Goal: Task Accomplishment & Management: Use online tool/utility

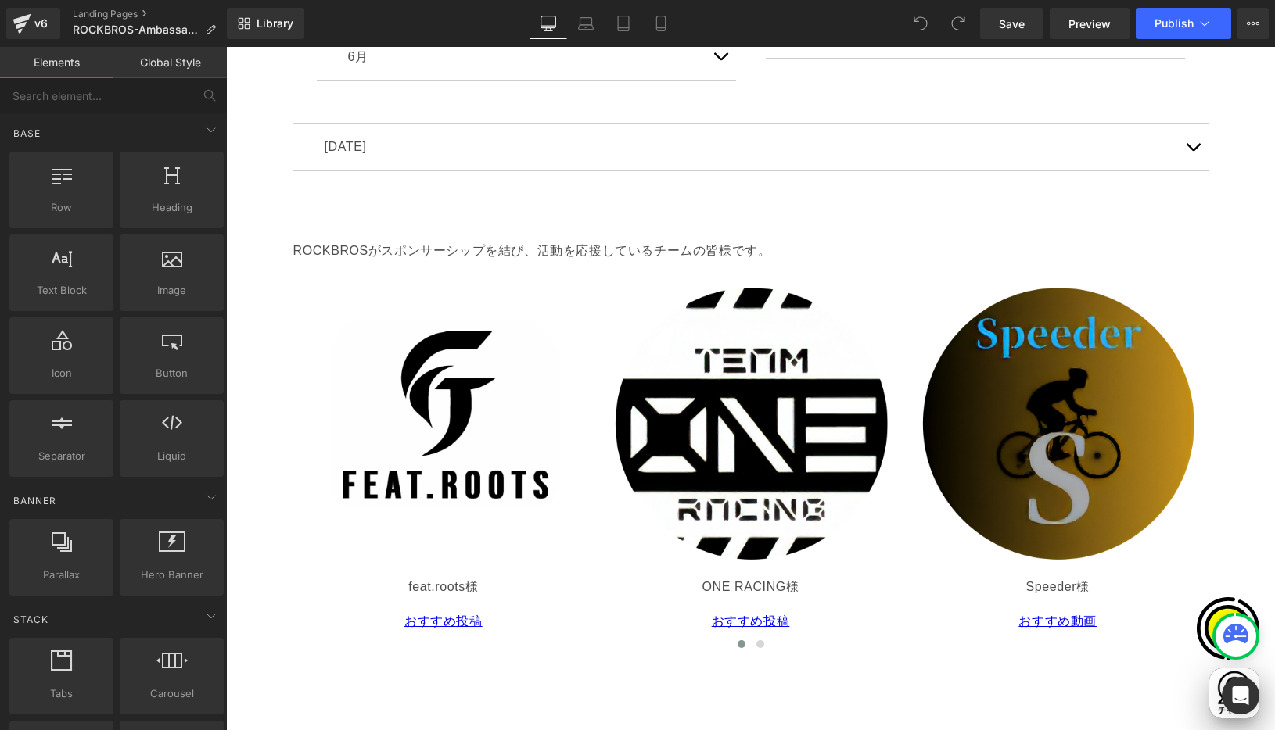
scroll to position [0, 610]
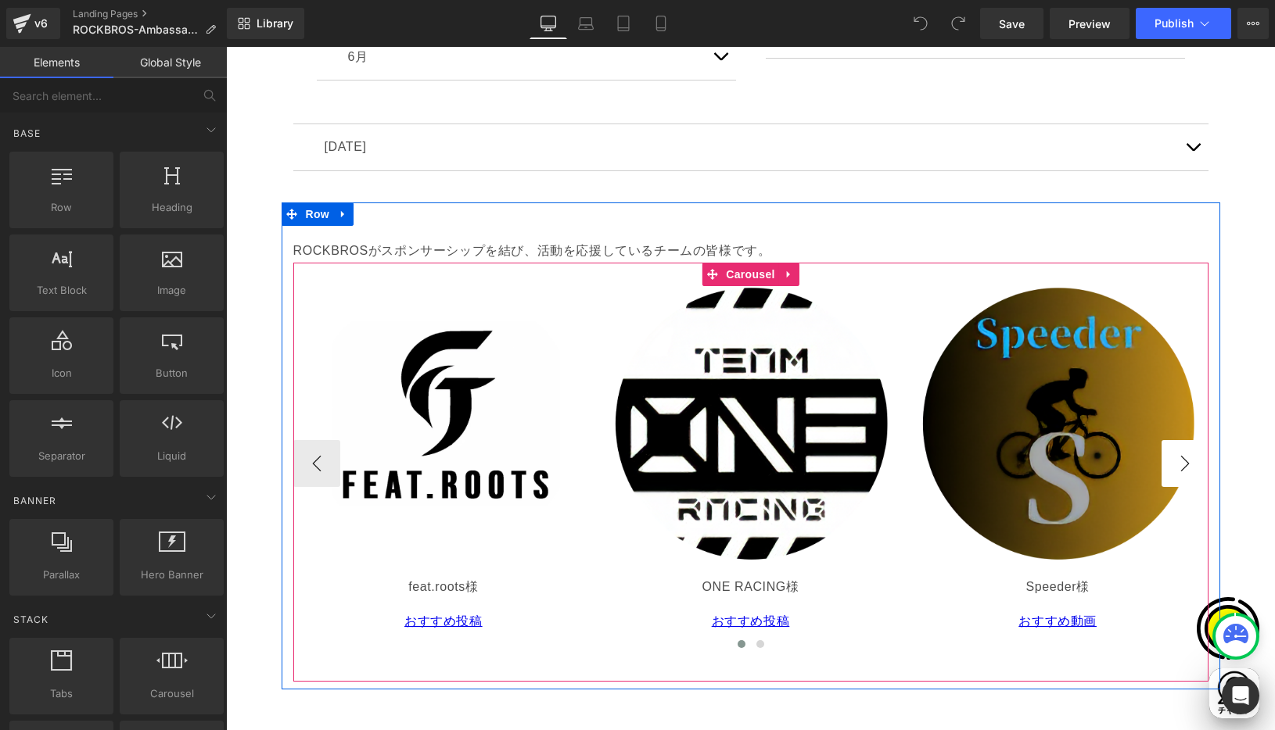
click at [1175, 459] on button "›" at bounding box center [1184, 463] width 47 height 47
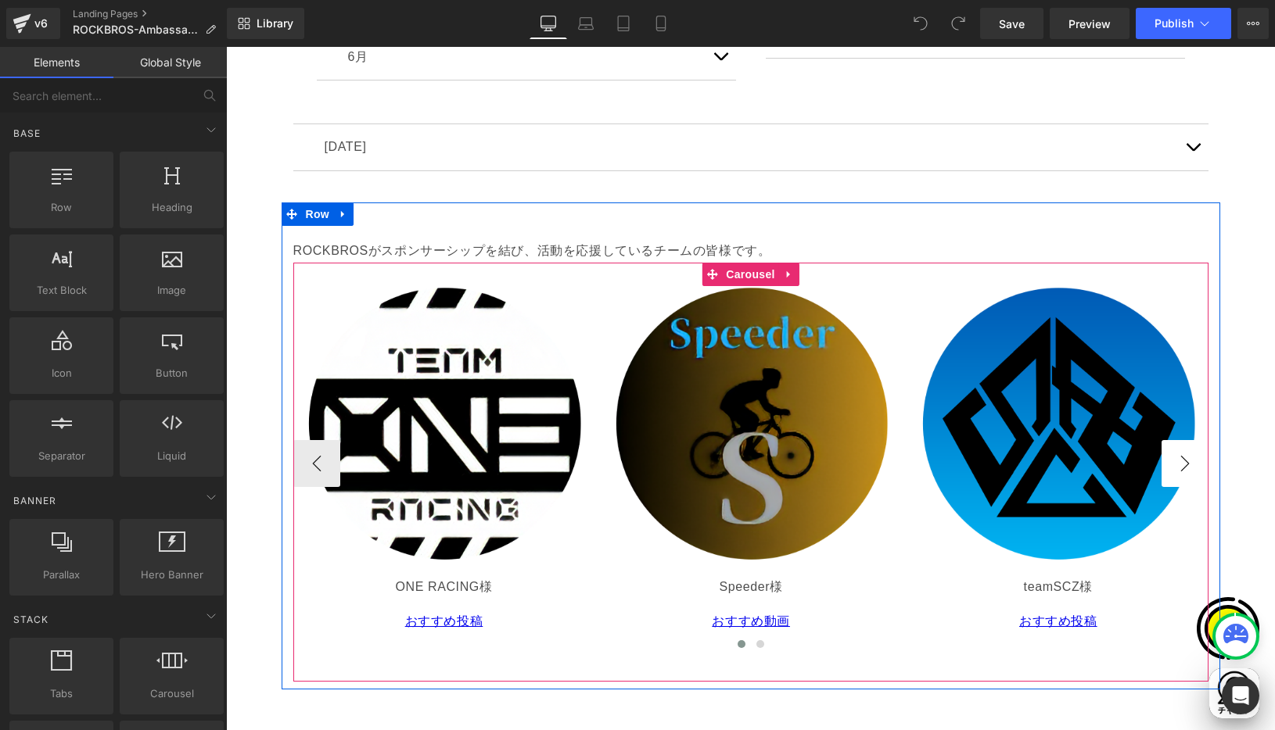
scroll to position [0, 915]
click at [1175, 459] on button "›" at bounding box center [1184, 463] width 47 height 47
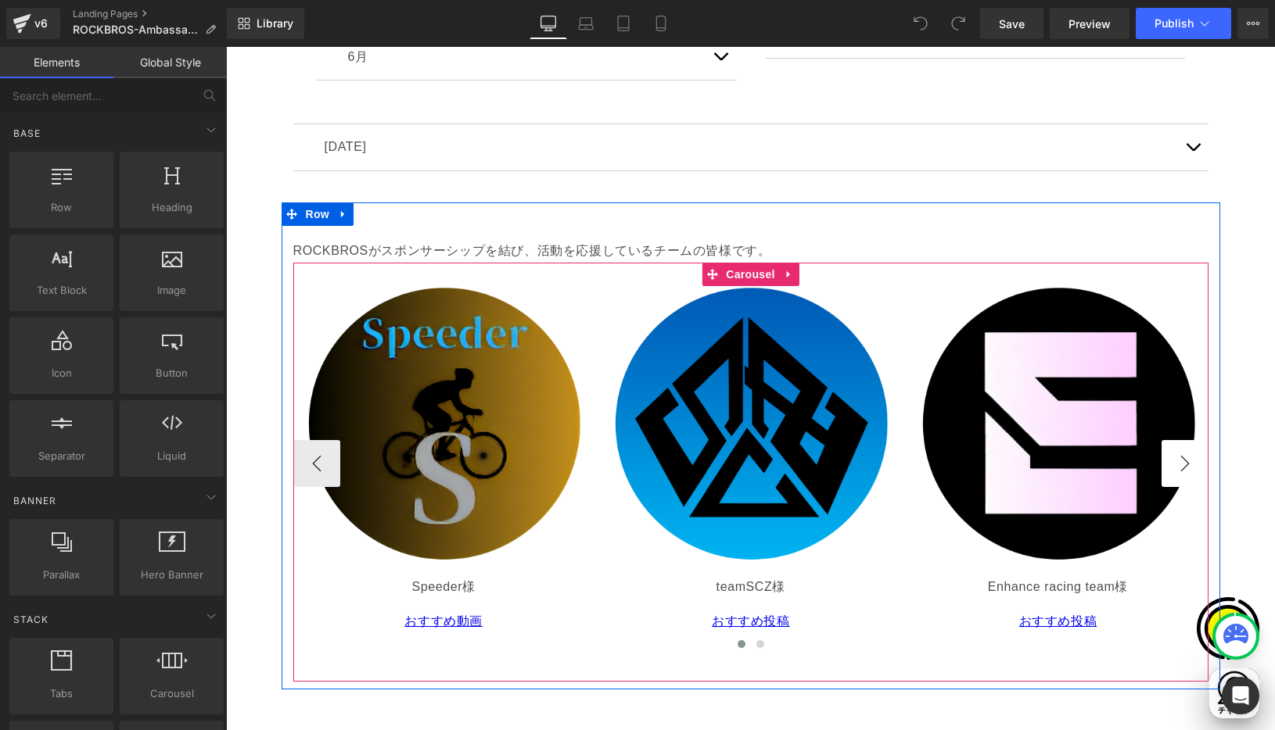
click at [1175, 459] on button "›" at bounding box center [1184, 463] width 47 height 47
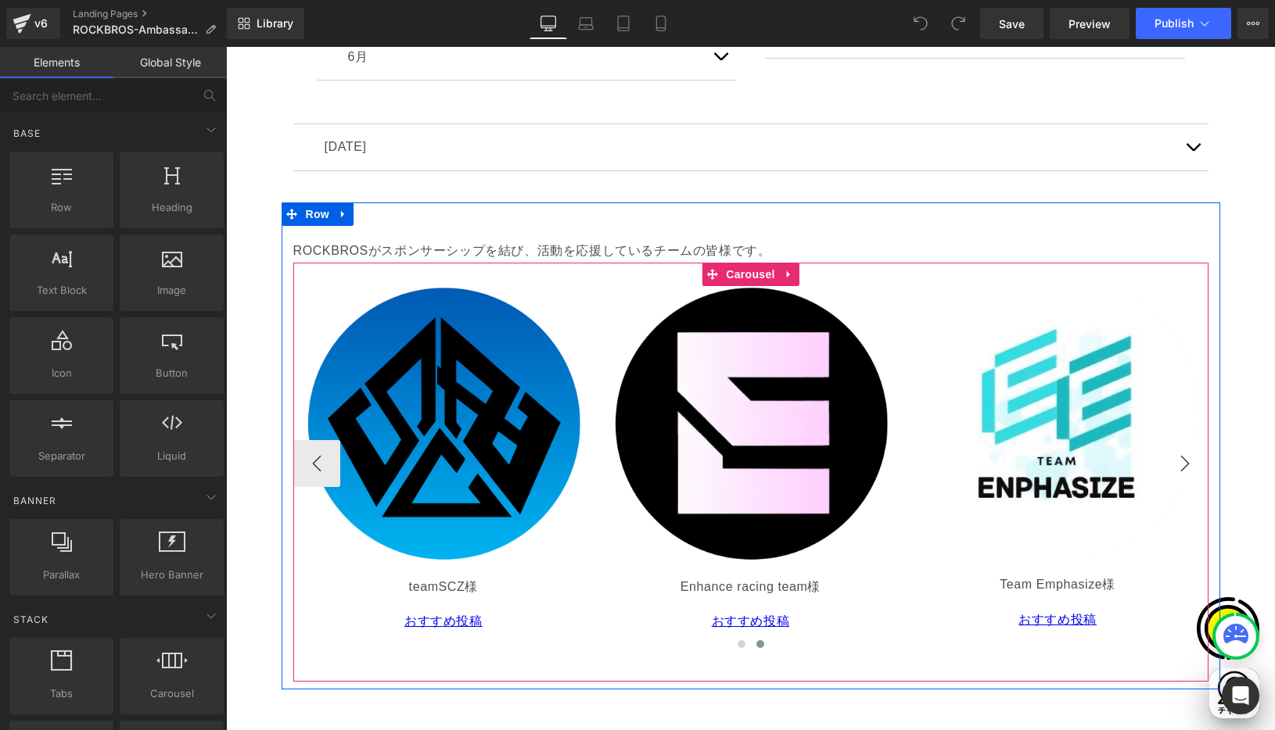
click at [1175, 459] on button "›" at bounding box center [1184, 463] width 47 height 47
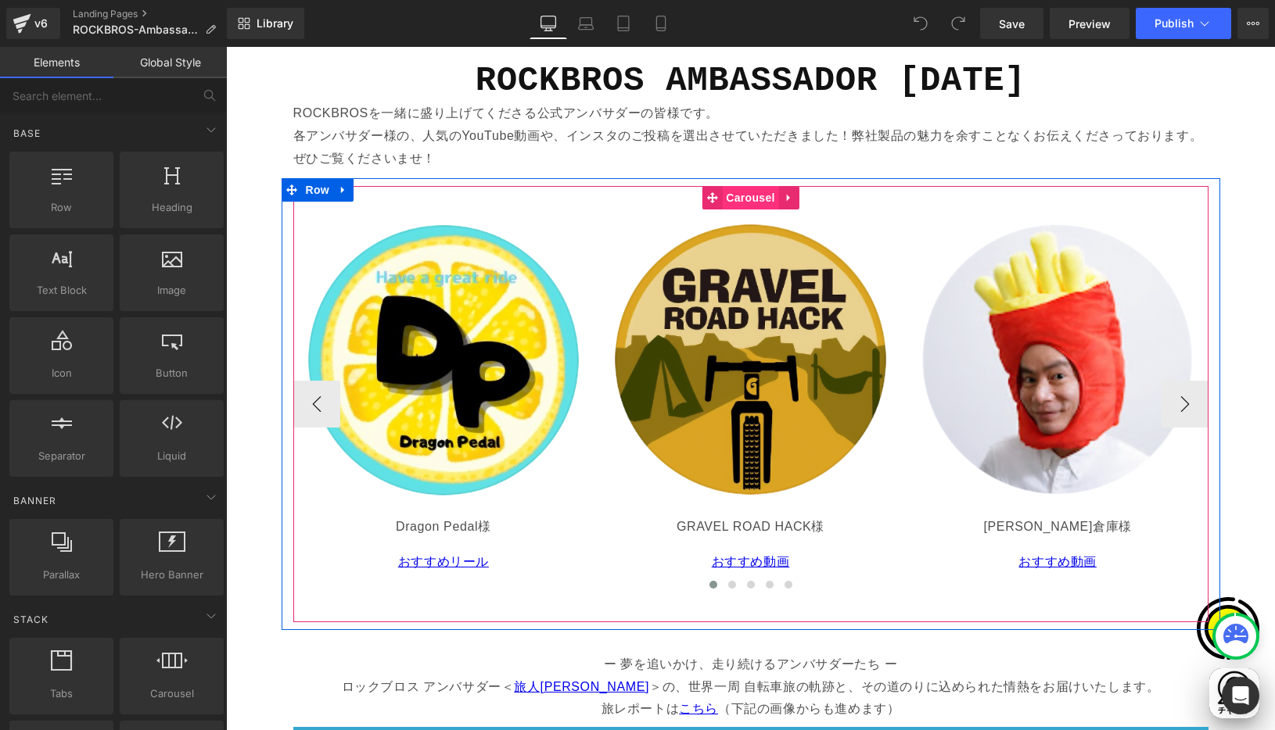
scroll to position [0, 305]
click at [746, 197] on span "Carousel" at bounding box center [750, 198] width 56 height 23
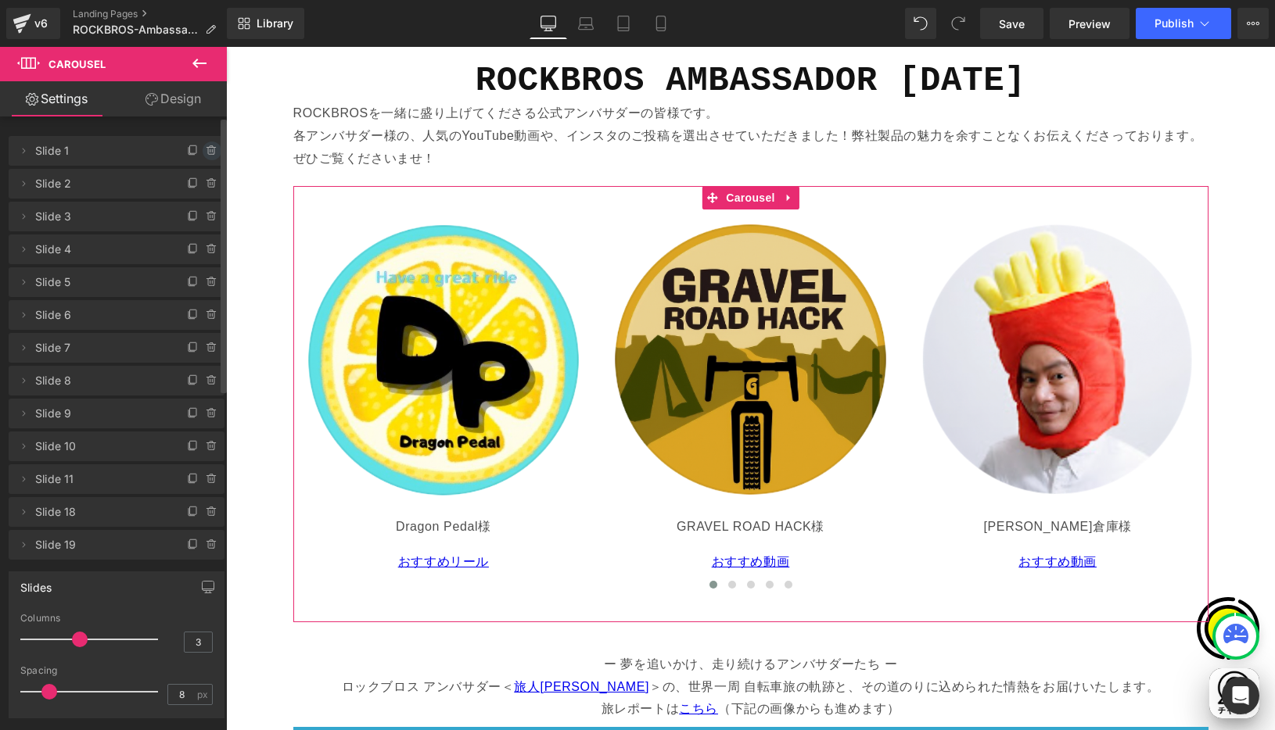
scroll to position [0, 915]
click at [206, 146] on icon at bounding box center [212, 151] width 13 height 13
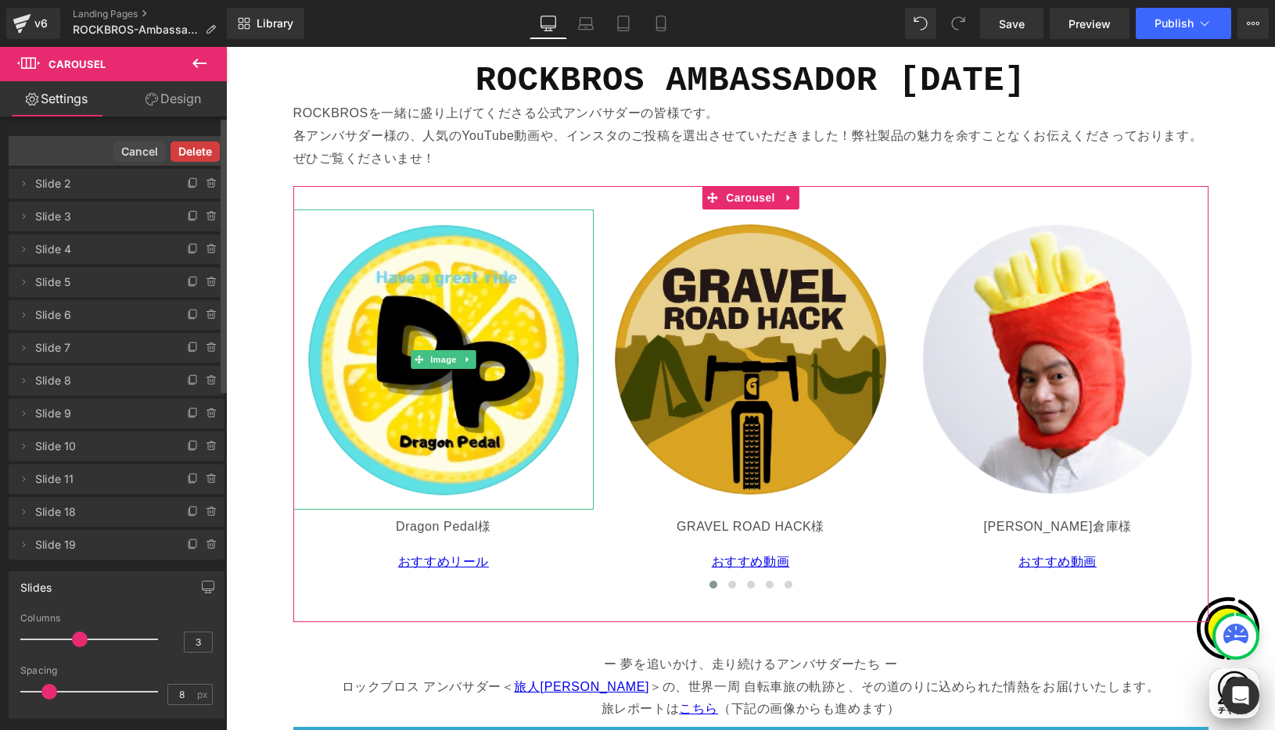
click at [201, 153] on button "Delete" at bounding box center [194, 152] width 49 height 20
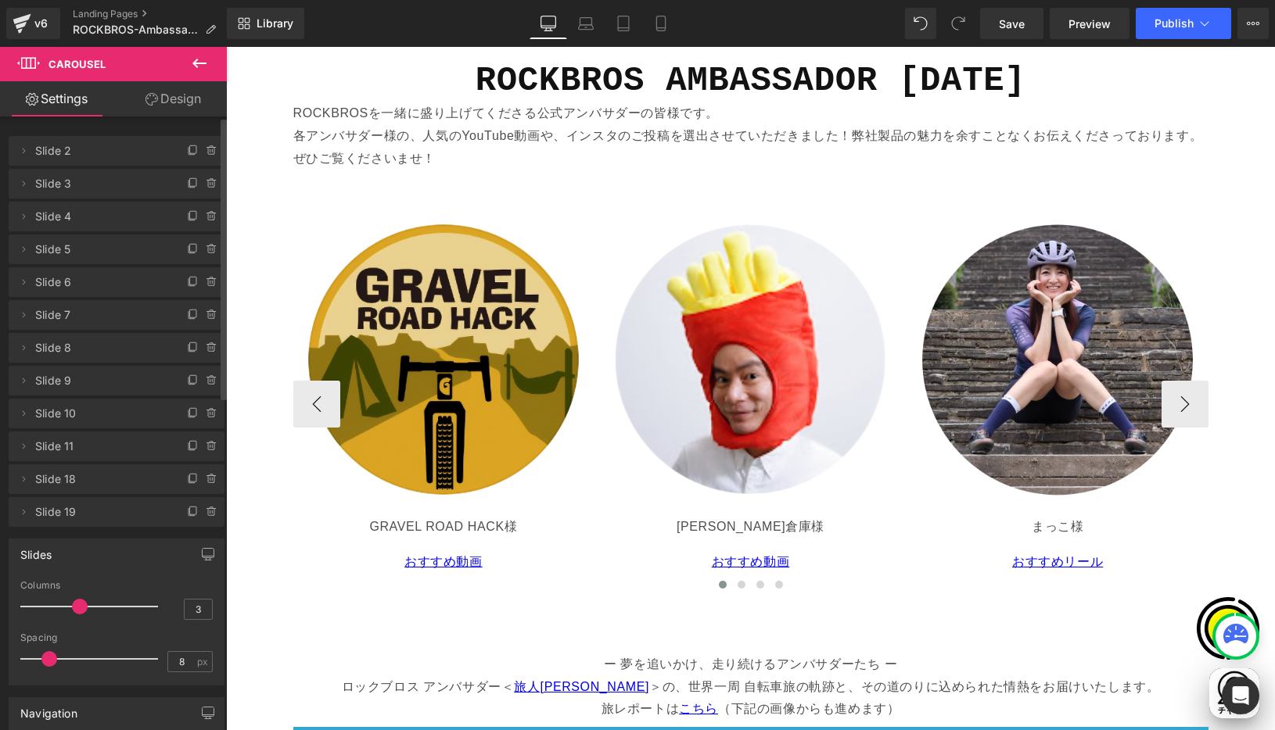
scroll to position [0, 0]
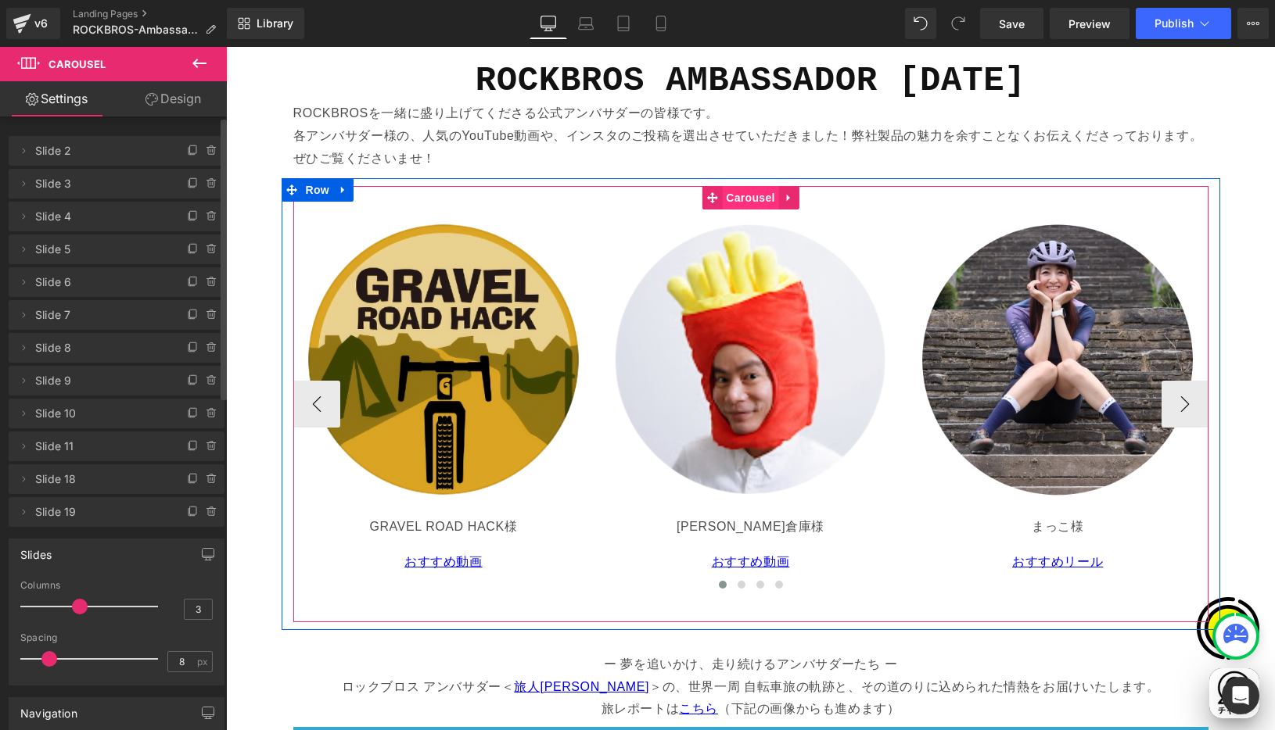
click at [752, 195] on span "Carousel" at bounding box center [750, 197] width 56 height 23
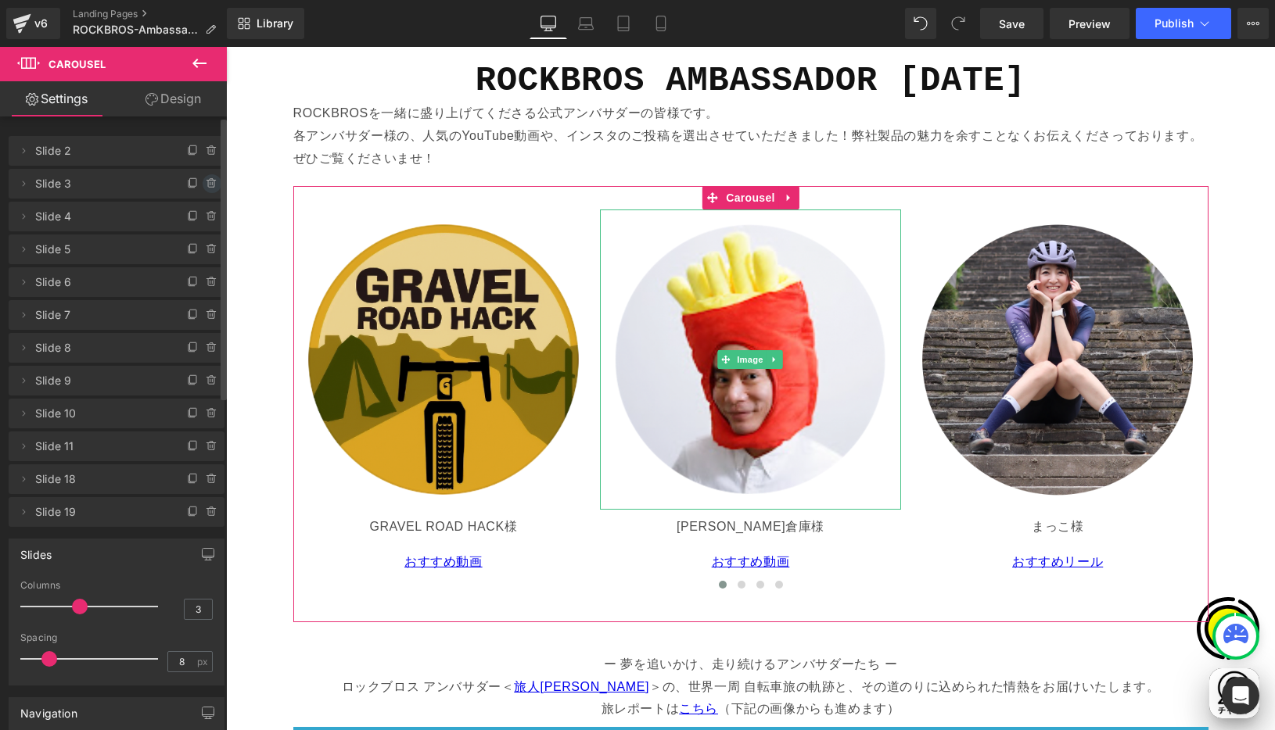
click at [206, 185] on icon at bounding box center [212, 184] width 13 height 13
click at [202, 185] on button "Delete" at bounding box center [194, 184] width 49 height 20
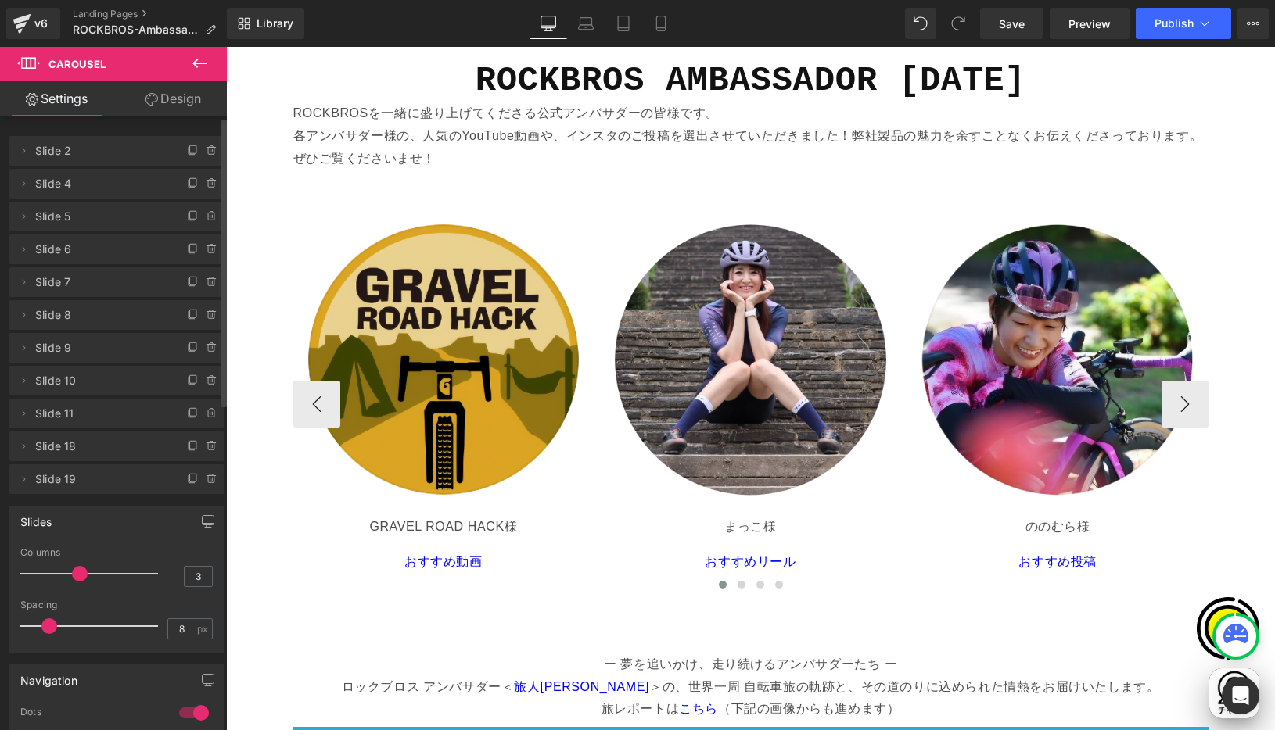
scroll to position [0, 610]
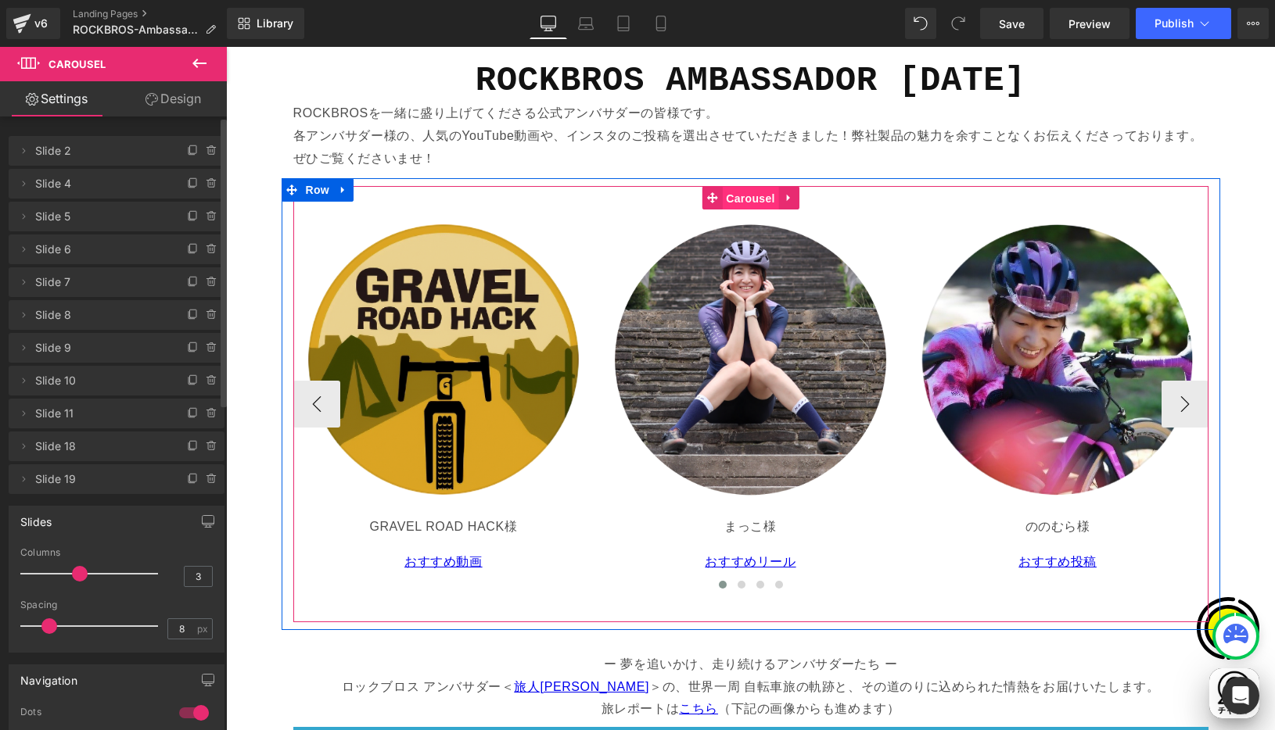
click at [740, 202] on span "Carousel" at bounding box center [750, 198] width 56 height 23
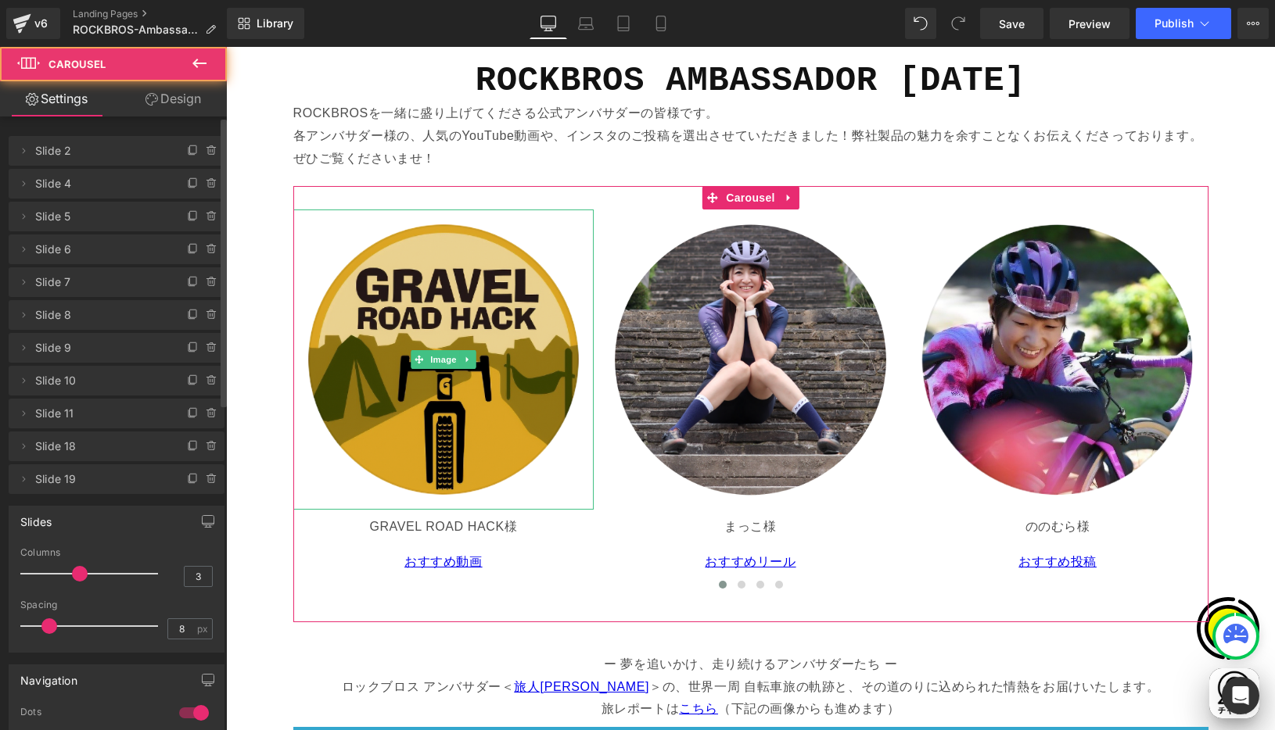
drag, startPoint x: 204, startPoint y: 146, endPoint x: 195, endPoint y: 149, distance: 9.9
click at [206, 147] on icon at bounding box center [212, 151] width 13 height 13
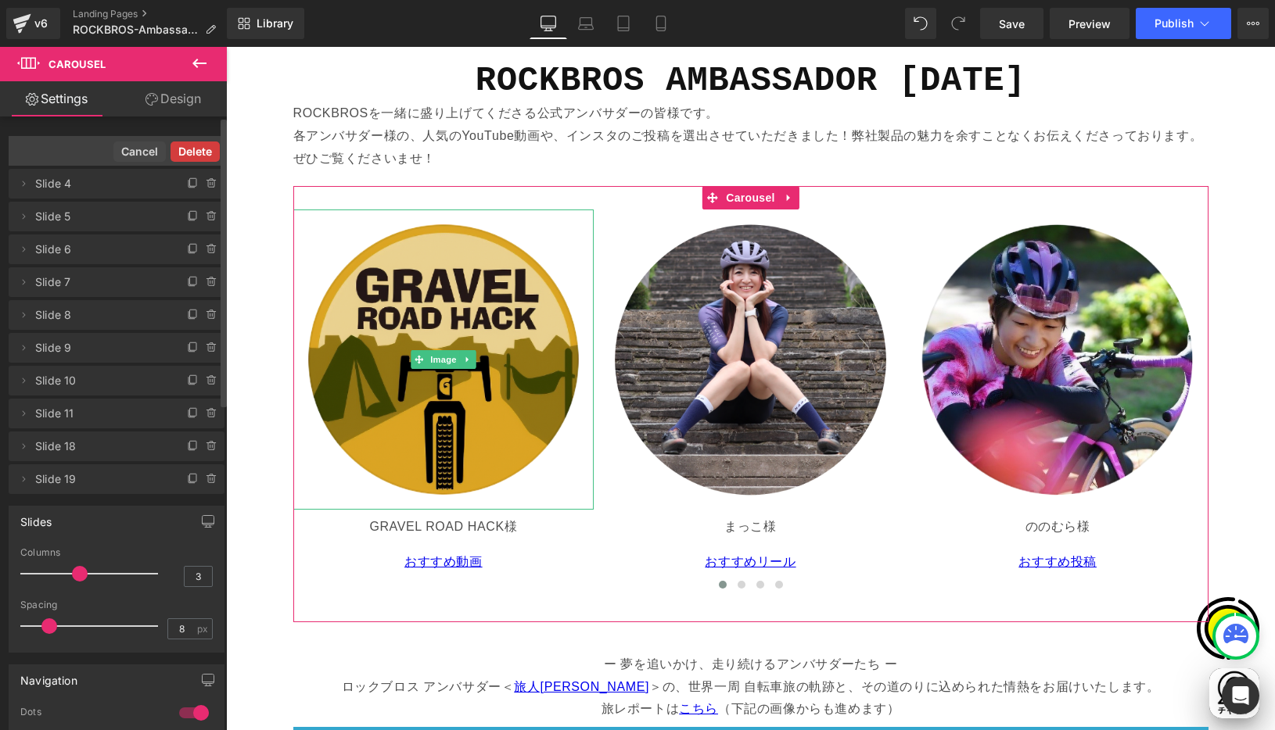
click at [203, 150] on button "Delete" at bounding box center [194, 152] width 49 height 20
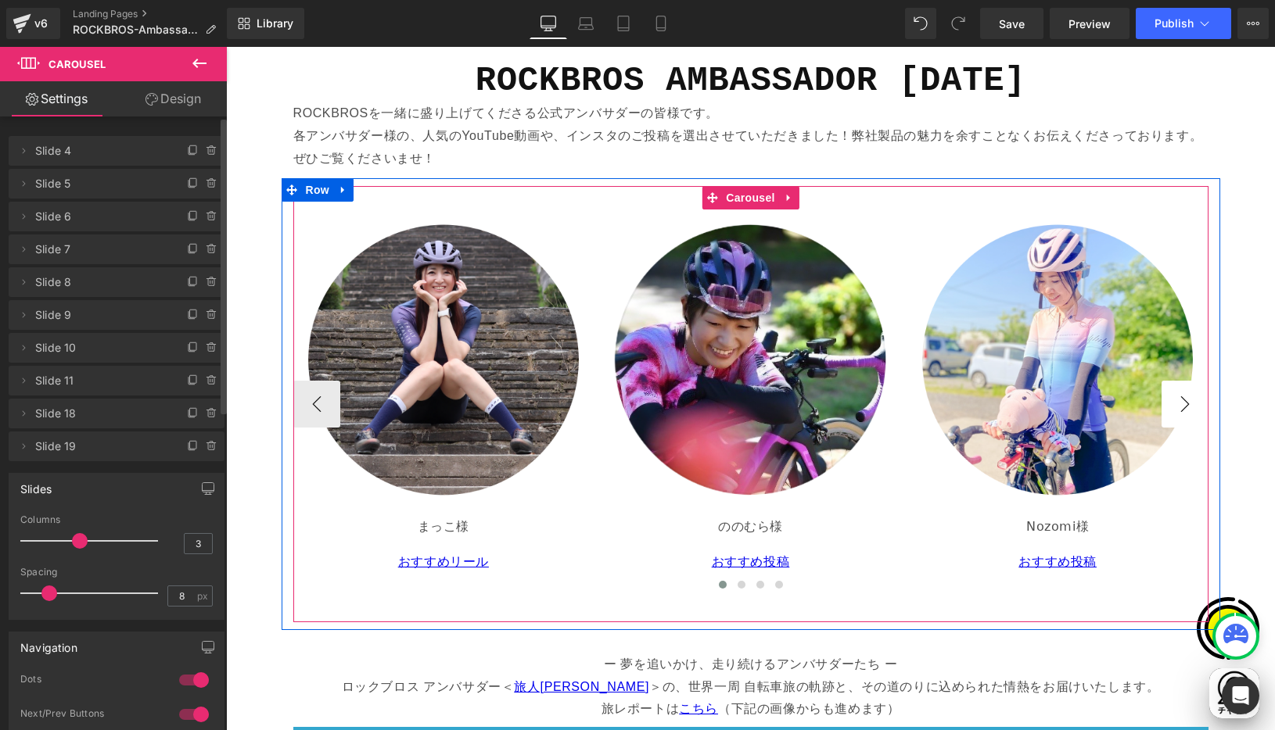
click at [1182, 406] on button "›" at bounding box center [1184, 404] width 47 height 47
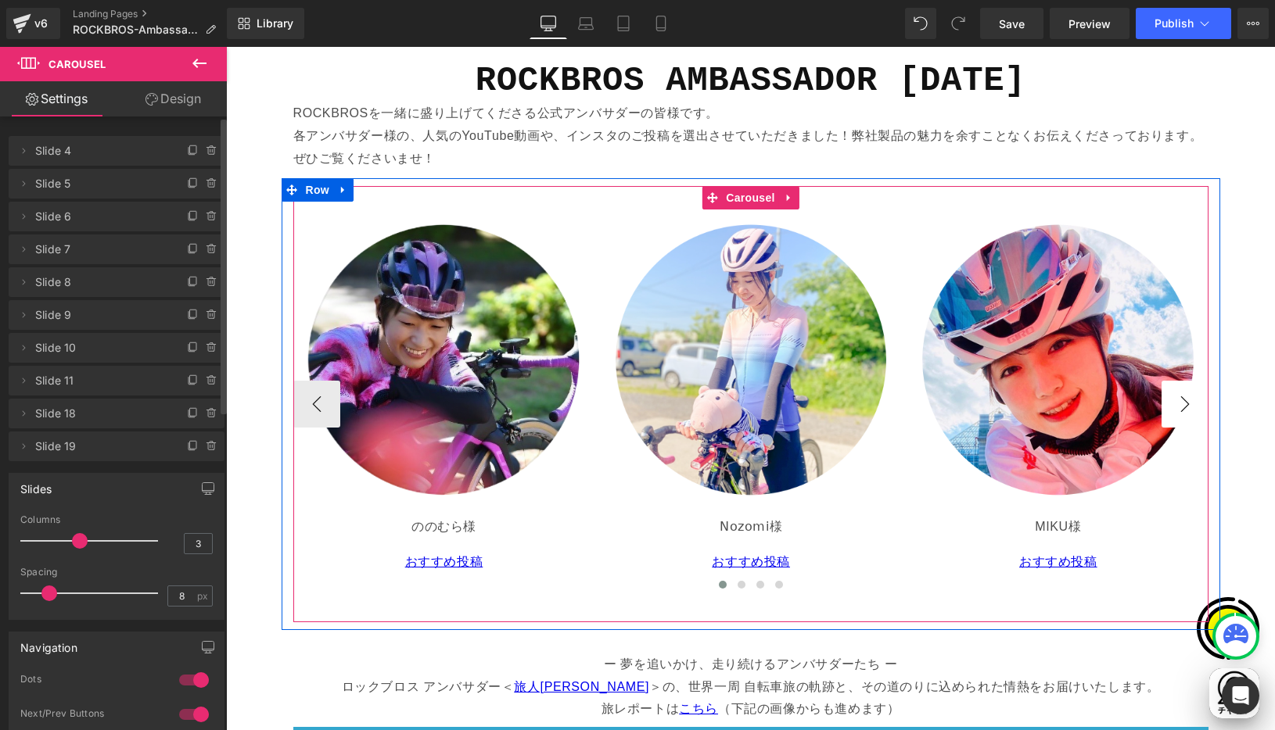
scroll to position [0, 915]
click at [1182, 405] on button "›" at bounding box center [1184, 404] width 47 height 47
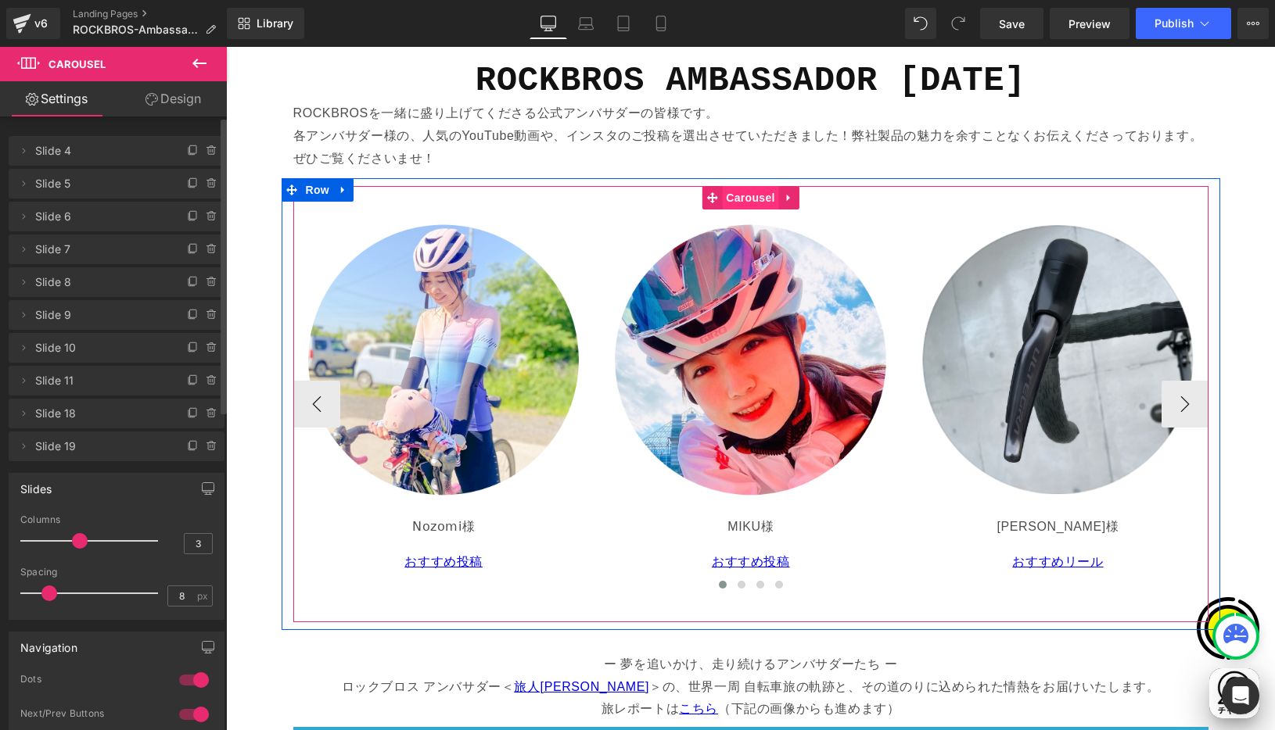
click at [742, 195] on span "Carousel" at bounding box center [750, 197] width 56 height 23
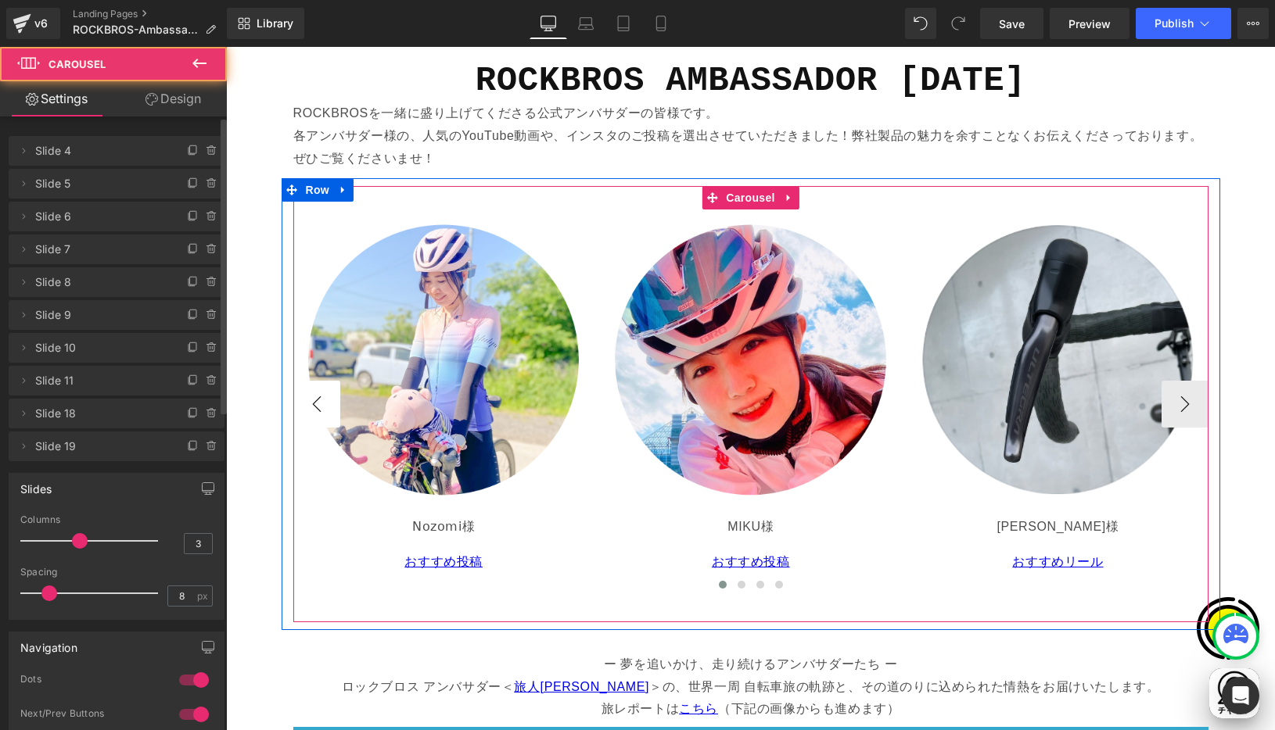
click at [307, 407] on button "‹" at bounding box center [316, 404] width 47 height 47
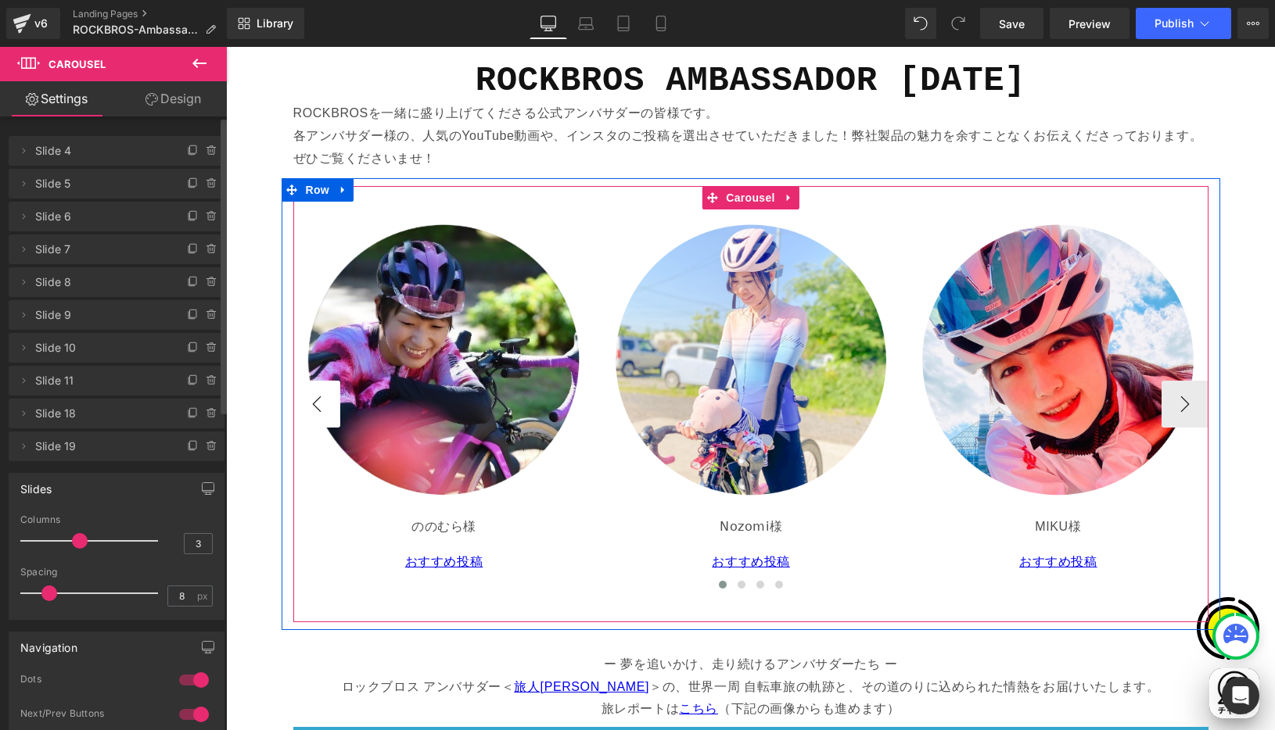
click at [310, 407] on button "‹" at bounding box center [316, 404] width 47 height 47
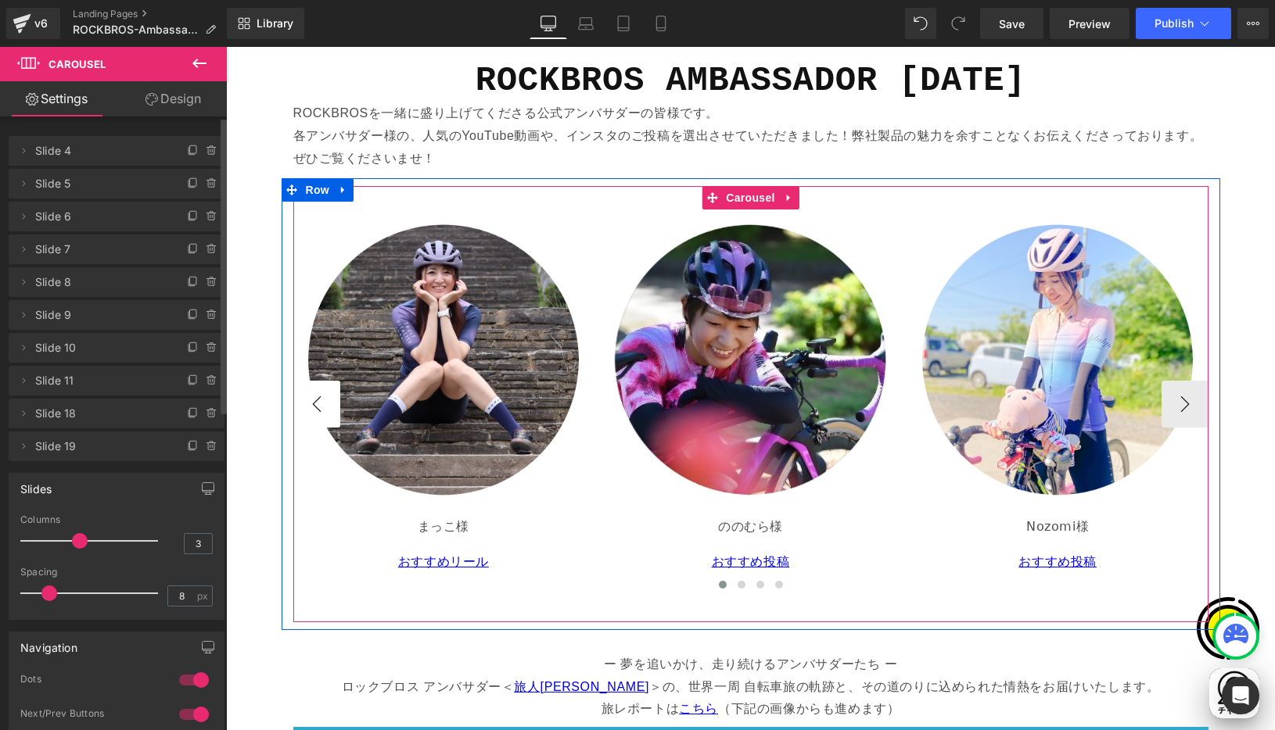
scroll to position [0, 0]
click at [310, 407] on button "‹" at bounding box center [316, 404] width 47 height 47
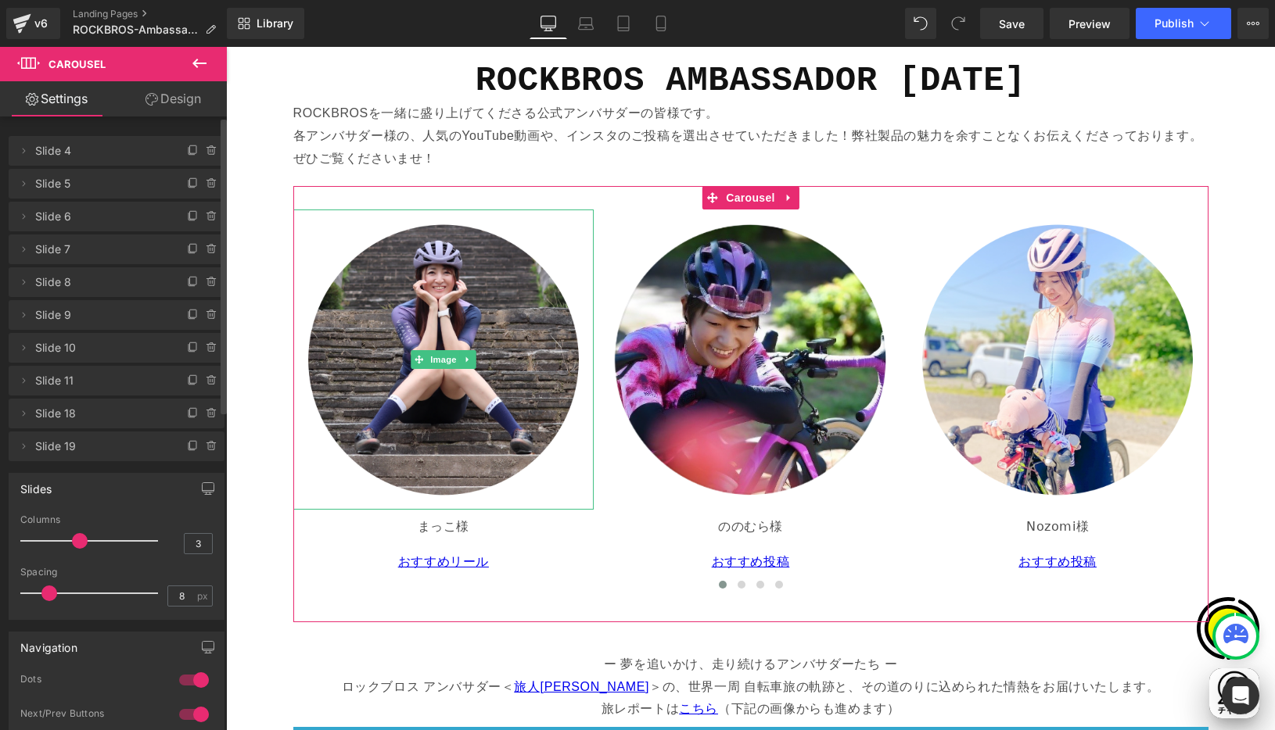
click at [53, 154] on span "Slide 4" at bounding box center [100, 151] width 131 height 30
click at [27, 151] on icon at bounding box center [23, 151] width 13 height 13
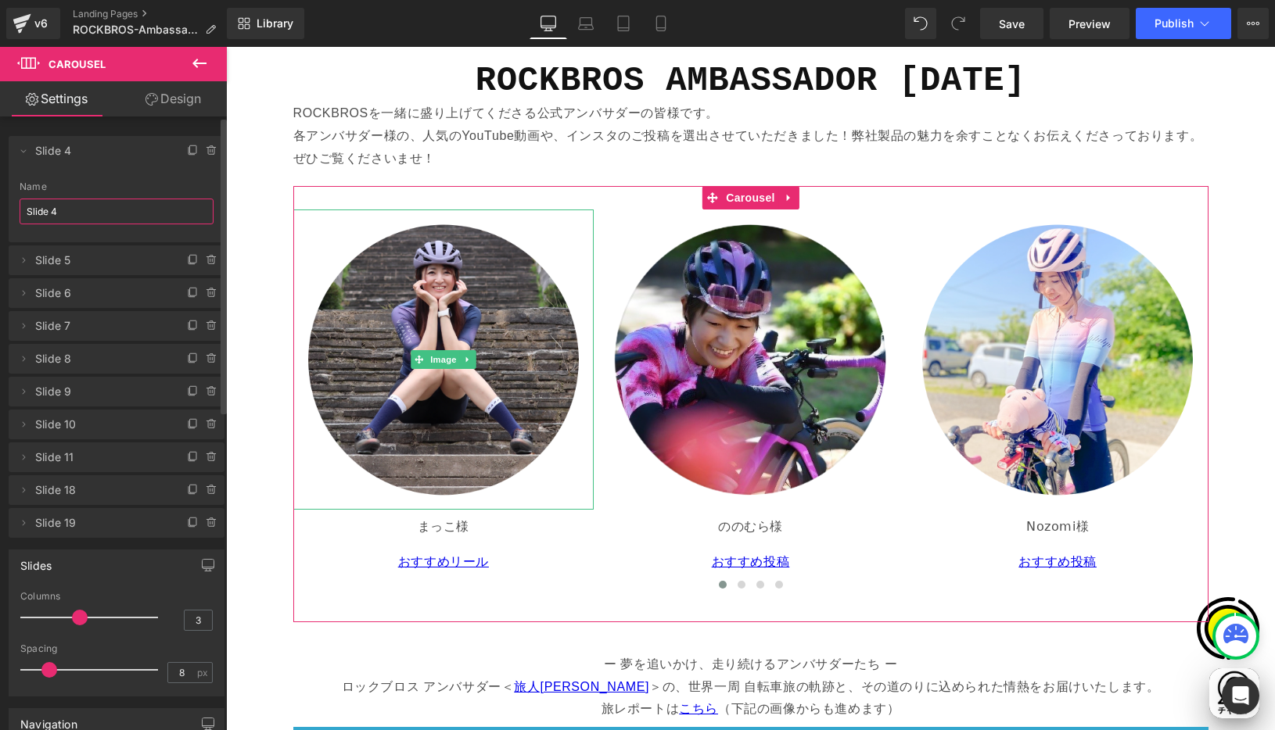
click at [69, 210] on input "Slide 4" at bounding box center [117, 212] width 194 height 26
drag, startPoint x: 98, startPoint y: 210, endPoint x: 22, endPoint y: 207, distance: 75.9
click at [21, 207] on input "Slide 4" at bounding box center [117, 212] width 194 height 26
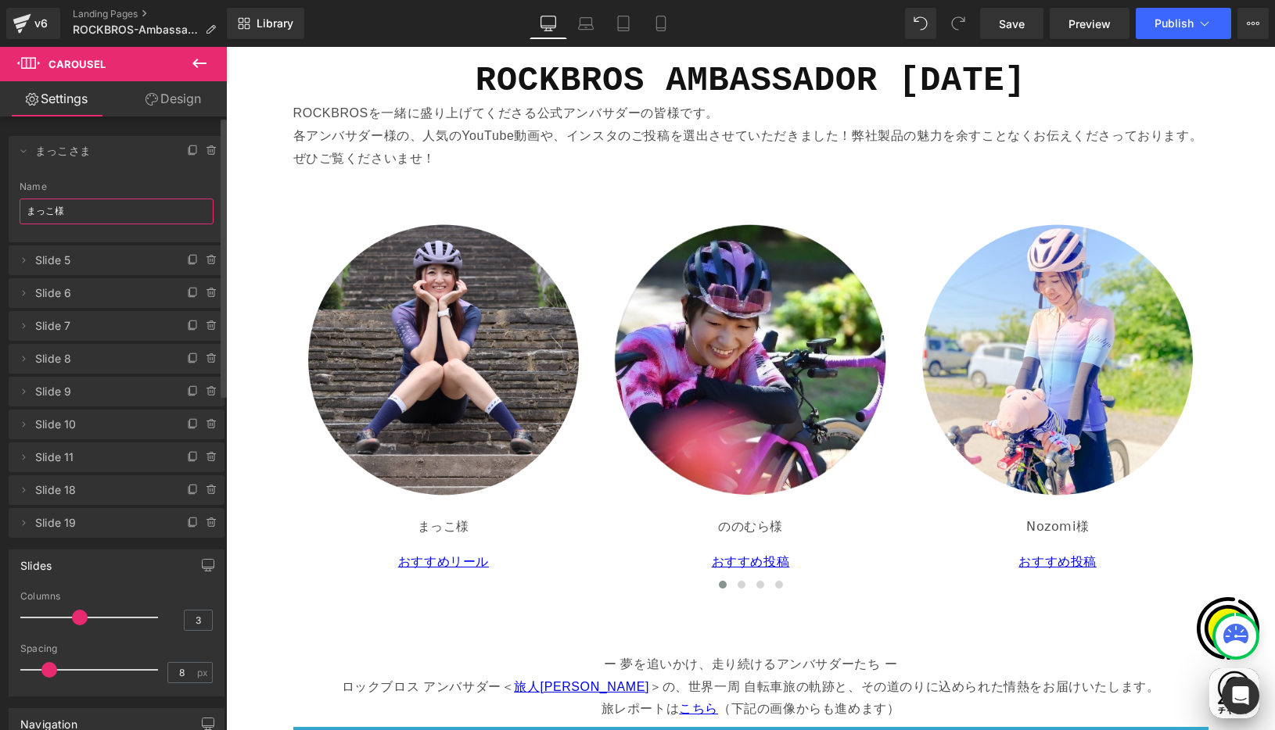
scroll to position [0, 610]
type input "まっこ様"
click at [149, 181] on div "Name" at bounding box center [117, 186] width 194 height 11
click at [22, 151] on icon at bounding box center [23, 151] width 5 height 3
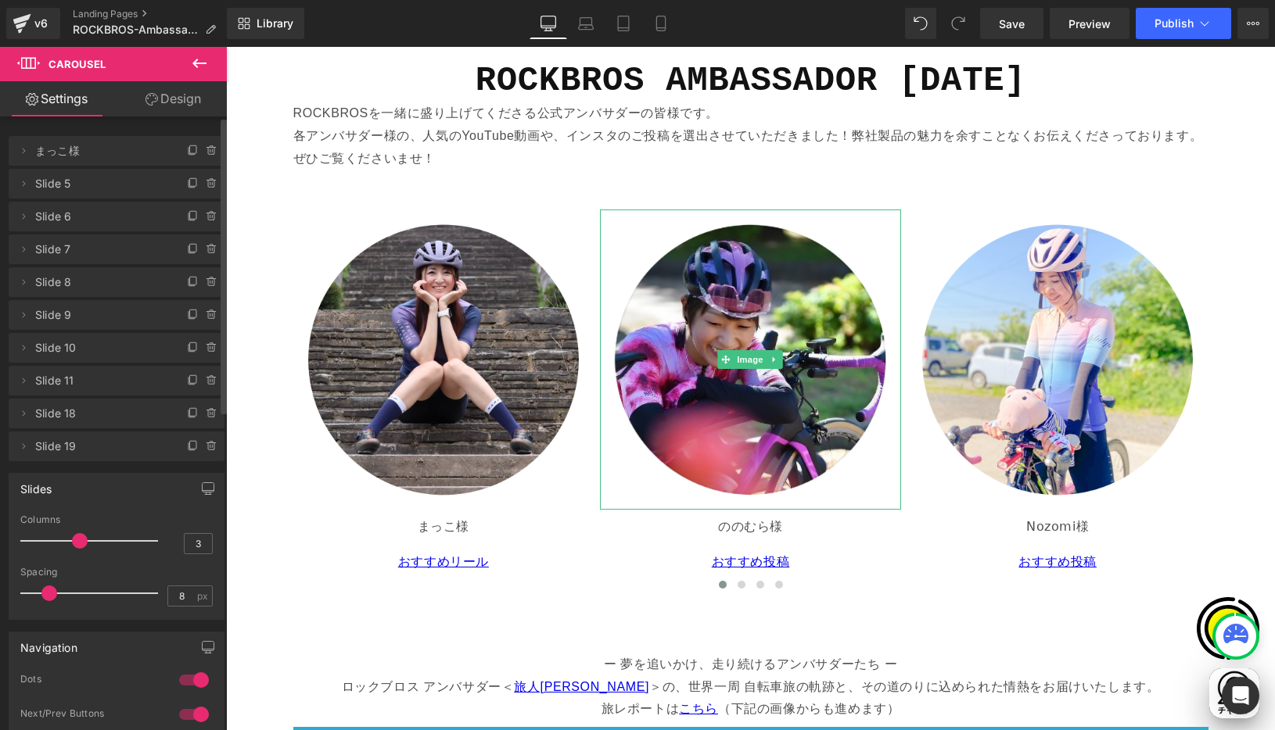
scroll to position [0, 915]
click at [23, 183] on icon at bounding box center [23, 184] width 13 height 13
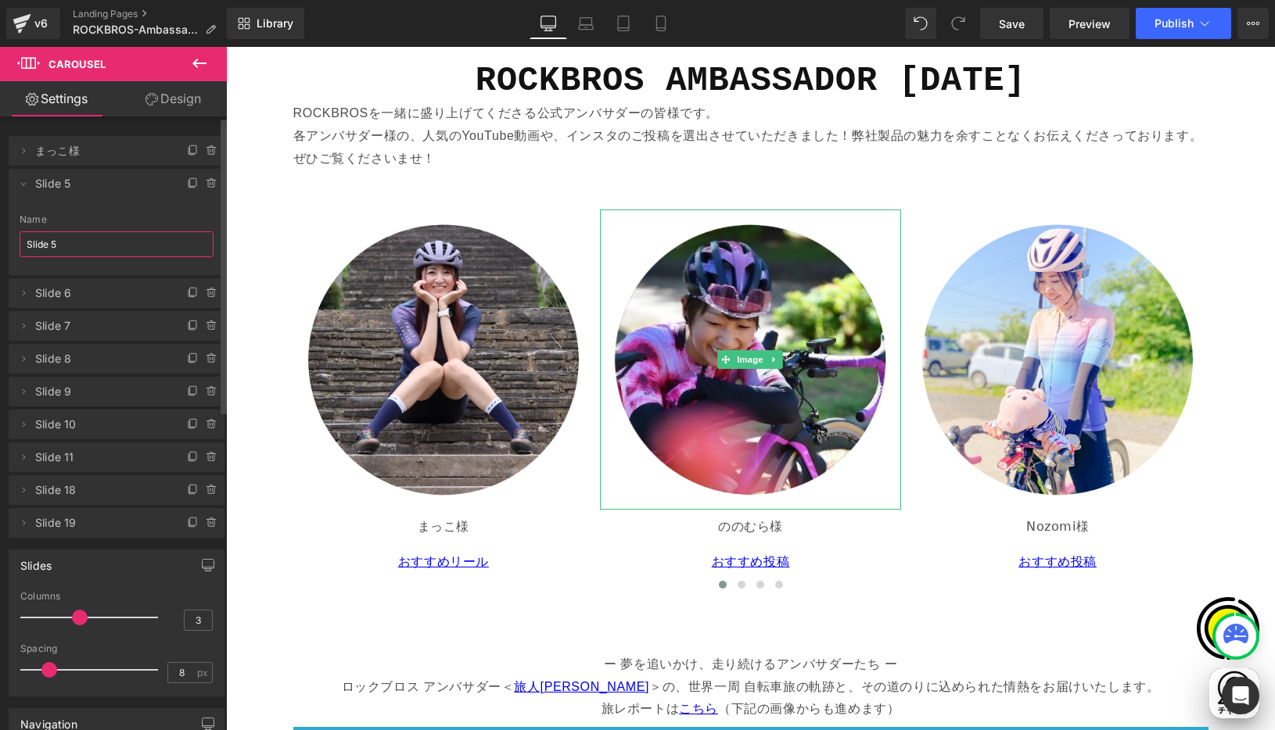
drag, startPoint x: 63, startPoint y: 247, endPoint x: 92, endPoint y: 247, distance: 28.9
click at [63, 247] on input "Slide 5" at bounding box center [117, 244] width 194 height 26
drag, startPoint x: 90, startPoint y: 246, endPoint x: 22, endPoint y: 239, distance: 68.4
click at [22, 239] on input "Slide 5" at bounding box center [117, 244] width 194 height 26
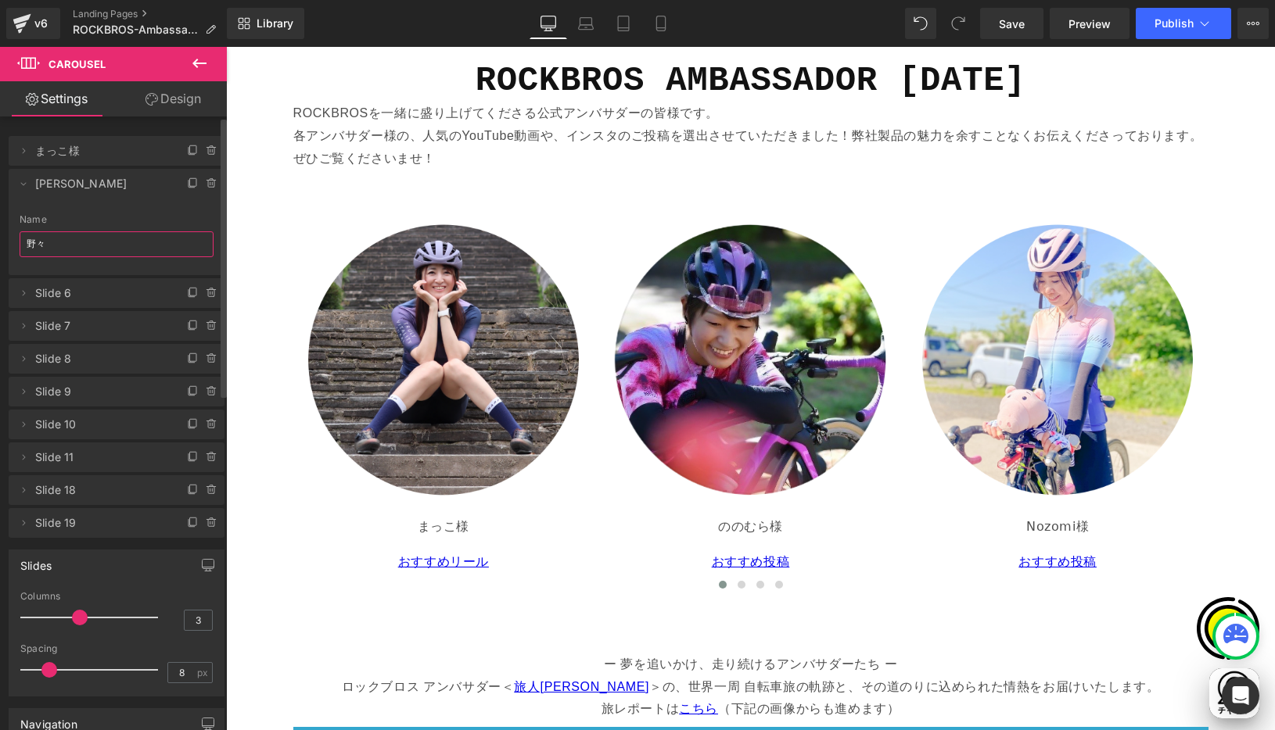
type input "野"
type input "も"
type input "ののむら様"
click at [95, 210] on li "Delete Cancel ののむら様 Slide 5 Name ののむら様" at bounding box center [117, 222] width 216 height 106
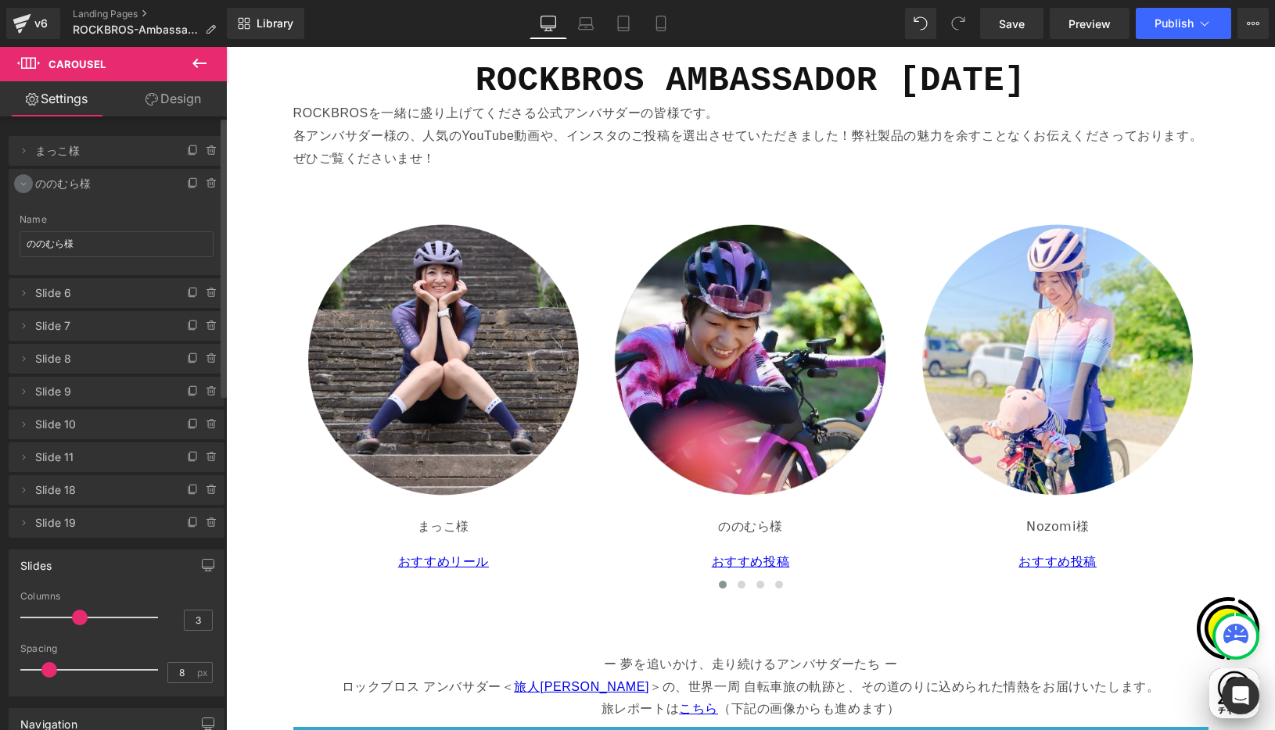
click at [24, 181] on icon at bounding box center [23, 184] width 13 height 13
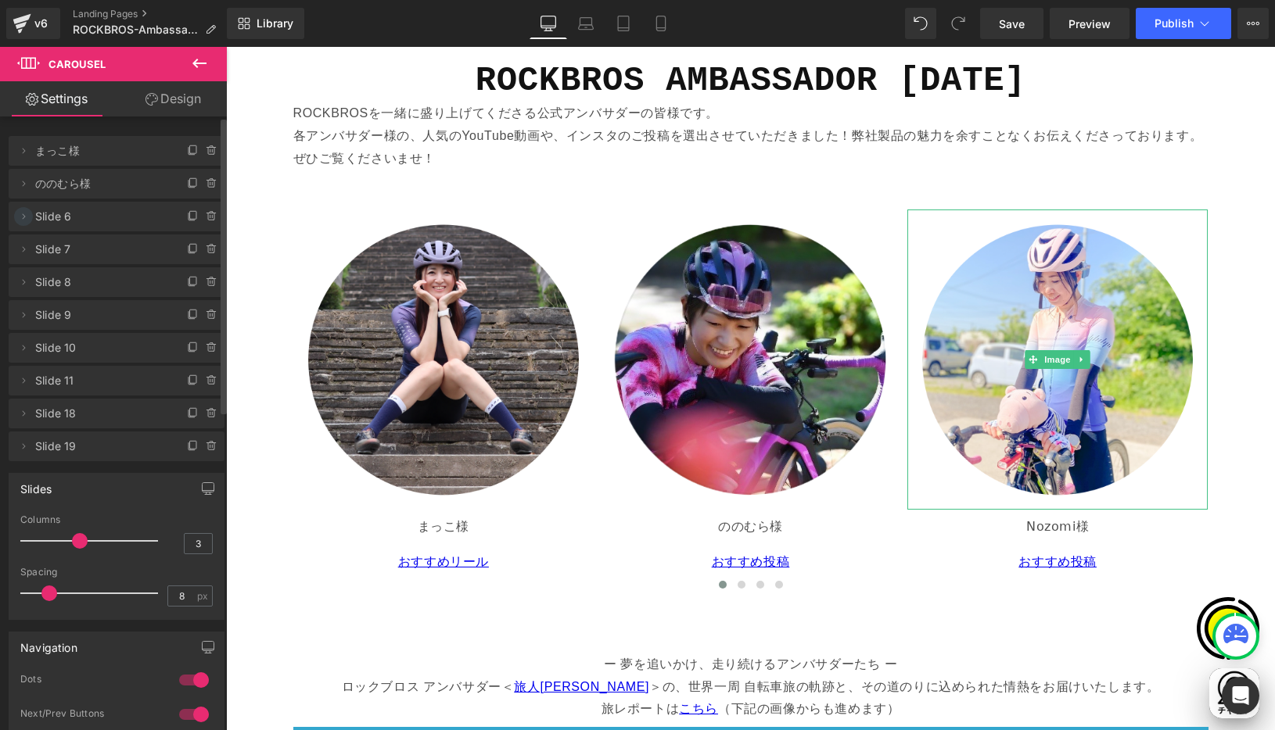
click at [22, 219] on icon at bounding box center [23, 216] width 13 height 13
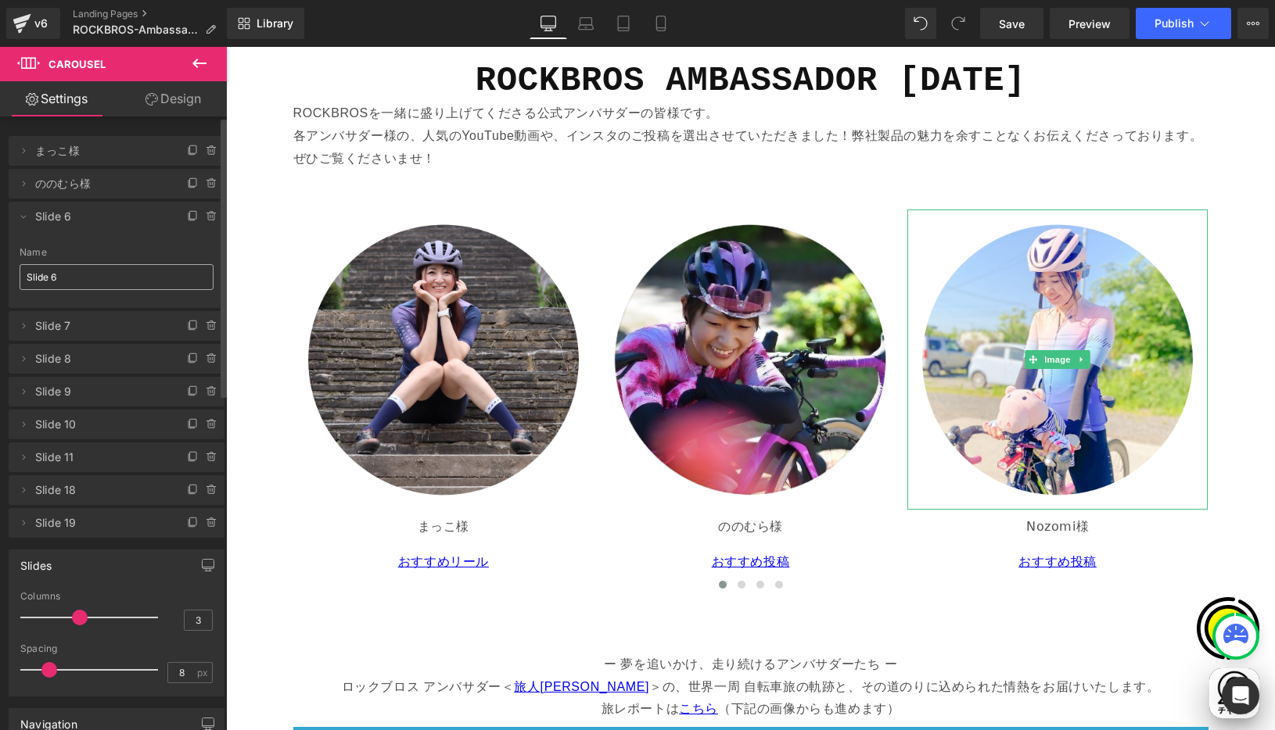
scroll to position [0, 915]
click at [67, 280] on input "Slide 6" at bounding box center [117, 277] width 194 height 26
drag, startPoint x: 83, startPoint y: 275, endPoint x: -5, endPoint y: 273, distance: 87.6
click at [0, 273] on html "Carousel You are previewing how the will restyle your page. You can not edit El…" at bounding box center [637, 365] width 1275 height 730
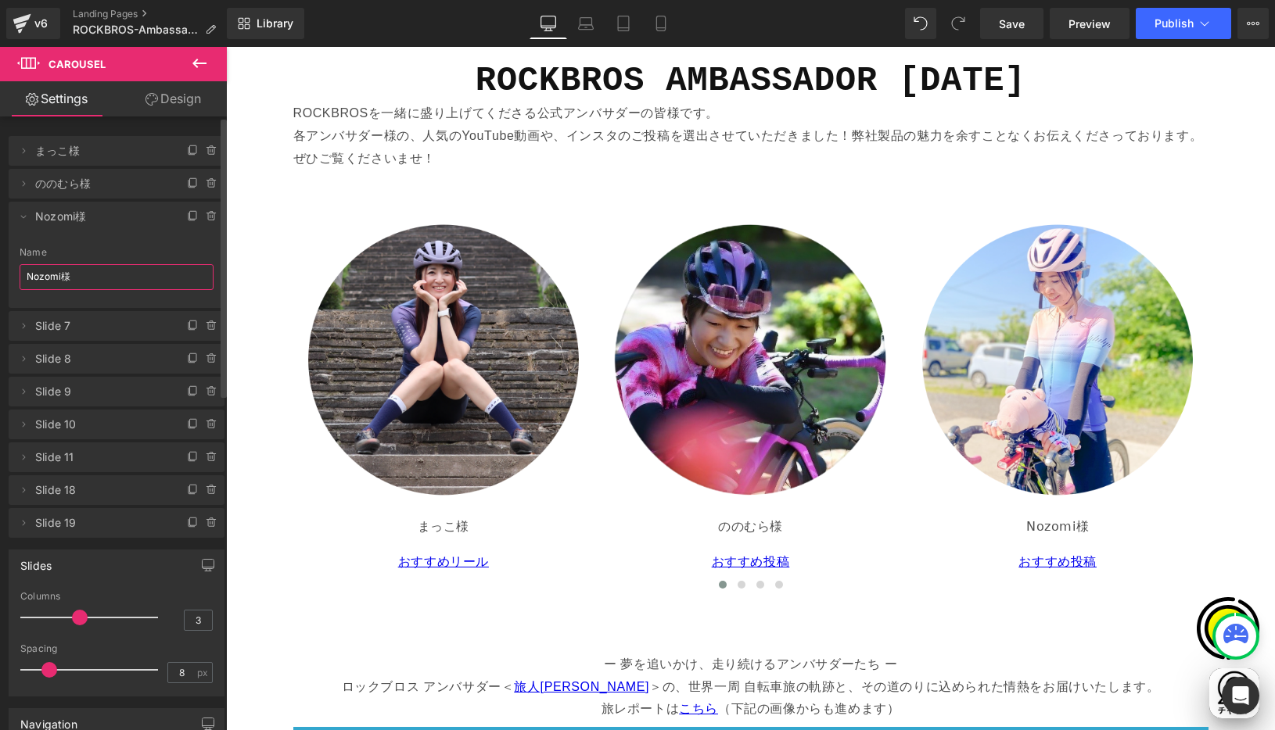
scroll to position [0, 0]
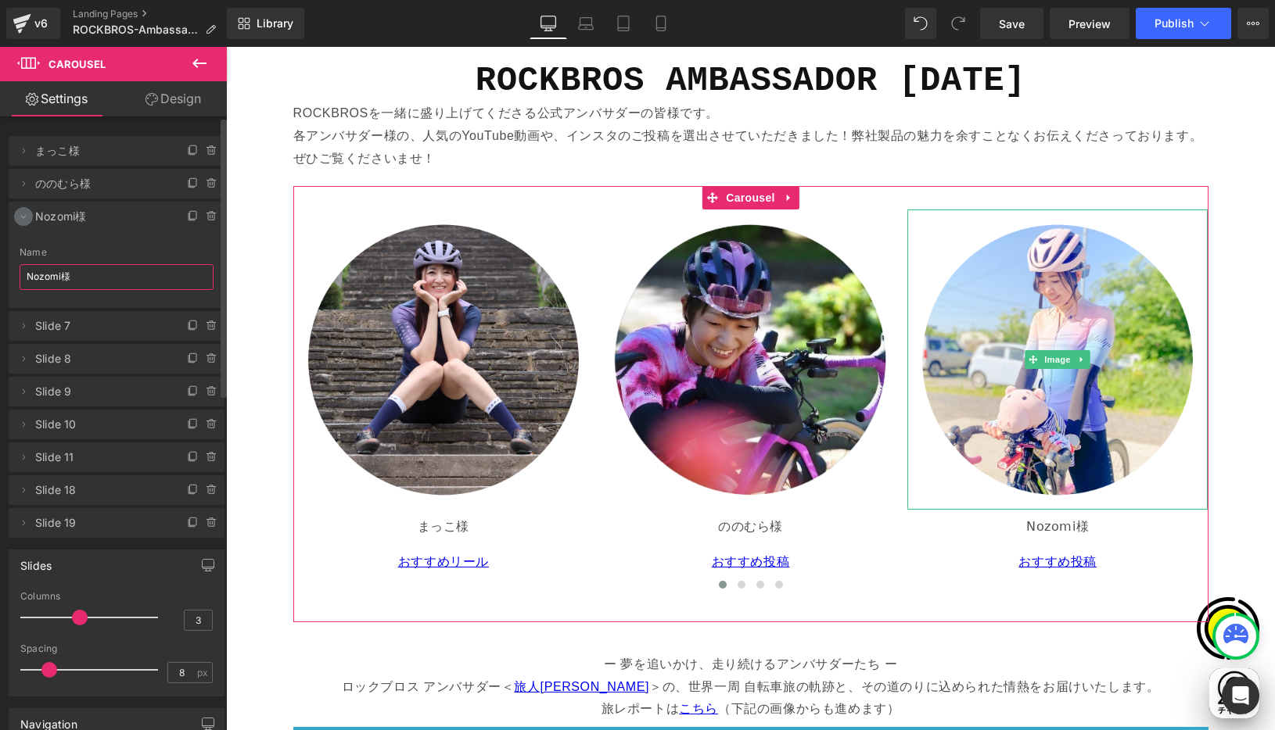
type input "Nozomi様"
click at [23, 218] on icon at bounding box center [23, 216] width 13 height 13
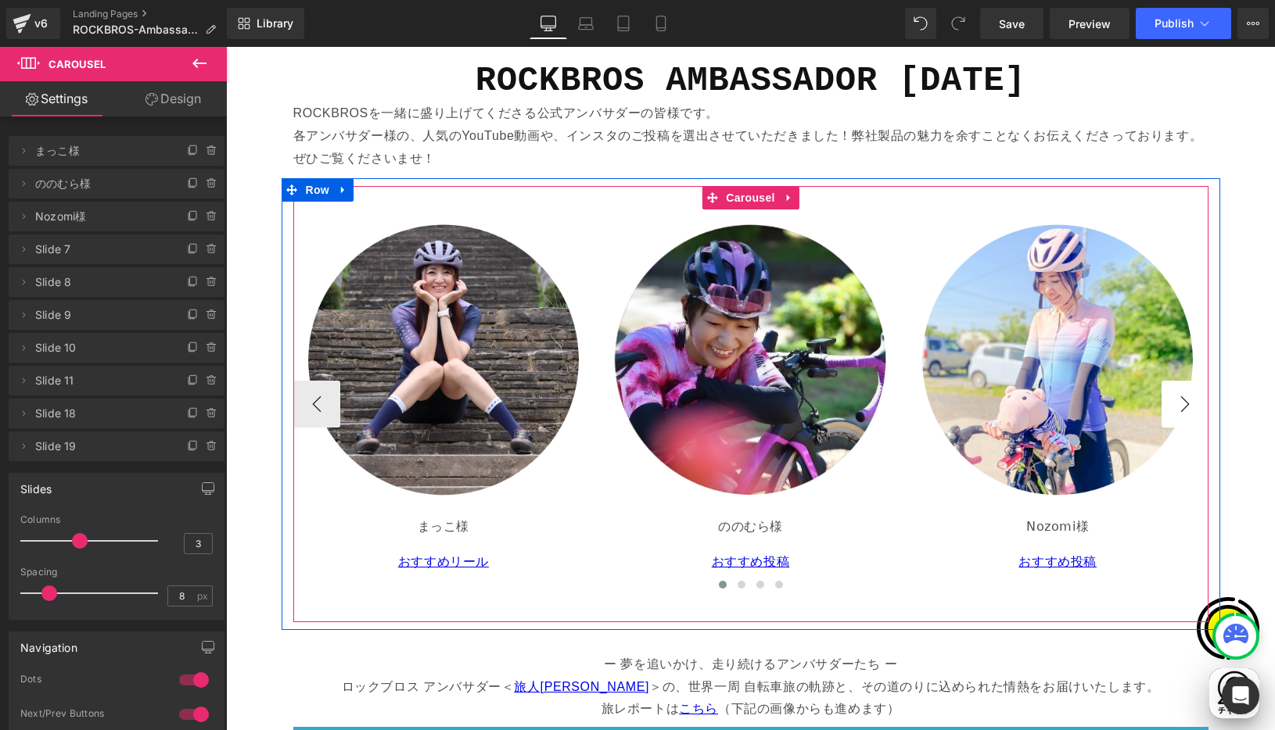
click at [1182, 398] on button "›" at bounding box center [1184, 404] width 47 height 47
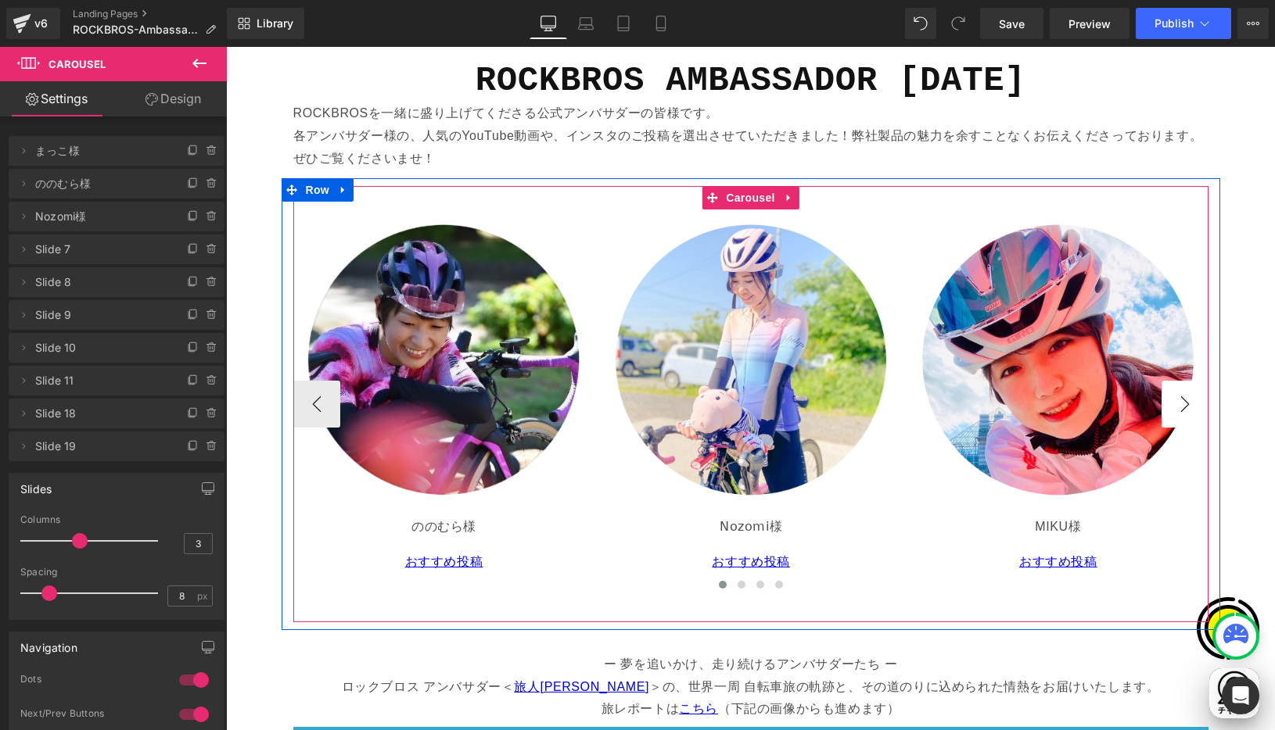
click at [1181, 400] on button "›" at bounding box center [1184, 404] width 47 height 47
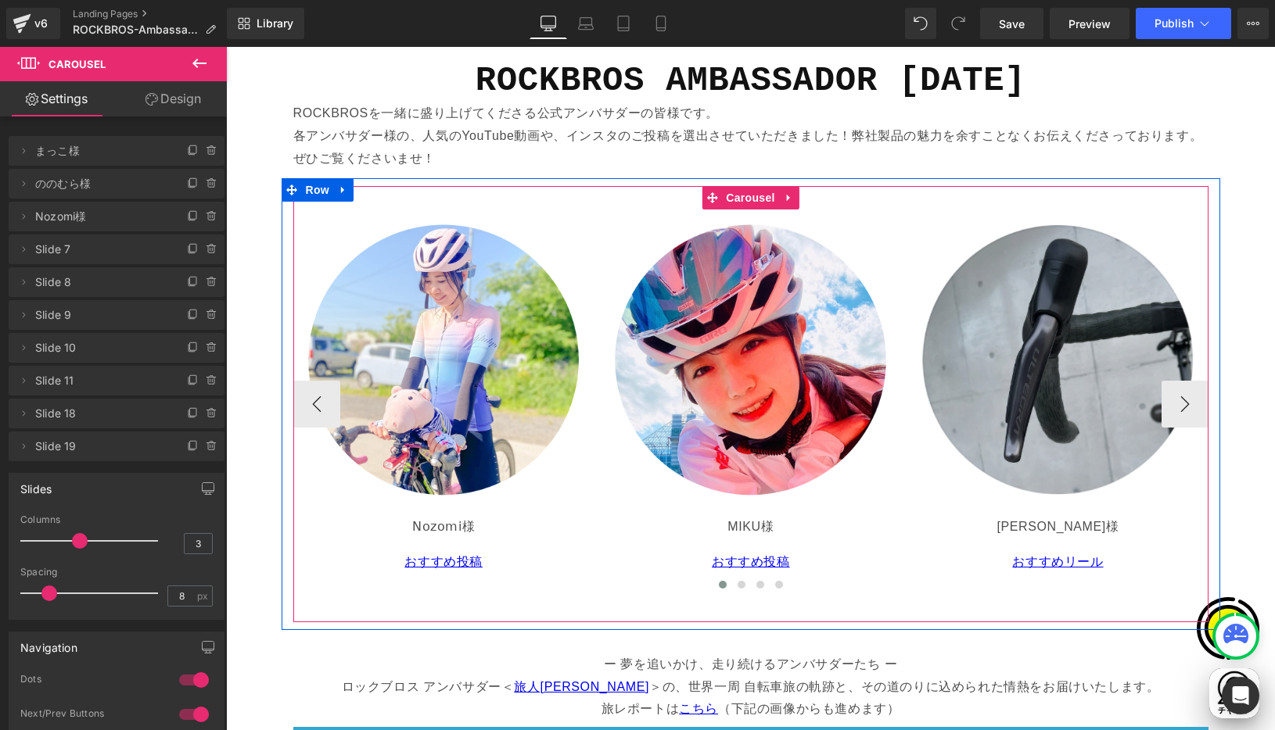
scroll to position [0, 305]
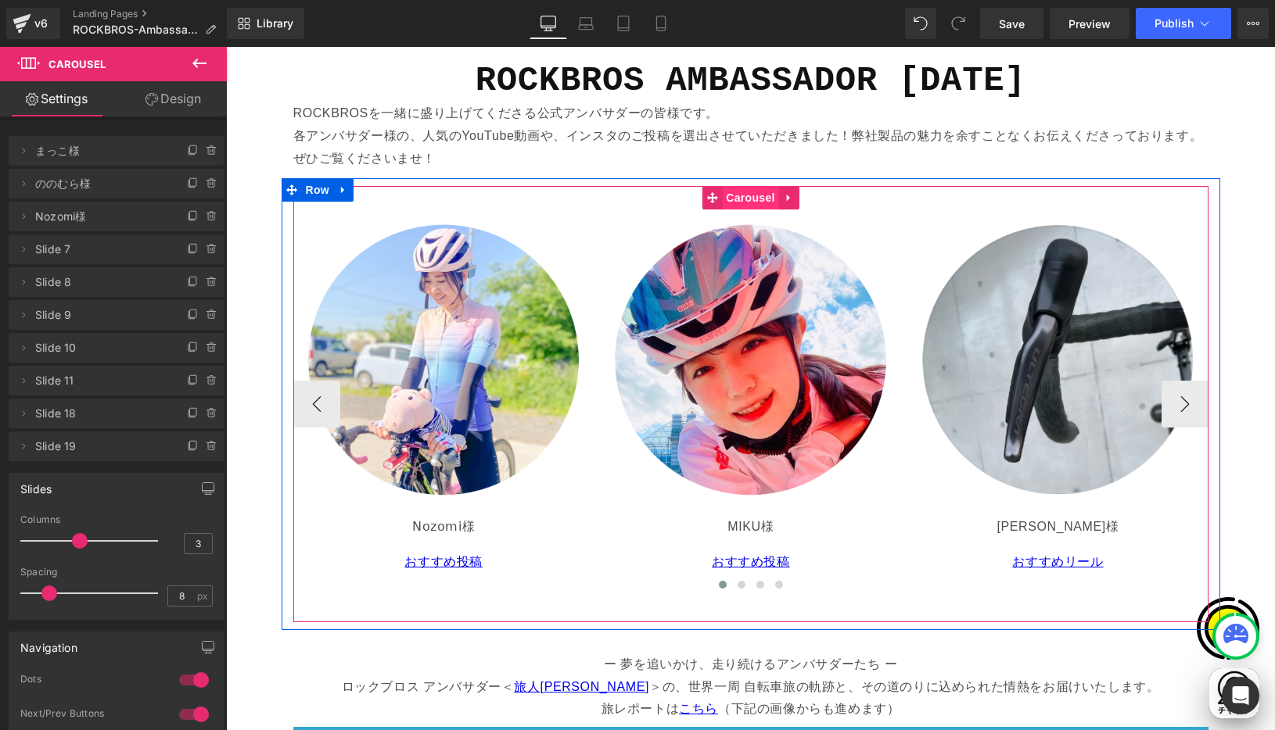
click at [745, 199] on span "Carousel" at bounding box center [750, 197] width 56 height 23
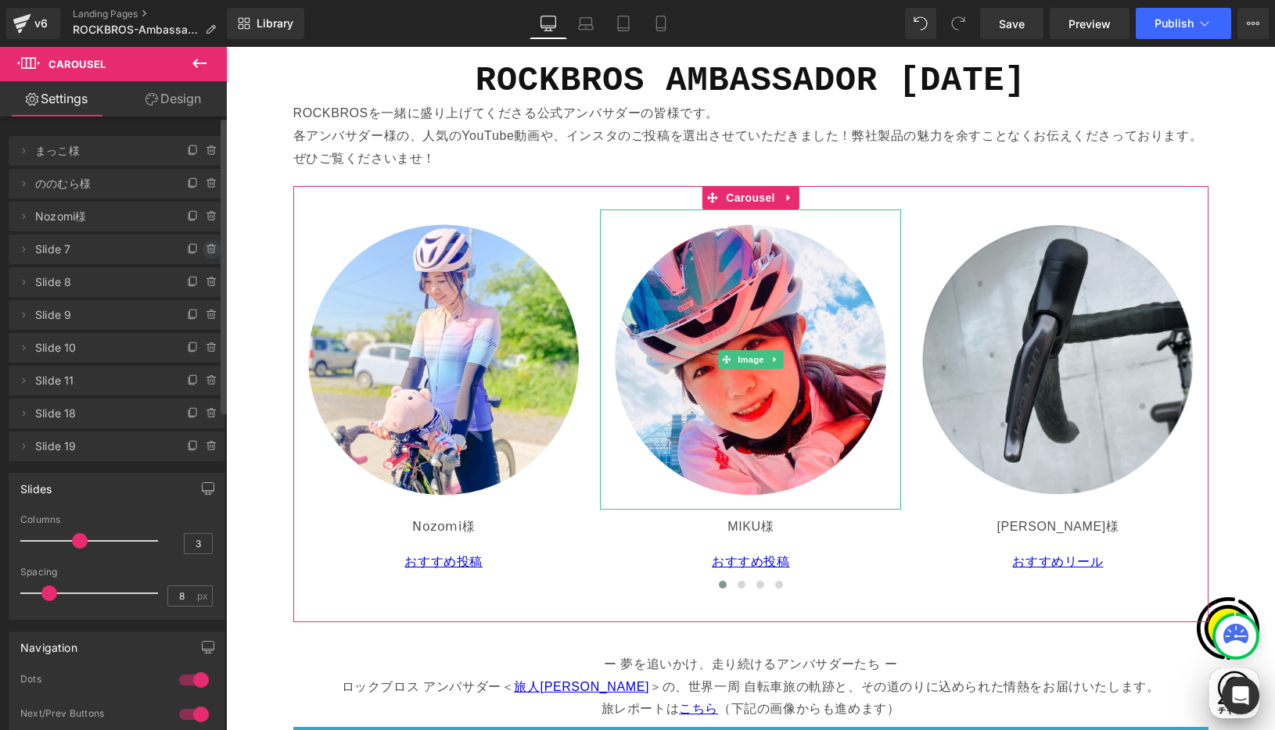
click at [206, 249] on icon at bounding box center [212, 249] width 13 height 13
click at [196, 250] on button "Delete" at bounding box center [194, 250] width 49 height 20
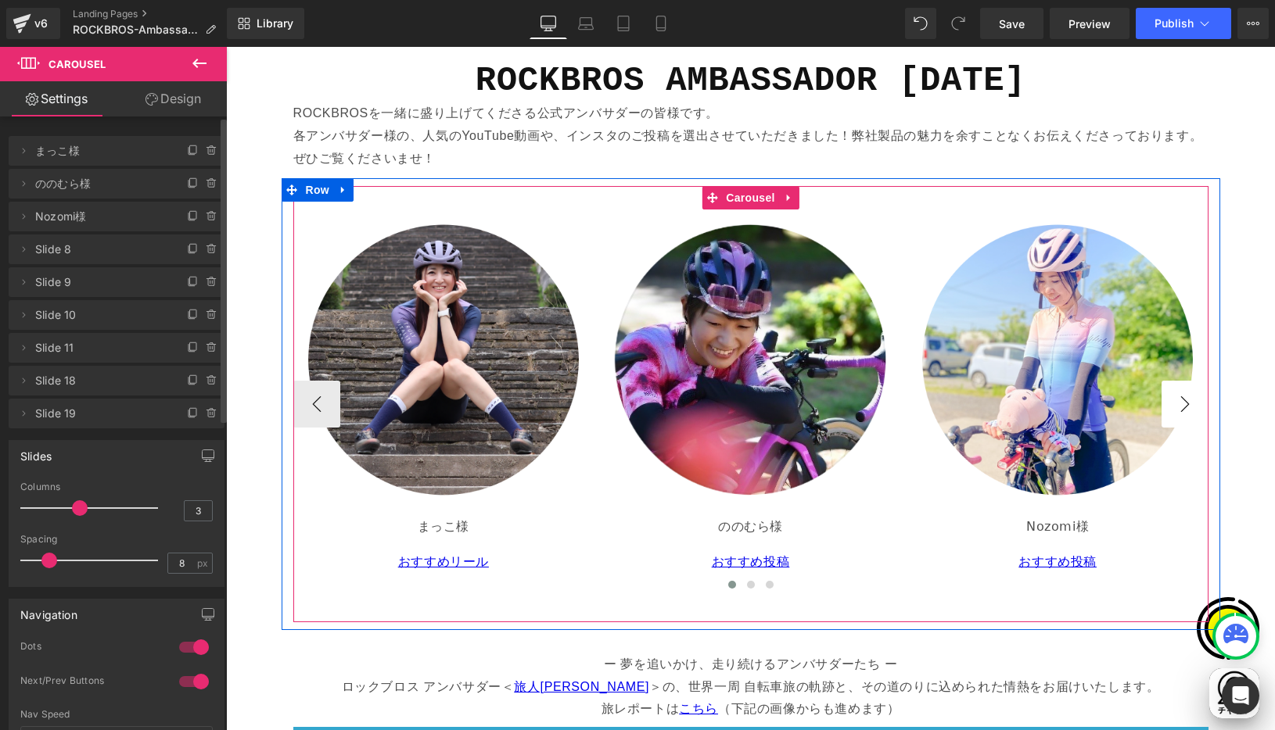
click at [1179, 404] on button "›" at bounding box center [1184, 404] width 47 height 47
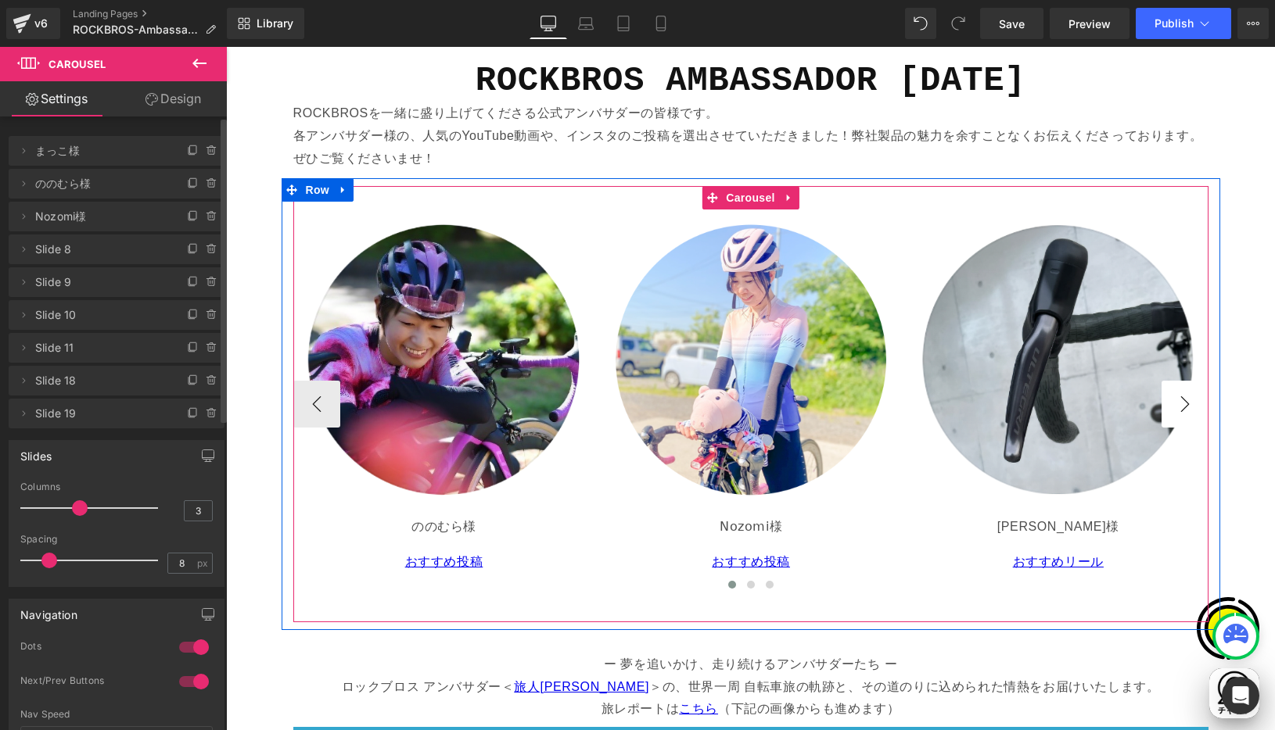
scroll to position [0, 610]
click at [1179, 404] on button "›" at bounding box center [1184, 404] width 47 height 47
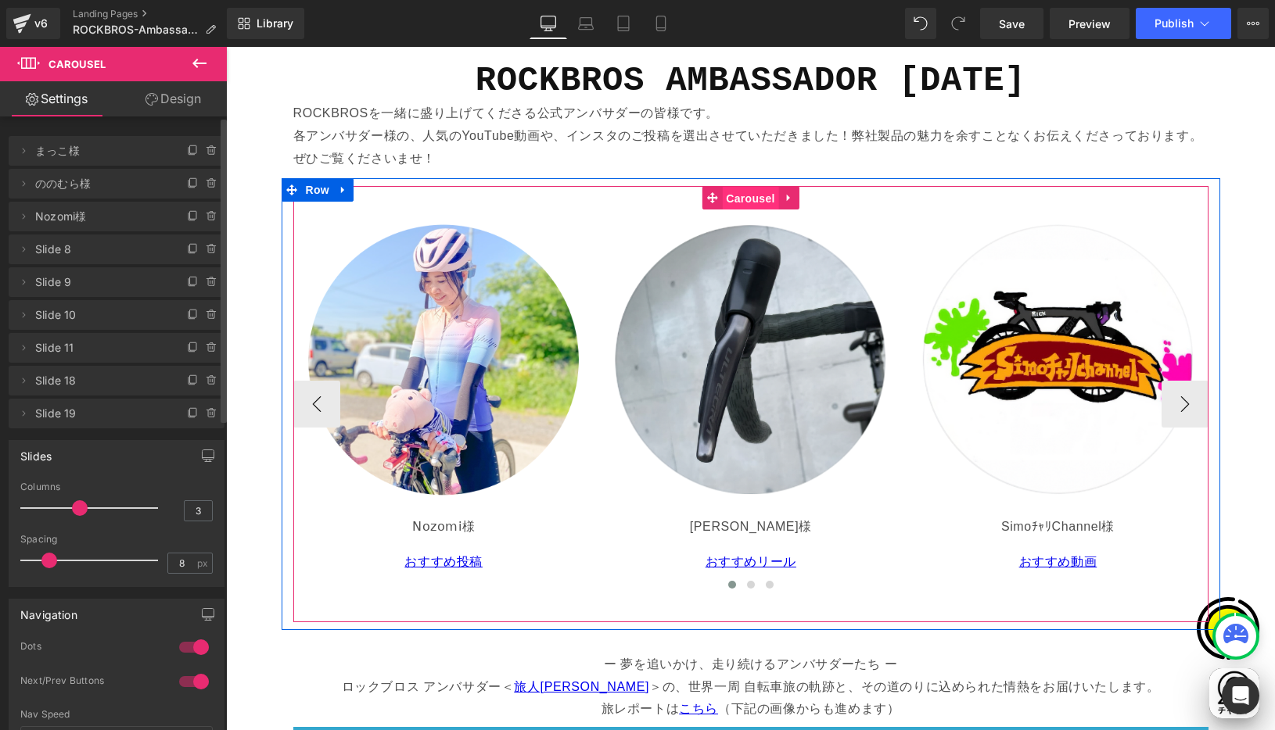
click at [748, 194] on span "Carousel" at bounding box center [750, 198] width 56 height 23
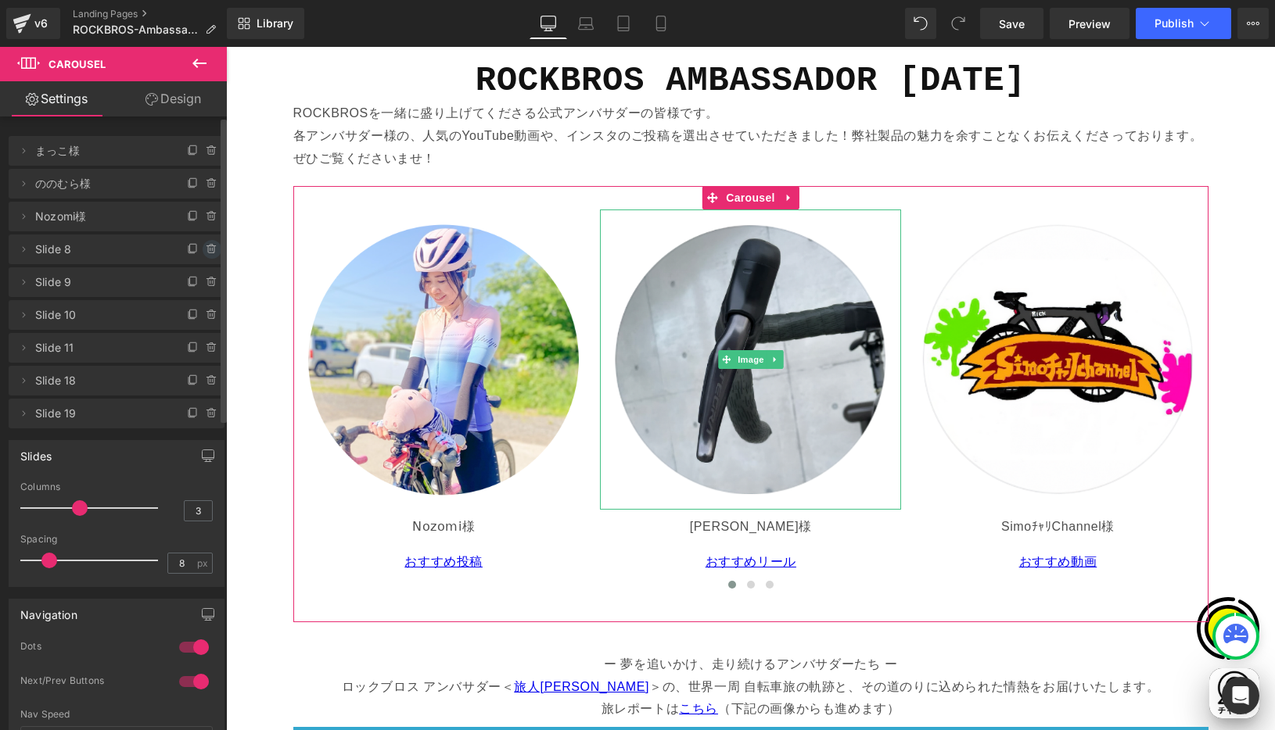
click at [206, 247] on icon at bounding box center [212, 249] width 13 height 13
click at [193, 249] on button "Delete" at bounding box center [194, 250] width 49 height 20
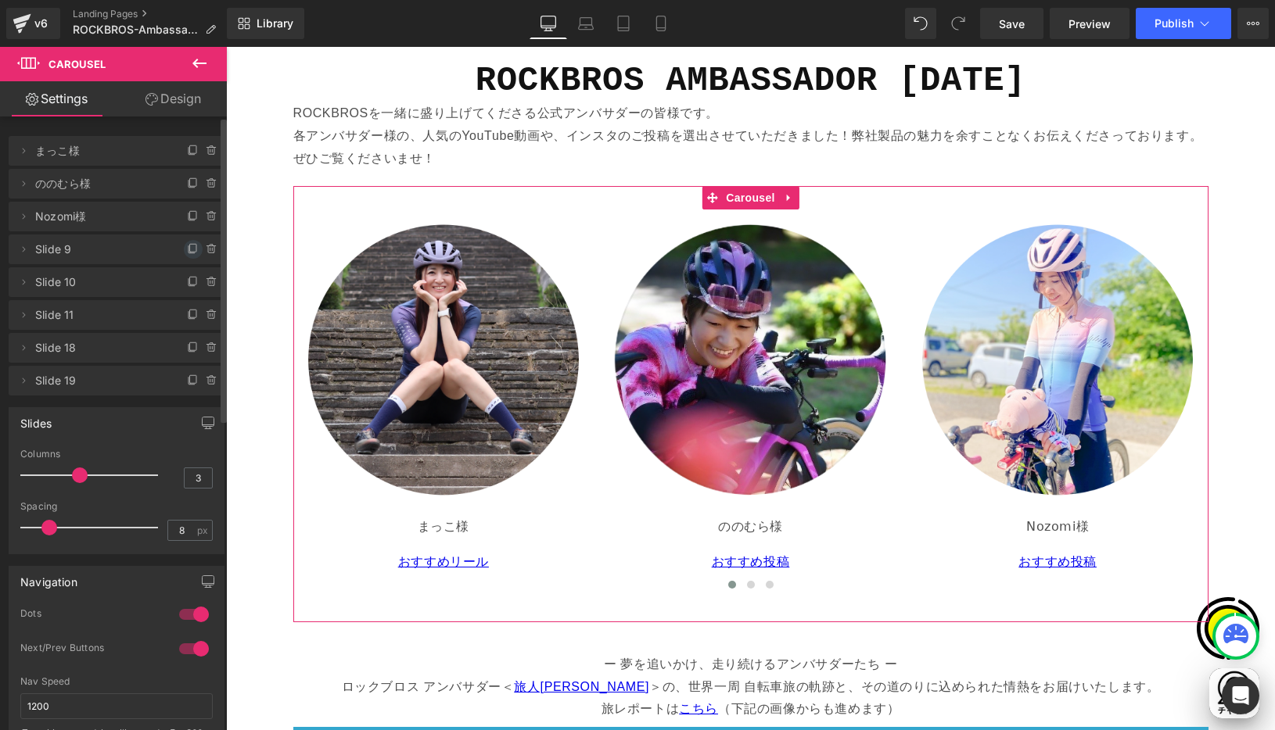
scroll to position [0, 915]
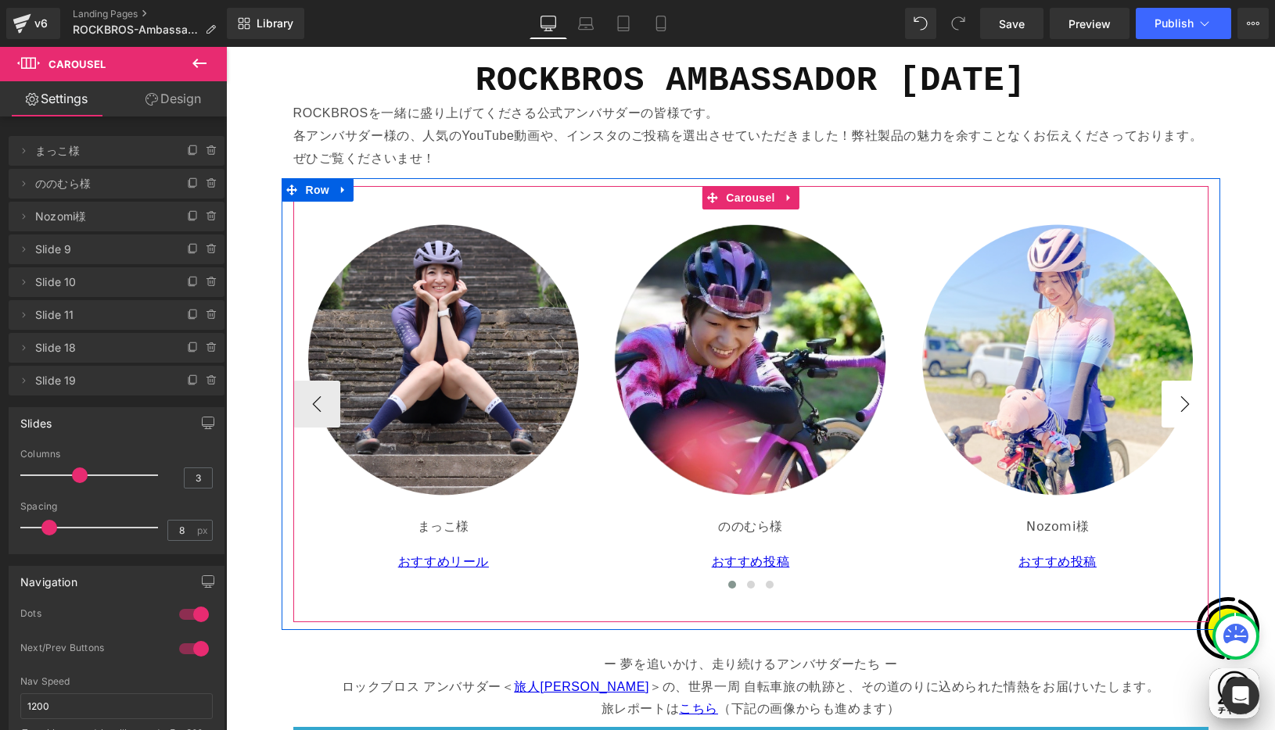
click at [1161, 392] on button "›" at bounding box center [1184, 404] width 47 height 47
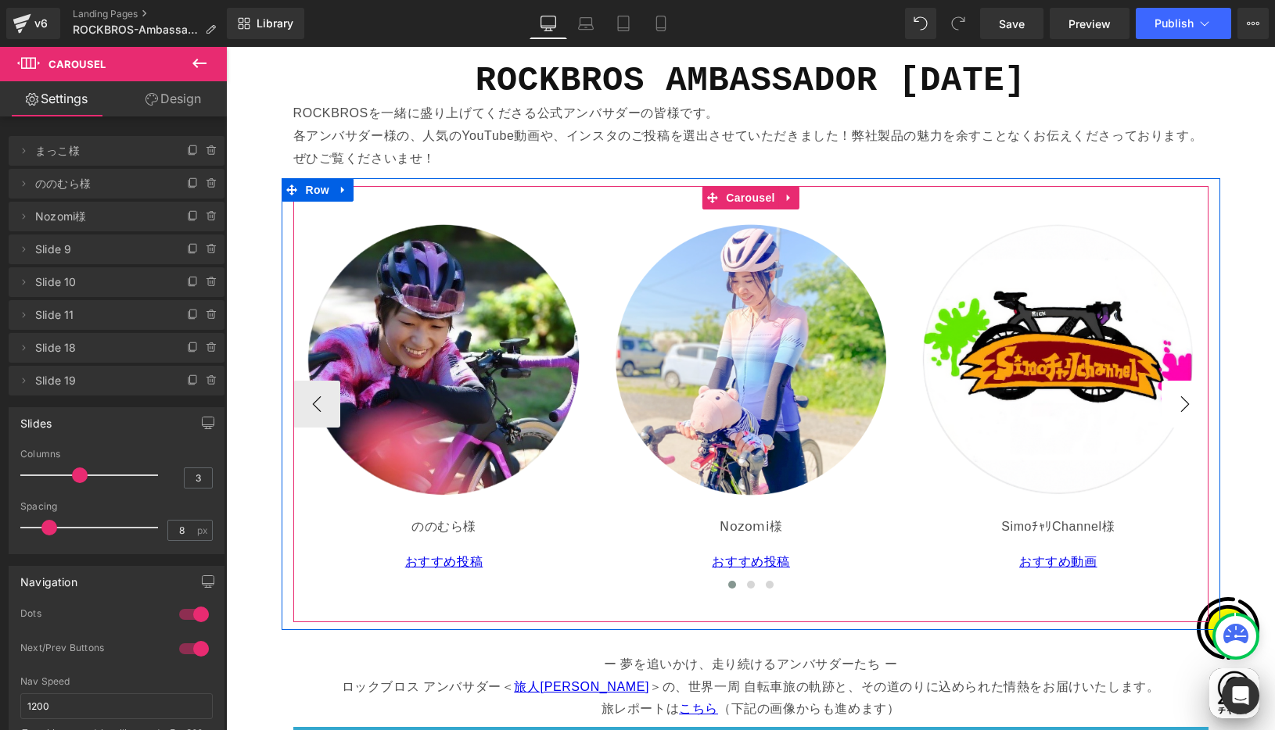
click at [1175, 404] on button "›" at bounding box center [1184, 404] width 47 height 47
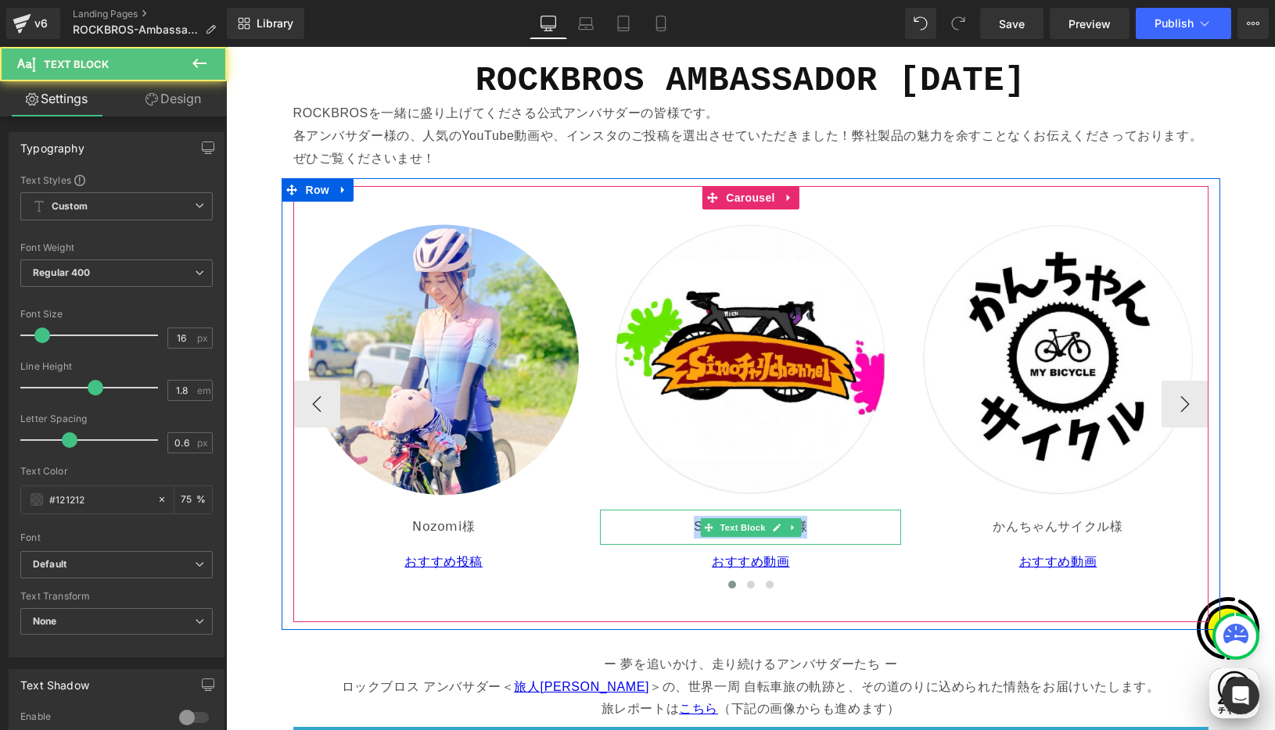
drag, startPoint x: 687, startPoint y: 526, endPoint x: 819, endPoint y: 522, distance: 131.4
click at [819, 522] on p "SimoﾁｬﾘChannel様" at bounding box center [750, 527] width 289 height 23
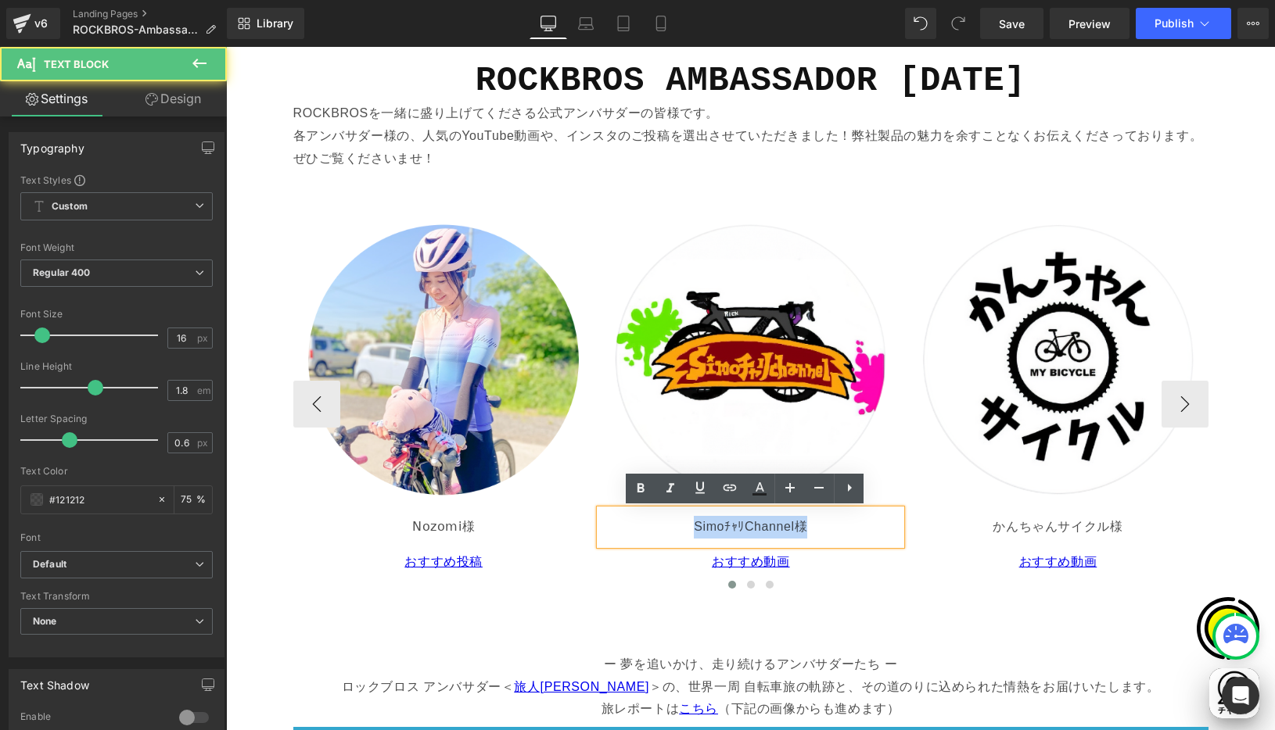
scroll to position [0, 0]
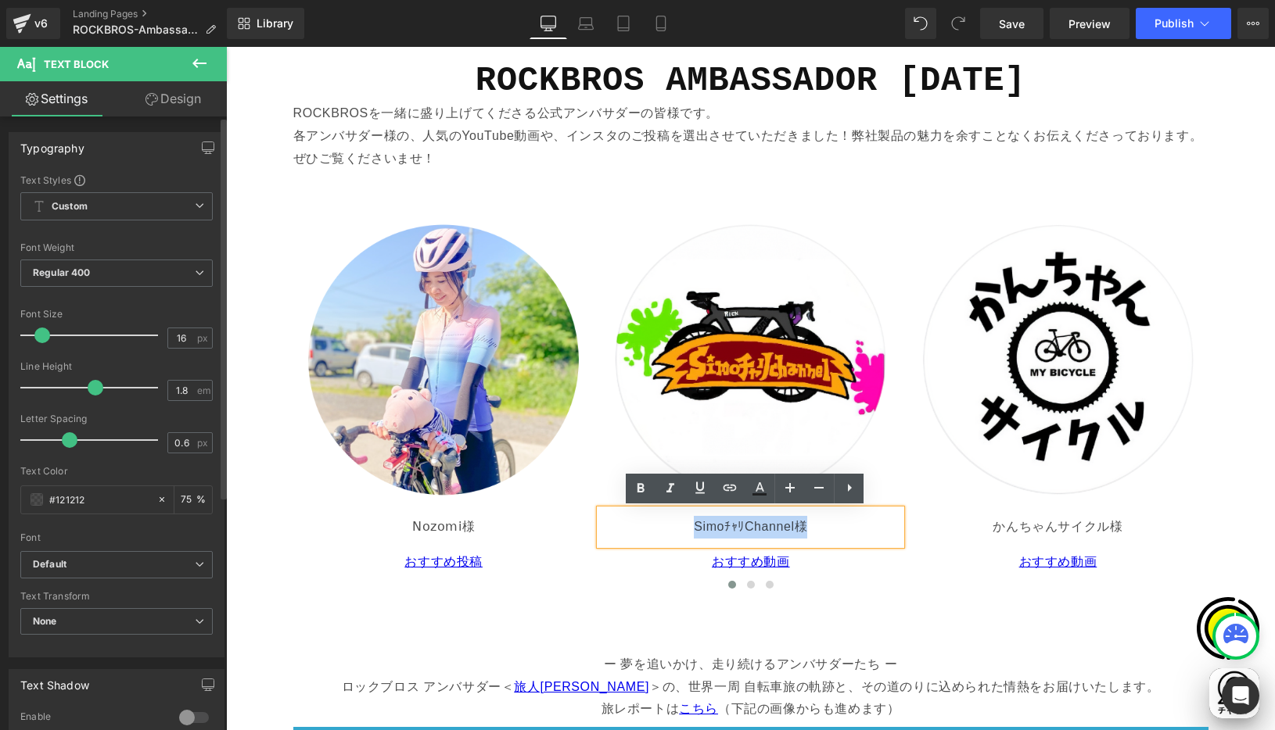
copy p "SimoﾁｬﾘChannel様"
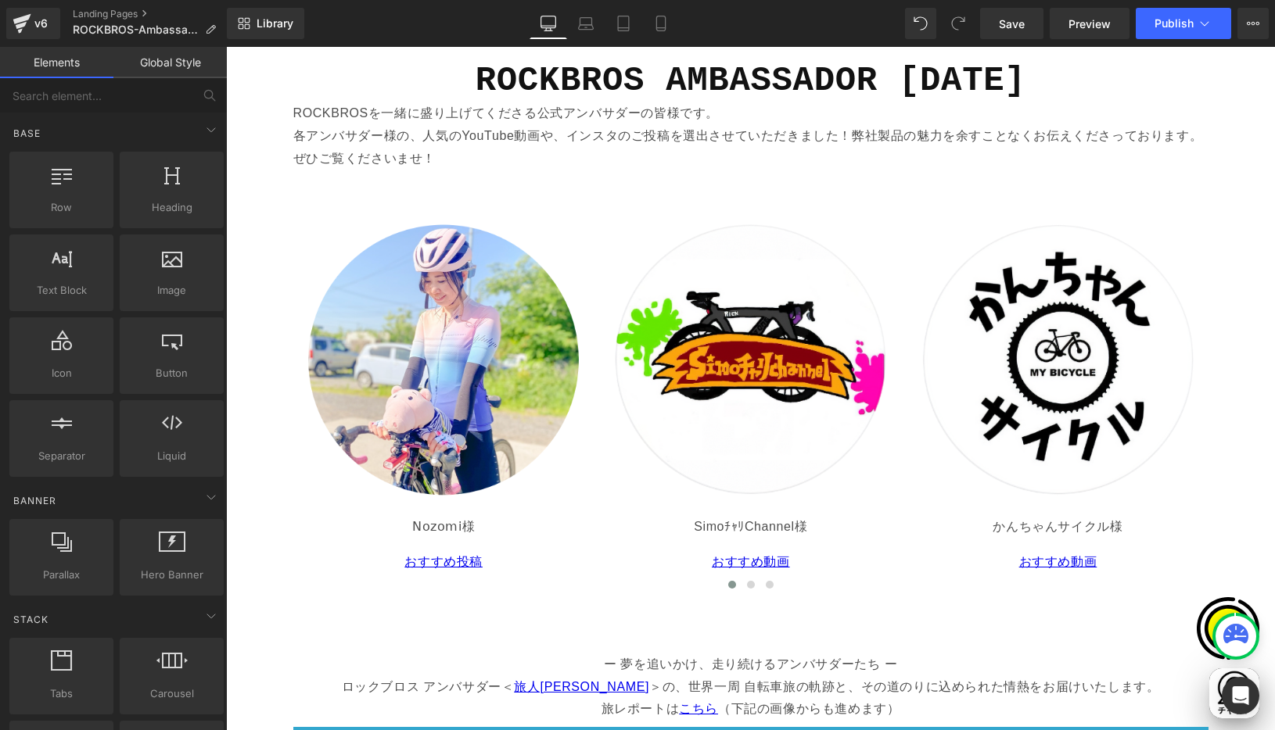
scroll to position [0, 305]
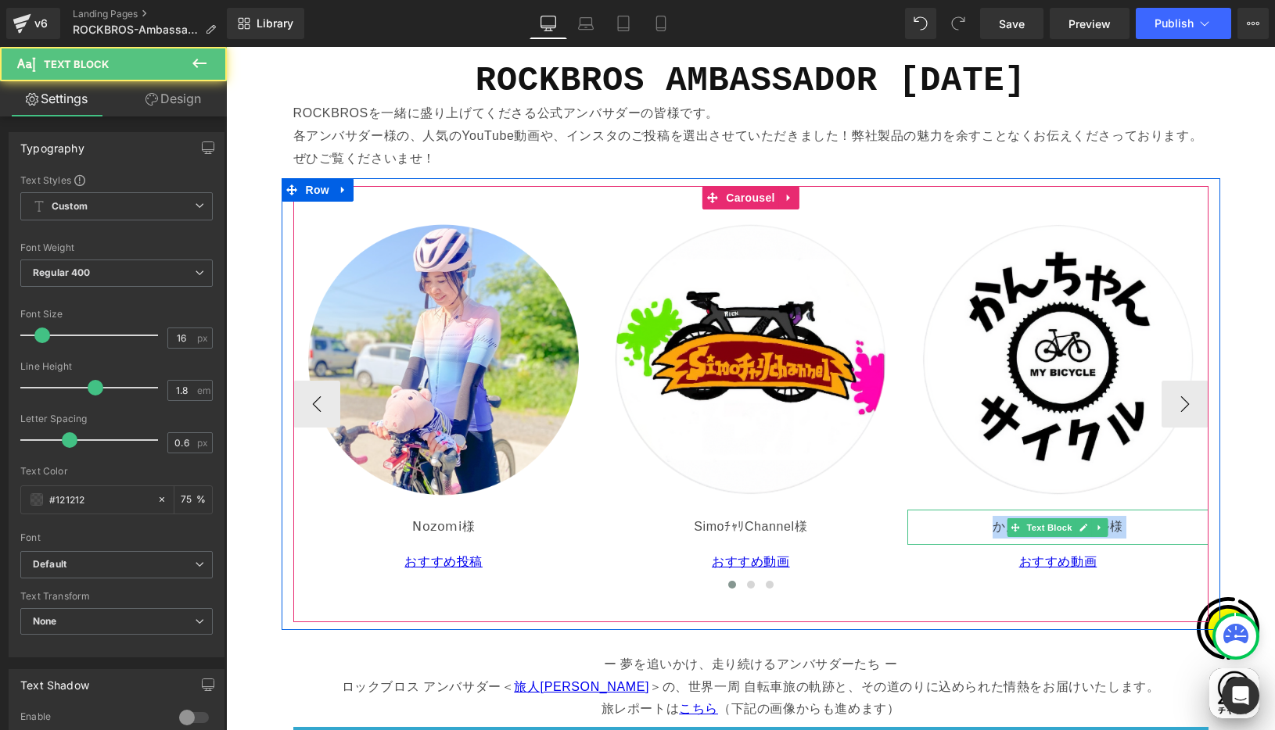
drag, startPoint x: 990, startPoint y: 525, endPoint x: 1075, endPoint y: 526, distance: 85.2
click at [1072, 520] on div "かんちゃんサイクル様 Text Block" at bounding box center [1057, 527] width 301 height 35
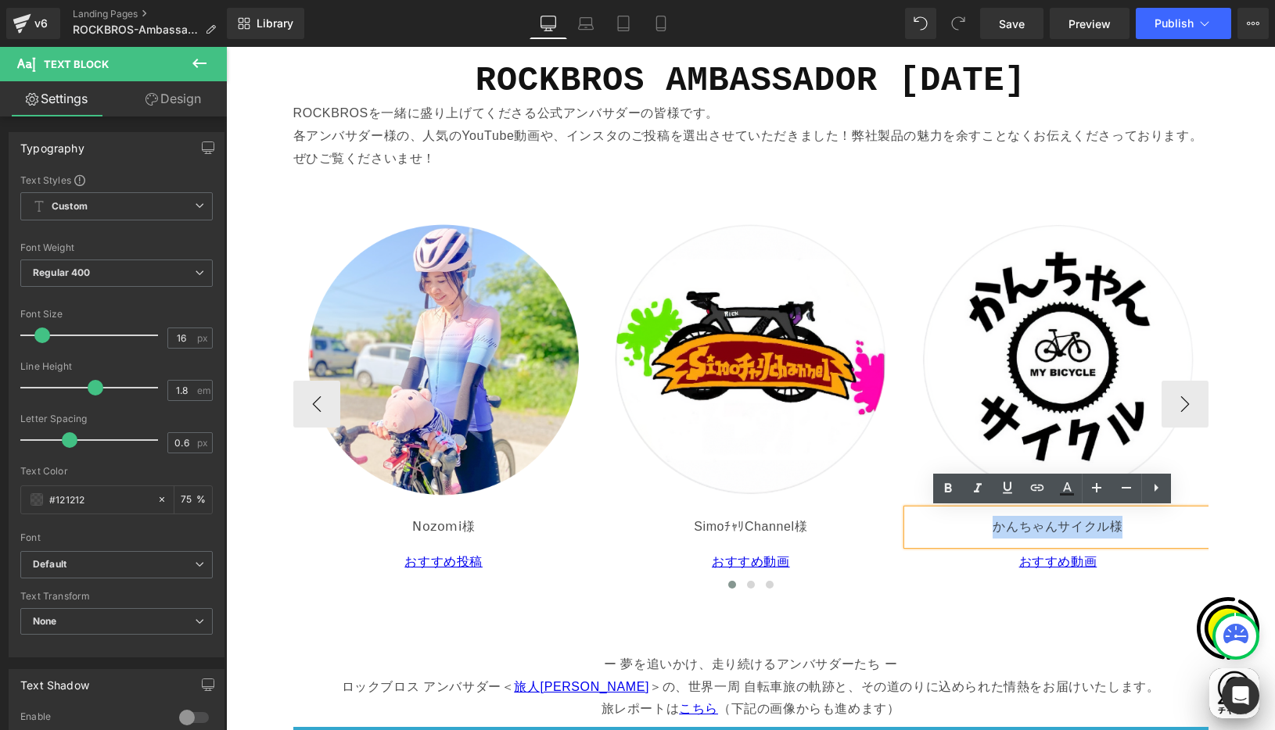
click at [1150, 529] on p "かんちゃんサイクル様" at bounding box center [1057, 527] width 289 height 23
drag, startPoint x: 989, startPoint y: 524, endPoint x: 1100, endPoint y: 521, distance: 111.1
click at [1100, 521] on p "かんちゃんサイクル様" at bounding box center [1057, 527] width 289 height 23
copy p "かんちゃんサイクル"
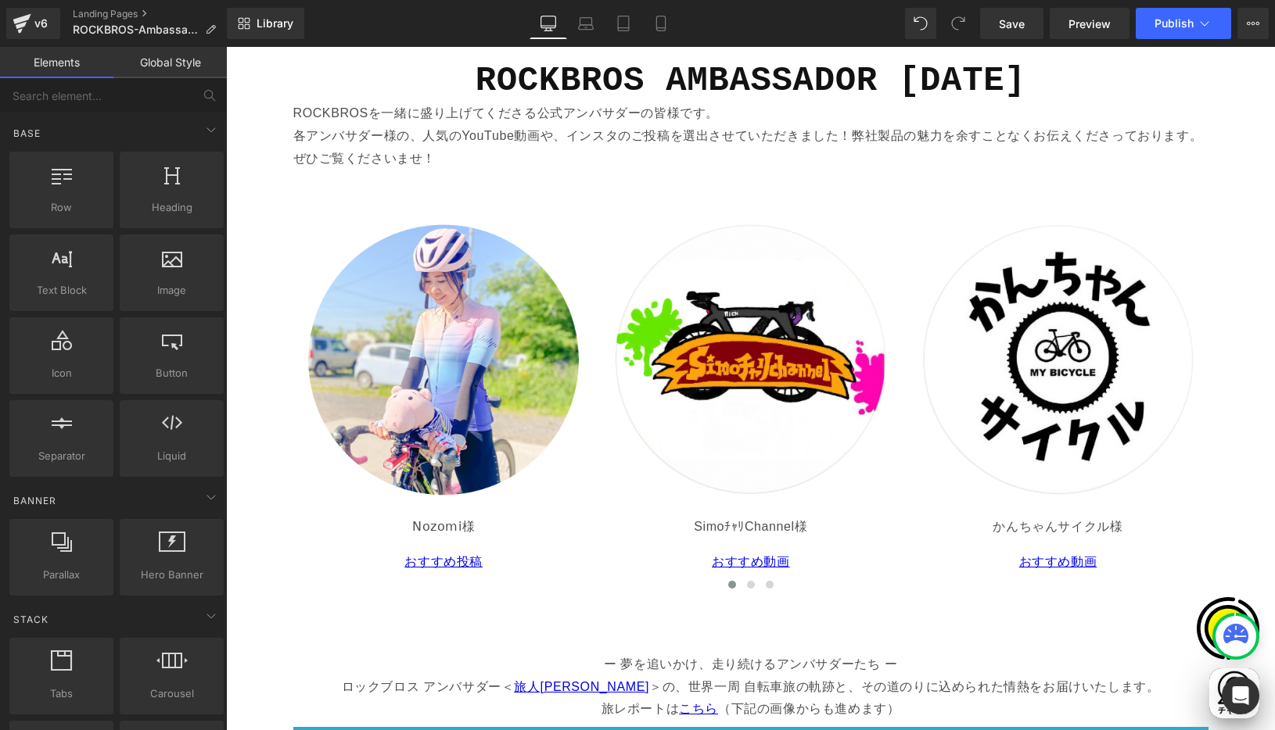
scroll to position [0, 915]
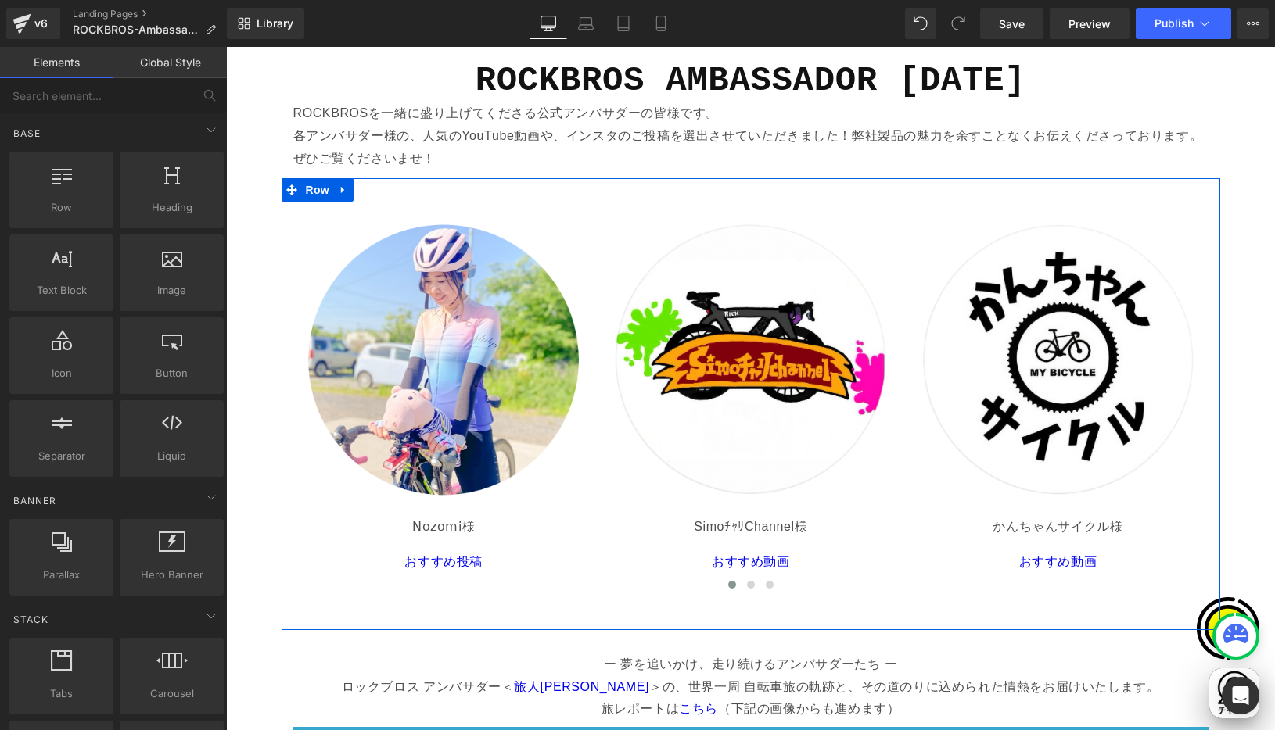
click at [1208, 474] on div "Image まっこ様 Text Block おすすめリール Text Block Image ののむら様 Text Block おすすめ投稿 Text Blo…" at bounding box center [751, 404] width 938 height 436
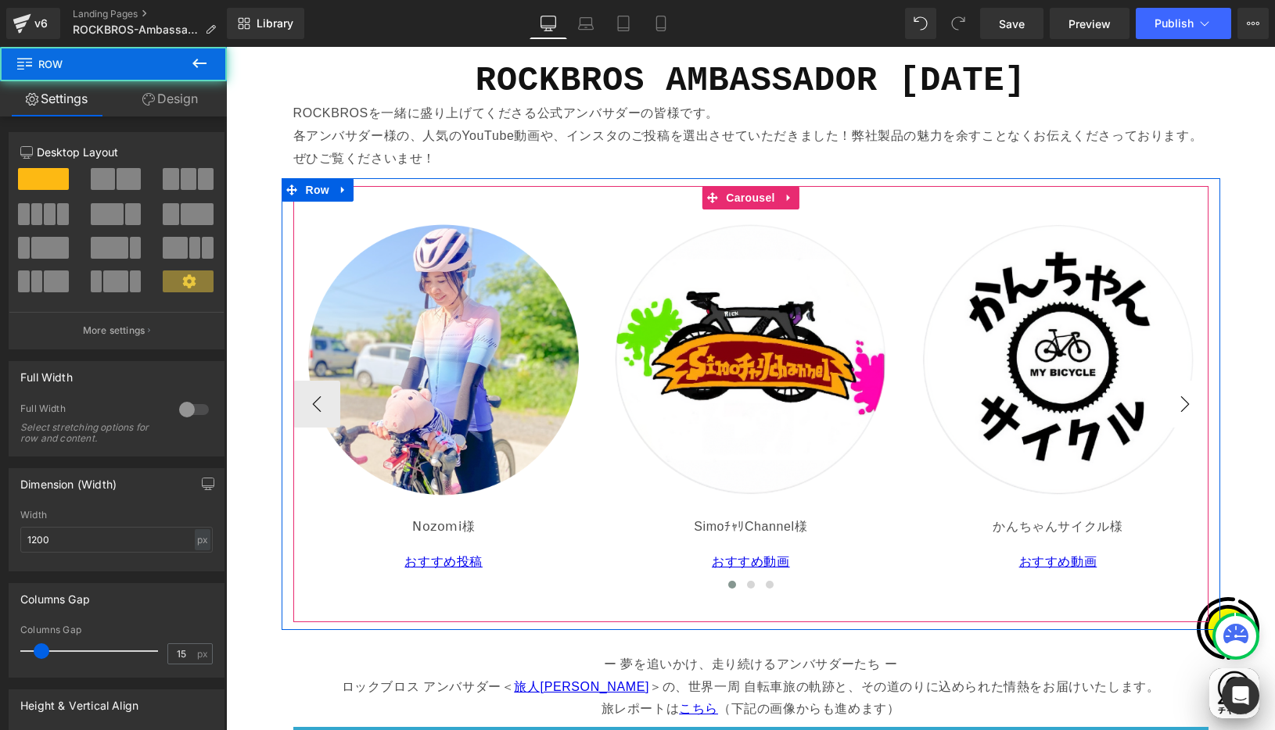
click at [1164, 404] on button "›" at bounding box center [1184, 404] width 47 height 47
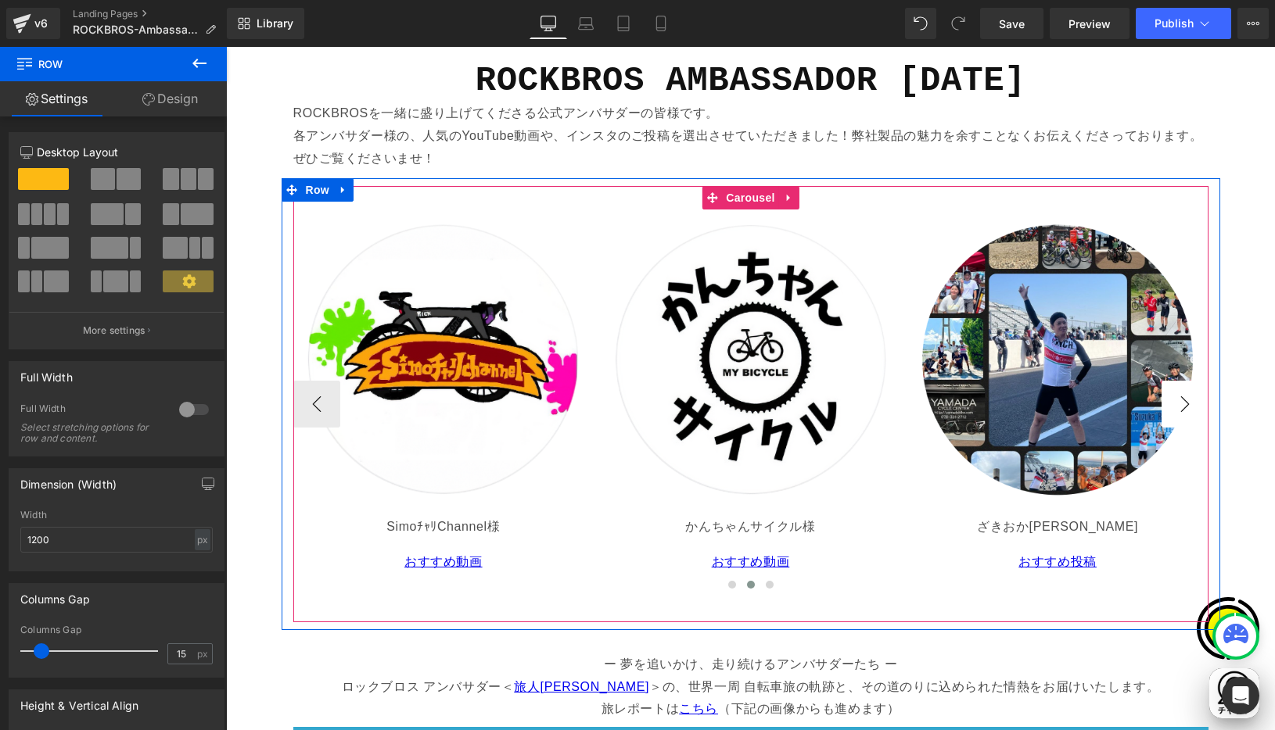
scroll to position [0, 0]
click at [1175, 405] on button "›" at bounding box center [1184, 404] width 47 height 47
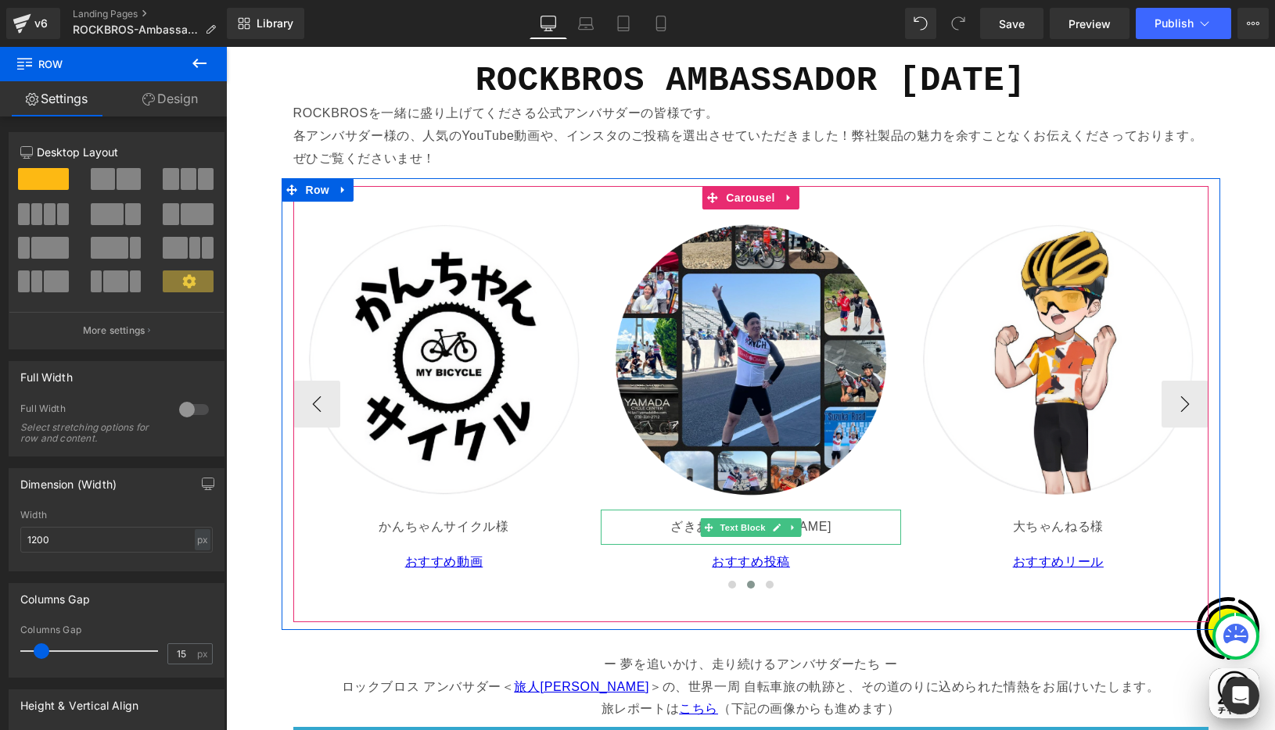
click at [687, 525] on p "ざきおかひろあき様" at bounding box center [751, 527] width 289 height 23
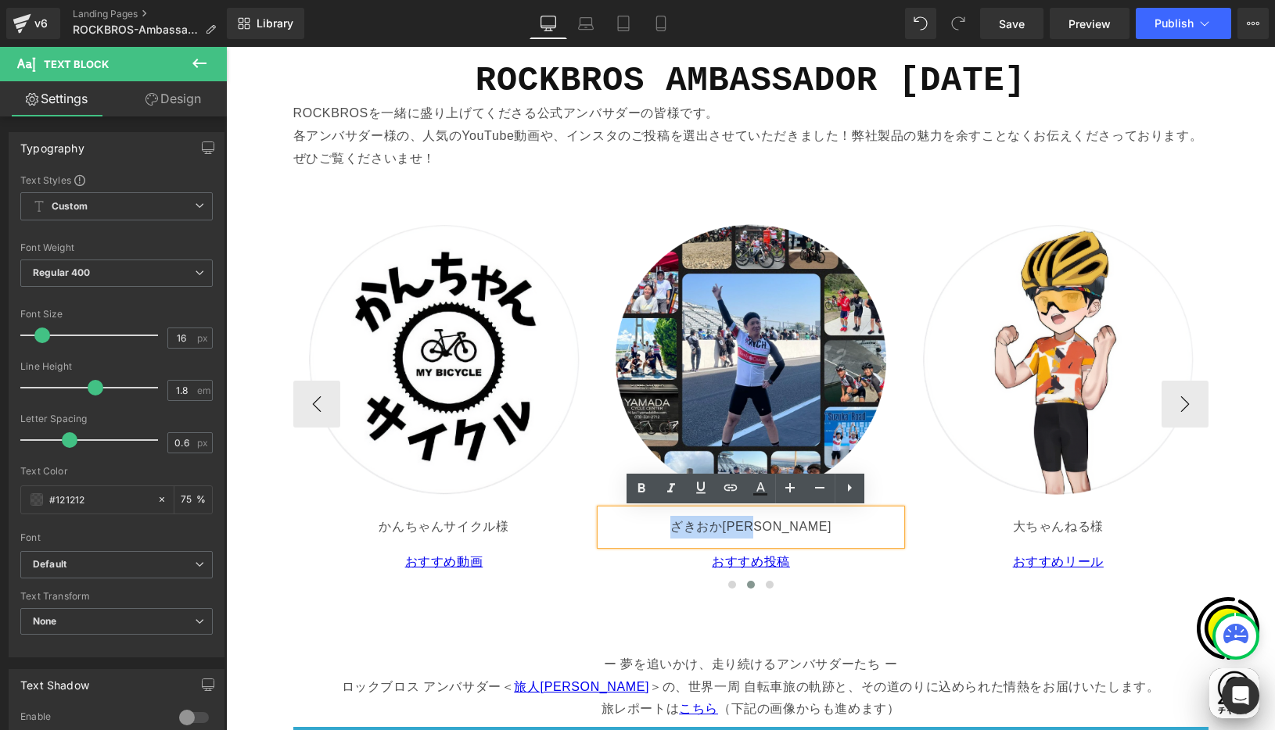
drag, startPoint x: 687, startPoint y: 524, endPoint x: 789, endPoint y: 526, distance: 102.5
click at [789, 526] on p "ざきおかひろあき様" at bounding box center [751, 527] width 289 height 23
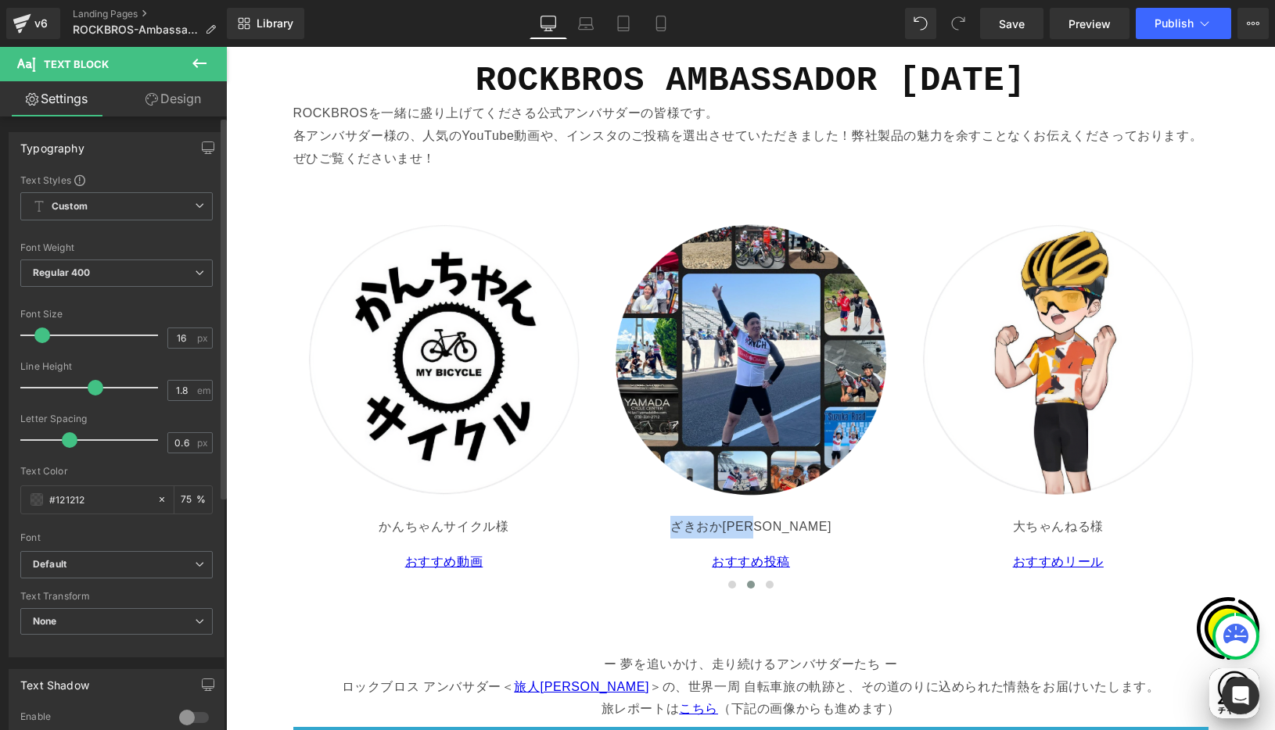
copy p "ざきおかひろあき"
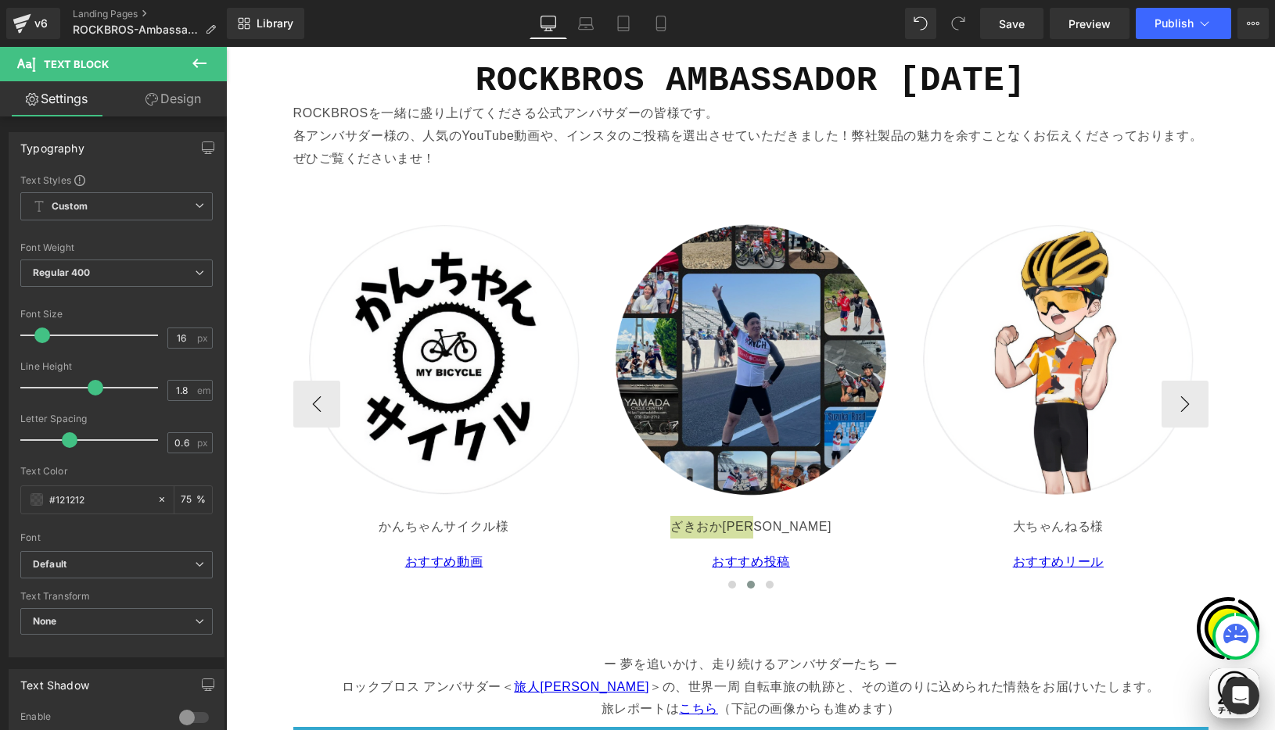
scroll to position [0, 915]
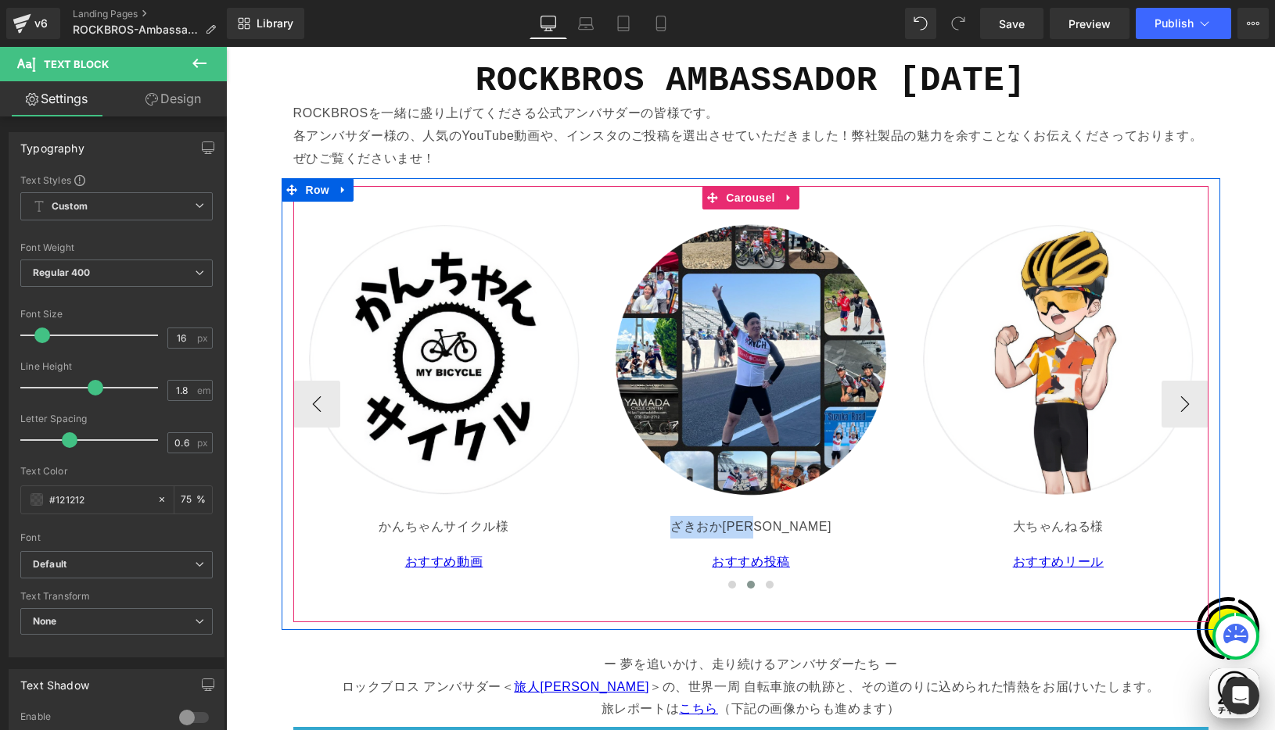
click at [1161, 519] on p "大ちゃんねる 様" at bounding box center [1057, 527] width 289 height 23
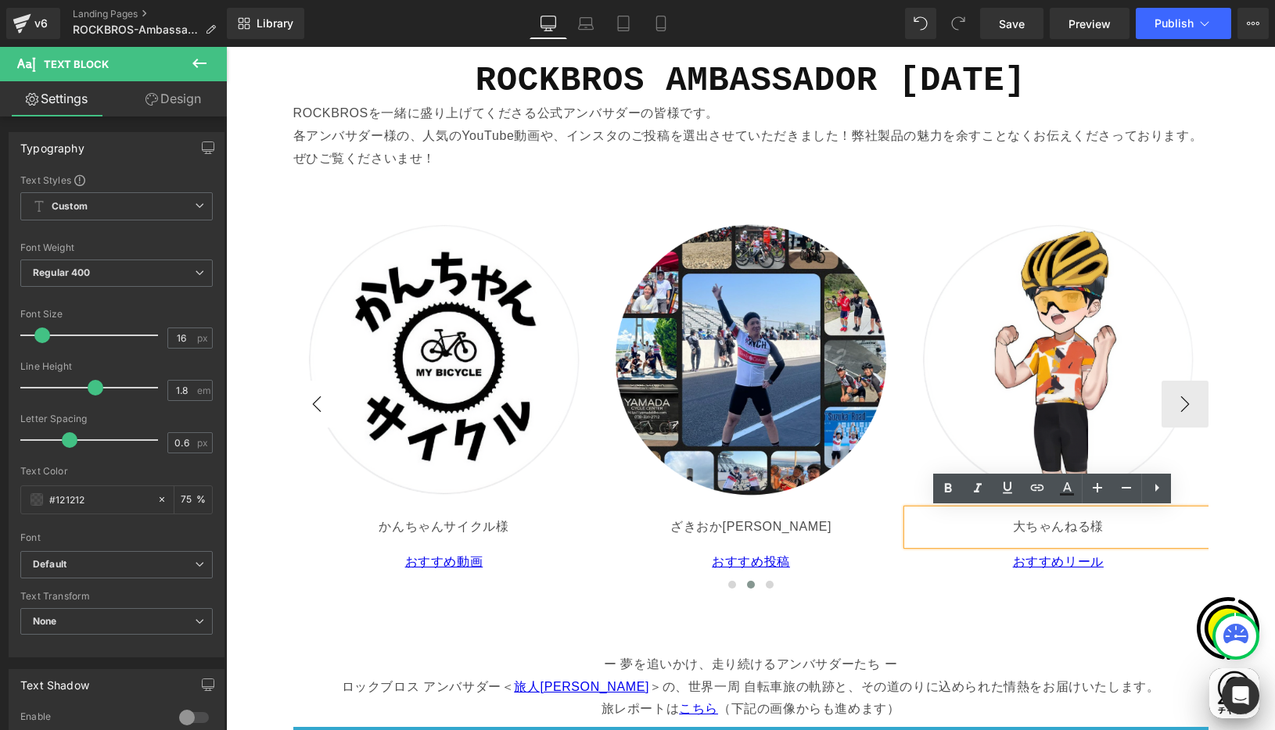
click at [316, 411] on button "‹" at bounding box center [316, 404] width 47 height 47
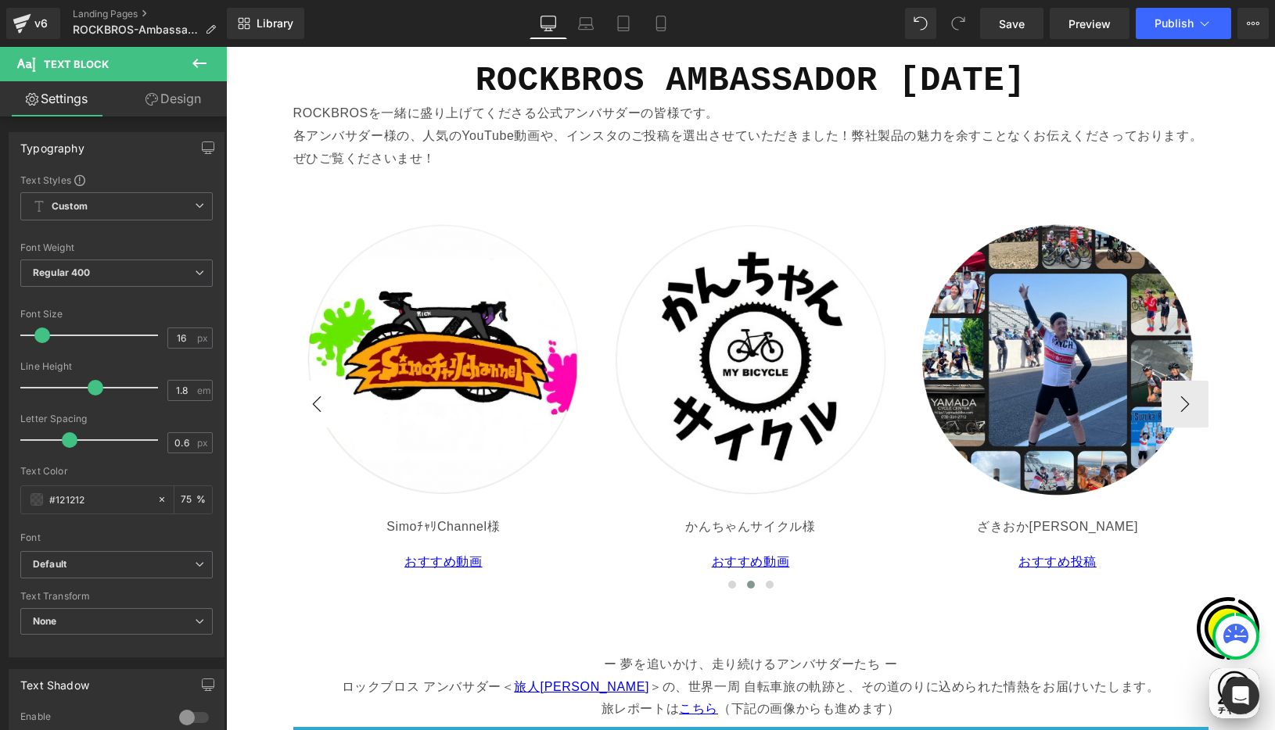
scroll to position [0, 0]
click at [316, 410] on button "‹" at bounding box center [316, 404] width 47 height 47
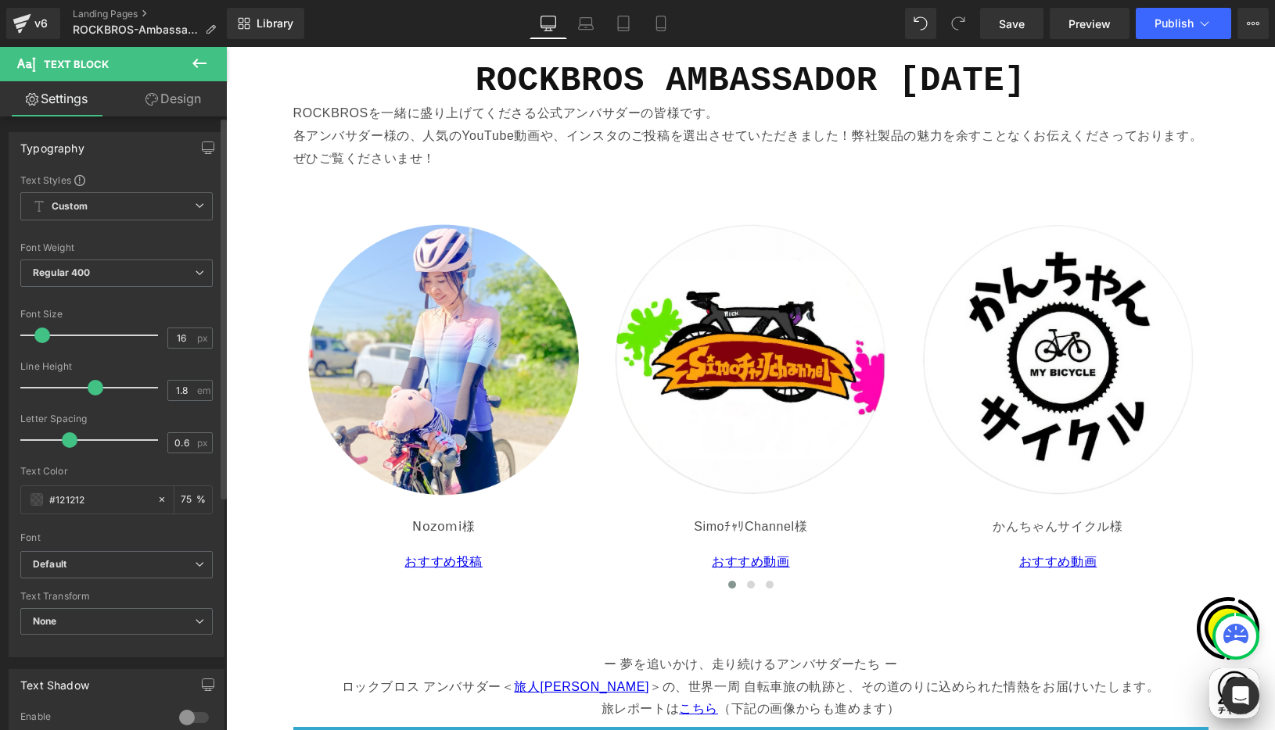
scroll to position [0, 915]
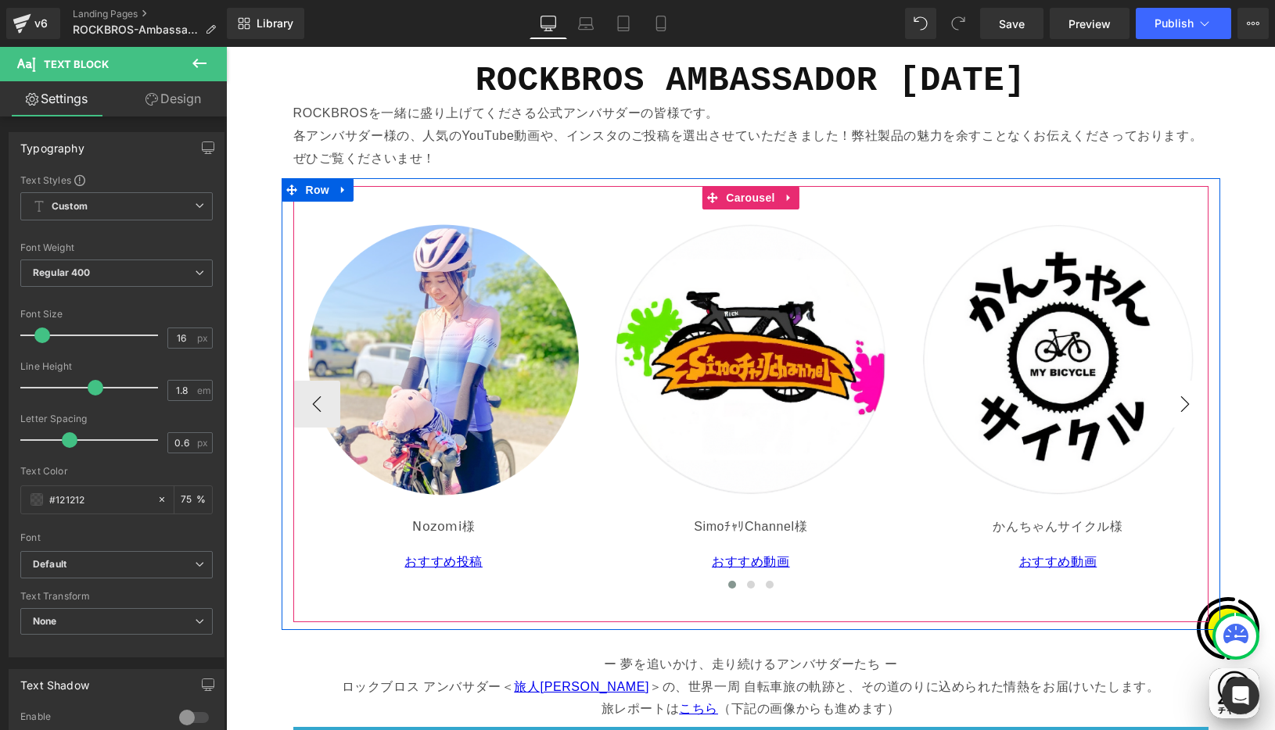
click at [1172, 400] on button "›" at bounding box center [1184, 404] width 47 height 47
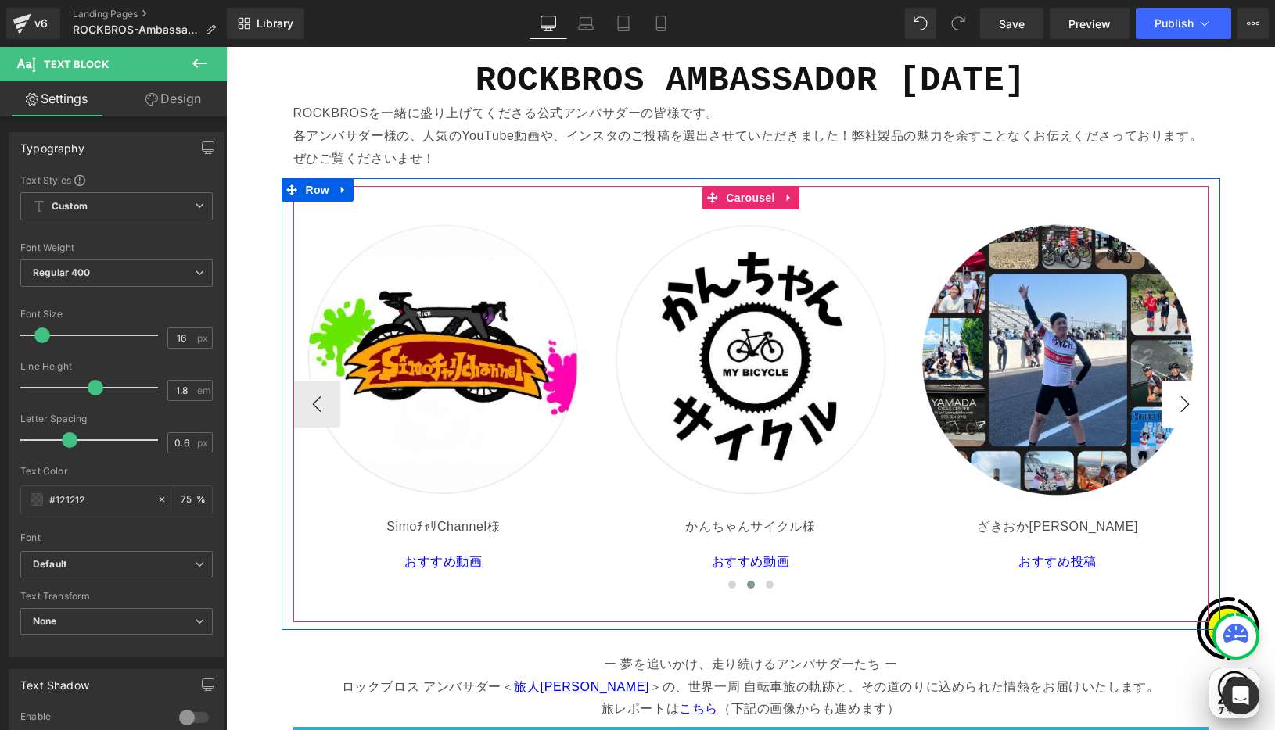
click at [1180, 403] on button "›" at bounding box center [1184, 404] width 47 height 47
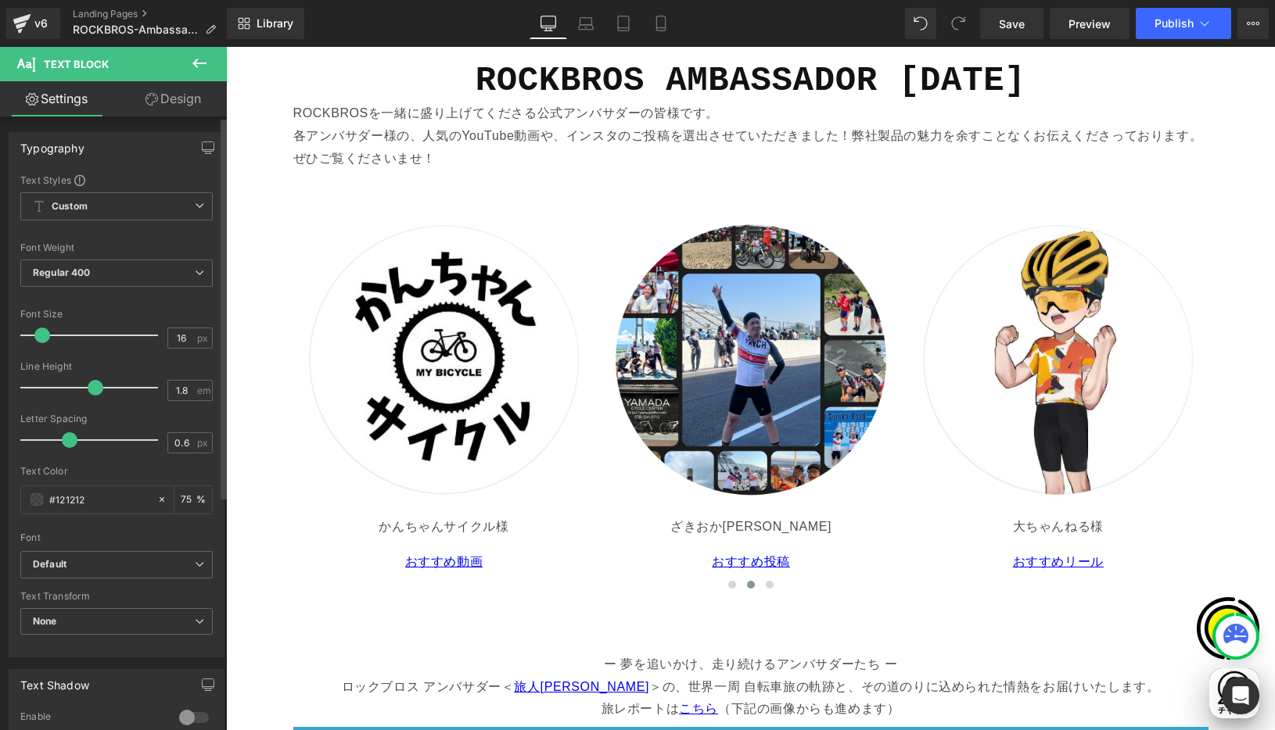
scroll to position [0, 305]
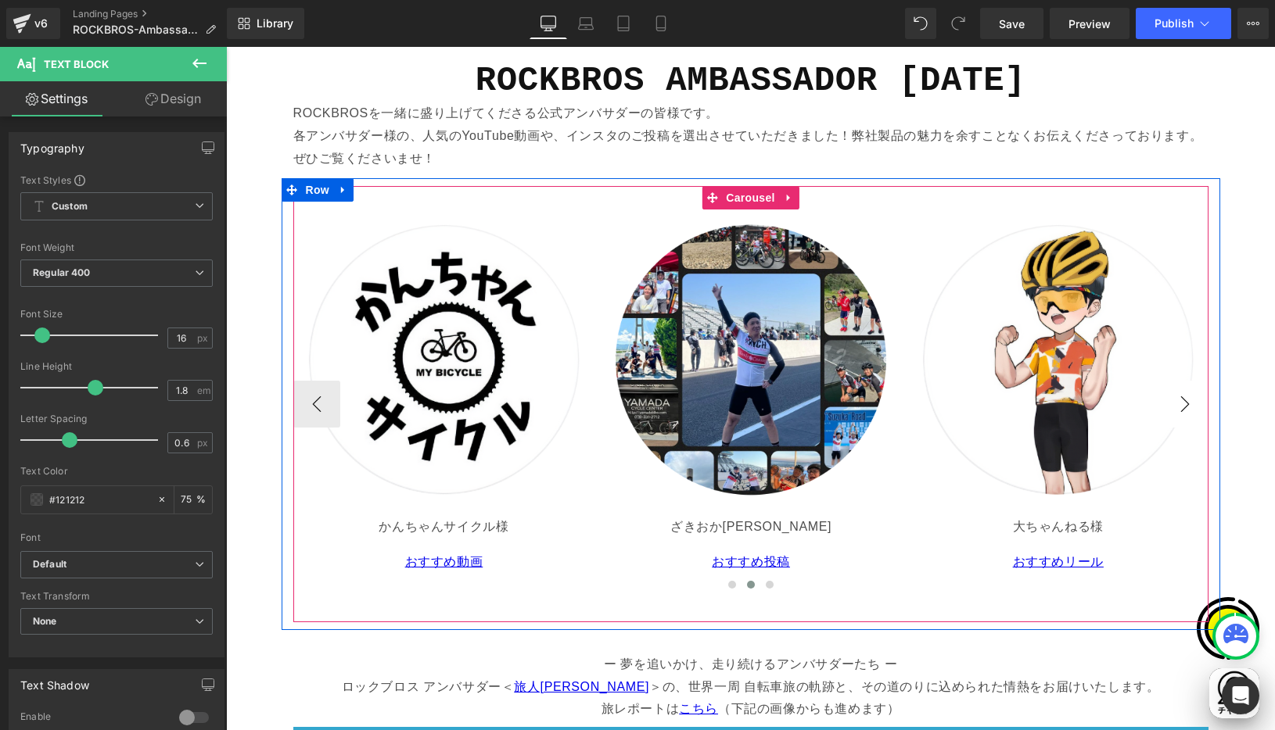
click at [1172, 401] on button "›" at bounding box center [1184, 404] width 47 height 47
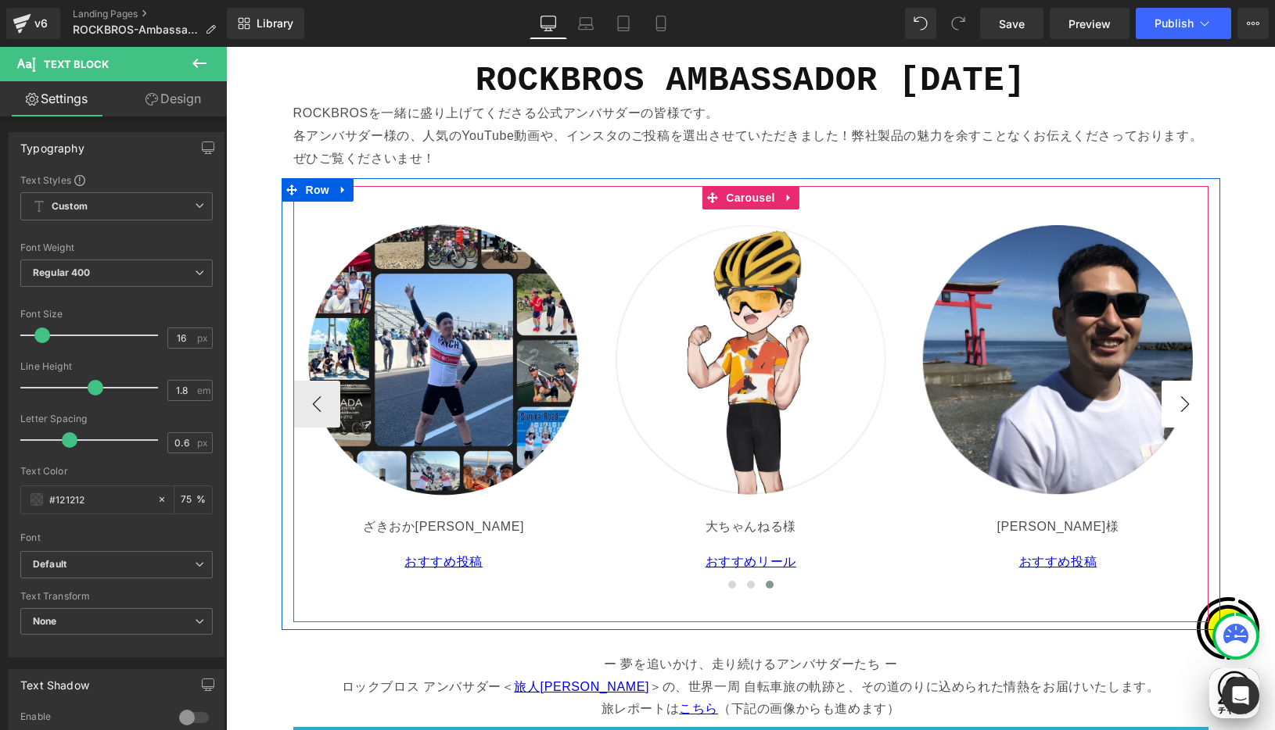
click at [1173, 394] on button "›" at bounding box center [1184, 404] width 47 height 47
click at [1179, 408] on button "›" at bounding box center [1184, 404] width 47 height 47
click at [321, 404] on button "‹" at bounding box center [316, 404] width 47 height 47
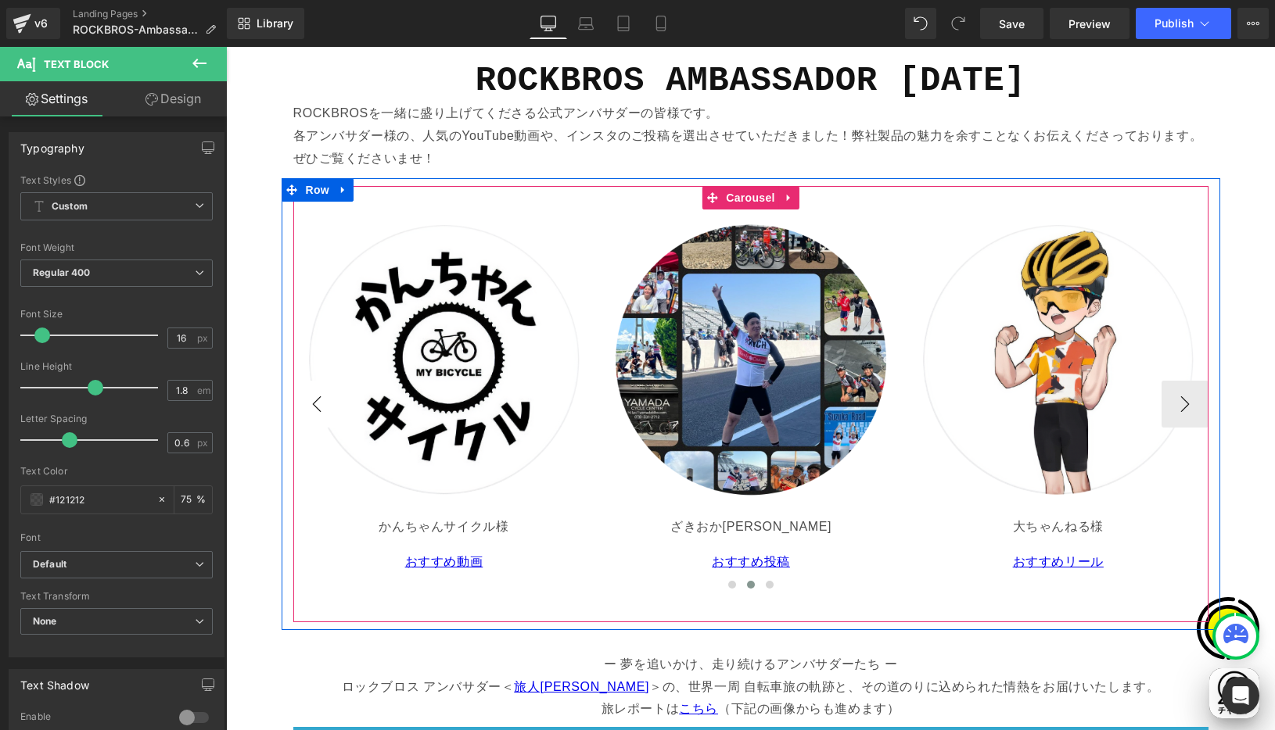
click at [310, 403] on button "‹" at bounding box center [316, 404] width 47 height 47
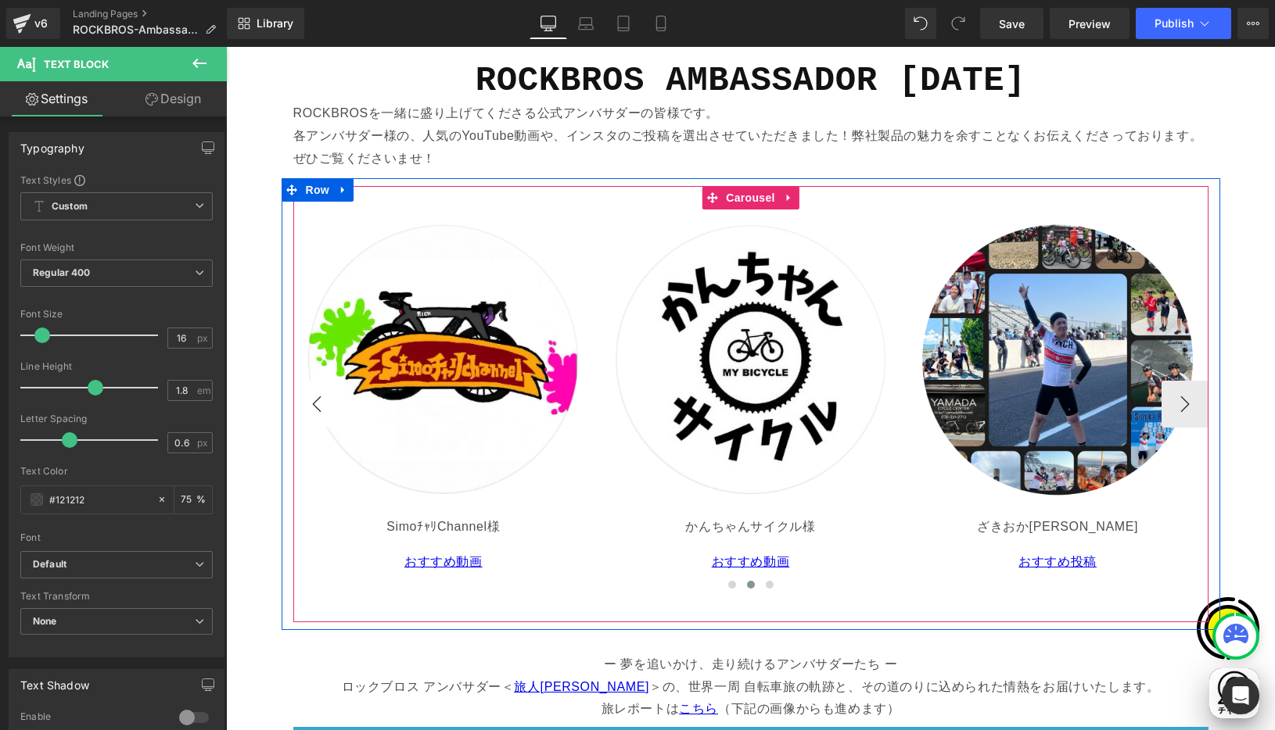
click at [310, 403] on button "‹" at bounding box center [316, 404] width 47 height 47
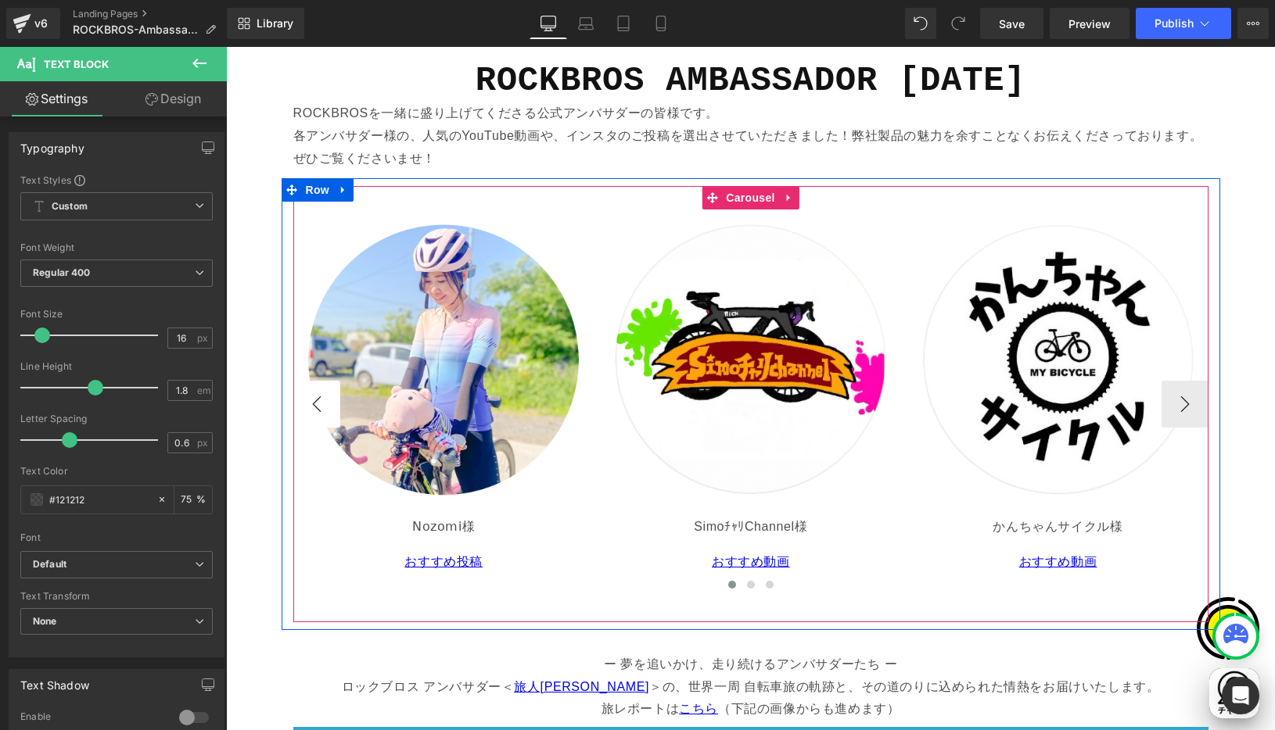
click at [310, 403] on button "‹" at bounding box center [316, 404] width 47 height 47
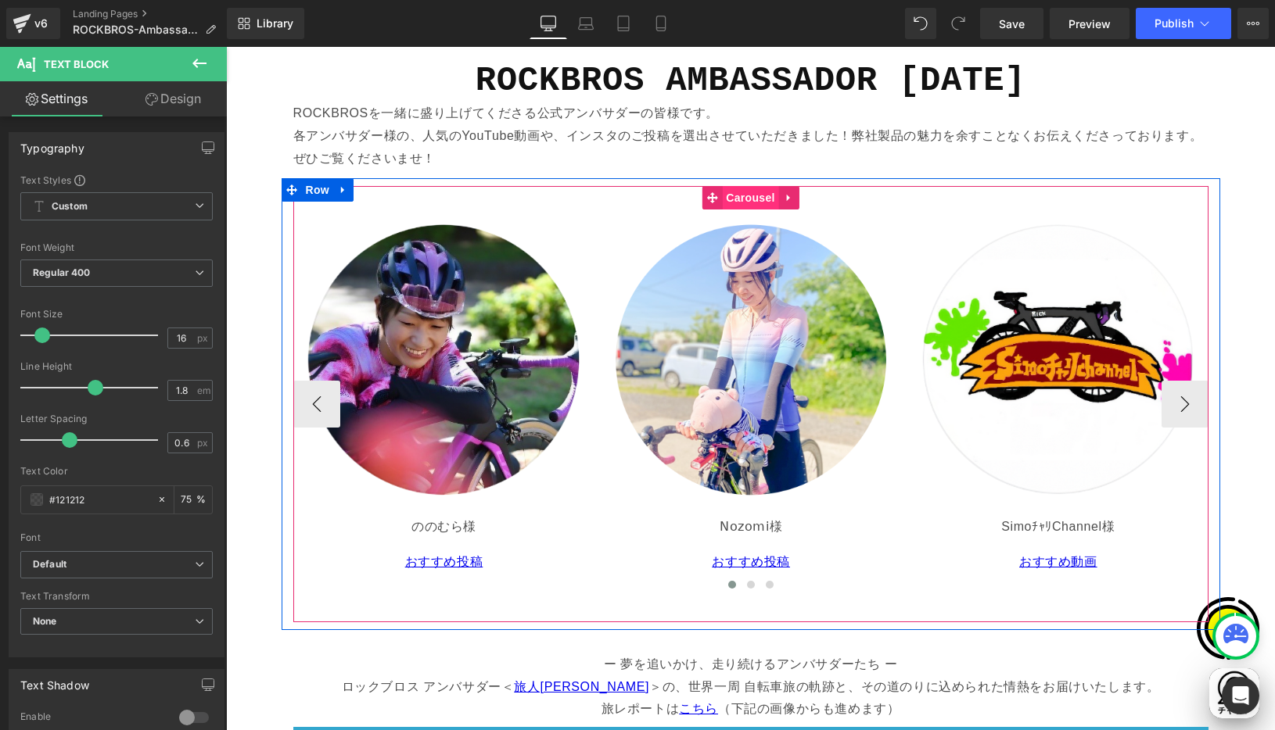
click at [750, 198] on span "Carousel" at bounding box center [750, 197] width 56 height 23
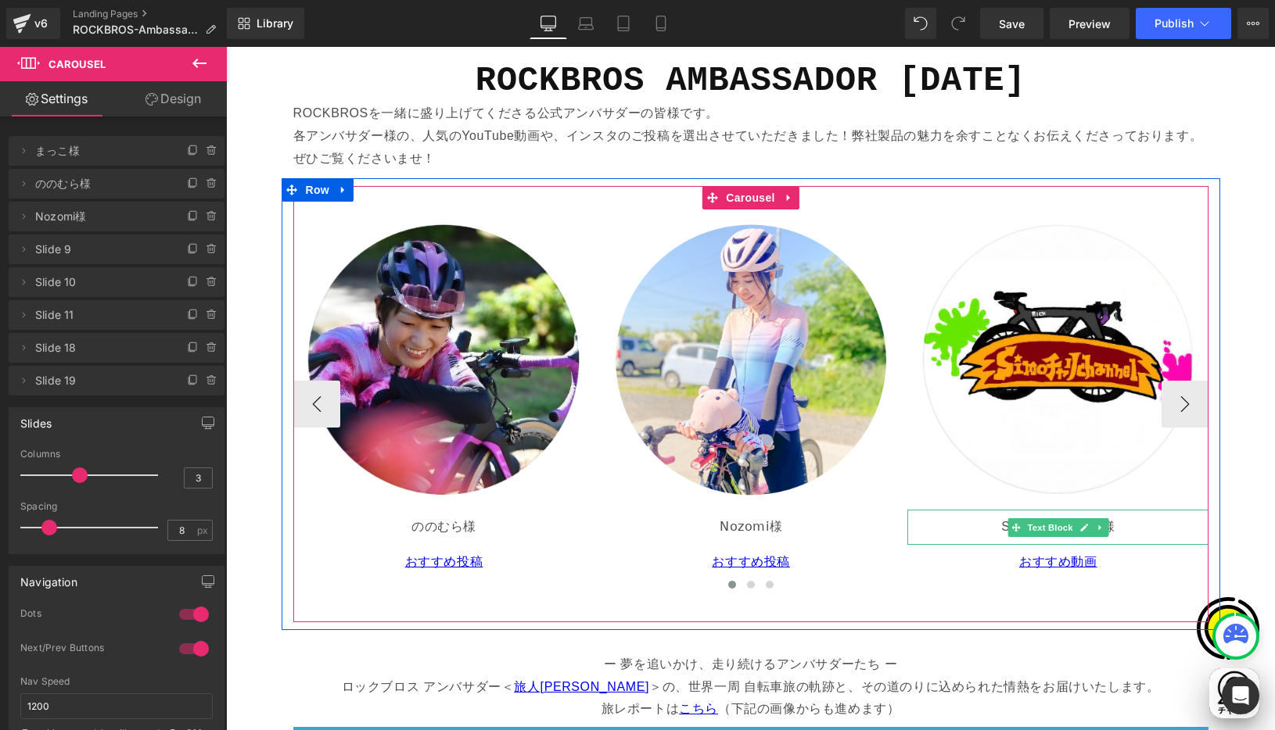
scroll to position [0, 915]
click at [985, 526] on p "SimoﾁｬﾘChannel様" at bounding box center [1057, 527] width 289 height 23
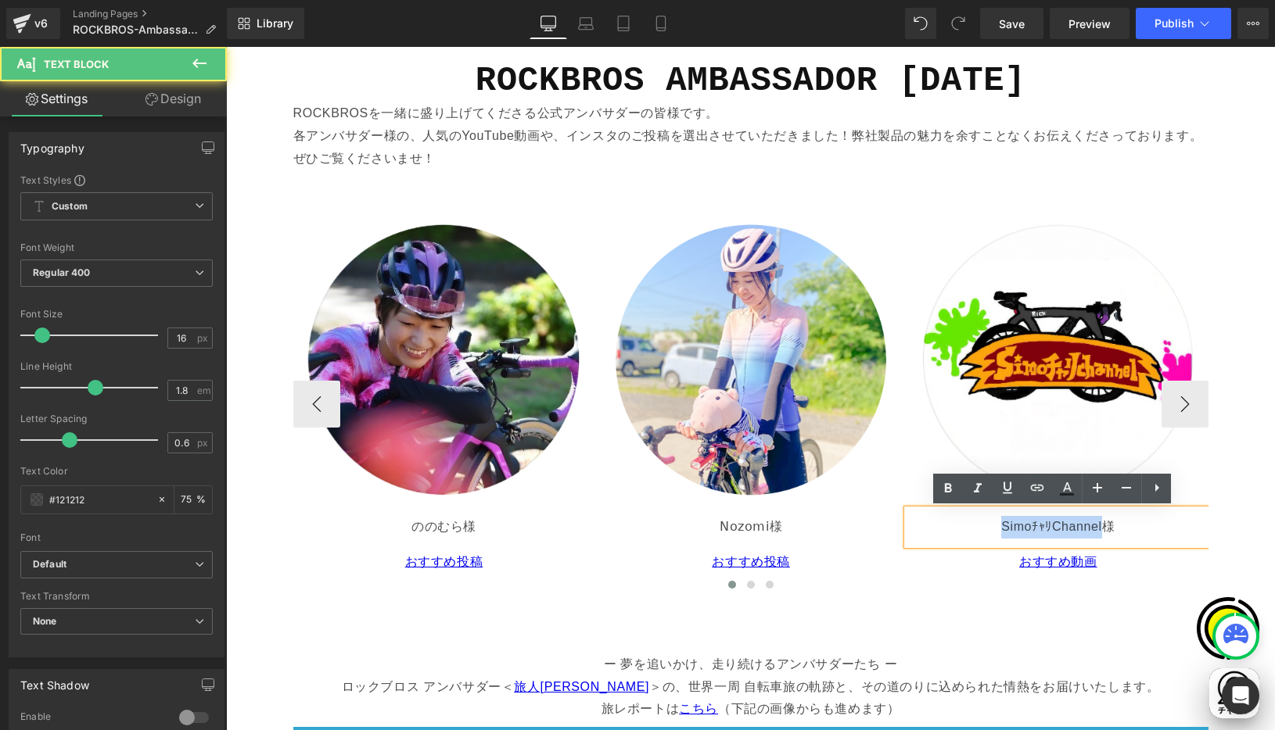
drag, startPoint x: 1006, startPoint y: 526, endPoint x: 1098, endPoint y: 527, distance: 92.3
click at [1098, 527] on p "SimoﾁｬﾘChannel様" at bounding box center [1057, 527] width 289 height 23
copy p "SimoﾁｬﾘChannel"
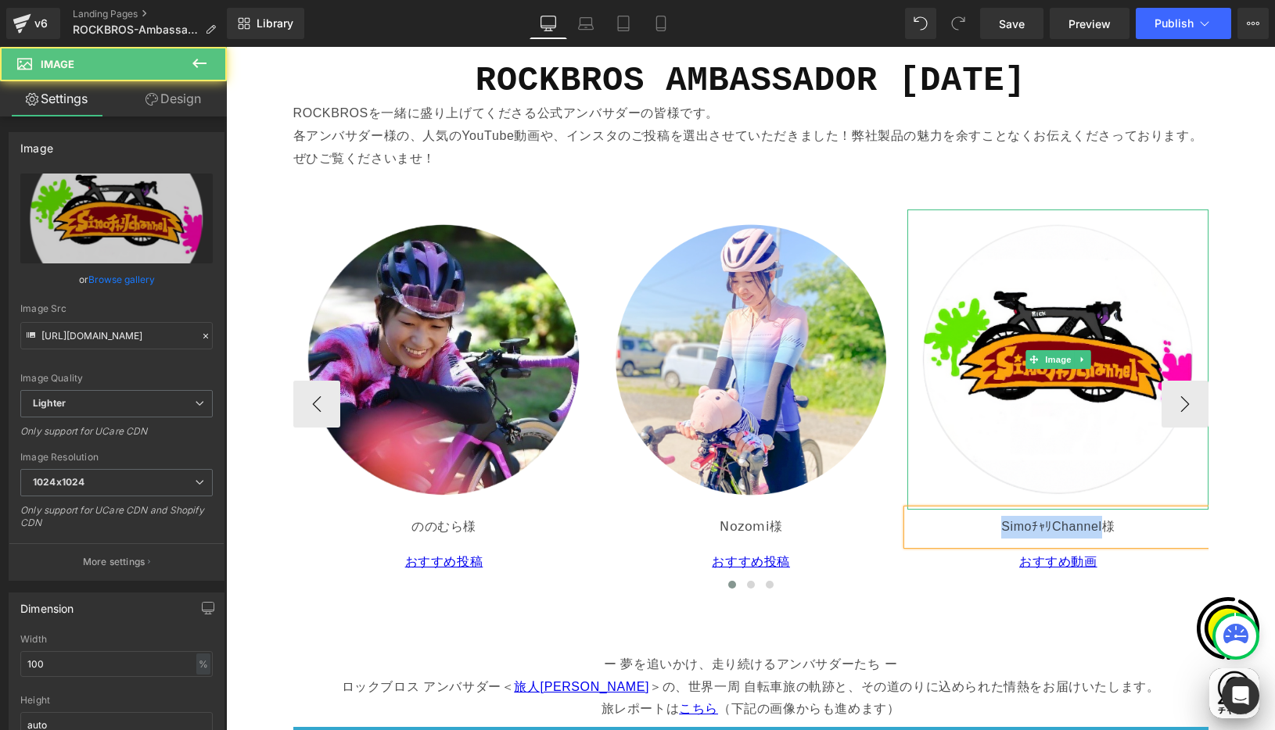
click at [1177, 228] on link at bounding box center [1057, 360] width 301 height 301
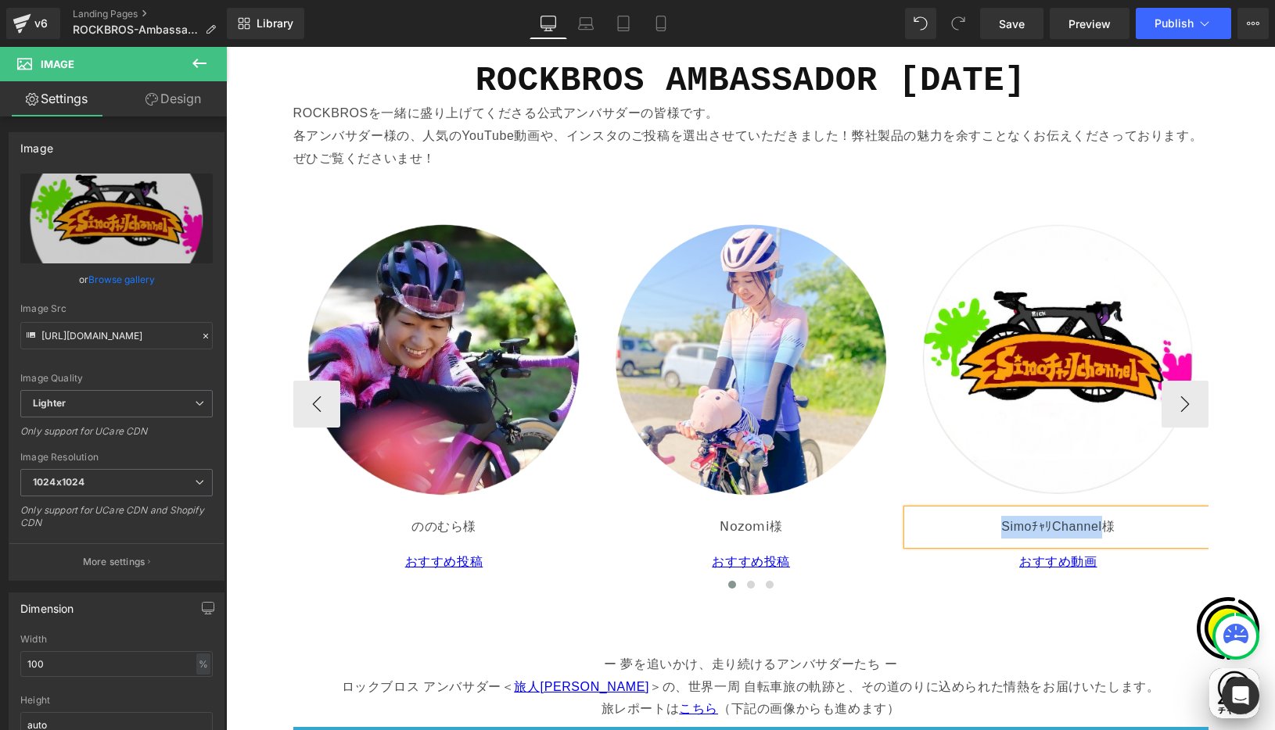
scroll to position [0, 0]
click at [737, 204] on div "Image まっこ様 Text Block おすすめリール Text Block Image ののむら様 Text Block おすすめ投稿 Text Blo…" at bounding box center [750, 404] width 915 height 436
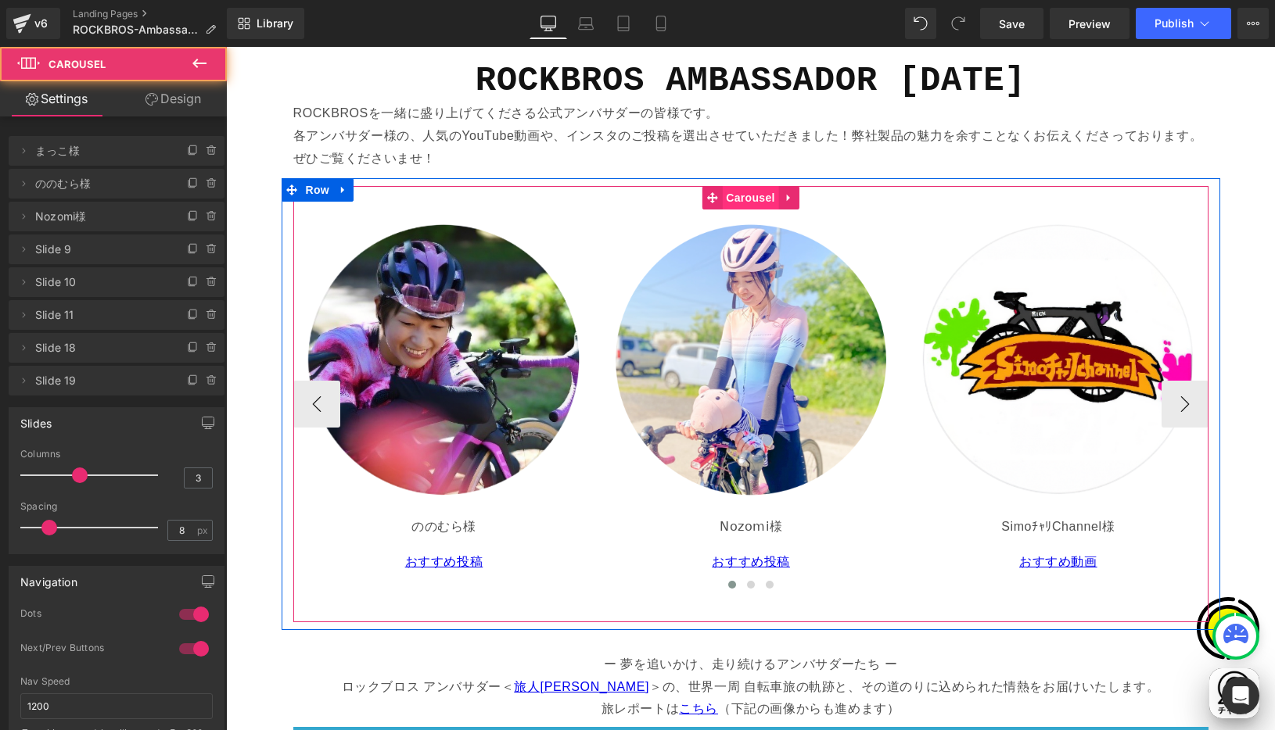
click at [737, 196] on span "Carousel" at bounding box center [750, 197] width 56 height 23
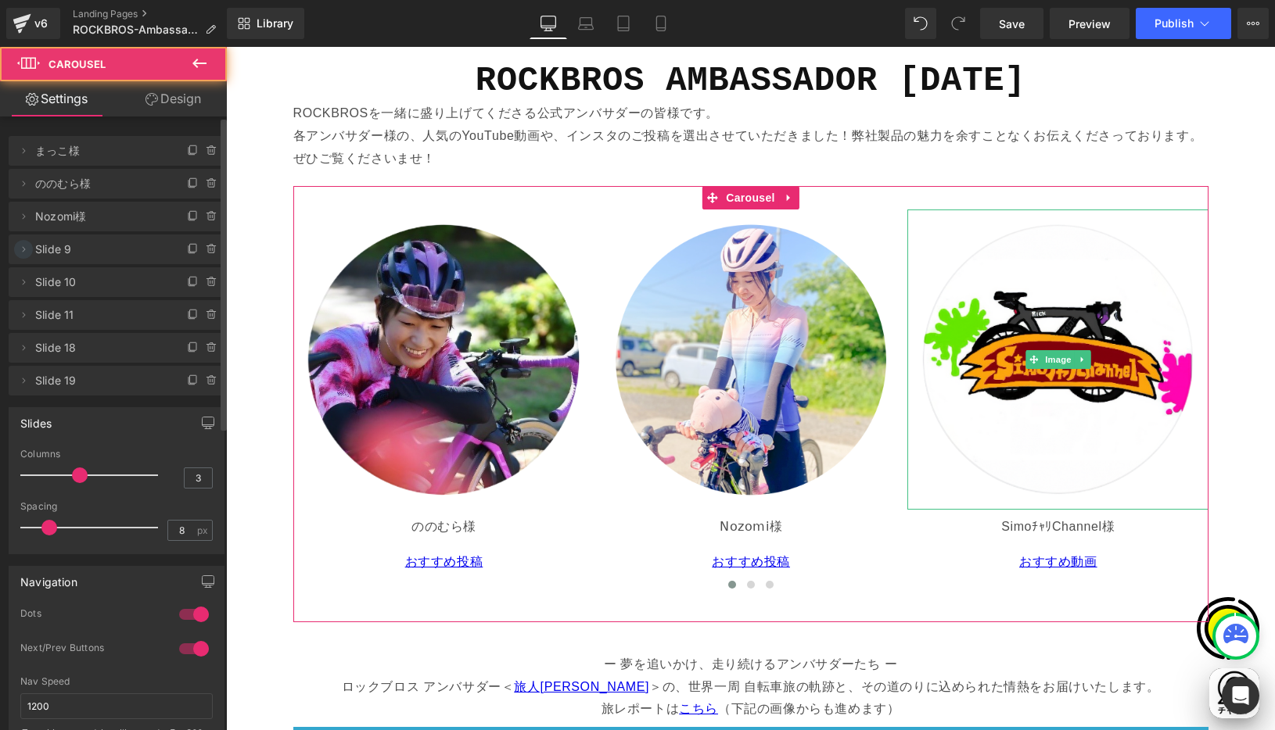
click at [25, 246] on icon at bounding box center [23, 249] width 13 height 13
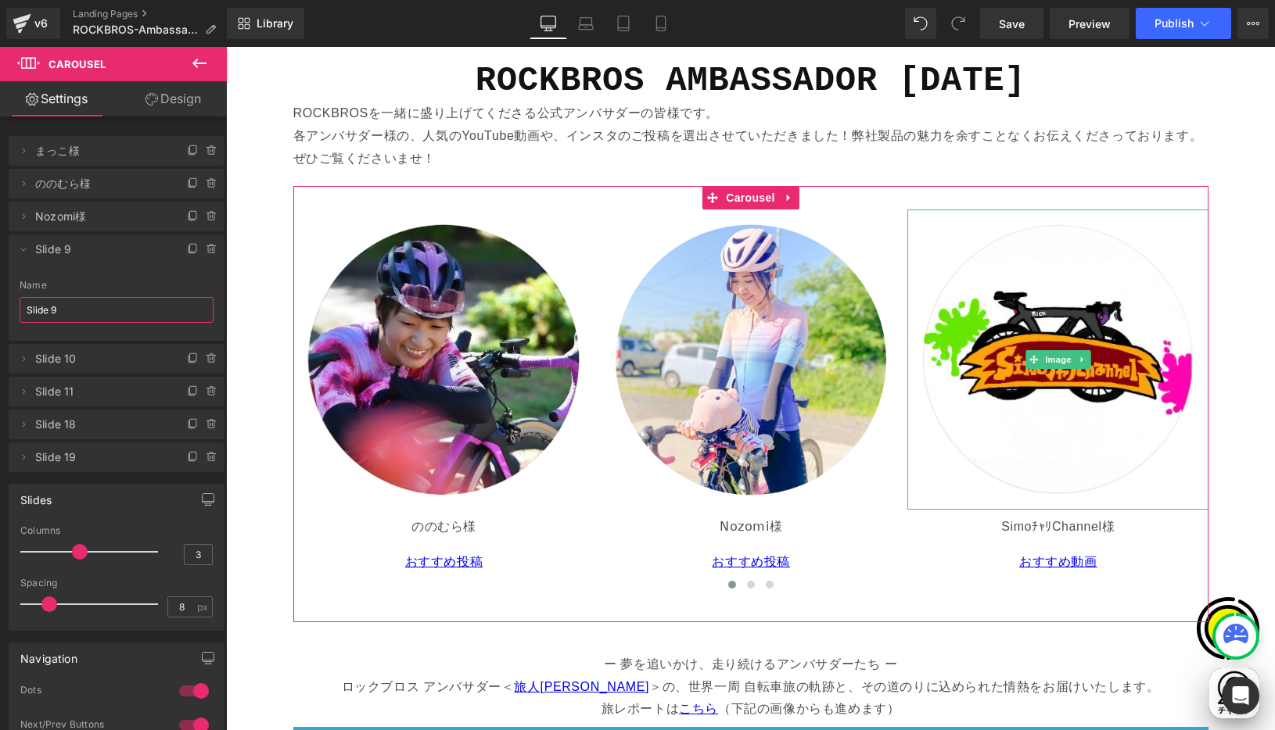
drag, startPoint x: 77, startPoint y: 313, endPoint x: -5, endPoint y: 309, distance: 82.2
click at [0, 309] on html "Carousel You are previewing how the will restyle your page. You can not edit El…" at bounding box center [637, 365] width 1275 height 730
paste input "imoﾁｬﾘChannel"
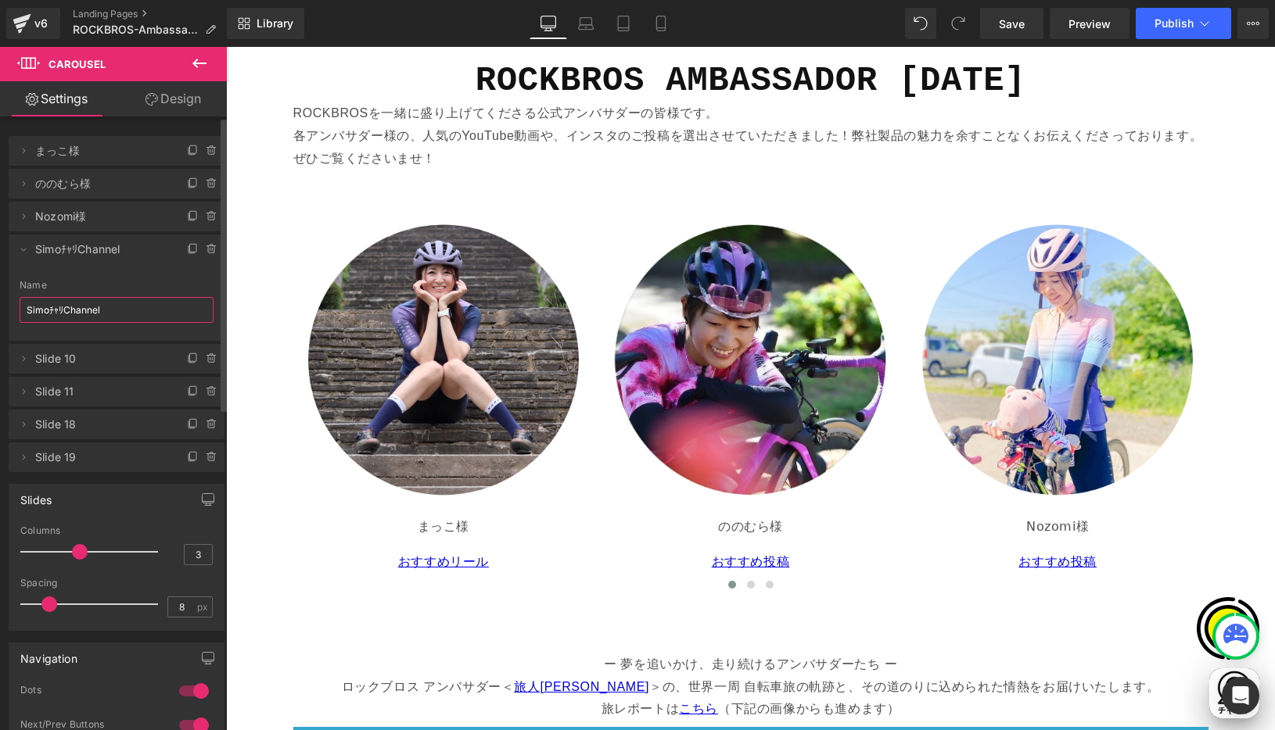
scroll to position [0, 305]
type input "SimoﾁｬﾘChannel様"
click at [24, 249] on icon at bounding box center [23, 249] width 13 height 13
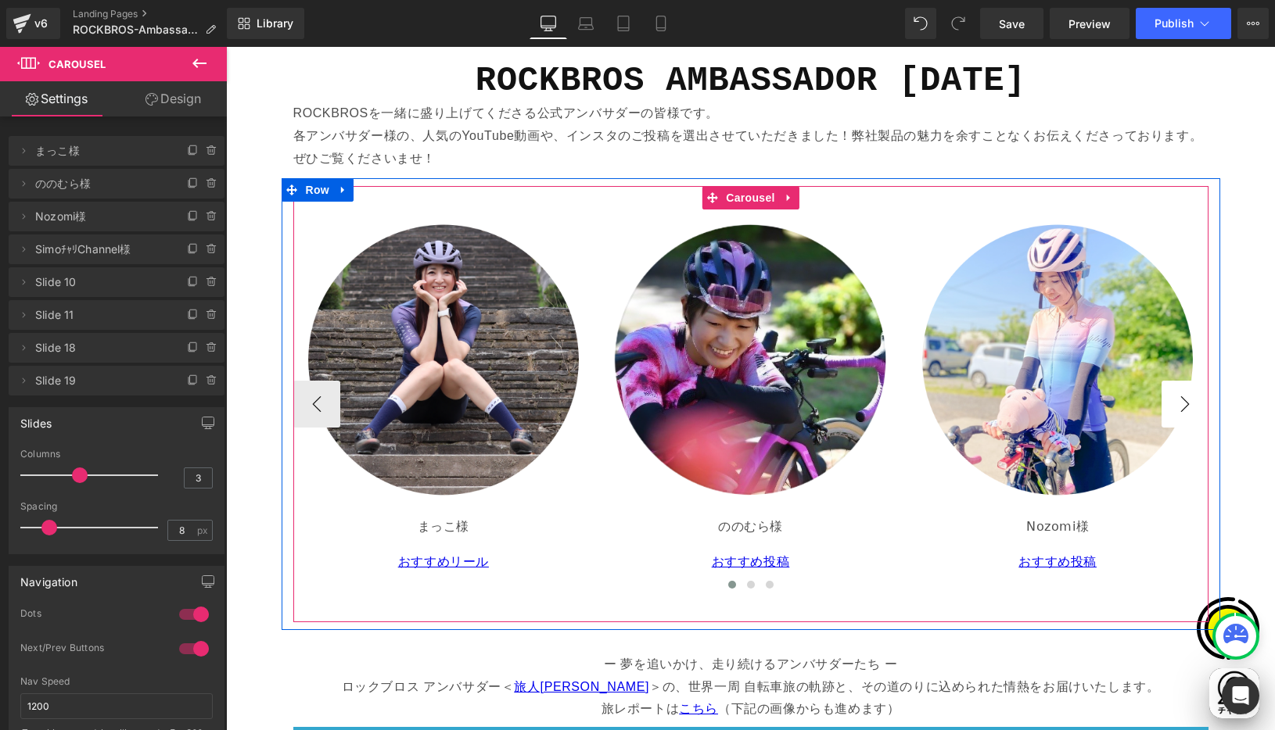
click at [1176, 402] on button "›" at bounding box center [1184, 404] width 47 height 47
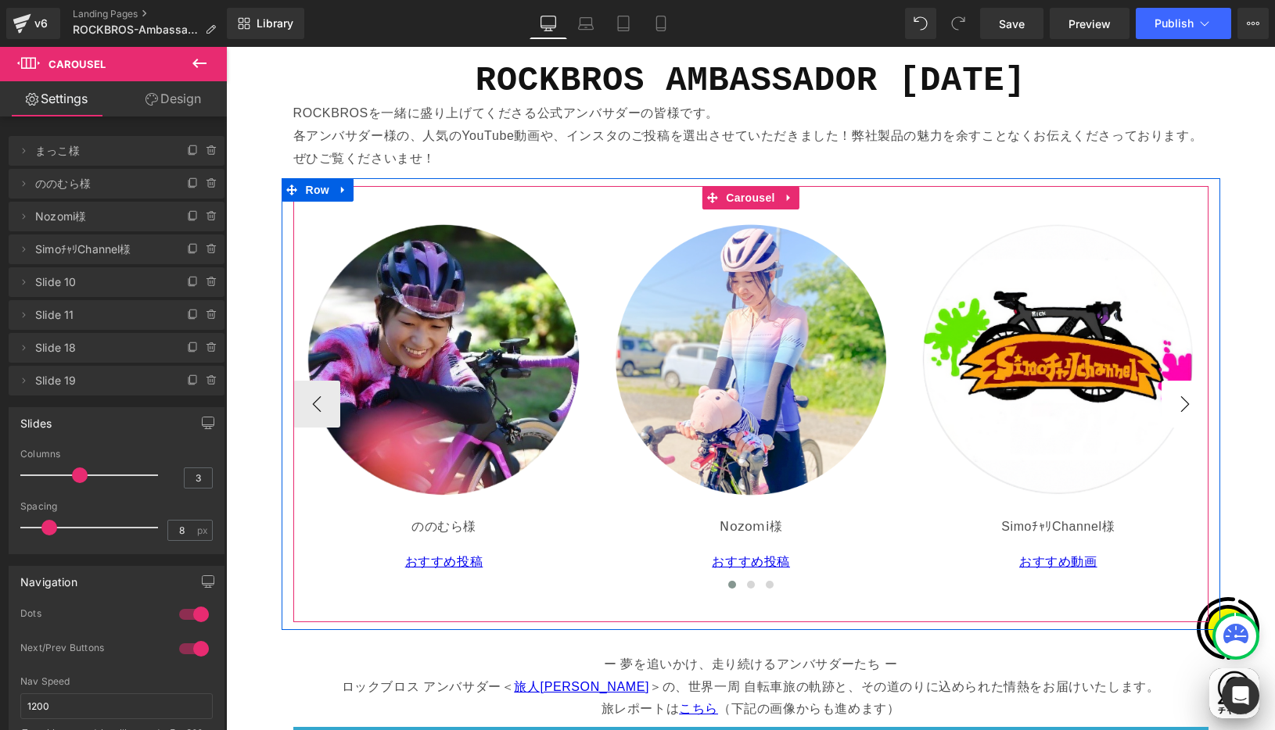
scroll to position [0, 610]
click at [1178, 402] on button "›" at bounding box center [1184, 404] width 47 height 47
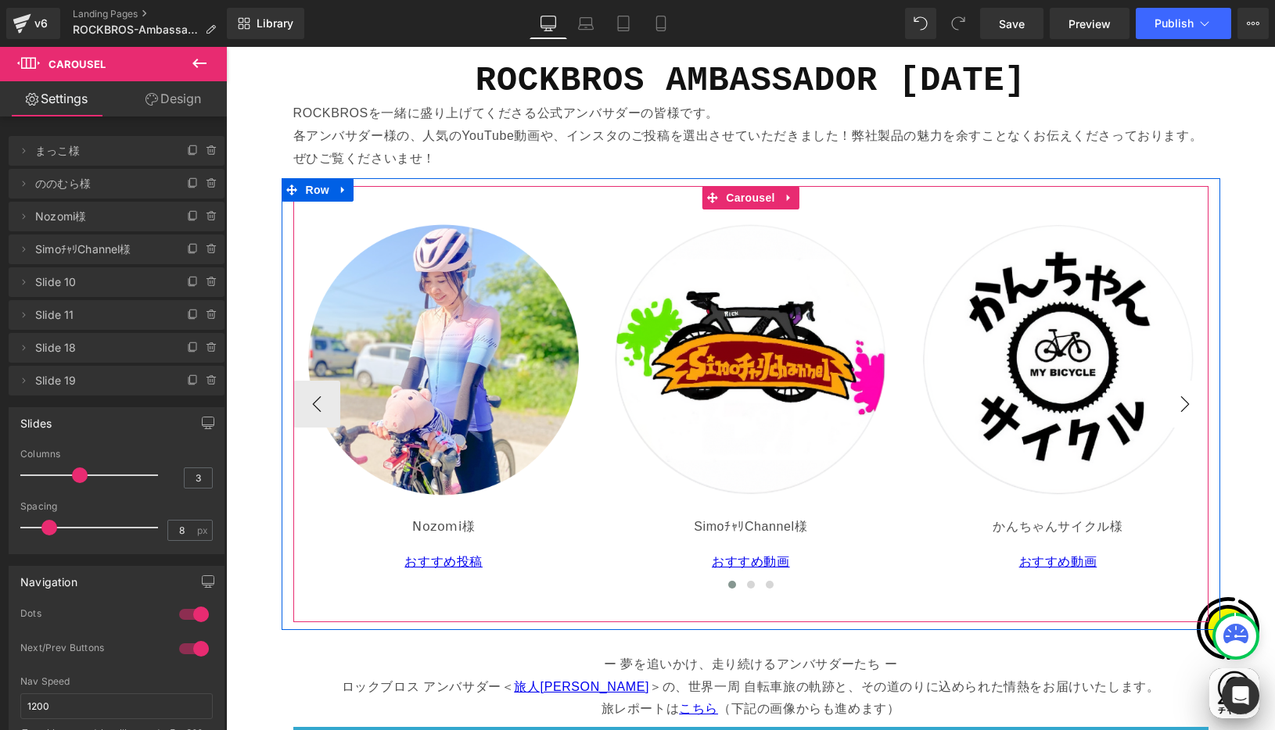
click at [1178, 402] on button "›" at bounding box center [1184, 404] width 47 height 47
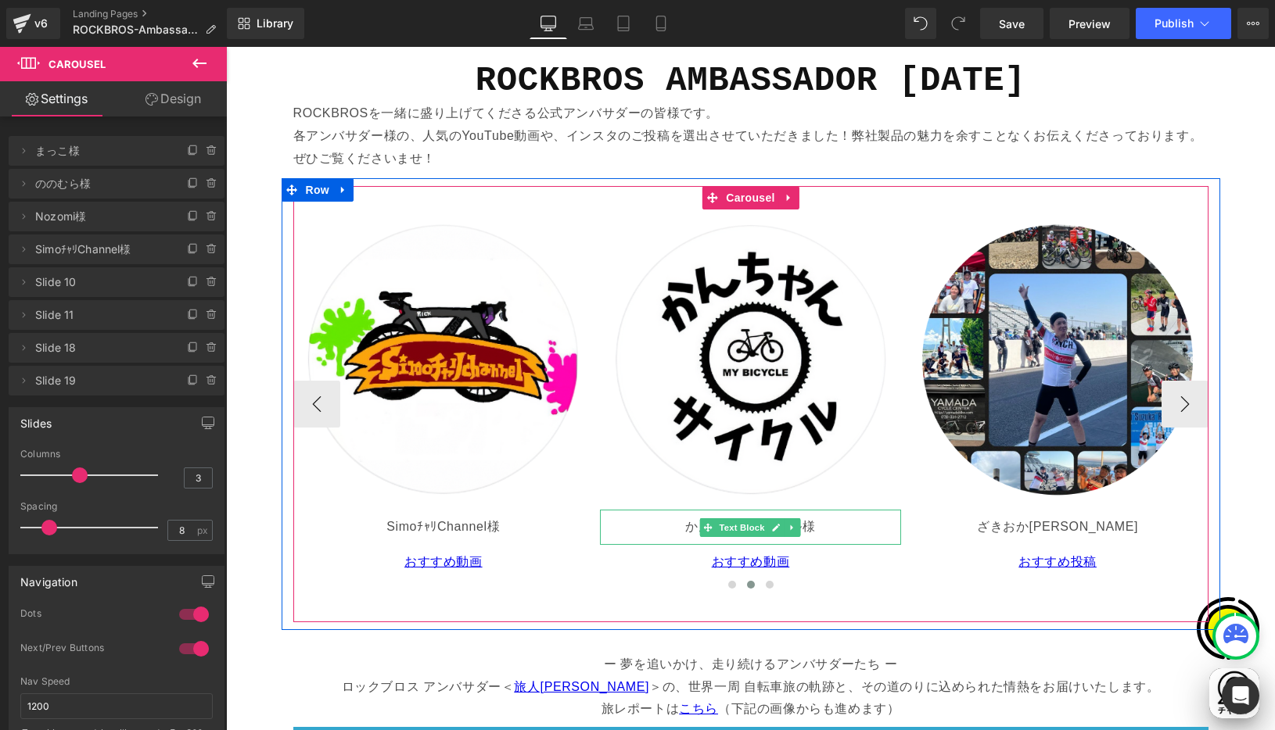
click at [680, 526] on p "かんちゃんサイクル様" at bounding box center [750, 527] width 289 height 23
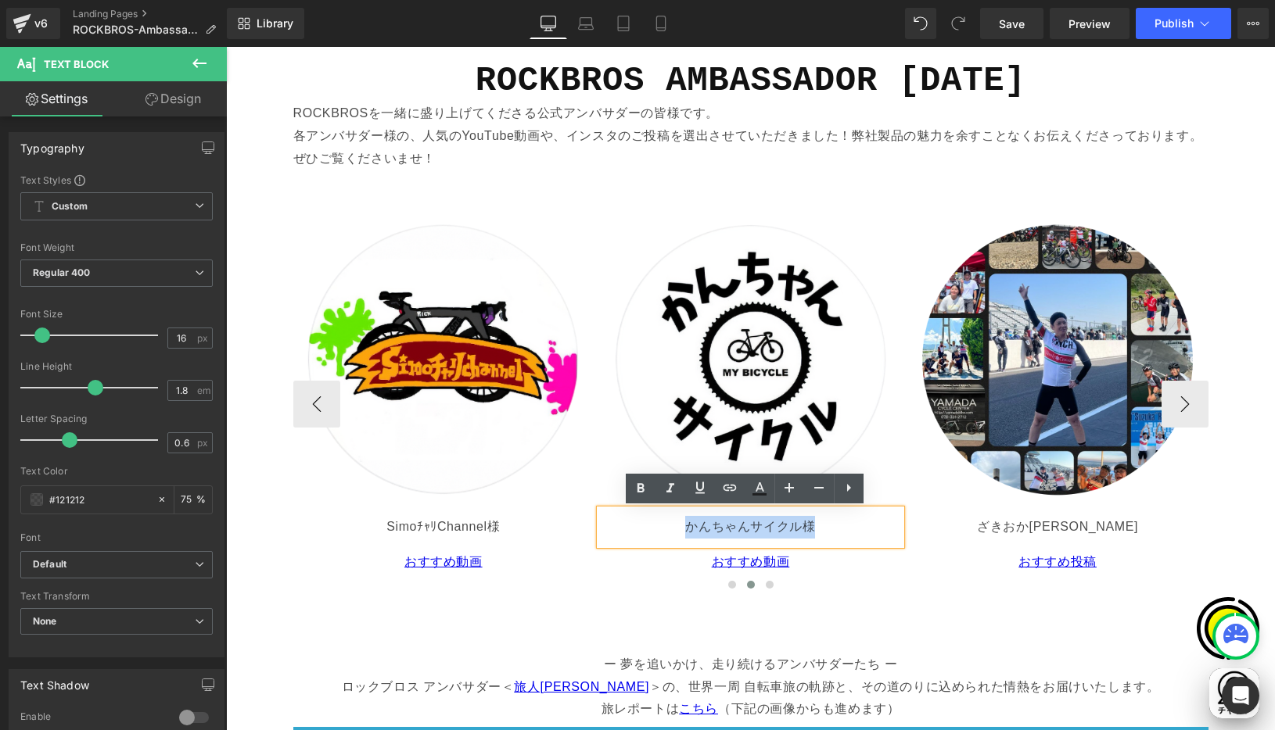
drag, startPoint x: 679, startPoint y: 524, endPoint x: 1036, endPoint y: 536, distance: 357.6
click at [808, 526] on p "かんちゃんサイクル様" at bounding box center [750, 527] width 289 height 23
copy p "かんちゃんサイクル様"
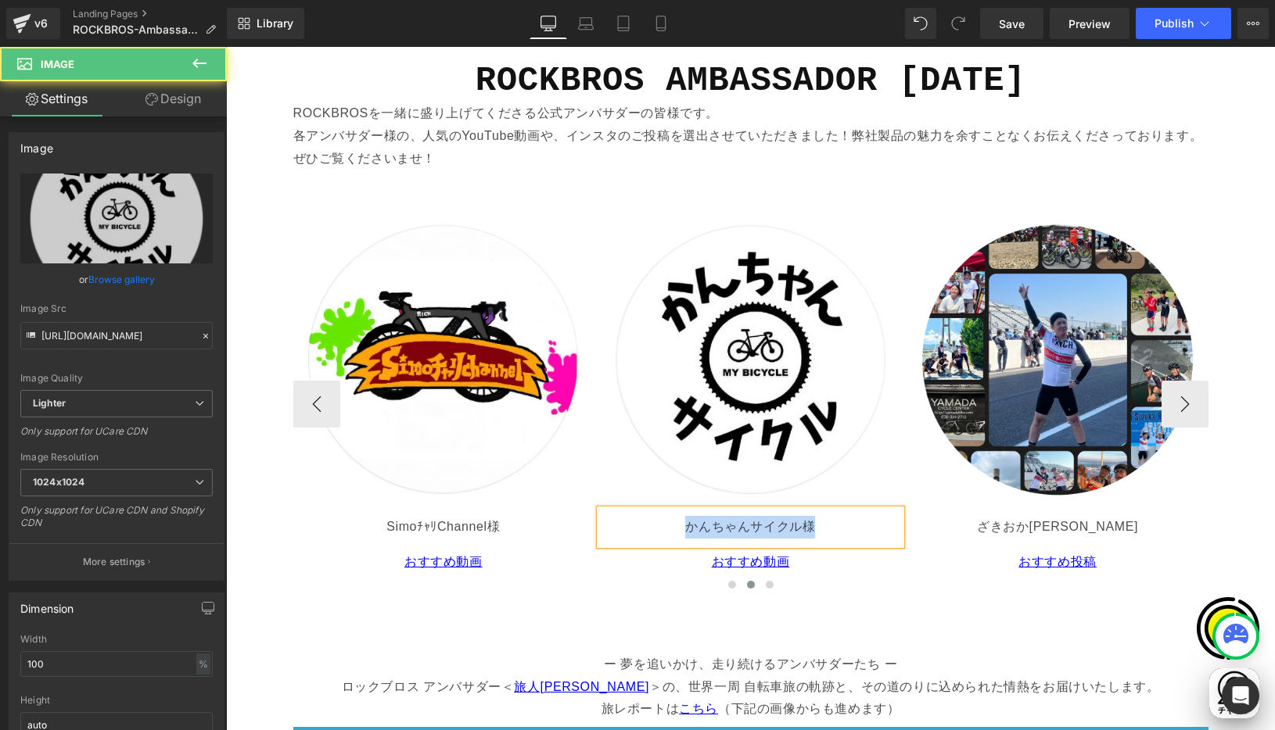
click at [817, 211] on div "Image" at bounding box center [750, 360] width 301 height 301
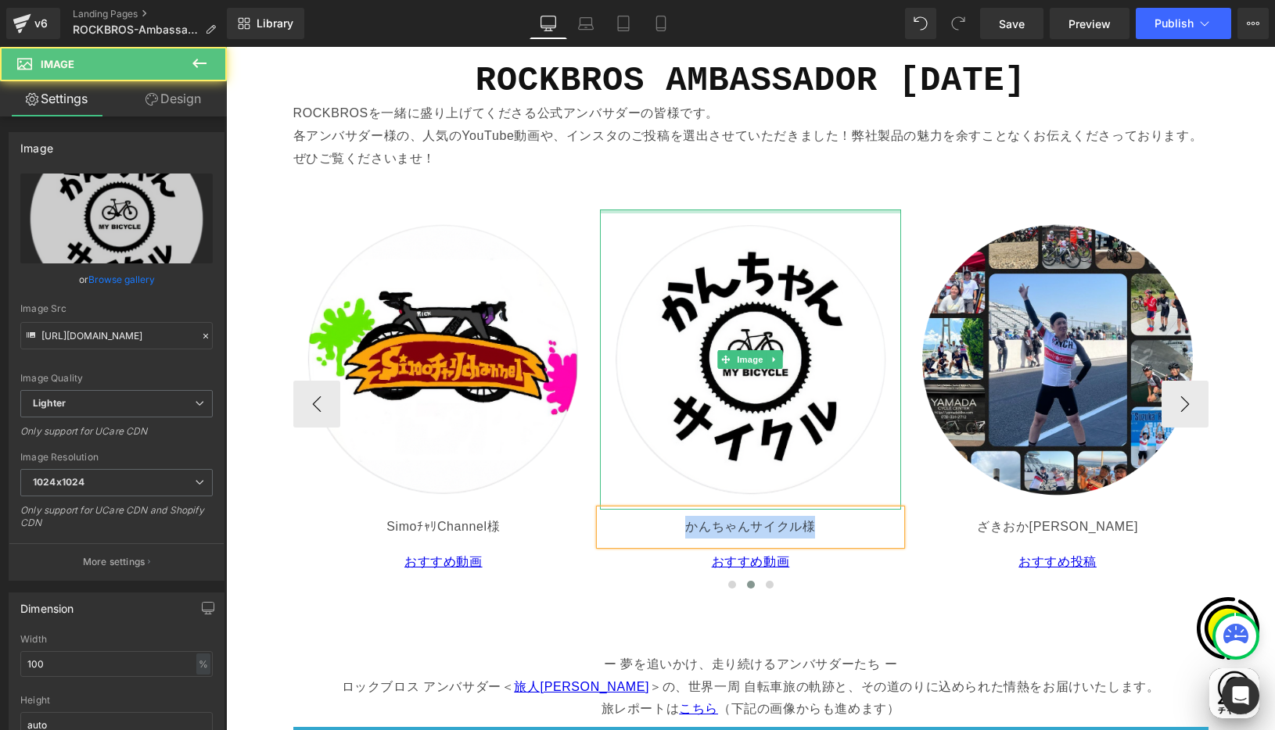
scroll to position [0, 915]
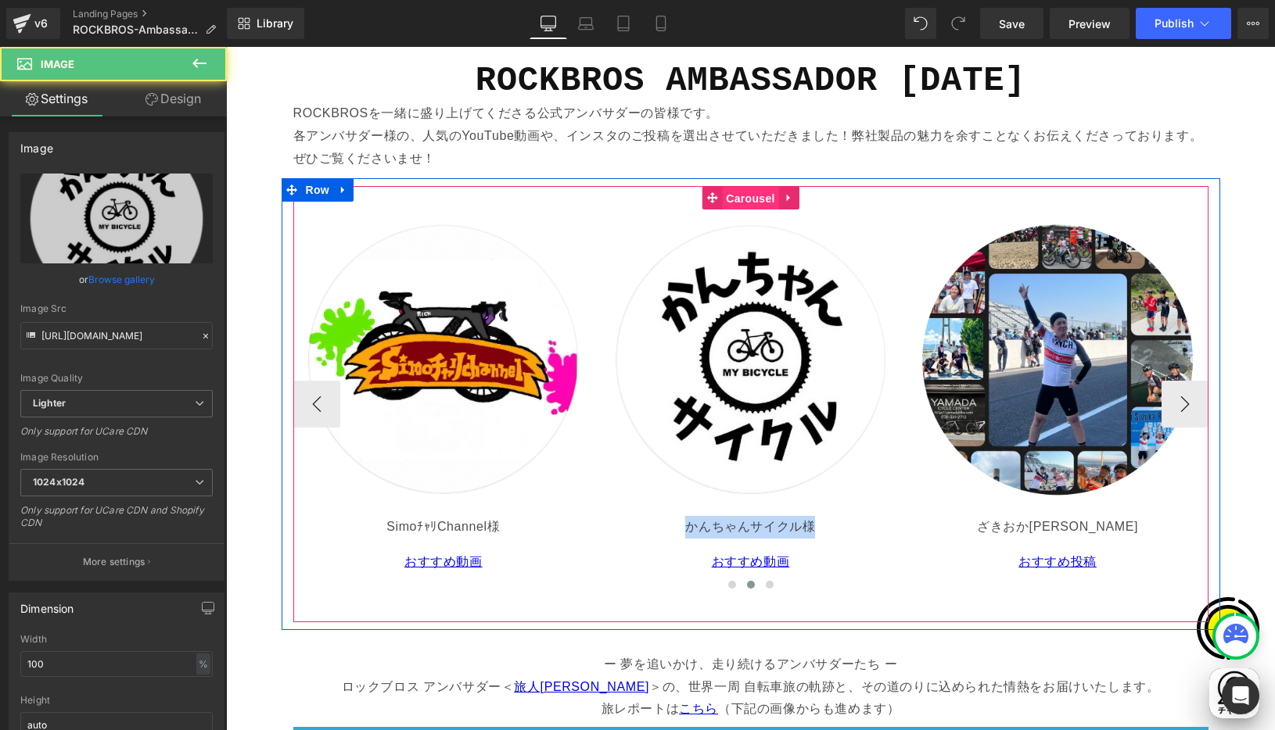
click at [745, 199] on span "Carousel" at bounding box center [750, 198] width 56 height 23
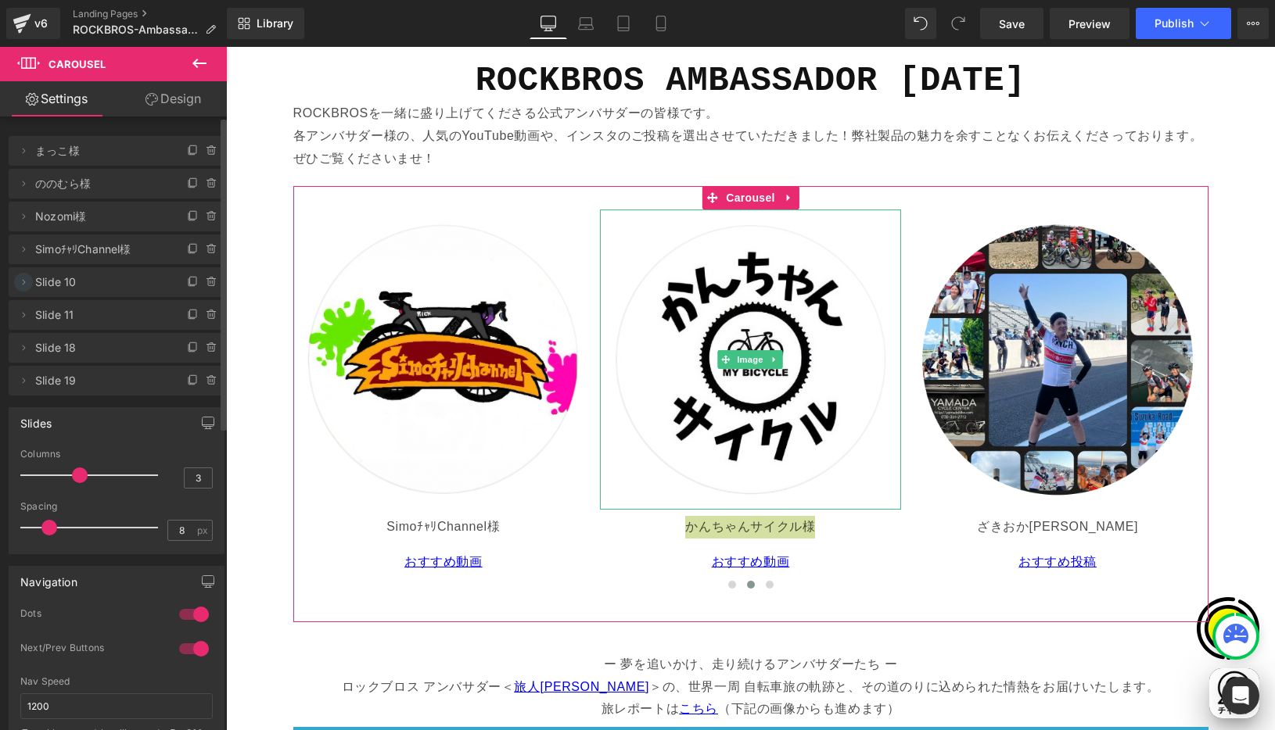
click at [24, 282] on icon at bounding box center [24, 281] width 3 height 5
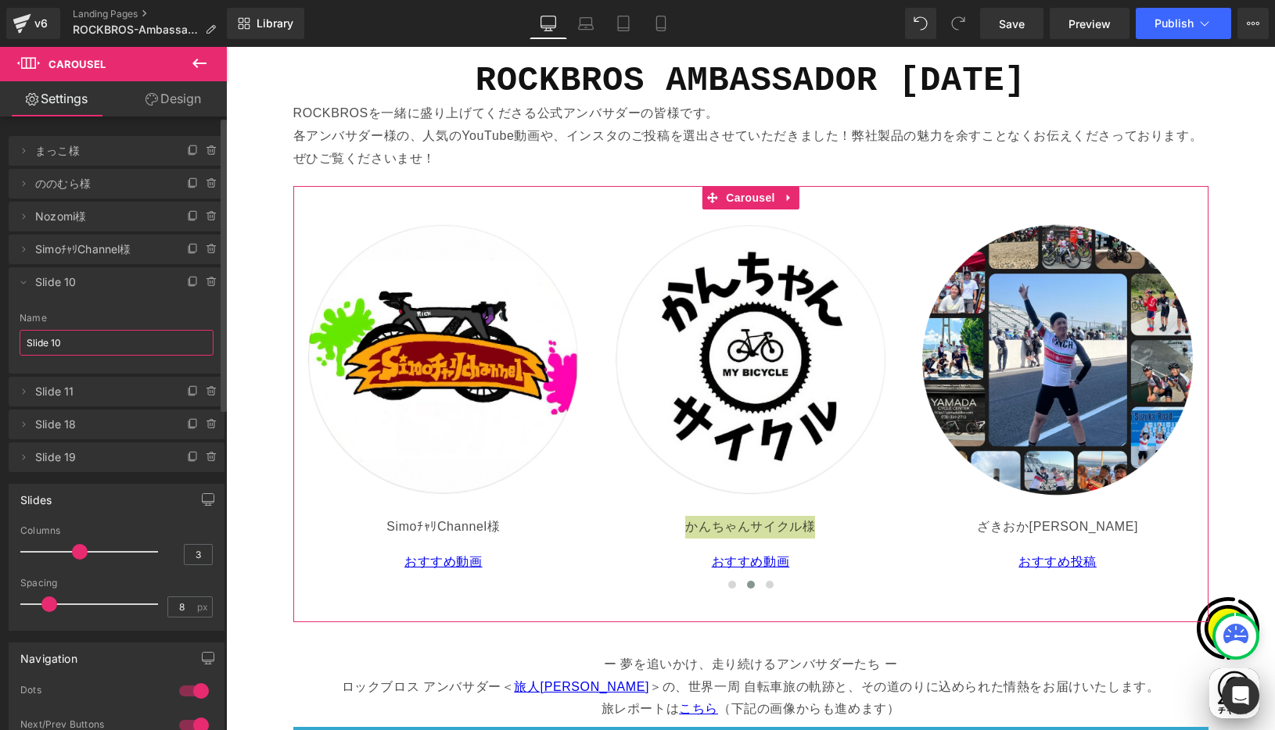
drag, startPoint x: 10, startPoint y: 343, endPoint x: 23, endPoint y: 330, distance: 18.3
click at [6, 342] on div "Delete Cancel まっこ様 まっこ様 Name まっこ様 Delete Cancel ののむら様 ののむら様 Name ののむら様 Delete C…" at bounding box center [117, 296] width 234 height 352
paste input "かんちゃんサイクル様"
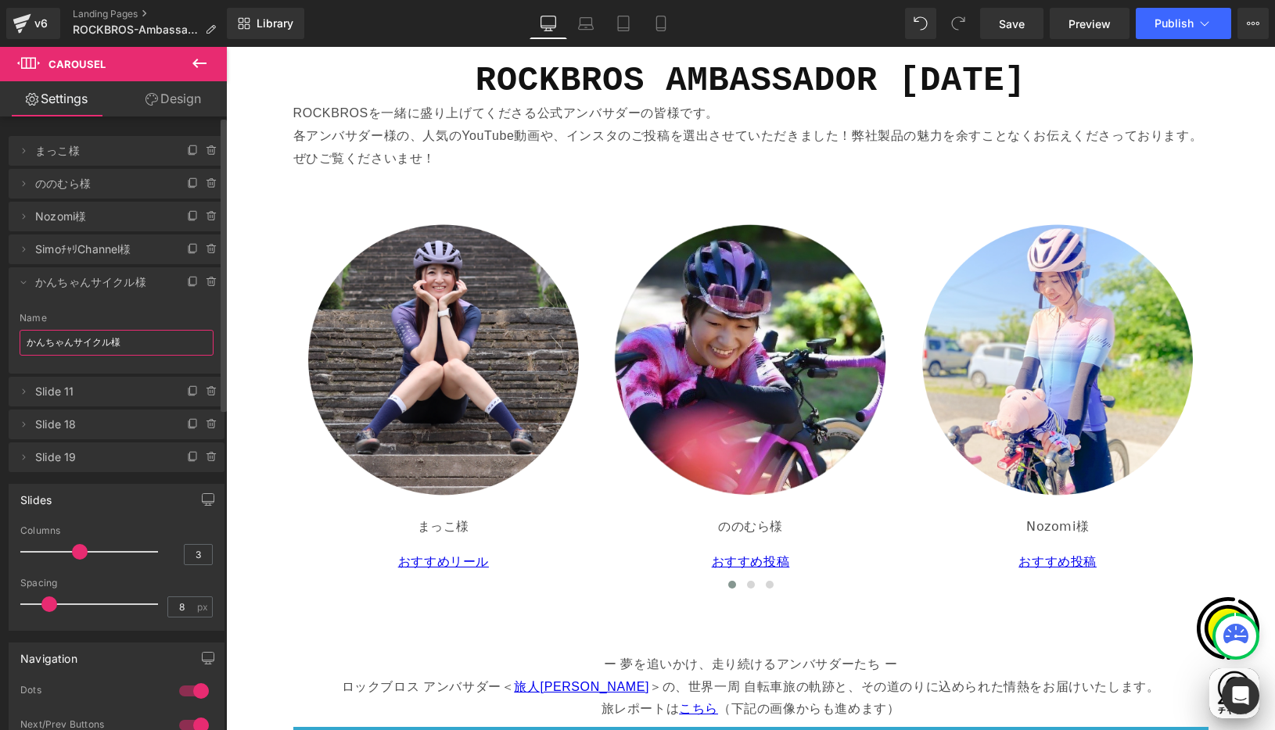
type input "かんちゃんサイクル様"
click at [116, 298] on li "Delete Cancel かんちゃんサイクル様 Slide 10 Name かんちゃんサイクル様" at bounding box center [117, 320] width 216 height 106
click at [23, 283] on icon at bounding box center [23, 283] width 5 height 3
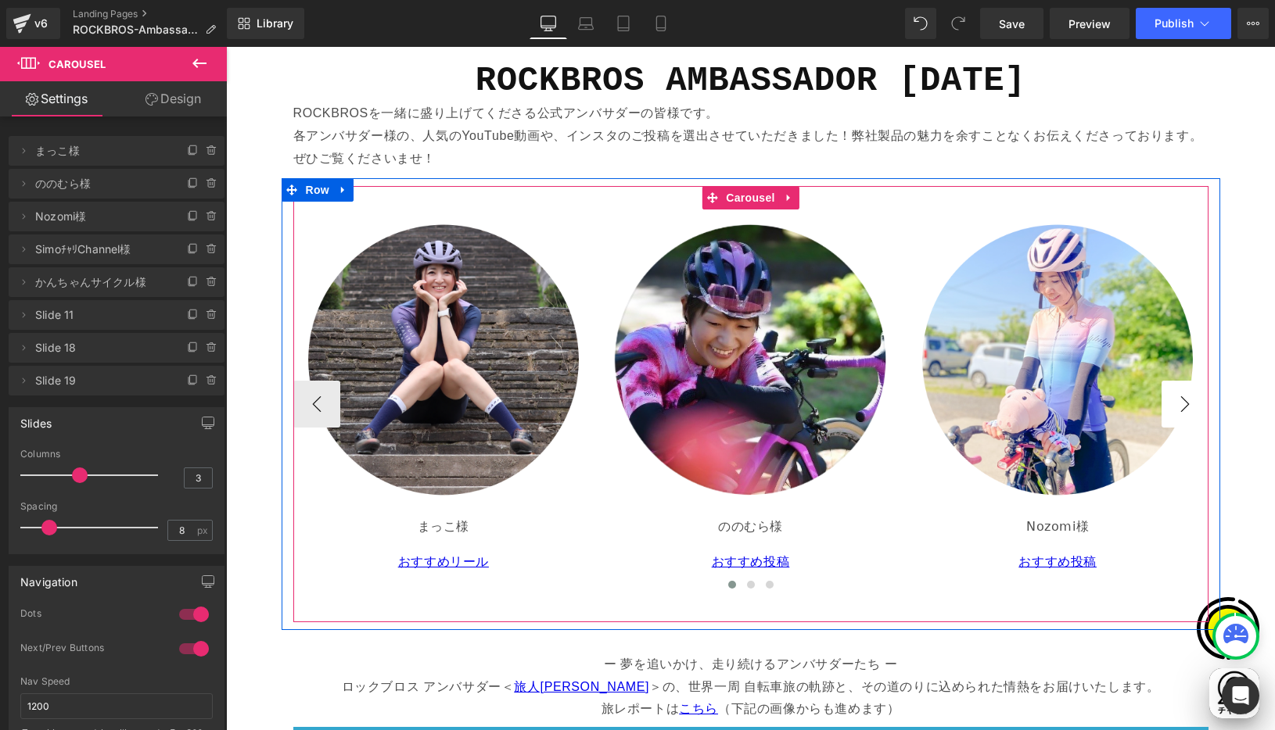
click at [1168, 404] on button "›" at bounding box center [1184, 404] width 47 height 47
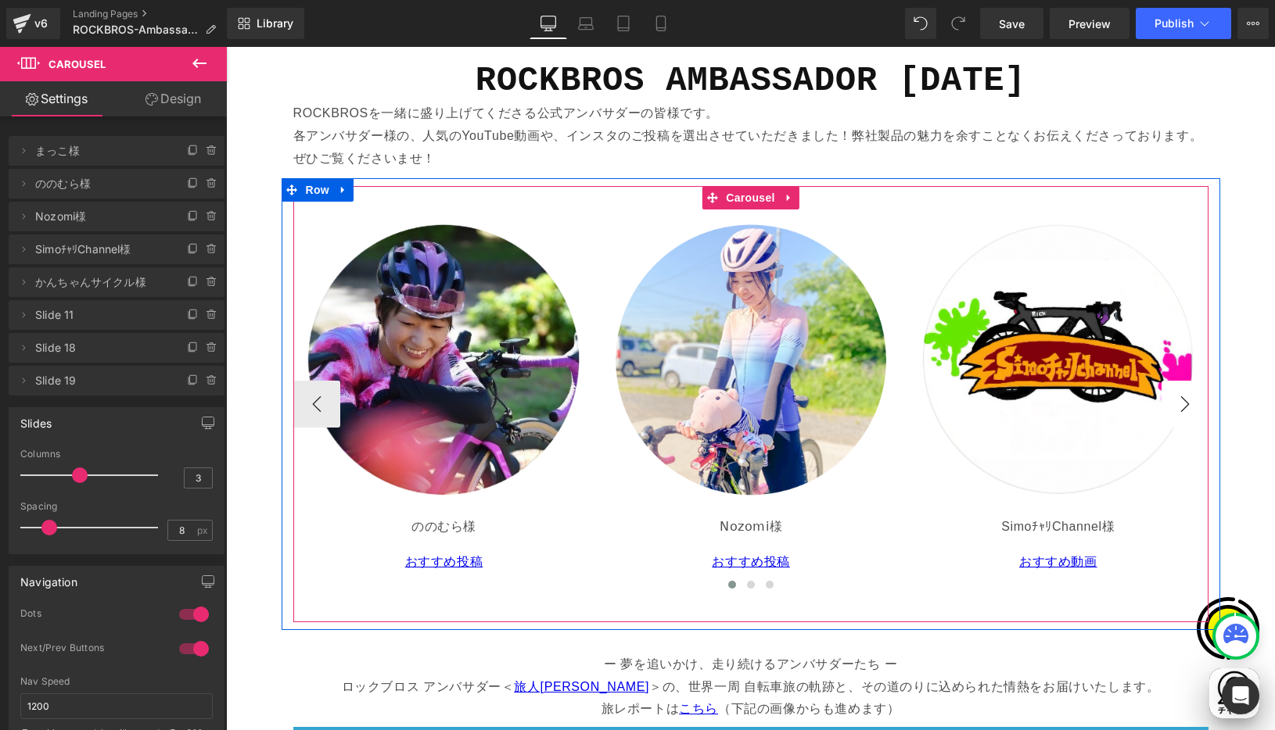
click at [1178, 404] on button "›" at bounding box center [1184, 404] width 47 height 47
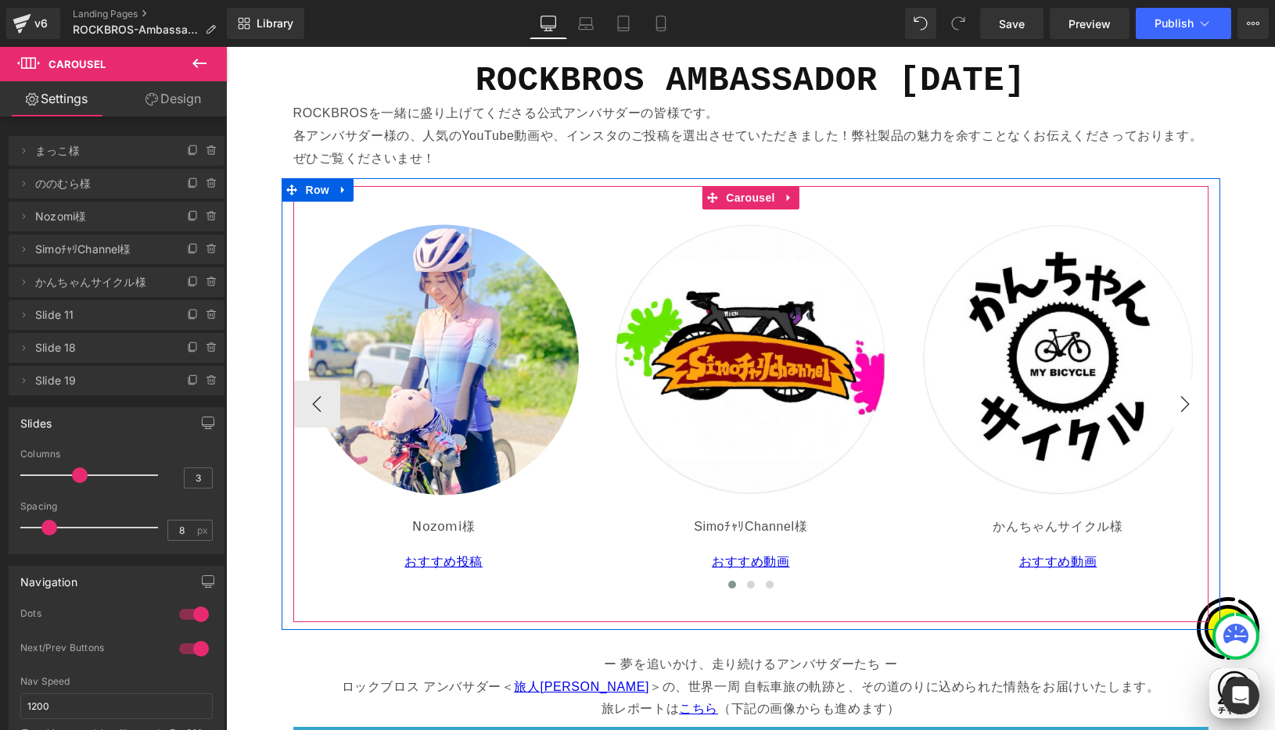
click at [1178, 404] on button "›" at bounding box center [1184, 404] width 47 height 47
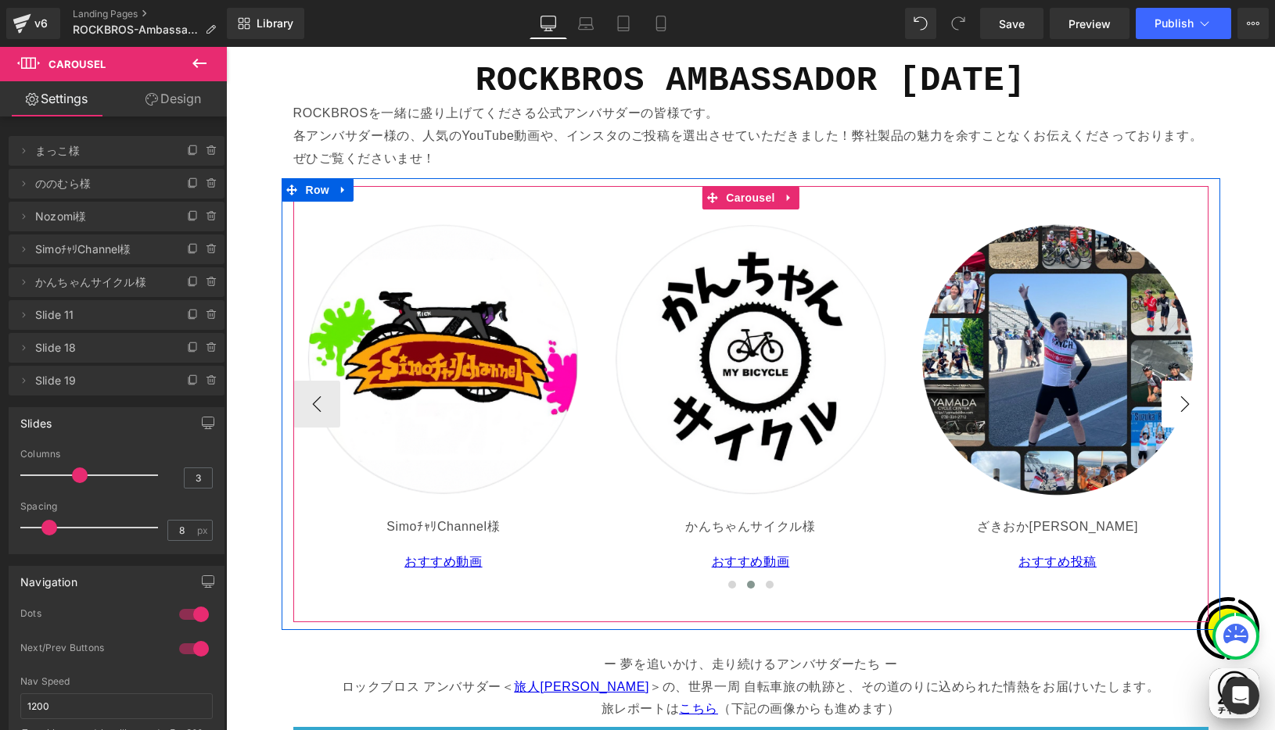
click at [1178, 404] on button "›" at bounding box center [1184, 404] width 47 height 47
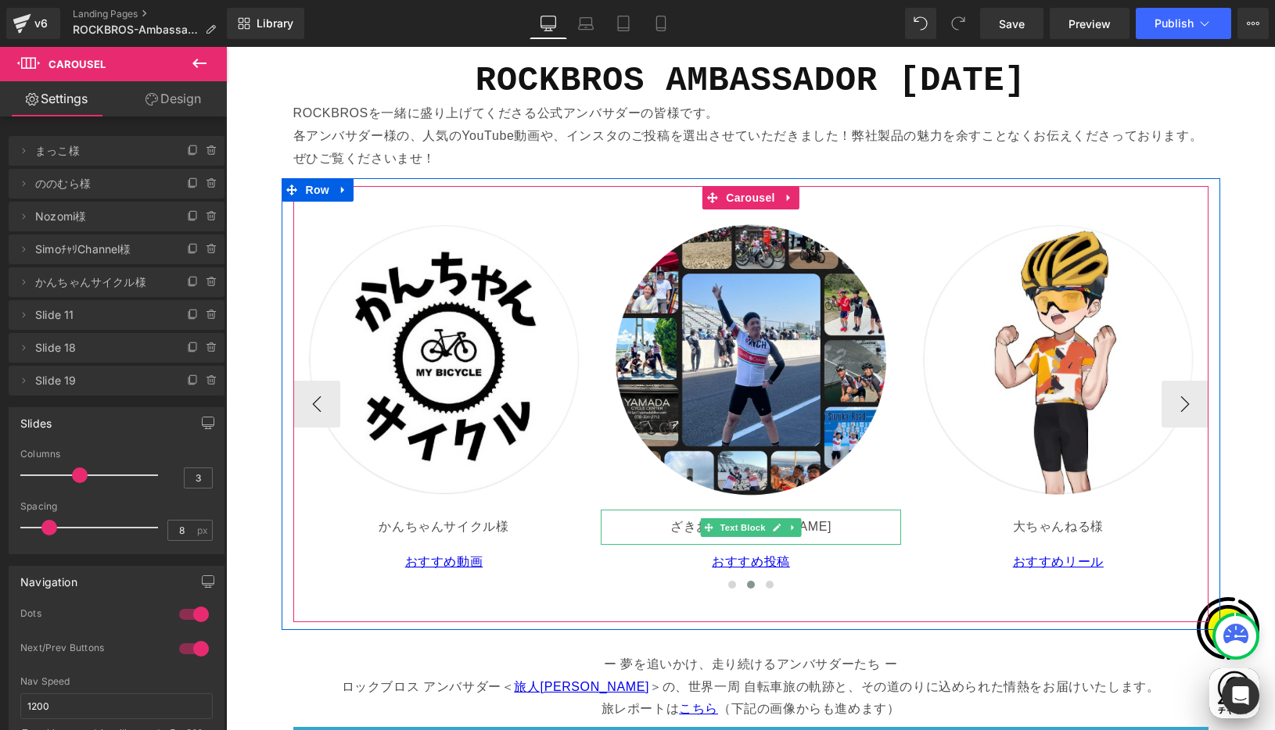
scroll to position [0, 305]
click at [680, 520] on p "ざきおかひろあき様" at bounding box center [751, 527] width 289 height 23
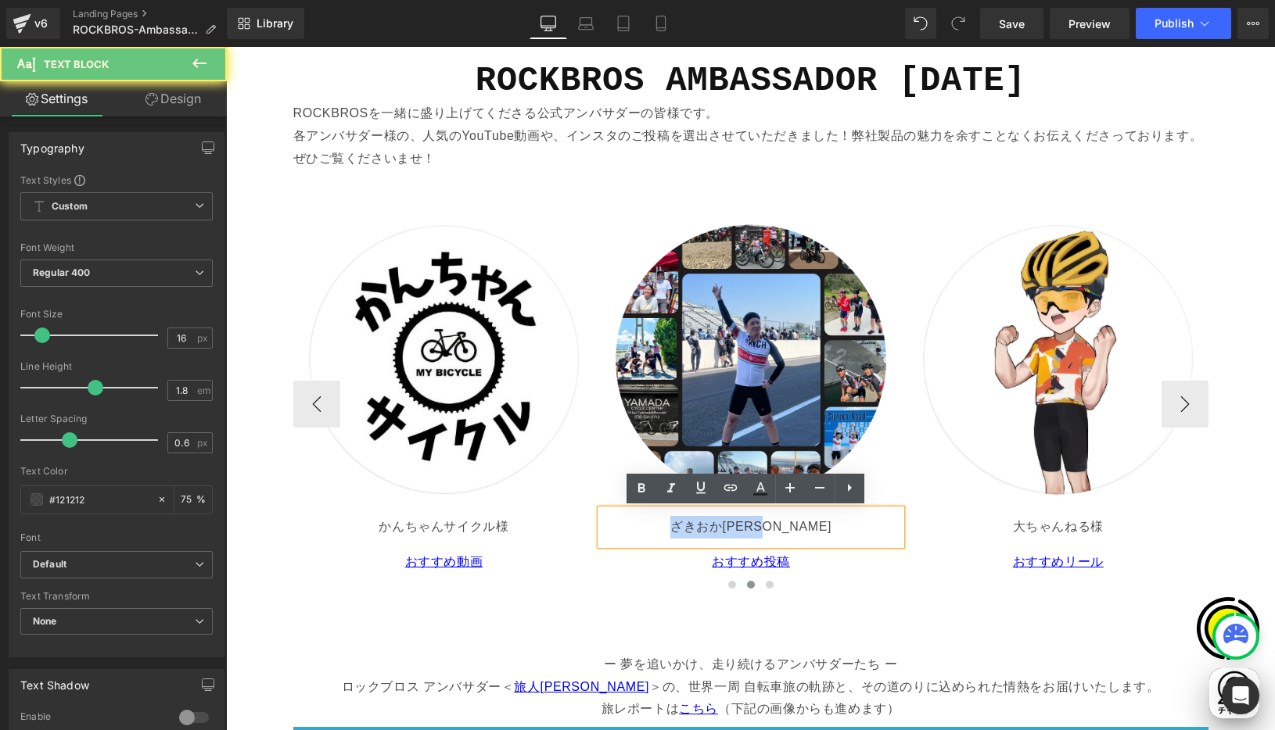
drag, startPoint x: 687, startPoint y: 525, endPoint x: 832, endPoint y: 529, distance: 144.7
click at [832, 529] on p "ざきおかひろあき様" at bounding box center [751, 527] width 289 height 23
copy p "ざきおかひろあき様"
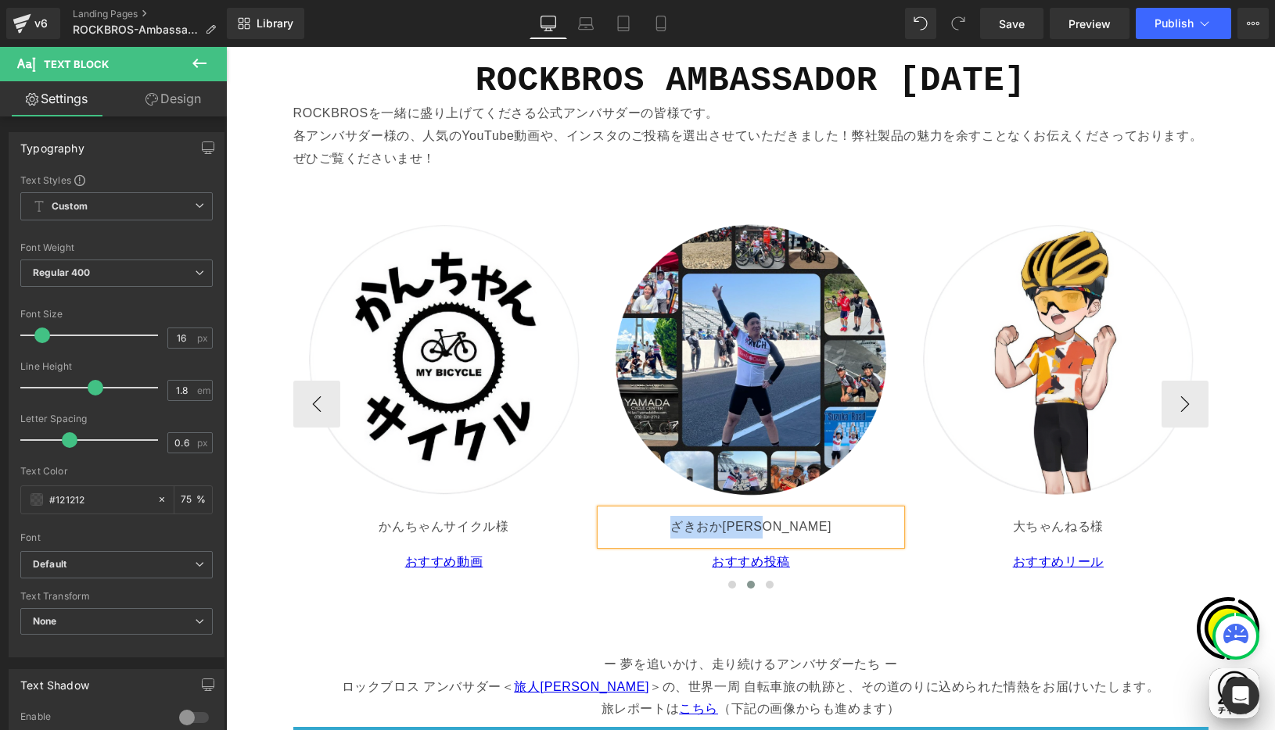
drag, startPoint x: 847, startPoint y: 215, endPoint x: 744, endPoint y: 206, distance: 103.6
click at [847, 214] on link at bounding box center [751, 360] width 301 height 301
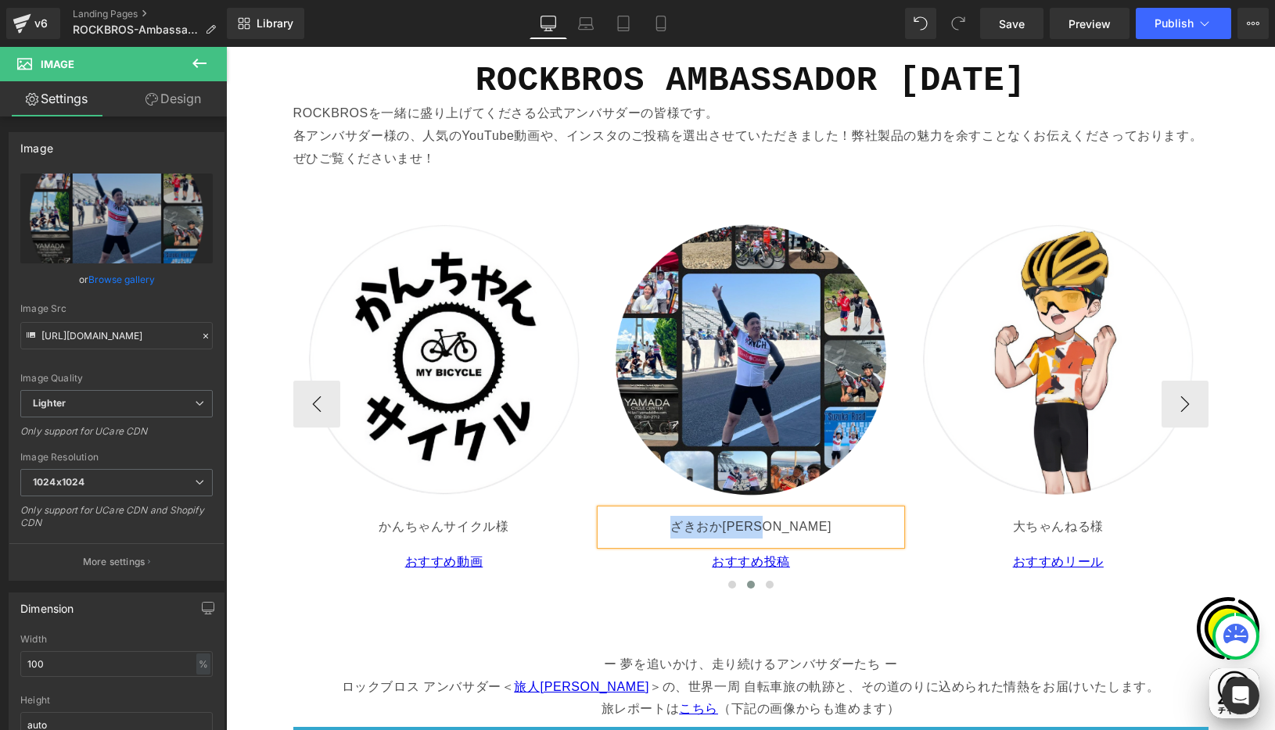
click at [750, 186] on div "Image まっこ様 Text Block おすすめリール Text Block Image ののむら様 Text Block おすすめ投稿 Text Blo…" at bounding box center [750, 404] width 915 height 436
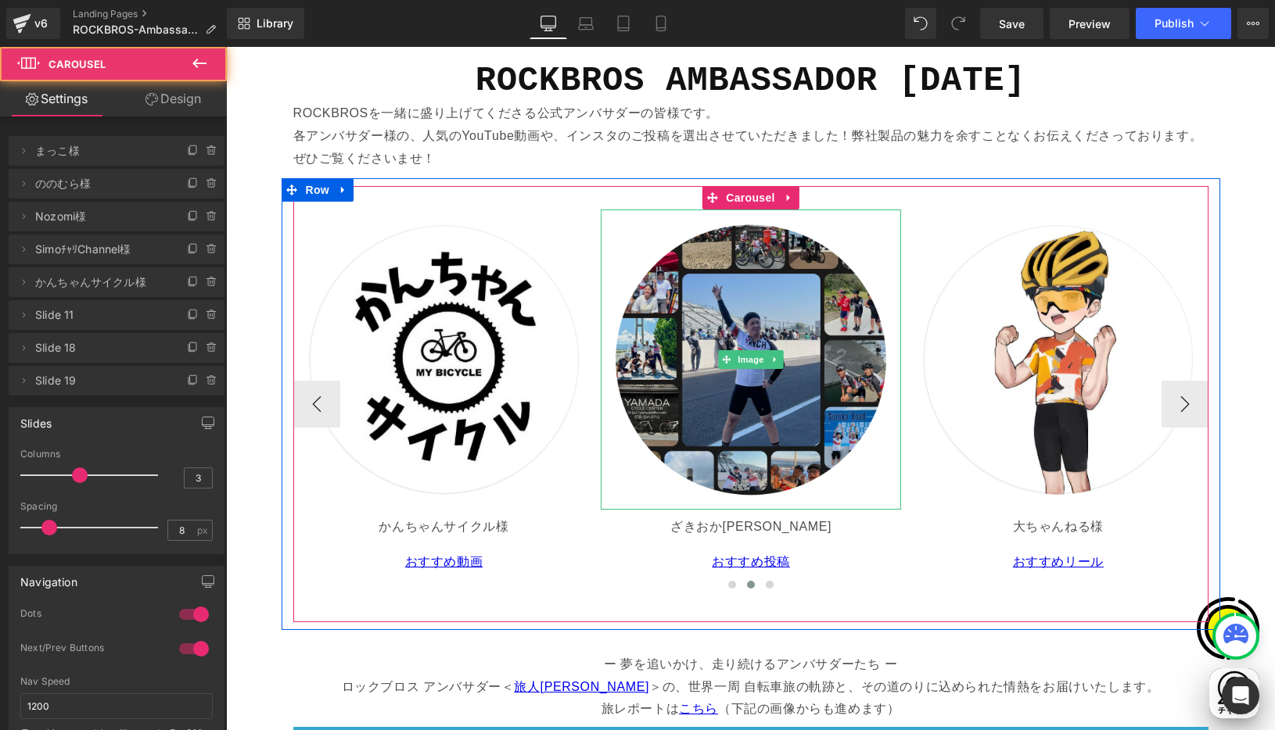
scroll to position [0, 610]
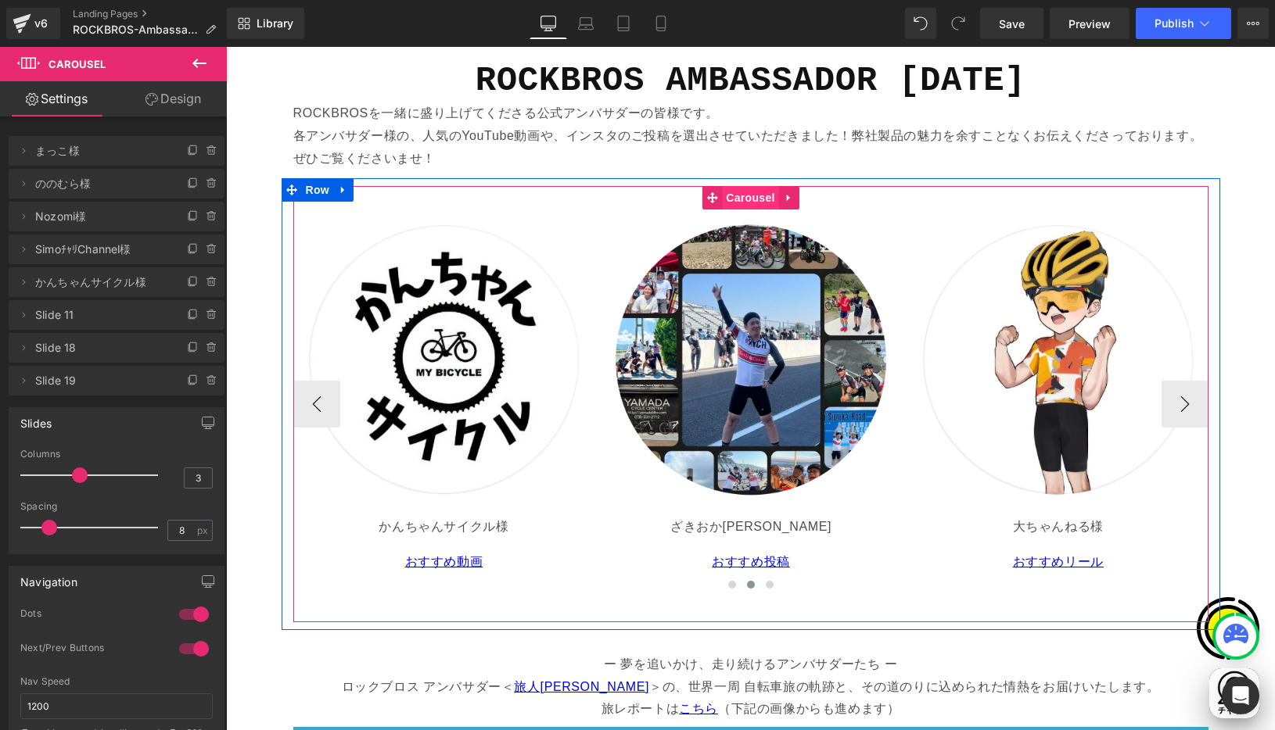
click at [746, 200] on span "Carousel" at bounding box center [750, 197] width 56 height 23
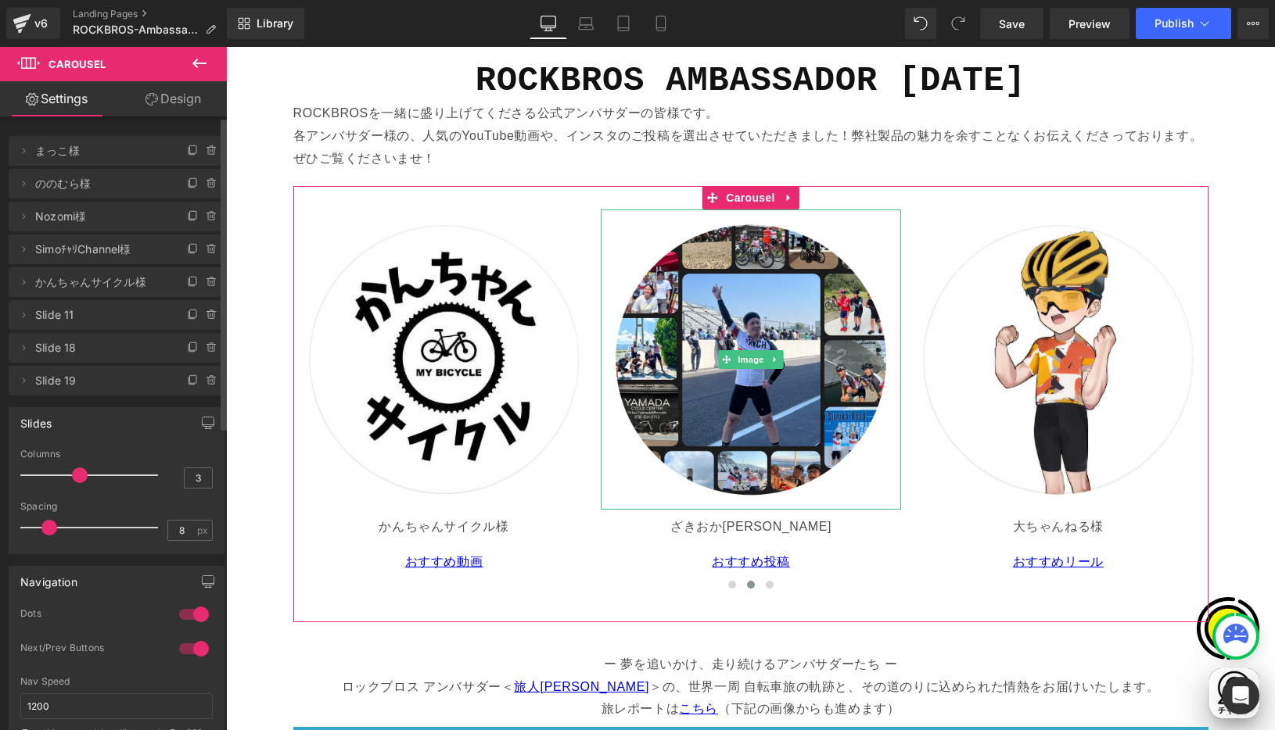
drag, startPoint x: 22, startPoint y: 314, endPoint x: 80, endPoint y: 385, distance: 91.7
click at [22, 314] on icon at bounding box center [23, 315] width 13 height 13
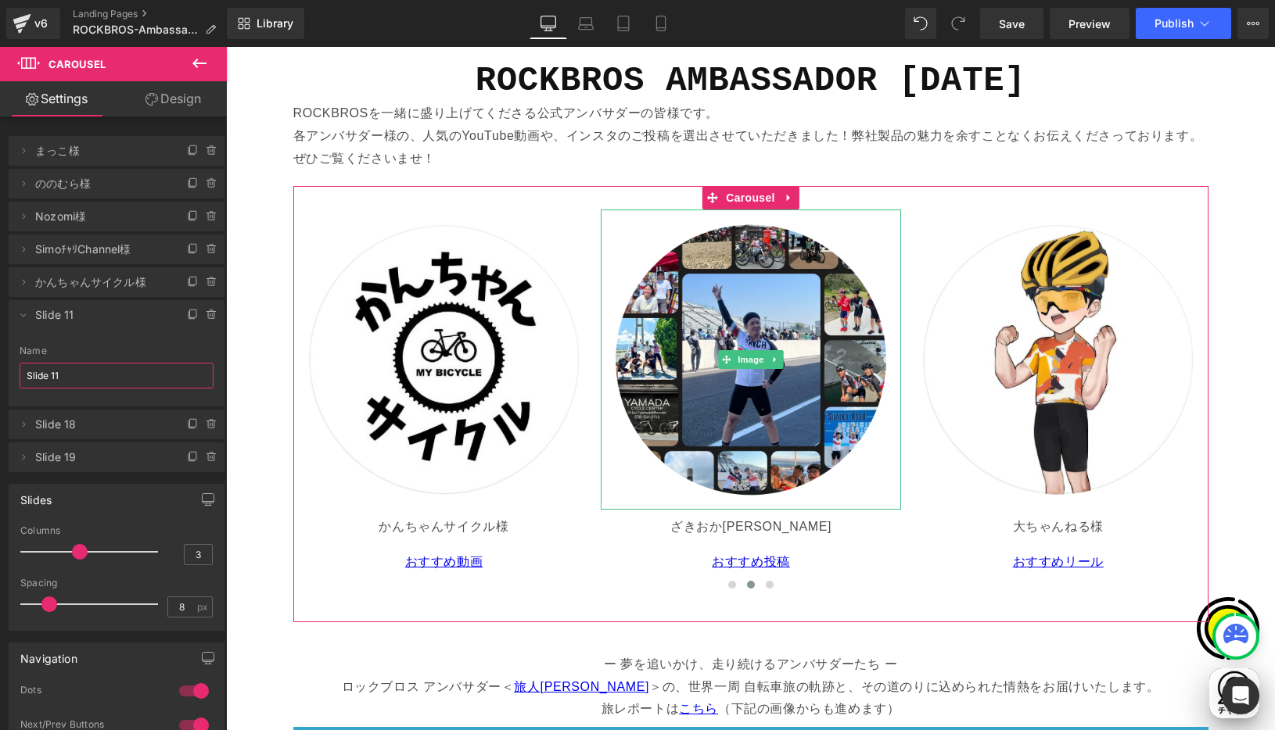
drag, startPoint x: 83, startPoint y: 375, endPoint x: -9, endPoint y: 366, distance: 91.9
click at [0, 366] on html "Carousel You are previewing how the will restyle your page. You can not edit El…" at bounding box center [637, 365] width 1275 height 730
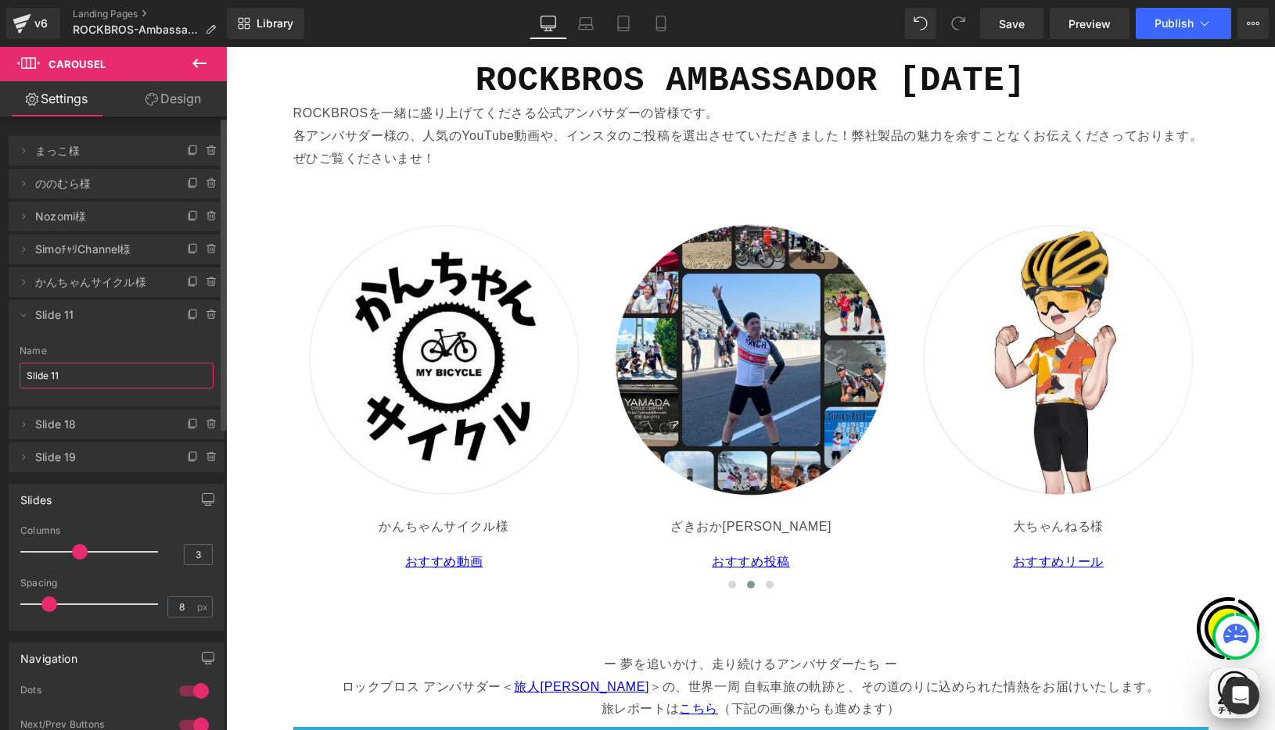
paste input "ざきおかひろあき様"
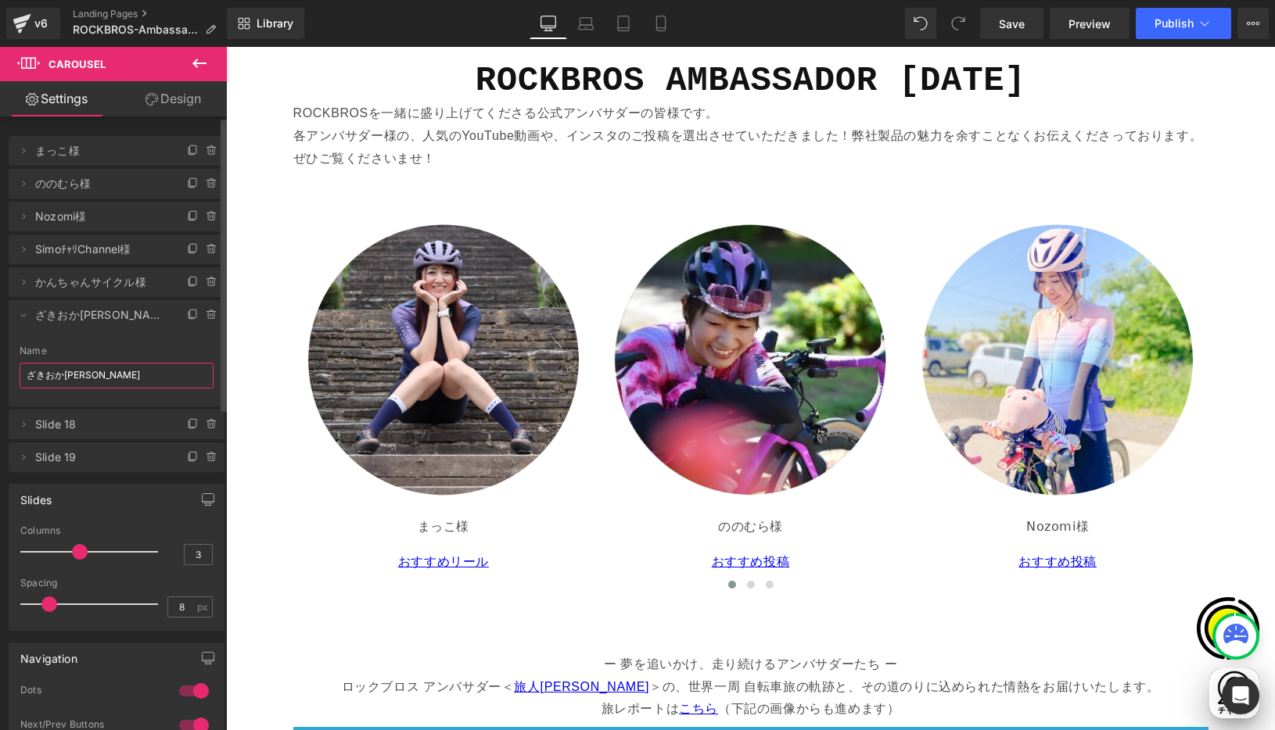
type input "ざきおかひろあき様"
click at [134, 337] on li "Delete Cancel ざきおかひろあき様 Slide 11 Name ざきおかひろあき様" at bounding box center [117, 353] width 216 height 106
click at [26, 318] on icon at bounding box center [23, 315] width 13 height 13
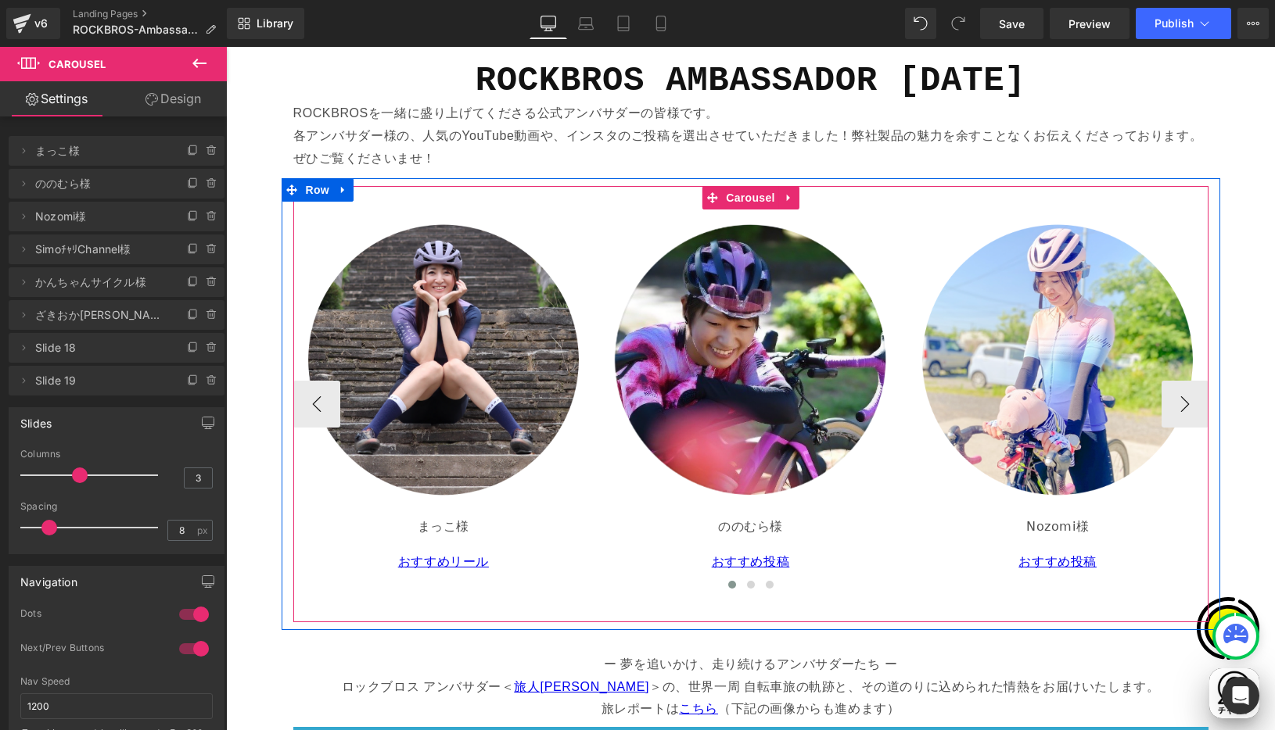
scroll to position [0, 915]
click at [892, 241] on div "Image" at bounding box center [750, 360] width 301 height 301
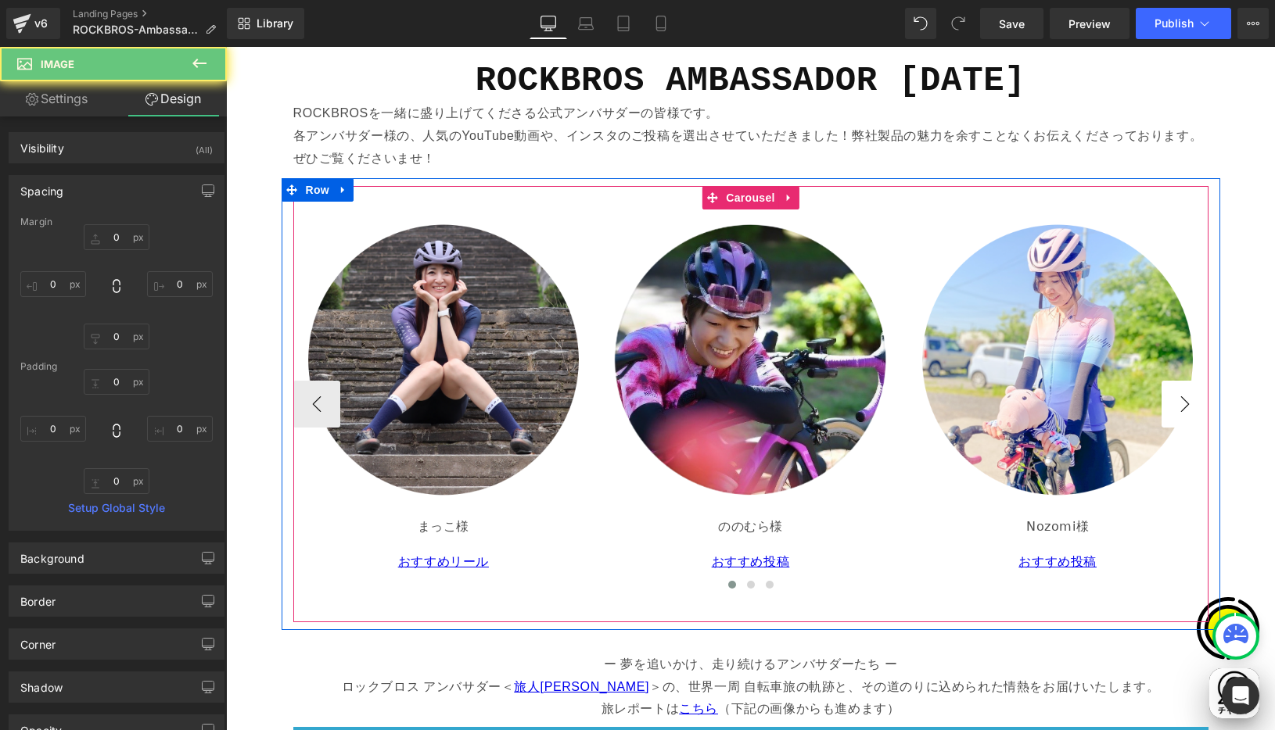
click at [1182, 400] on button "›" at bounding box center [1184, 404] width 47 height 47
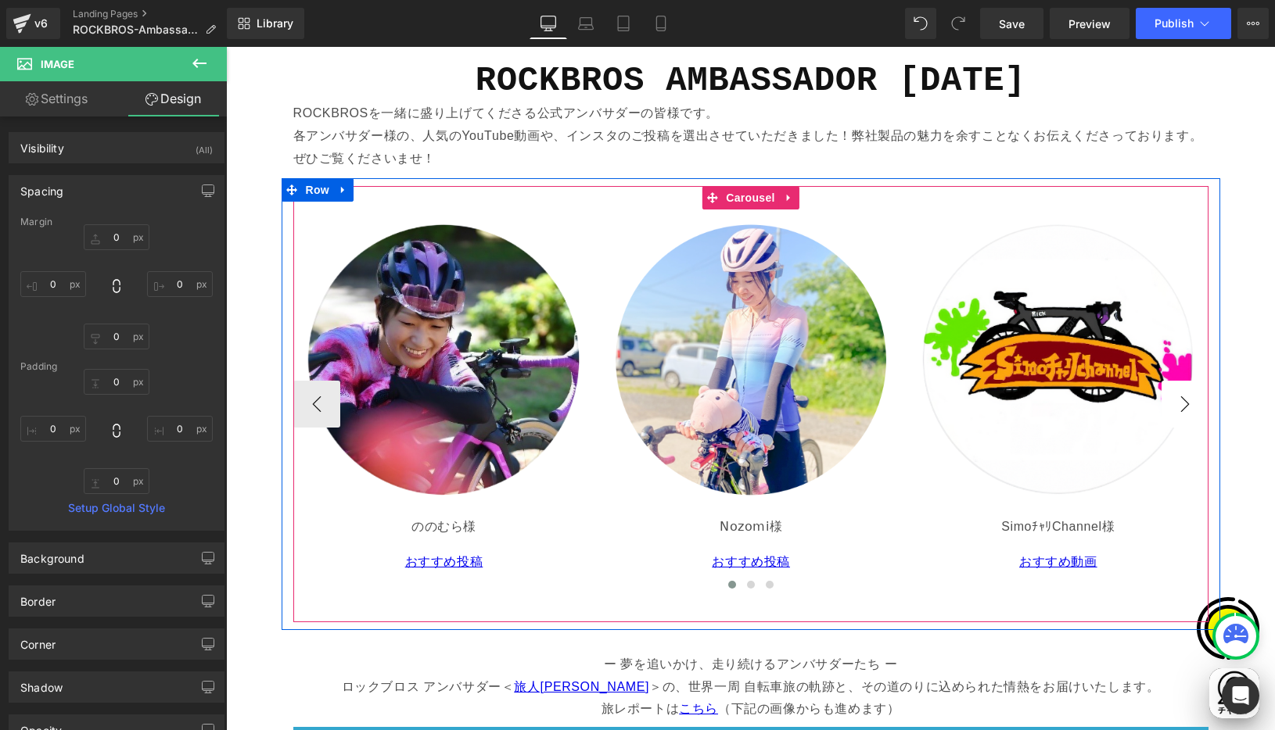
click at [1180, 400] on button "›" at bounding box center [1184, 404] width 47 height 47
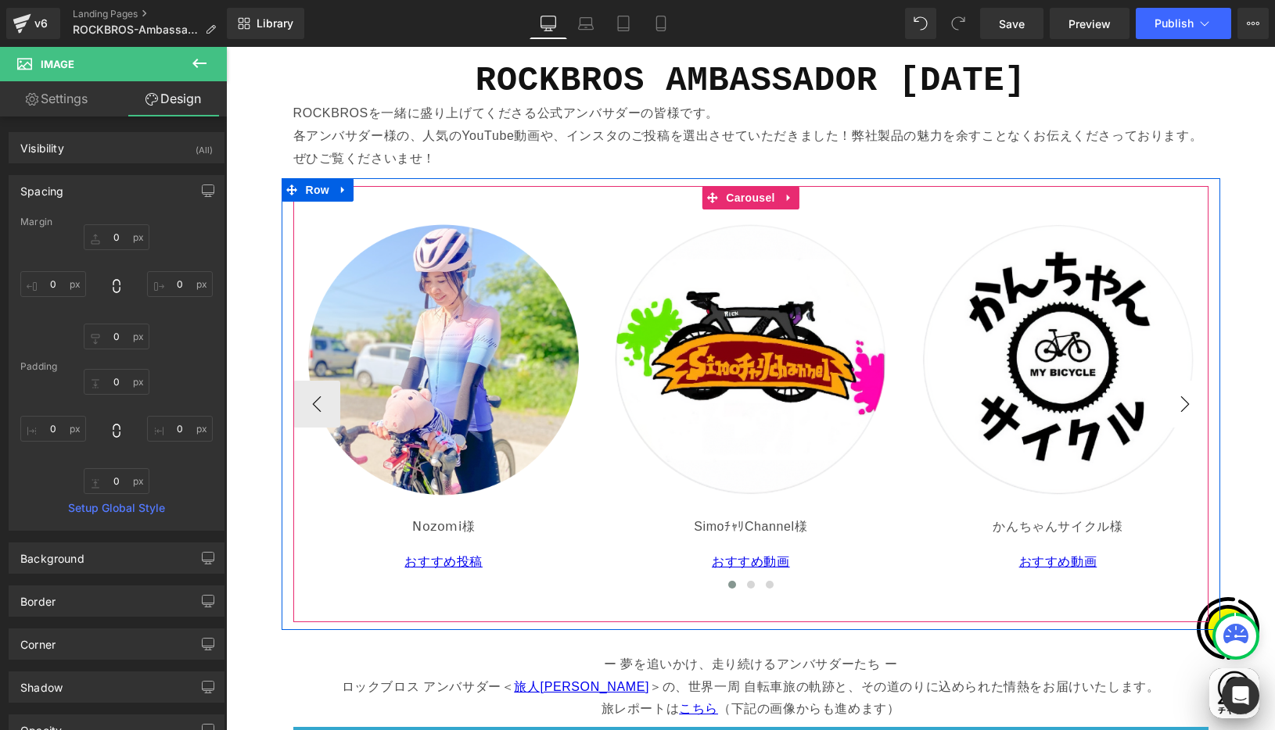
click at [1180, 400] on button "›" at bounding box center [1184, 404] width 47 height 47
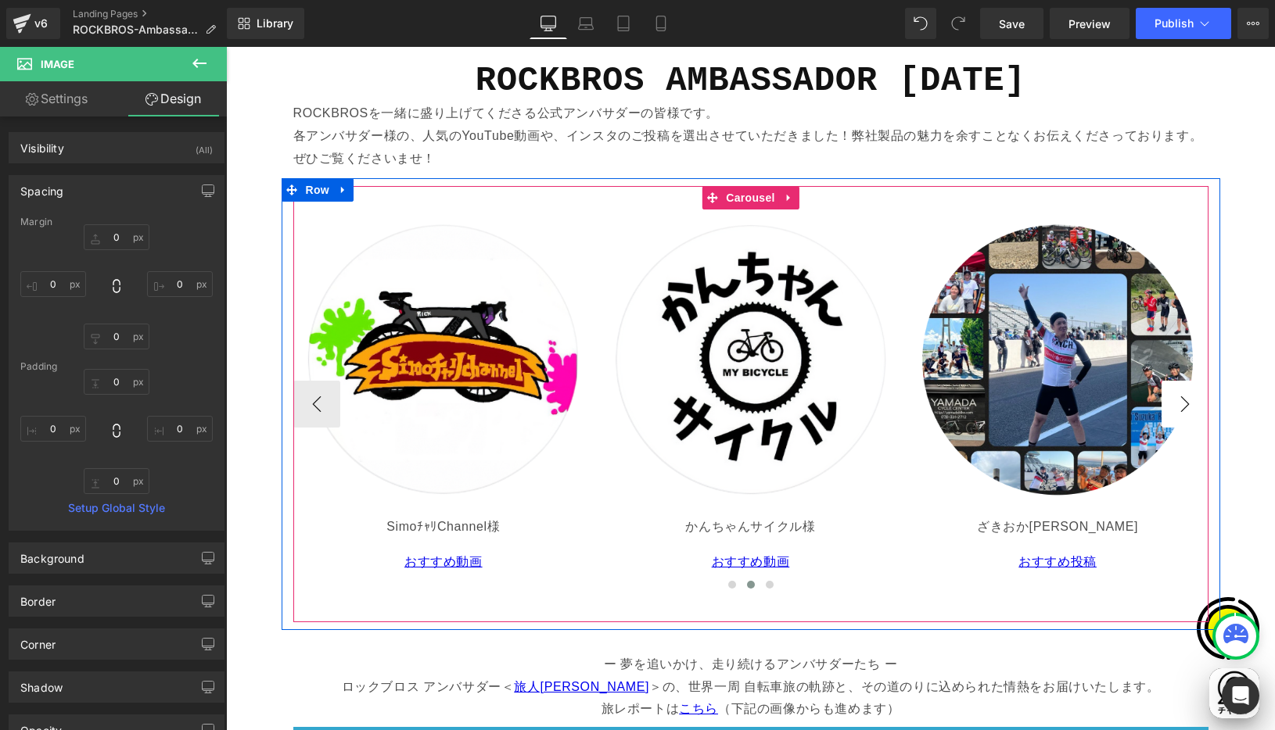
click at [1180, 400] on button "›" at bounding box center [1184, 404] width 47 height 47
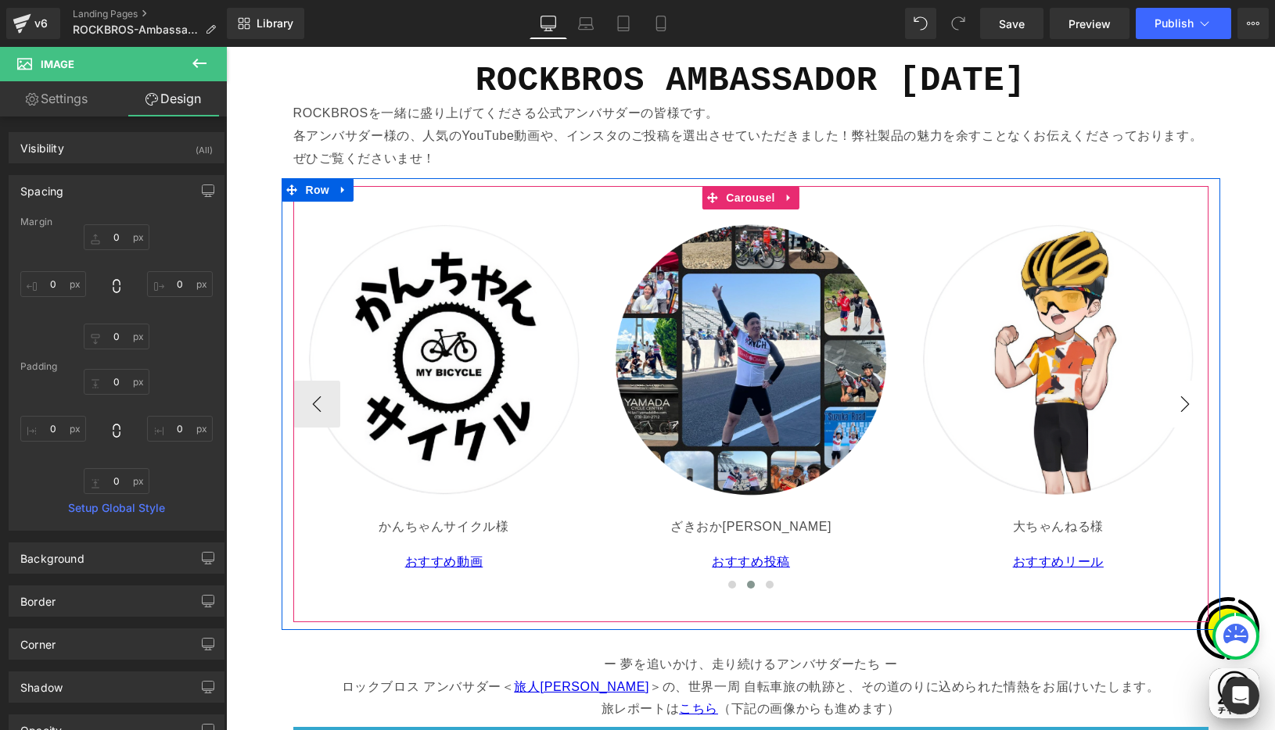
click at [1180, 400] on button "›" at bounding box center [1184, 404] width 47 height 47
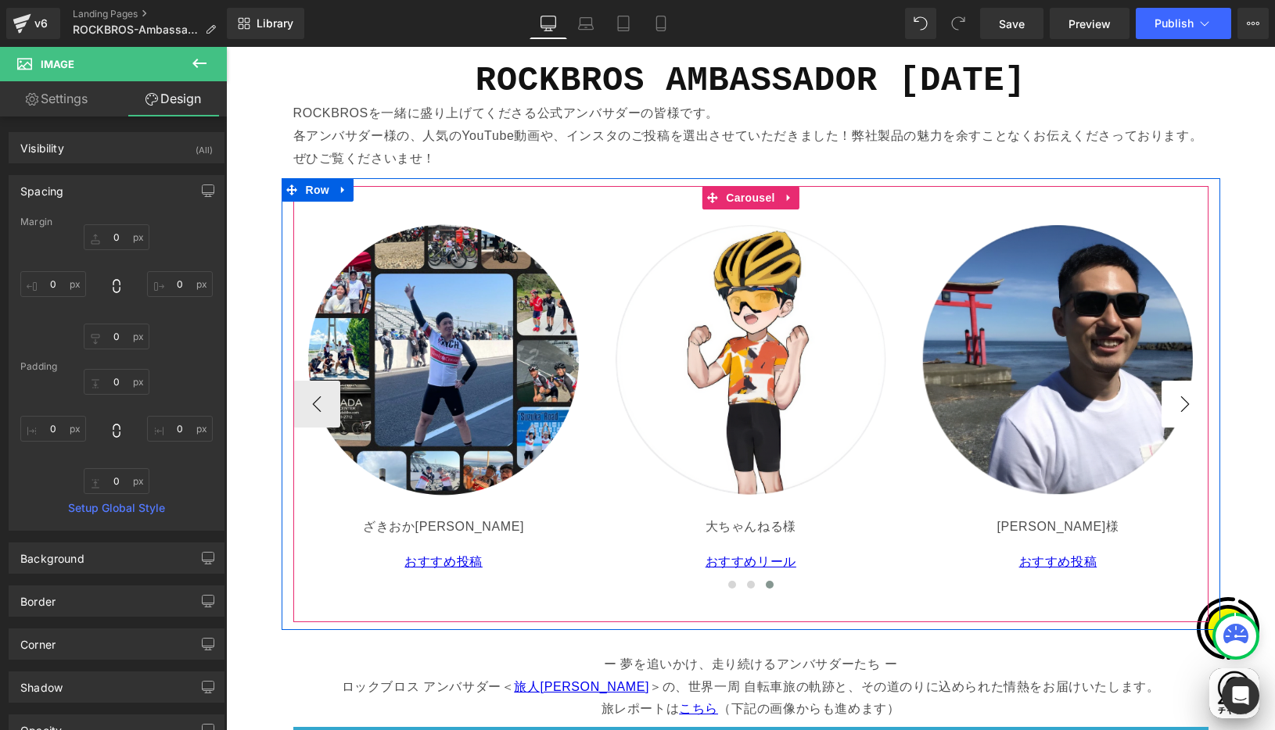
scroll to position [0, 0]
click at [675, 526] on p "大ちゃんねる 様" at bounding box center [750, 527] width 289 height 23
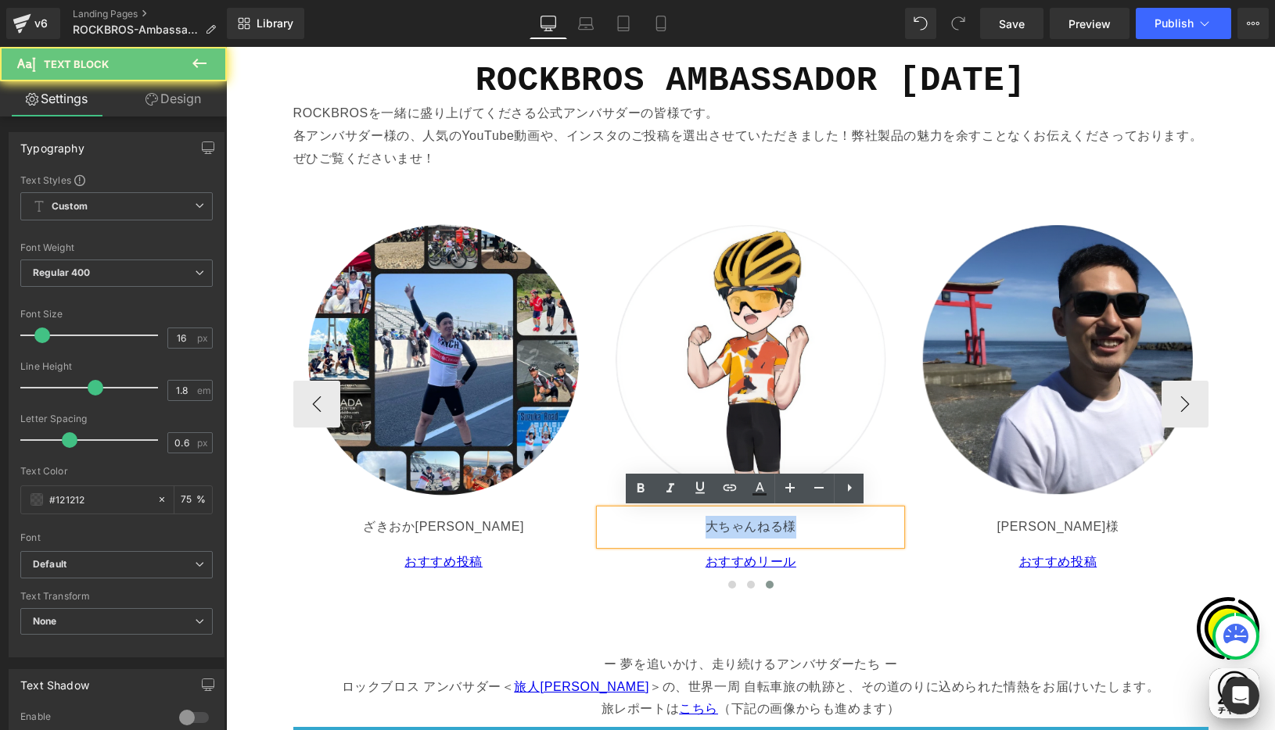
drag, startPoint x: 699, startPoint y: 525, endPoint x: 802, endPoint y: 532, distance: 103.5
click at [802, 532] on p "大ちゃんねる 様" at bounding box center [750, 527] width 289 height 23
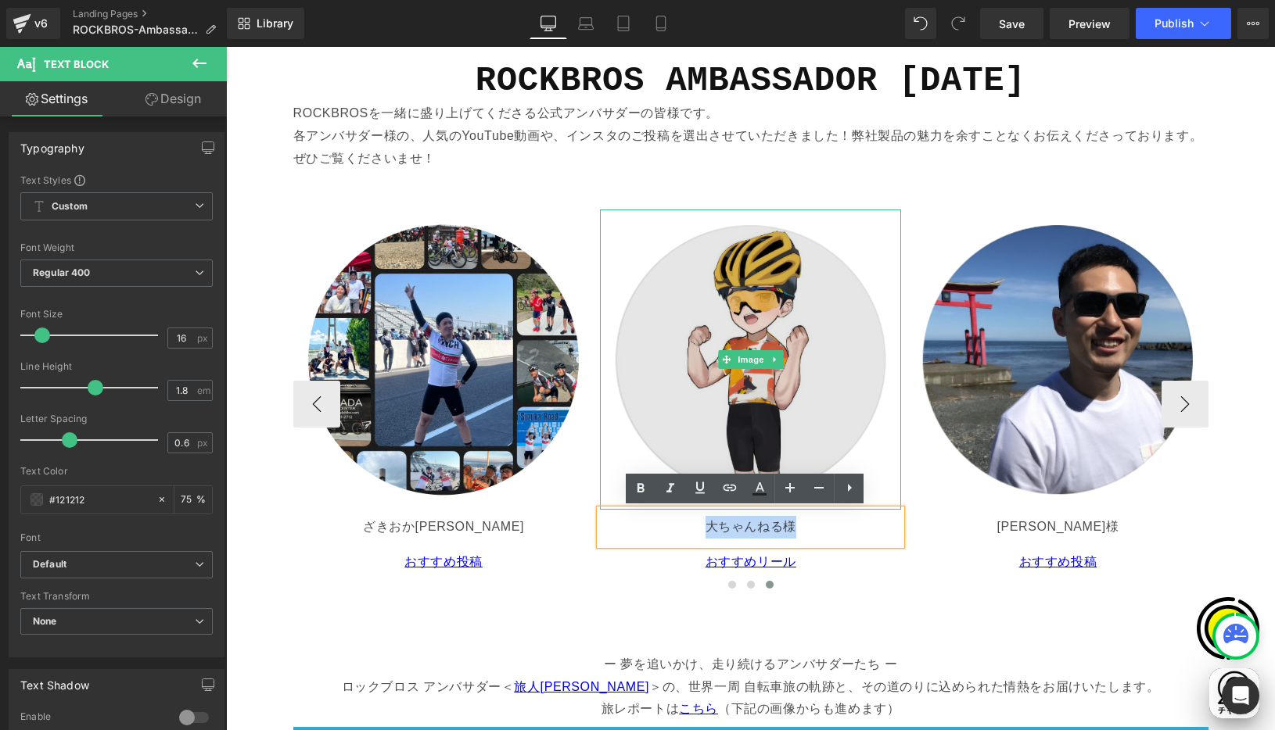
copy p "大ちゃんねる 様"
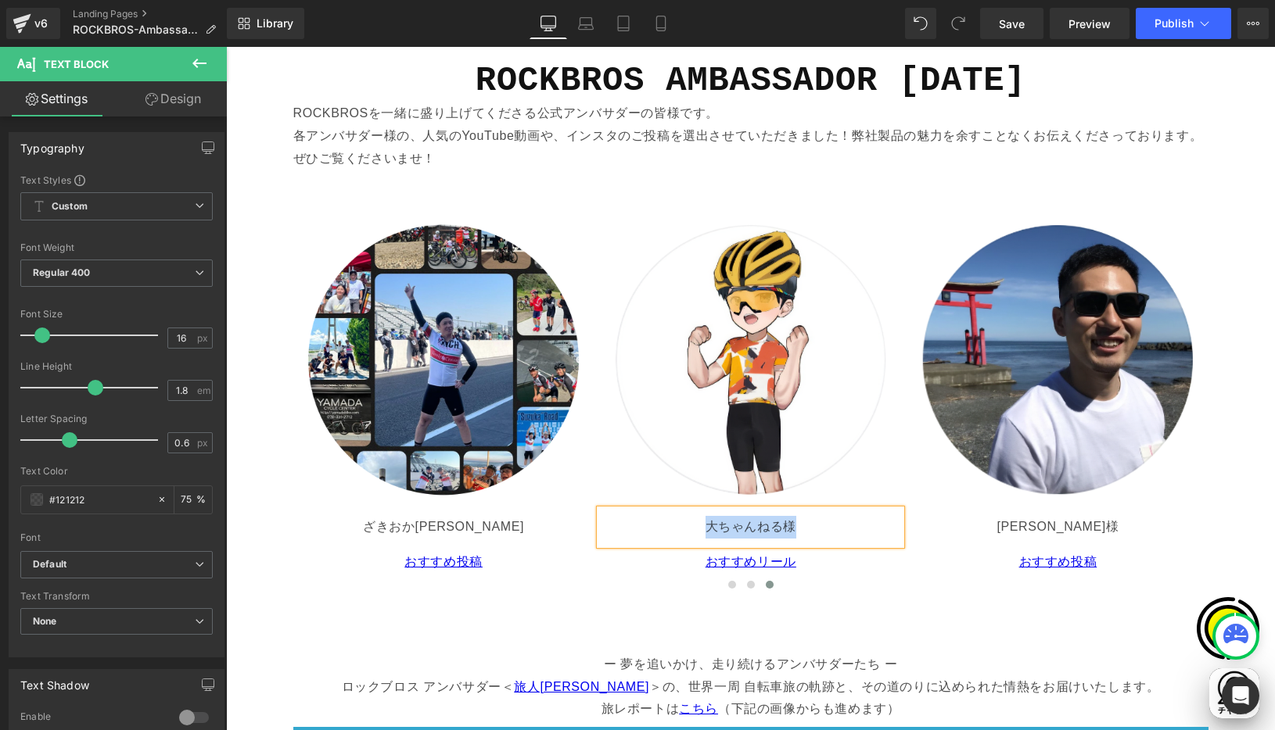
click at [797, 164] on p "ROCKBROSを一緒に盛り上げてくださる公式アンバサダーの皆様です。 各アンバサダー様の、人気のYouTube動画や、インスタのご投稿を選出させていただきま…" at bounding box center [750, 135] width 915 height 67
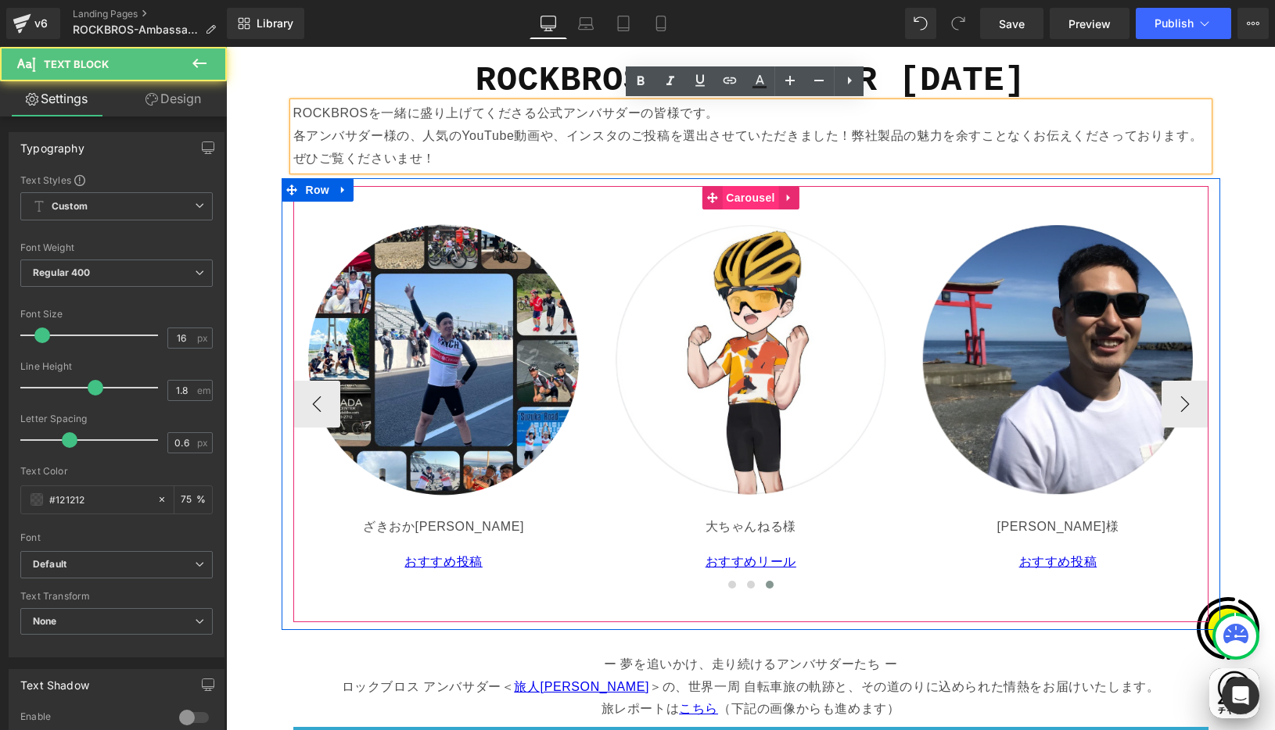
click at [736, 196] on span "Carousel" at bounding box center [750, 197] width 56 height 23
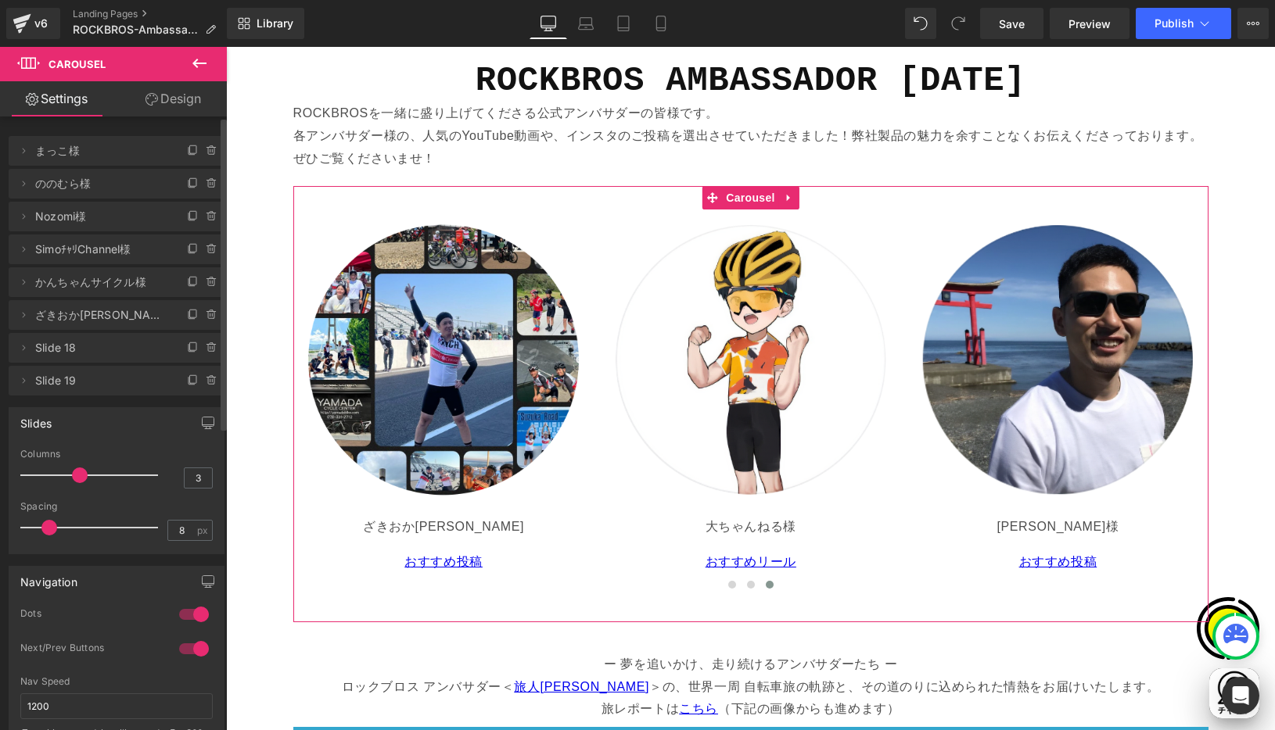
scroll to position [0, 305]
drag, startPoint x: 20, startPoint y: 348, endPoint x: 66, endPoint y: 367, distance: 49.8
click at [20, 348] on icon at bounding box center [23, 348] width 13 height 13
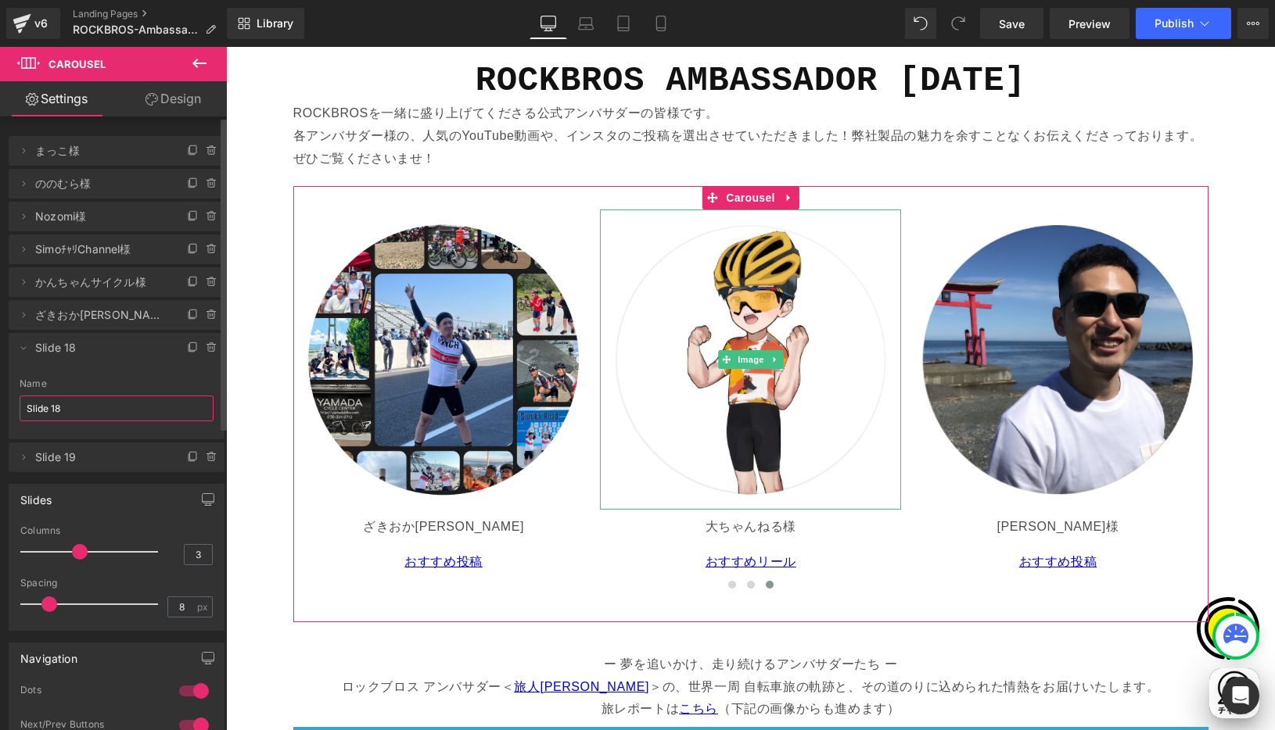
click at [62, 405] on input "Slide 18" at bounding box center [117, 409] width 194 height 26
click at [0, 389] on html "Carousel You are previewing how the will restyle your page. You can not edit El…" at bounding box center [637, 365] width 1275 height 730
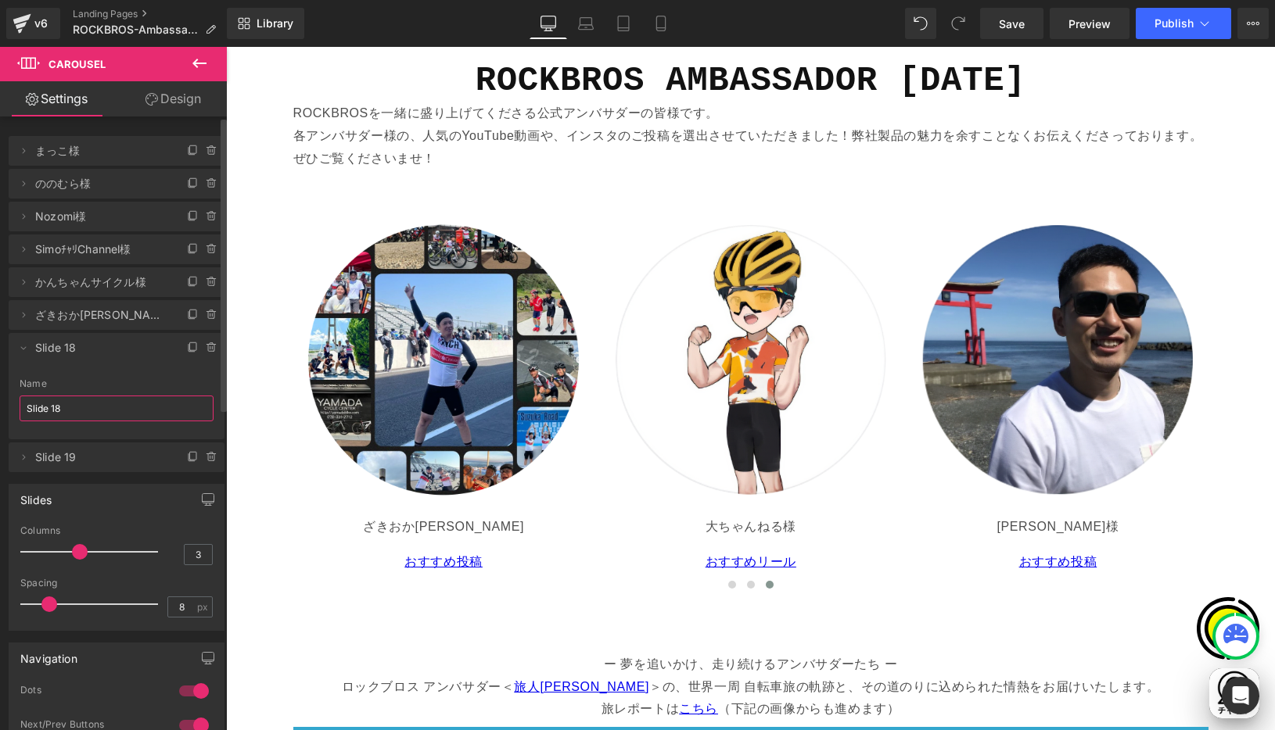
paste input "大ちゃんねる様"
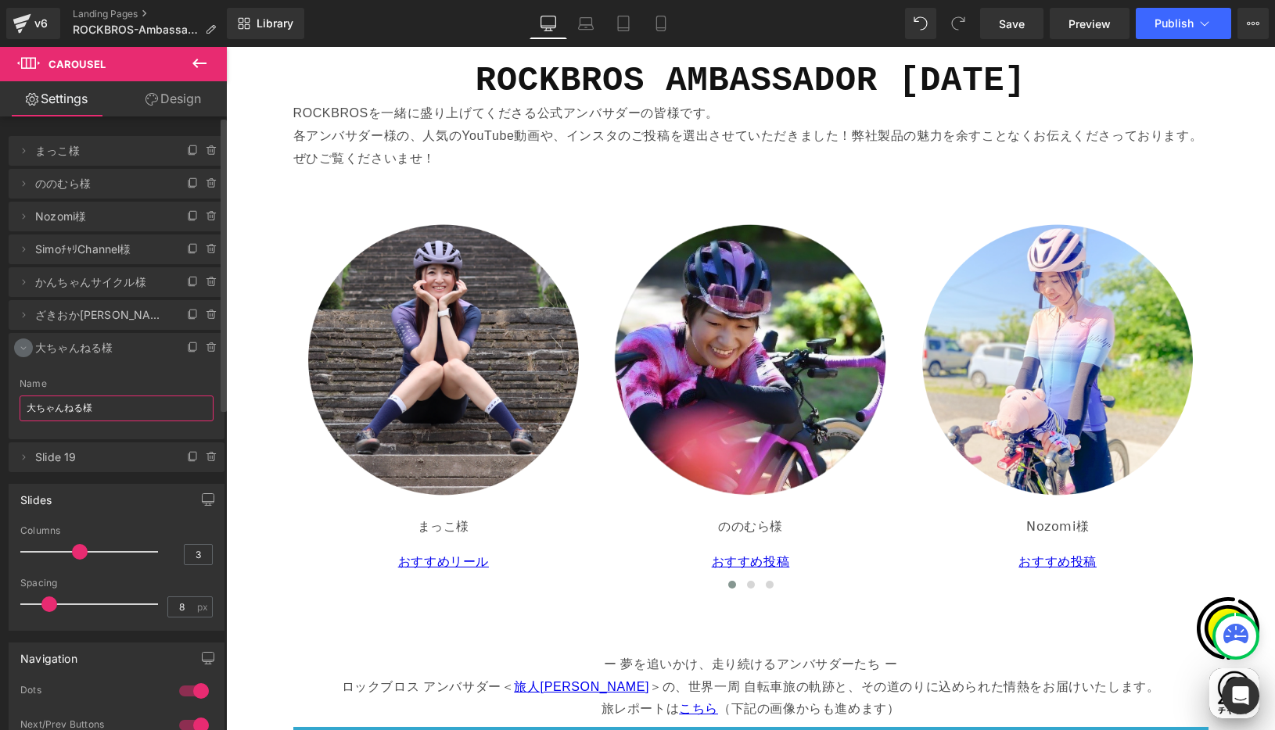
type input "大ちゃんねる様"
drag, startPoint x: 23, startPoint y: 348, endPoint x: 52, endPoint y: 350, distance: 29.8
click at [22, 349] on icon at bounding box center [23, 348] width 5 height 3
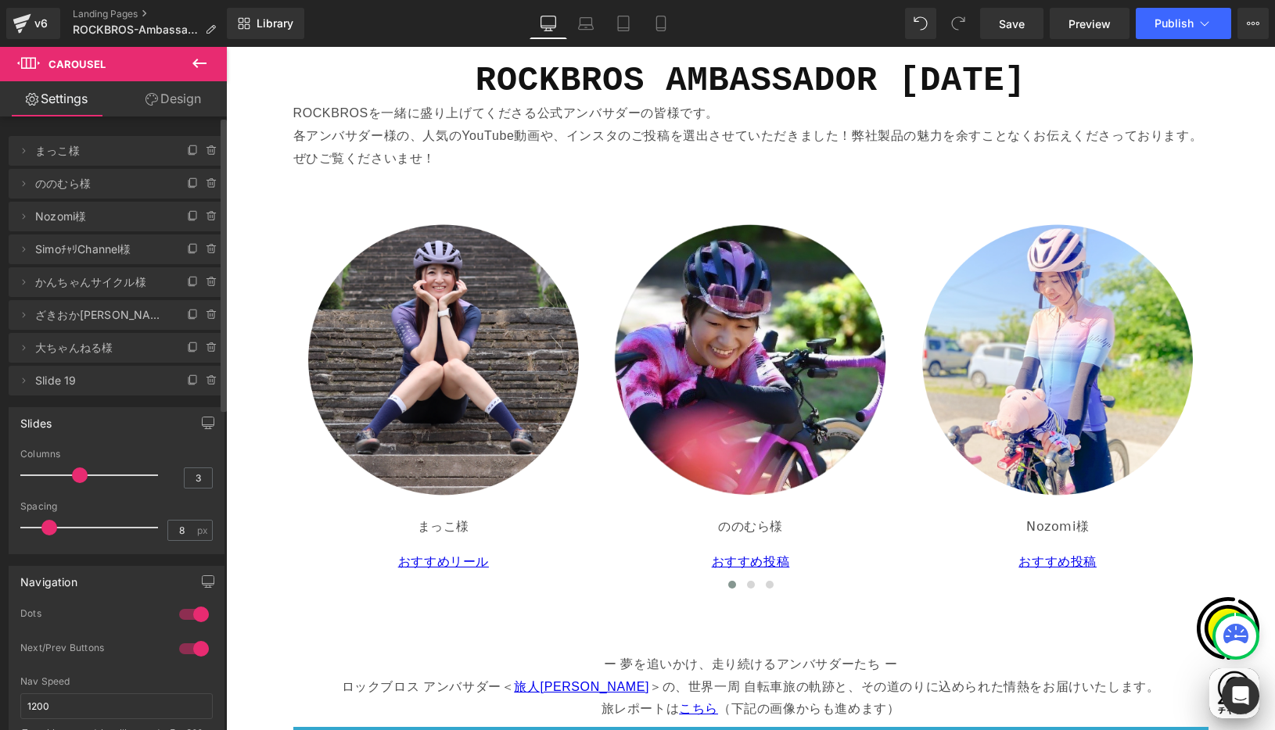
drag, startPoint x: 133, startPoint y: 350, endPoint x: 115, endPoint y: 344, distance: 18.8
click at [134, 350] on span "大ちゃんねる様" at bounding box center [100, 348] width 131 height 30
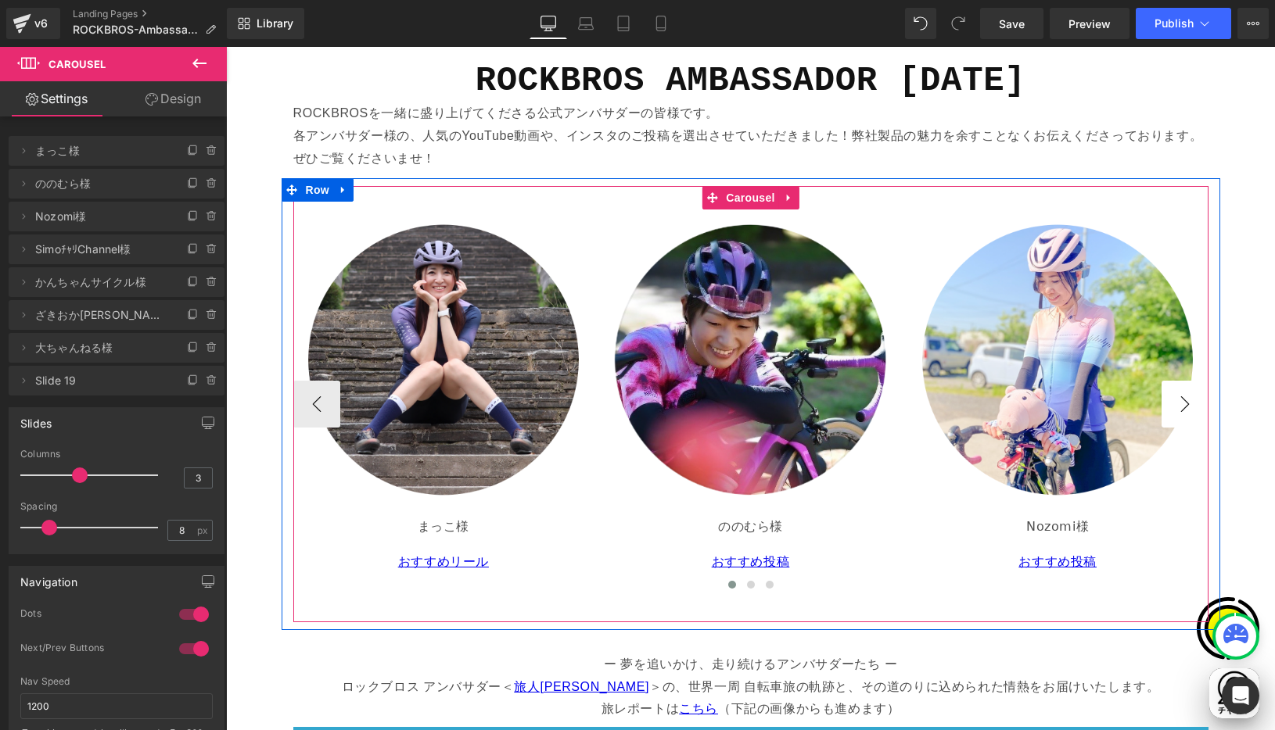
click at [1176, 404] on button "›" at bounding box center [1184, 404] width 47 height 47
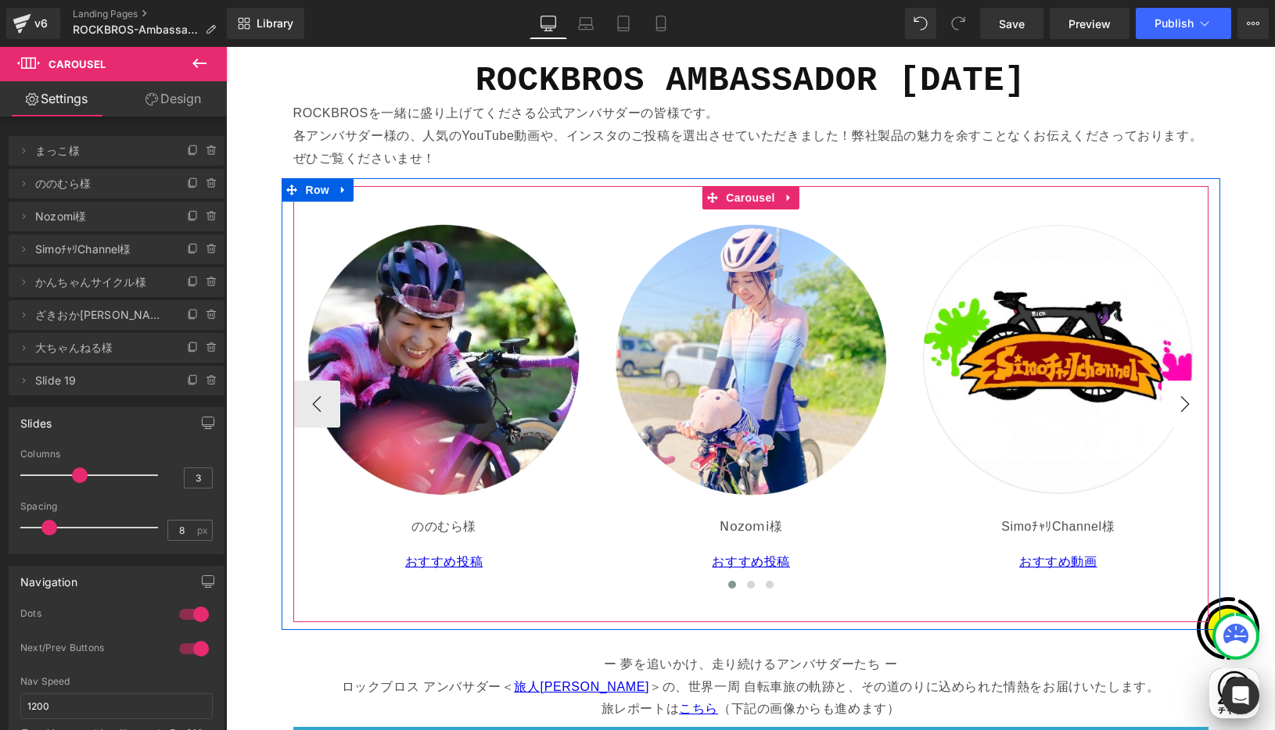
click at [1176, 404] on button "›" at bounding box center [1184, 404] width 47 height 47
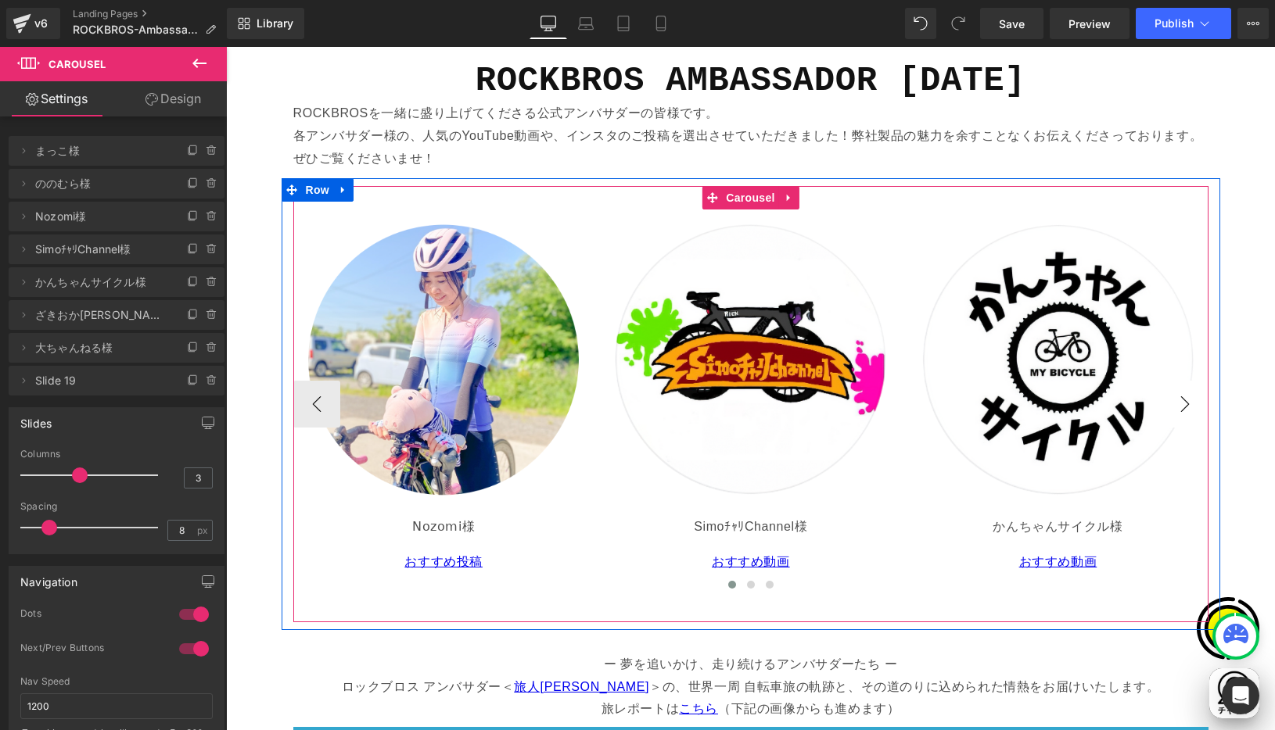
click at [1176, 404] on button "›" at bounding box center [1184, 404] width 47 height 47
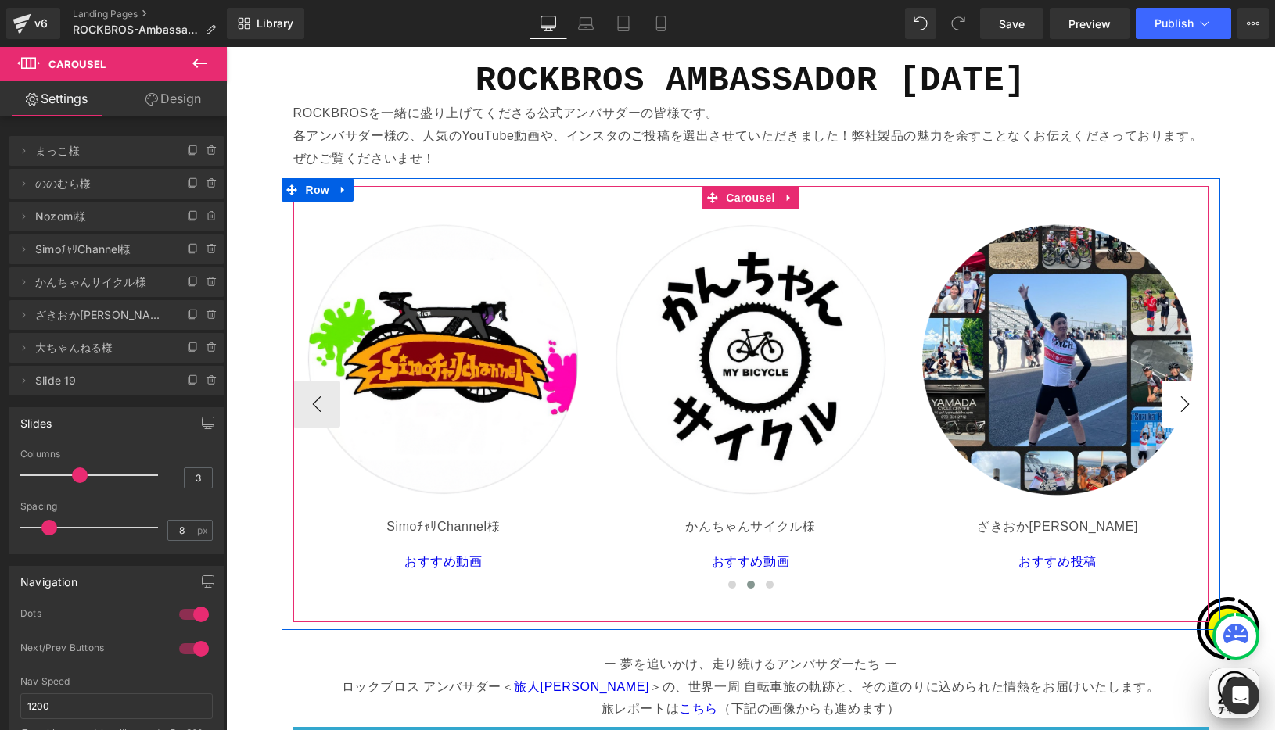
click at [1176, 404] on button "›" at bounding box center [1184, 404] width 47 height 47
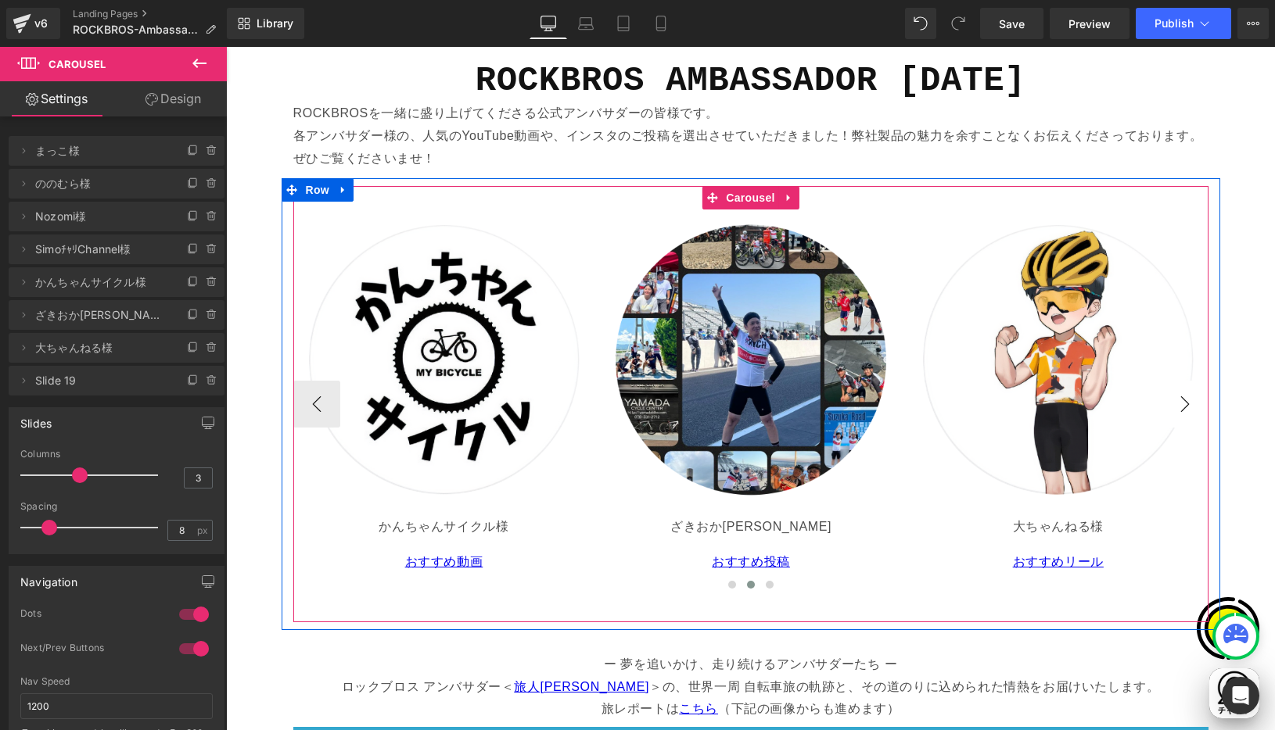
click at [1176, 403] on button "›" at bounding box center [1184, 404] width 47 height 47
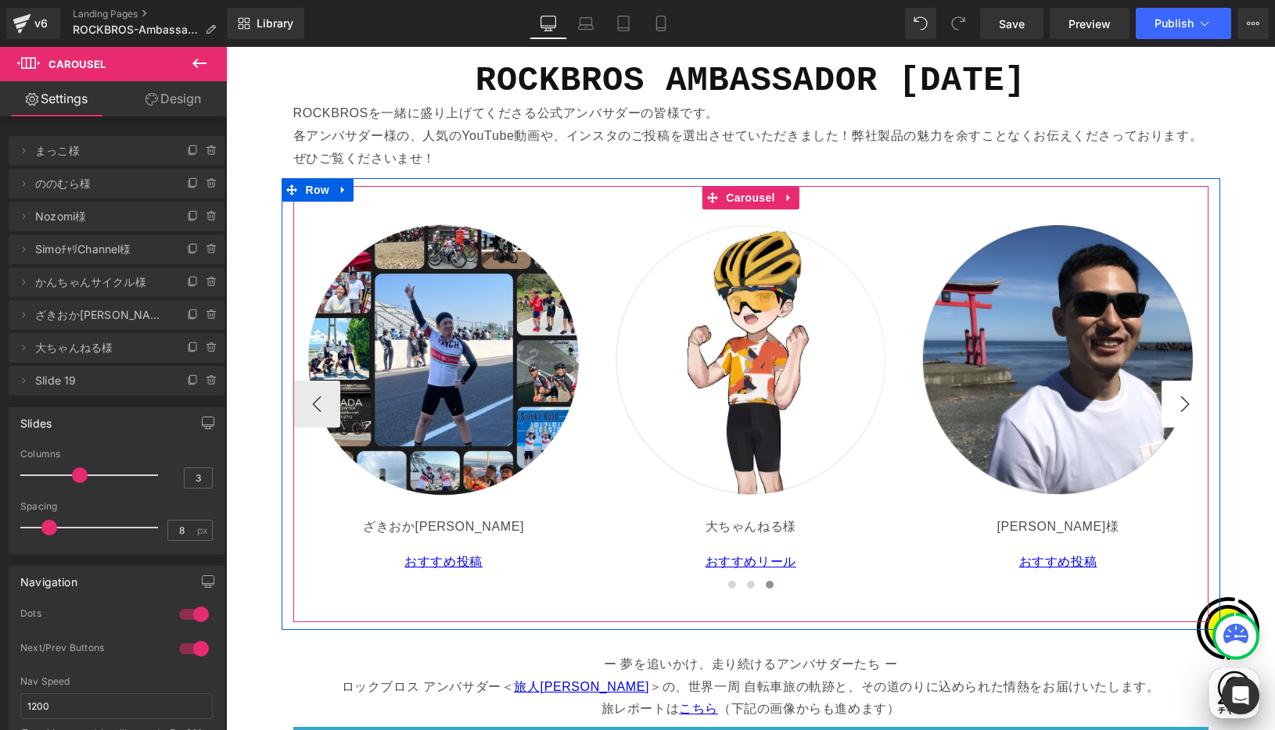
click at [1176, 403] on button "›" at bounding box center [1184, 404] width 47 height 47
click at [971, 523] on p "Jin 様" at bounding box center [1057, 527] width 289 height 23
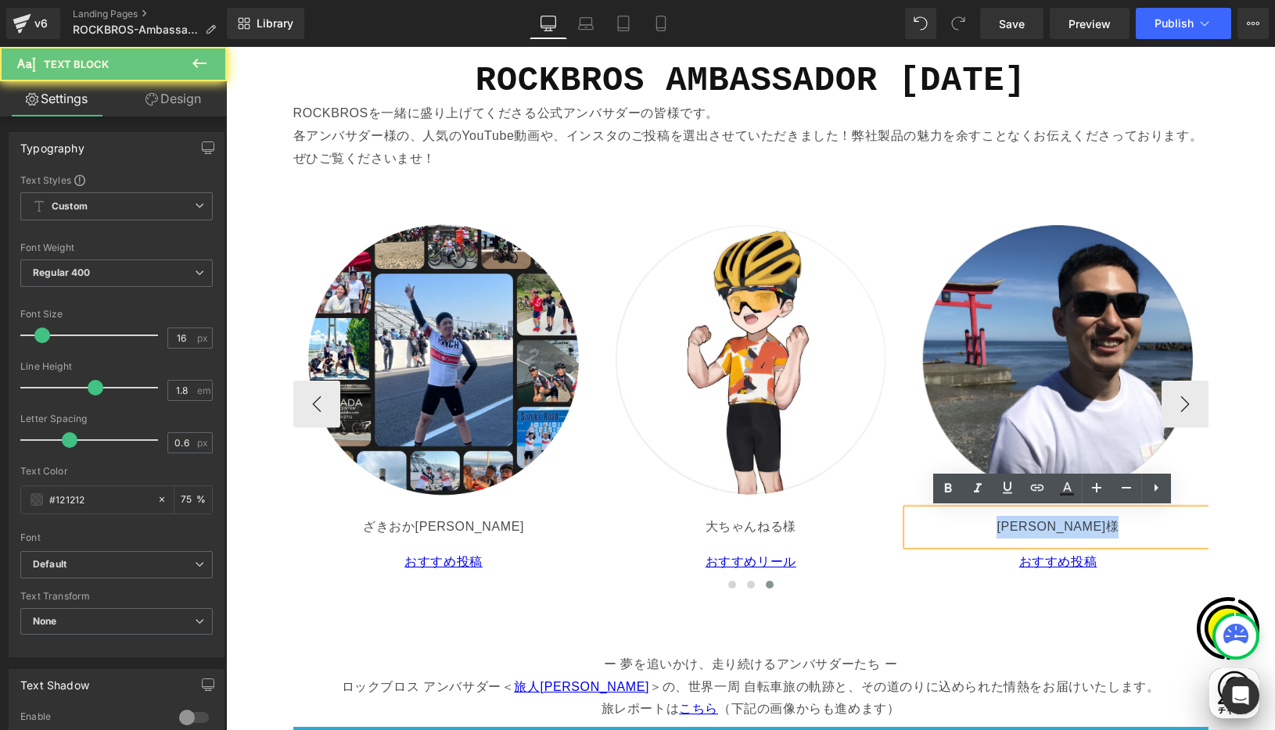
drag, startPoint x: 1035, startPoint y: 526, endPoint x: 1082, endPoint y: 526, distance: 46.9
click at [1082, 526] on p "Jin 様" at bounding box center [1057, 527] width 289 height 23
copy p "Jin 様"
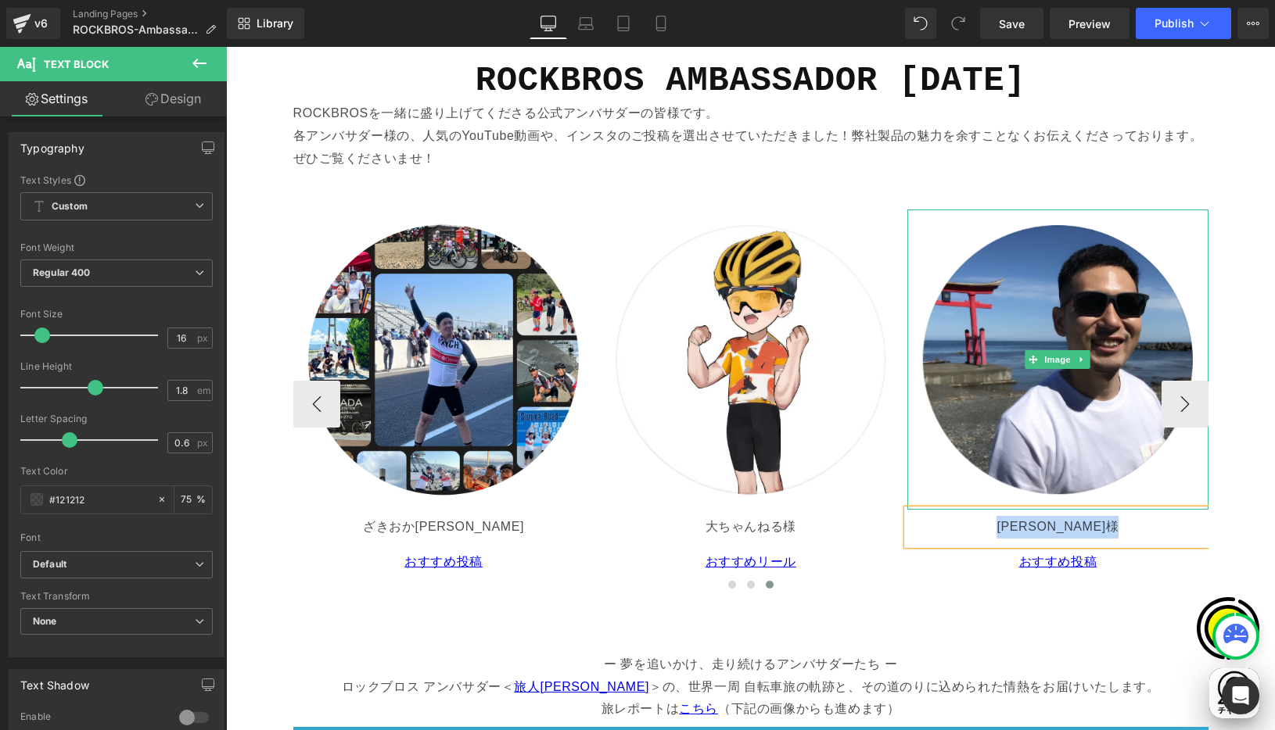
click at [1190, 241] on link at bounding box center [1057, 360] width 301 height 301
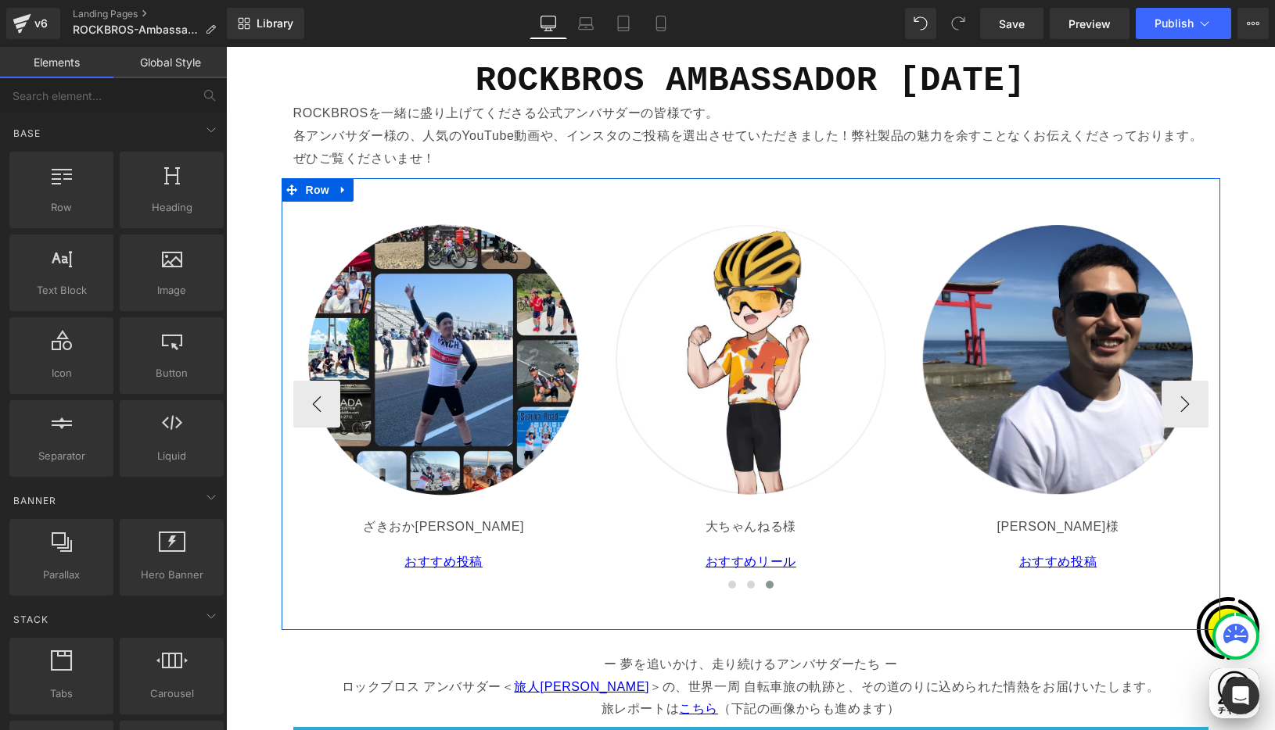
scroll to position [0, 0]
click at [750, 196] on span "Carousel" at bounding box center [750, 197] width 56 height 23
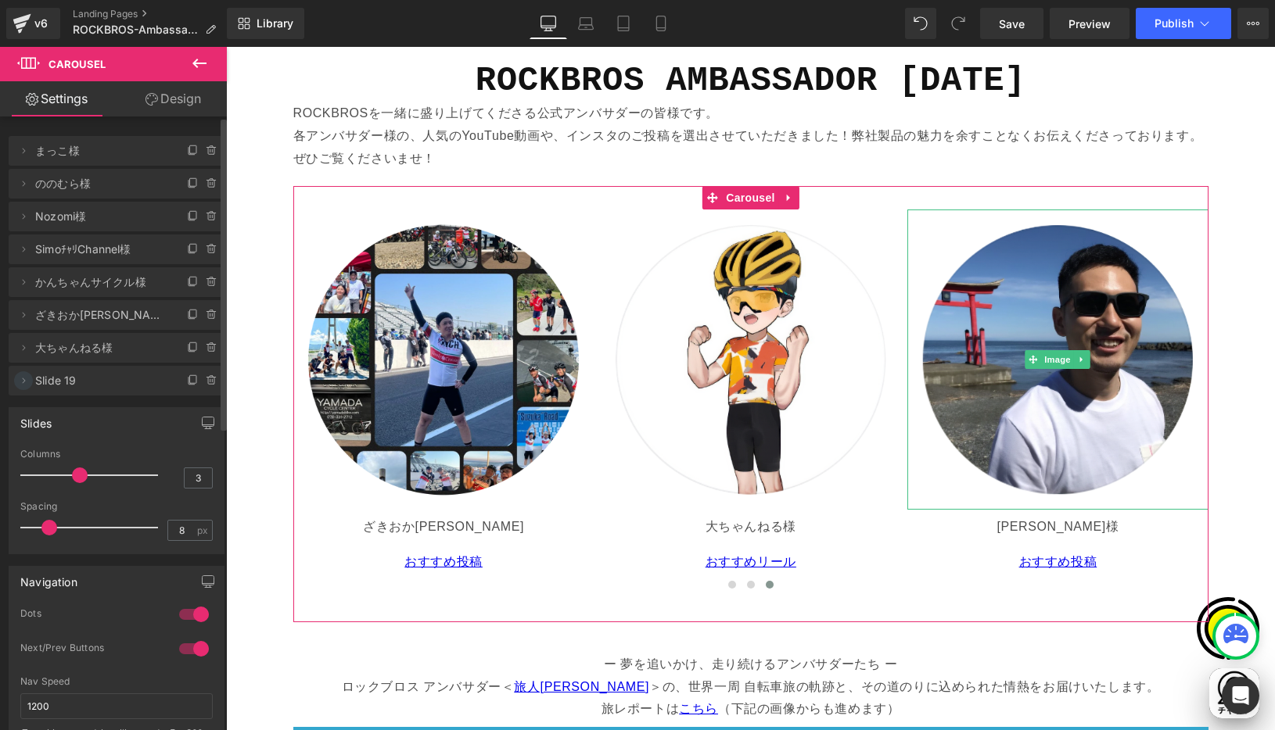
click at [22, 379] on icon at bounding box center [23, 381] width 13 height 13
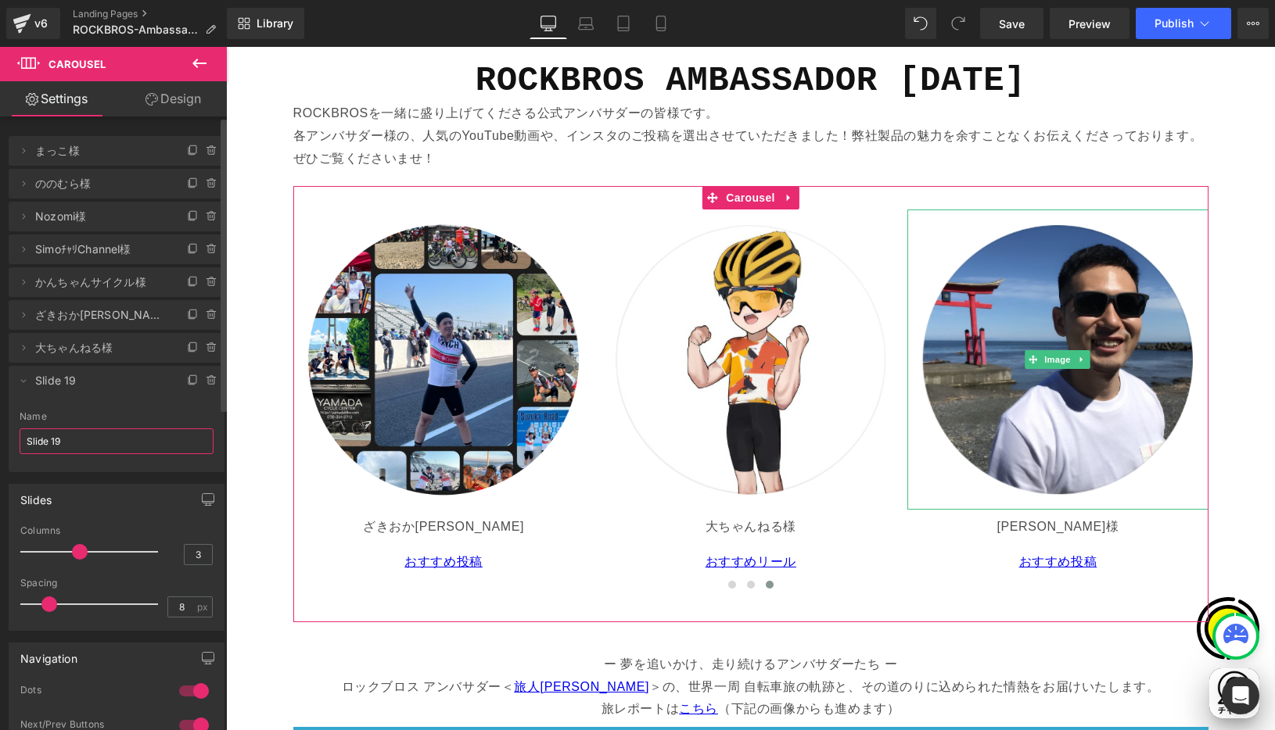
click at [68, 440] on input "Slide 19" at bounding box center [117, 442] width 194 height 26
drag, startPoint x: 94, startPoint y: 441, endPoint x: 88, endPoint y: 404, distance: 37.2
click at [0, 431] on html "Carousel You are previewing how the will restyle your page. You can not edit El…" at bounding box center [637, 365] width 1275 height 730
paste input "Jin様"
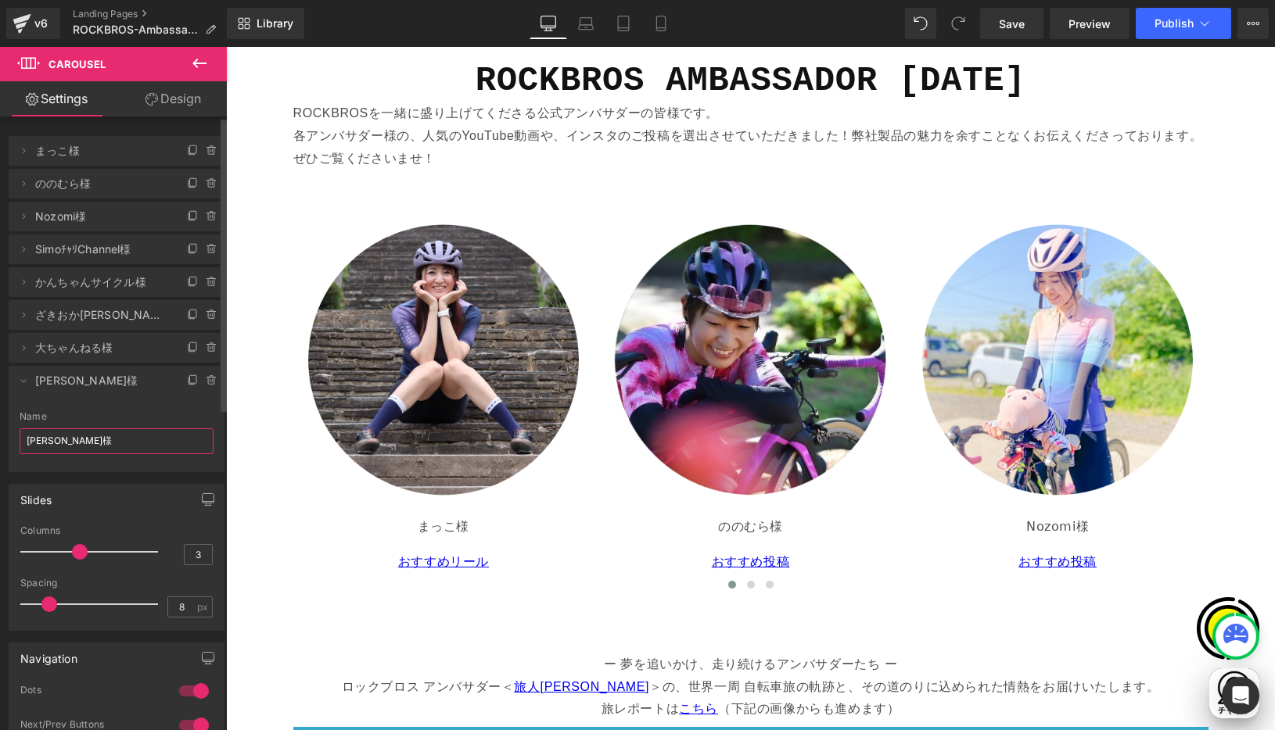
click at [121, 393] on span "Jin様" at bounding box center [100, 381] width 131 height 30
type input "Jin様"
click at [23, 379] on icon at bounding box center [23, 381] width 13 height 13
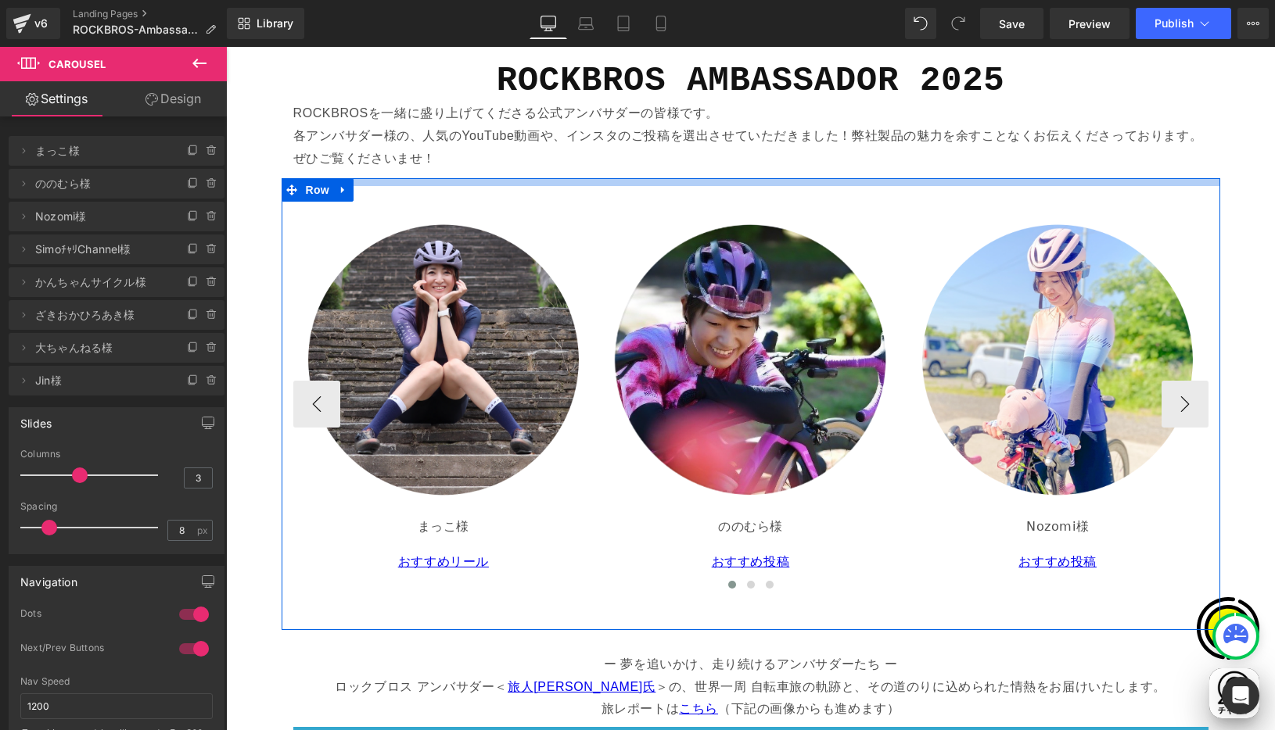
scroll to position [0, 305]
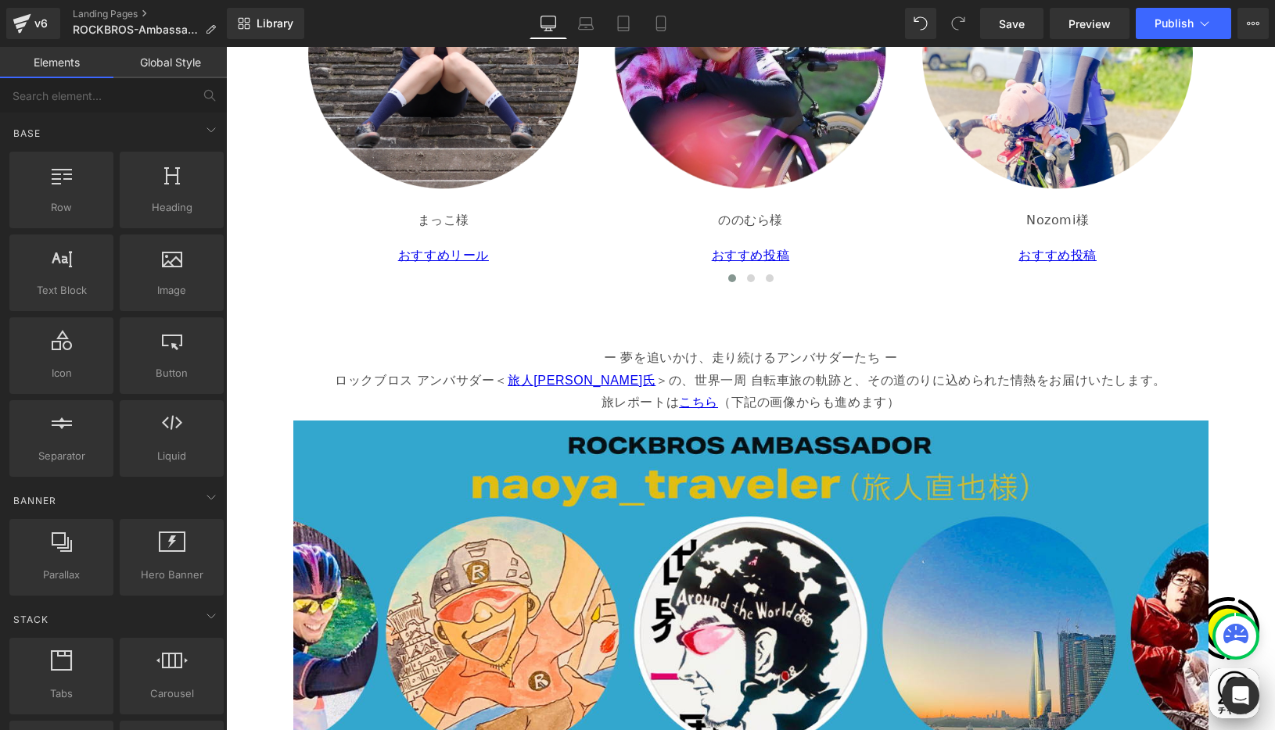
scroll to position [2610, 0]
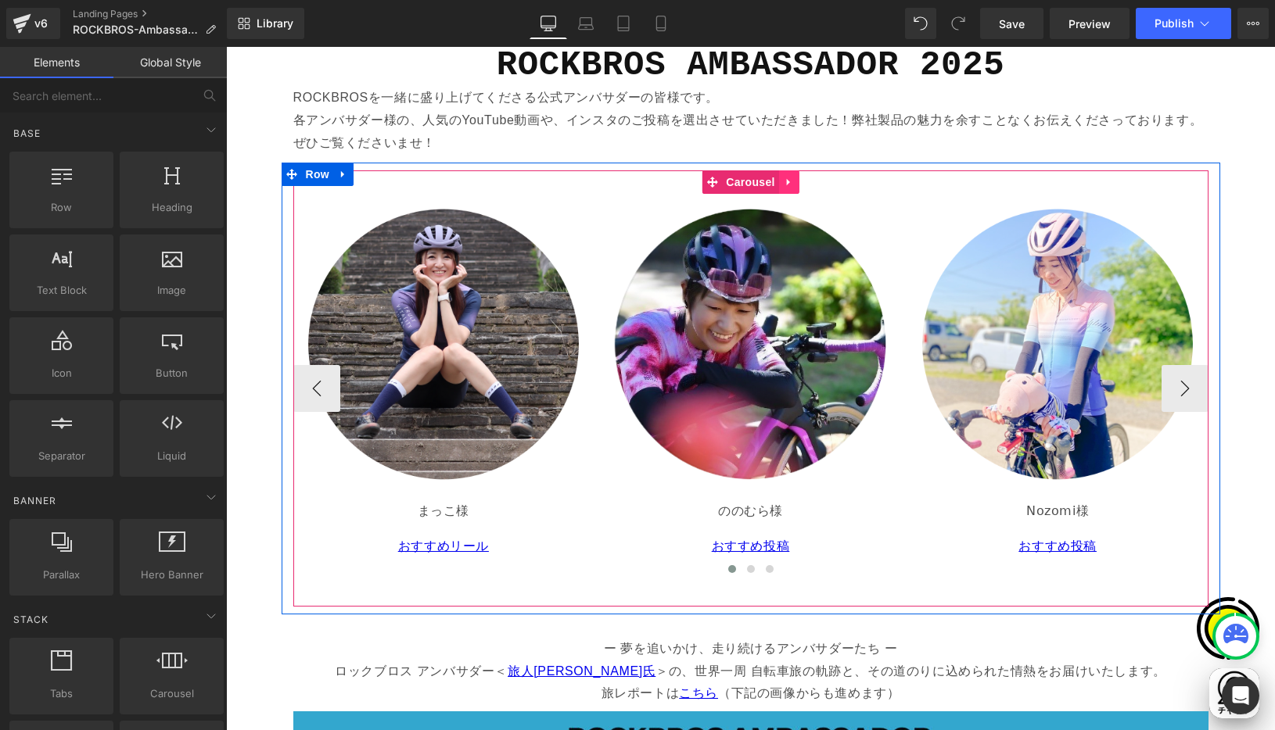
click at [784, 180] on icon at bounding box center [789, 182] width 11 height 12
click at [777, 181] on icon at bounding box center [778, 182] width 11 height 11
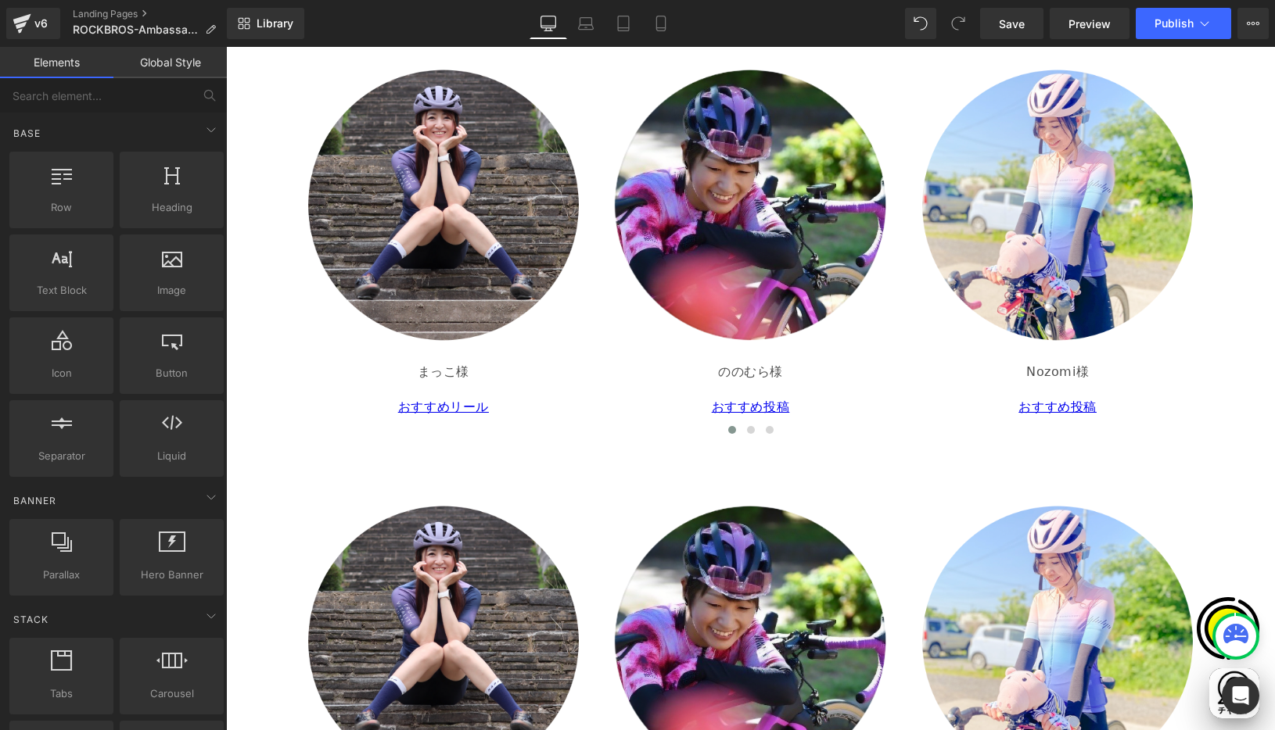
scroll to position [0, 0]
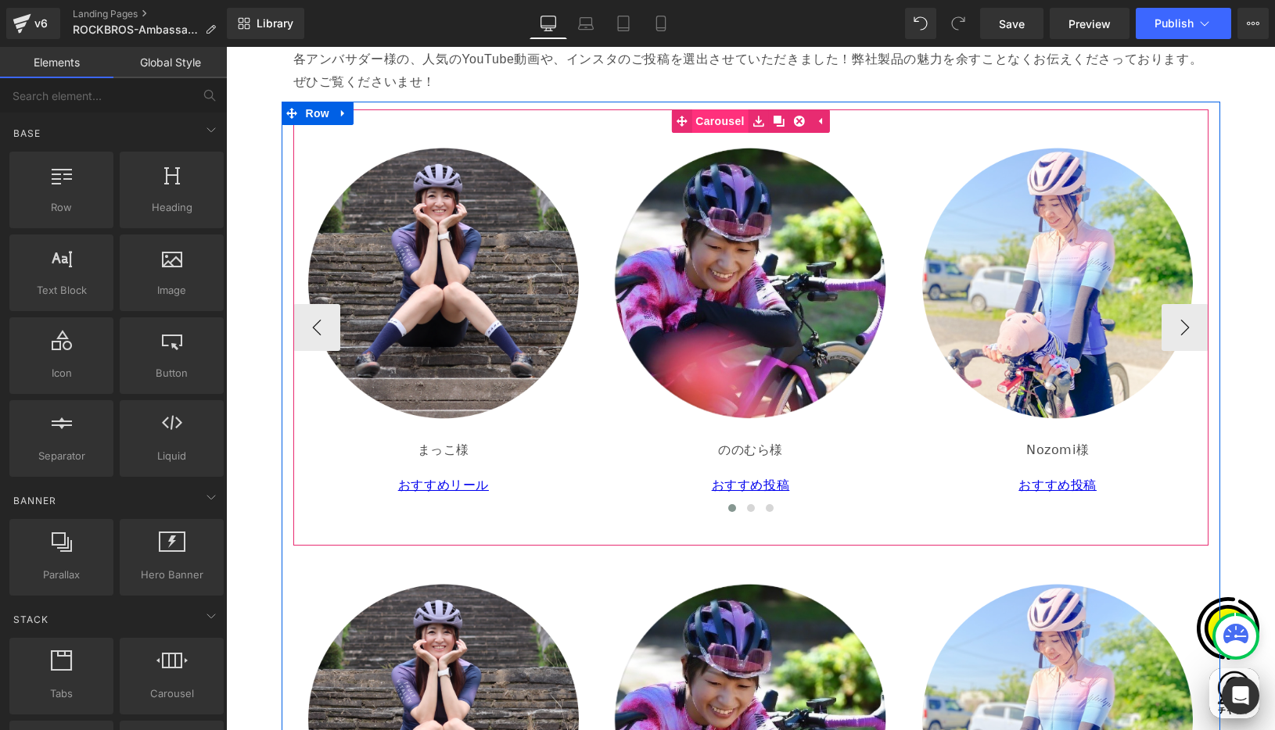
click at [712, 116] on link "Carousel" at bounding box center [709, 120] width 77 height 23
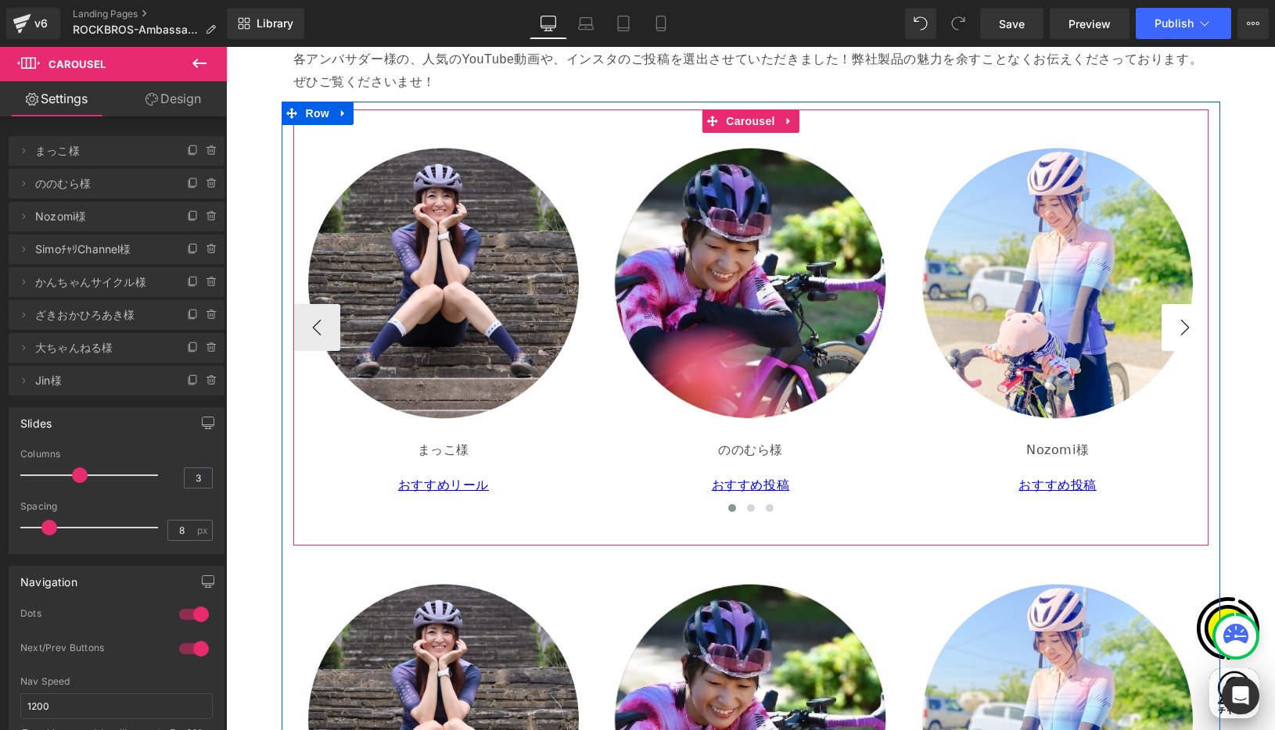
scroll to position [0, 305]
click at [1175, 336] on button "›" at bounding box center [1184, 327] width 47 height 47
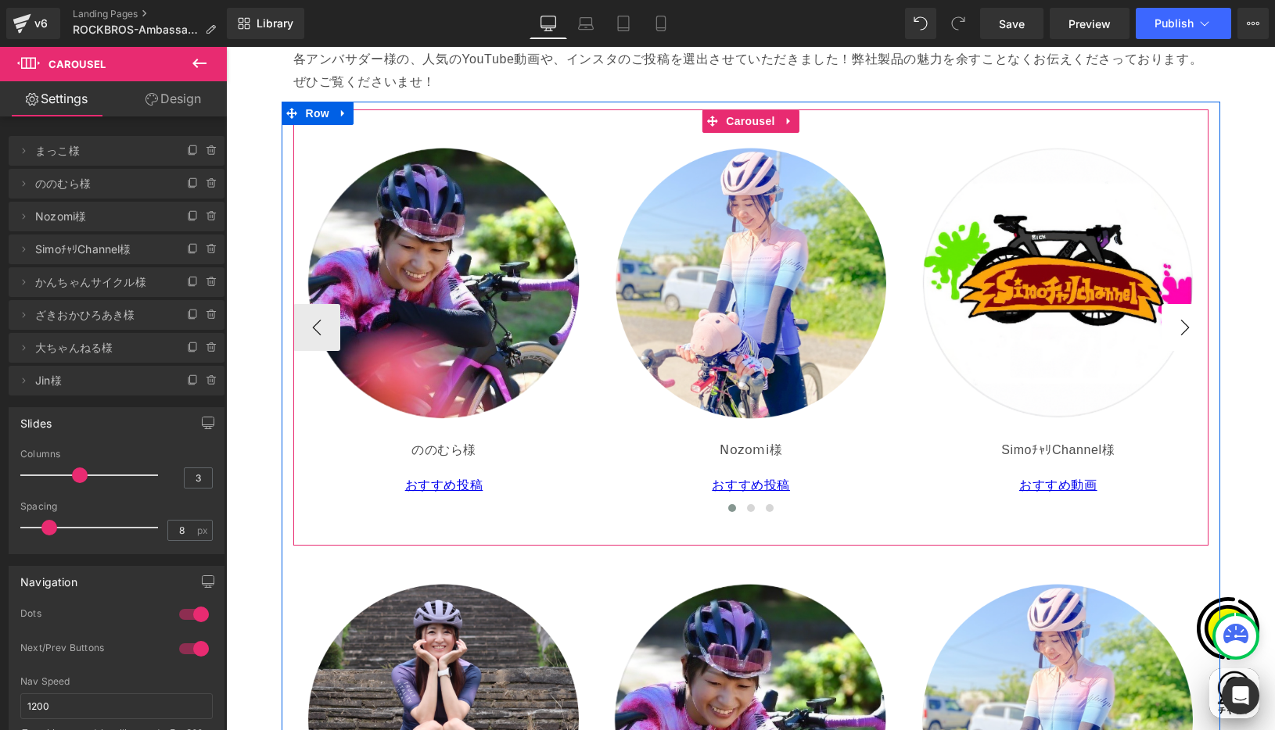
click at [1176, 334] on button "›" at bounding box center [1184, 327] width 47 height 47
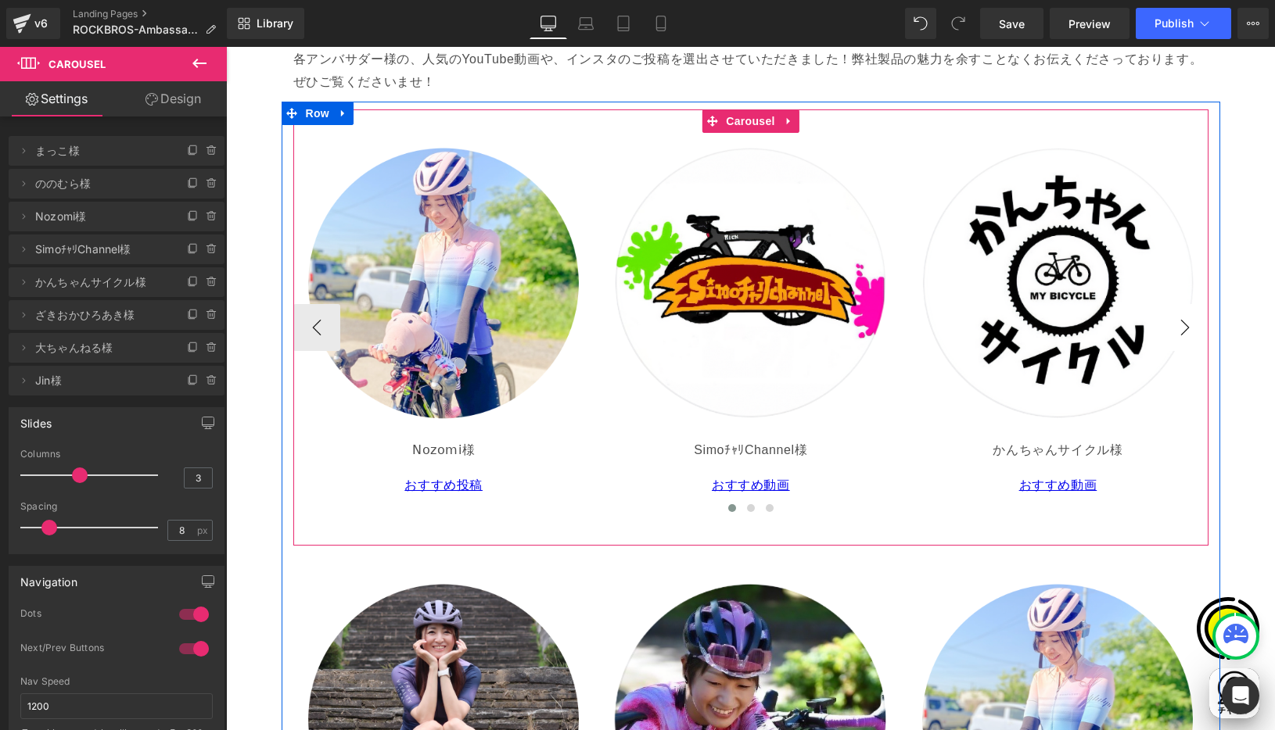
click at [1176, 334] on button "›" at bounding box center [1184, 327] width 47 height 47
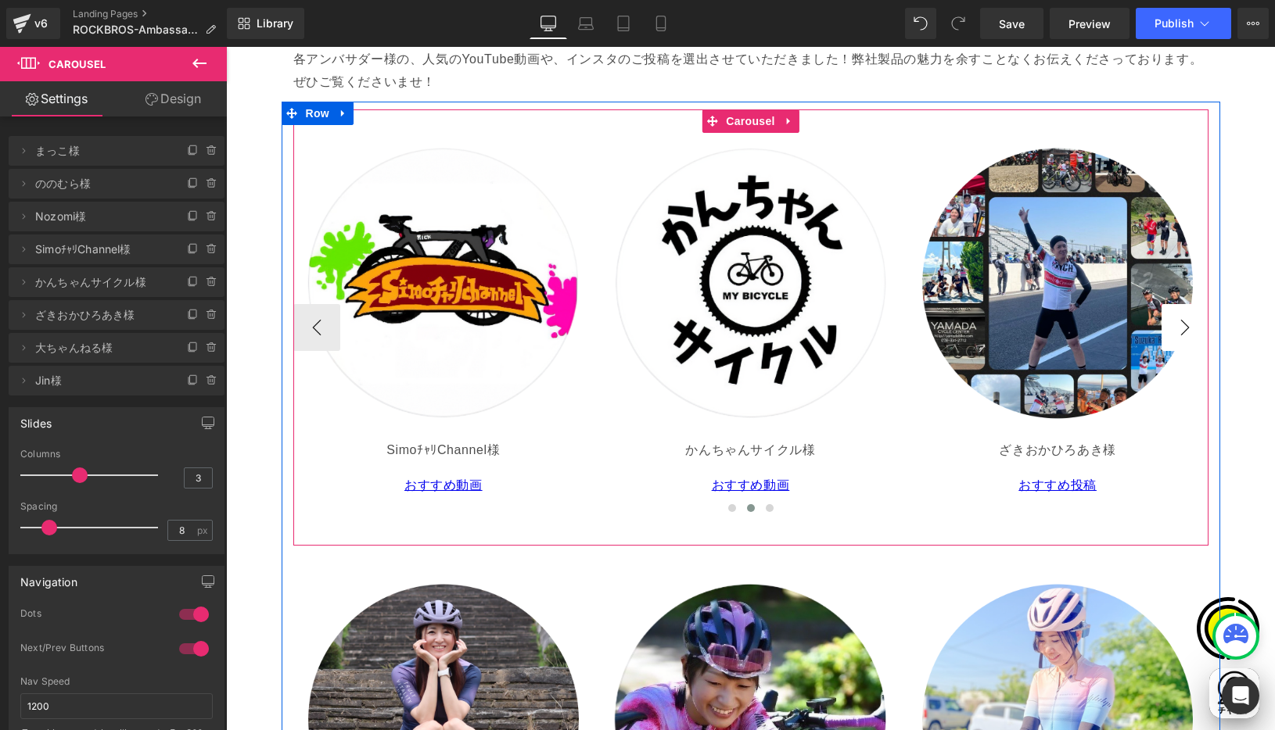
click at [1176, 334] on button "›" at bounding box center [1184, 327] width 47 height 47
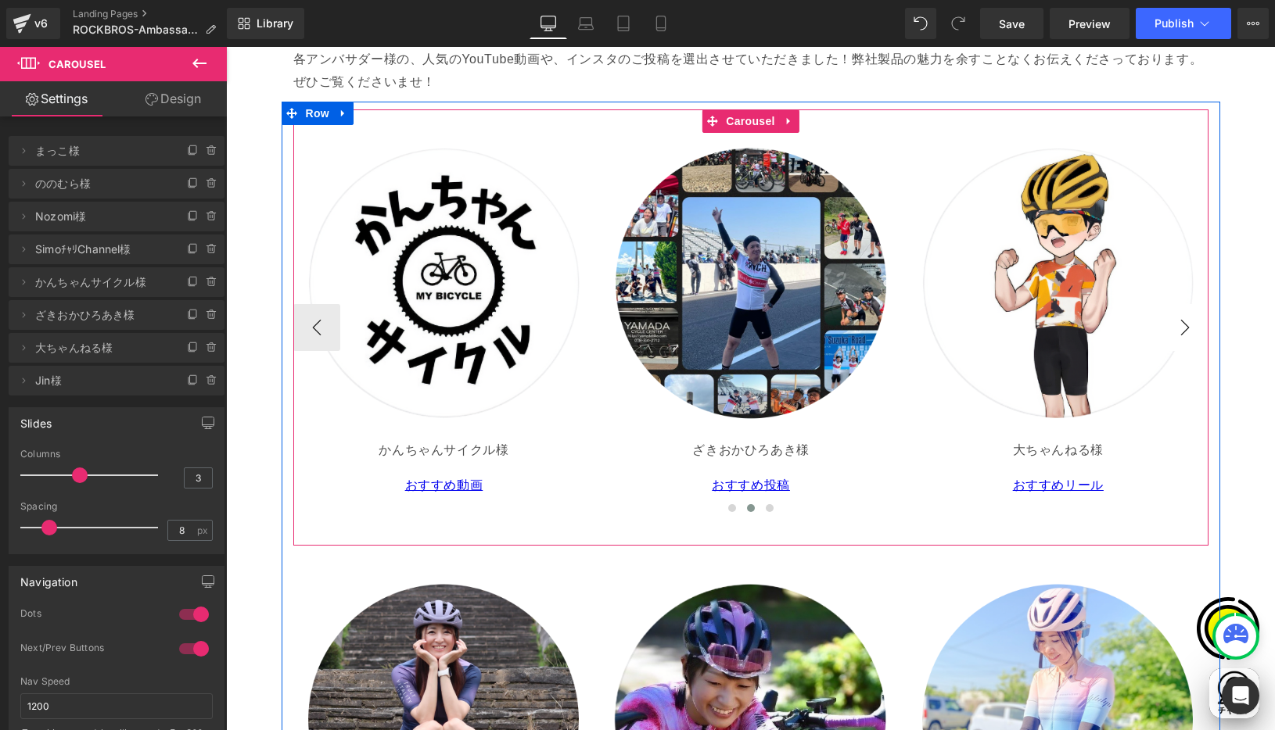
click at [1176, 334] on button "›" at bounding box center [1184, 327] width 47 height 47
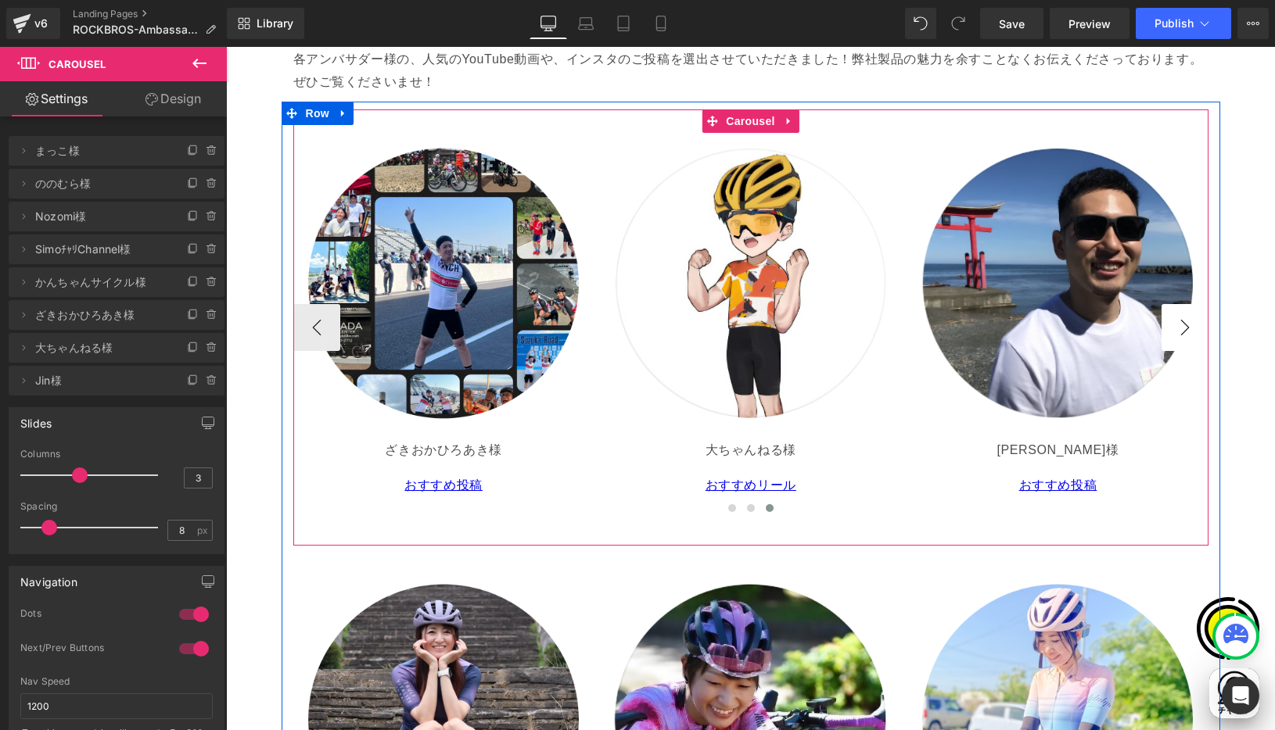
click at [1176, 334] on button "›" at bounding box center [1184, 327] width 47 height 47
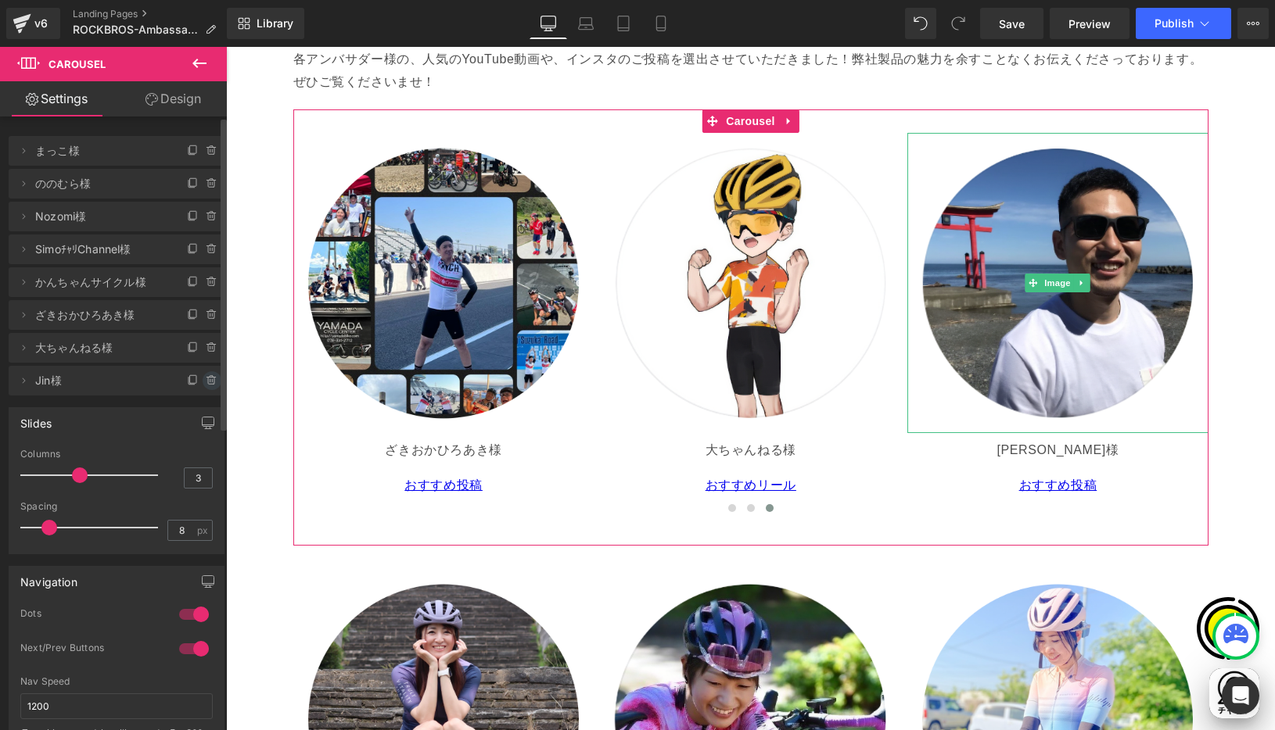
click at [206, 383] on icon at bounding box center [212, 381] width 13 height 13
click at [196, 382] on button "Delete" at bounding box center [194, 381] width 49 height 20
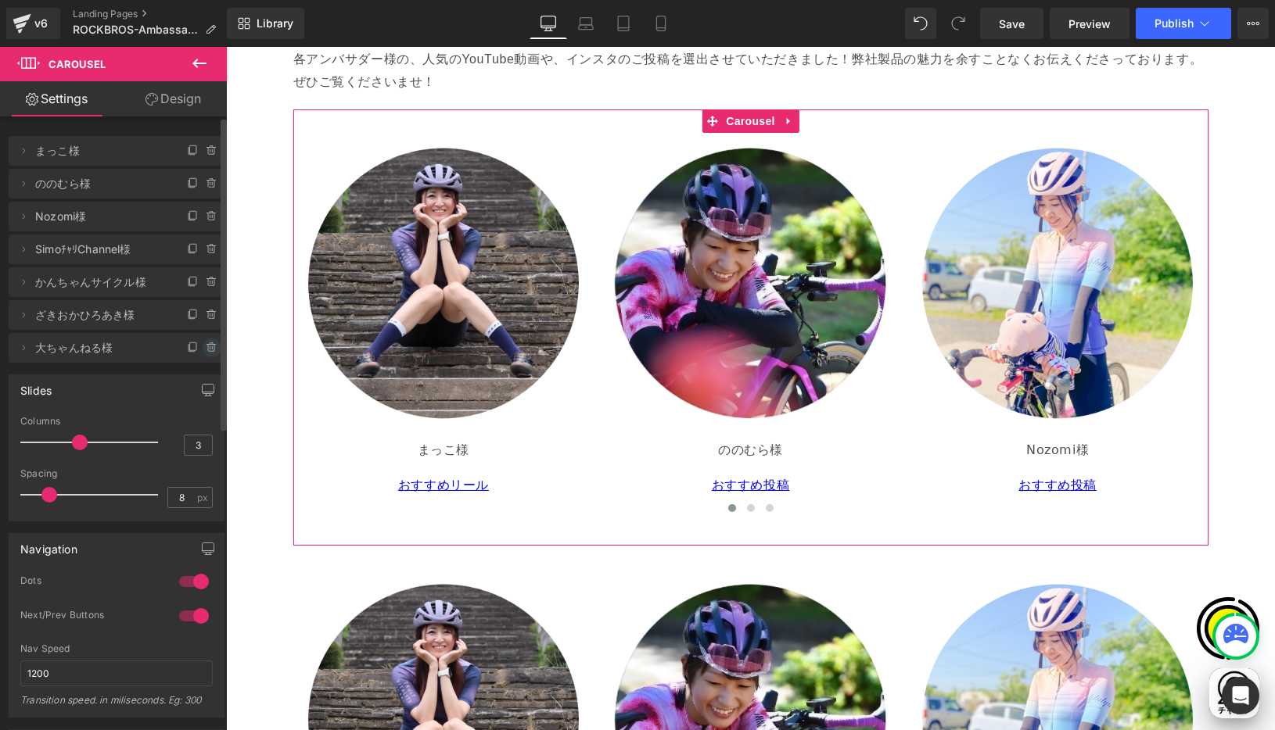
click at [206, 349] on icon at bounding box center [212, 348] width 13 height 13
click at [196, 349] on button "Delete" at bounding box center [194, 349] width 49 height 20
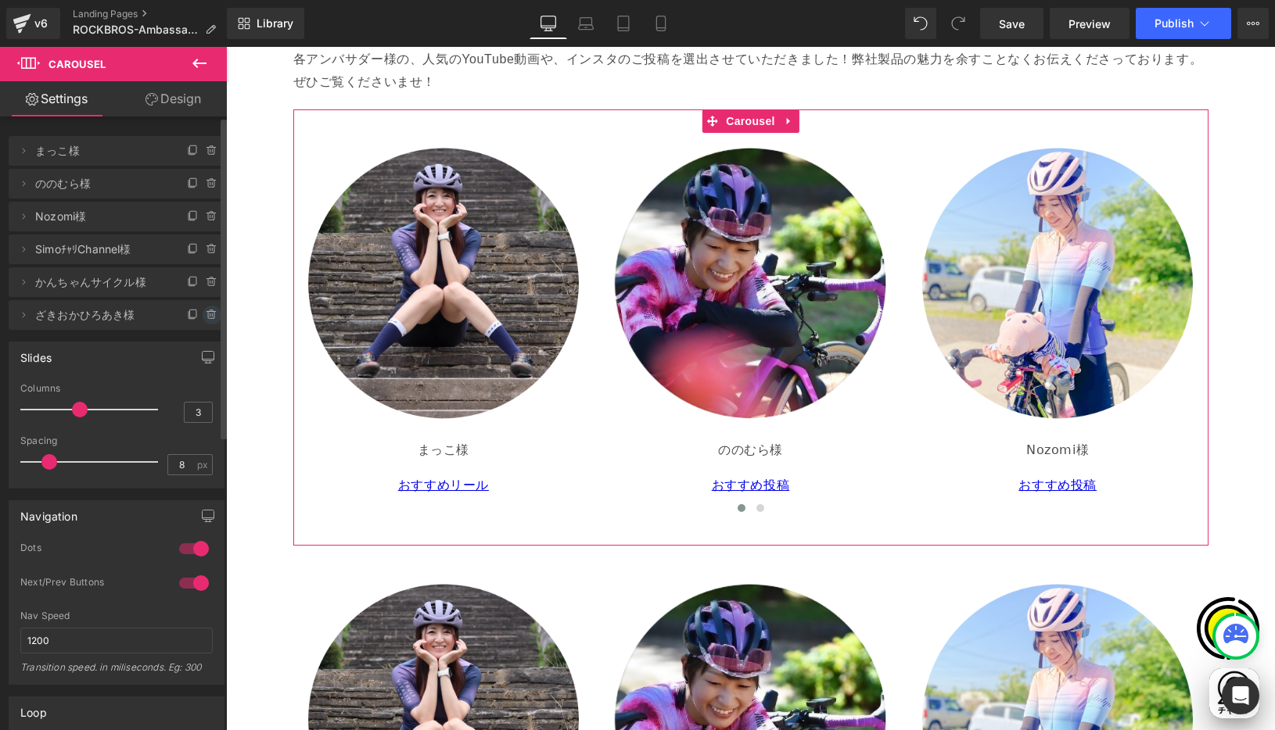
click at [208, 318] on icon at bounding box center [212, 315] width 13 height 13
click at [202, 318] on button "Delete" at bounding box center [194, 316] width 49 height 20
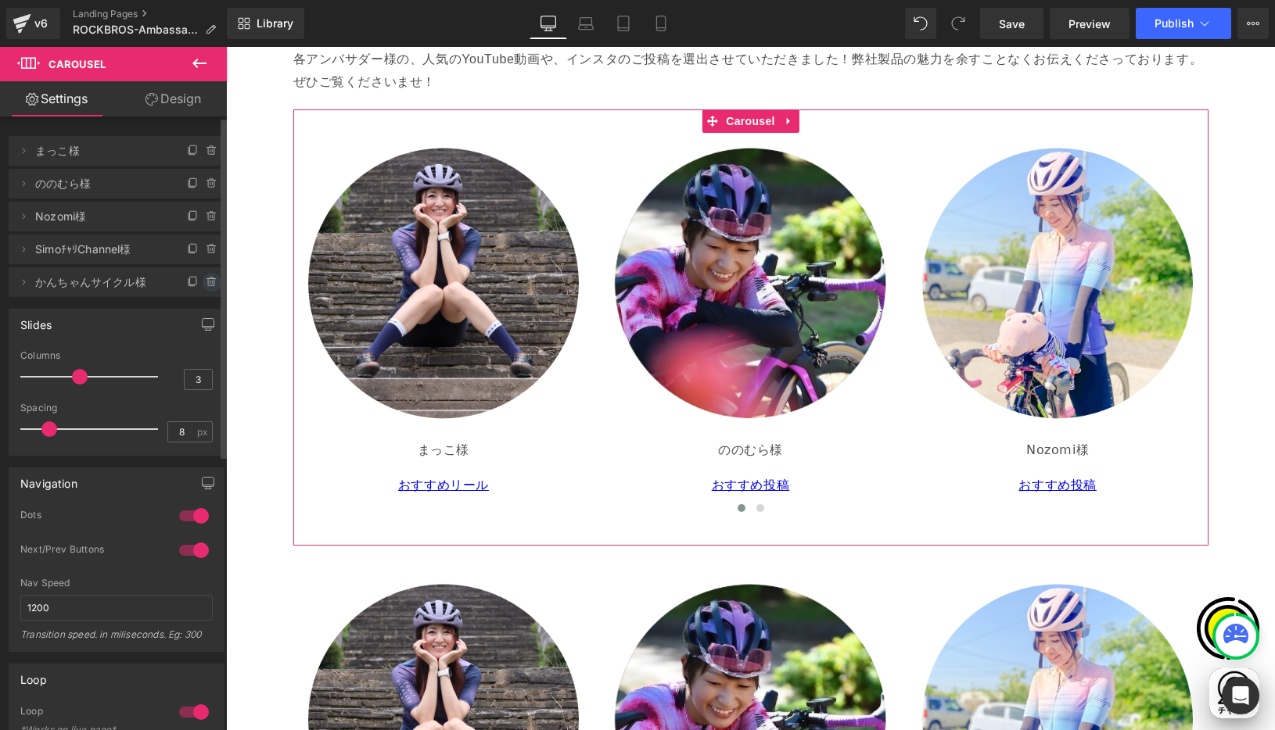
click at [212, 282] on icon at bounding box center [212, 282] width 0 height 3
click at [203, 281] on button "Delete" at bounding box center [194, 283] width 49 height 20
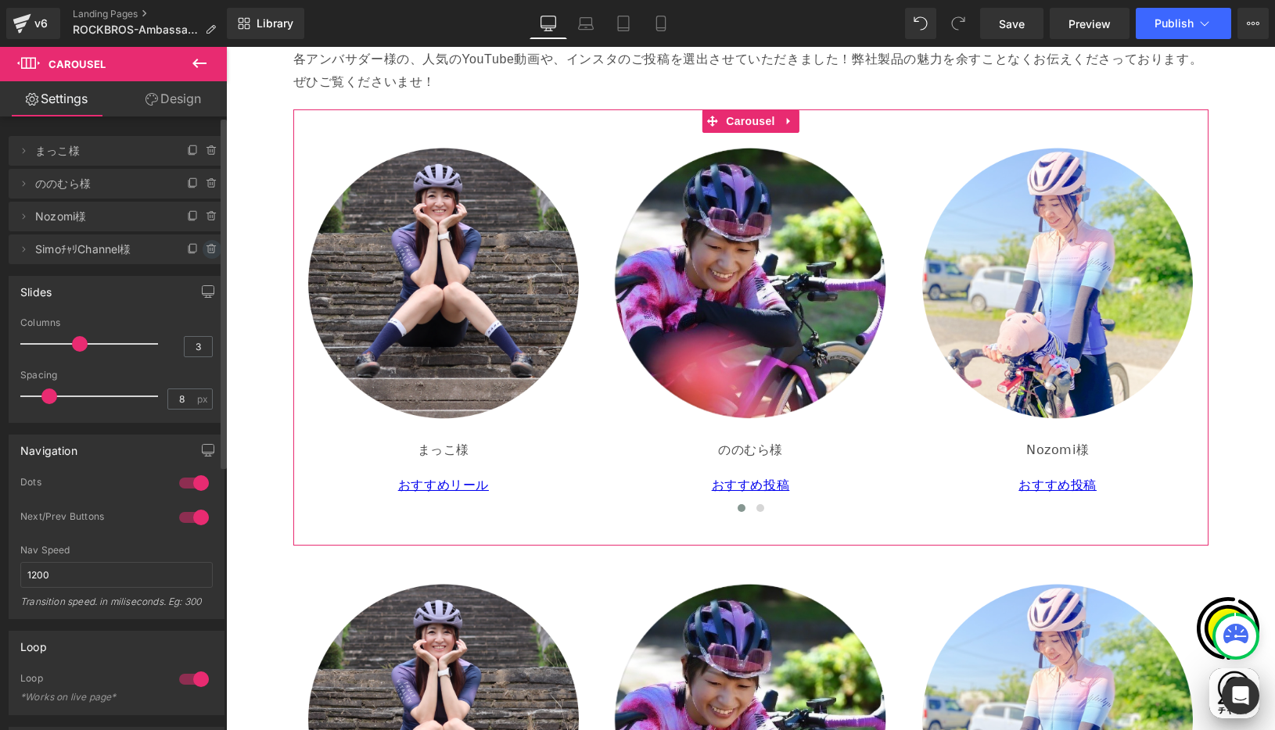
click at [210, 246] on icon at bounding box center [211, 246] width 3 height 2
click at [192, 245] on button "Delete" at bounding box center [194, 250] width 49 height 20
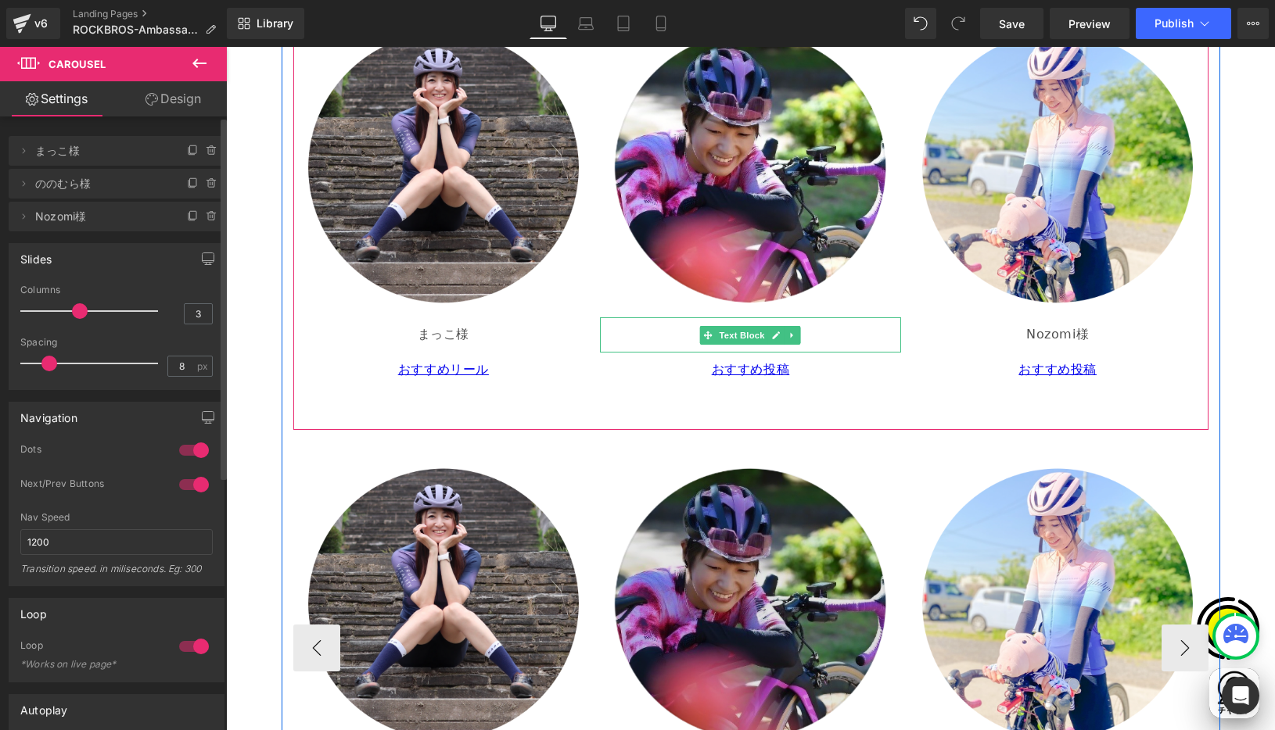
scroll to position [2980, 0]
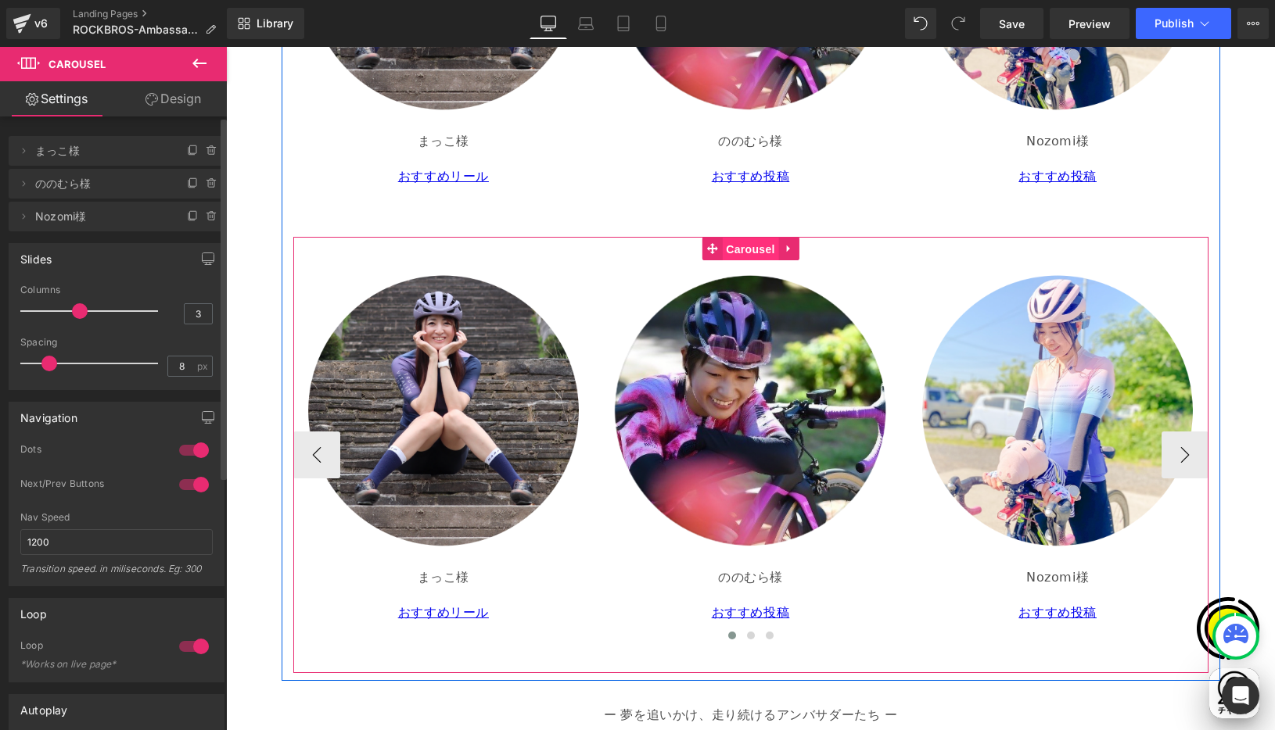
click at [742, 253] on span "Carousel" at bounding box center [750, 249] width 56 height 23
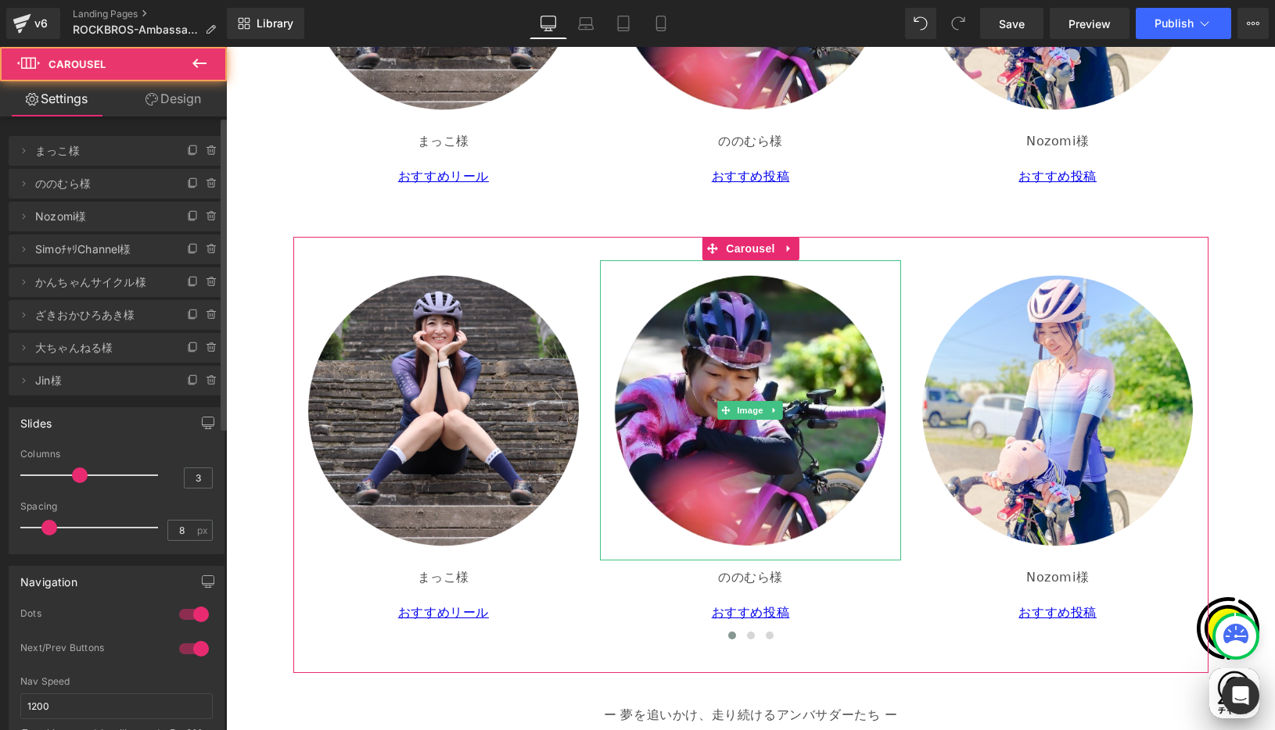
scroll to position [0, 0]
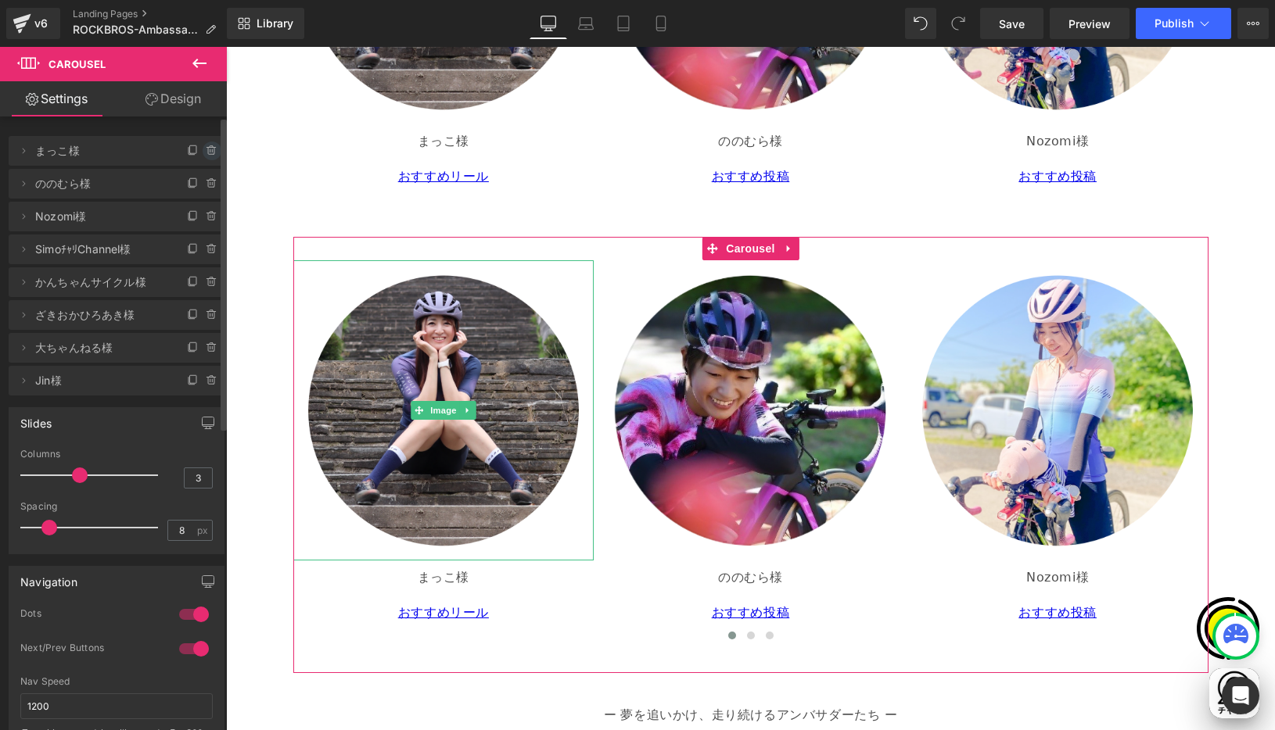
click at [206, 150] on icon at bounding box center [212, 151] width 13 height 13
click at [198, 149] on button "Delete" at bounding box center [194, 152] width 49 height 20
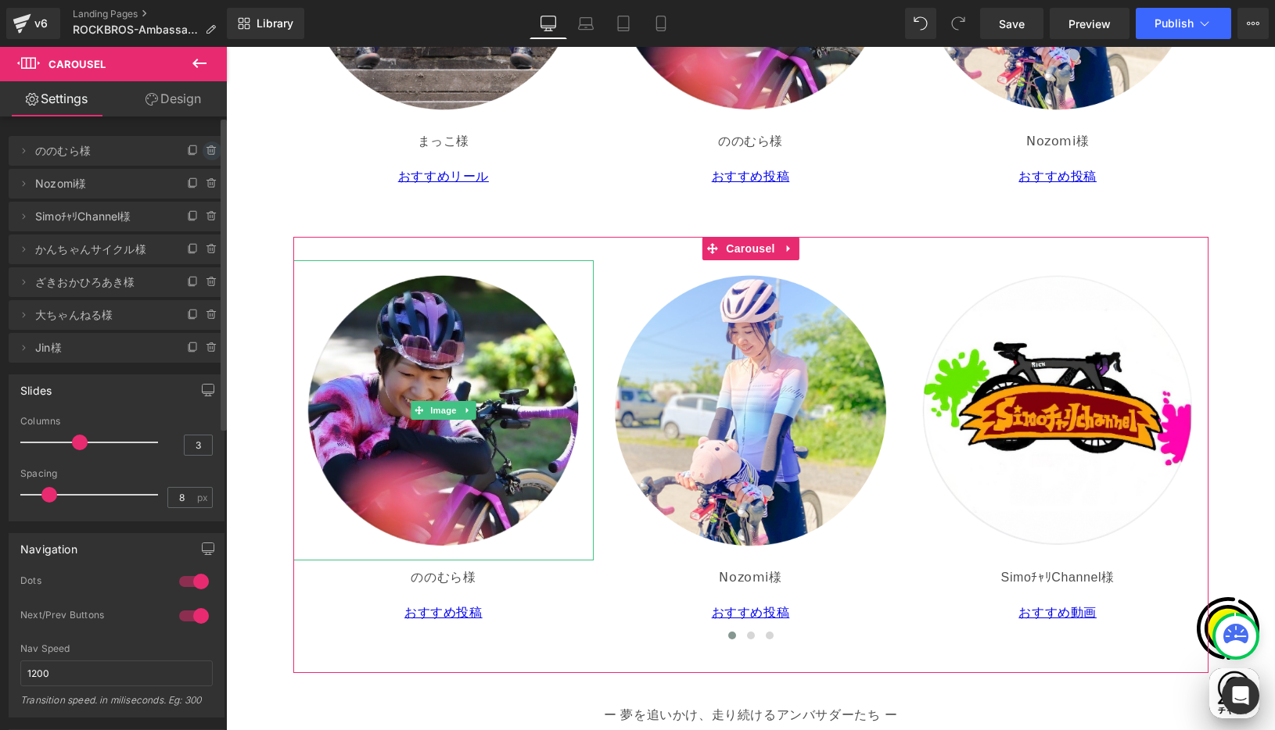
click at [210, 151] on icon at bounding box center [210, 150] width 0 height 3
click at [199, 150] on button "Delete" at bounding box center [194, 152] width 49 height 20
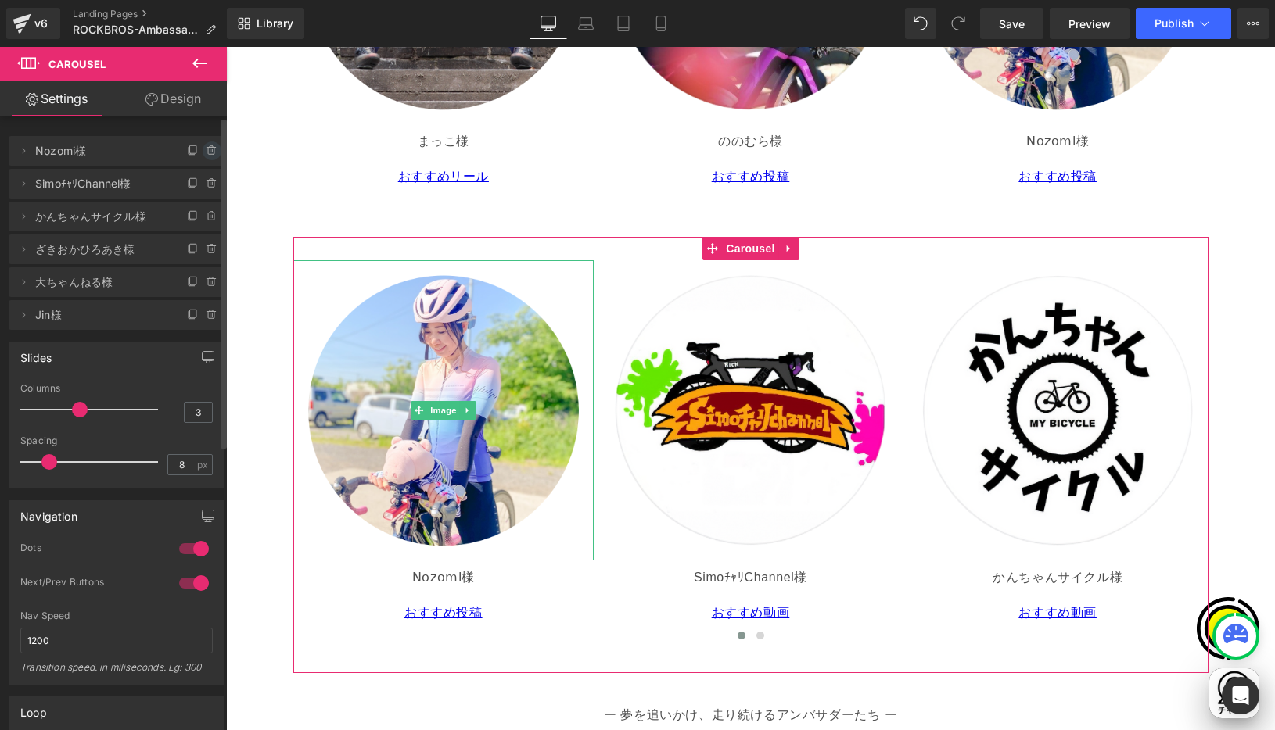
click at [206, 151] on icon at bounding box center [212, 151] width 13 height 13
click at [202, 151] on button "Delete" at bounding box center [194, 152] width 49 height 20
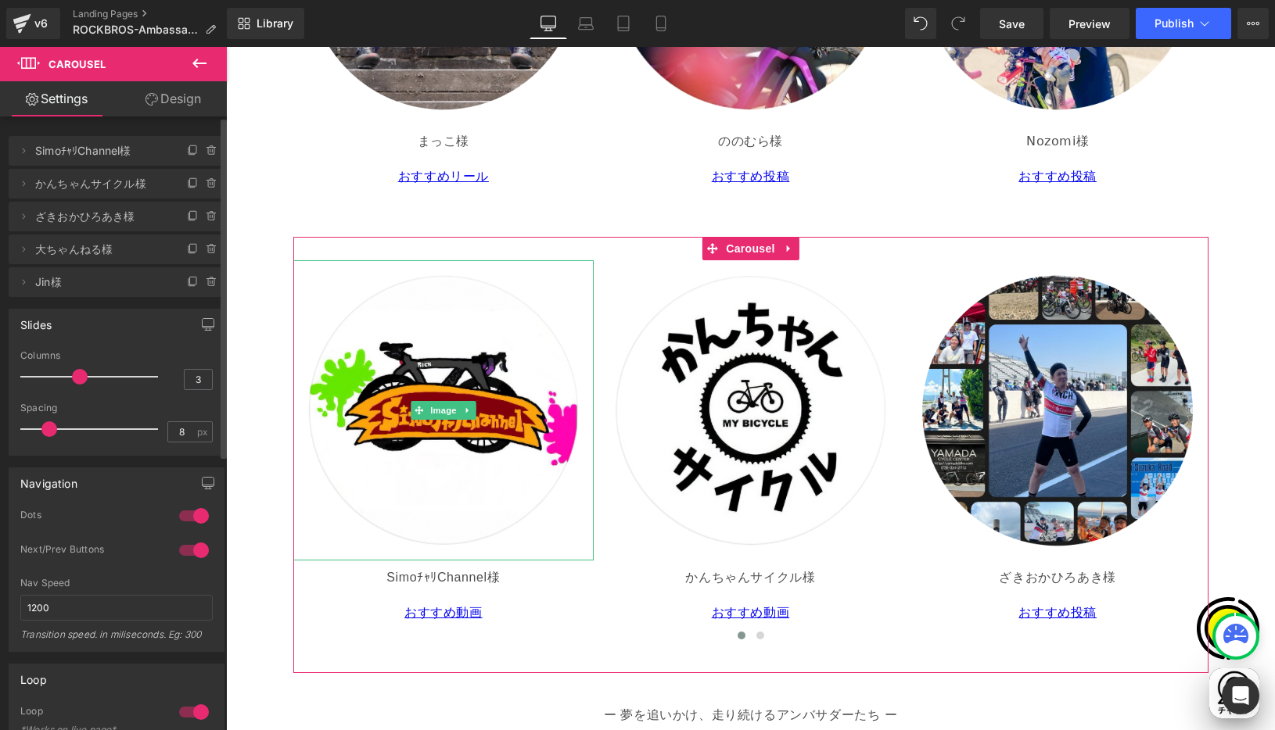
scroll to position [0, 305]
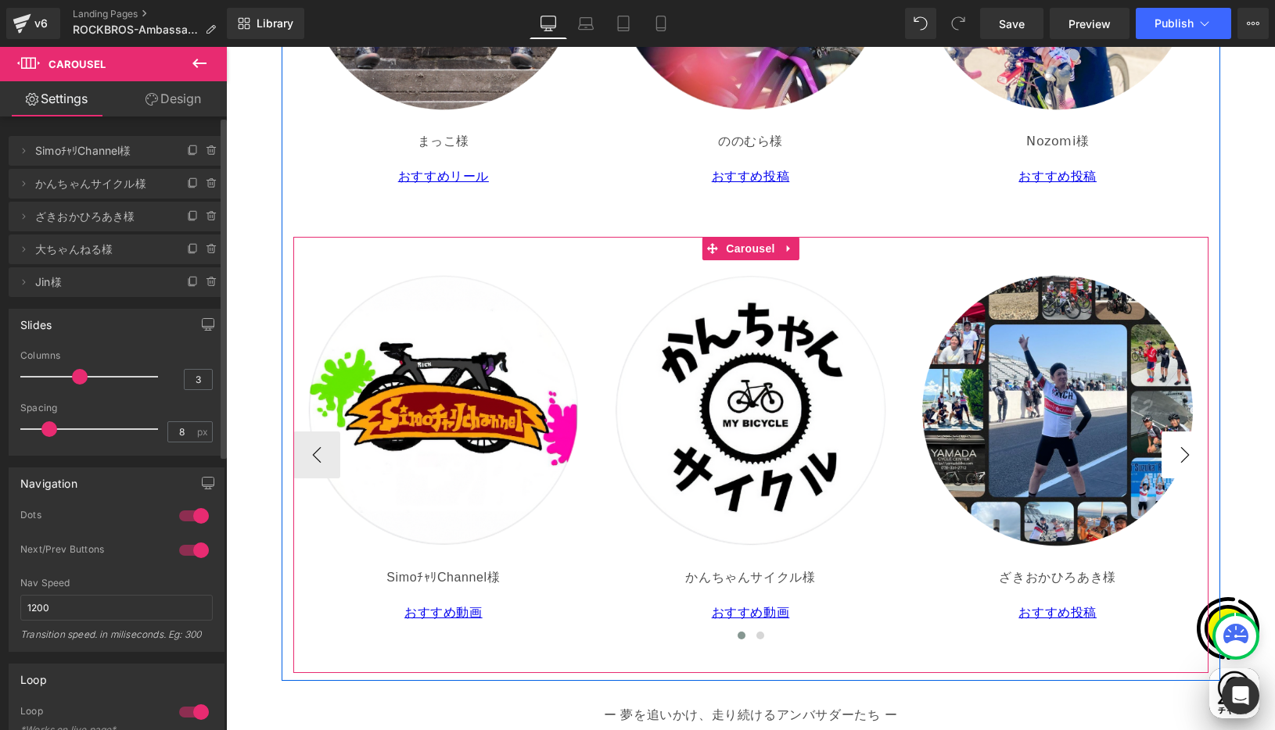
click at [1179, 454] on button "›" at bounding box center [1184, 455] width 47 height 47
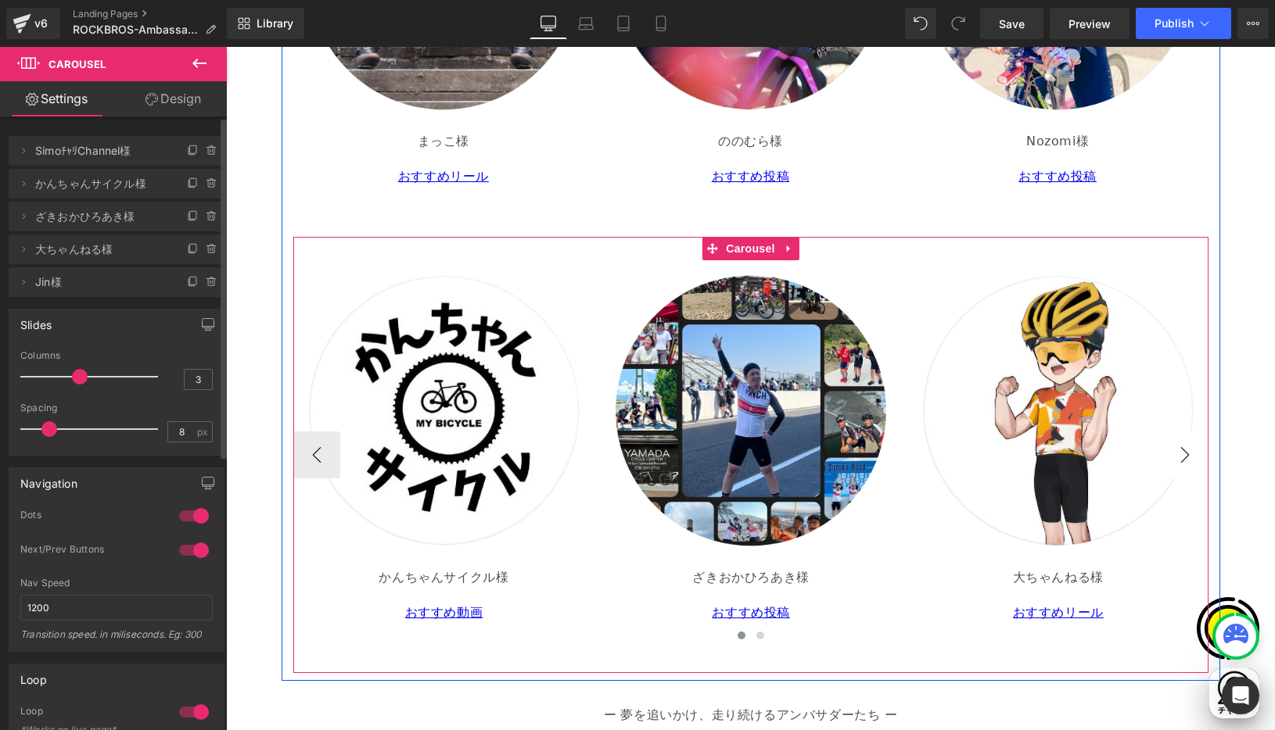
click at [1179, 454] on button "›" at bounding box center [1184, 455] width 47 height 47
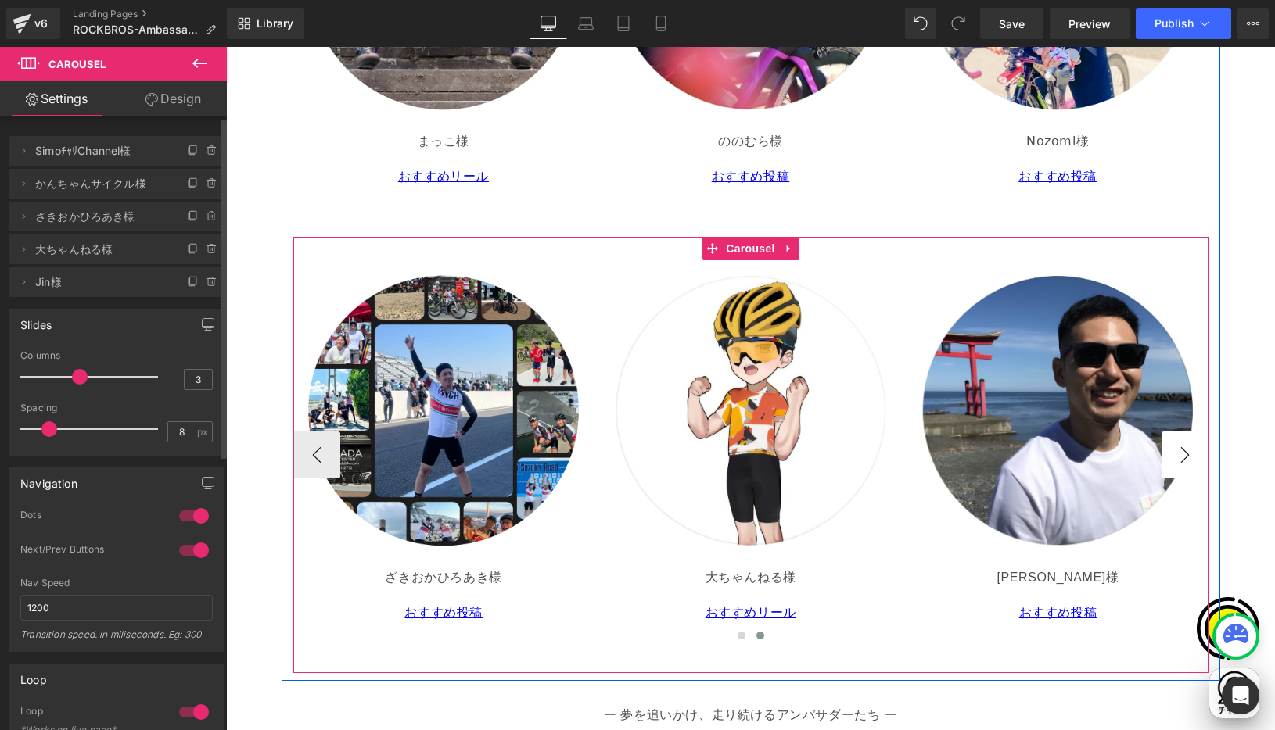
click at [1178, 454] on button "›" at bounding box center [1184, 455] width 47 height 47
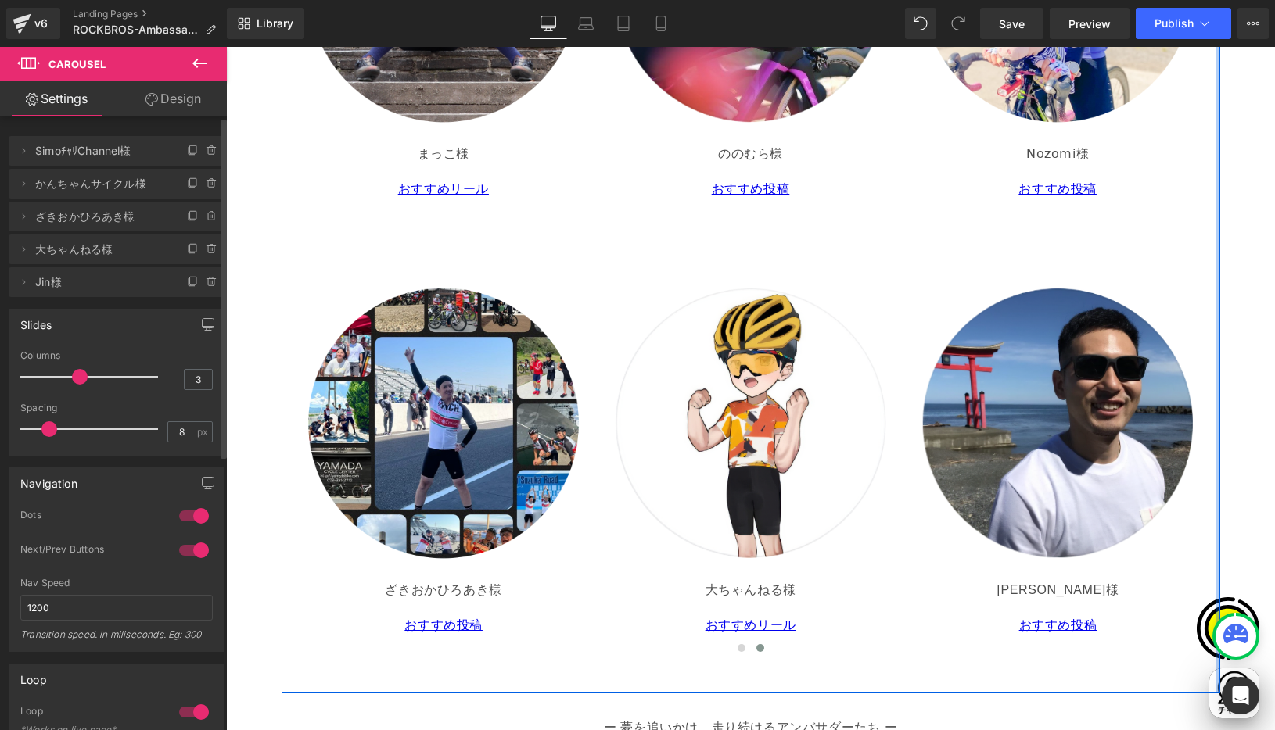
scroll to position [2988, 0]
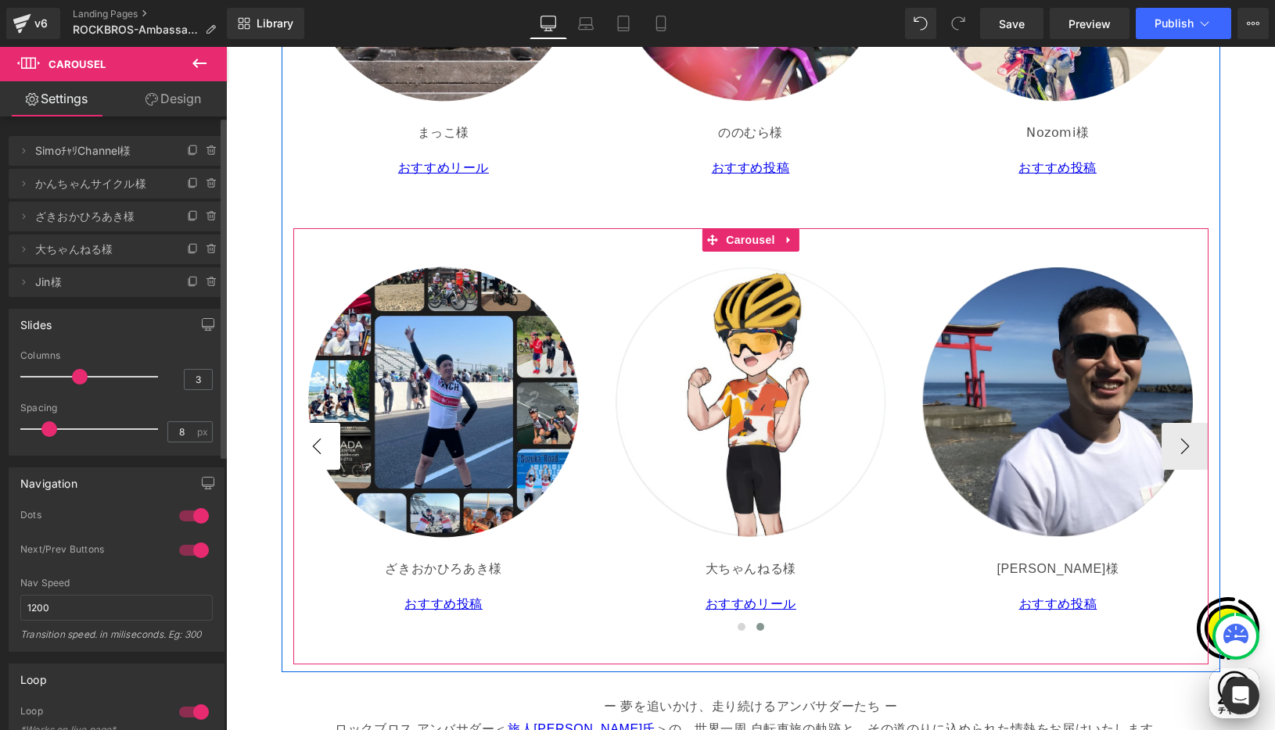
click at [308, 447] on button "‹" at bounding box center [316, 446] width 47 height 47
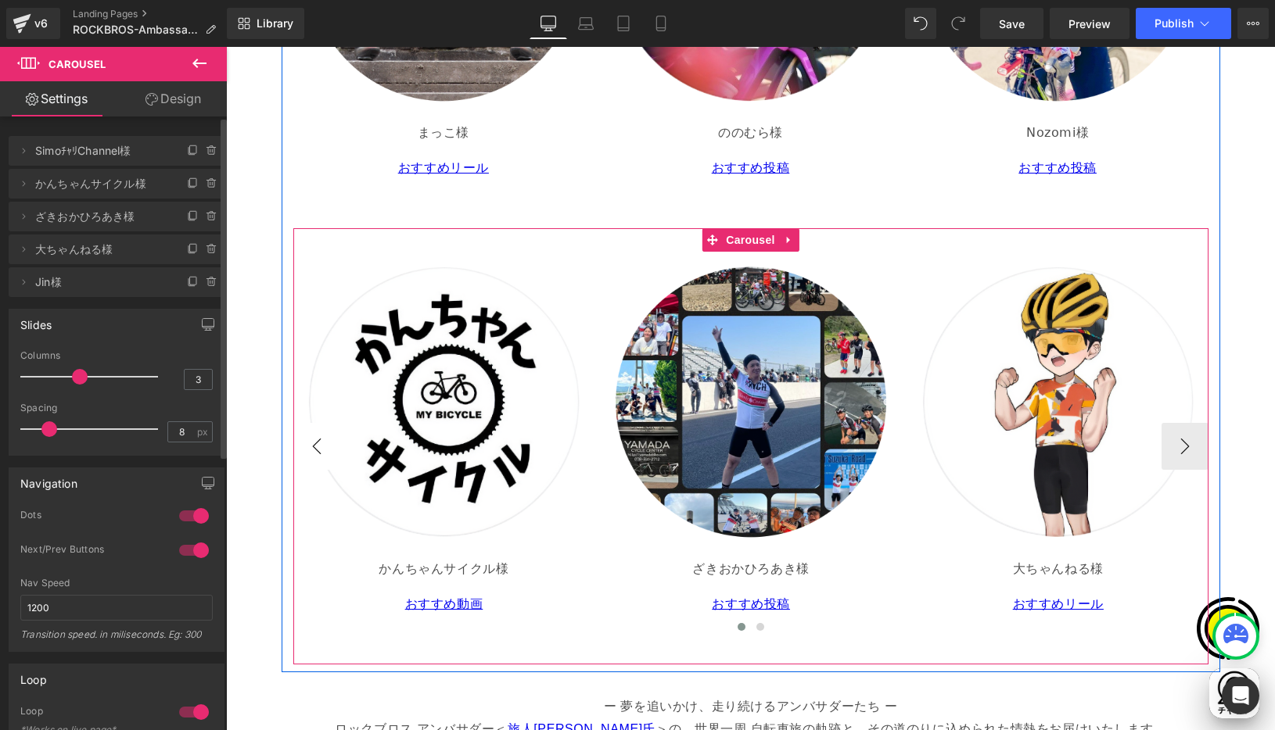
click at [309, 447] on button "‹" at bounding box center [316, 446] width 47 height 47
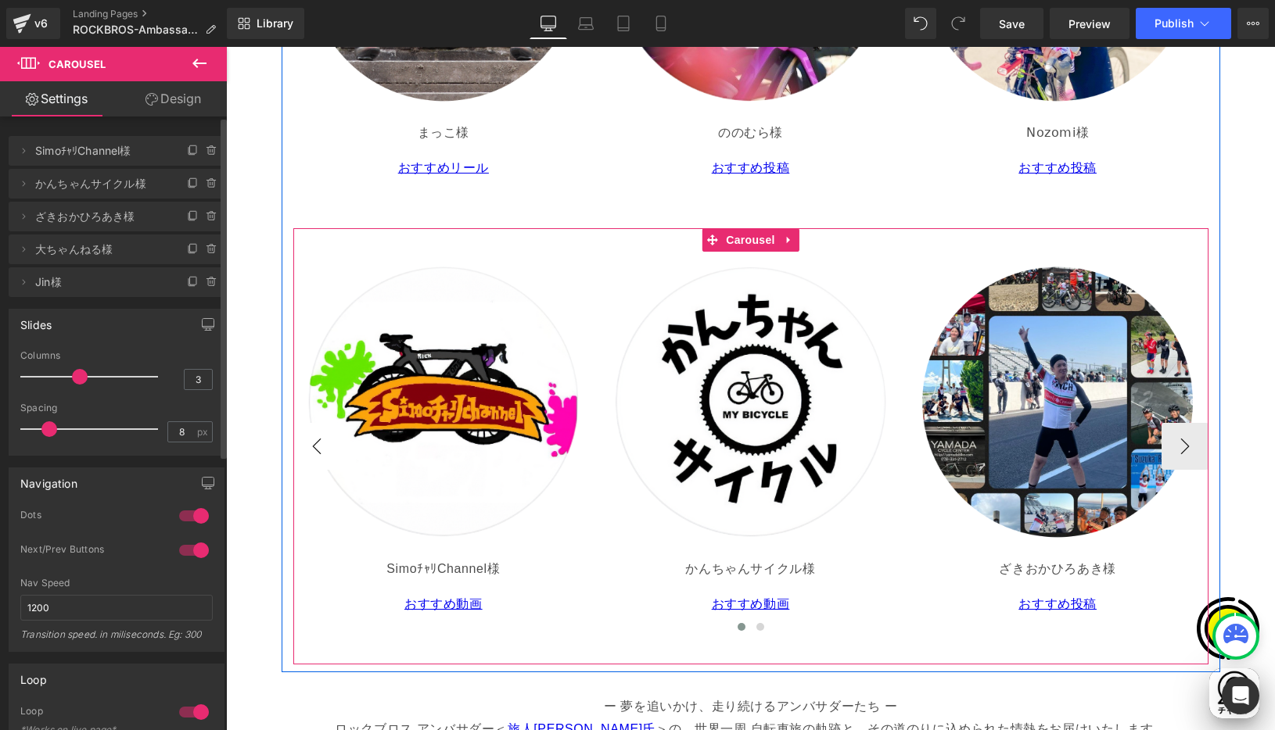
click at [309, 447] on button "‹" at bounding box center [316, 446] width 47 height 47
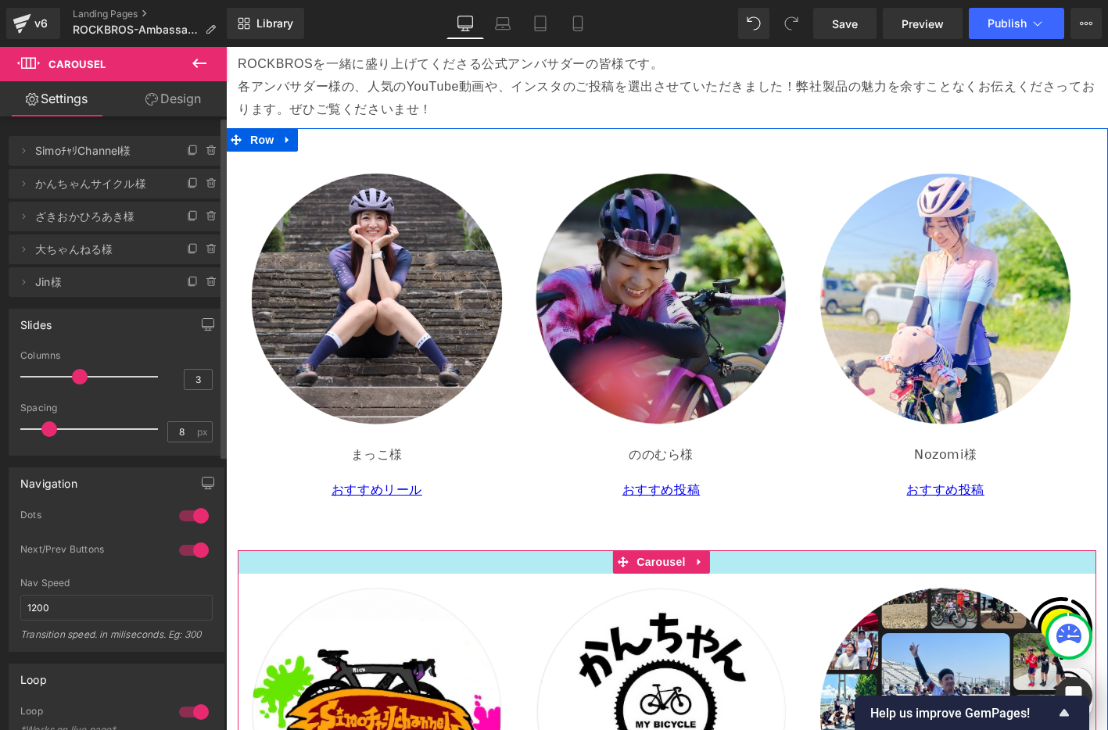
scroll to position [2599, 0]
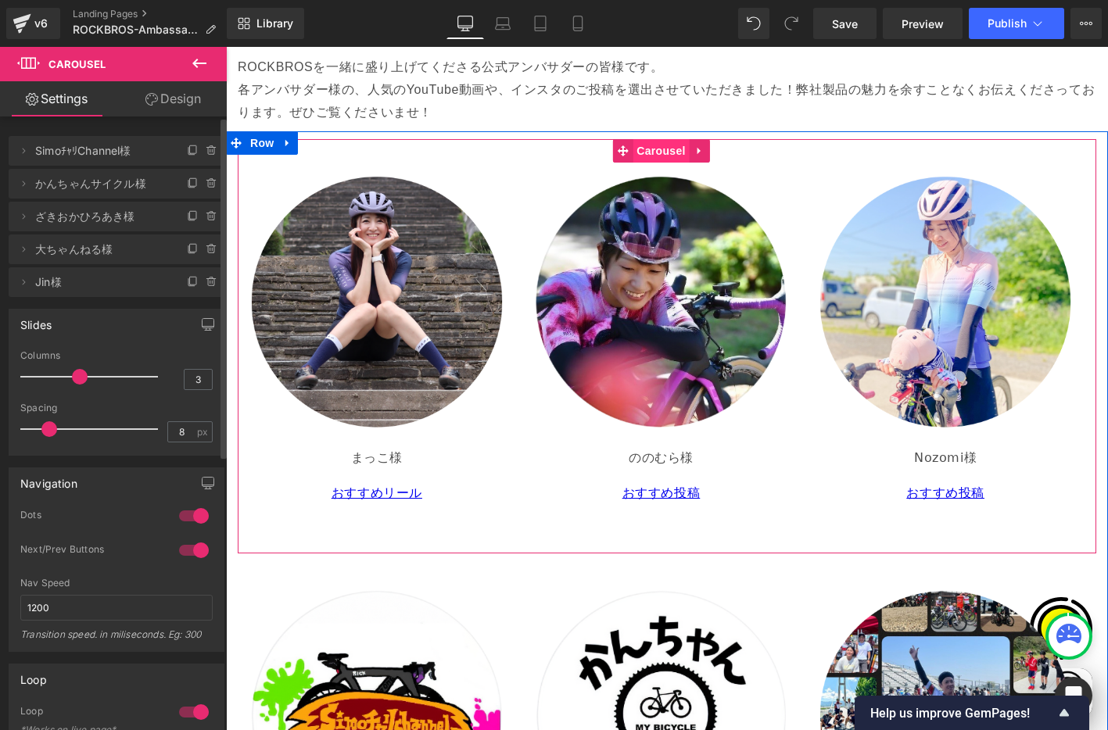
click at [656, 139] on span "Carousel" at bounding box center [661, 150] width 56 height 23
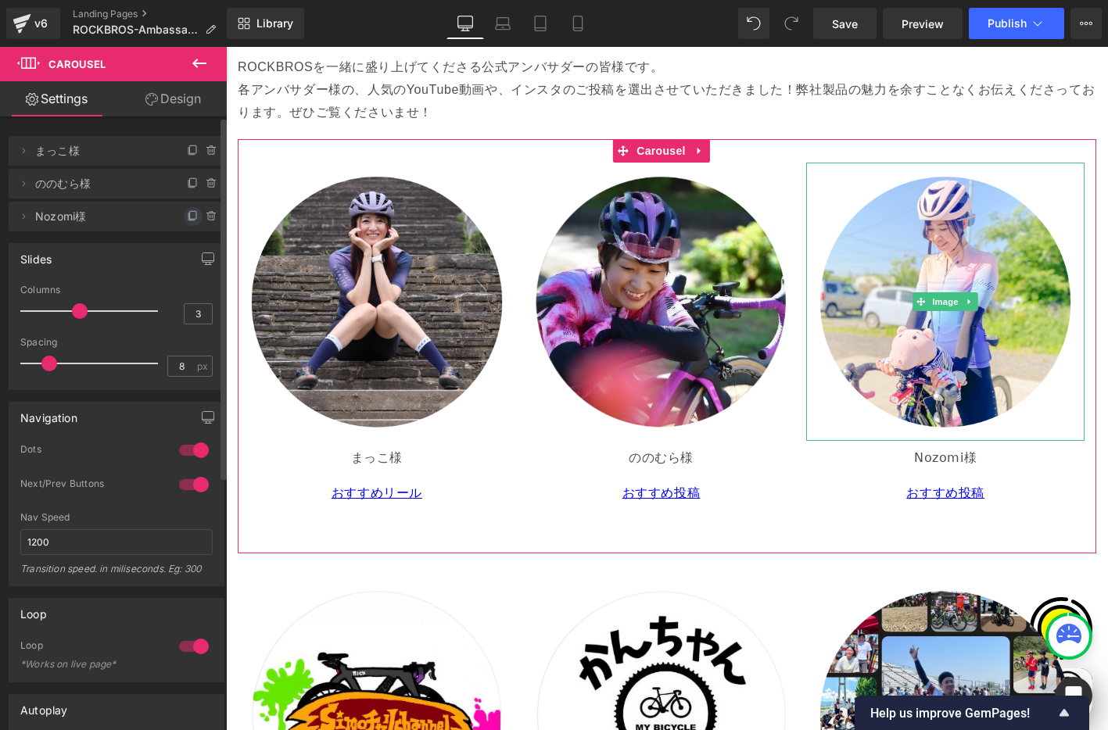
click at [187, 218] on icon at bounding box center [193, 216] width 13 height 13
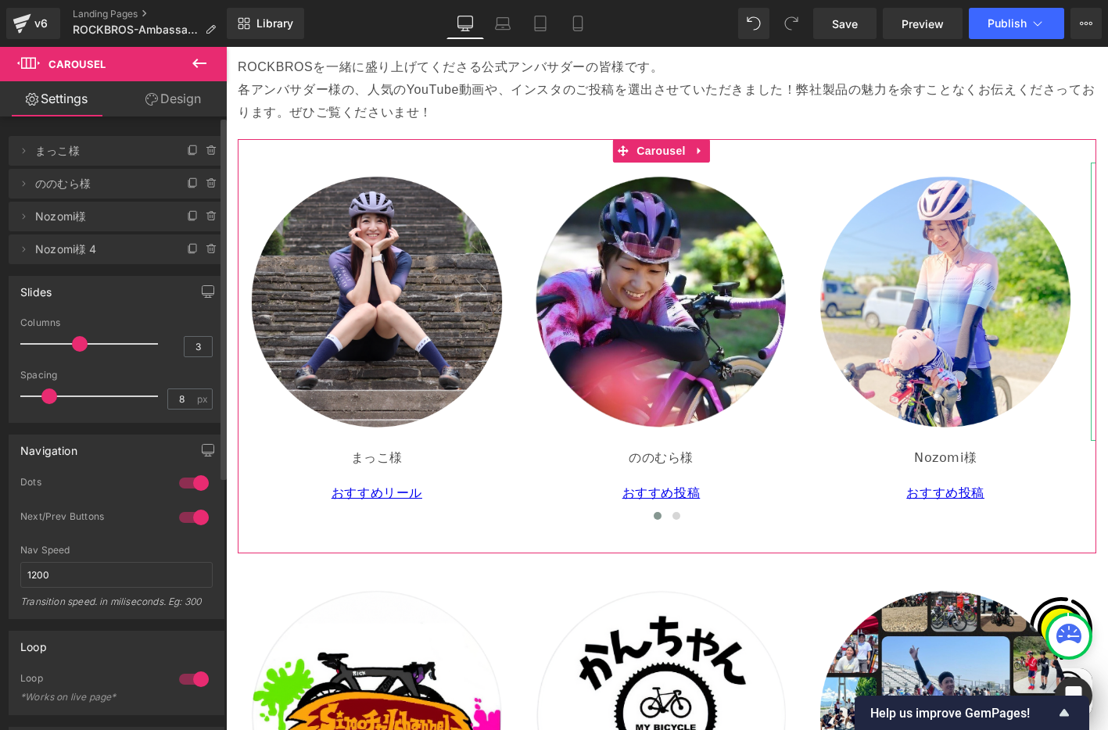
scroll to position [0, 278]
click at [22, 246] on icon at bounding box center [23, 249] width 13 height 13
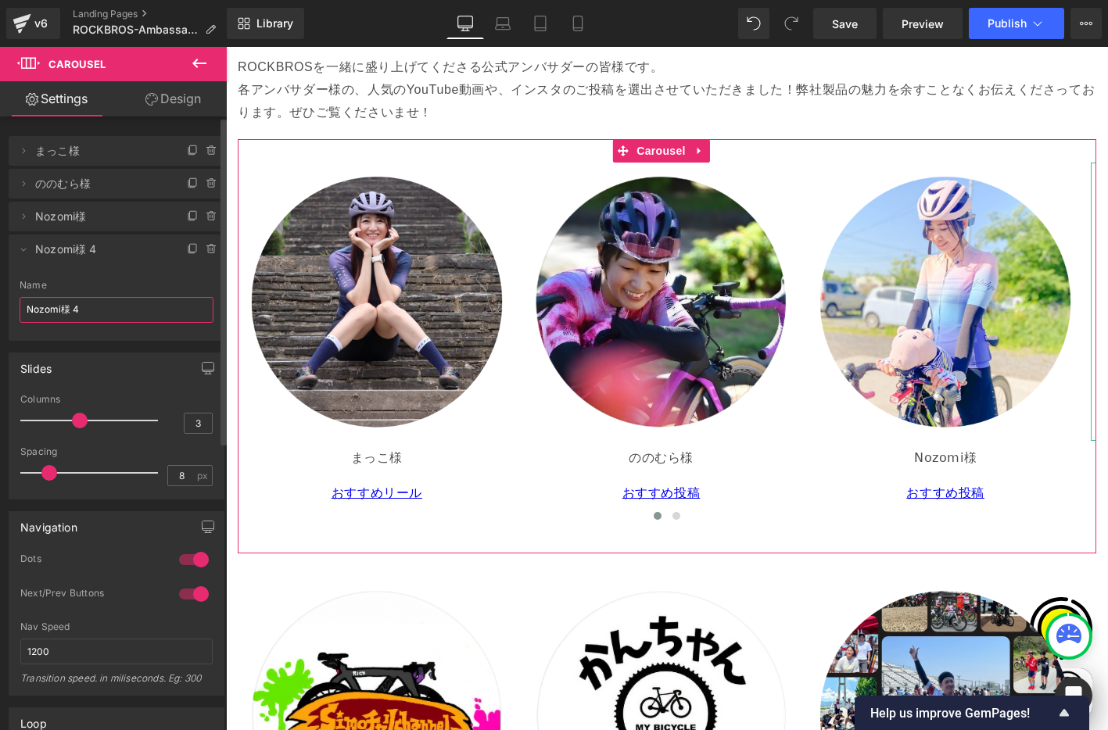
click at [66, 314] on input "Nozomi様 4" at bounding box center [117, 310] width 194 height 26
click at [4, 295] on div "Delete Cancel まっこ様 まっこ様 Name まっこ様 Delete Cancel ののむら様 ののむら様 Name ののむら様 Delete C…" at bounding box center [117, 230] width 234 height 221
click at [92, 311] on input "Nozomi様 4" at bounding box center [117, 310] width 194 height 26
click at [117, 313] on input "Nozomi様 4" at bounding box center [117, 310] width 194 height 26
paste input "[DOMAIN_NAME]"
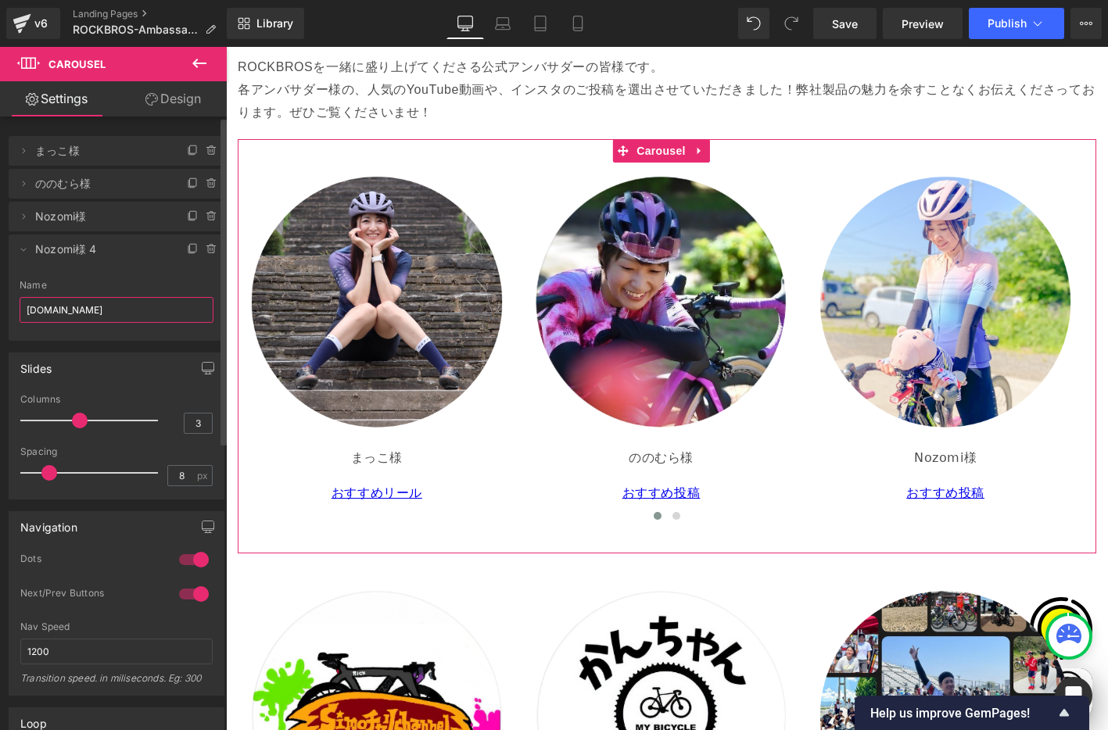
scroll to position [0, 555]
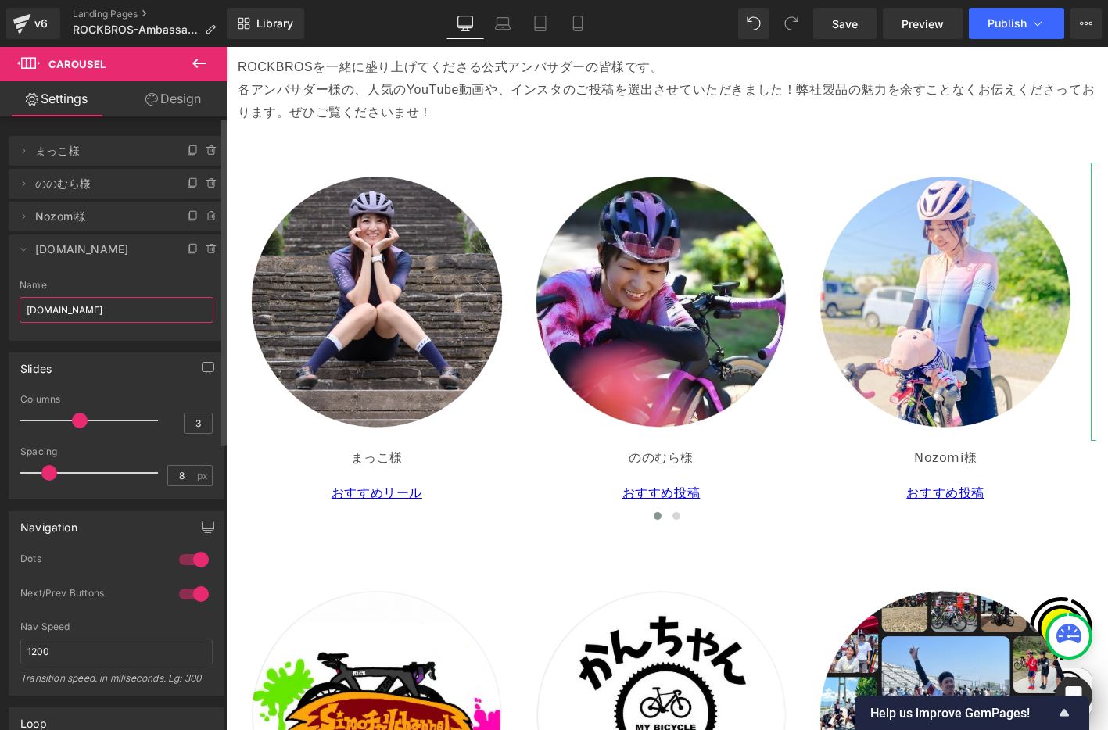
drag, startPoint x: 67, startPoint y: 310, endPoint x: 197, endPoint y: 323, distance: 130.5
click at [197, 323] on div "Name [PERSON_NAME][DOMAIN_NAME]" at bounding box center [117, 310] width 194 height 61
drag, startPoint x: 63, startPoint y: 308, endPoint x: -21, endPoint y: 292, distance: 85.1
click at [0, 292] on html "Carousel You are previewing how the will restyle your page. You can not edit El…" at bounding box center [554, 365] width 1108 height 730
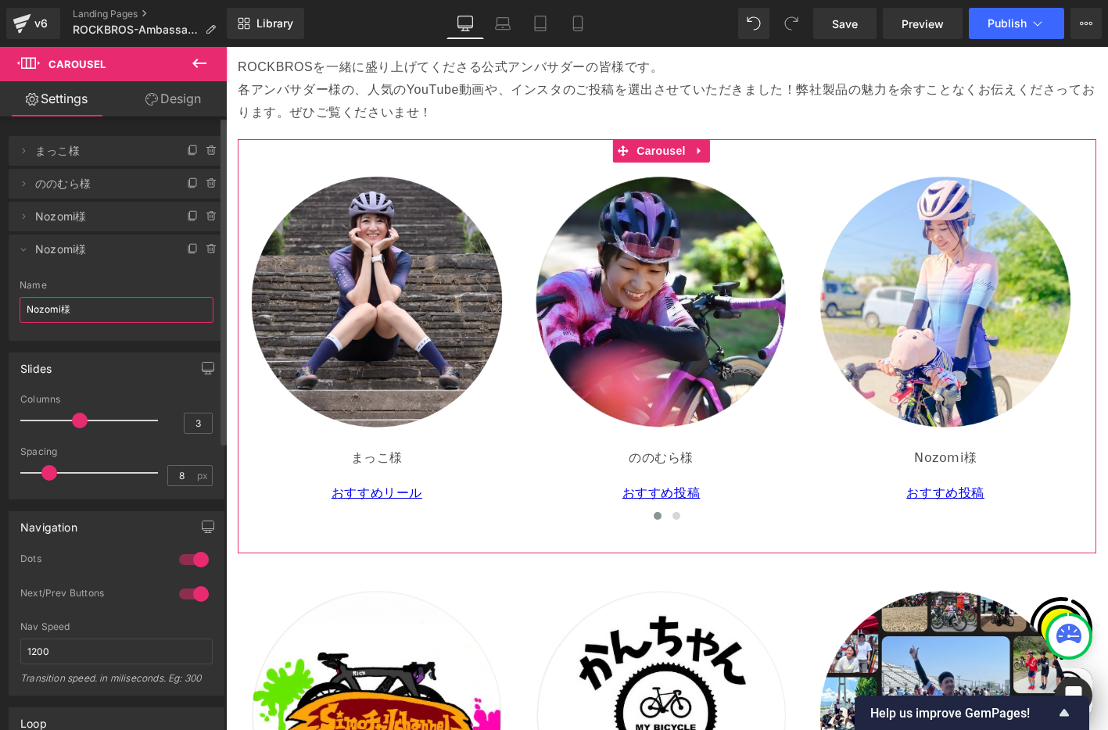
paste input "[DOMAIN_NAME]"
type input "satomikko94.bike様"
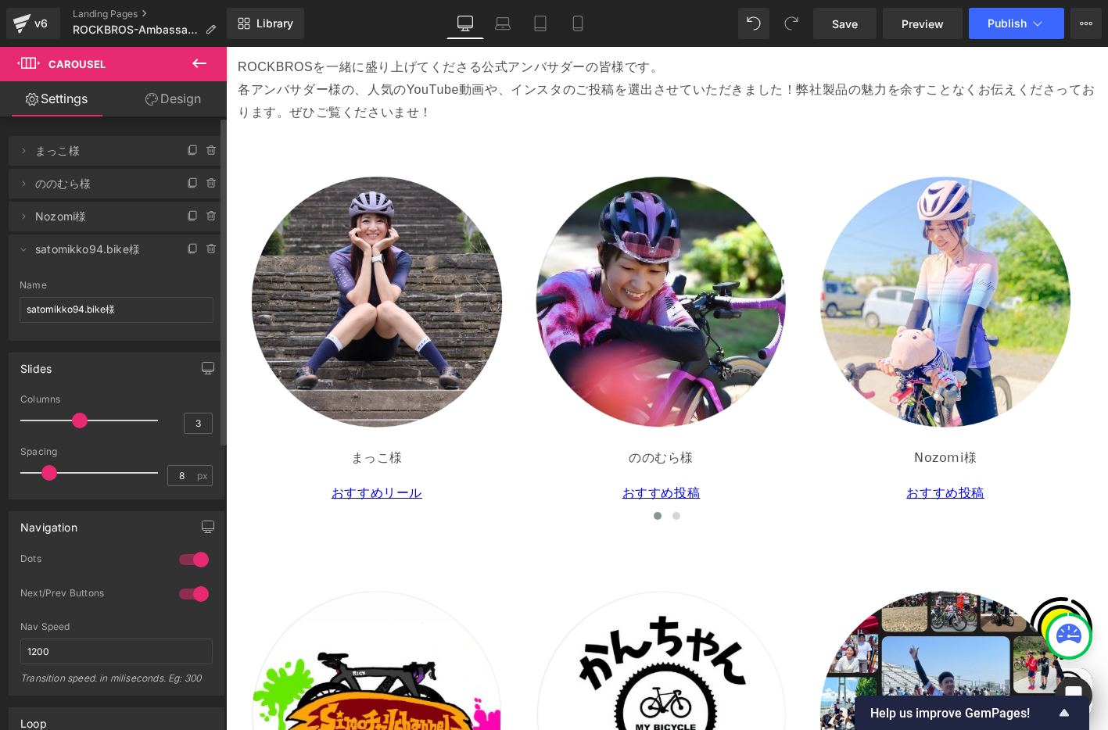
click at [126, 274] on li "Delete Cancel satomikko94.bike様 satomikko94.bike様 Name satomikko94.bike様" at bounding box center [117, 288] width 216 height 106
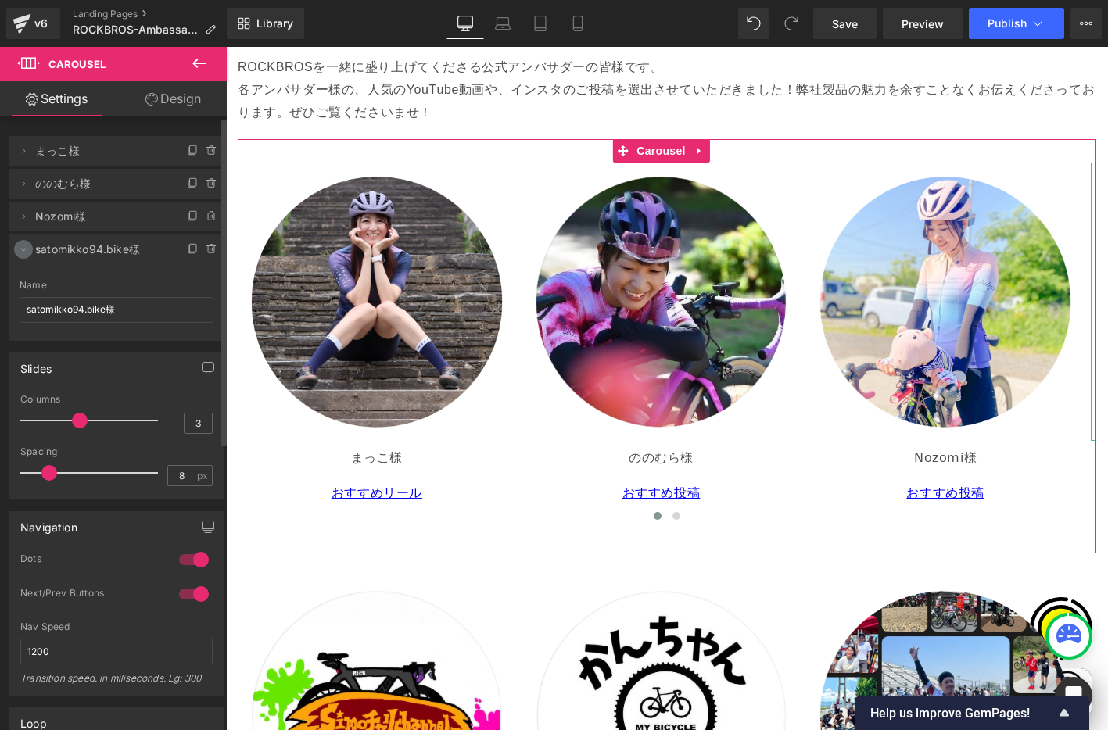
click at [29, 250] on icon at bounding box center [23, 249] width 13 height 13
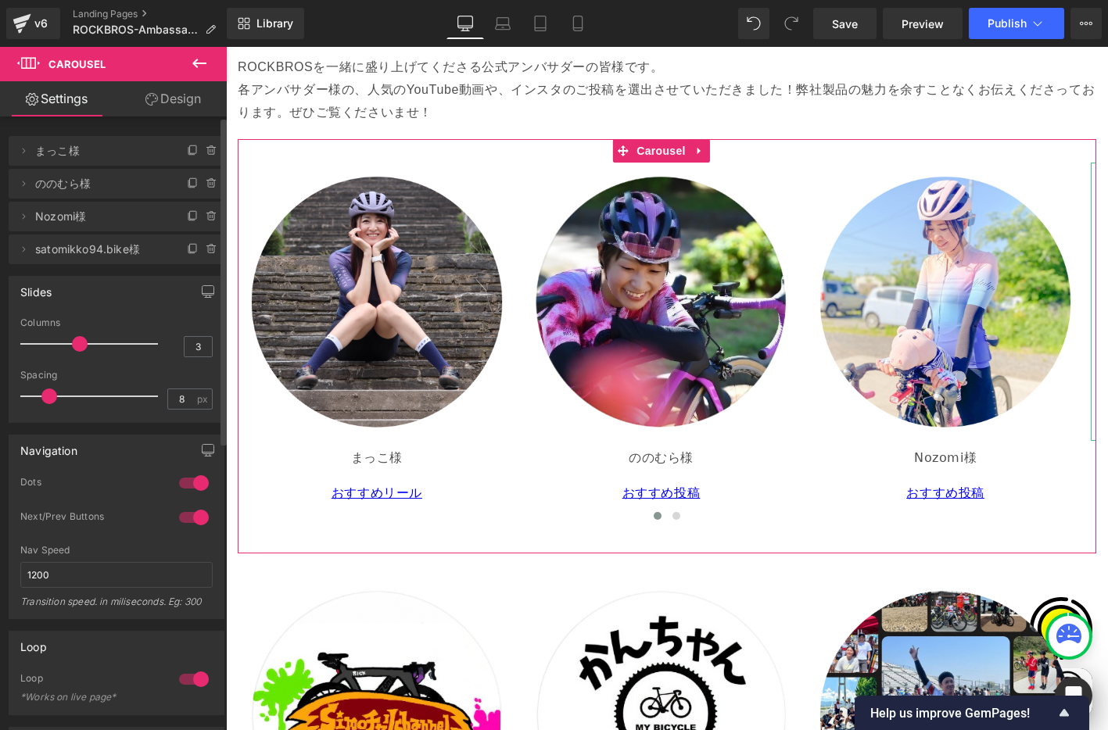
scroll to position [0, 278]
click at [188, 249] on icon at bounding box center [193, 249] width 13 height 13
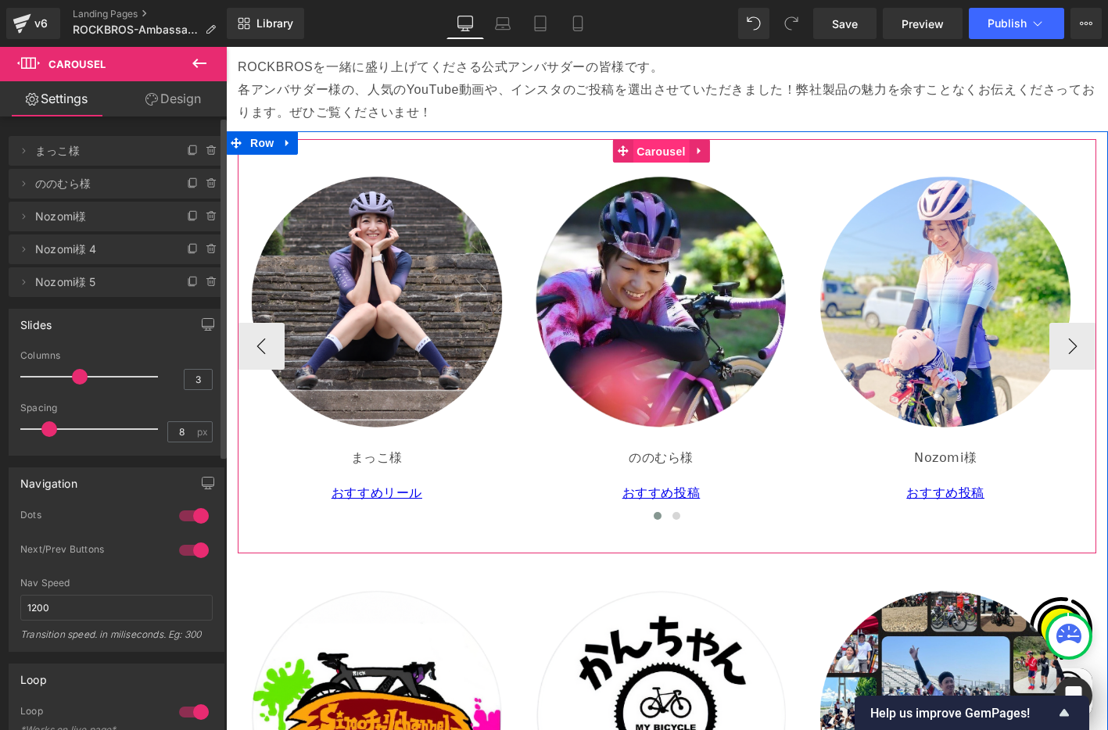
click at [669, 140] on span "Carousel" at bounding box center [661, 151] width 56 height 23
click at [1057, 323] on button "›" at bounding box center [1073, 346] width 47 height 47
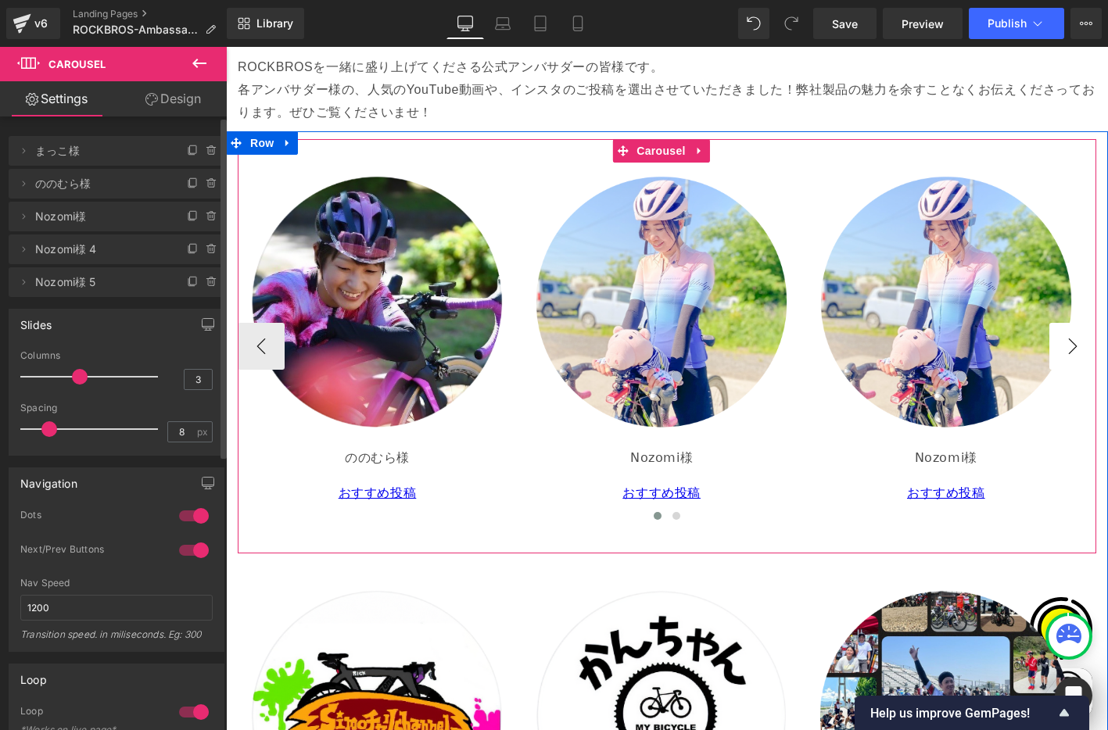
click at [1057, 323] on button "›" at bounding box center [1073, 346] width 47 height 47
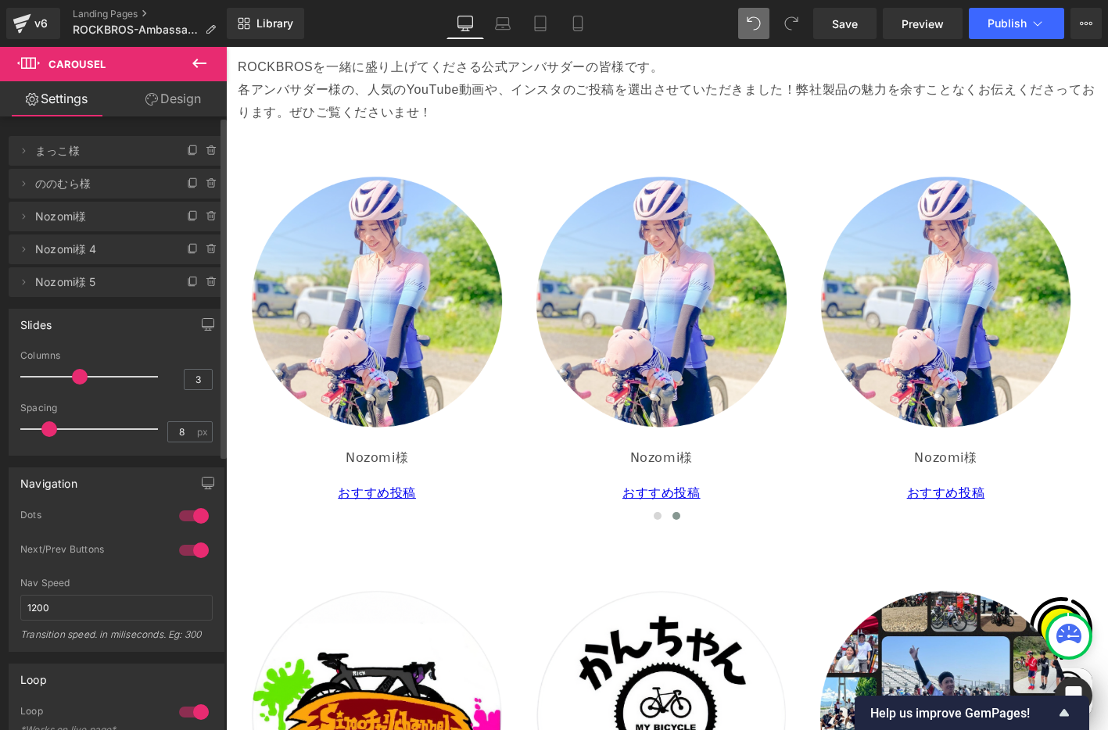
scroll to position [0, 278]
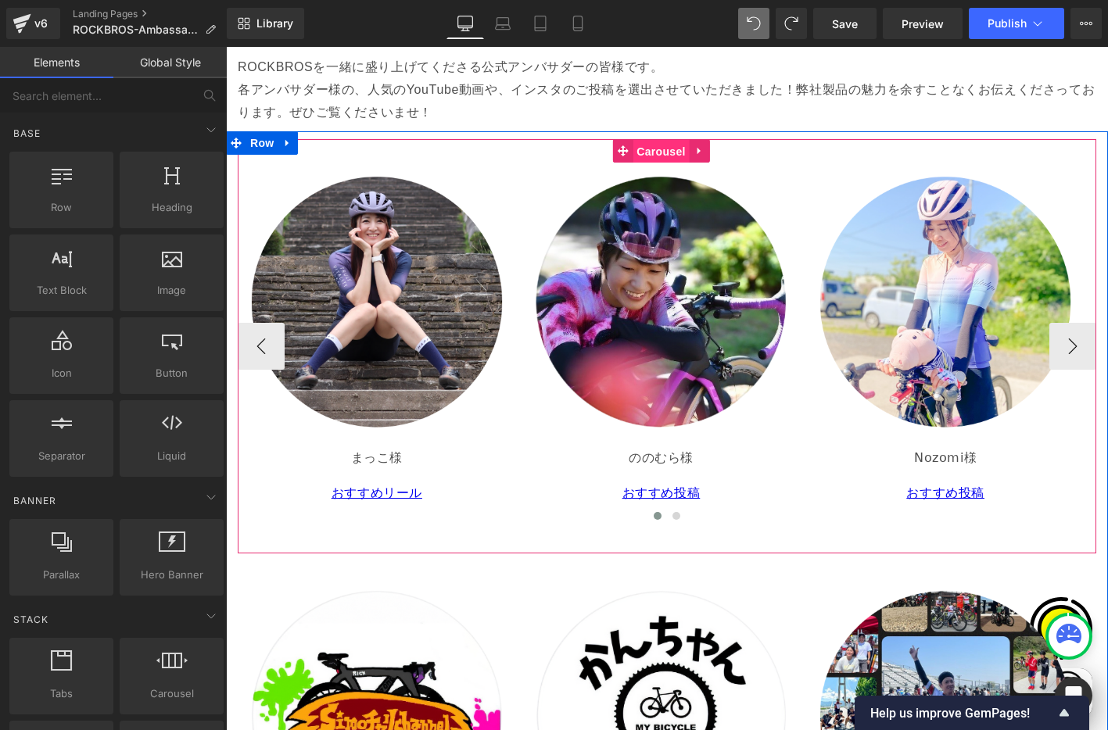
click at [653, 140] on span "Carousel" at bounding box center [661, 151] width 56 height 23
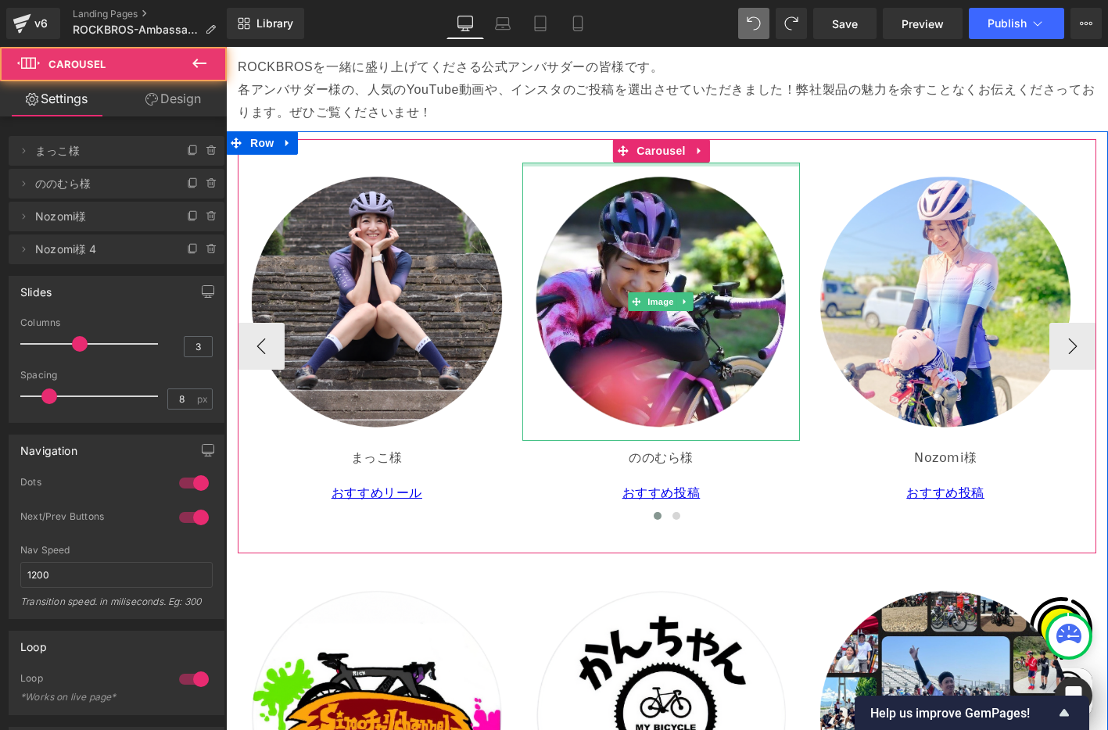
scroll to position [0, 555]
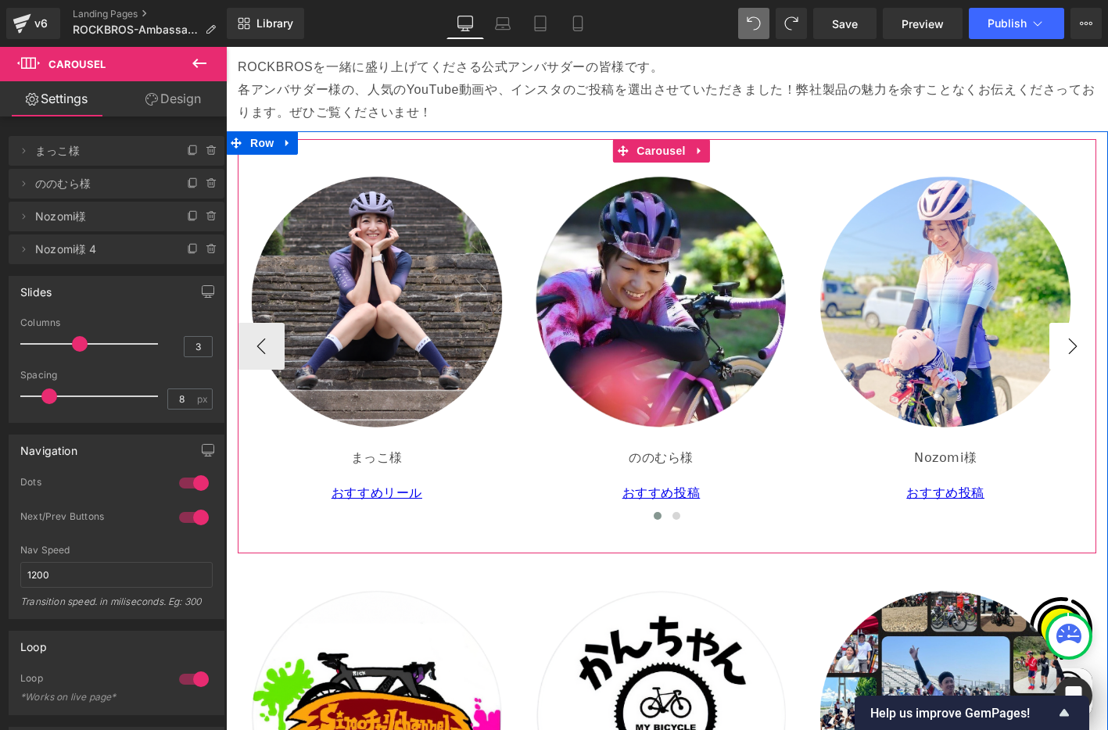
click at [1068, 325] on button "›" at bounding box center [1073, 346] width 47 height 47
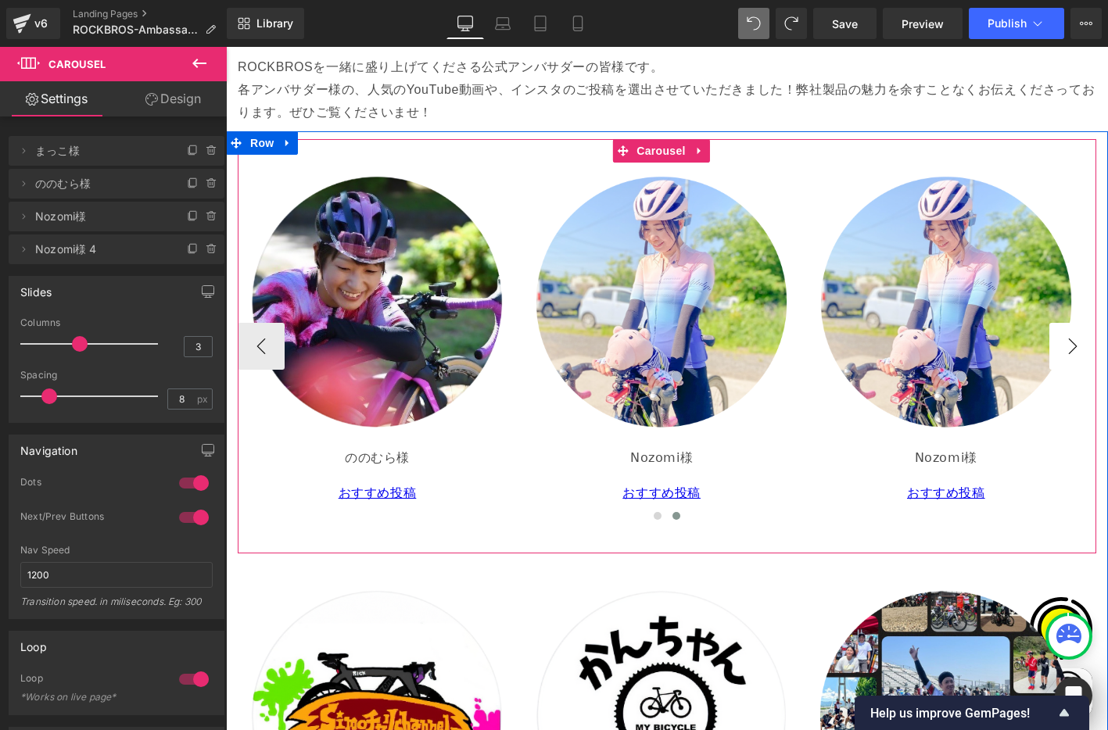
click at [1067, 324] on button "›" at bounding box center [1073, 346] width 47 height 47
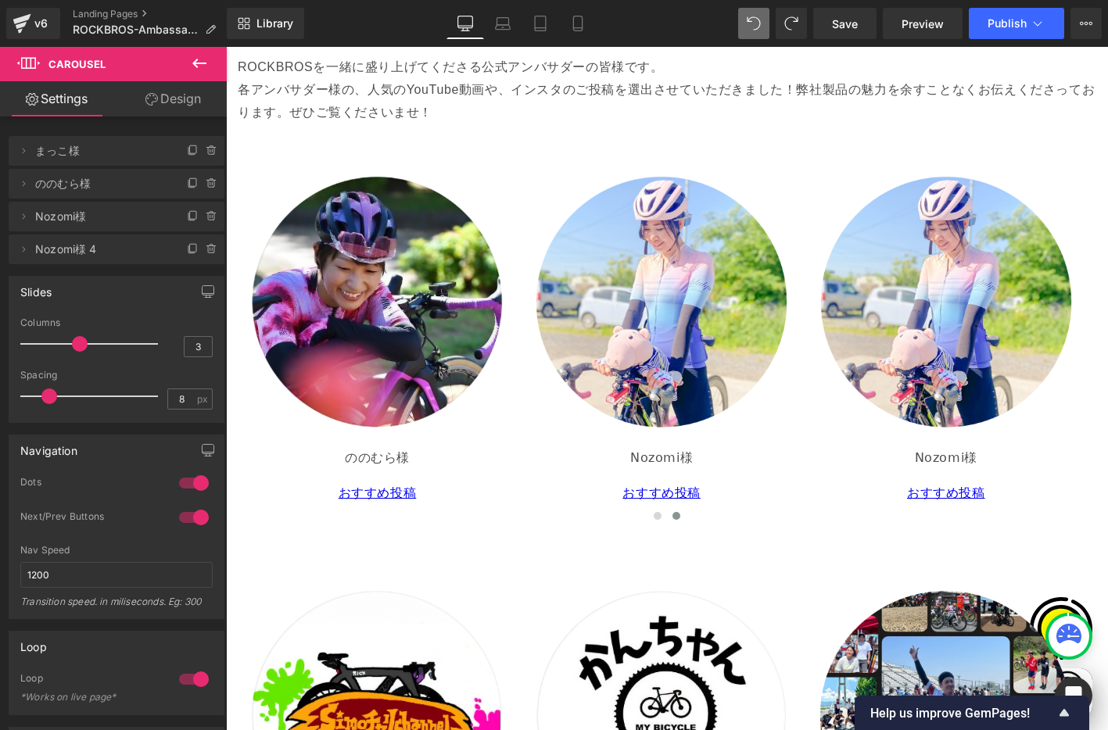
scroll to position [0, 0]
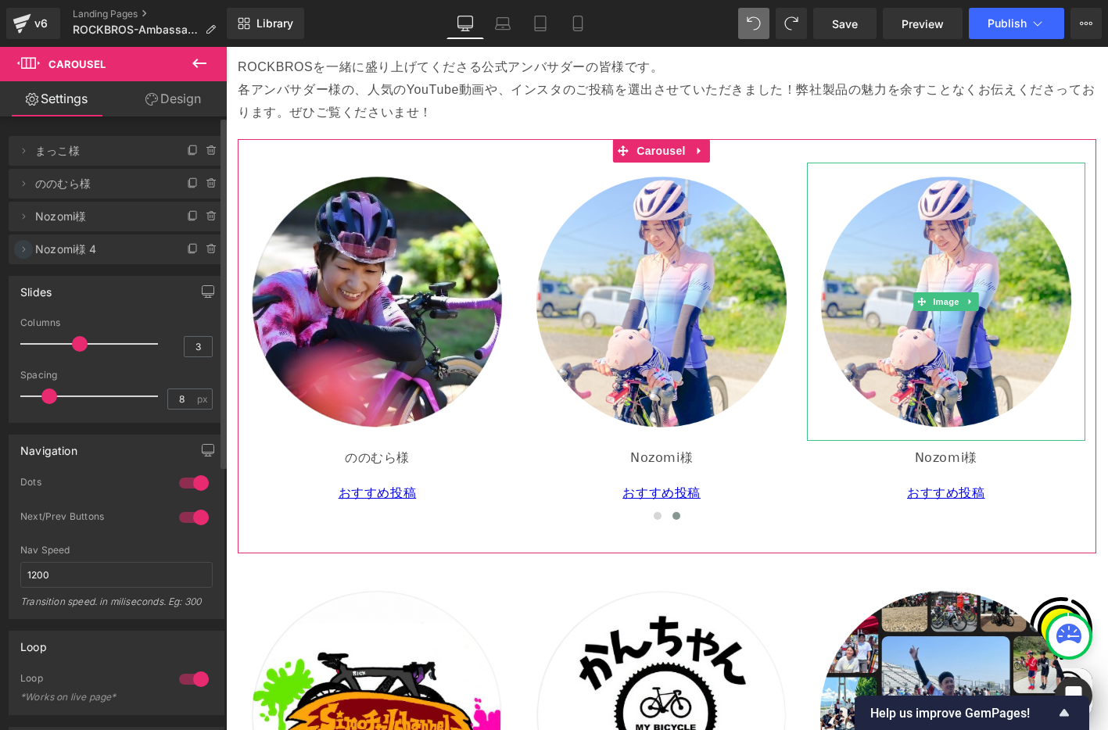
click at [22, 246] on icon at bounding box center [23, 249] width 13 height 13
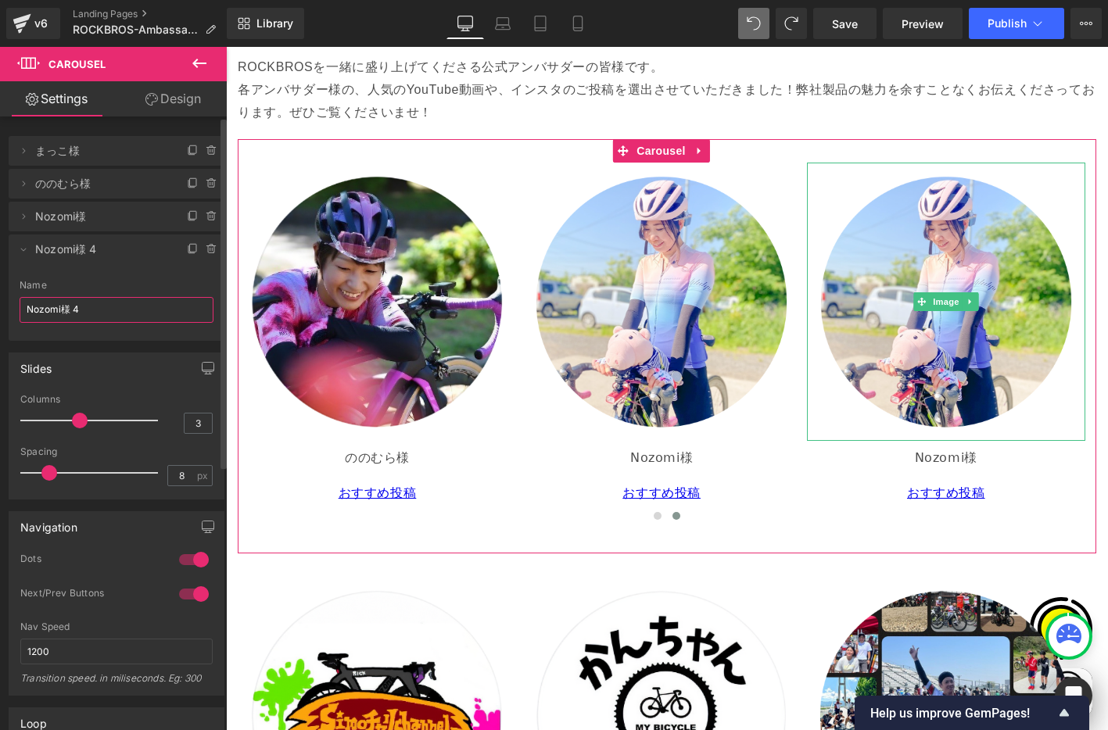
click at [54, 318] on input "Nozomi様 4" at bounding box center [117, 310] width 194 height 26
drag, startPoint x: 76, startPoint y: 308, endPoint x: -15, endPoint y: 293, distance: 91.9
click at [0, 293] on html "Carousel You are previewing how the will restyle your page. You can not edit El…" at bounding box center [554, 365] width 1108 height 730
paste input "[DOMAIN_NAME]"
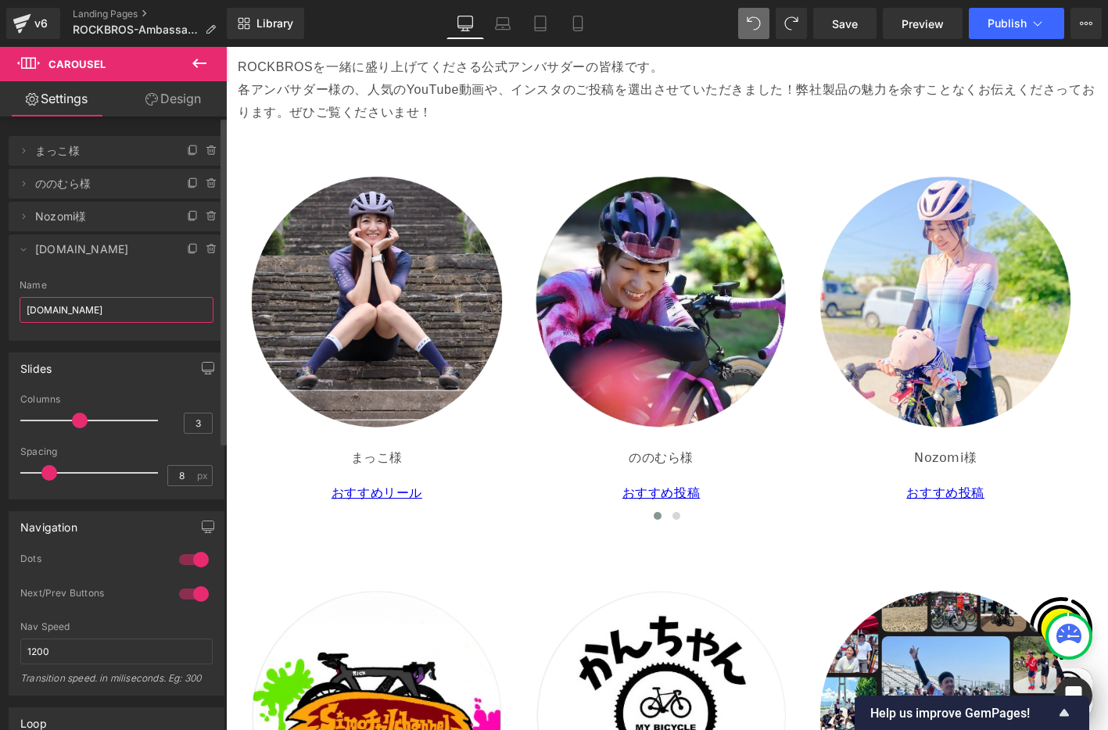
click at [128, 311] on input "[DOMAIN_NAME]" at bounding box center [117, 310] width 194 height 26
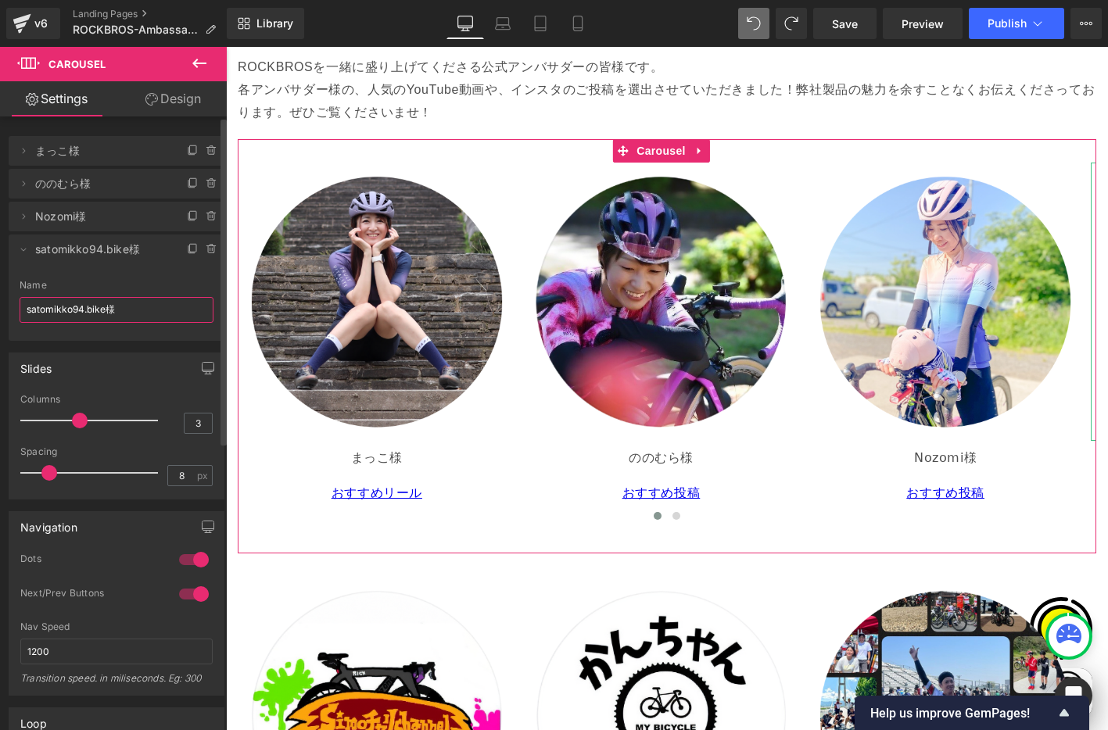
type input "satomikko94.bike様"
click at [147, 265] on li "Delete Cancel satomikko94.bike様 satomikko94.bike様 Name satomikko94.bike様" at bounding box center [117, 288] width 216 height 106
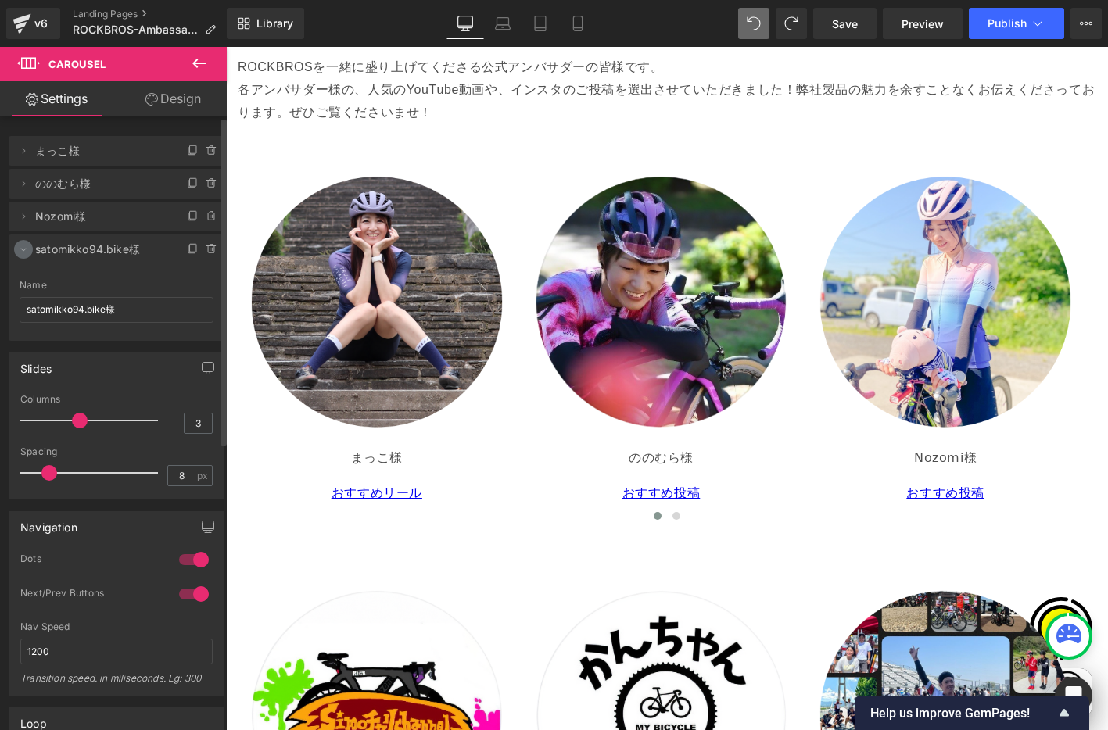
click at [27, 252] on icon at bounding box center [23, 249] width 13 height 13
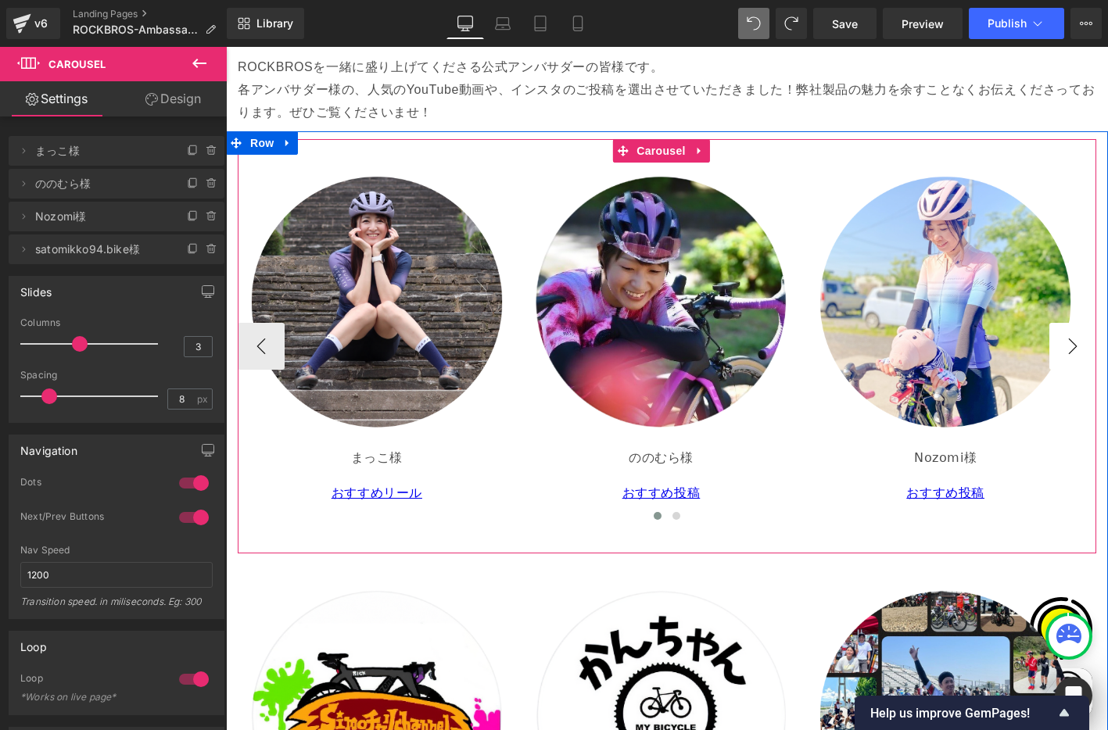
scroll to position [0, 555]
click at [1050, 323] on button "›" at bounding box center [1073, 346] width 47 height 47
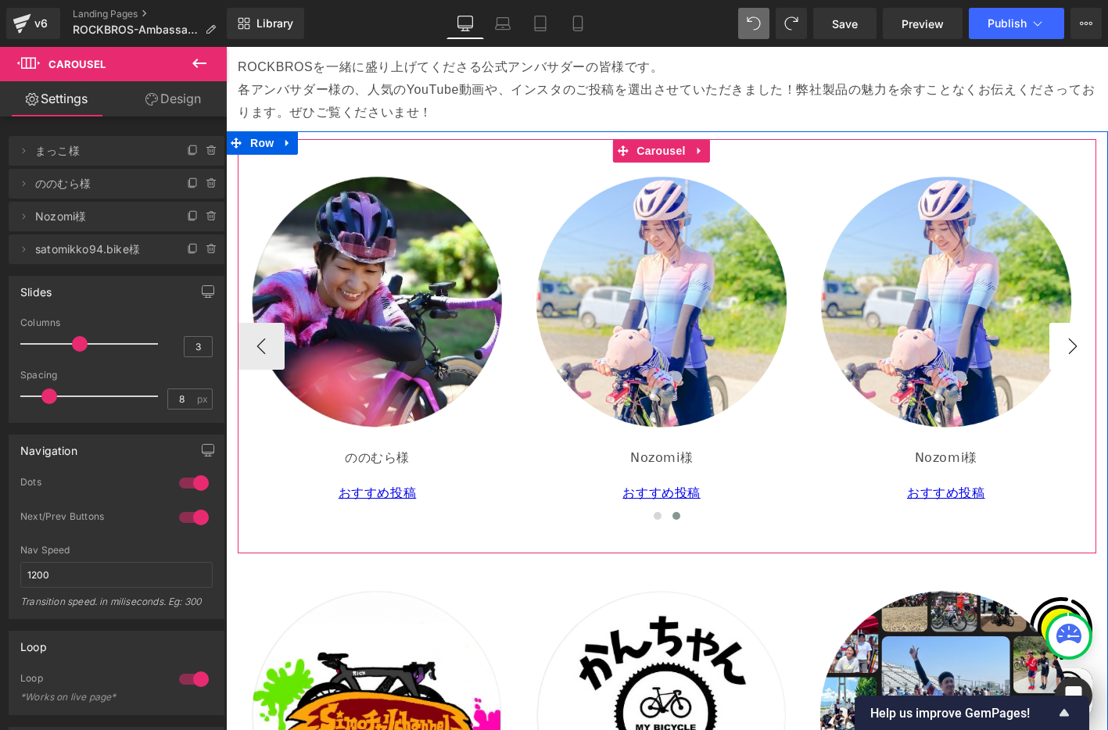
click at [1050, 323] on button "›" at bounding box center [1073, 346] width 47 height 47
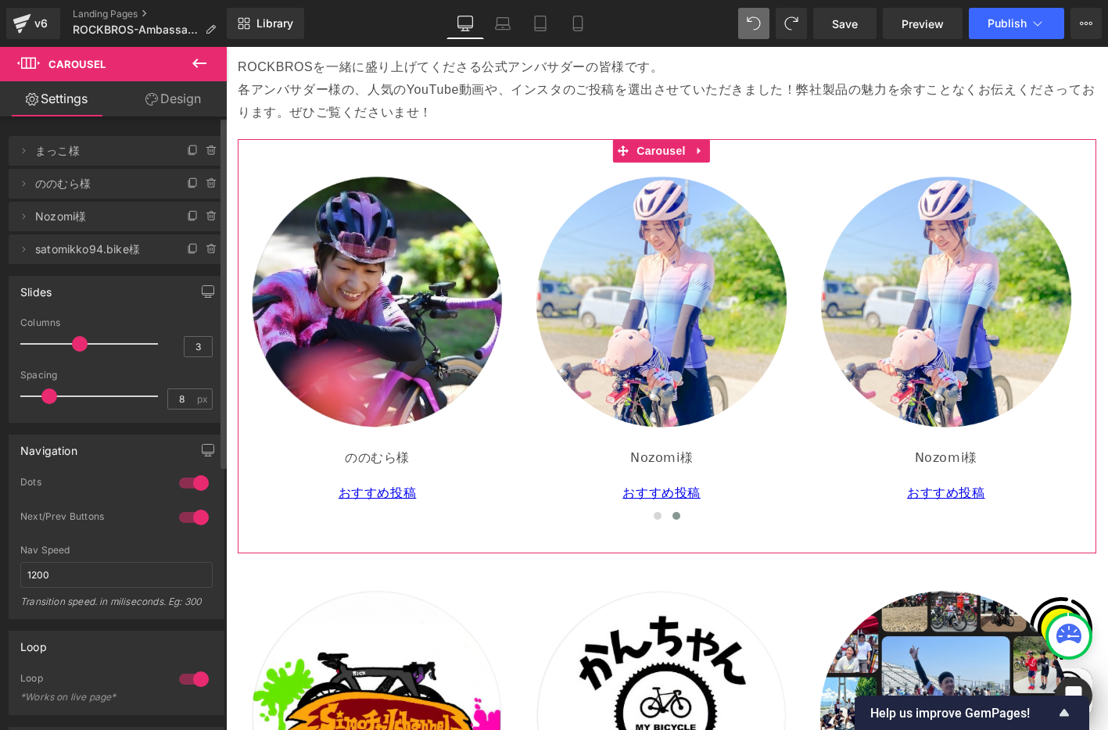
scroll to position [0, 834]
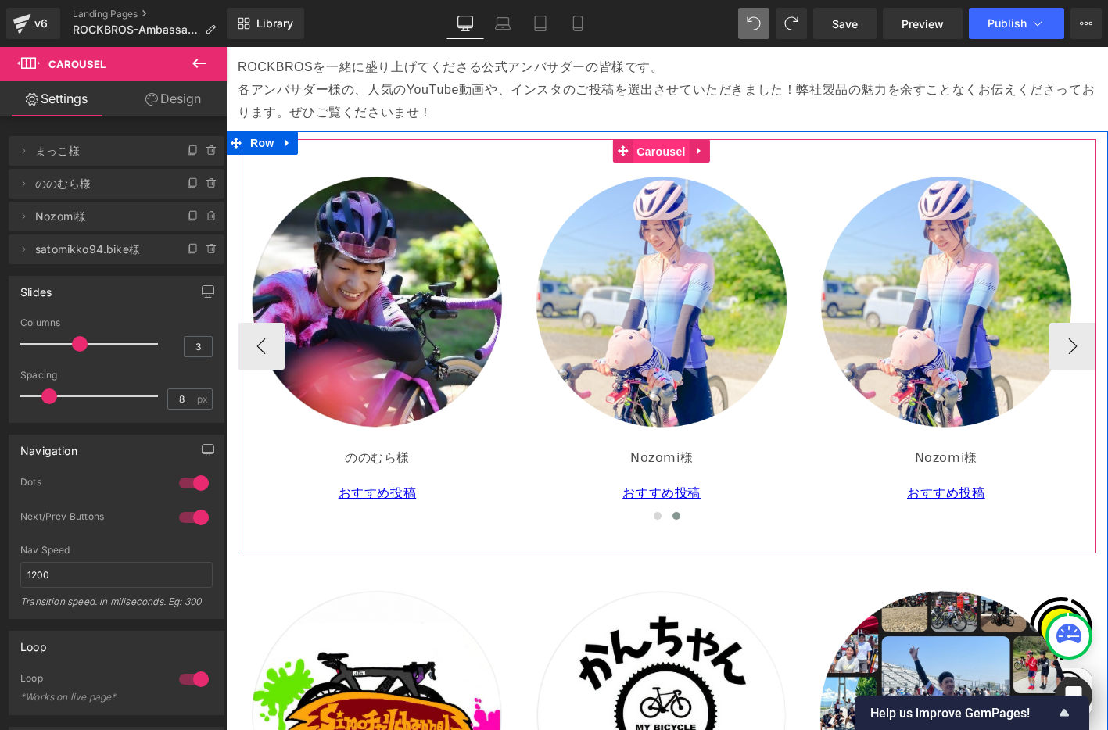
click at [655, 140] on span "Carousel" at bounding box center [661, 151] width 56 height 23
click at [258, 323] on button "‹" at bounding box center [261, 346] width 47 height 47
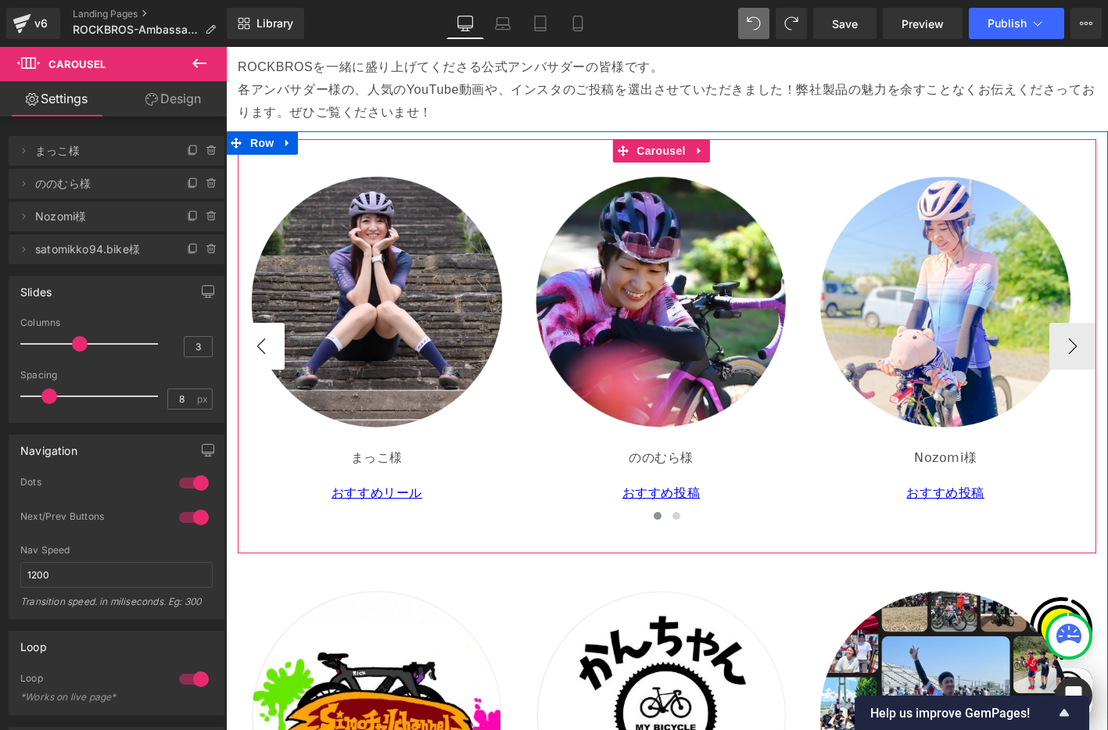
click at [260, 323] on button "‹" at bounding box center [261, 346] width 47 height 47
click at [1060, 323] on button "›" at bounding box center [1073, 346] width 47 height 47
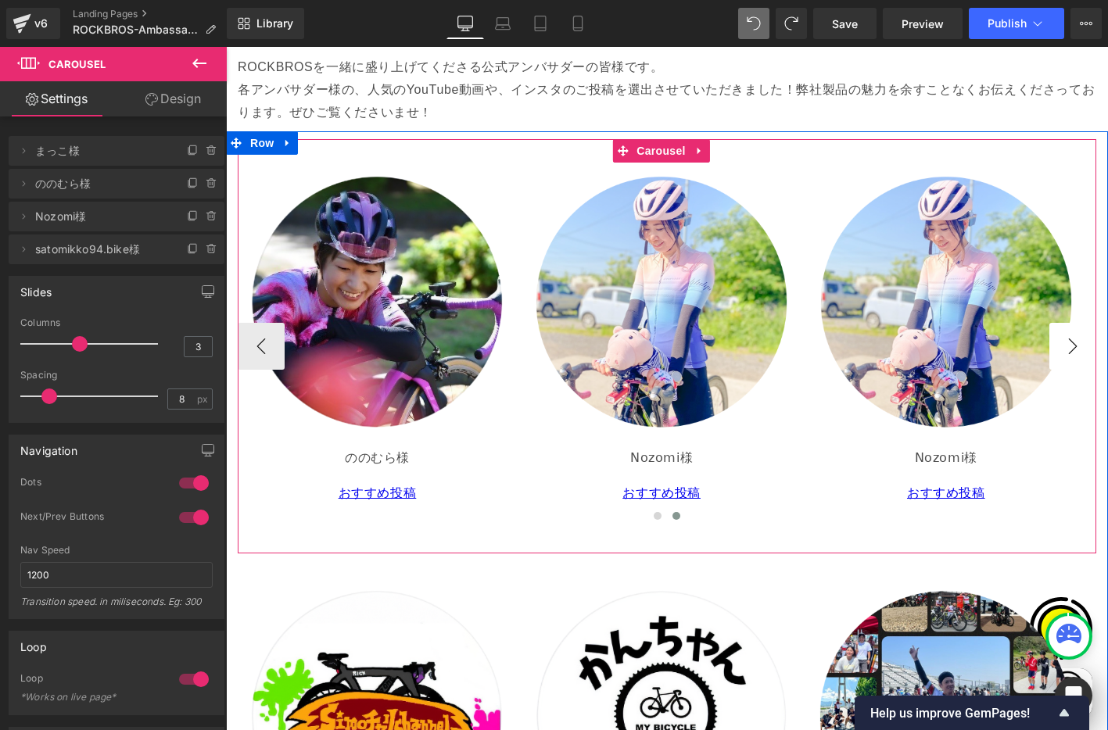
click at [1060, 323] on button "›" at bounding box center [1073, 346] width 47 height 47
click at [875, 447] on p "𝖭𝗈𝗓𝗈𝗆𝗂様" at bounding box center [946, 458] width 266 height 23
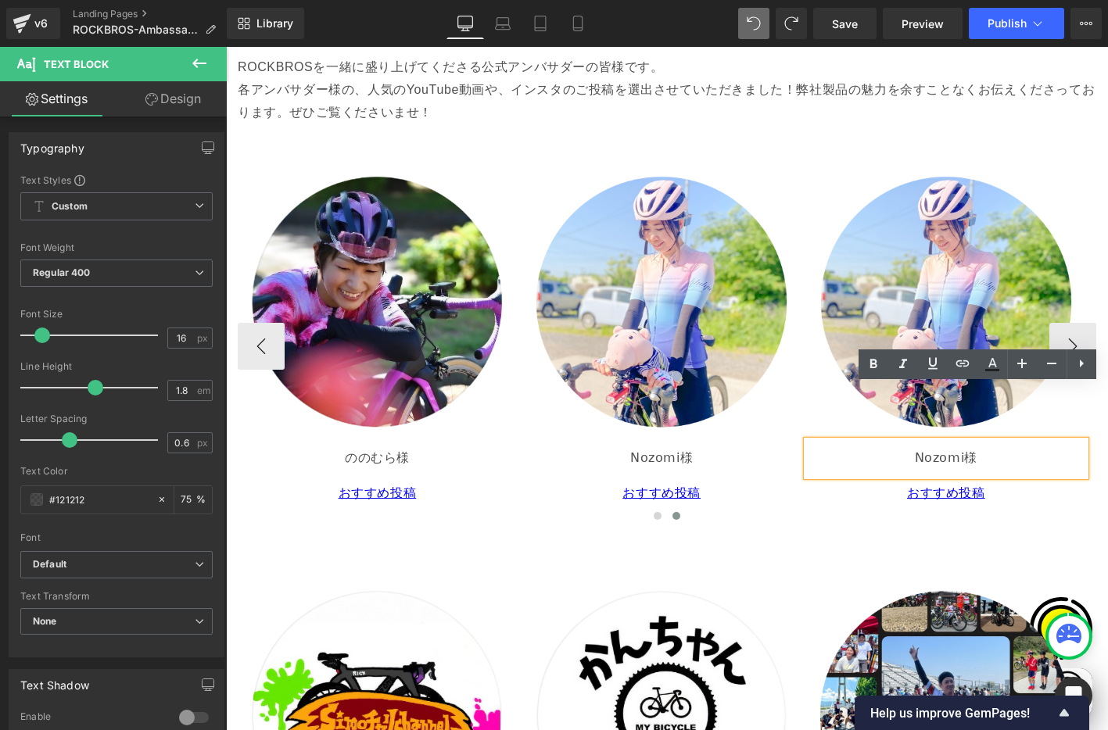
click at [919, 447] on p "𝖭𝗈𝗓𝗈𝗆𝗂様" at bounding box center [946, 458] width 266 height 23
drag, startPoint x: 913, startPoint y: 431, endPoint x: 963, endPoint y: 430, distance: 50.1
click at [963, 447] on p "𝖭𝗈𝗓𝗈𝗆𝗂様" at bounding box center [946, 458] width 266 height 23
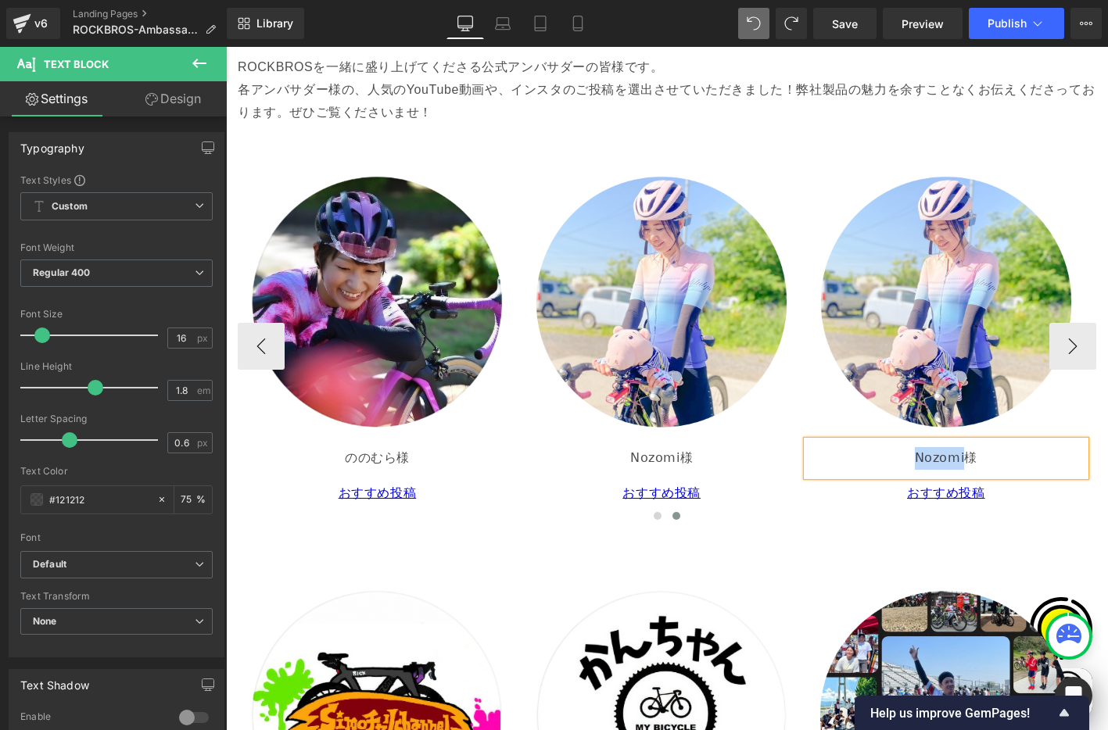
paste div
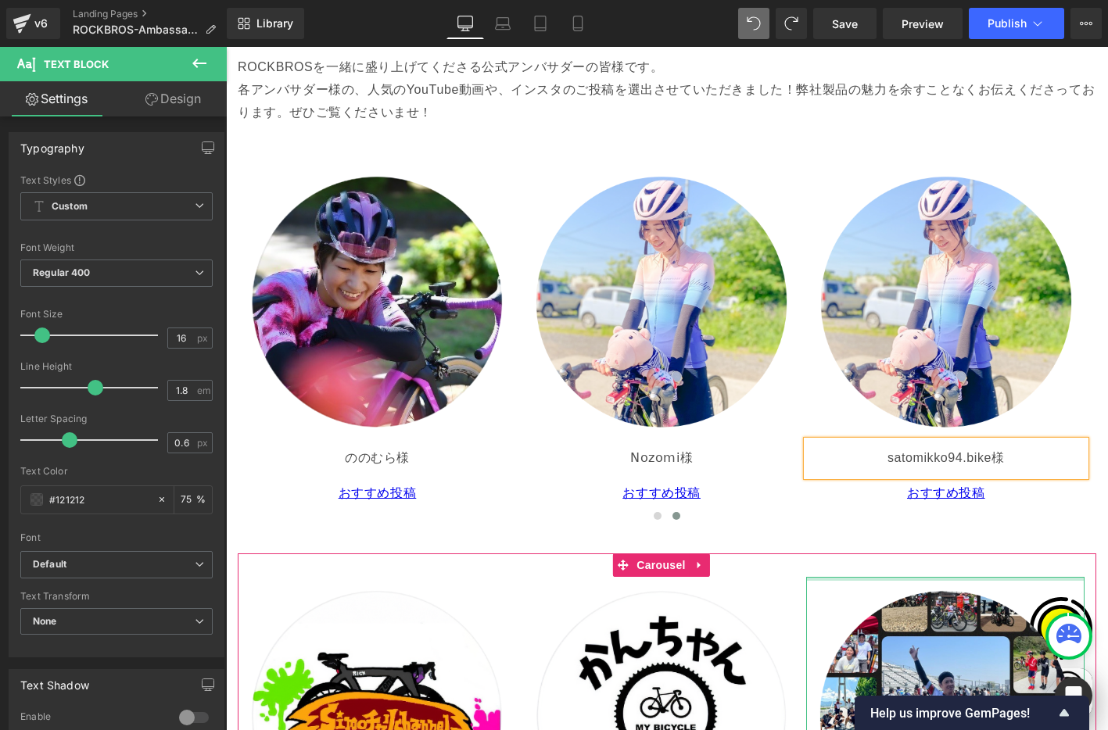
click at [1064, 577] on div at bounding box center [945, 579] width 278 height 4
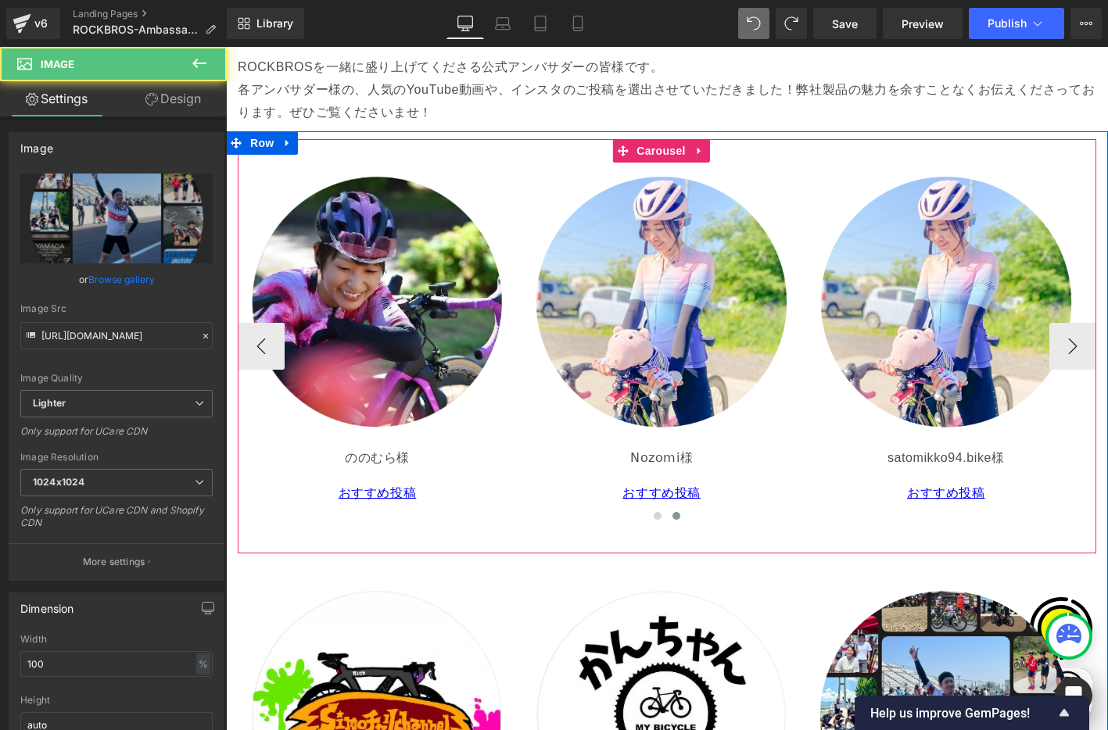
click at [1071, 508] on div at bounding box center [667, 519] width 859 height 23
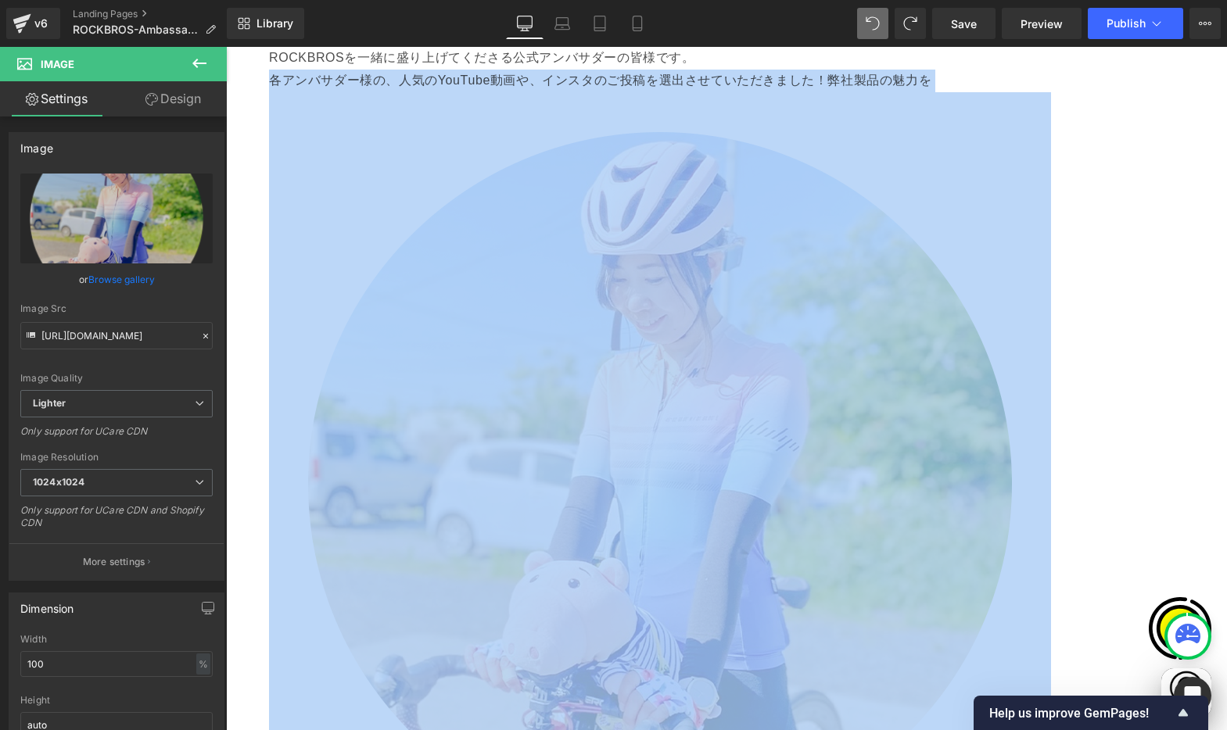
scroll to position [2666, 0]
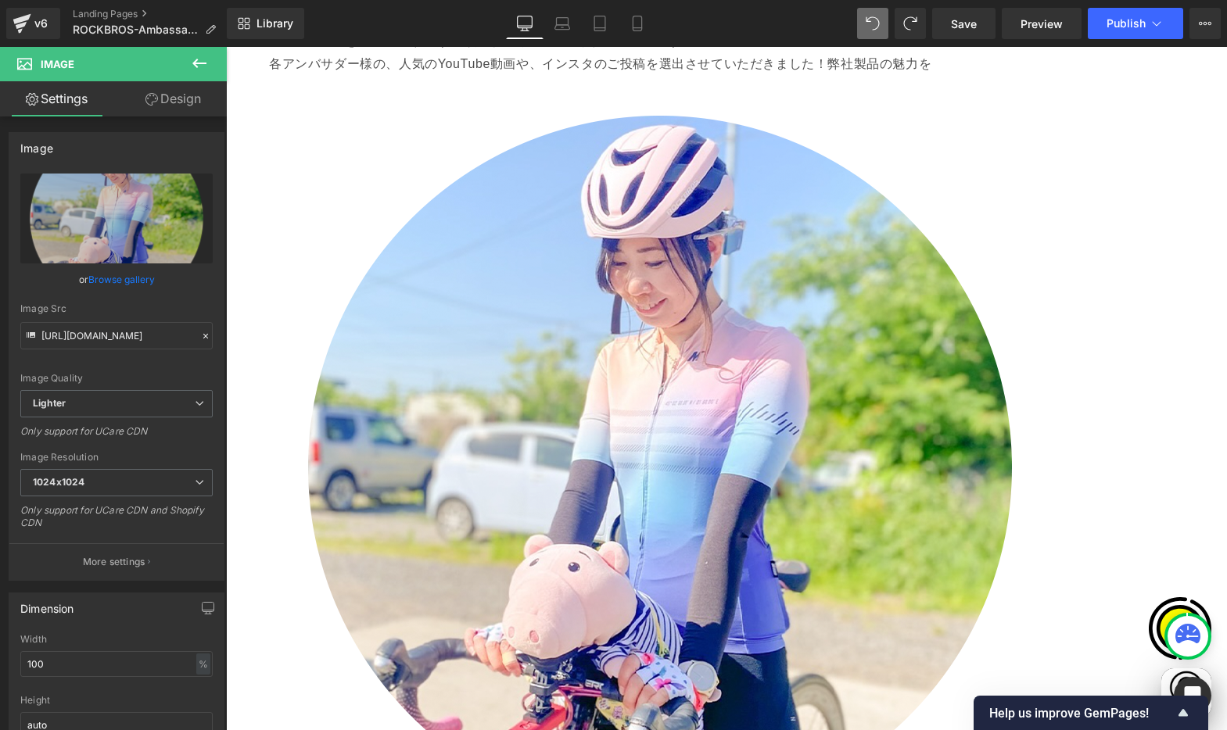
click at [1204, 314] on div "TEAM SPONSORED 2025 Heading ROCKBROSがスポンサーシップを結び、活動を応援しているチームをご紹介します。 Text Bloc…" at bounding box center [726, 114] width 1001 height 5044
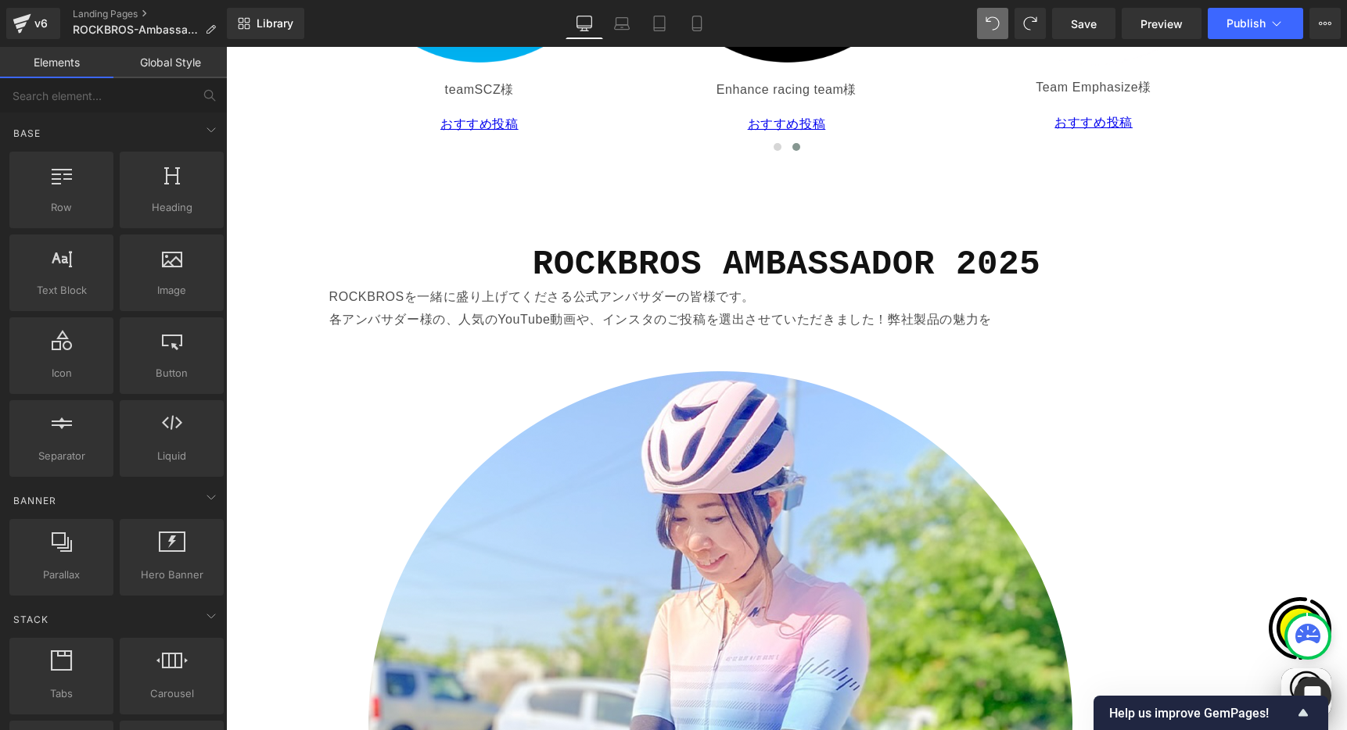
scroll to position [0, 915]
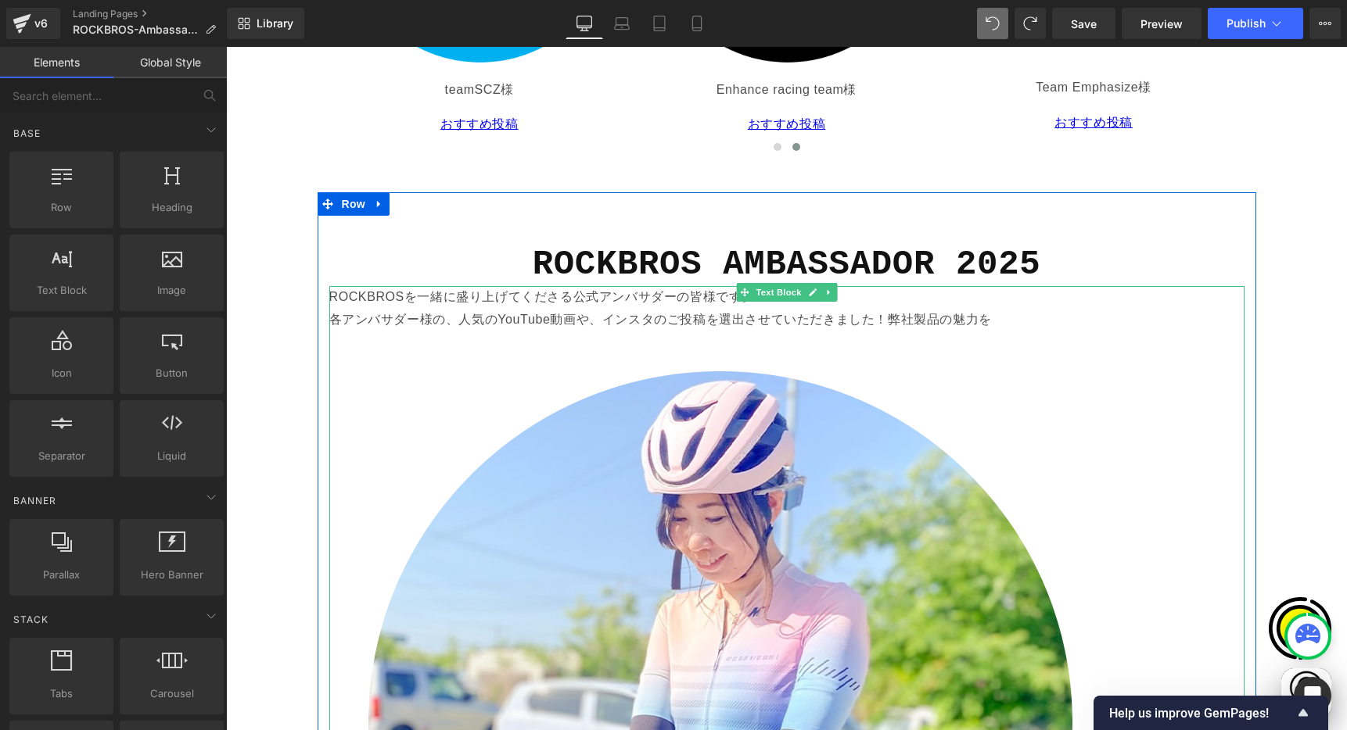
click at [739, 411] on img at bounding box center [720, 723] width 782 height 782
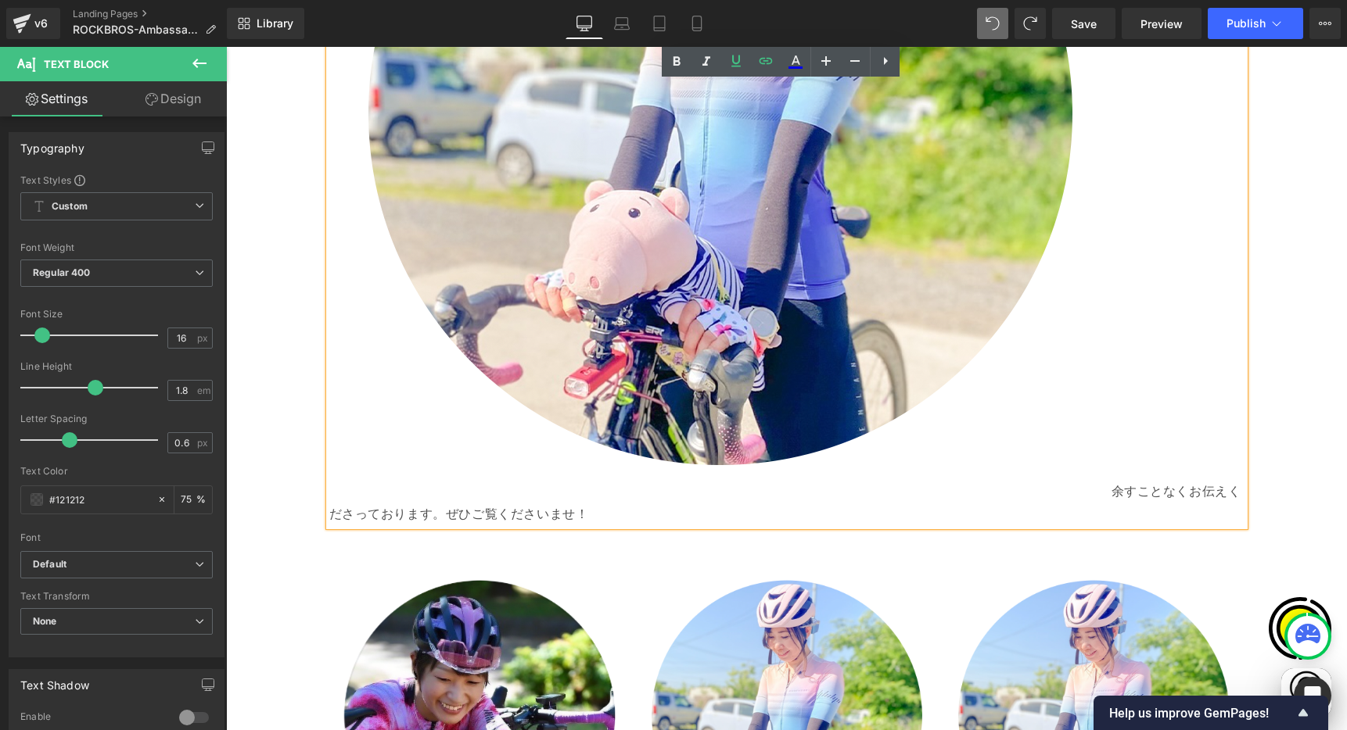
scroll to position [0, 0]
click at [1064, 356] on img at bounding box center [720, 113] width 782 height 782
click at [1005, 319] on img at bounding box center [720, 113] width 782 height 782
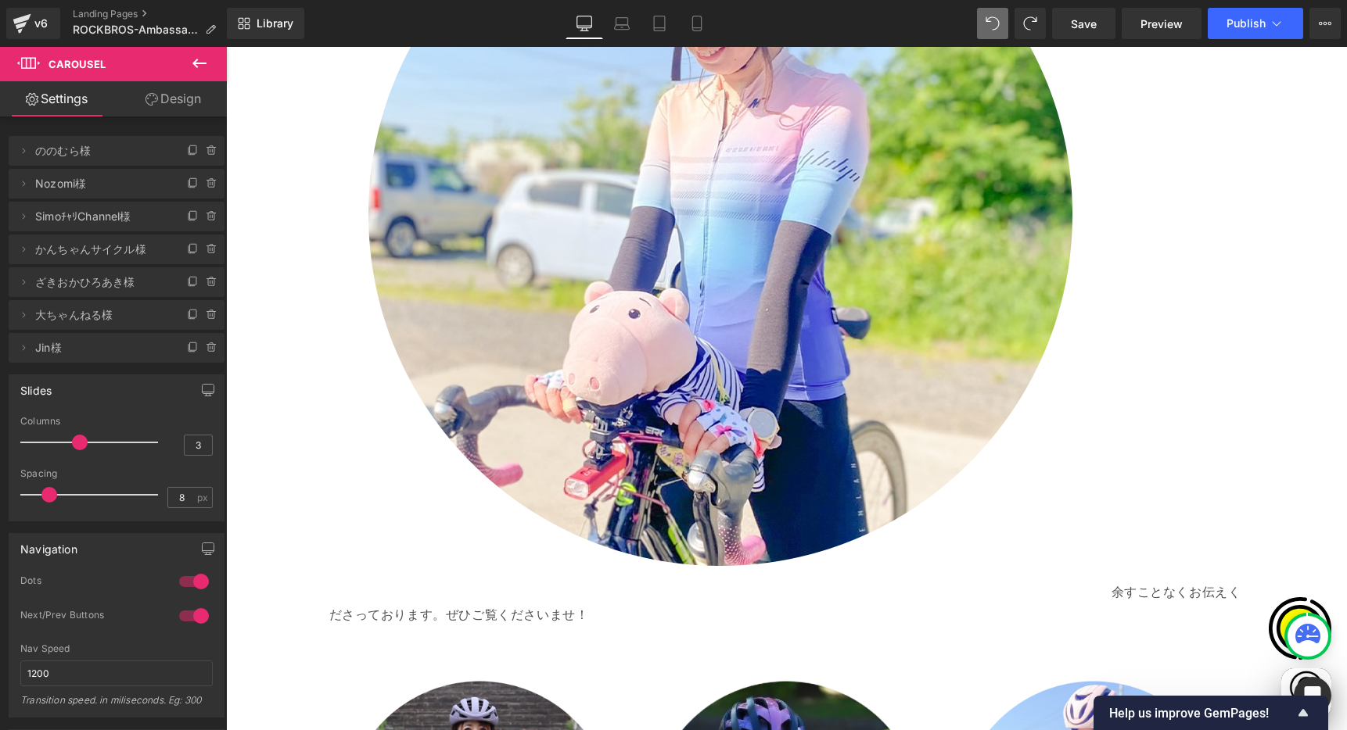
scroll to position [2589, 0]
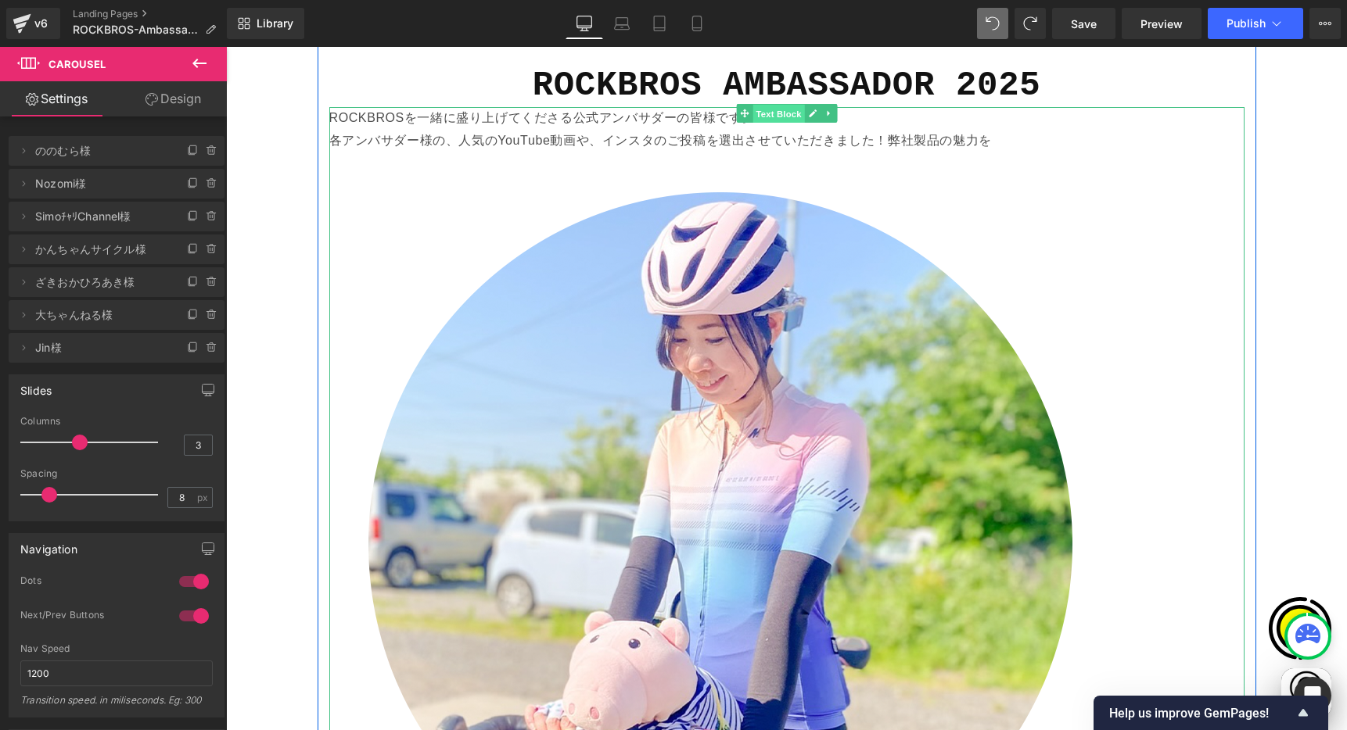
click at [770, 111] on span "Text Block" at bounding box center [778, 114] width 52 height 19
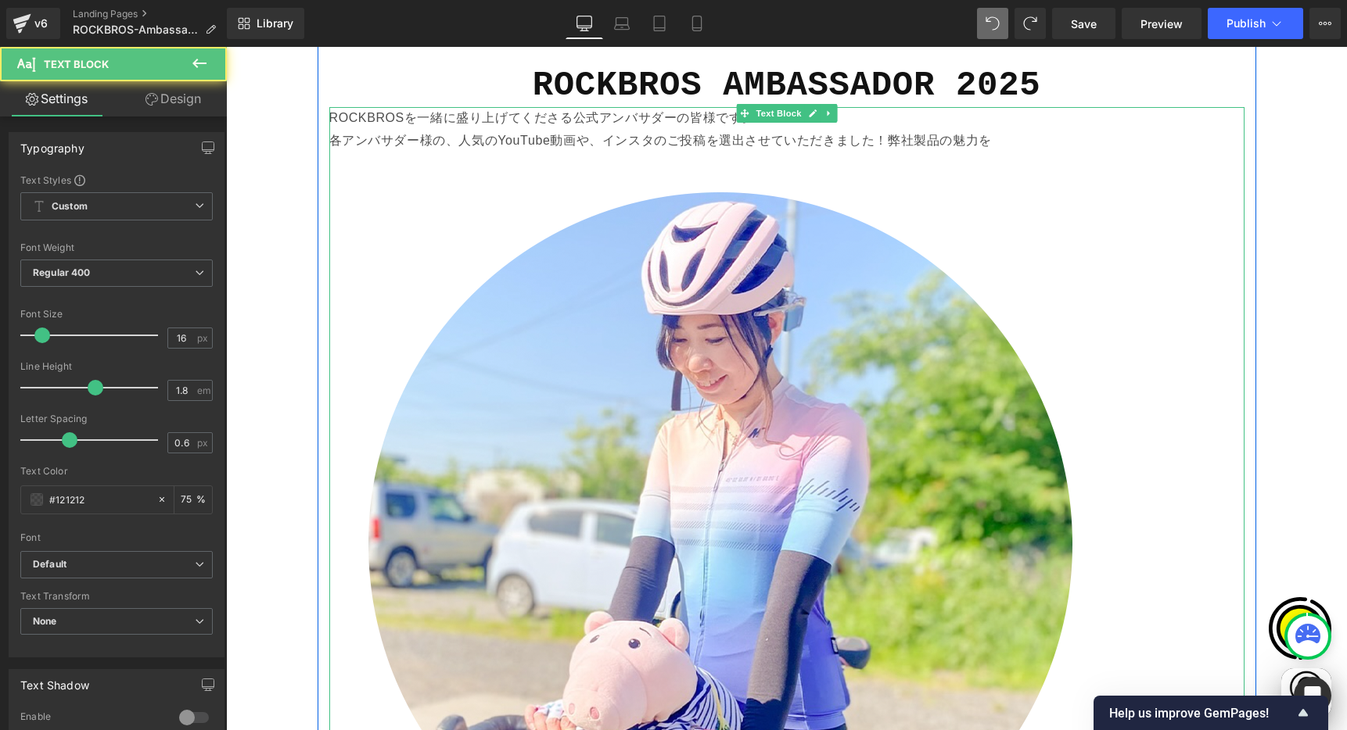
scroll to position [0, 305]
click at [734, 449] on img at bounding box center [720, 544] width 782 height 782
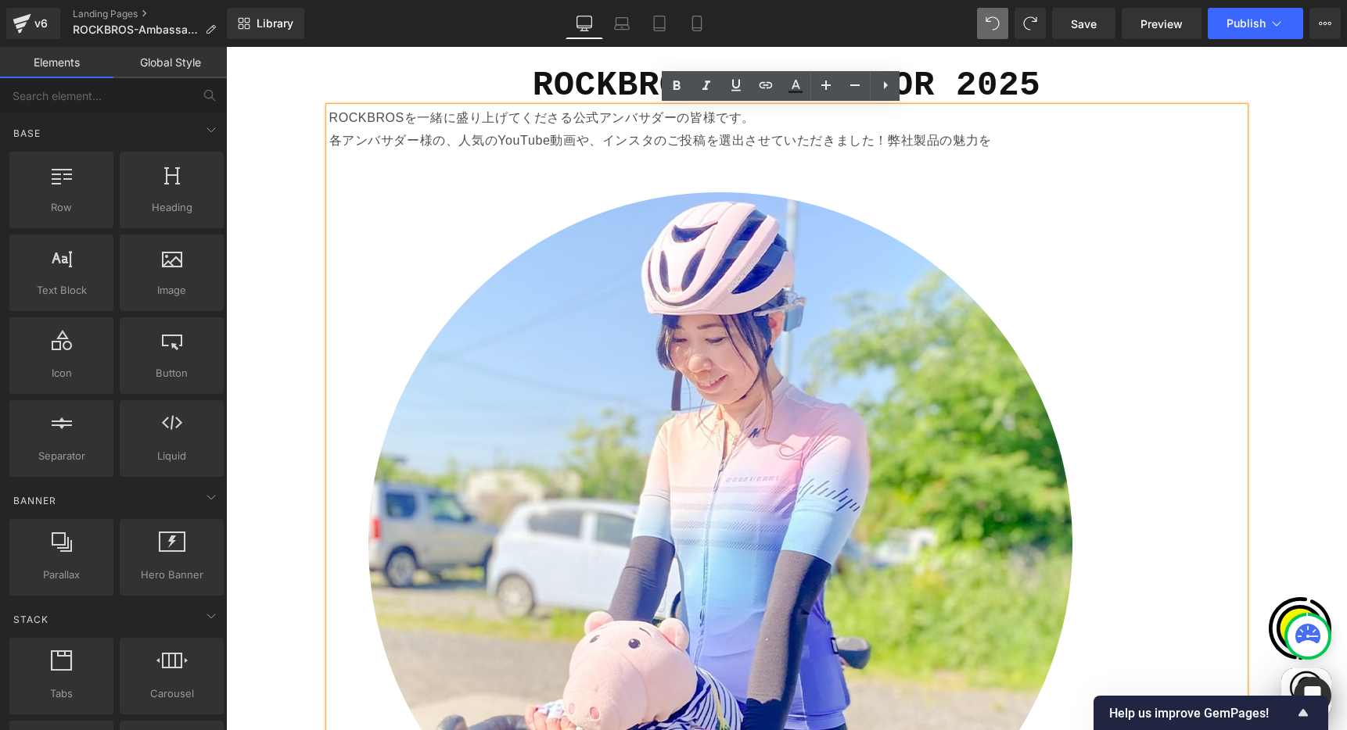
click at [1274, 260] on div "TEAM SPONSORED 2025 Heading ROCKBROSがスポンサーシップを結び、活動を応援しているチームをご紹介します。 Text Bloc…" at bounding box center [786, 191] width 1121 height 5044
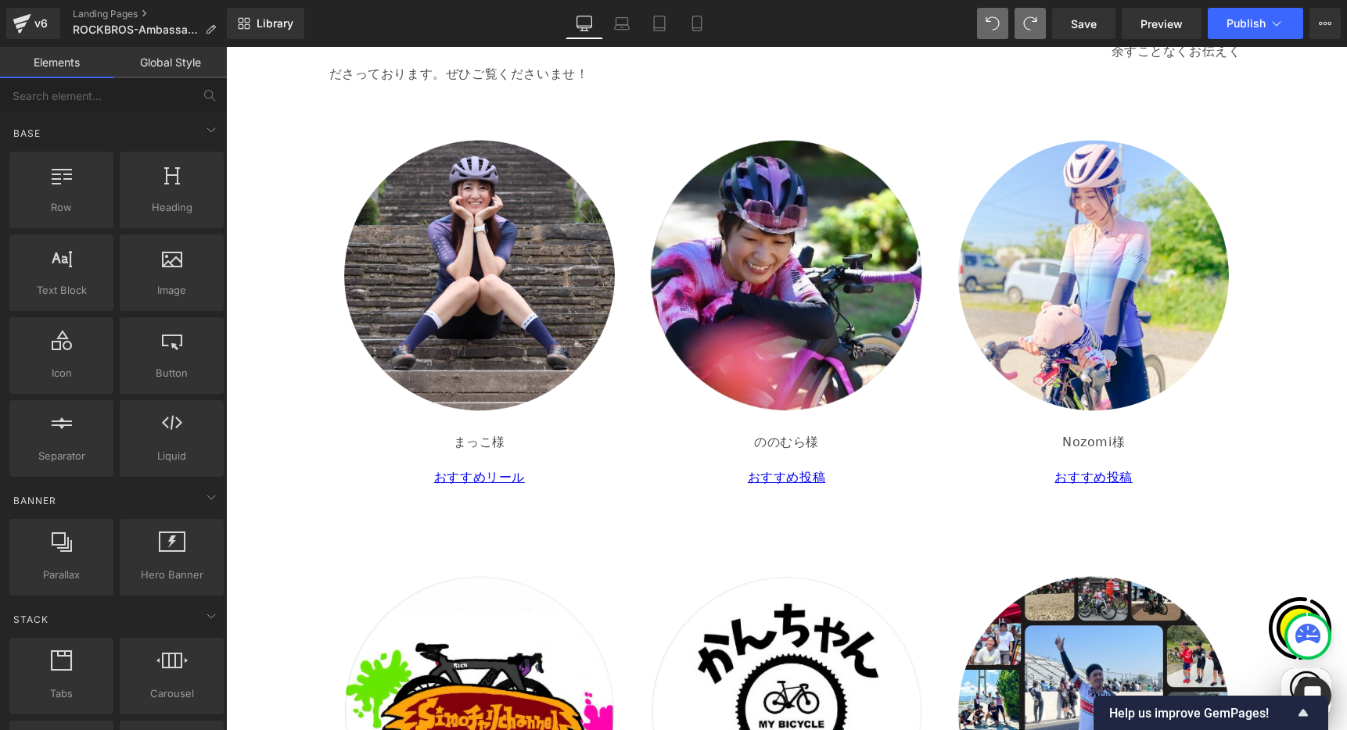
scroll to position [3405, 0]
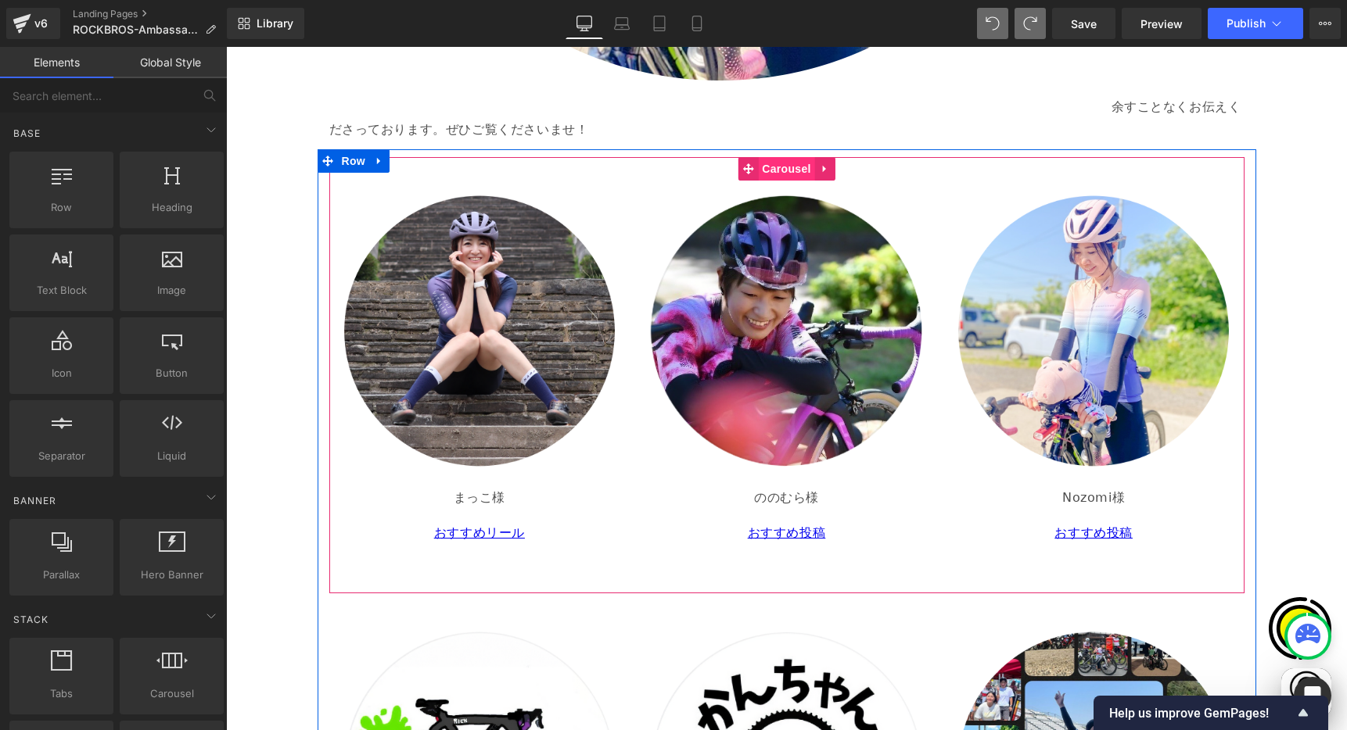
click at [786, 166] on span "Carousel" at bounding box center [786, 168] width 56 height 23
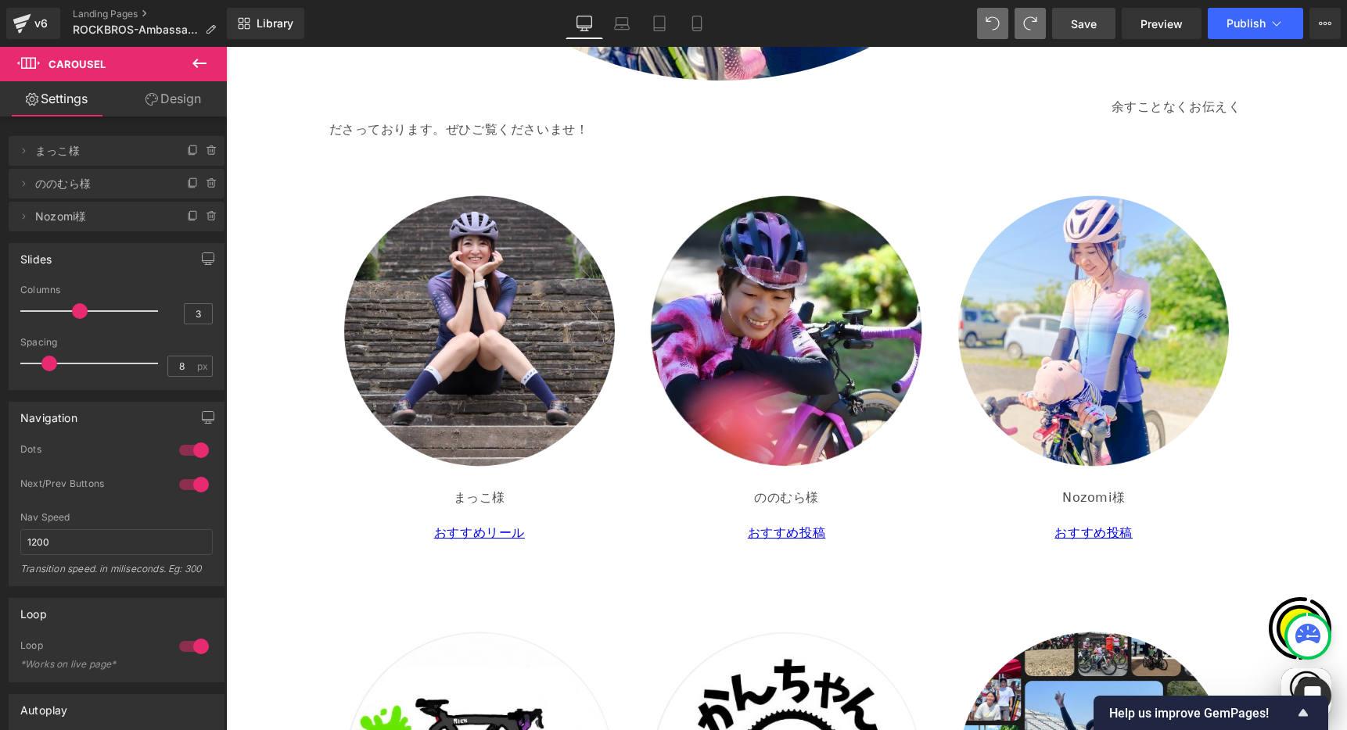
click at [1094, 31] on span "Save" at bounding box center [1084, 24] width 26 height 16
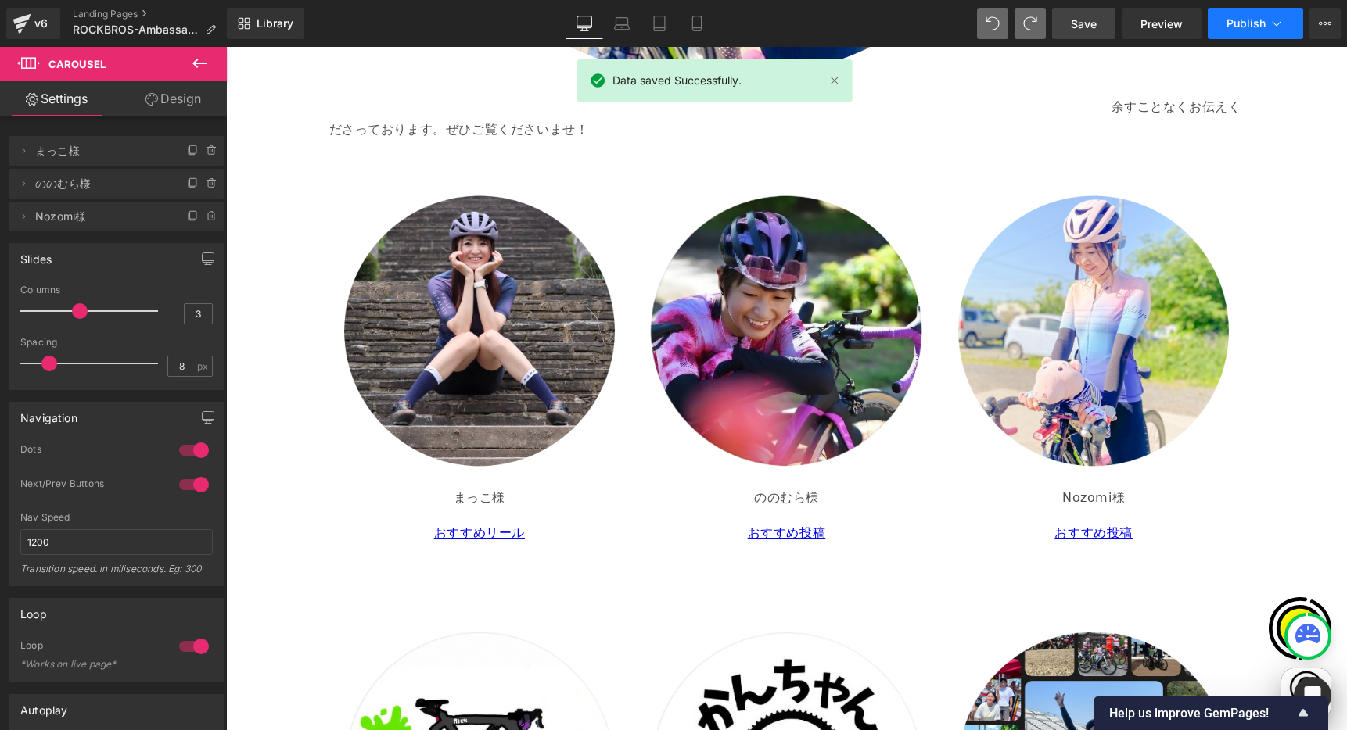
click at [1225, 27] on button "Publish" at bounding box center [1254, 23] width 95 height 31
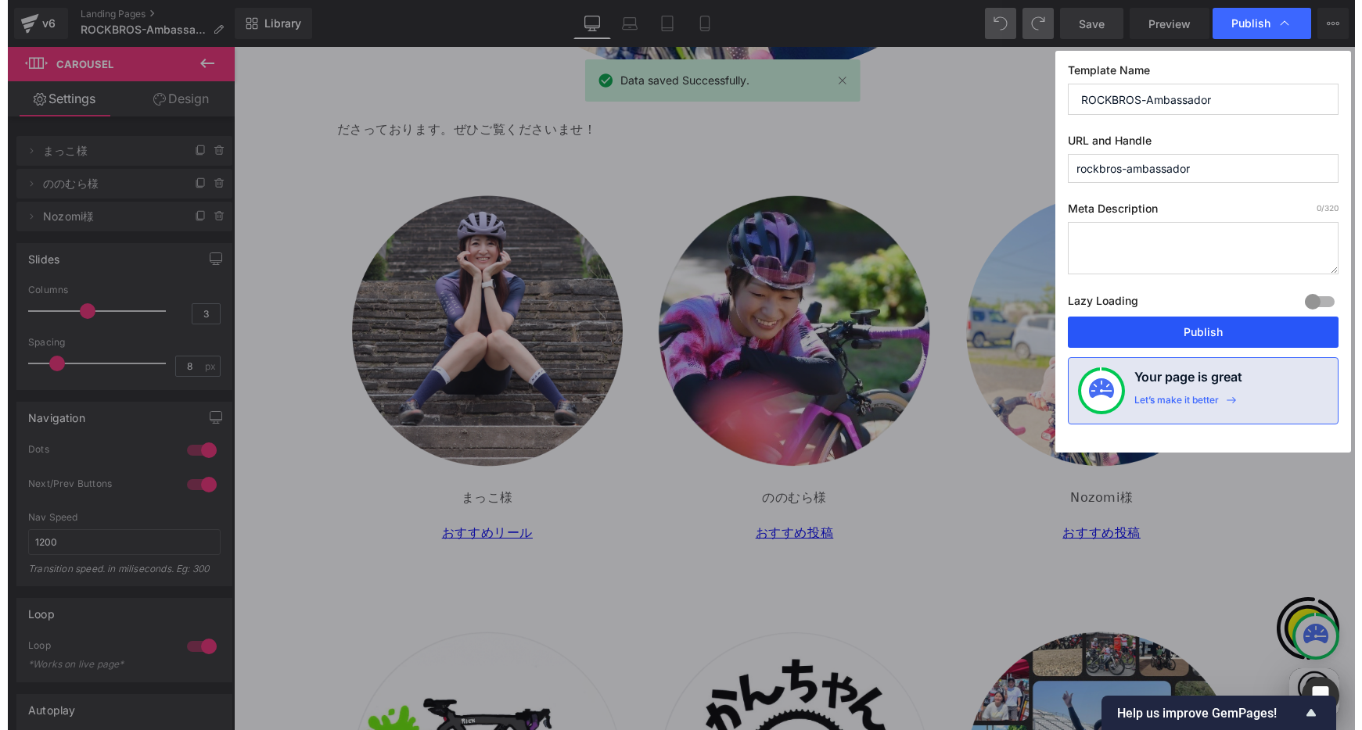
scroll to position [0, 305]
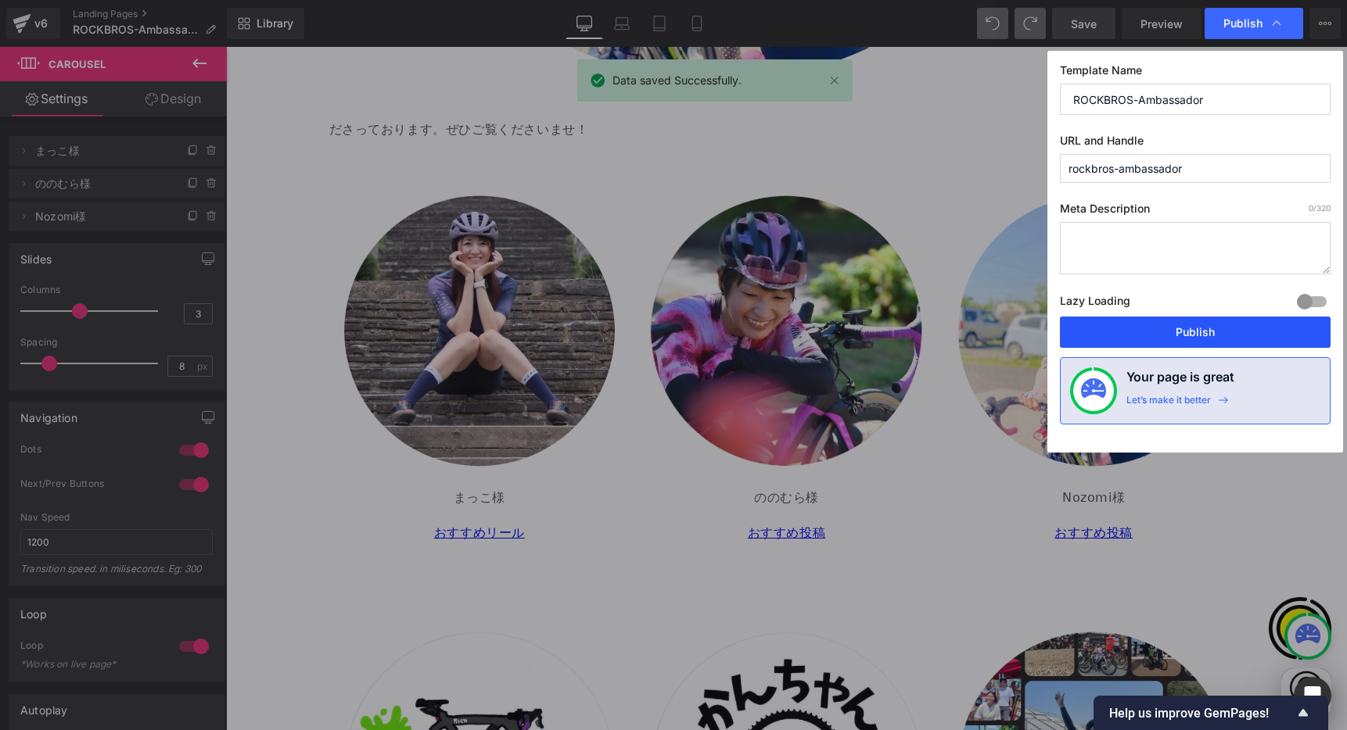
click at [1122, 328] on button "Publish" at bounding box center [1195, 332] width 271 height 31
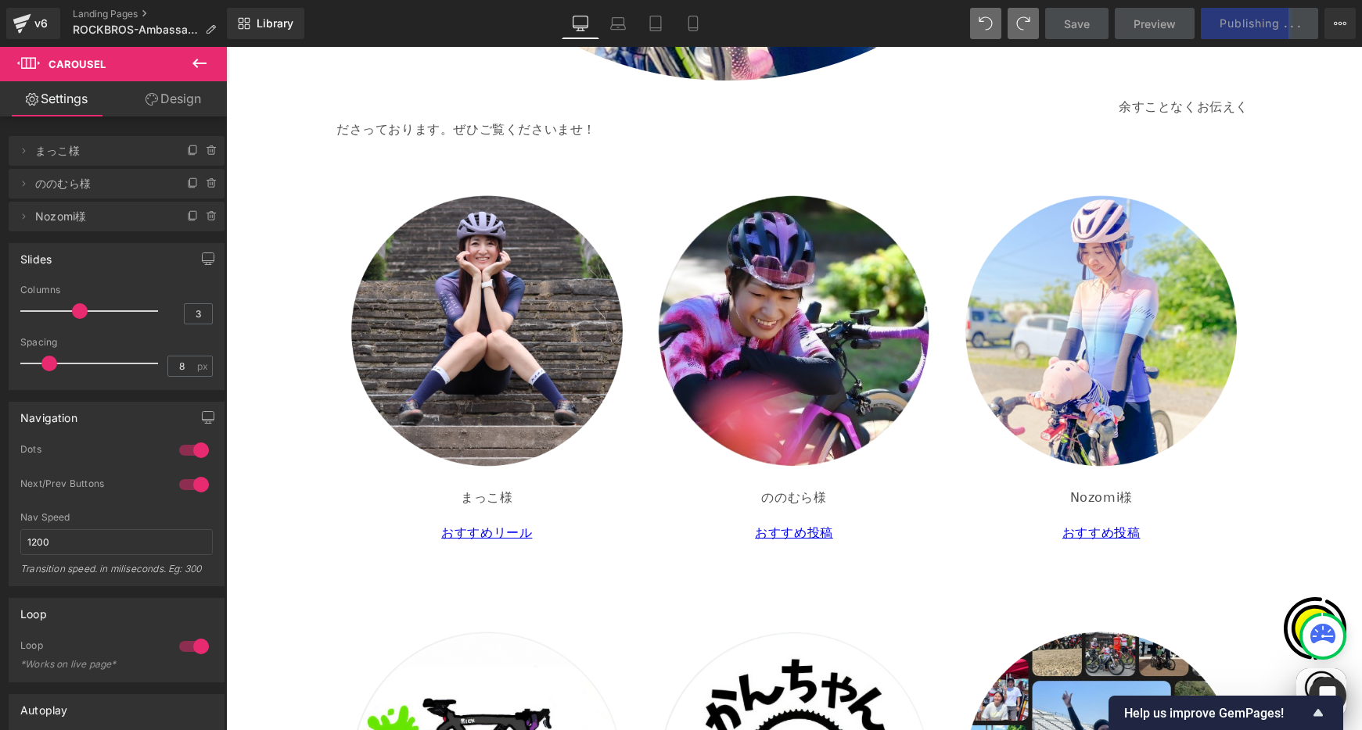
scroll to position [0, 610]
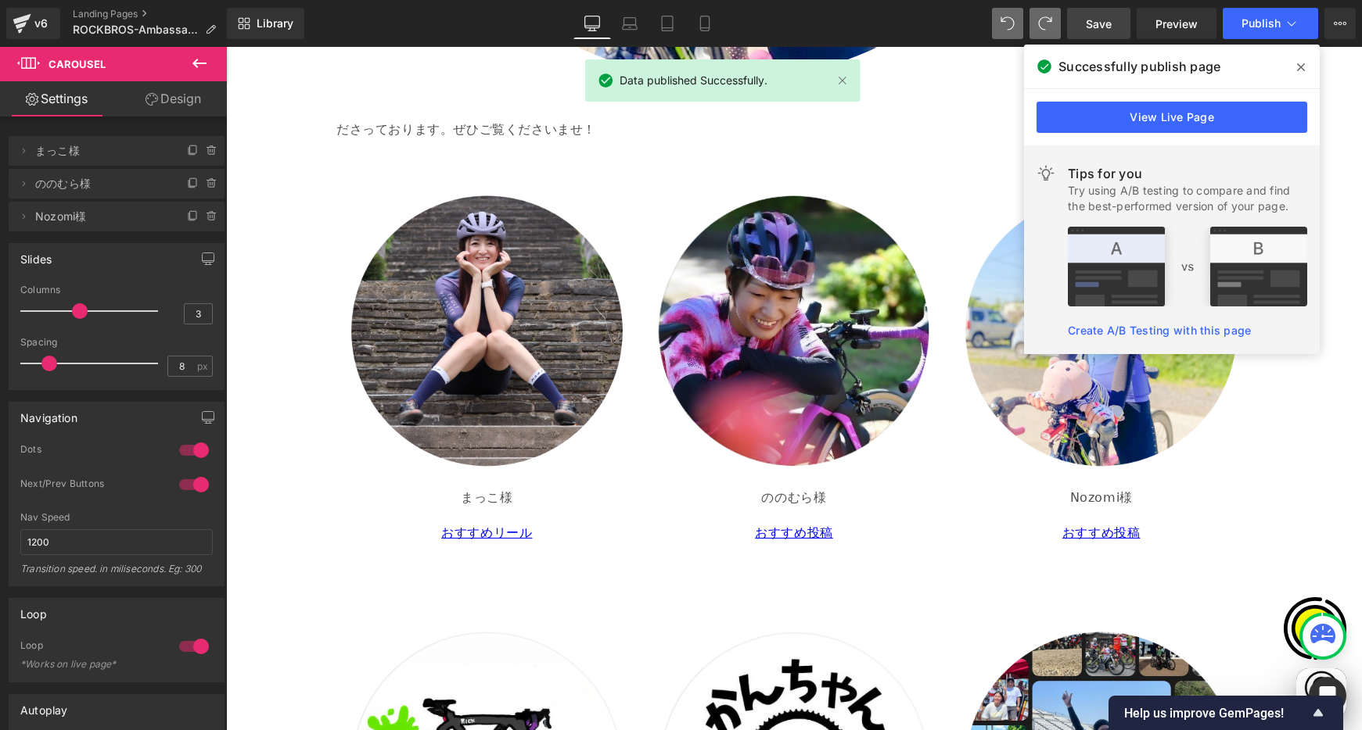
click at [1274, 63] on span at bounding box center [1300, 67] width 25 height 25
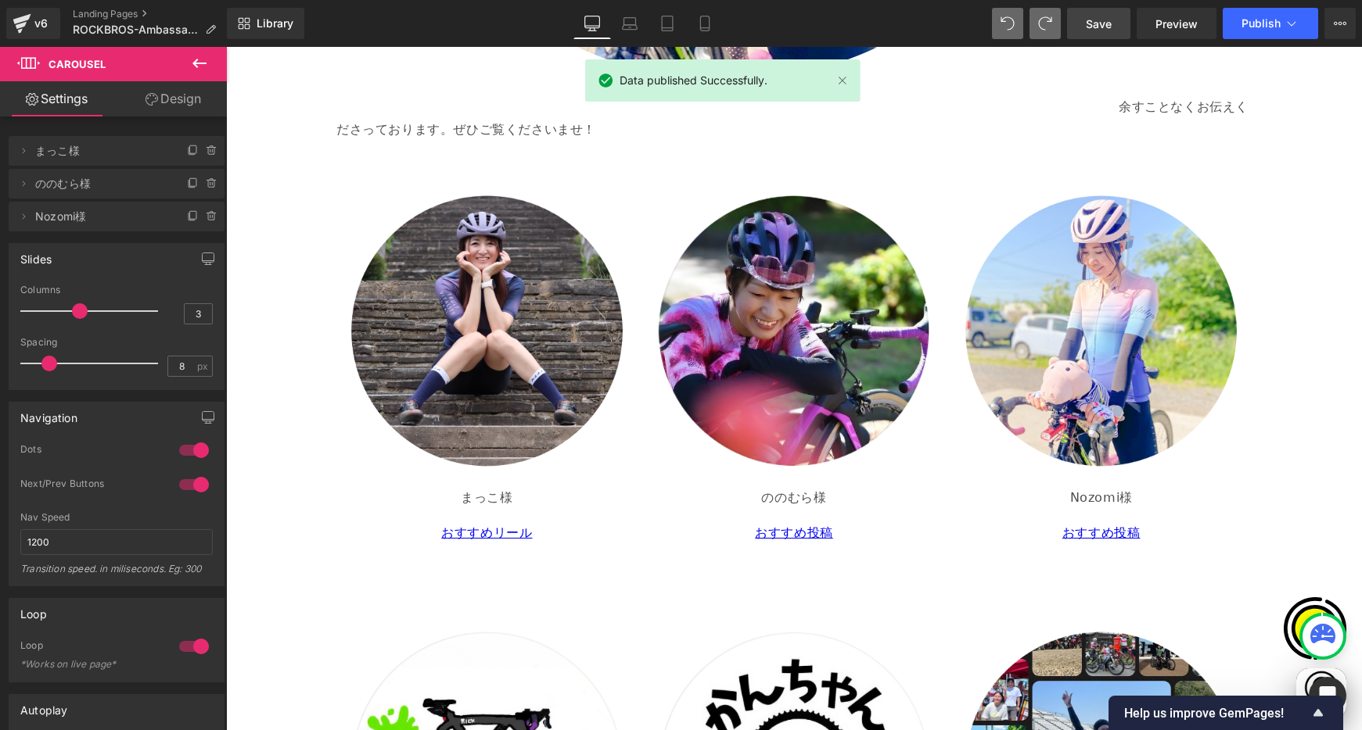
scroll to position [0, 915]
click at [67, 12] on div "v6 Landing Pages ROCKBROS-Ambassador" at bounding box center [113, 23] width 227 height 47
click at [93, 11] on link "Landing Pages" at bounding box center [151, 14] width 156 height 13
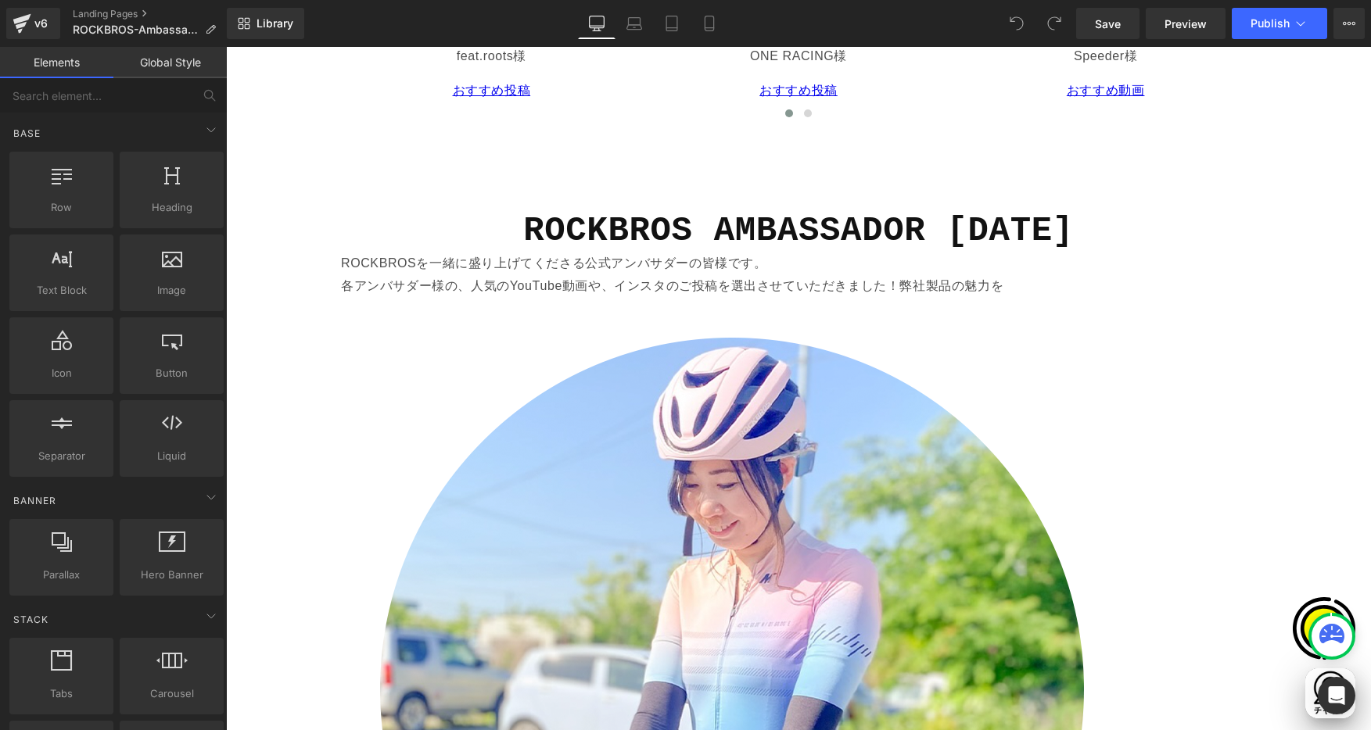
scroll to position [2494, 0]
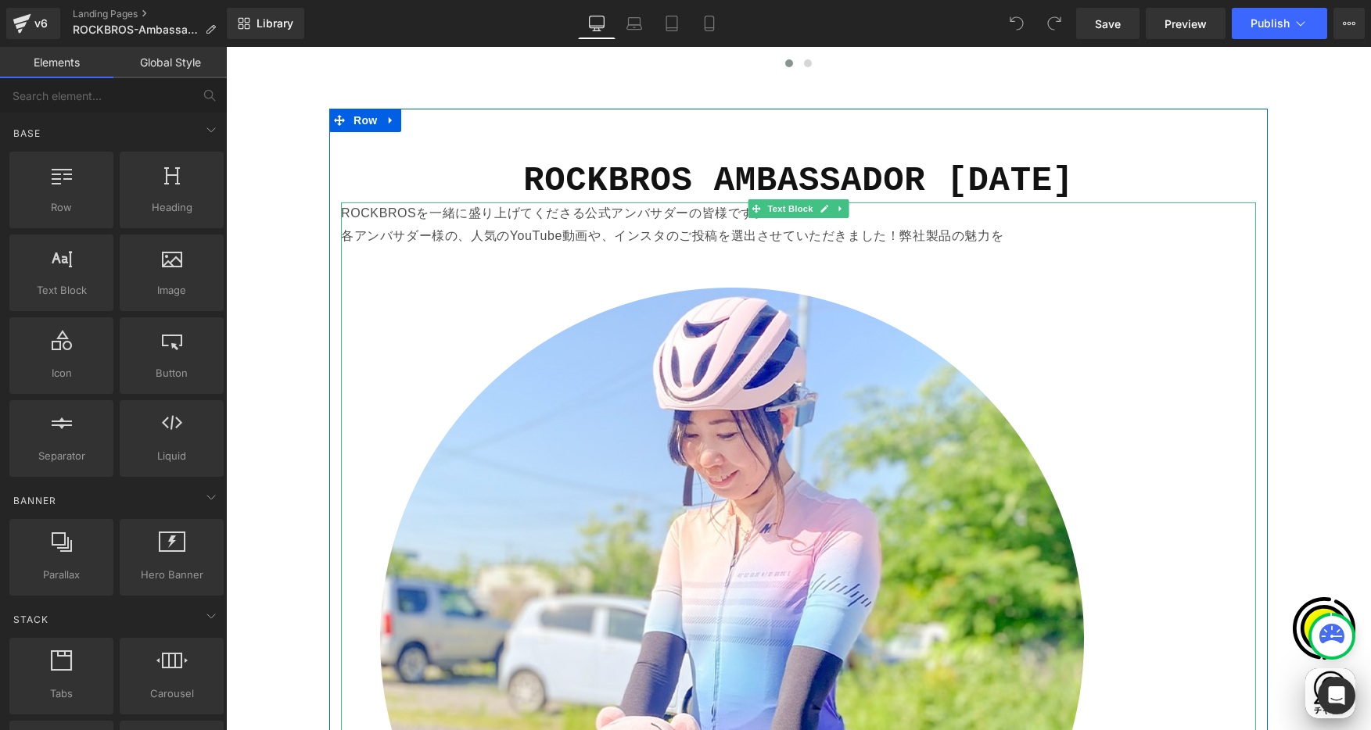
click at [944, 239] on p "ROCKBROSを一緒に盛り上げてくださる公式アンバサダーの皆様です。 各アンバサダー様の、人気のYouTube動画や、インスタのご投稿を選出させていただきま…" at bounding box center [798, 627] width 915 height 849
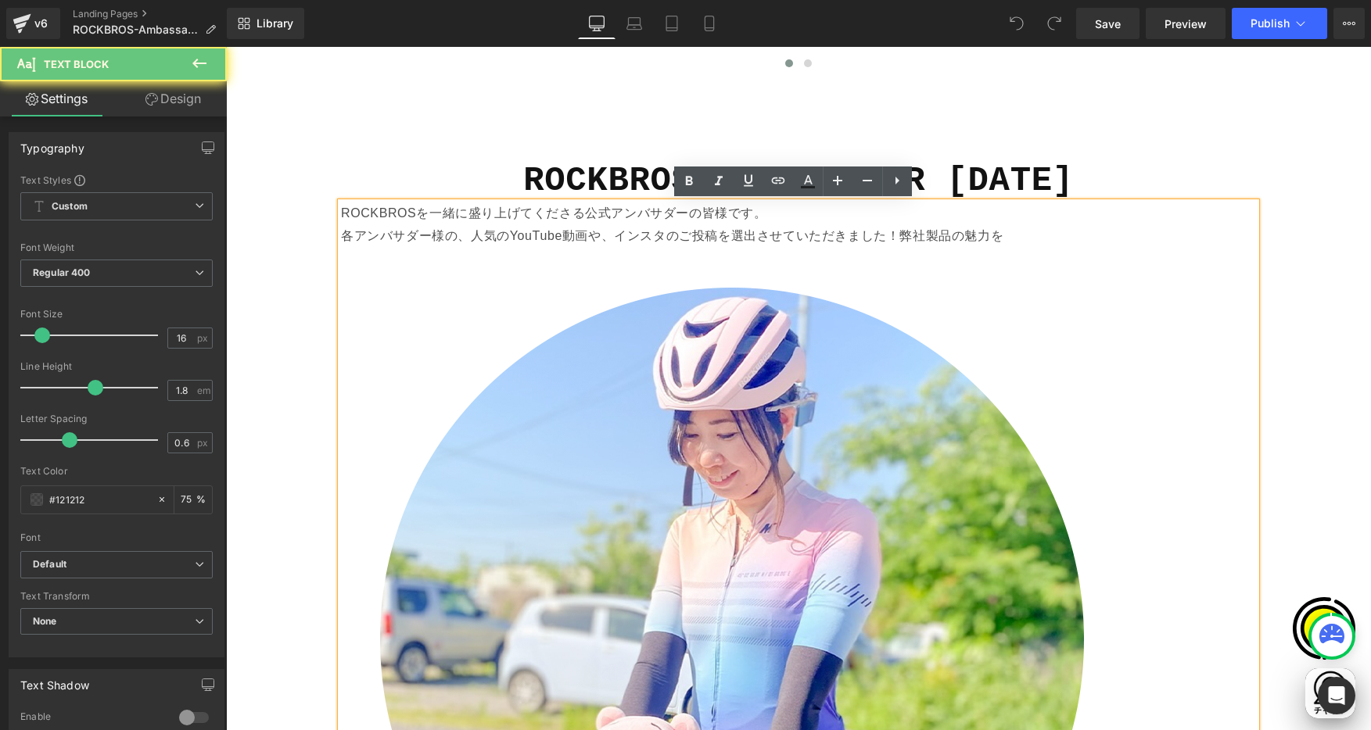
click at [1025, 233] on p "ROCKBROSを一緒に盛り上げてくださる公式アンバサダーの皆様です。 各アンバサダー様の、人気のYouTube動画や、インスタのご投稿を選出させていただきま…" at bounding box center [798, 627] width 915 height 849
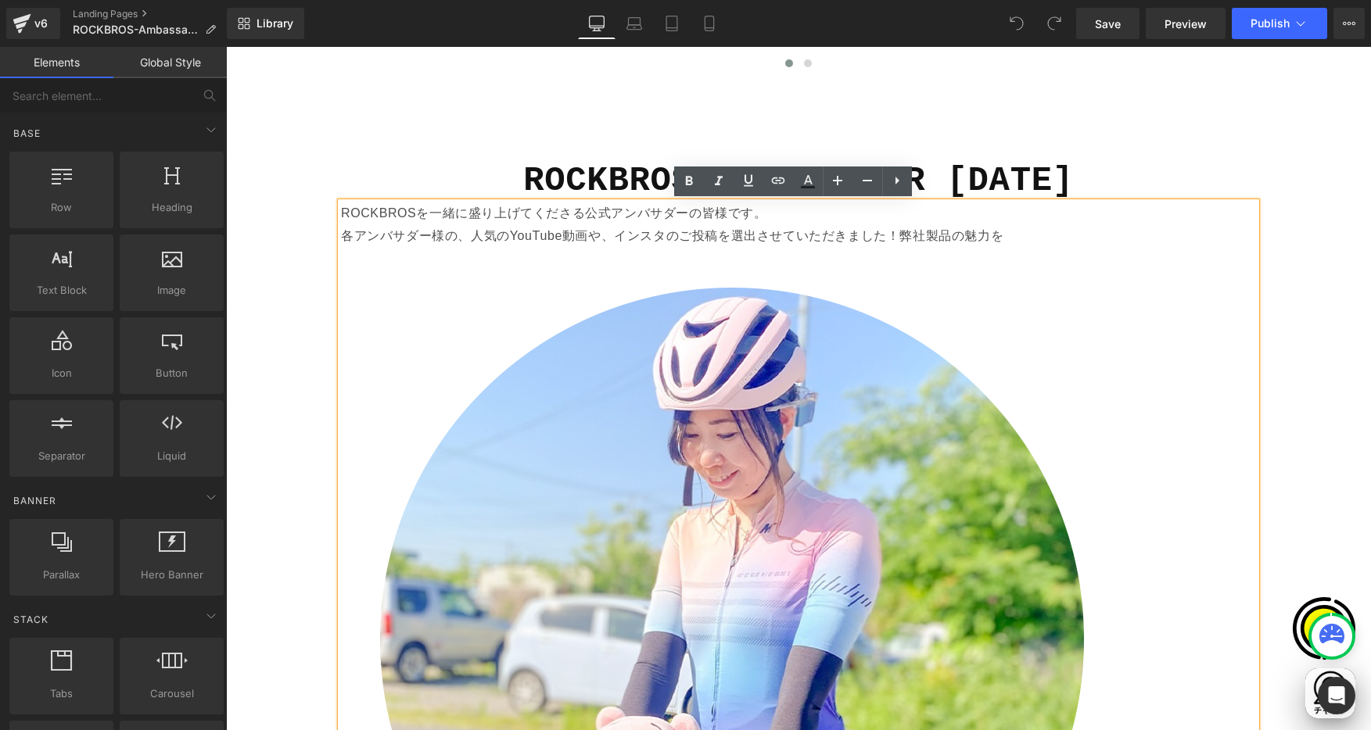
click at [1317, 317] on div "TEAM SPONSORED 2025 Heading ROCKBROSがスポンサーシップを結び、活動を応援しているチームをご紹介します。 Text Bloc…" at bounding box center [798, 286] width 1145 height 5044
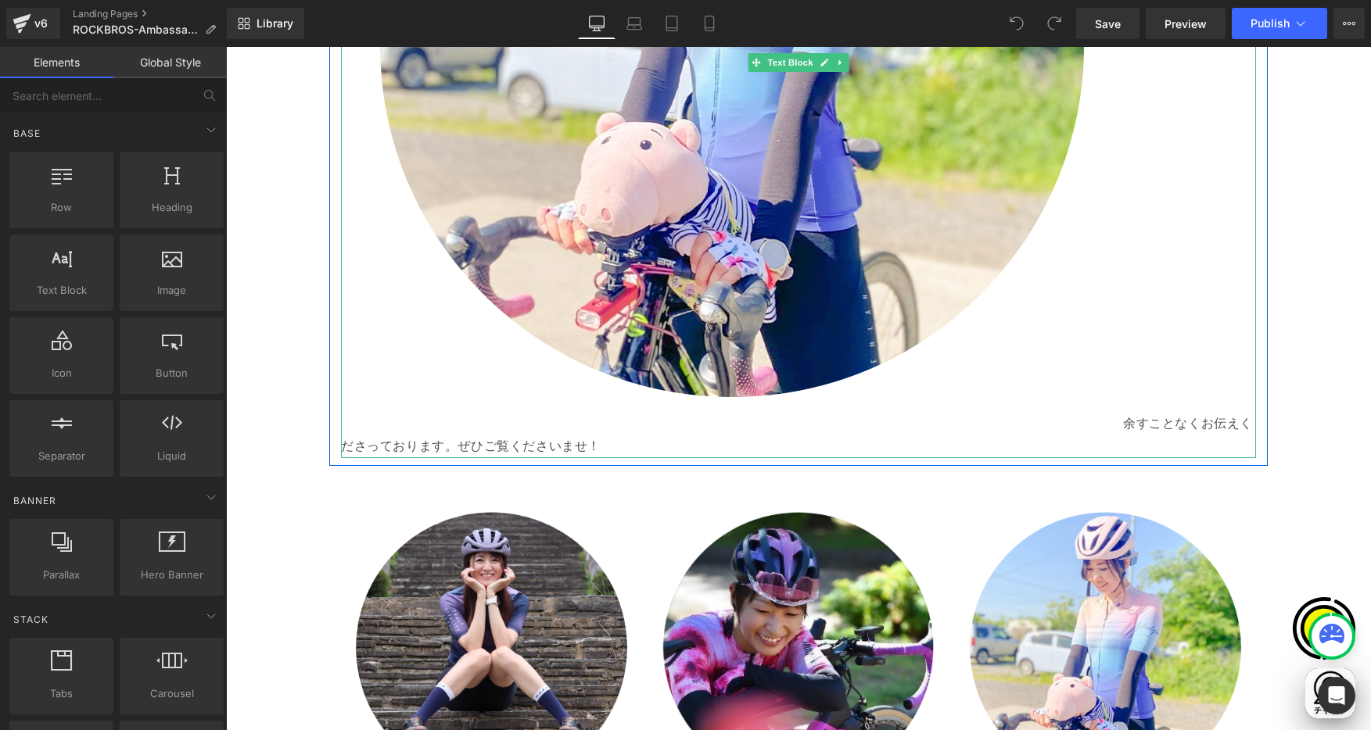
scroll to position [0, 610]
click at [1122, 427] on span "余すことなくお伝えくださっております。ぜひご覧くださいませ！" at bounding box center [797, 435] width 912 height 36
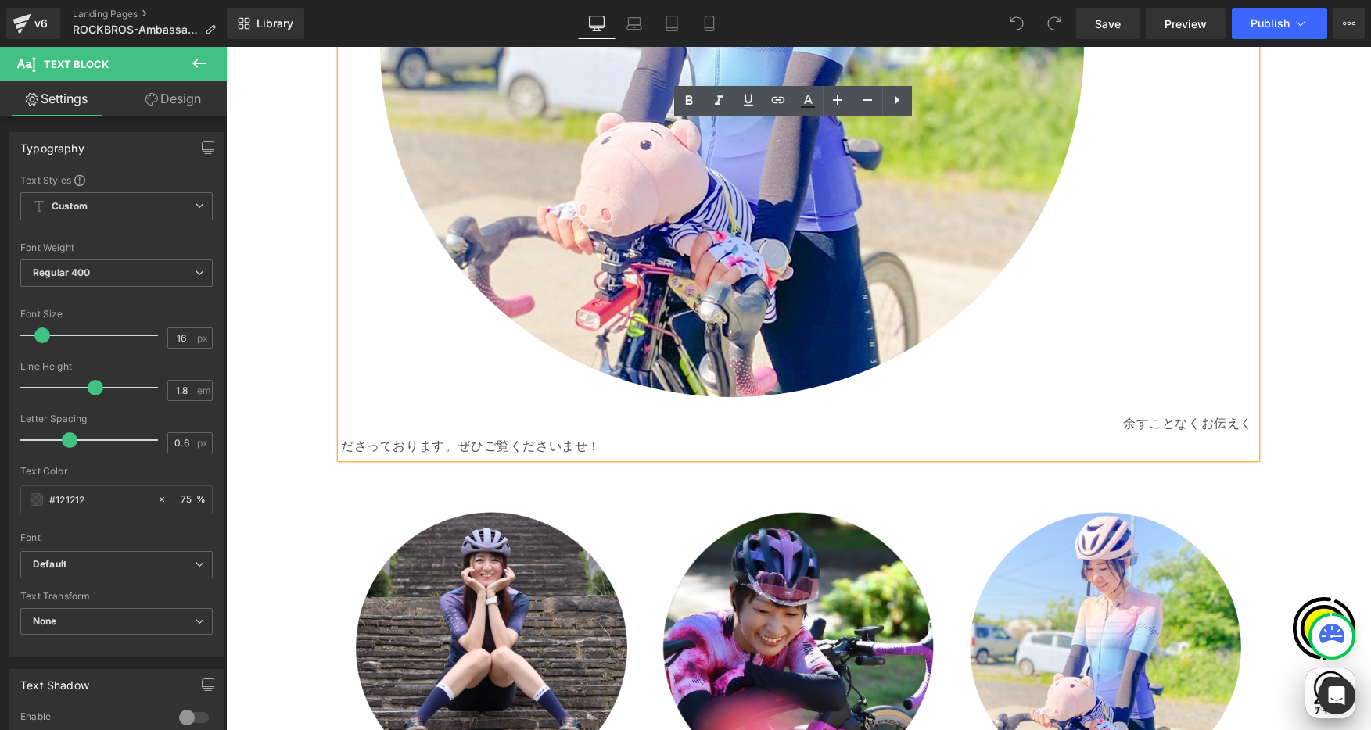
scroll to position [2306, 0]
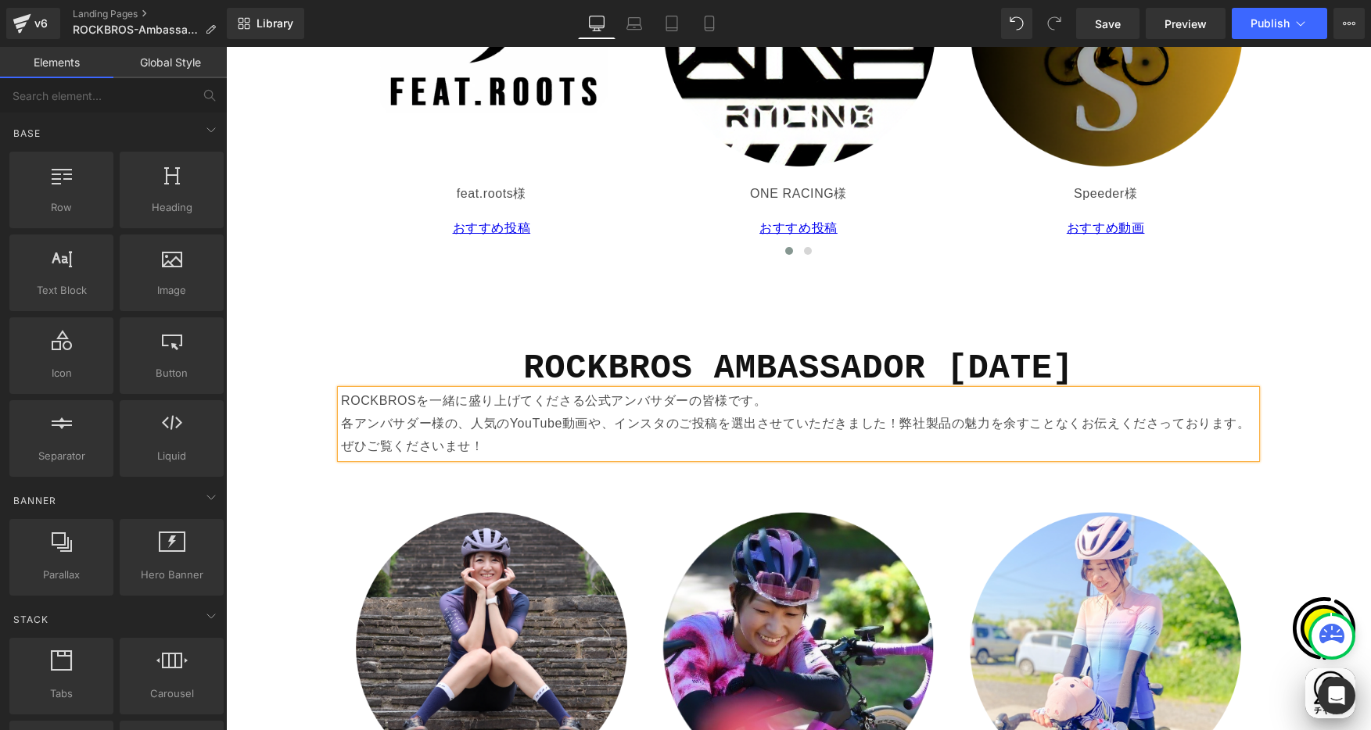
click at [1321, 382] on div "TEAM SPONSORED 2025 Heading ROCKBROSがスポンサーシップを結び、活動を応援しているチームをご紹介します。 Text Bloc…" at bounding box center [798, 83] width 1145 height 4262
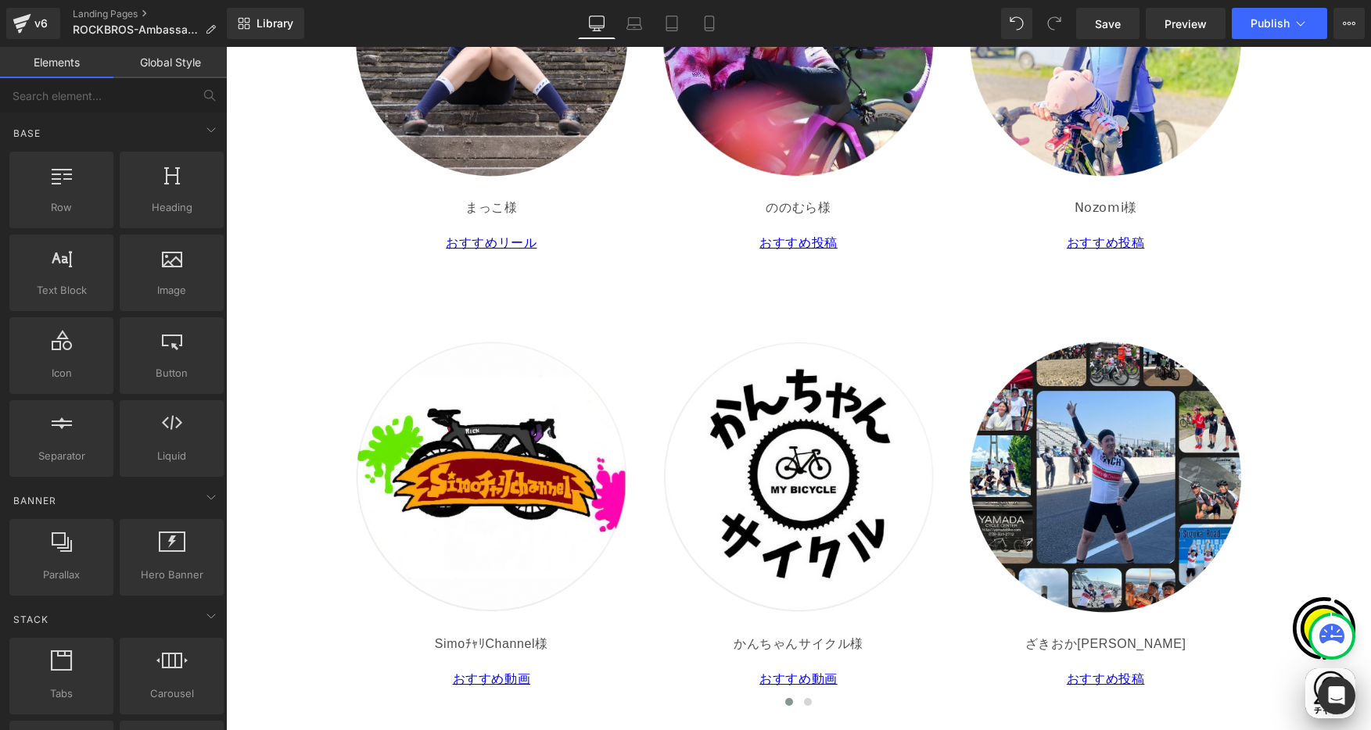
scroll to position [2959, 0]
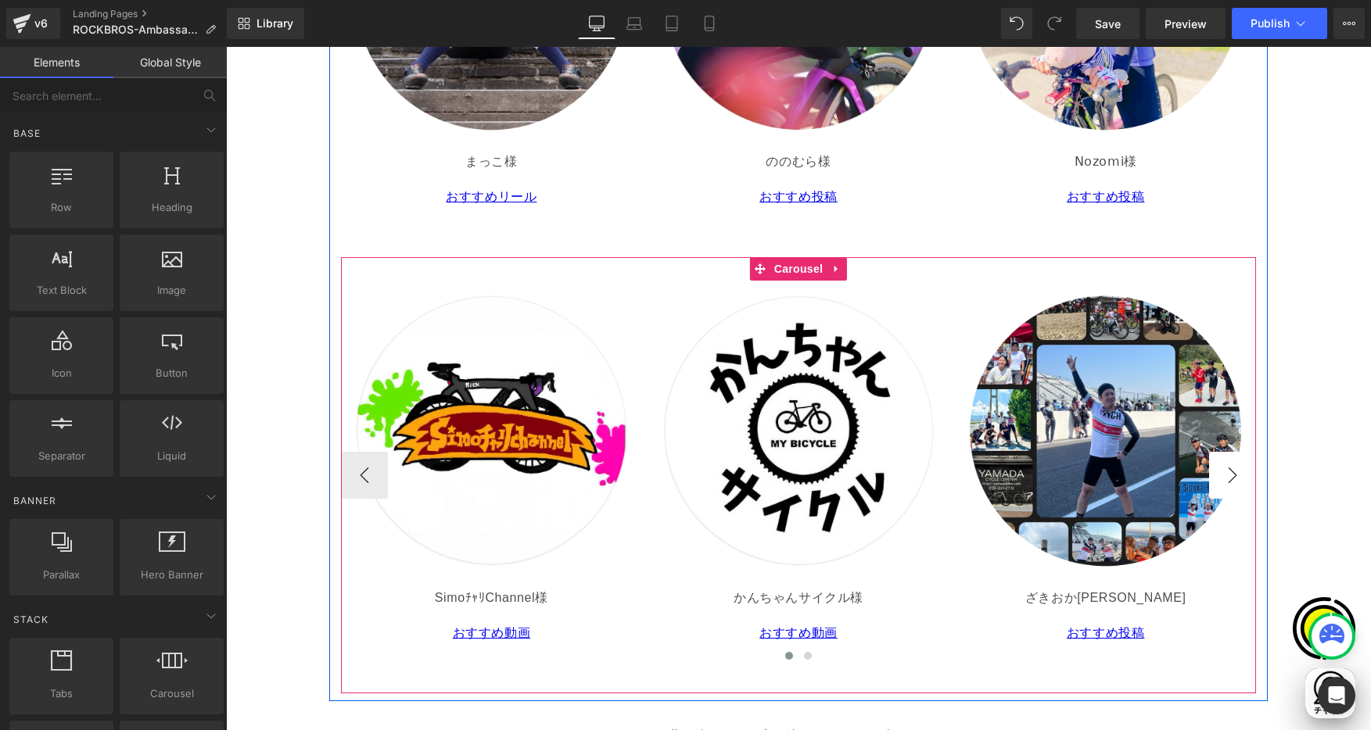
click at [1225, 471] on button "›" at bounding box center [1232, 475] width 47 height 47
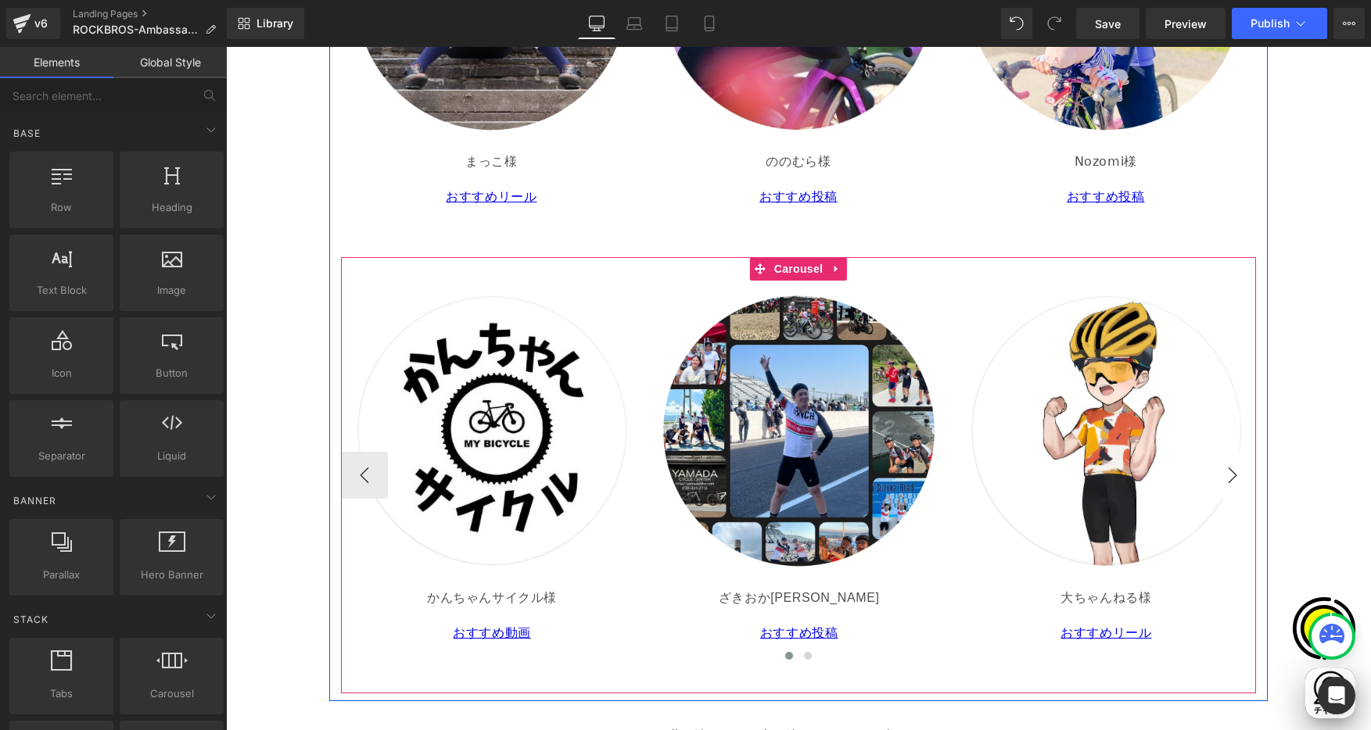
click at [1225, 470] on button "›" at bounding box center [1232, 475] width 47 height 47
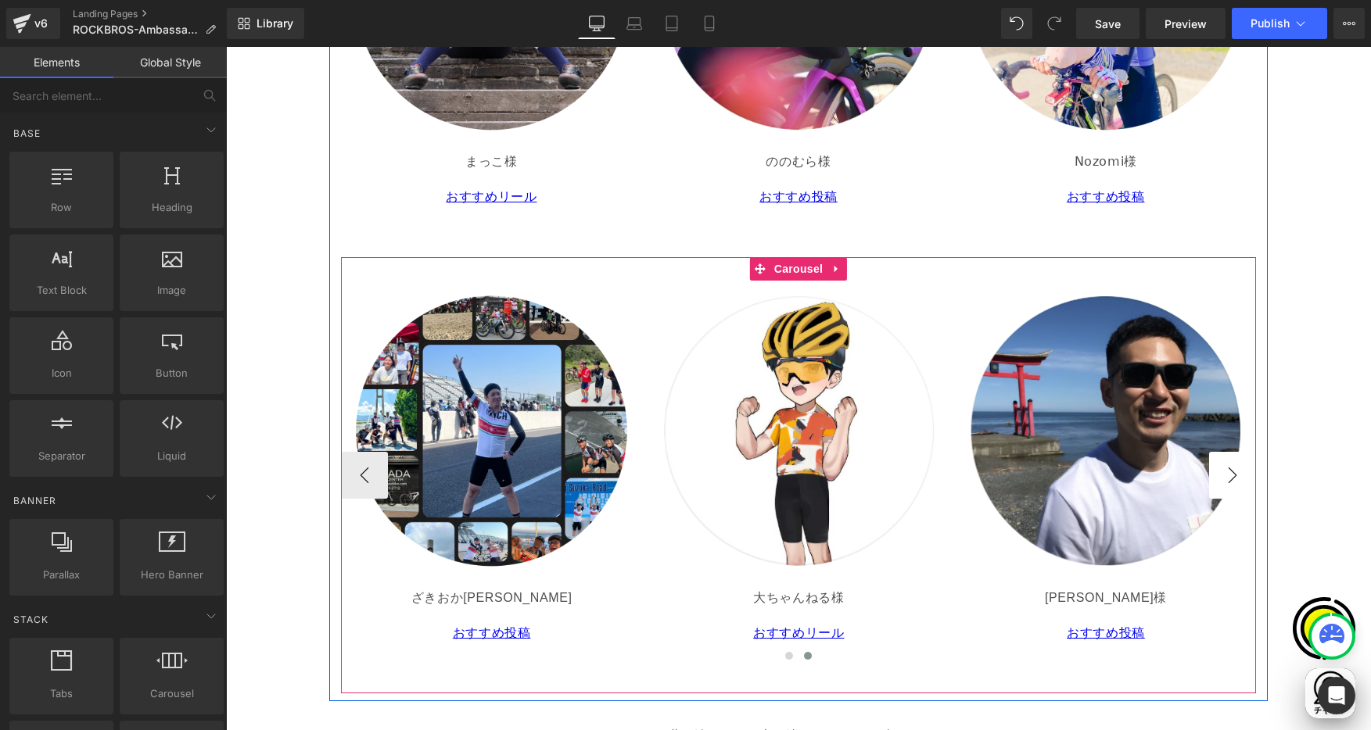
scroll to position [0, 0]
click at [1225, 470] on button "›" at bounding box center [1232, 475] width 47 height 47
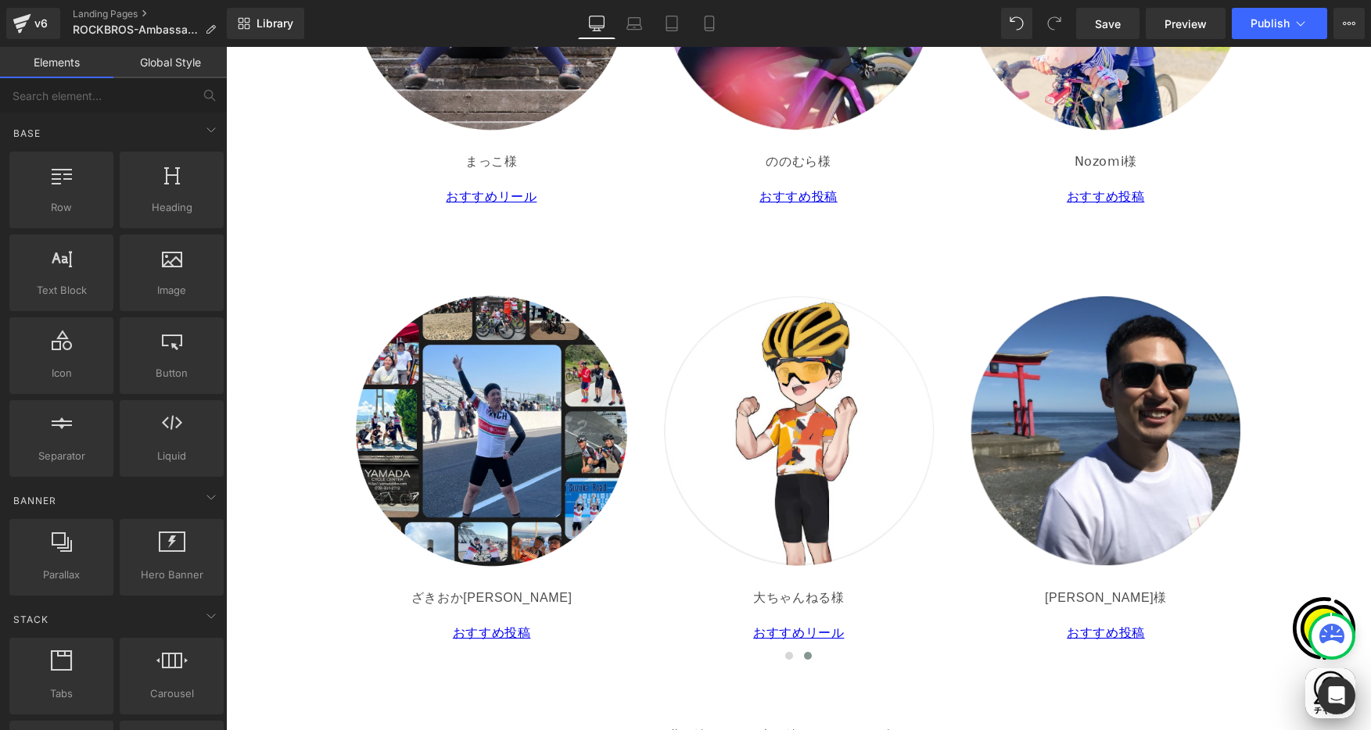
scroll to position [2603, 0]
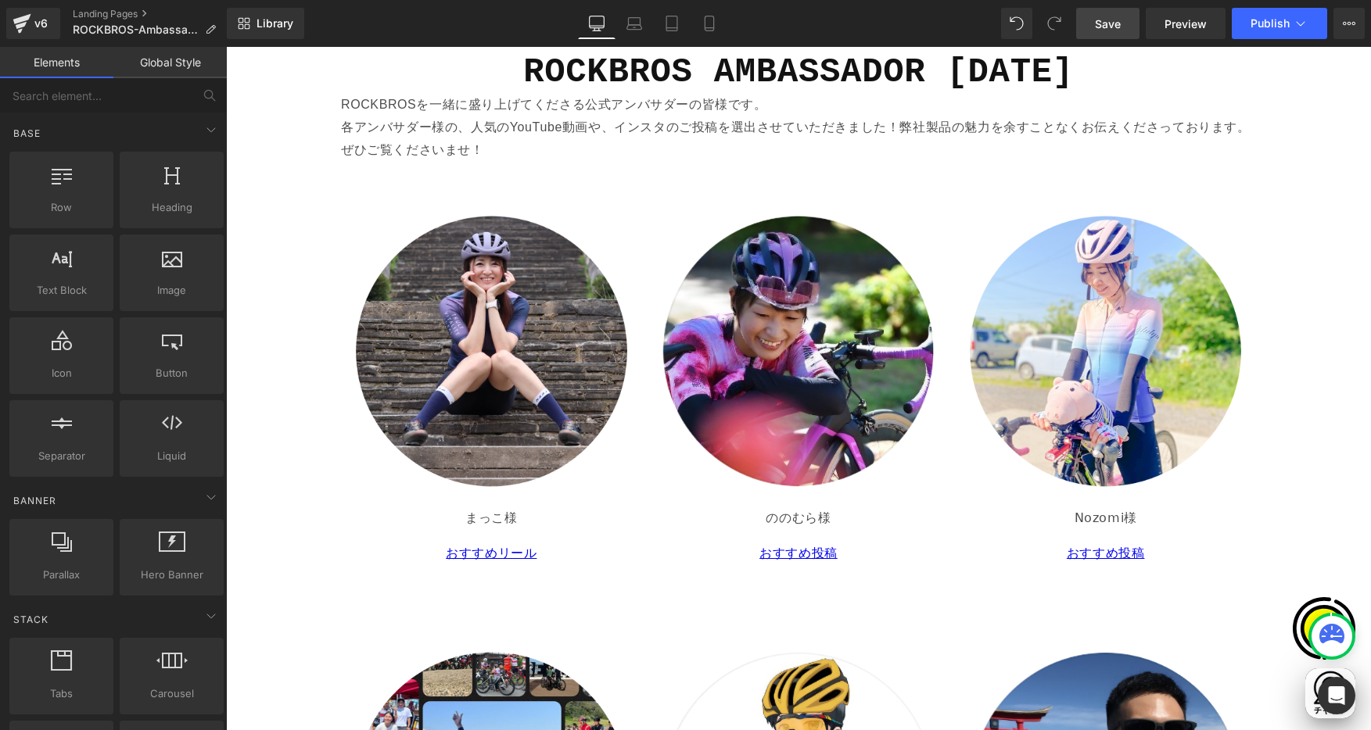
click at [1107, 24] on span "Save" at bounding box center [1108, 24] width 26 height 16
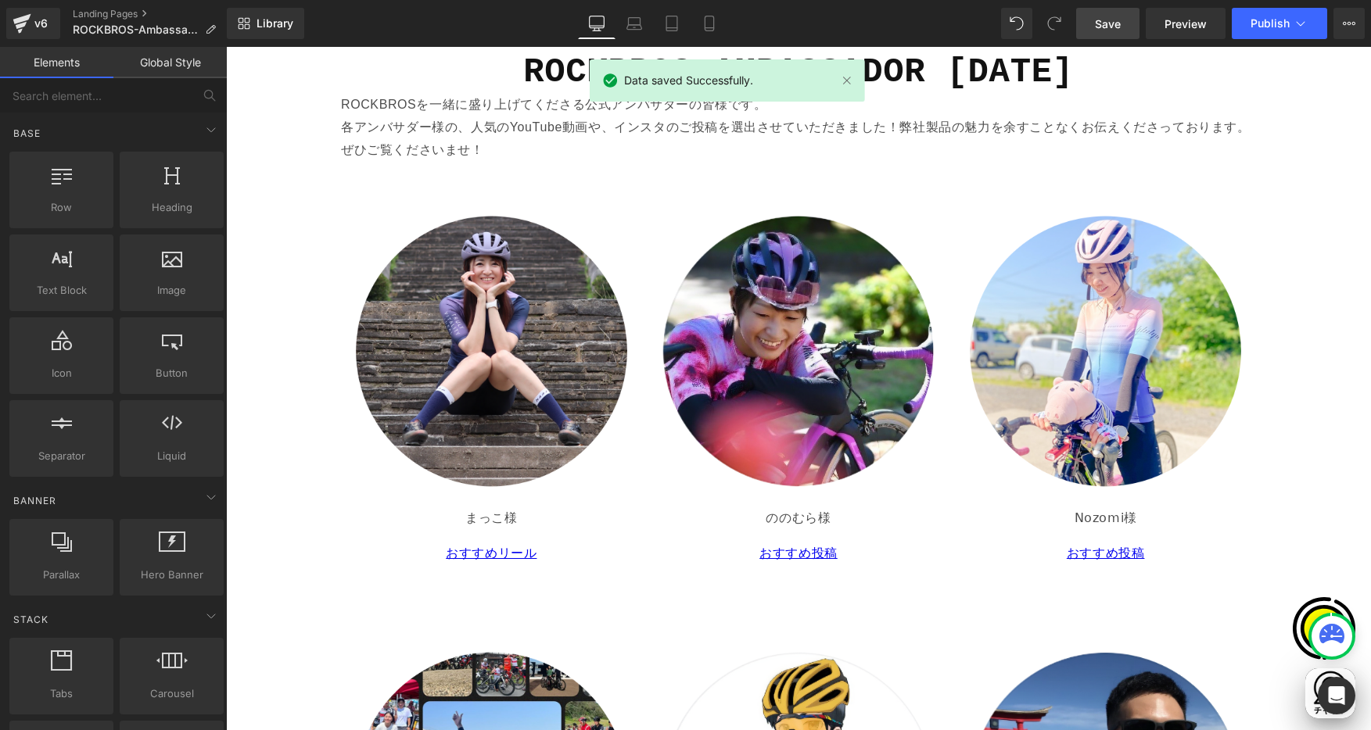
scroll to position [0, 305]
click at [1281, 23] on span "Publish" at bounding box center [1270, 23] width 39 height 13
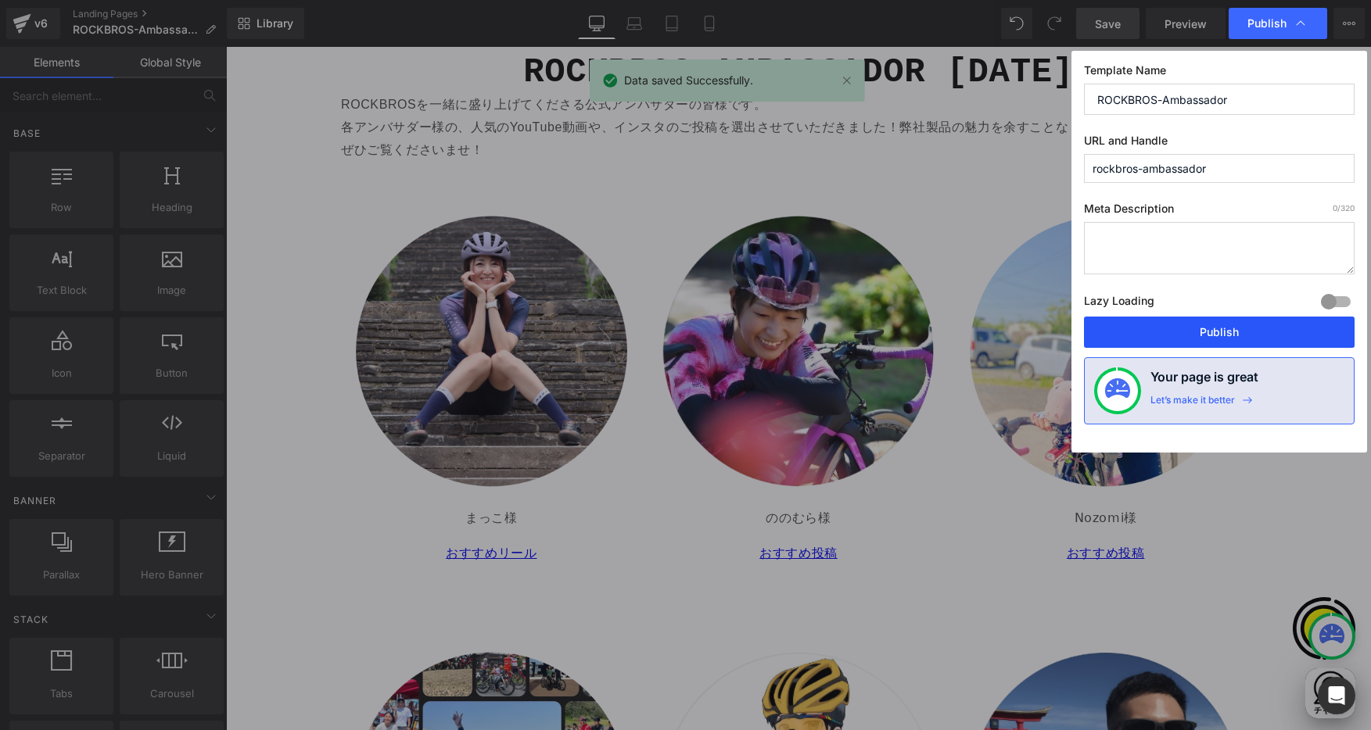
click at [1186, 332] on button "Publish" at bounding box center [1219, 332] width 271 height 31
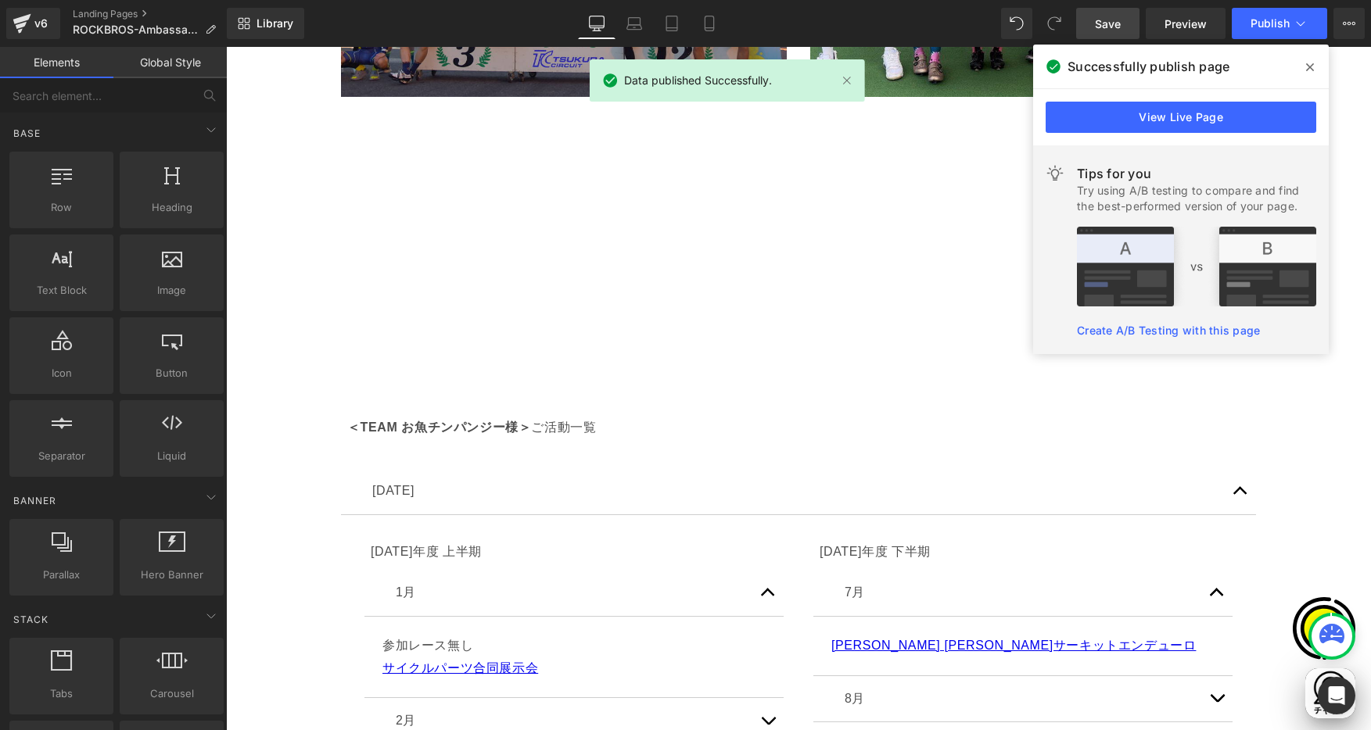
scroll to position [1017, 0]
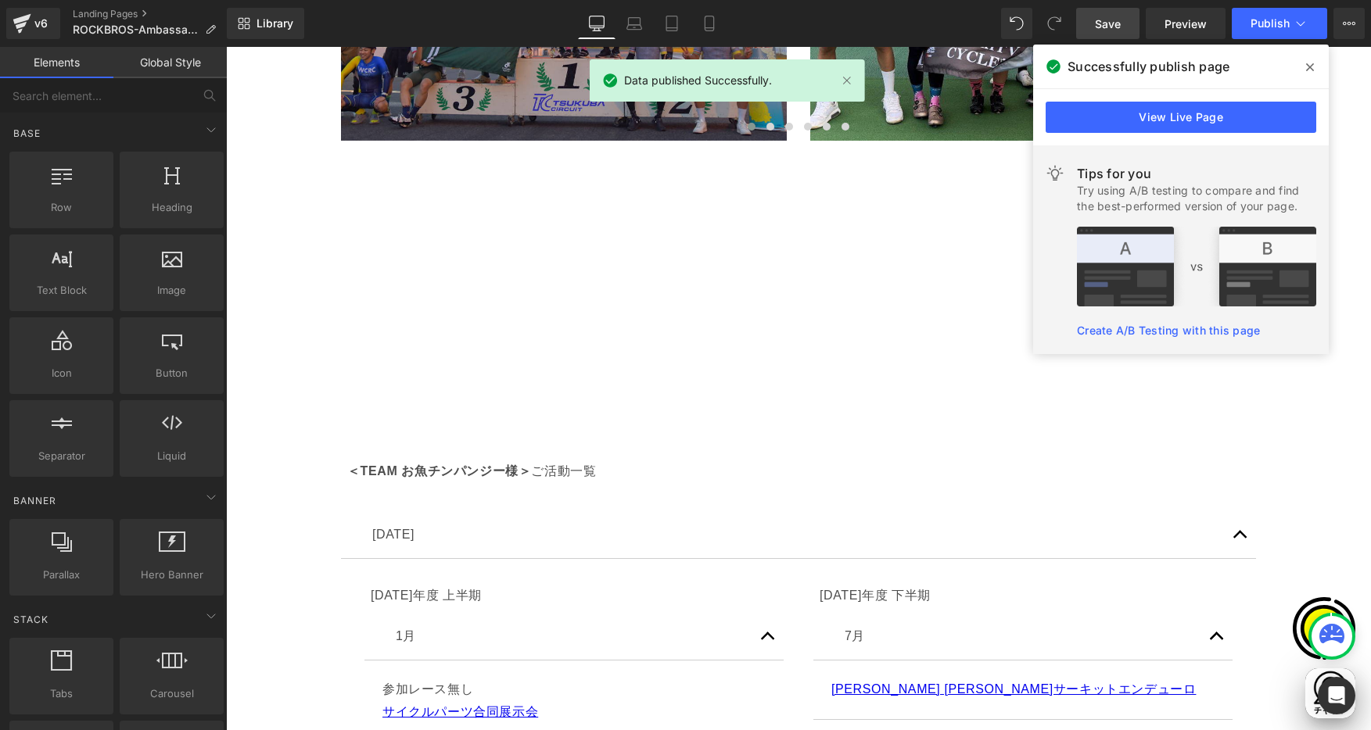
drag, startPoint x: 1308, startPoint y: 66, endPoint x: 1082, endPoint y: 204, distance: 265.0
click at [1308, 66] on icon at bounding box center [1310, 67] width 8 height 8
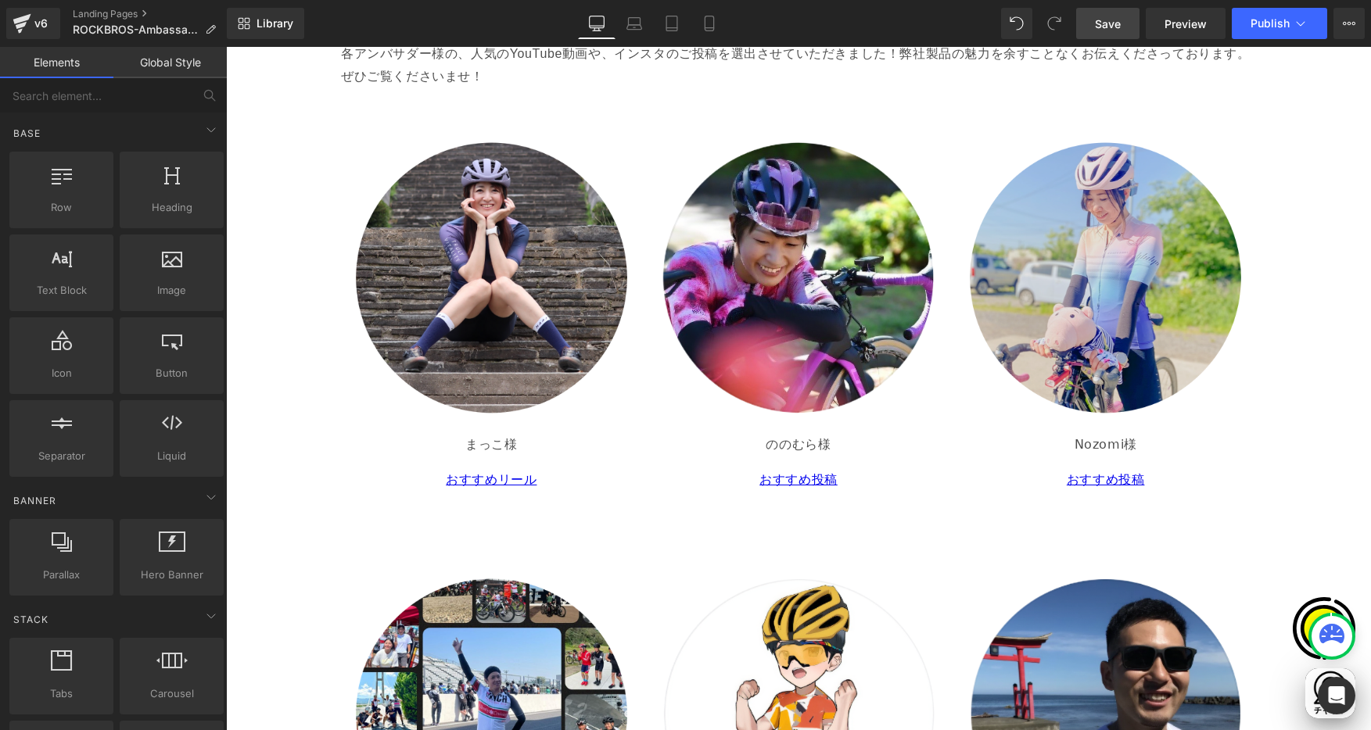
scroll to position [2679, 0]
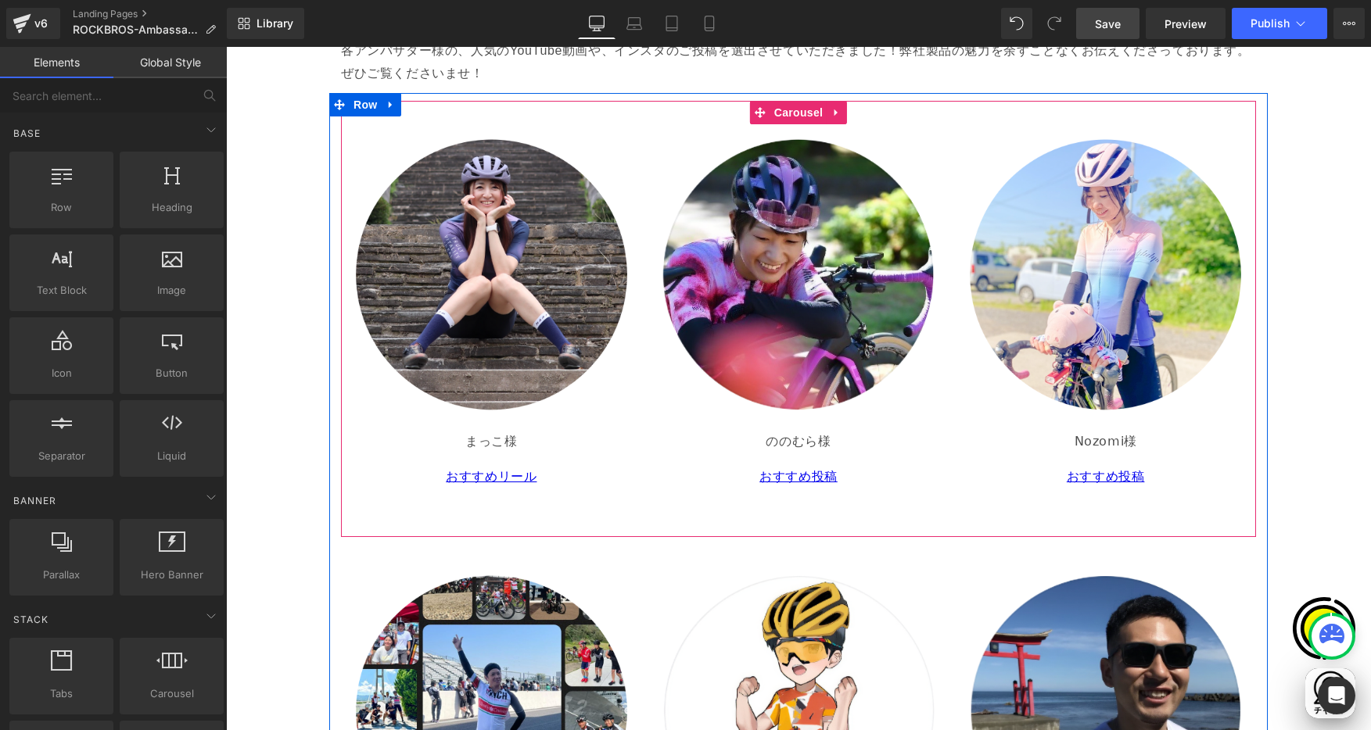
click at [791, 111] on span "Carousel" at bounding box center [798, 112] width 56 height 23
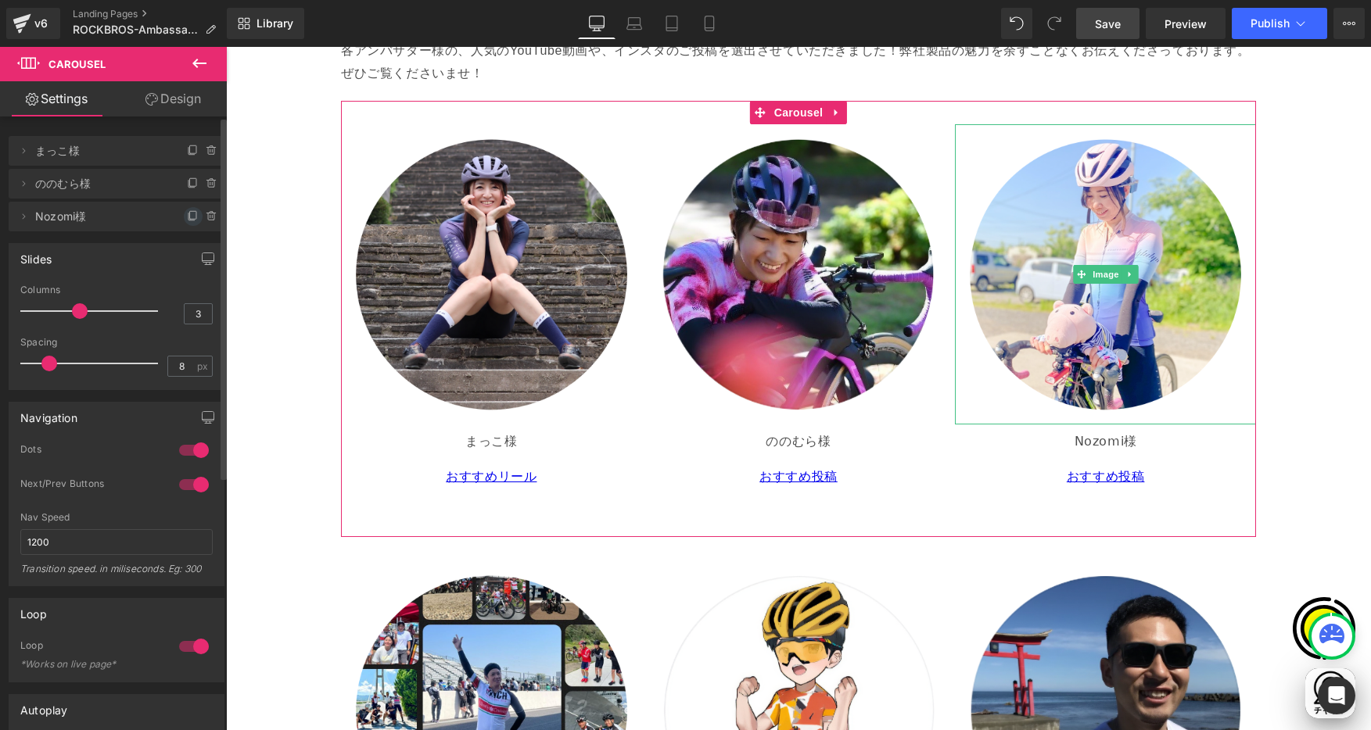
click at [188, 214] on icon at bounding box center [193, 216] width 13 height 13
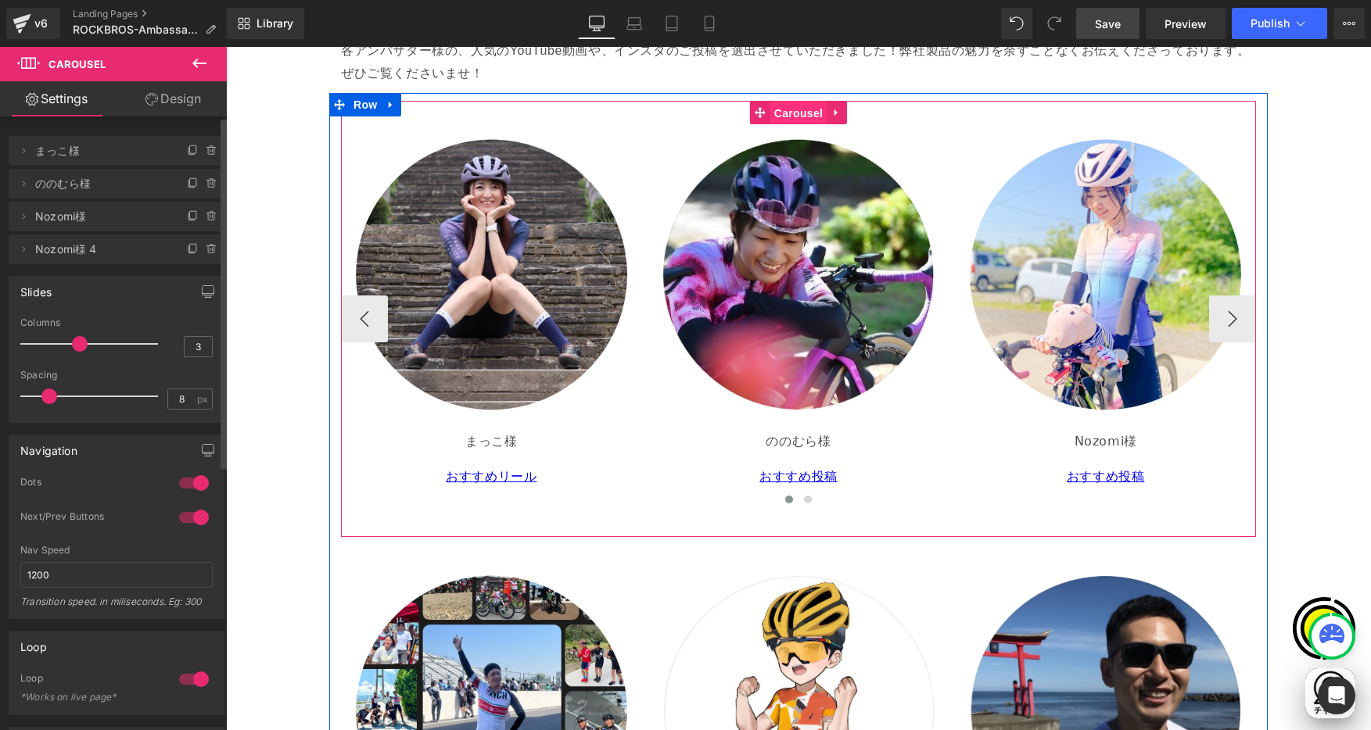
scroll to position [0, 915]
click at [797, 103] on span "Carousel" at bounding box center [798, 113] width 56 height 23
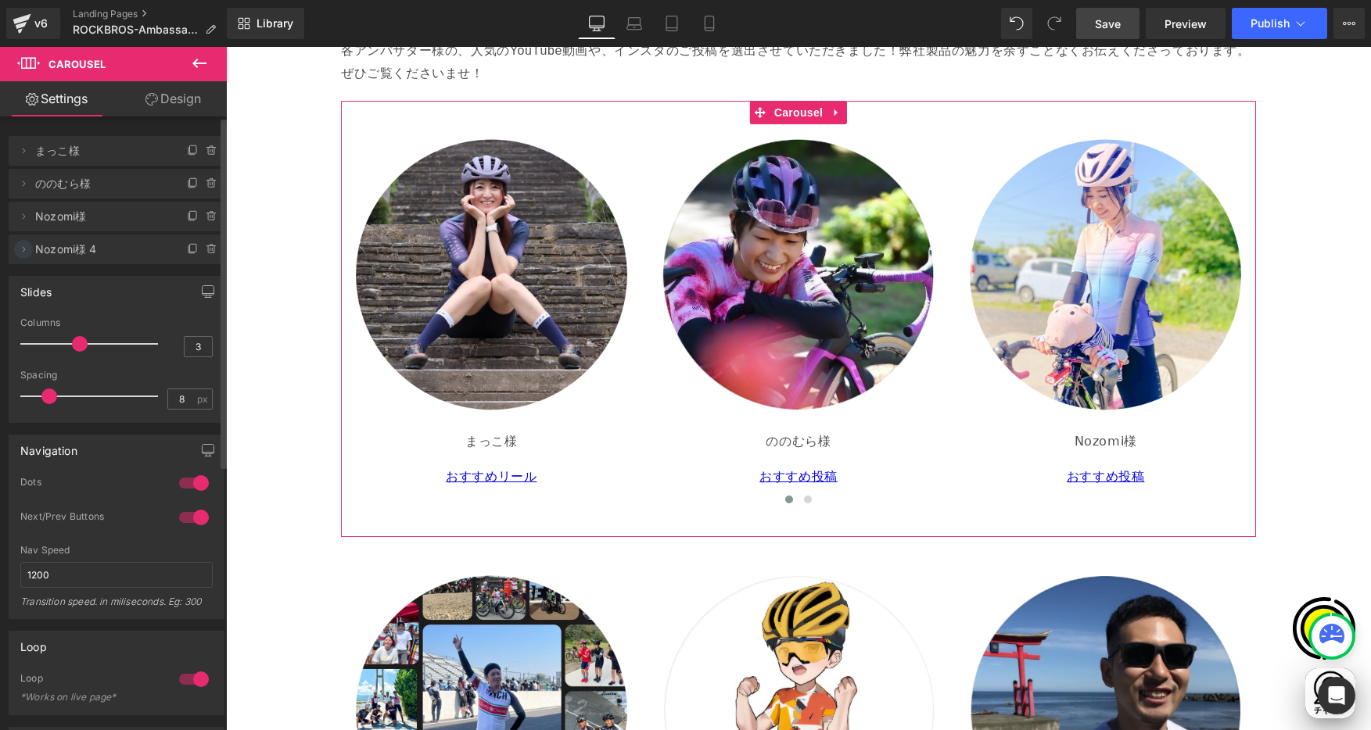
click at [26, 249] on icon at bounding box center [23, 249] width 13 height 13
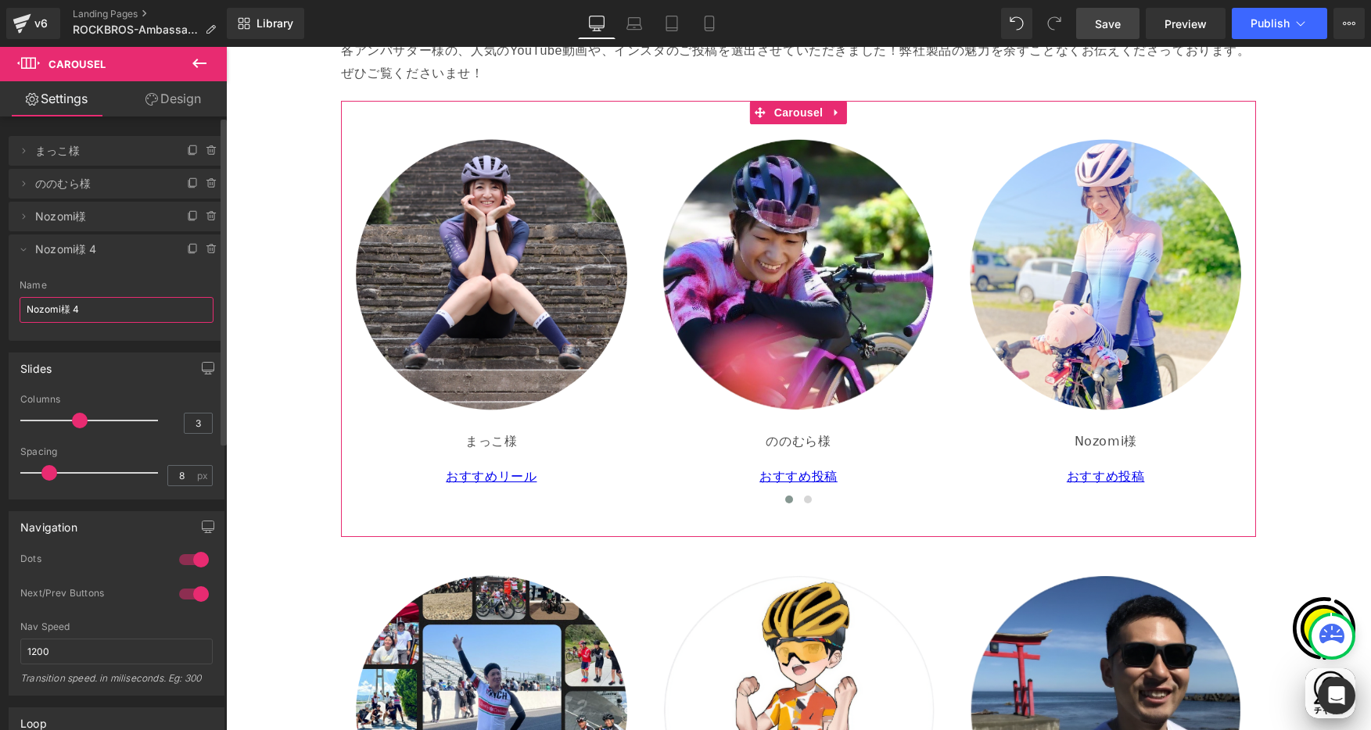
click at [66, 312] on input "Nozomi様 4" at bounding box center [117, 310] width 194 height 26
drag, startPoint x: 59, startPoint y: 310, endPoint x: 12, endPoint y: 303, distance: 47.4
click at [0, 303] on html "Carousel You are previewing how the will restyle your page. You can not edit El…" at bounding box center [685, 365] width 1371 height 730
paste input "https://www.instagram.com/p/DMfdkh1yIUU/?img_index=1"
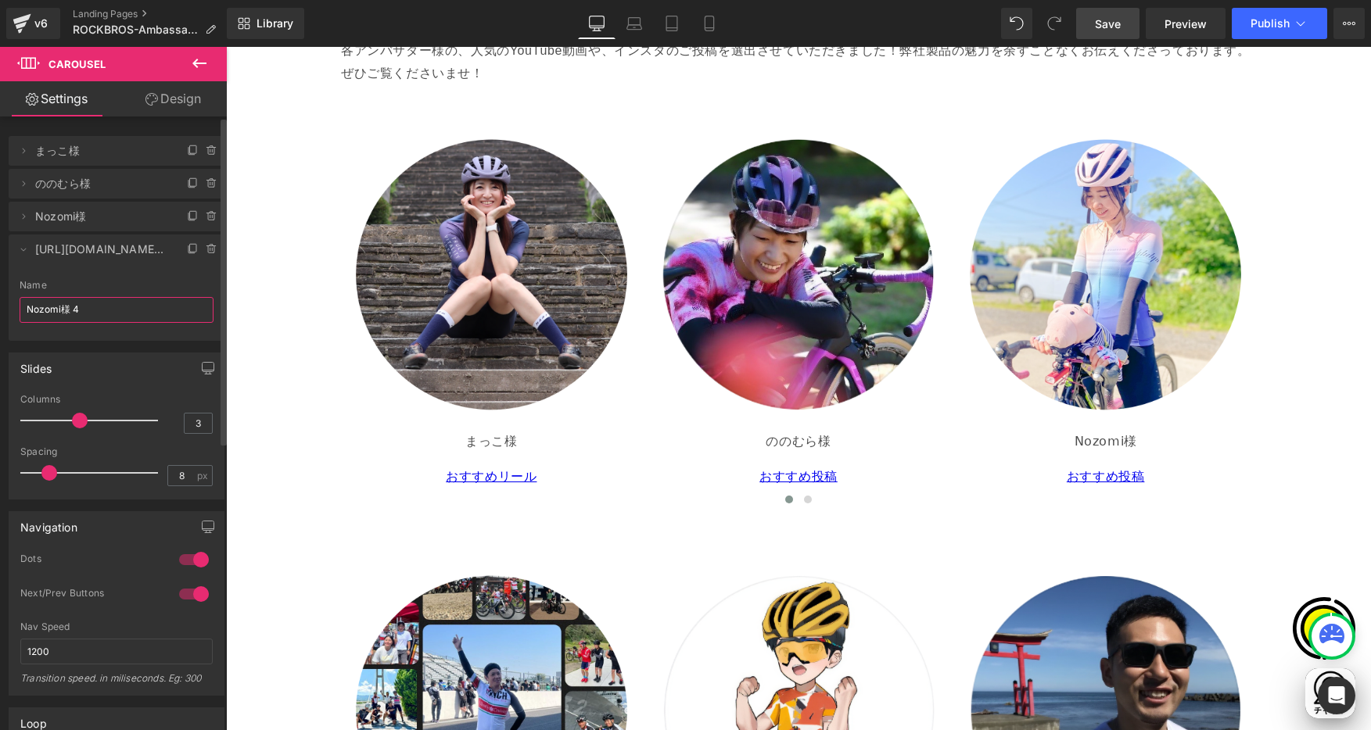
scroll to position [0, 0]
click at [103, 313] on input "Nozomi様 4" at bounding box center [117, 310] width 194 height 26
drag, startPoint x: 63, startPoint y: 311, endPoint x: 12, endPoint y: 306, distance: 51.9
click at [0, 300] on html "Carousel You are previewing how the will restyle your page. You can not edit El…" at bounding box center [685, 365] width 1371 height 730
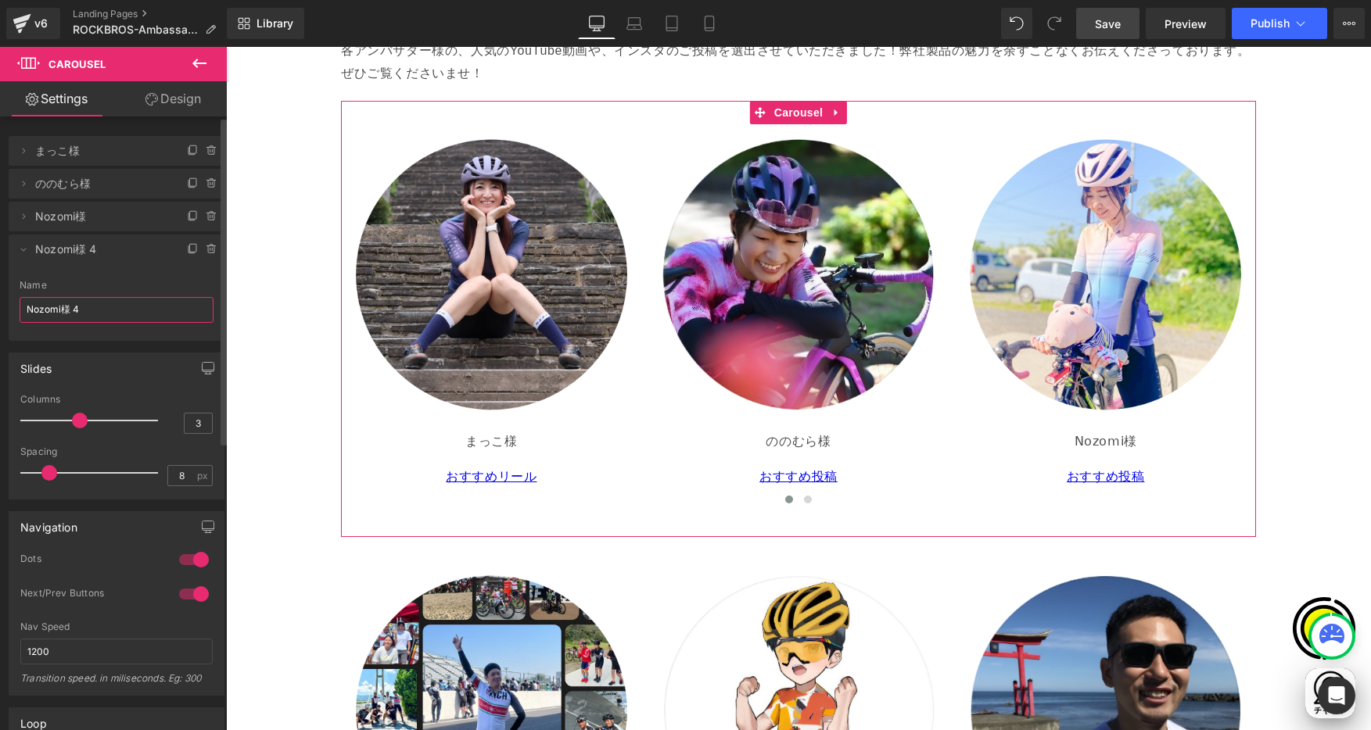
paste input "[DOMAIN_NAME]"
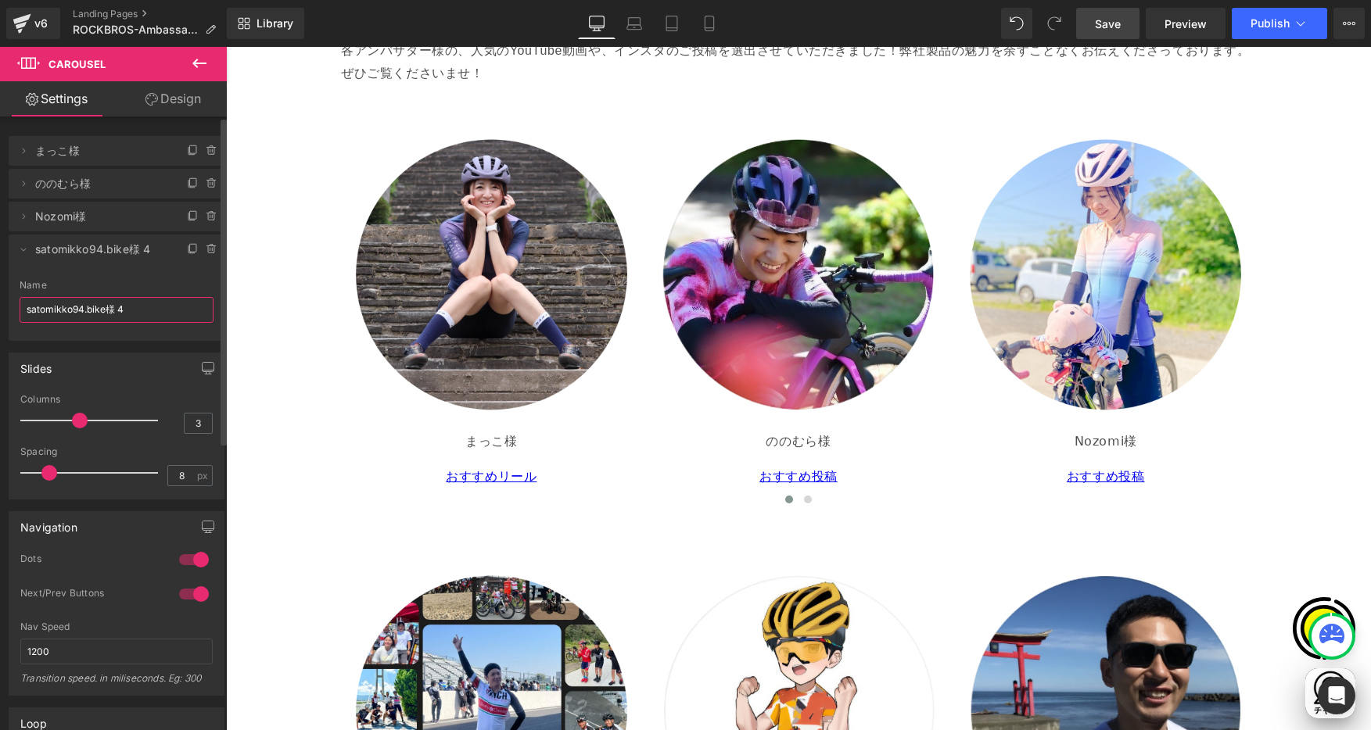
click at [137, 312] on input "satomikko94.bike様 4" at bounding box center [117, 310] width 194 height 26
type input "satomikko94.bike様"
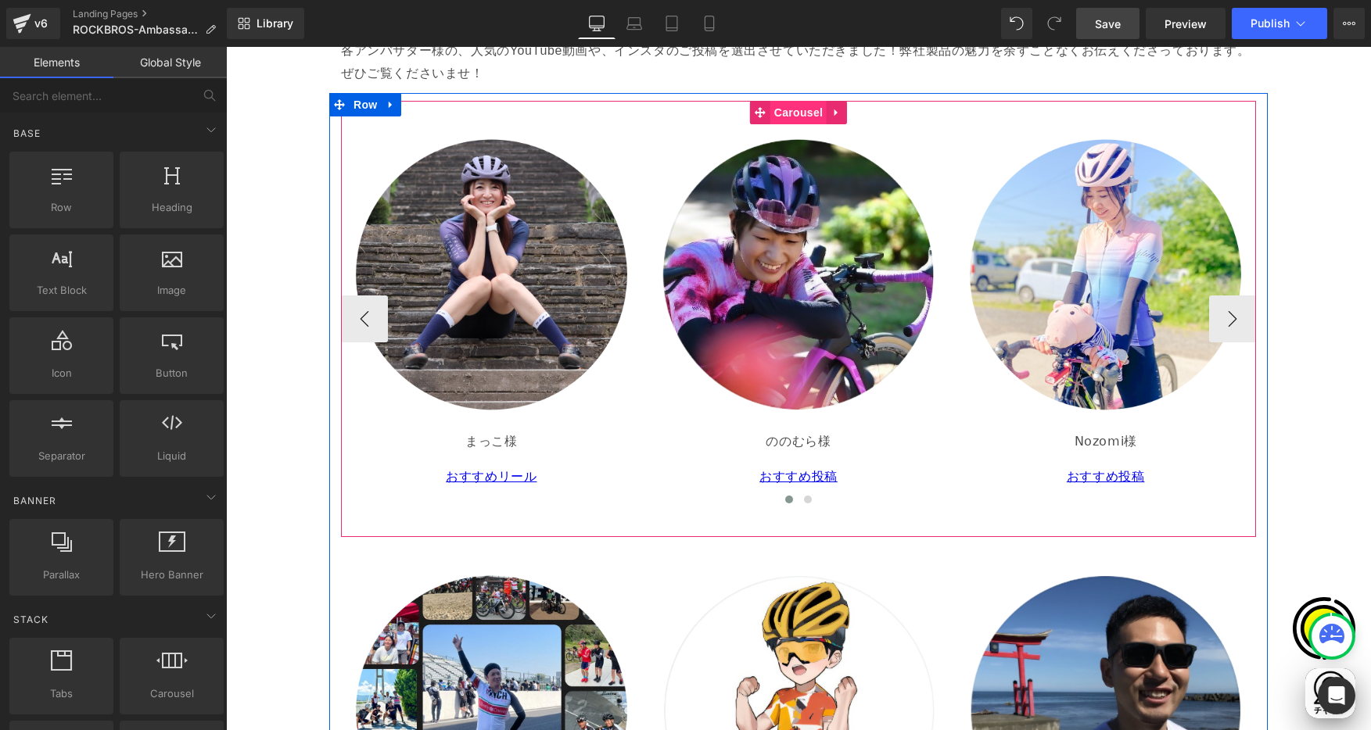
click at [793, 119] on span "Carousel" at bounding box center [798, 112] width 56 height 23
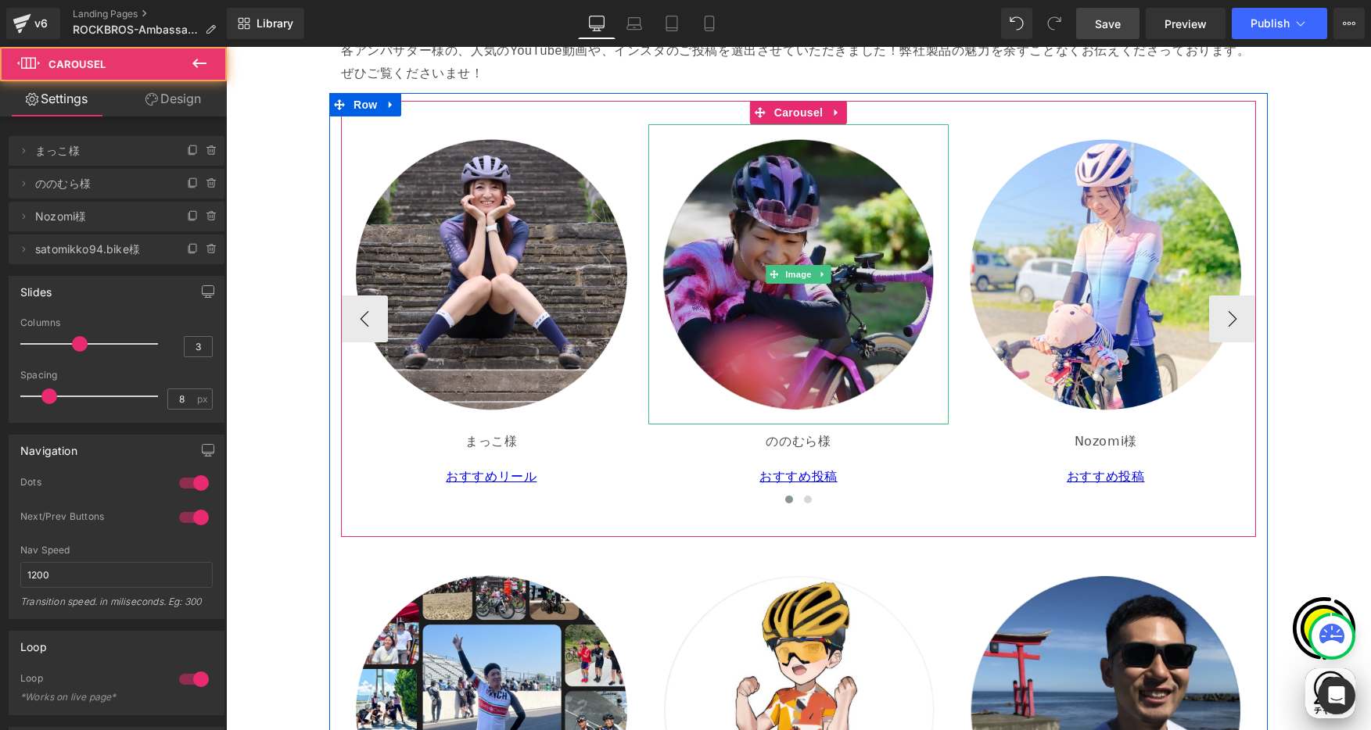
scroll to position [0, 915]
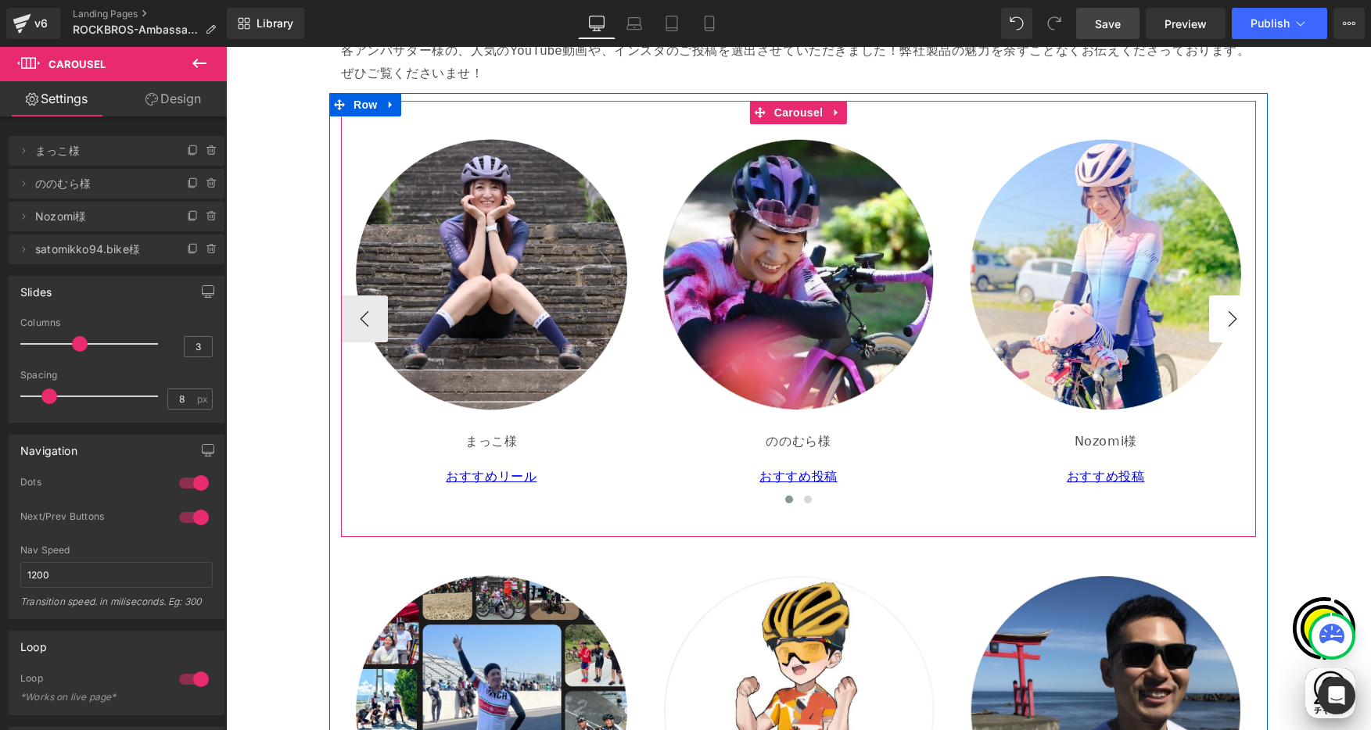
click at [1233, 322] on button "›" at bounding box center [1232, 319] width 47 height 47
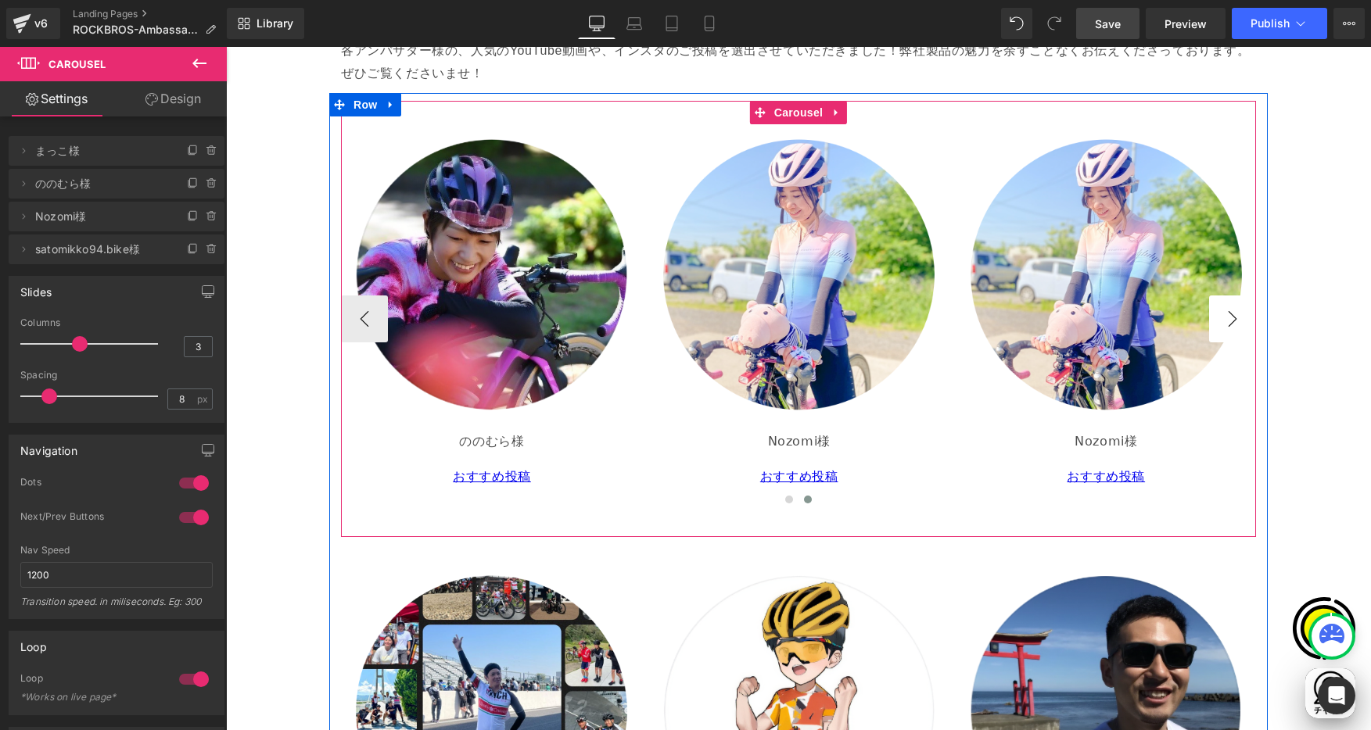
click at [1233, 322] on button "›" at bounding box center [1232, 319] width 47 height 47
click at [1027, 438] on p "𝖭𝗈𝗓𝗈𝗆𝗂様" at bounding box center [1106, 442] width 289 height 23
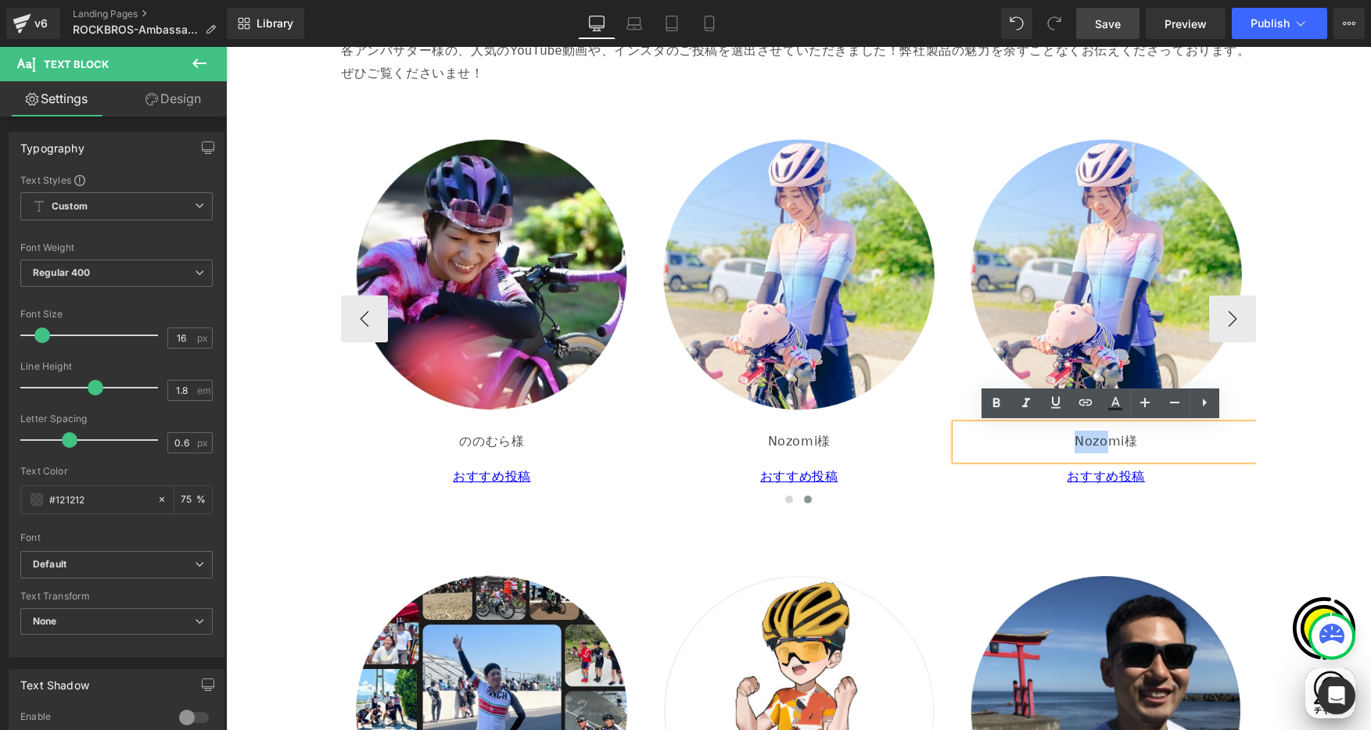
scroll to position [0, 0]
drag, startPoint x: 1075, startPoint y: 441, endPoint x: 1115, endPoint y: 441, distance: 39.9
click at [1115, 441] on p "𝖭𝗈𝗓𝗈𝗆𝗂様" at bounding box center [1106, 442] width 289 height 23
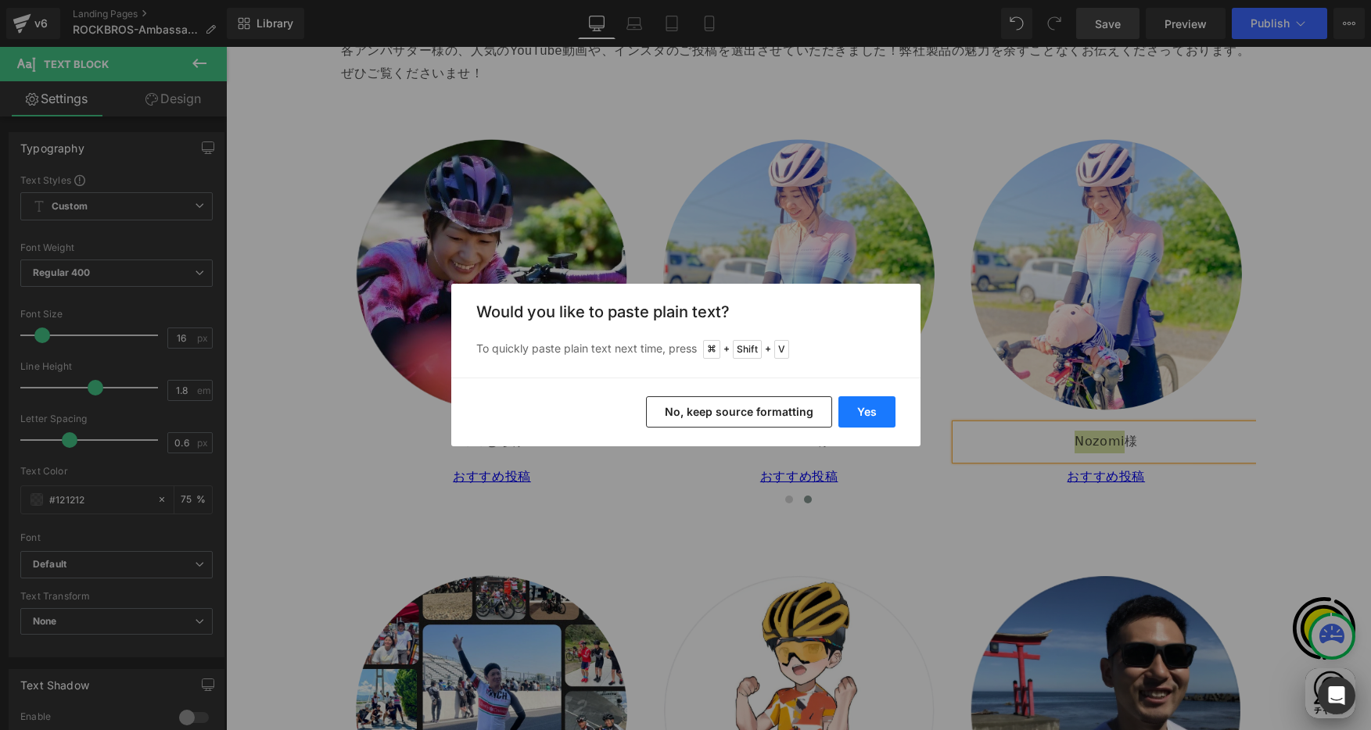
click at [883, 414] on button "Yes" at bounding box center [866, 412] width 57 height 31
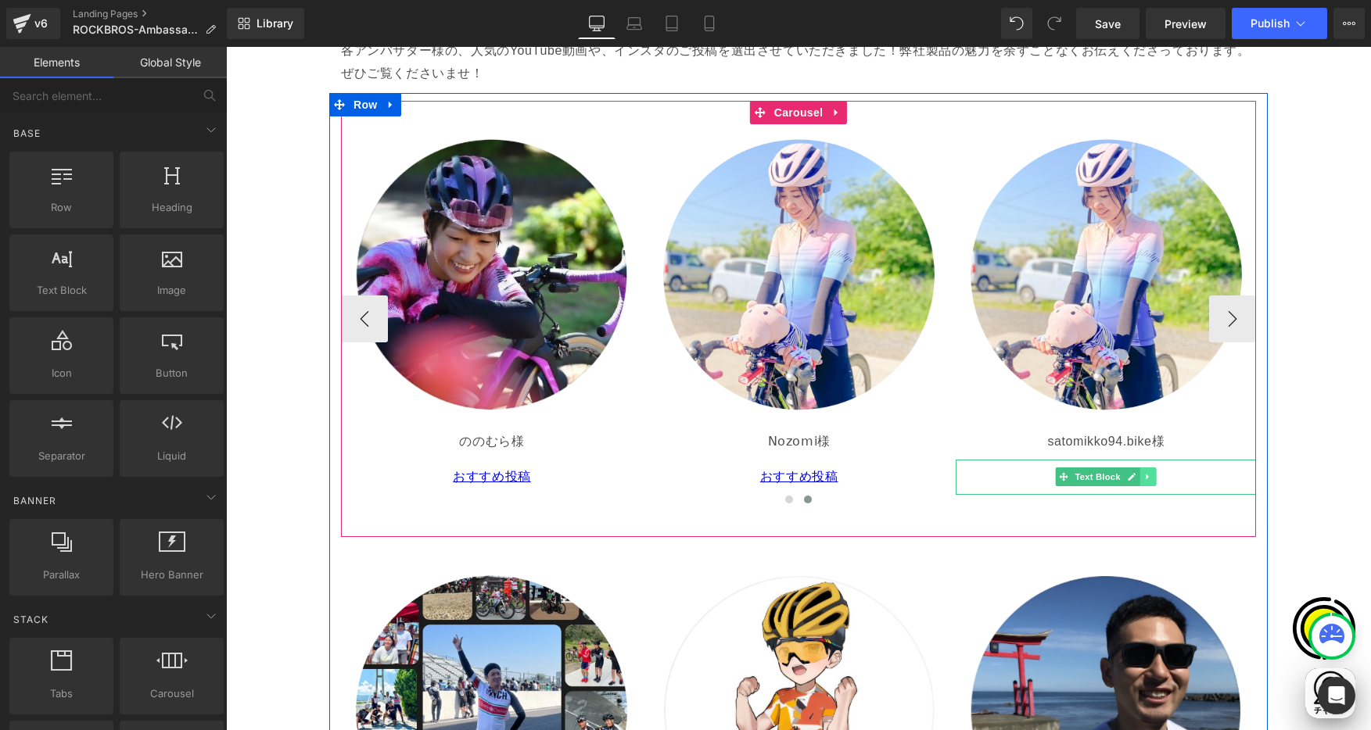
scroll to position [0, 610]
click at [1094, 477] on span "Text Block" at bounding box center [1098, 477] width 52 height 19
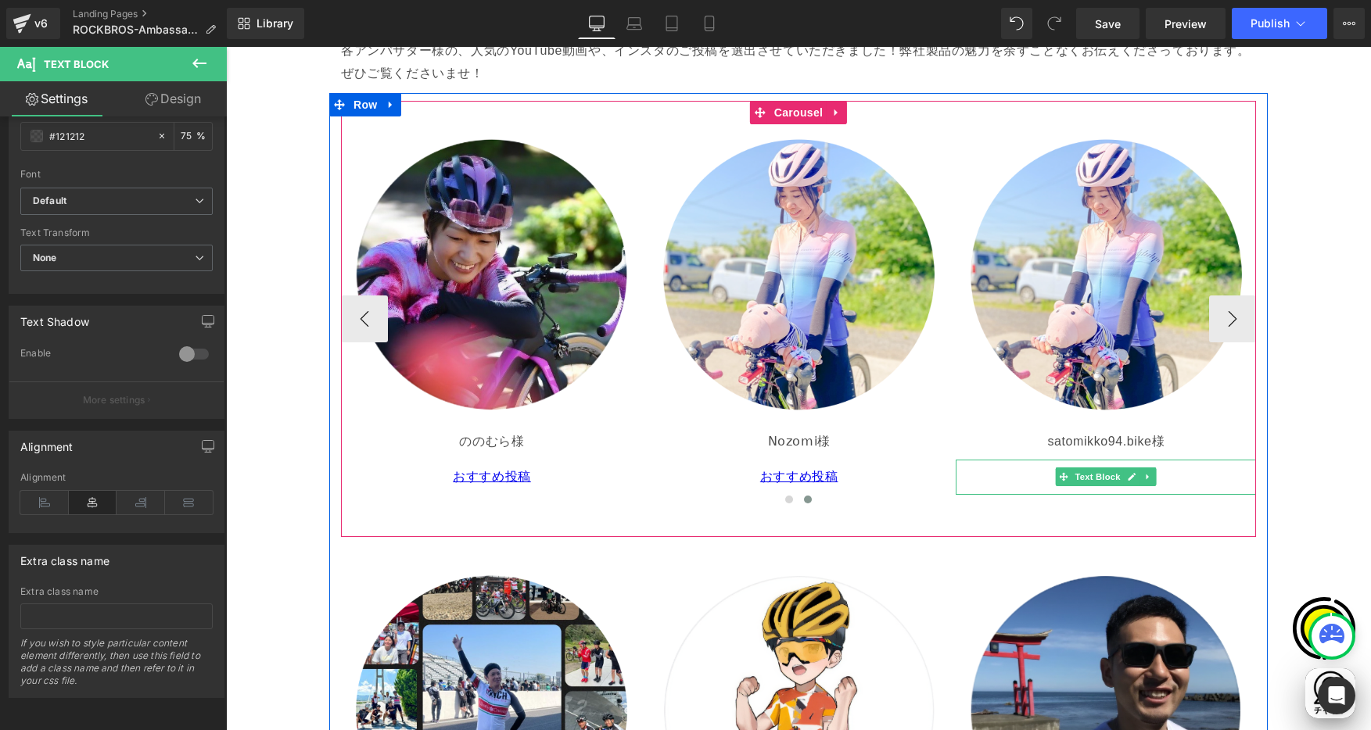
scroll to position [0, 915]
click at [1029, 476] on p "おすすめ投稿" at bounding box center [1106, 477] width 289 height 23
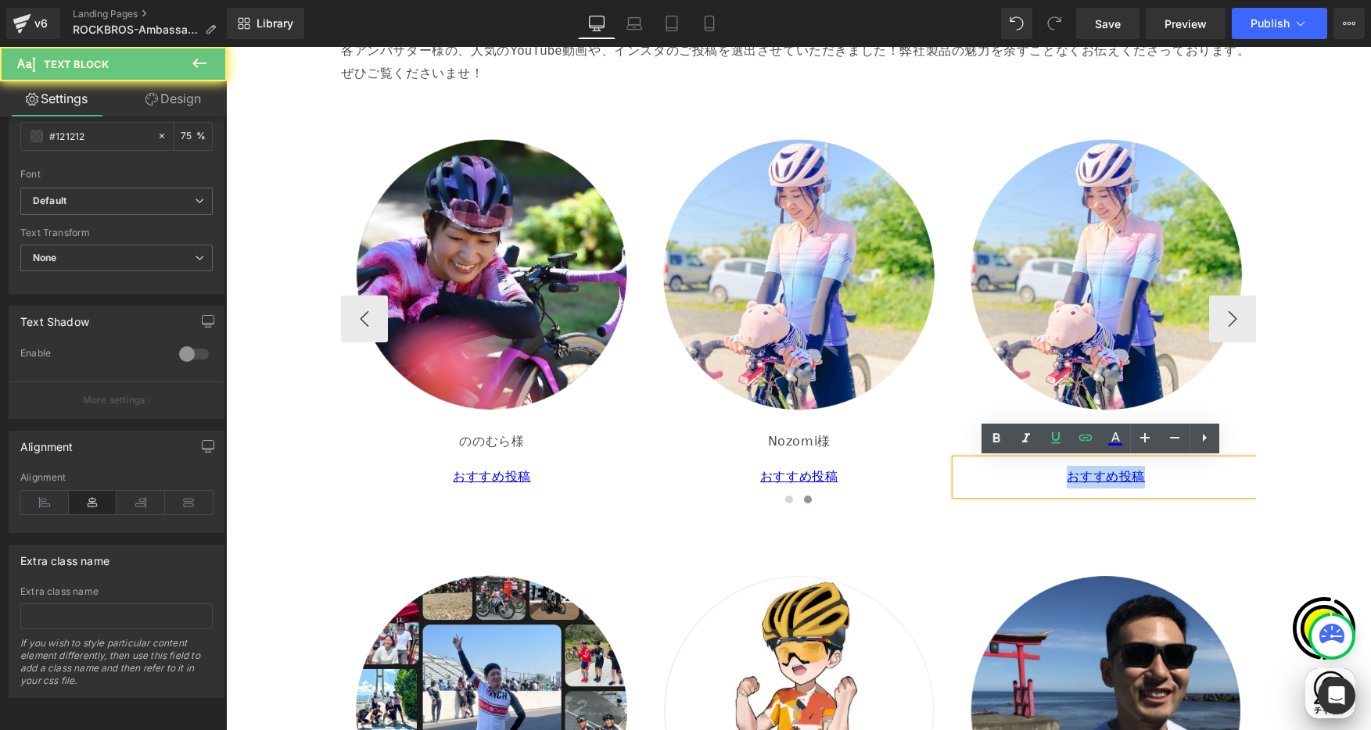
drag, startPoint x: 1056, startPoint y: 476, endPoint x: 1154, endPoint y: 476, distance: 97.8
click at [1154, 476] on p "おすすめ投稿" at bounding box center [1106, 477] width 289 height 23
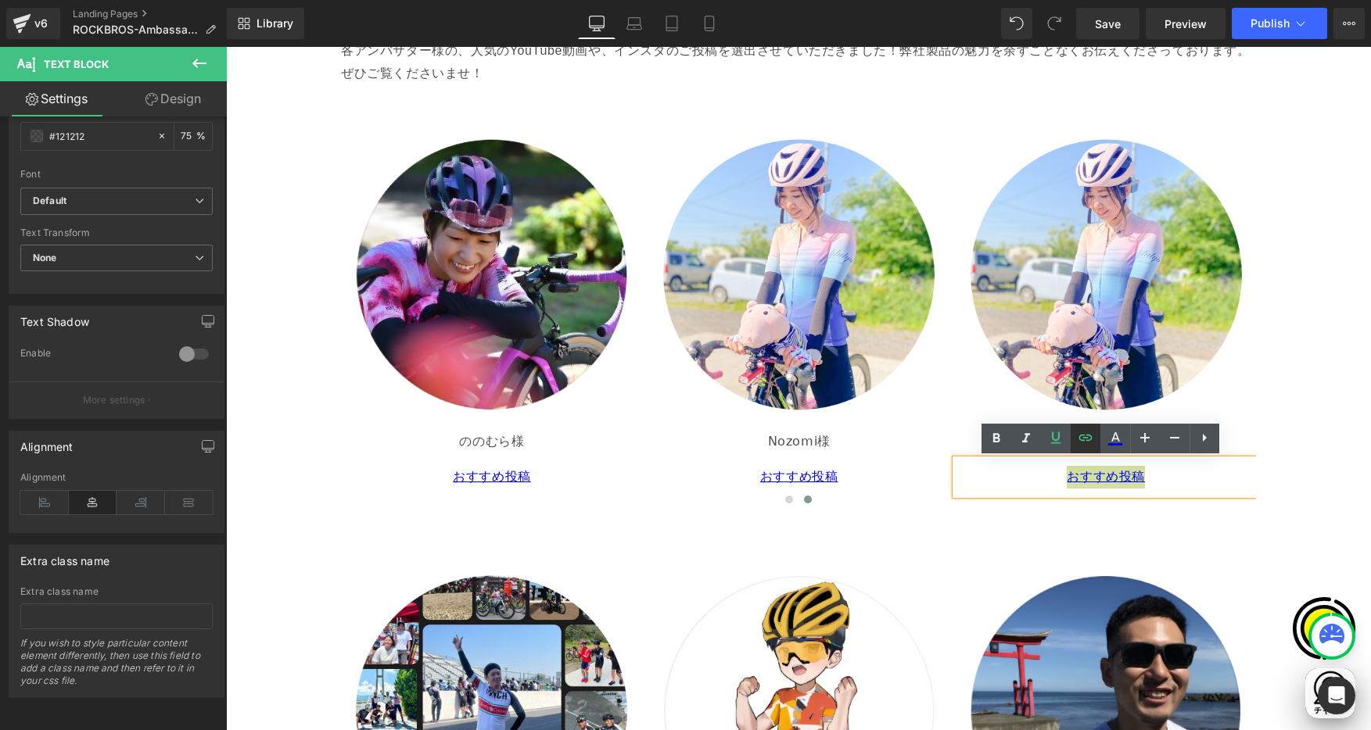
click at [1088, 436] on icon at bounding box center [1085, 438] width 19 height 19
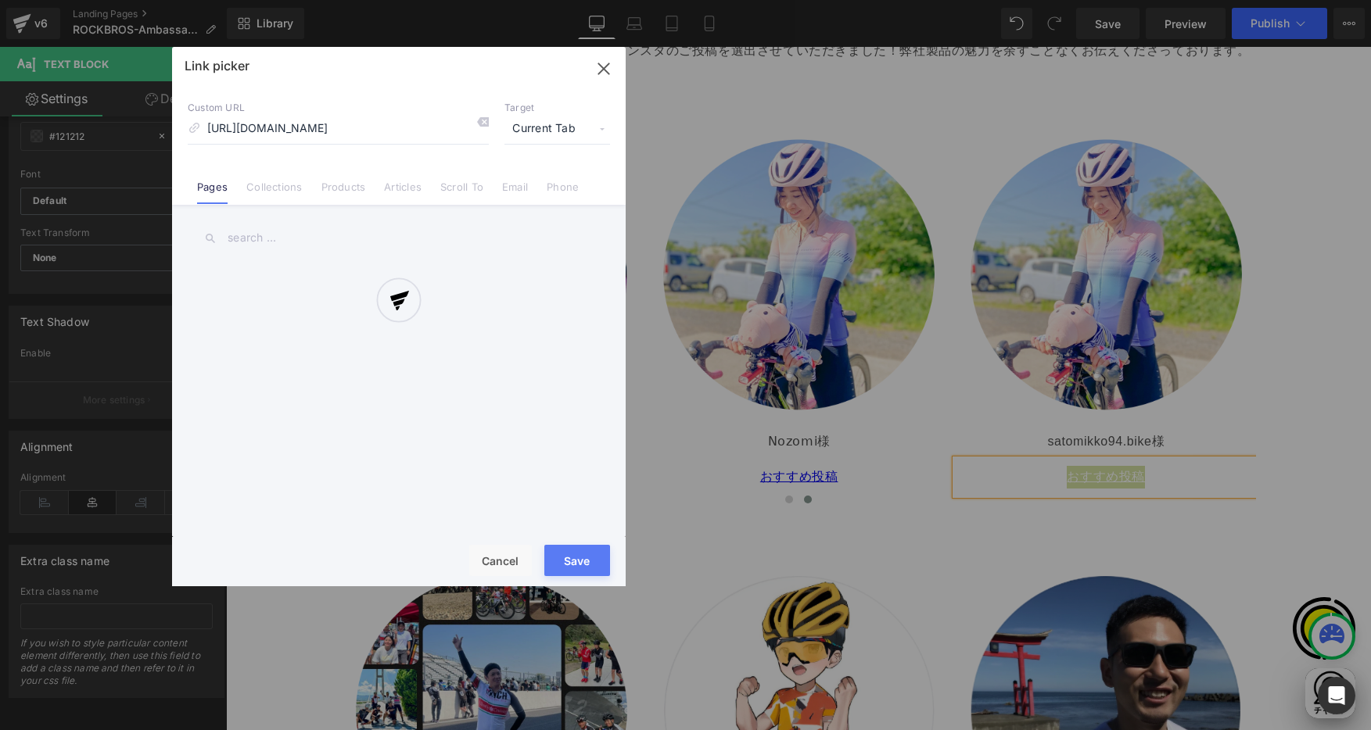
click at [1214, 0] on div "Text Color Highlight Color #333333 Edit or remove link: Edit - Unlink - Cancel …" at bounding box center [685, 0] width 1371 height 0
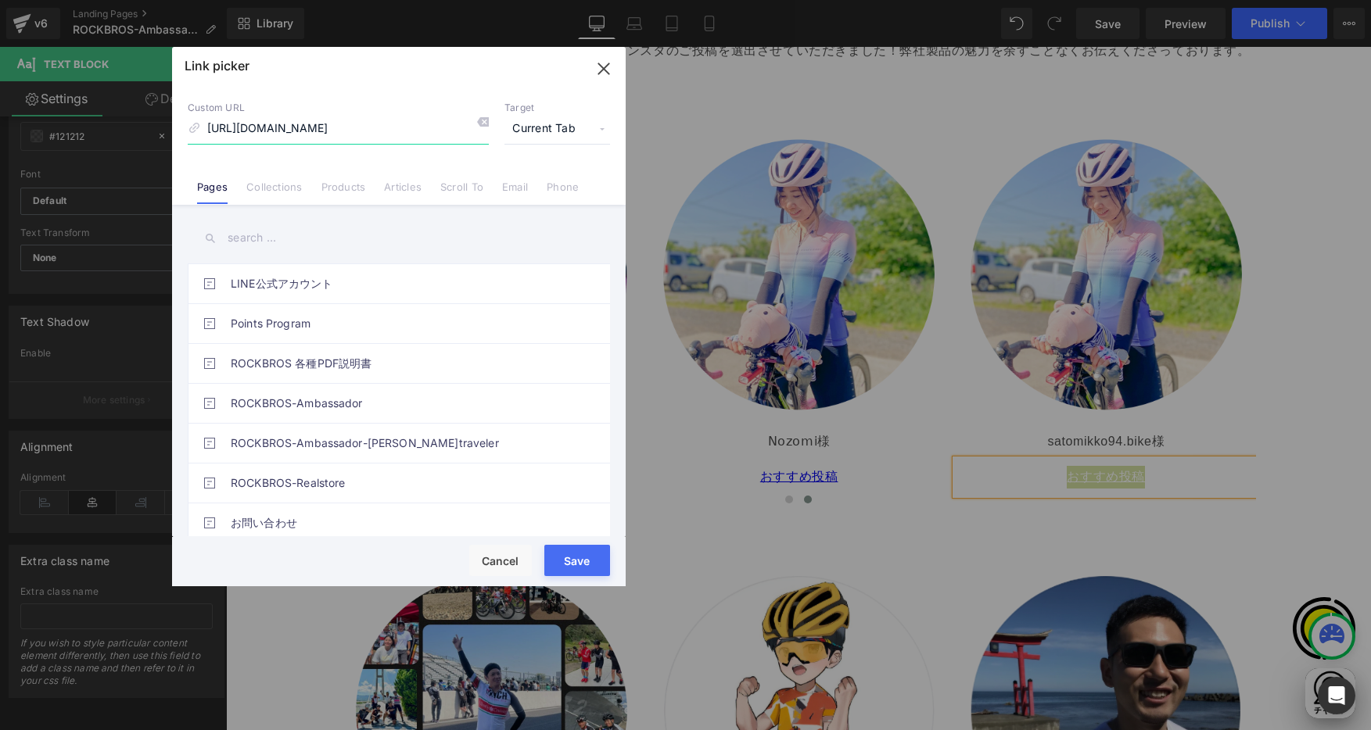
scroll to position [0, 0]
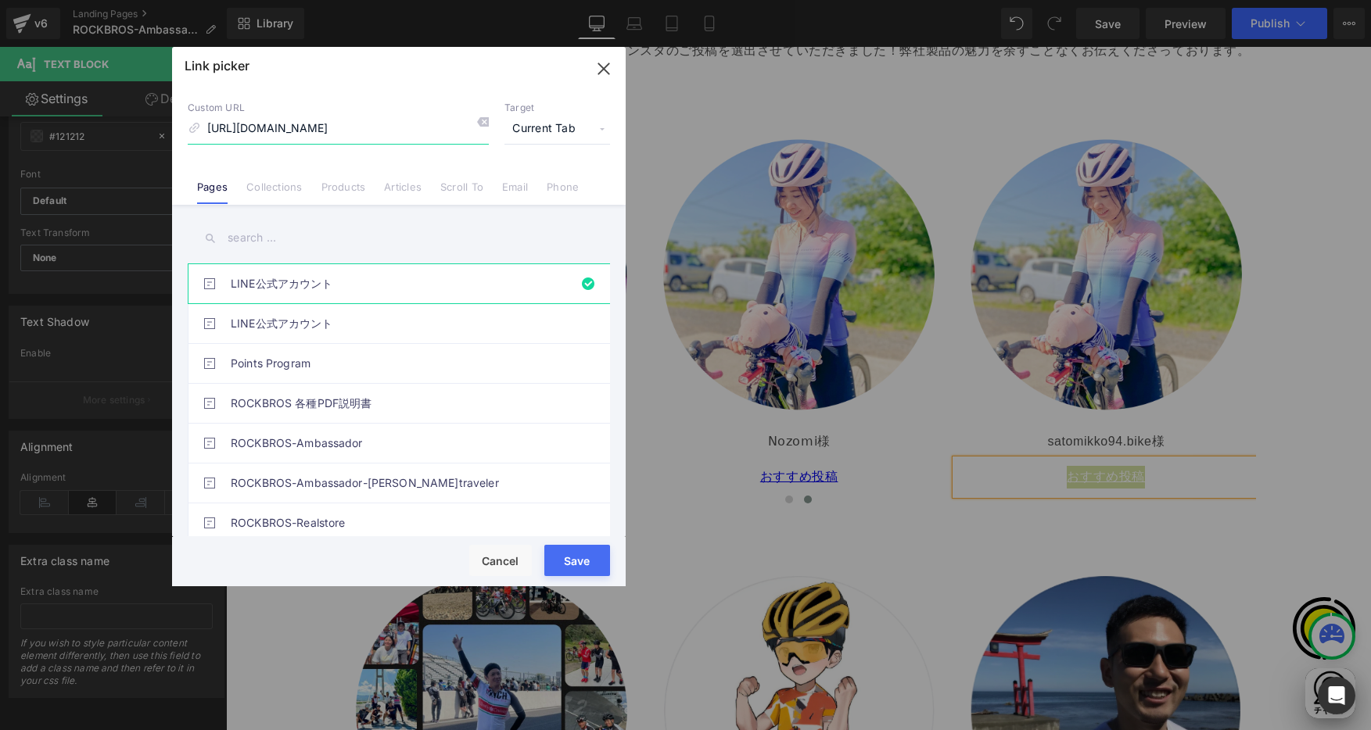
click at [454, 129] on input "https://www.instagram.com/p/C93z2OZyxdx/" at bounding box center [338, 129] width 301 height 30
paste input "https://www.instagram.com/p/DMfdkh1yIUU/?img_index=1"
type input "https://www.instagram.com/p/DMfdkh1yIUU/?img_index=1"
click at [598, 131] on span "Current Tab" at bounding box center [557, 129] width 106 height 30
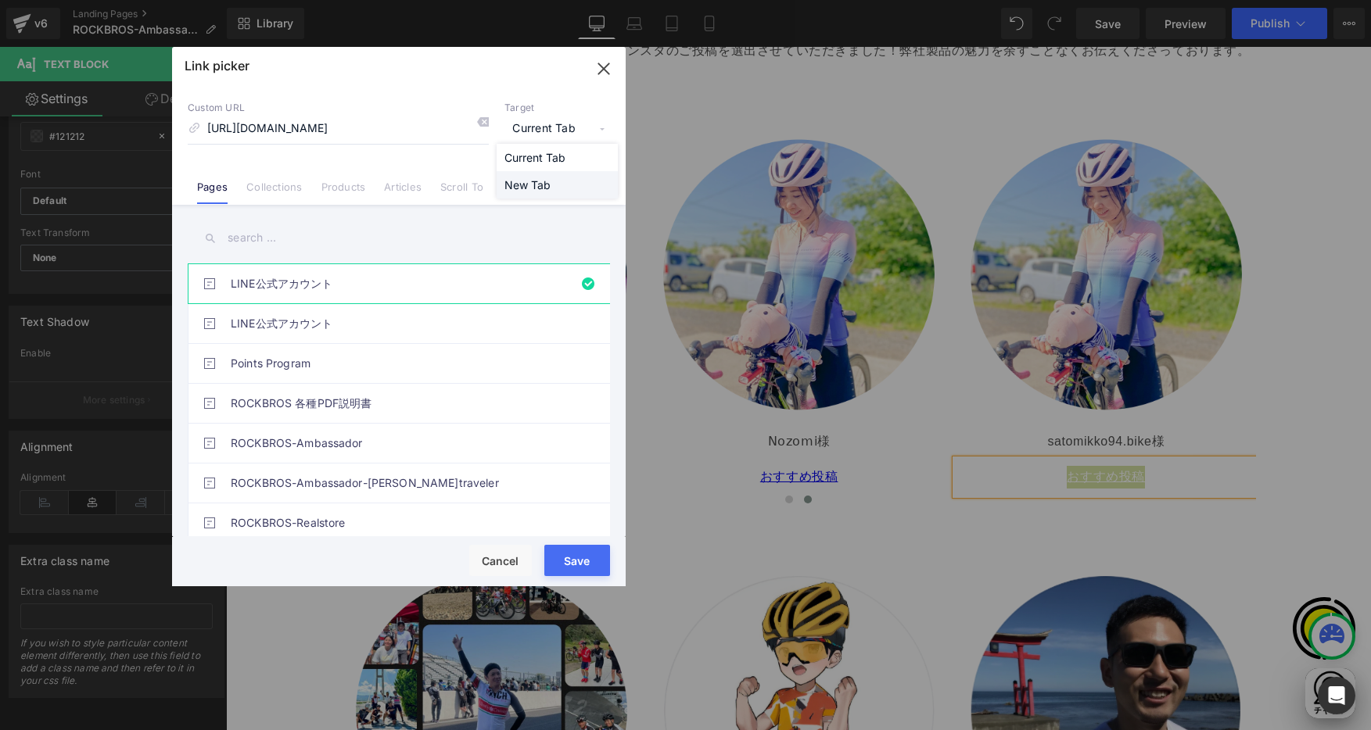
scroll to position [0, 305]
click at [537, 185] on li "New Tab" at bounding box center [557, 184] width 121 height 27
click at [583, 562] on button "Save" at bounding box center [577, 560] width 66 height 31
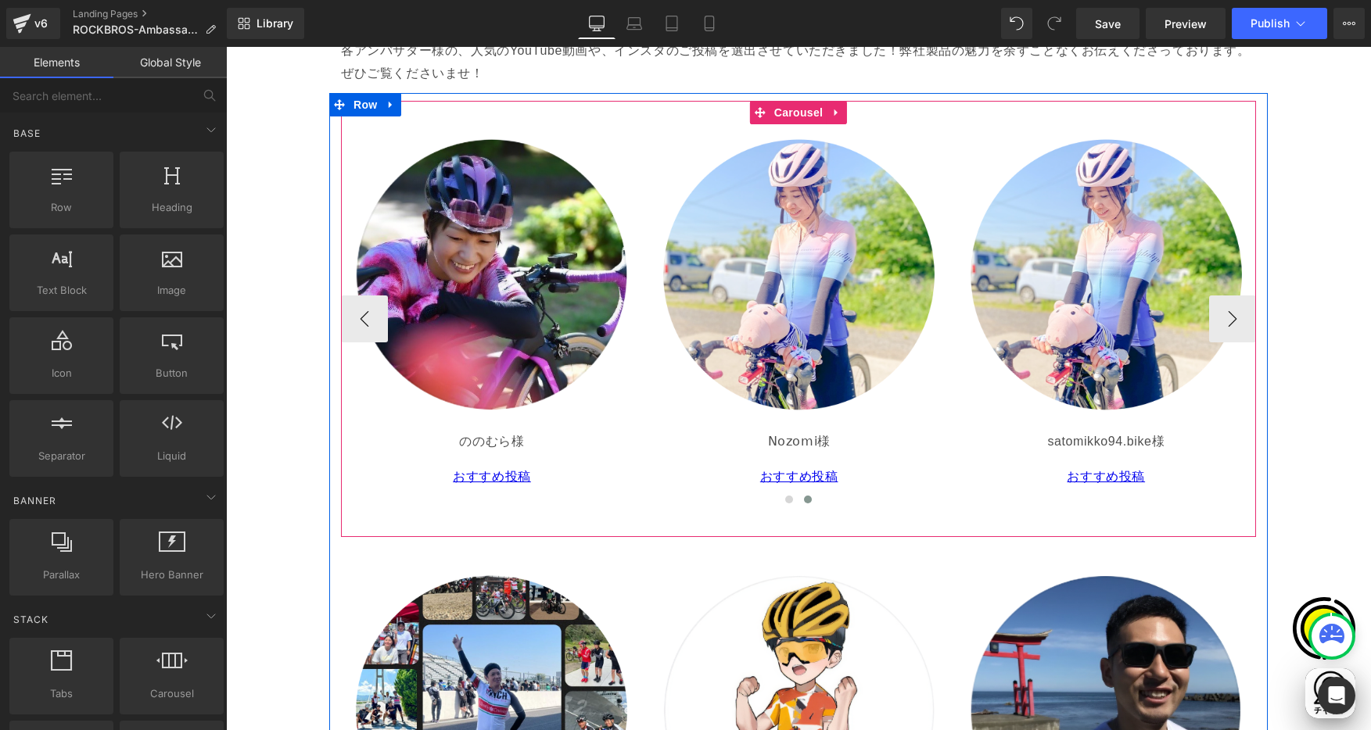
scroll to position [0, 610]
click at [415, 475] on p "おすすめ投稿" at bounding box center [492, 477] width 289 height 23
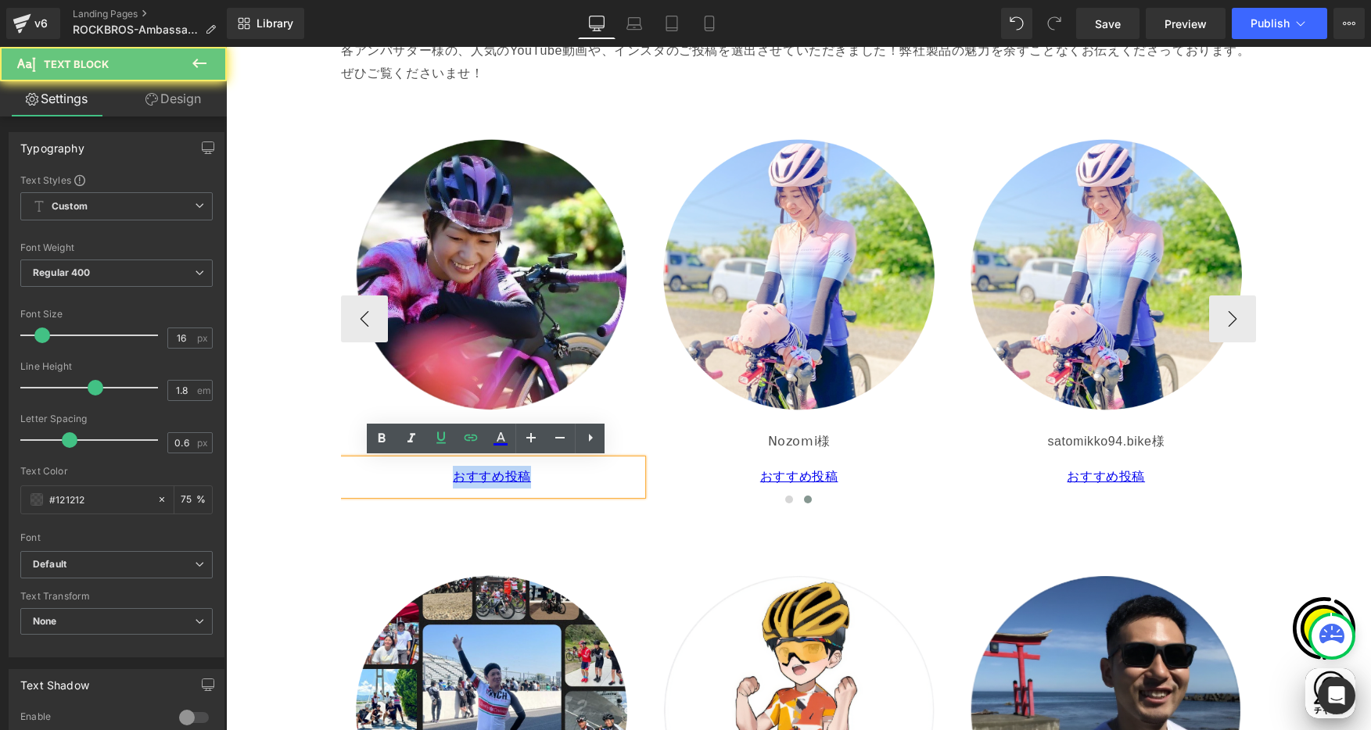
drag, startPoint x: 515, startPoint y: 477, endPoint x: 555, endPoint y: 476, distance: 40.7
click at [555, 476] on p "おすすめ投稿" at bounding box center [492, 477] width 289 height 23
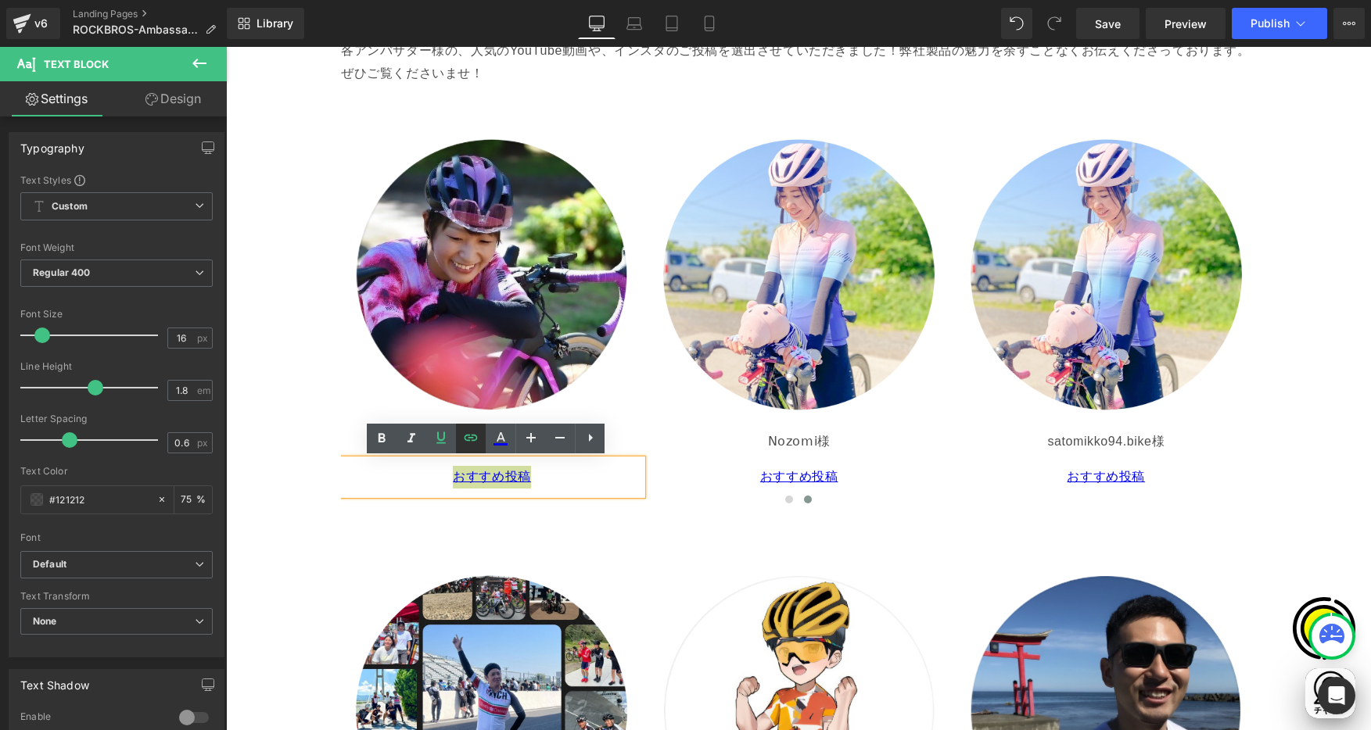
click at [464, 440] on icon at bounding box center [470, 438] width 19 height 19
click at [604, 0] on div "Text Color Highlight Color #333333 Edit or remove link: Edit - Unlink - Cancel …" at bounding box center [685, 0] width 1371 height 0
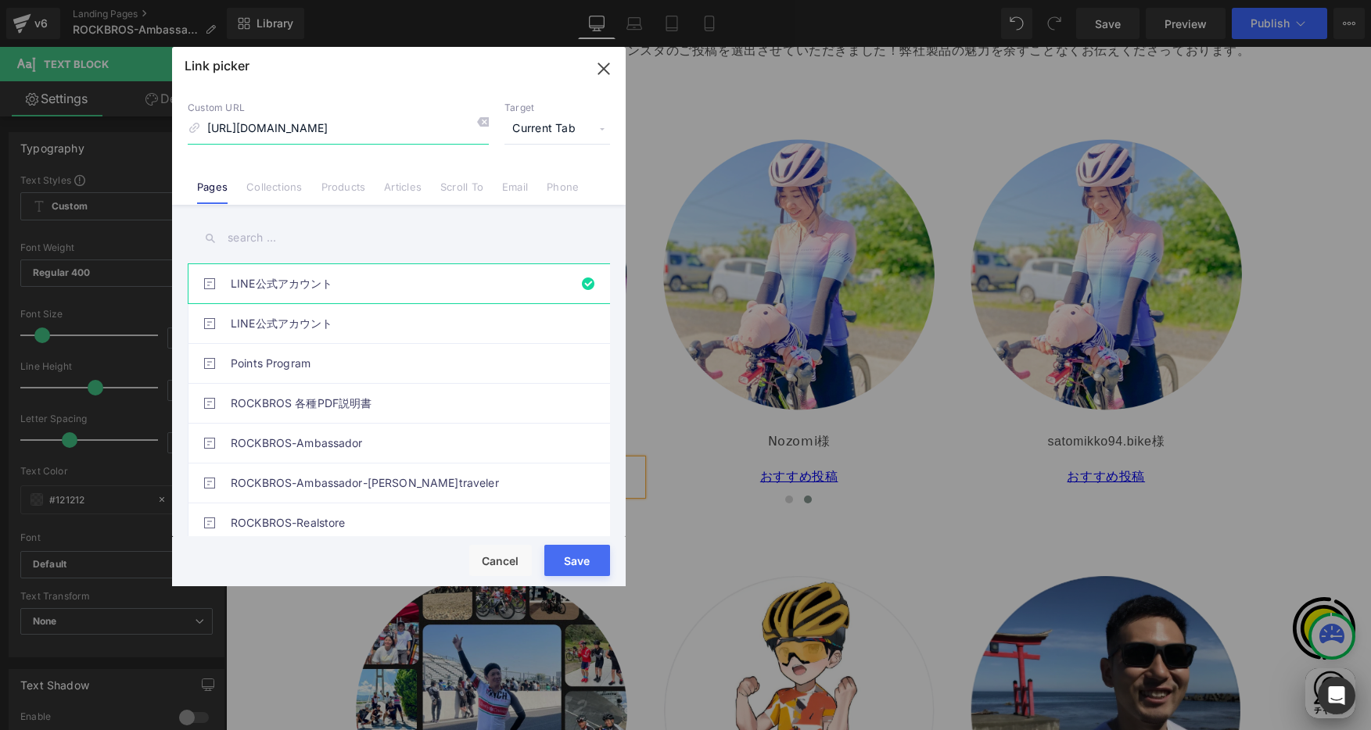
scroll to position [0, 915]
click at [559, 124] on span "Current Tab" at bounding box center [557, 129] width 106 height 30
click at [529, 185] on li "New Tab" at bounding box center [557, 184] width 121 height 27
click at [576, 559] on button "Save" at bounding box center [577, 560] width 66 height 31
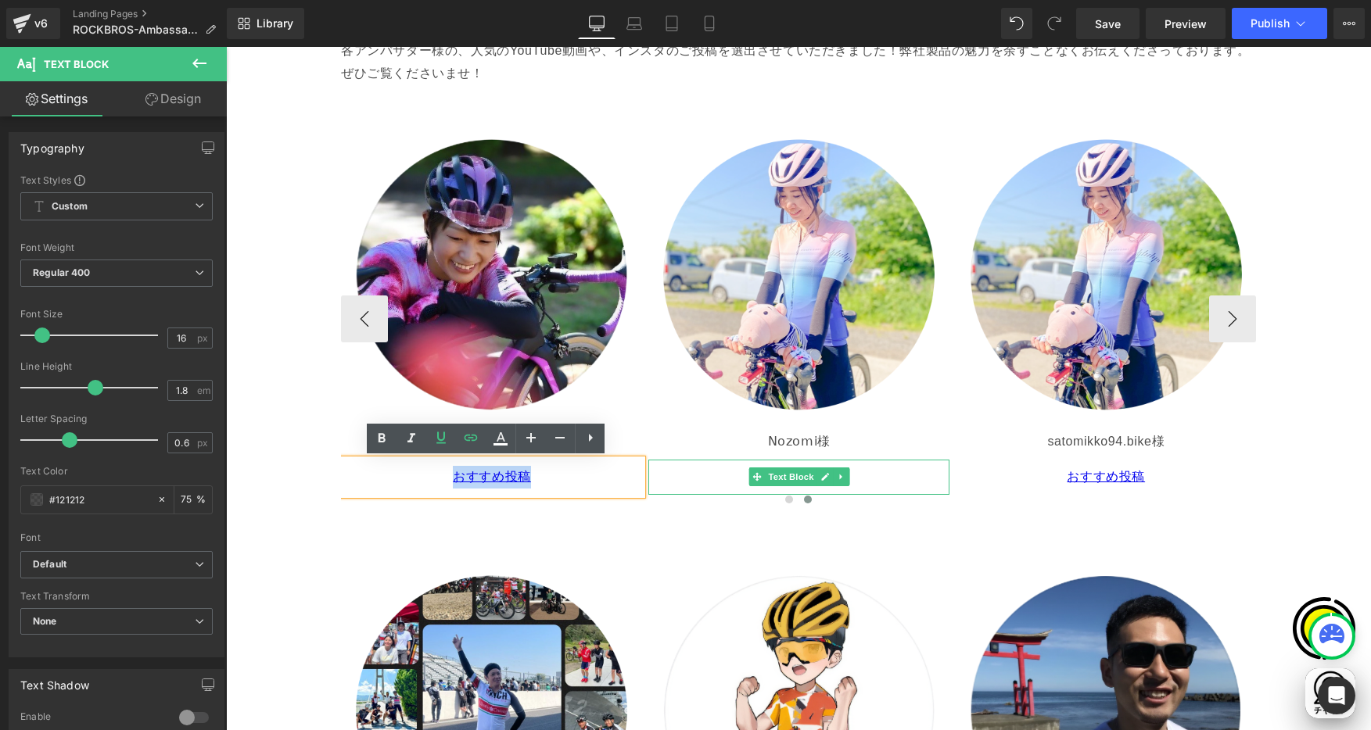
click at [721, 475] on p "おすすめ投稿" at bounding box center [799, 477] width 289 height 23
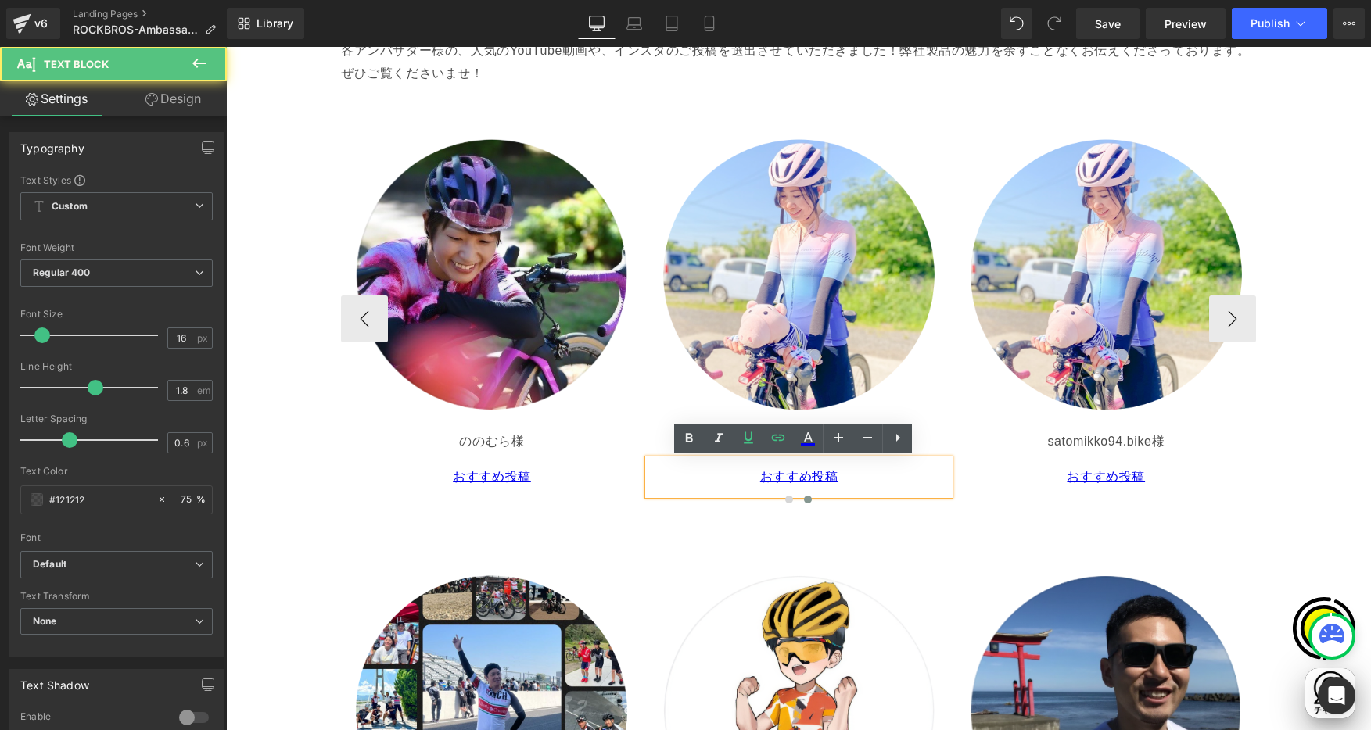
scroll to position [0, 0]
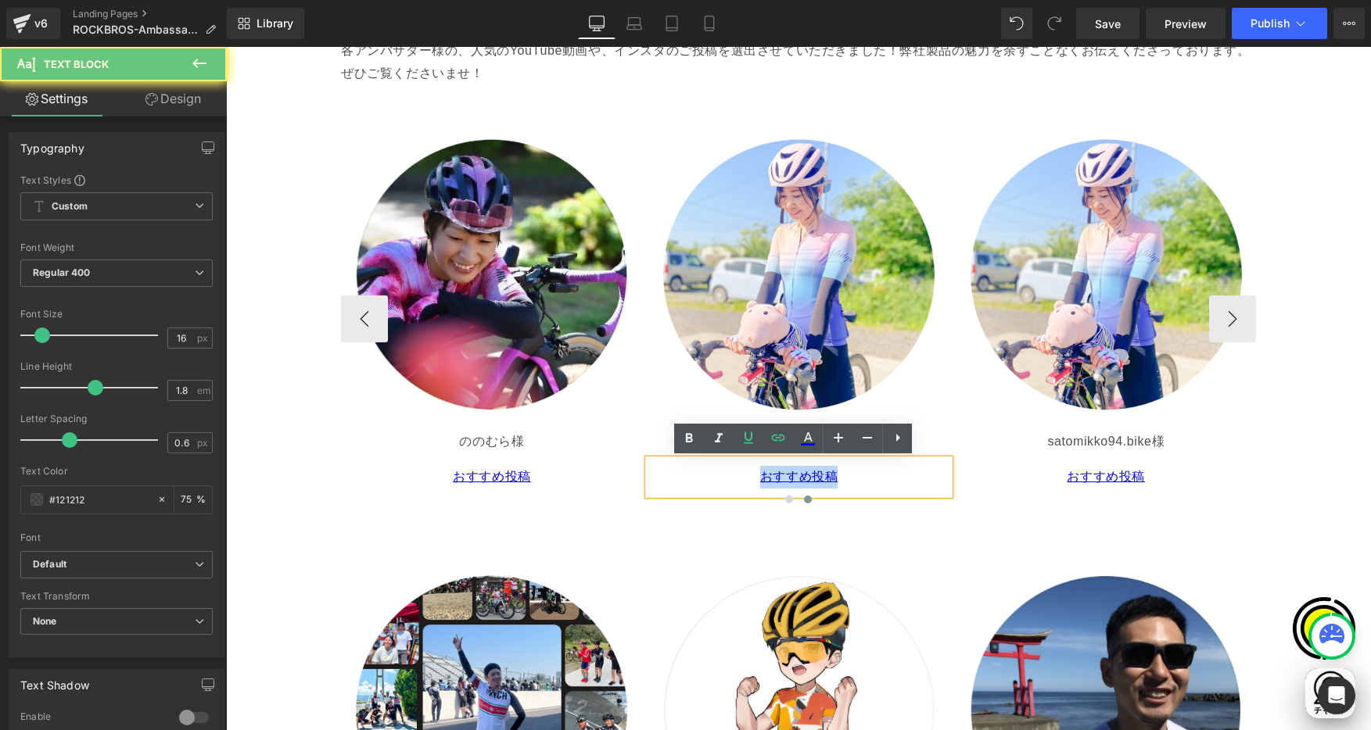
drag, startPoint x: 753, startPoint y: 477, endPoint x: 841, endPoint y: 478, distance: 88.4
click at [841, 478] on p "おすすめ投稿" at bounding box center [799, 477] width 289 height 23
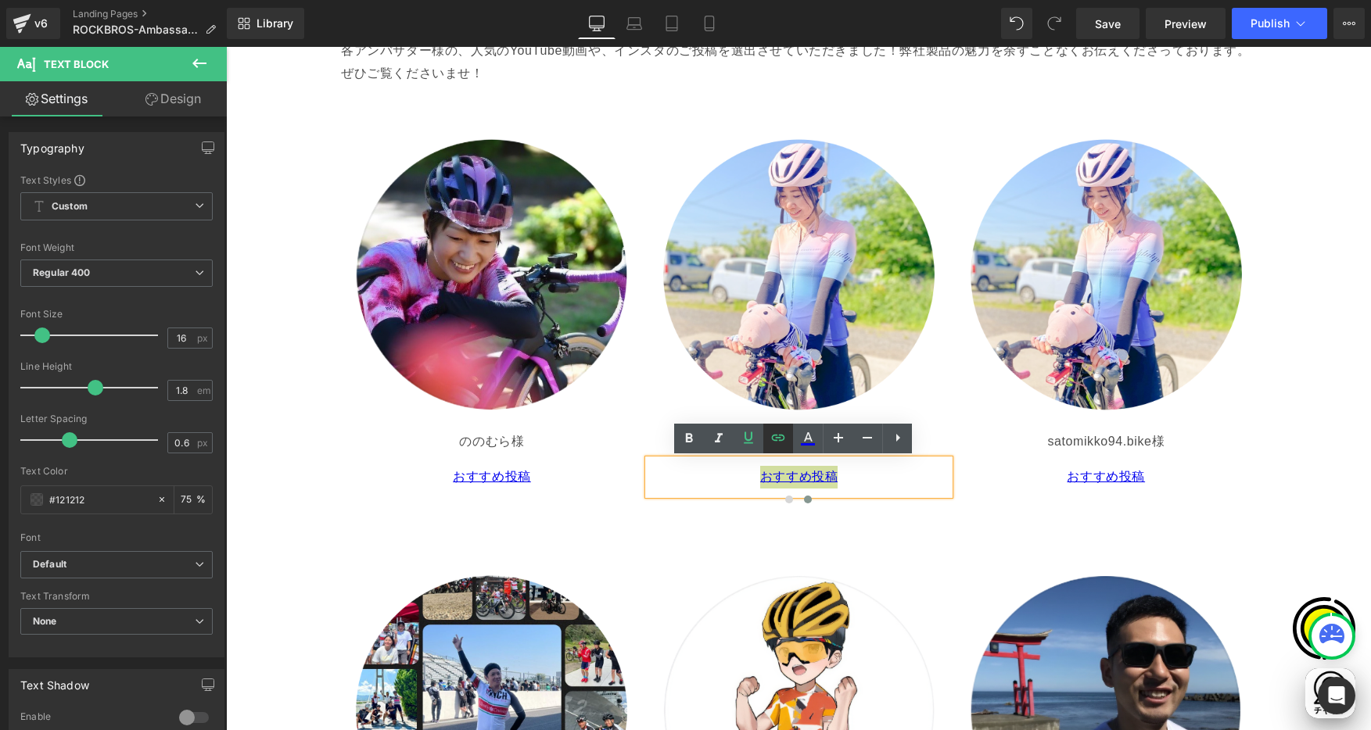
click at [777, 437] on icon at bounding box center [778, 438] width 13 height 6
click at [912, 0] on div "Text Color Highlight Color #333333 Edit or remove link: Edit - Unlink - Cancel …" at bounding box center [685, 0] width 1371 height 0
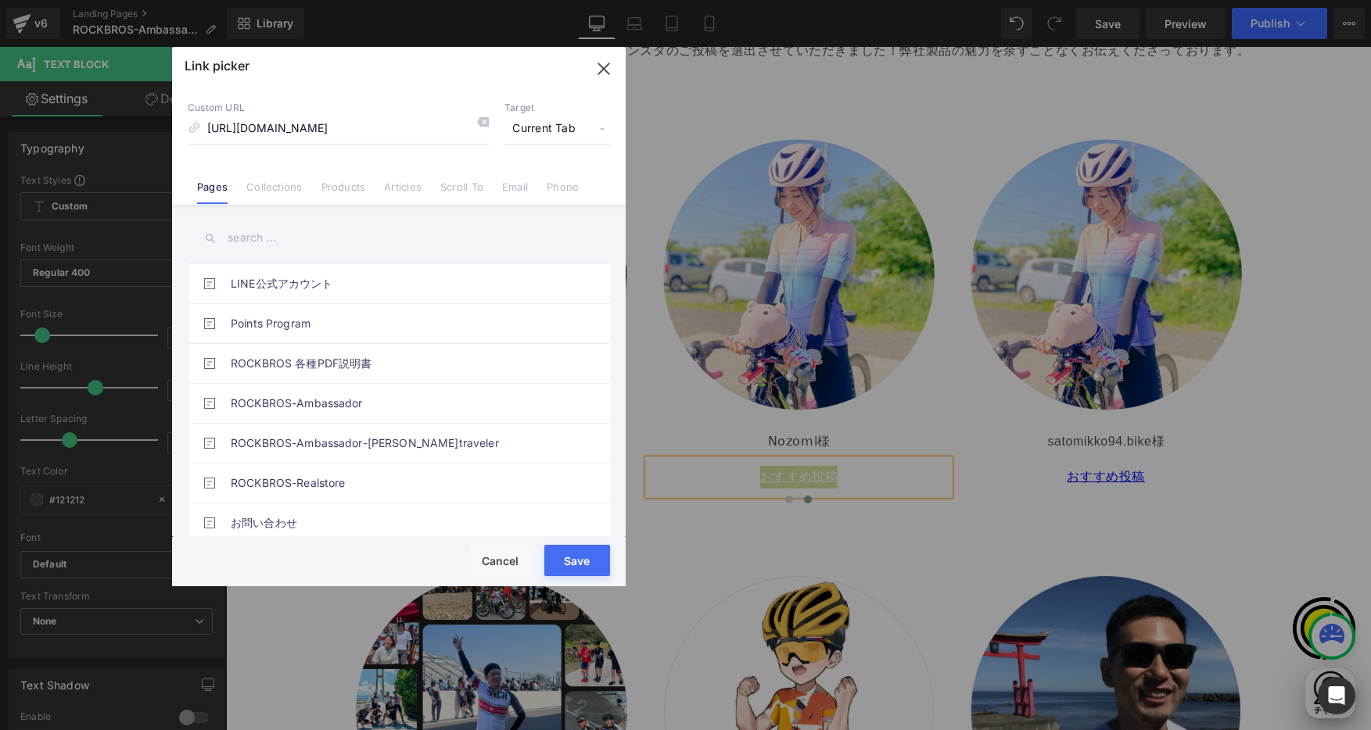
click at [569, 130] on span "Current Tab" at bounding box center [557, 129] width 106 height 30
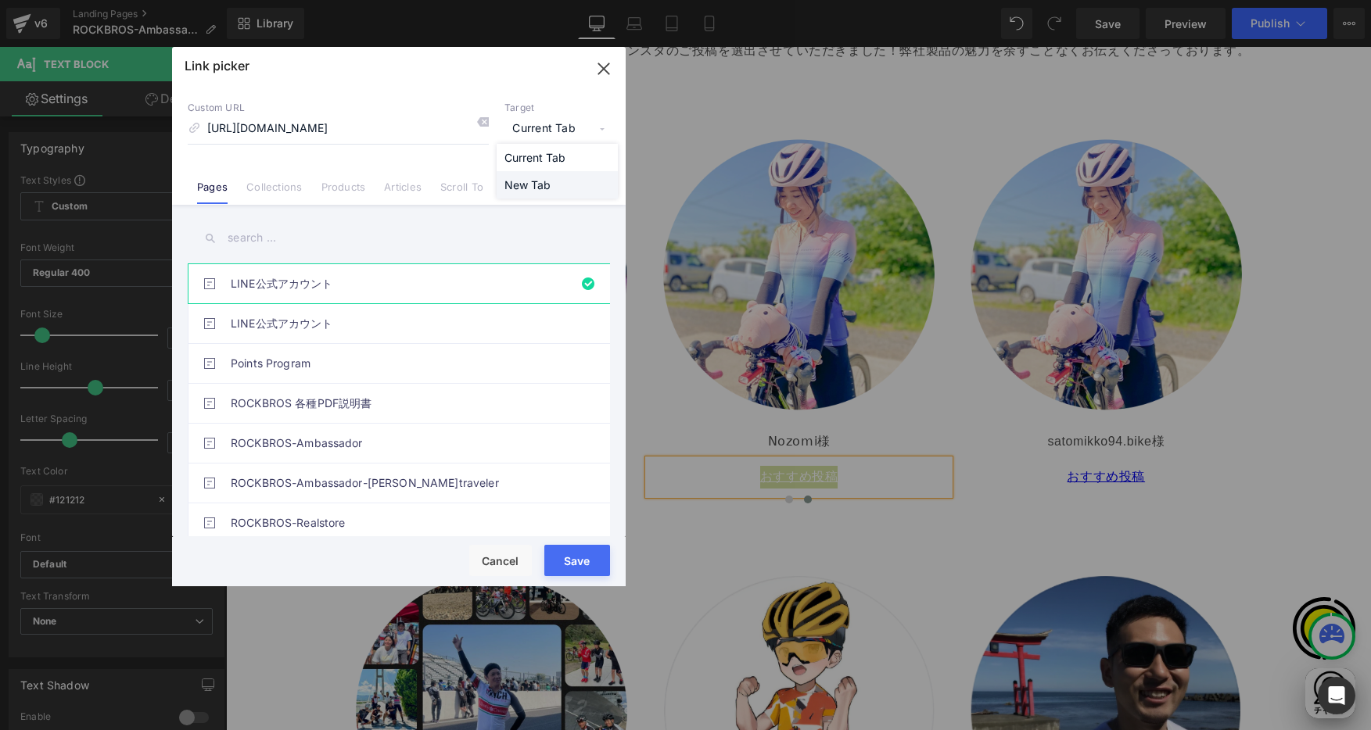
click at [529, 186] on li "New Tab" at bounding box center [557, 184] width 121 height 27
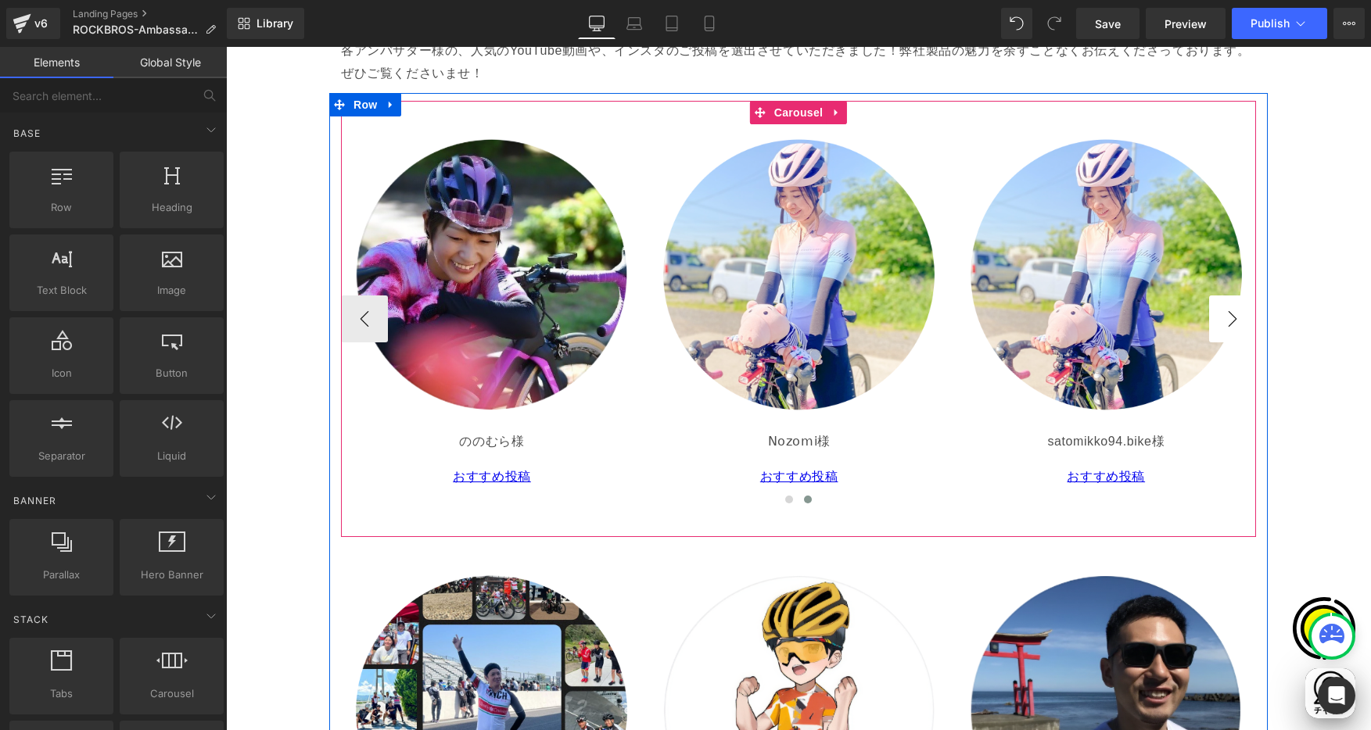
click at [1222, 314] on button "›" at bounding box center [1232, 319] width 47 height 47
click at [788, 113] on span "Carousel" at bounding box center [798, 112] width 56 height 23
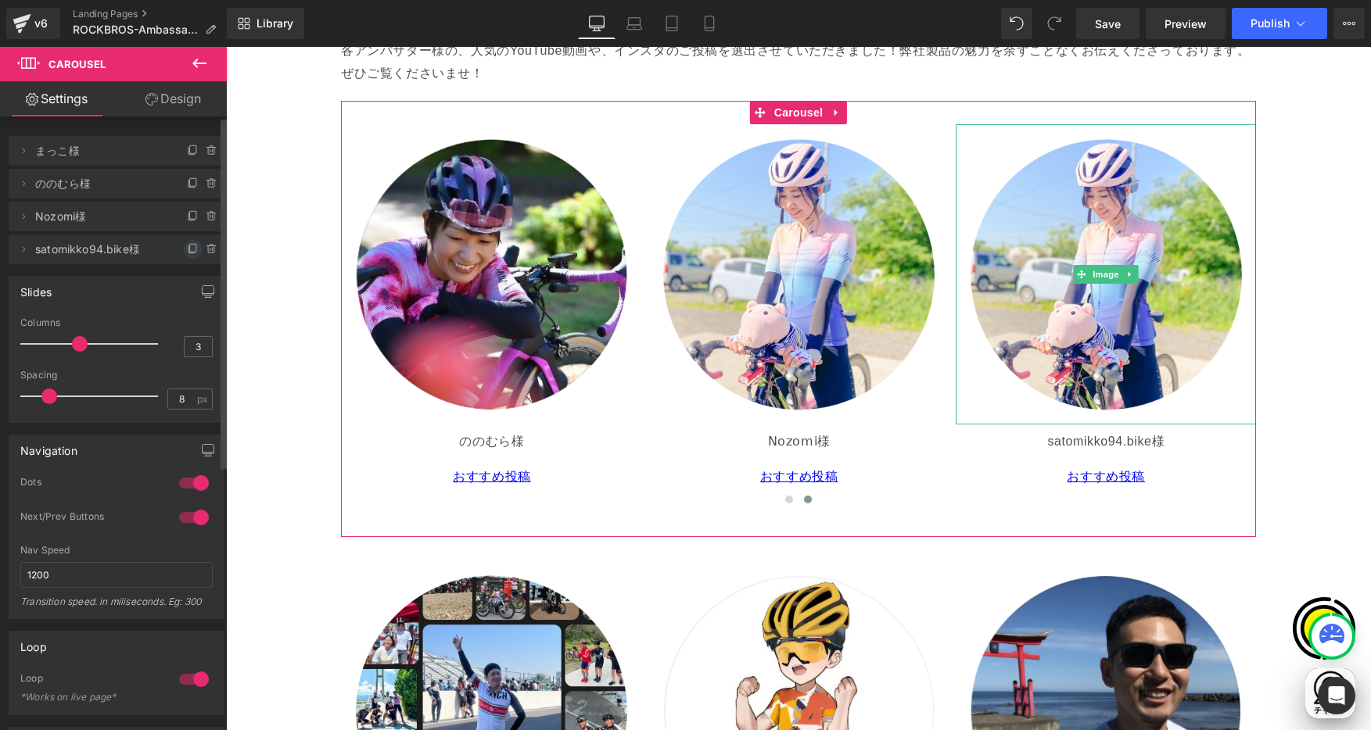
click at [190, 251] on icon at bounding box center [193, 248] width 6 height 8
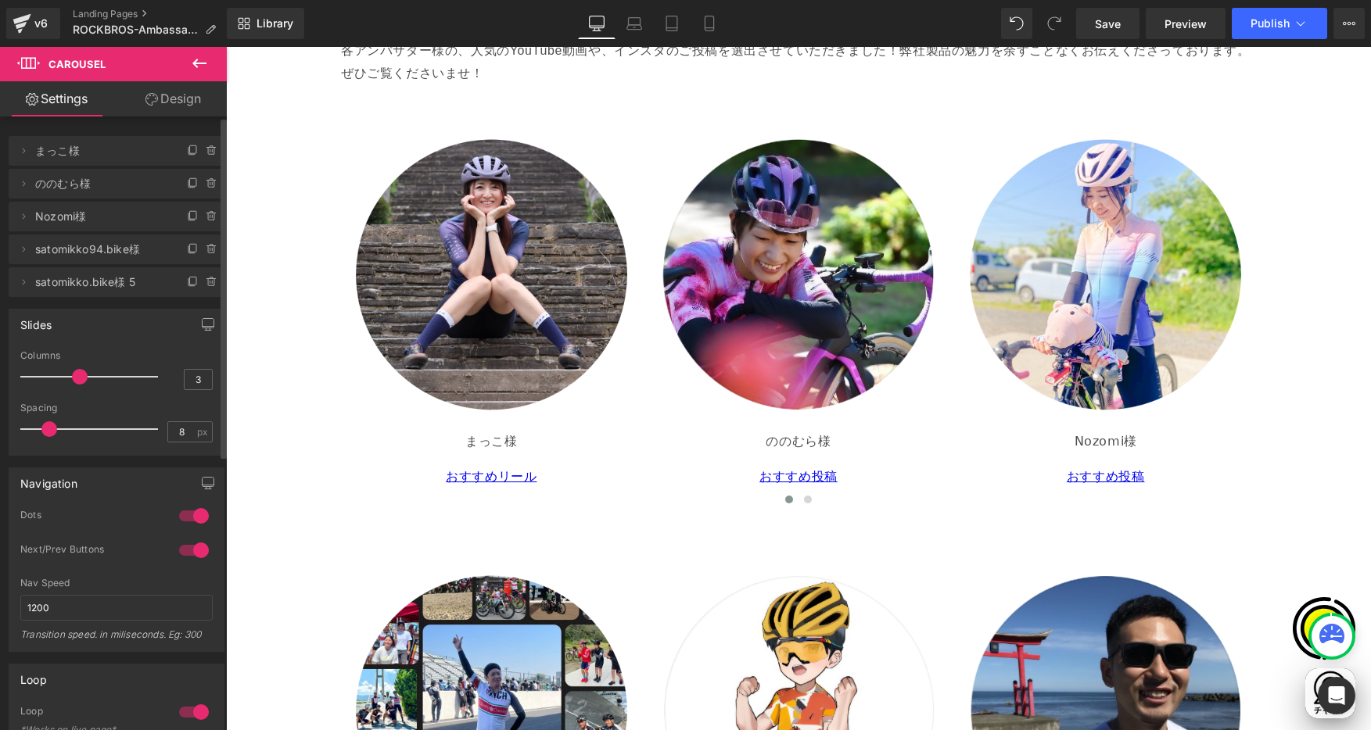
scroll to position [0, 915]
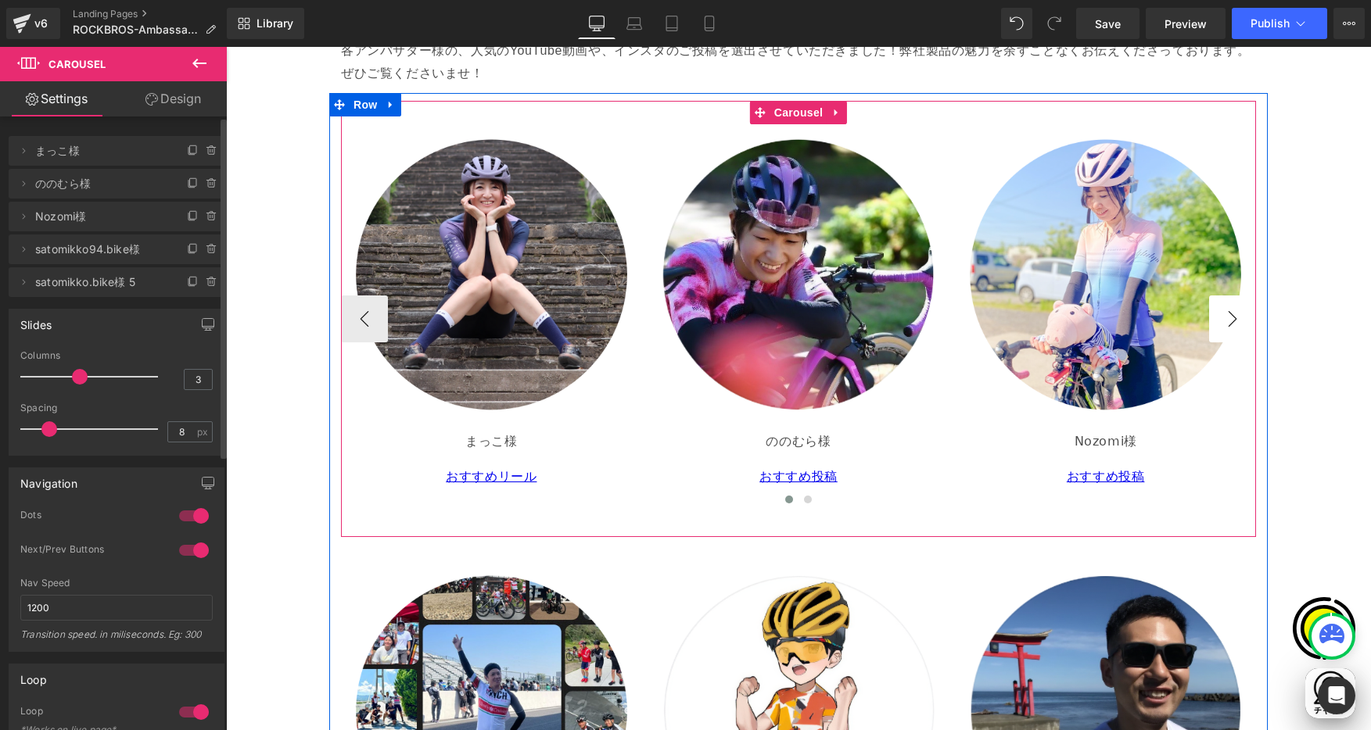
click at [1229, 320] on button "›" at bounding box center [1232, 319] width 47 height 47
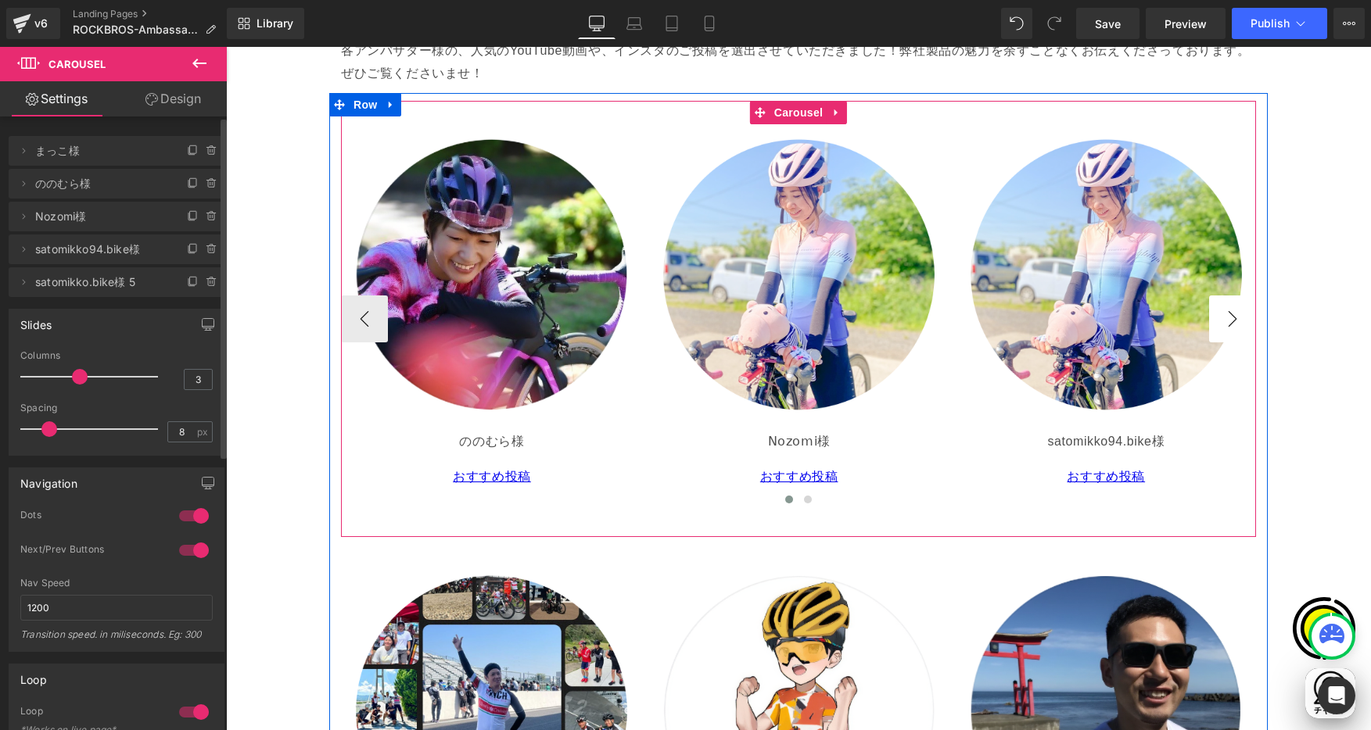
scroll to position [0, 0]
click at [1229, 320] on button "›" at bounding box center [1232, 319] width 47 height 47
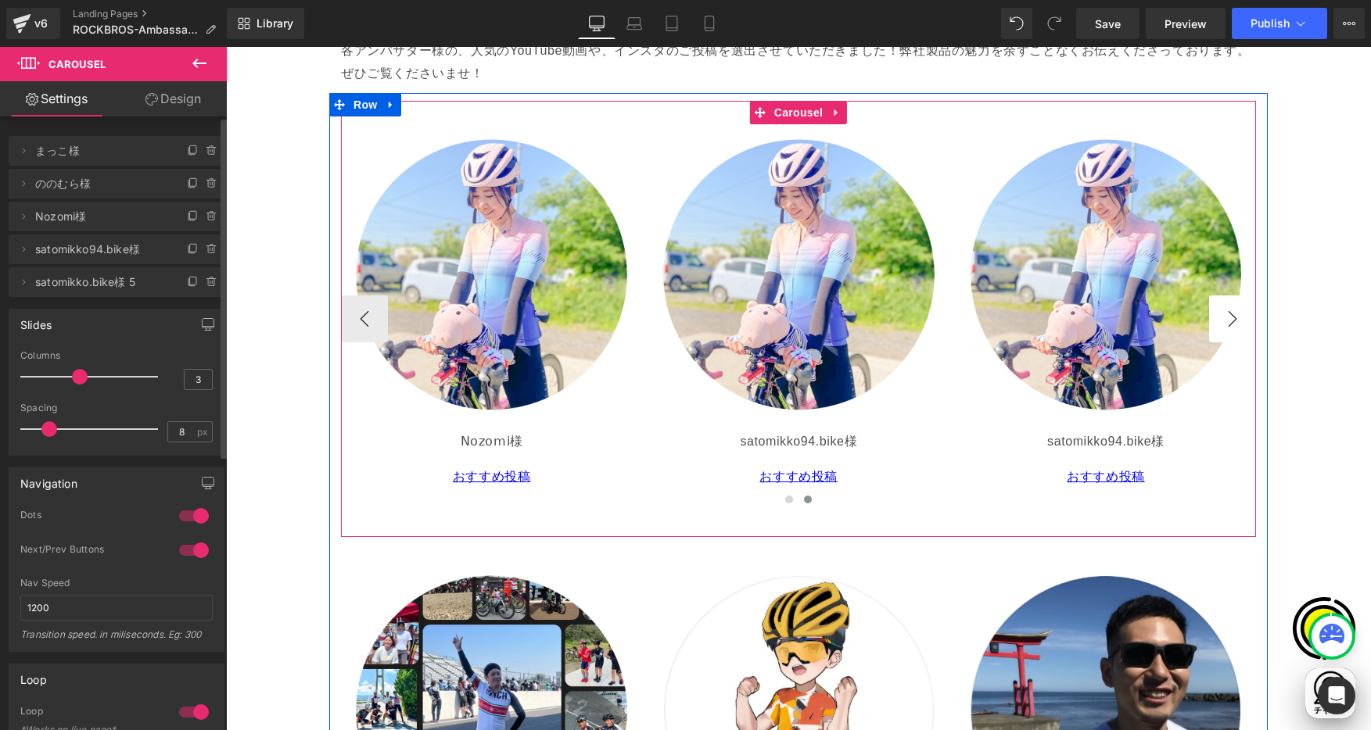
click at [1229, 320] on button "›" at bounding box center [1232, 319] width 47 height 47
click at [795, 109] on span "Carousel" at bounding box center [798, 112] width 56 height 23
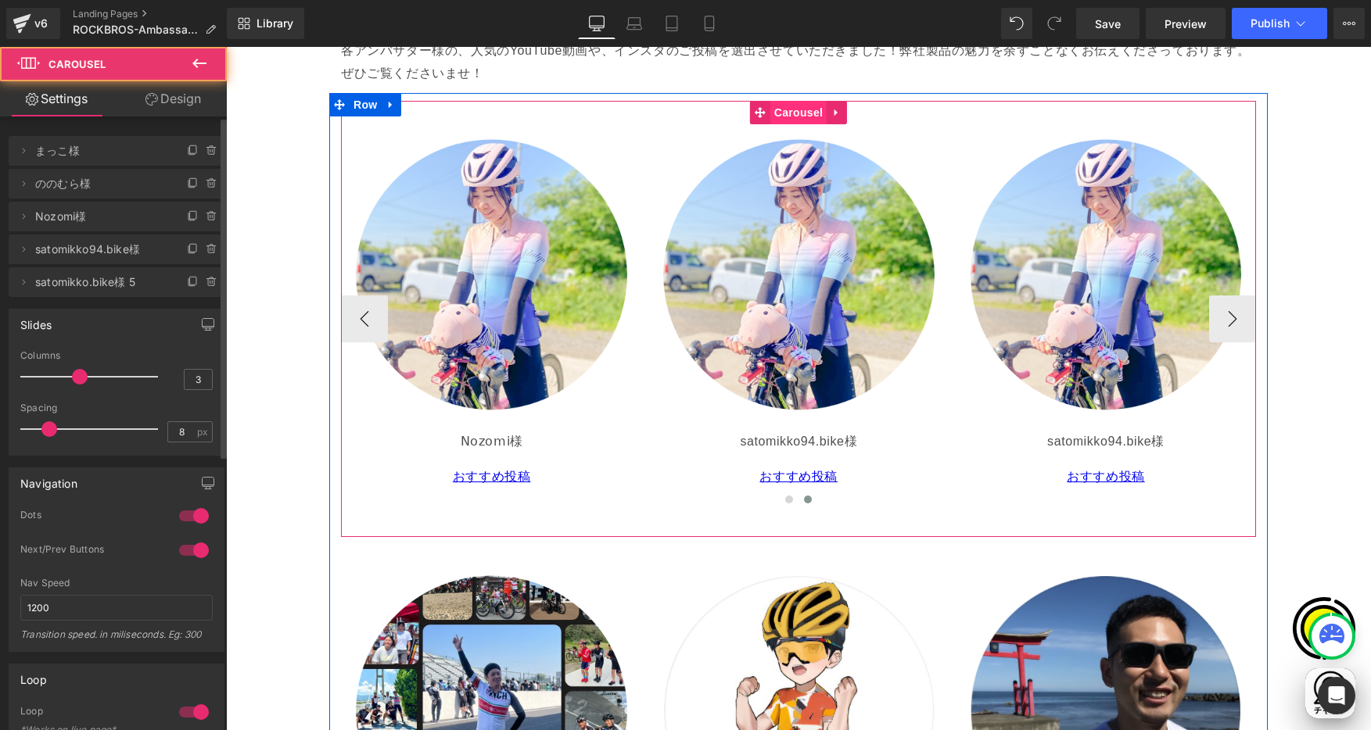
click at [795, 109] on span "Carousel" at bounding box center [798, 112] width 56 height 23
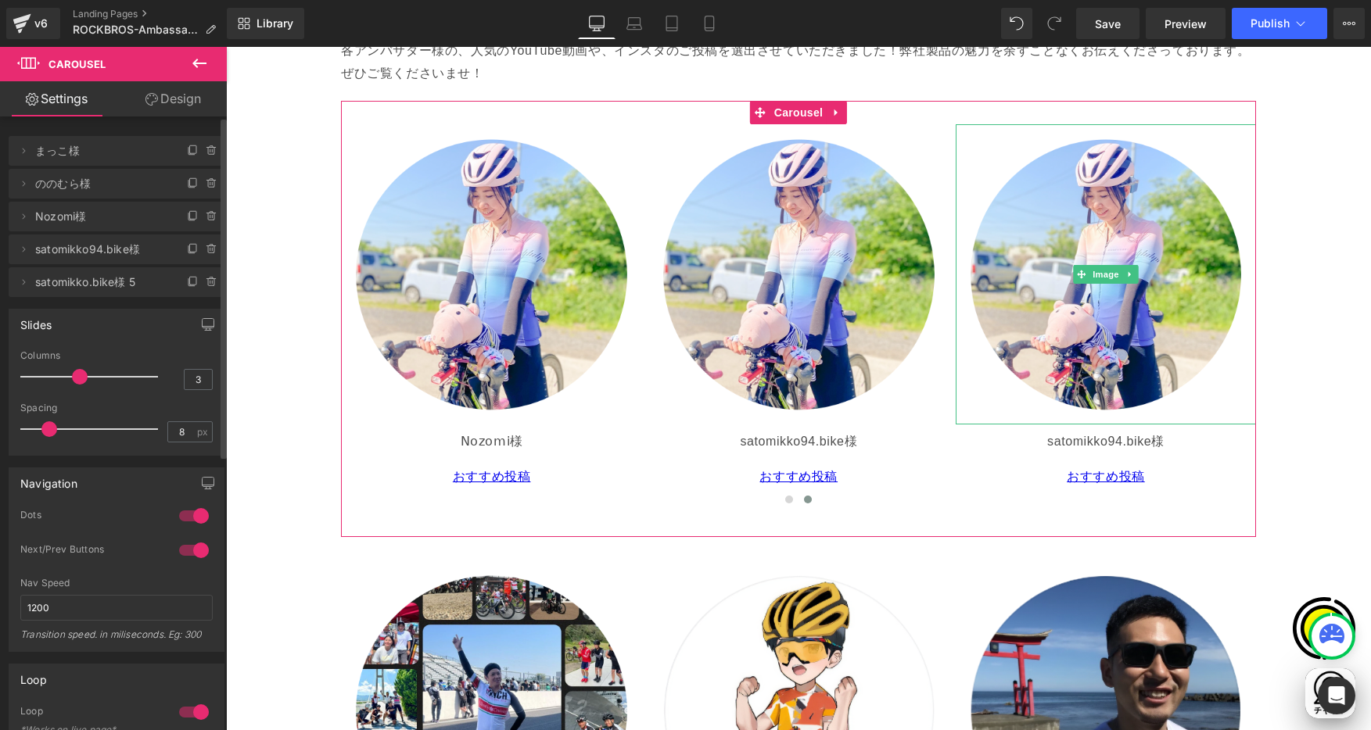
click at [65, 275] on span "satomikko.bike様 5" at bounding box center [100, 282] width 131 height 30
click at [24, 282] on icon at bounding box center [24, 281] width 3 height 5
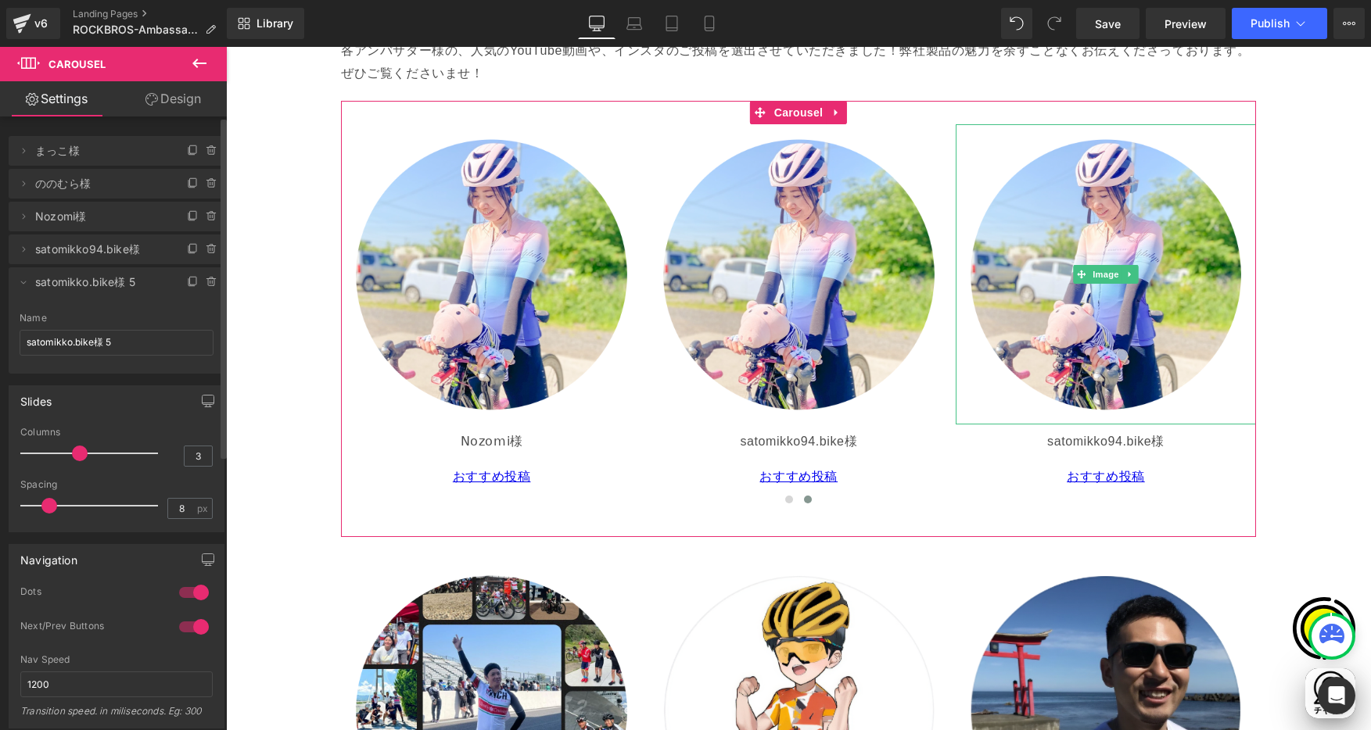
click at [57, 294] on span "satomikko.bike様 5" at bounding box center [100, 282] width 131 height 30
drag, startPoint x: 95, startPoint y: 337, endPoint x: 109, endPoint y: 350, distance: 18.3
click at [96, 337] on input "satomikko.bike様 5" at bounding box center [117, 343] width 194 height 26
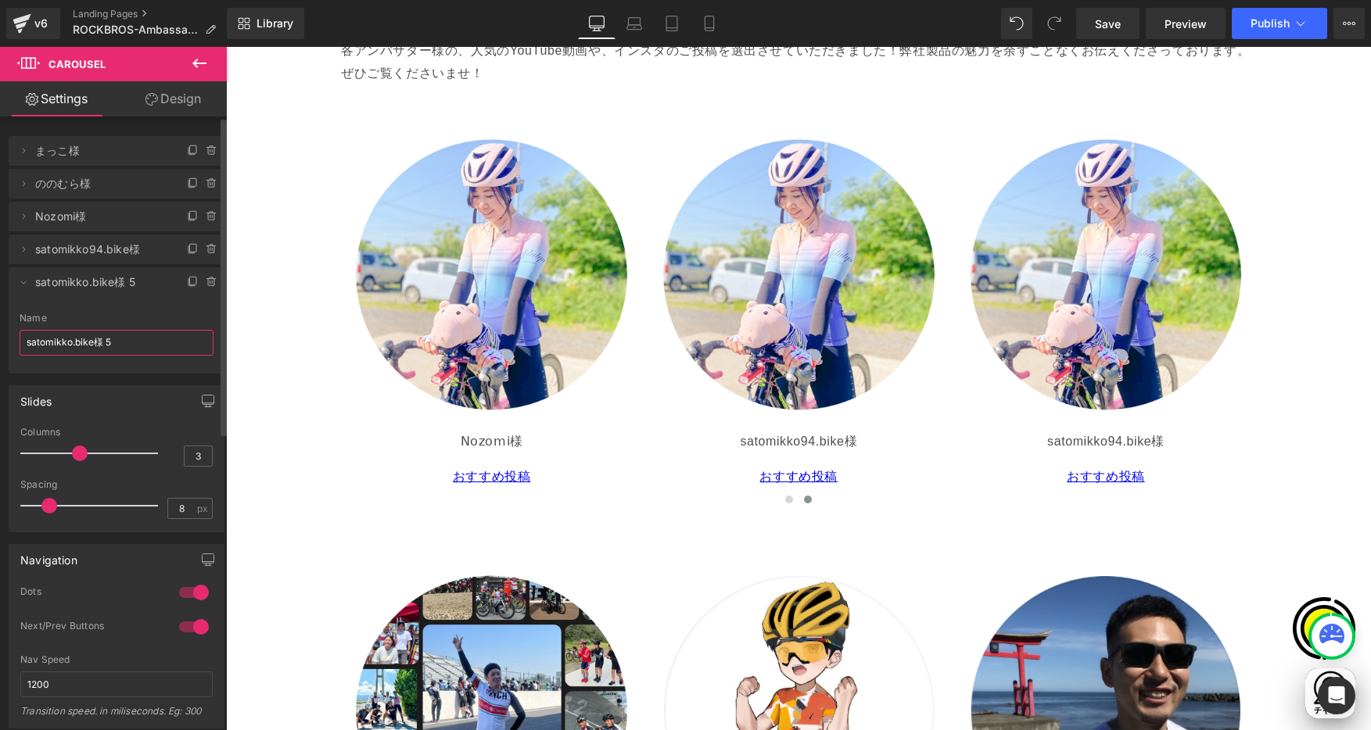
drag, startPoint x: 92, startPoint y: 343, endPoint x: 38, endPoint y: 348, distance: 54.9
click at [0, 333] on html "Carousel You are previewing how the will restyle your page. You can not edit El…" at bounding box center [685, 365] width 1371 height 730
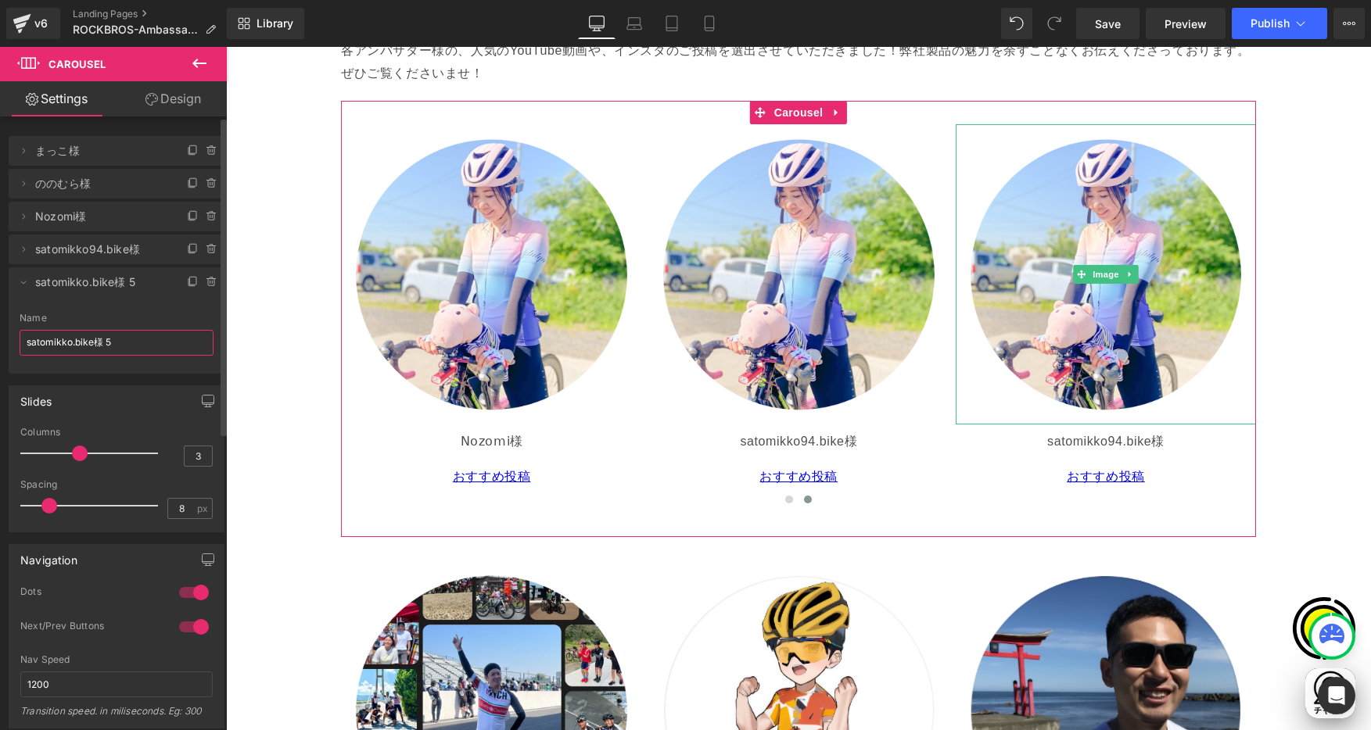
paste input "aimikochioutdoor"
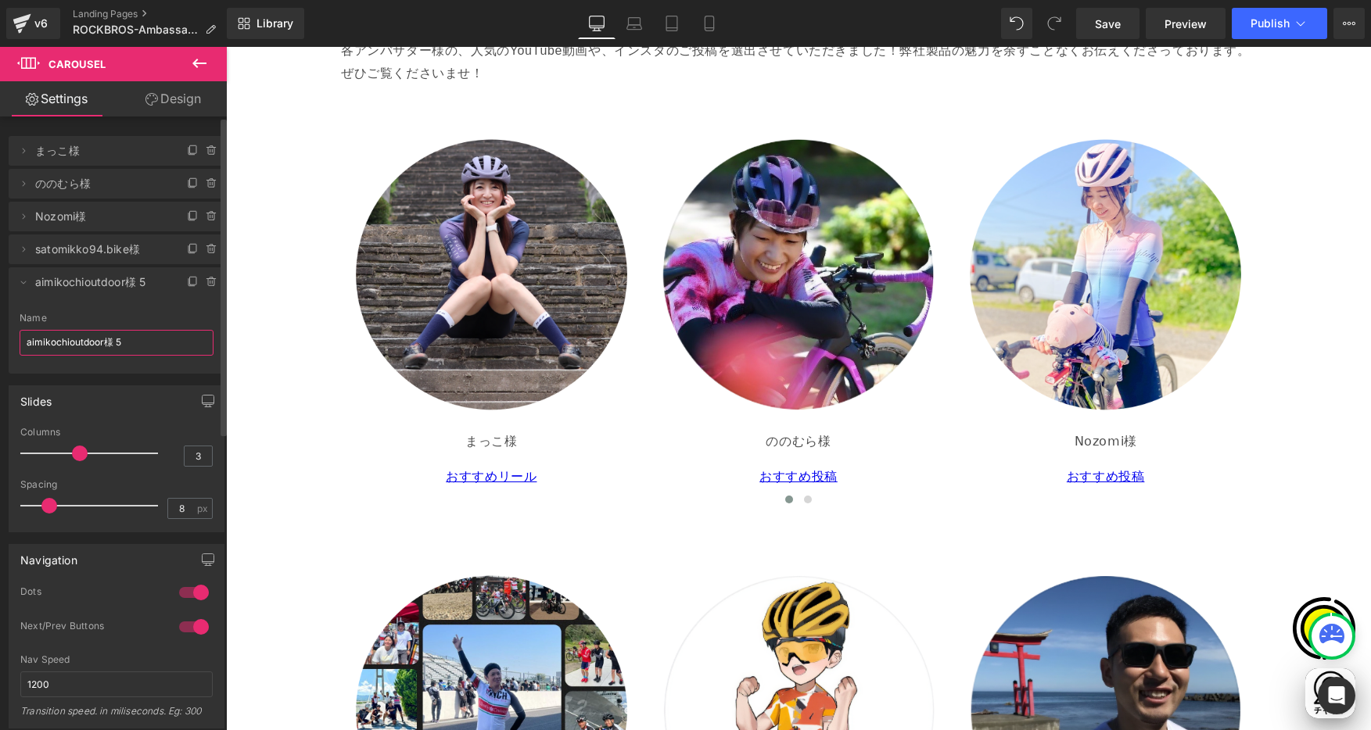
click at [144, 345] on input "aimikochioutdoor様 5" at bounding box center [117, 343] width 194 height 26
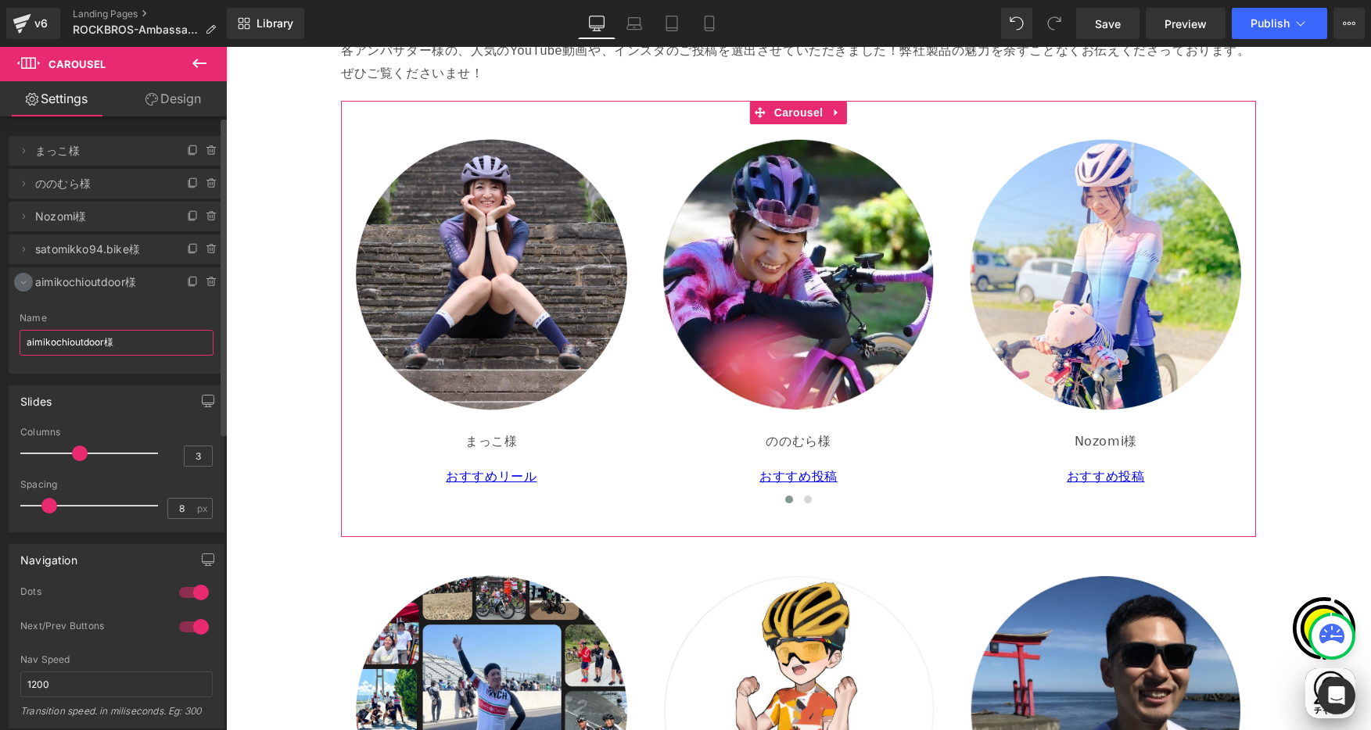
type input "aimikochioutdoor様"
click at [26, 280] on icon at bounding box center [23, 282] width 13 height 13
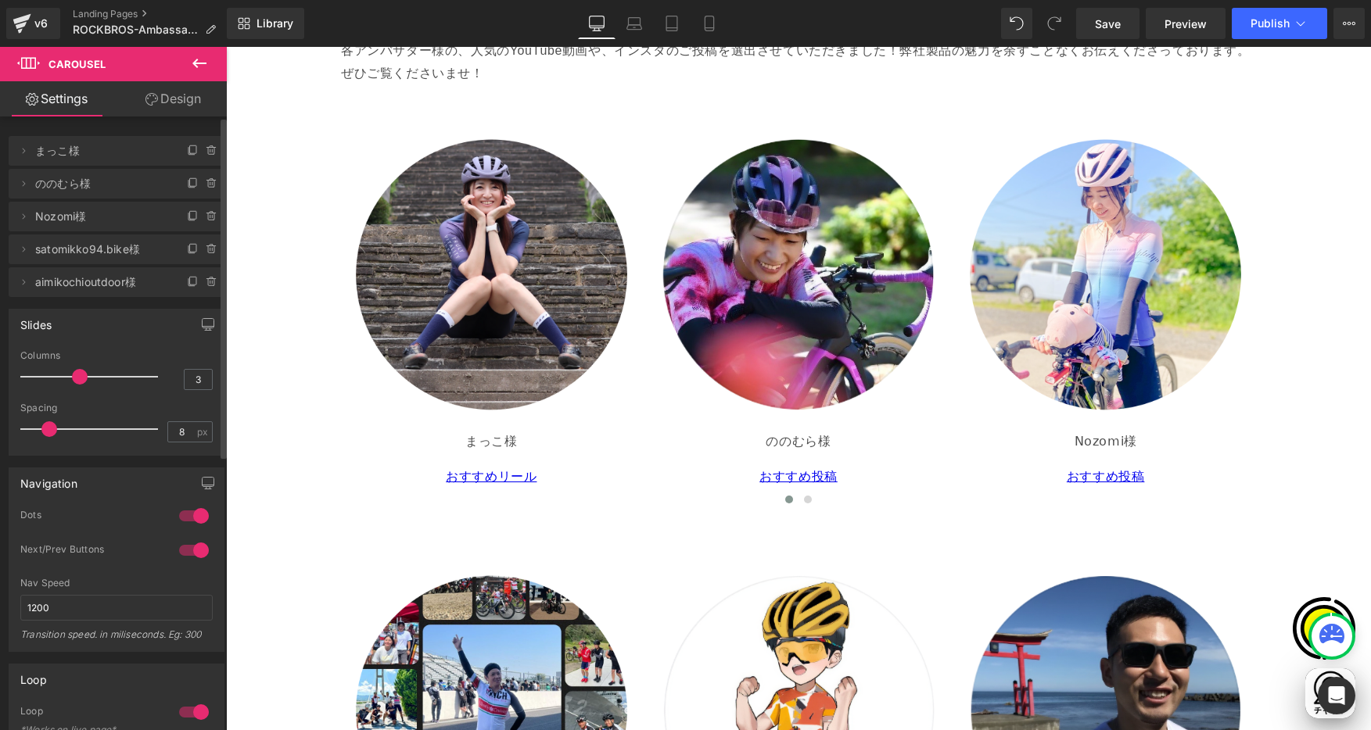
scroll to position [0, 610]
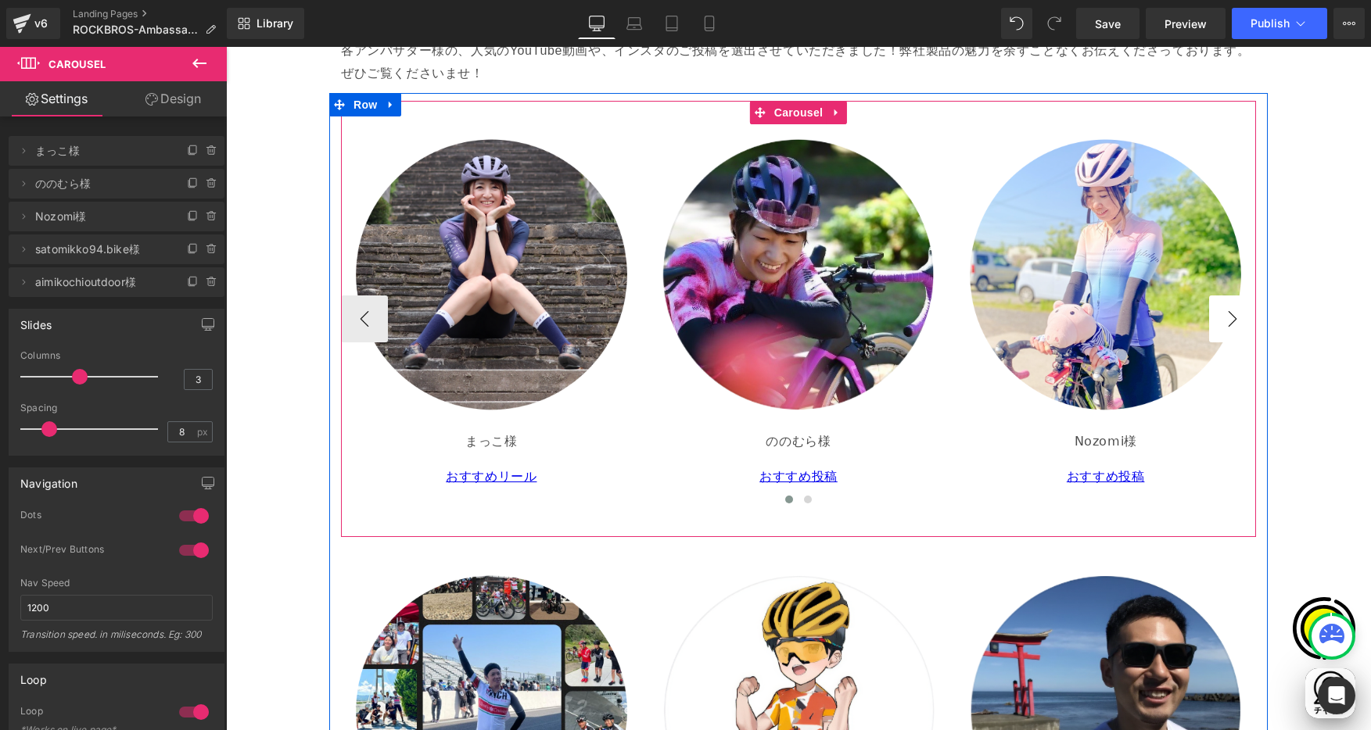
click at [1225, 313] on button "›" at bounding box center [1232, 319] width 47 height 47
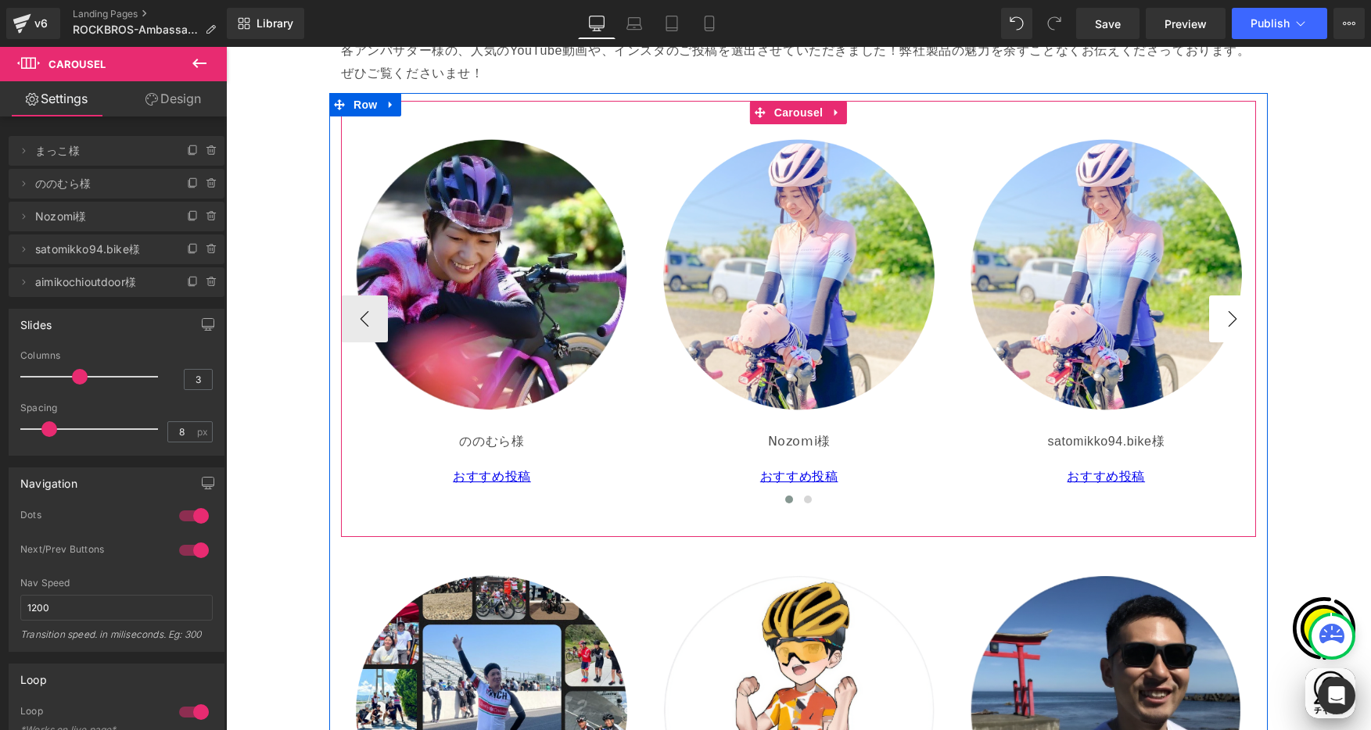
click at [1225, 313] on button "›" at bounding box center [1232, 319] width 47 height 47
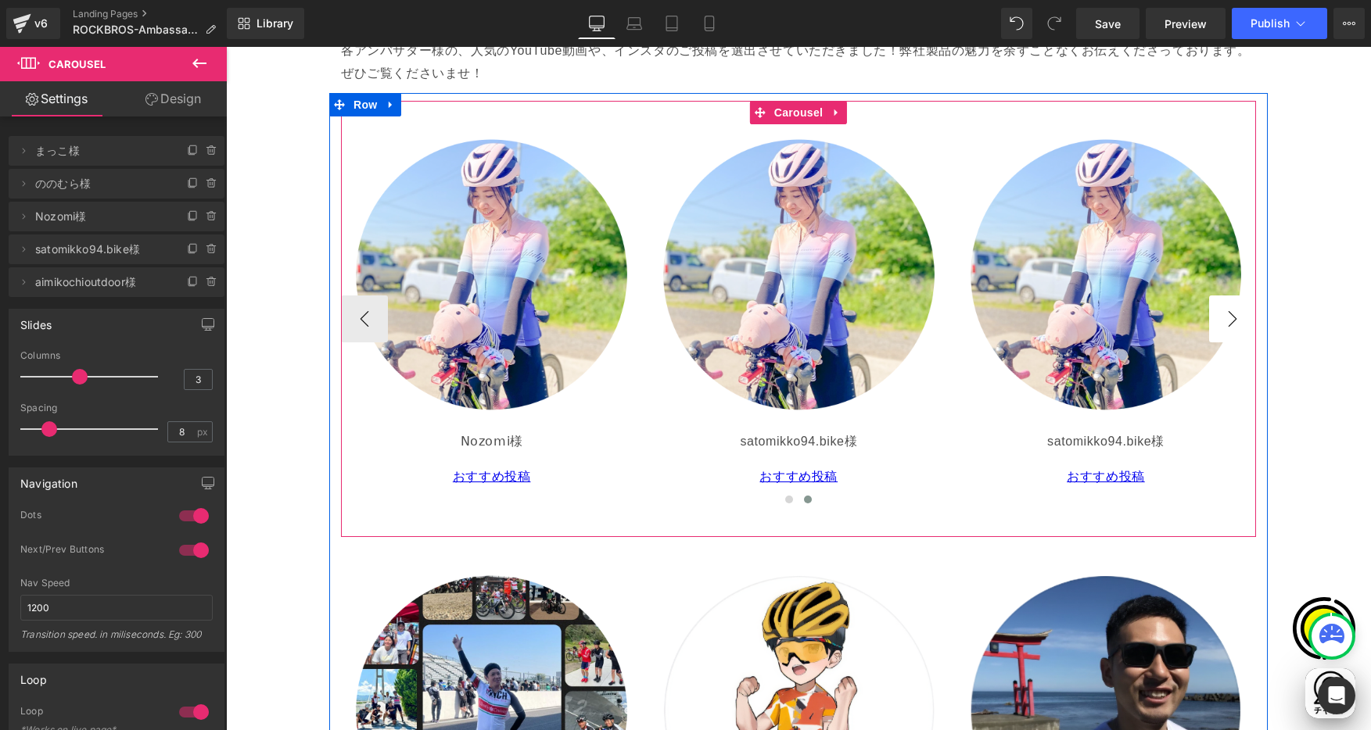
click at [1225, 312] on button "›" at bounding box center [1232, 319] width 47 height 47
click at [1035, 443] on p "satomikko94.bike様" at bounding box center [1106, 442] width 289 height 23
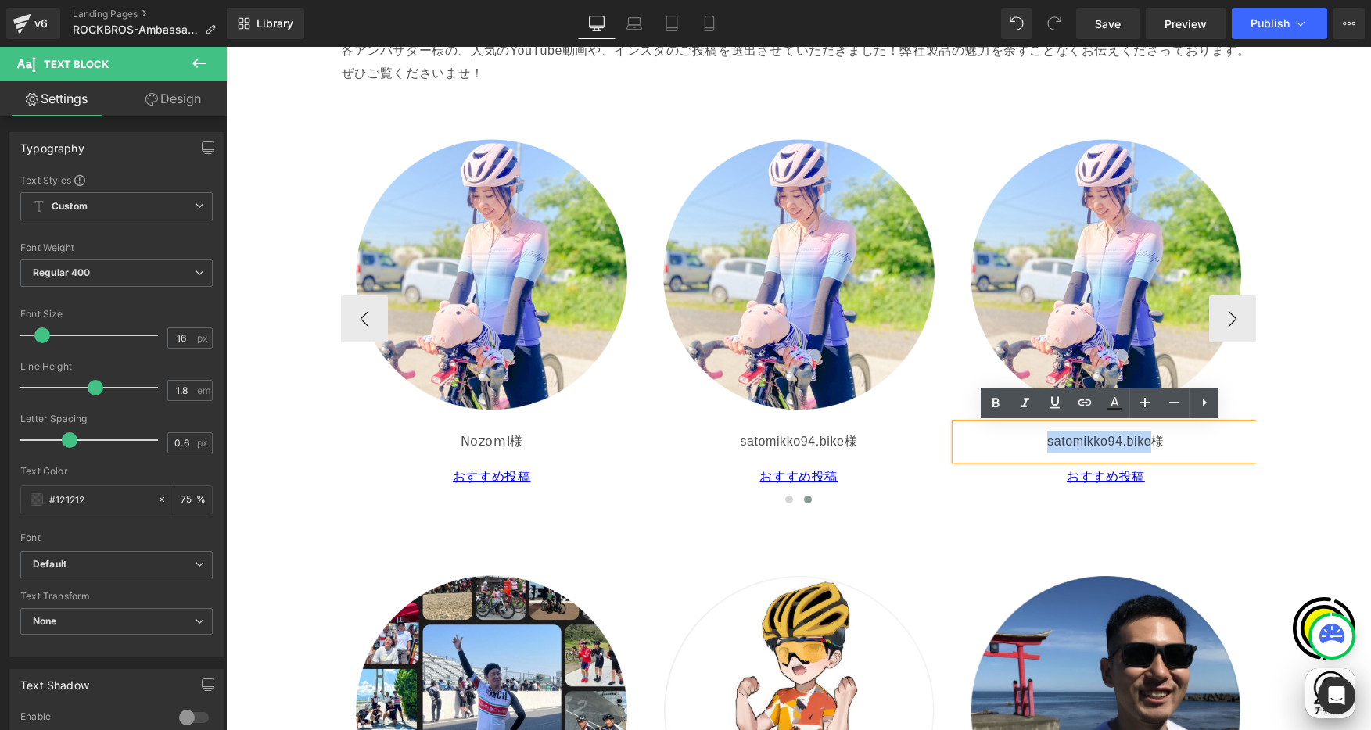
drag, startPoint x: 1037, startPoint y: 443, endPoint x: 1143, endPoint y: 442, distance: 106.4
click at [1143, 442] on p "satomikko94.bike様" at bounding box center [1106, 442] width 289 height 23
paste div
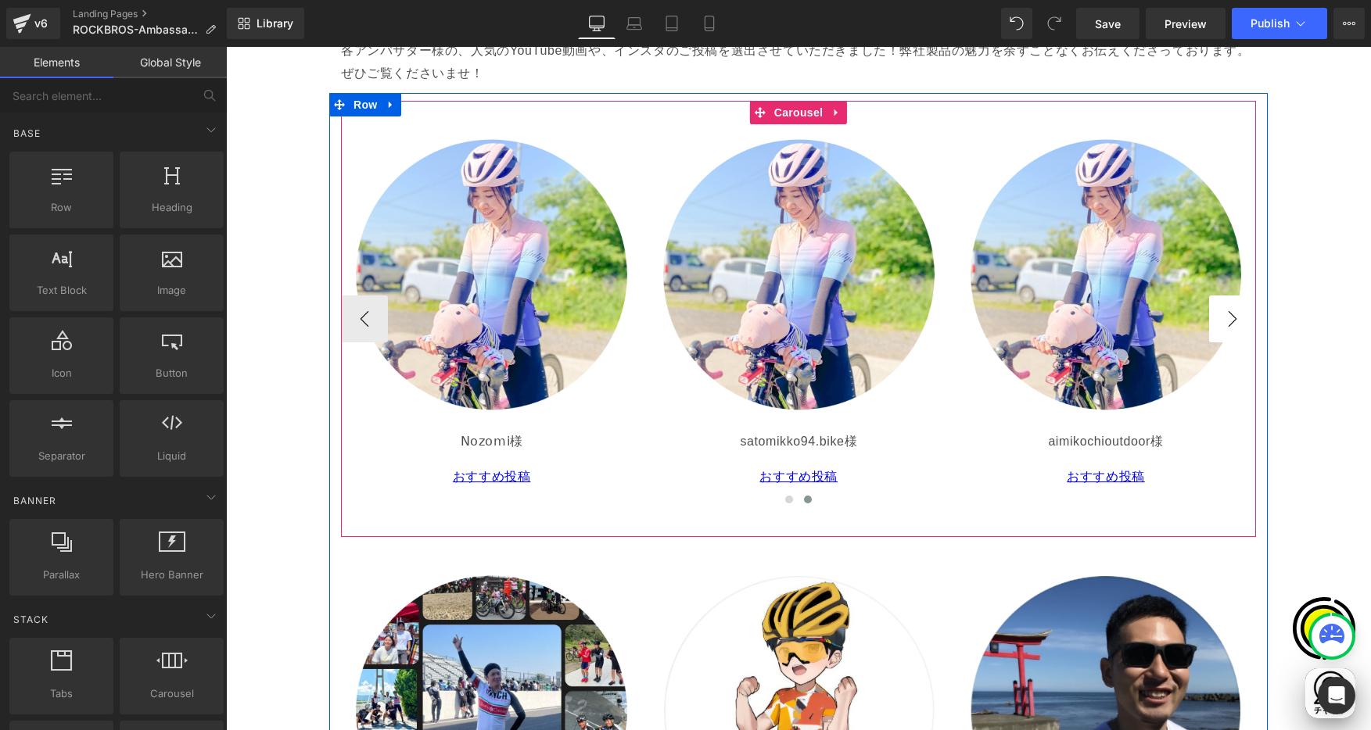
click at [1224, 317] on button "›" at bounding box center [1232, 319] width 47 height 47
click at [1031, 476] on p "おすすめ投稿" at bounding box center [1106, 477] width 289 height 23
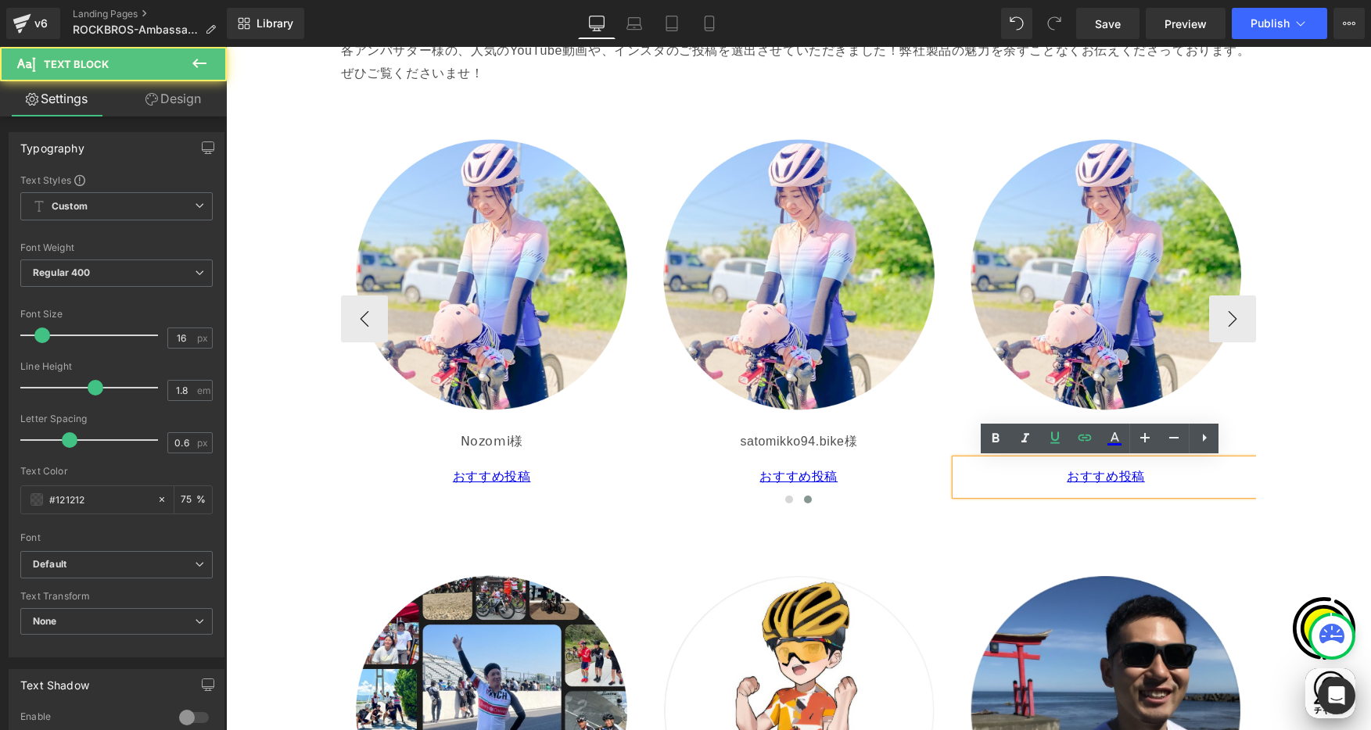
scroll to position [0, 0]
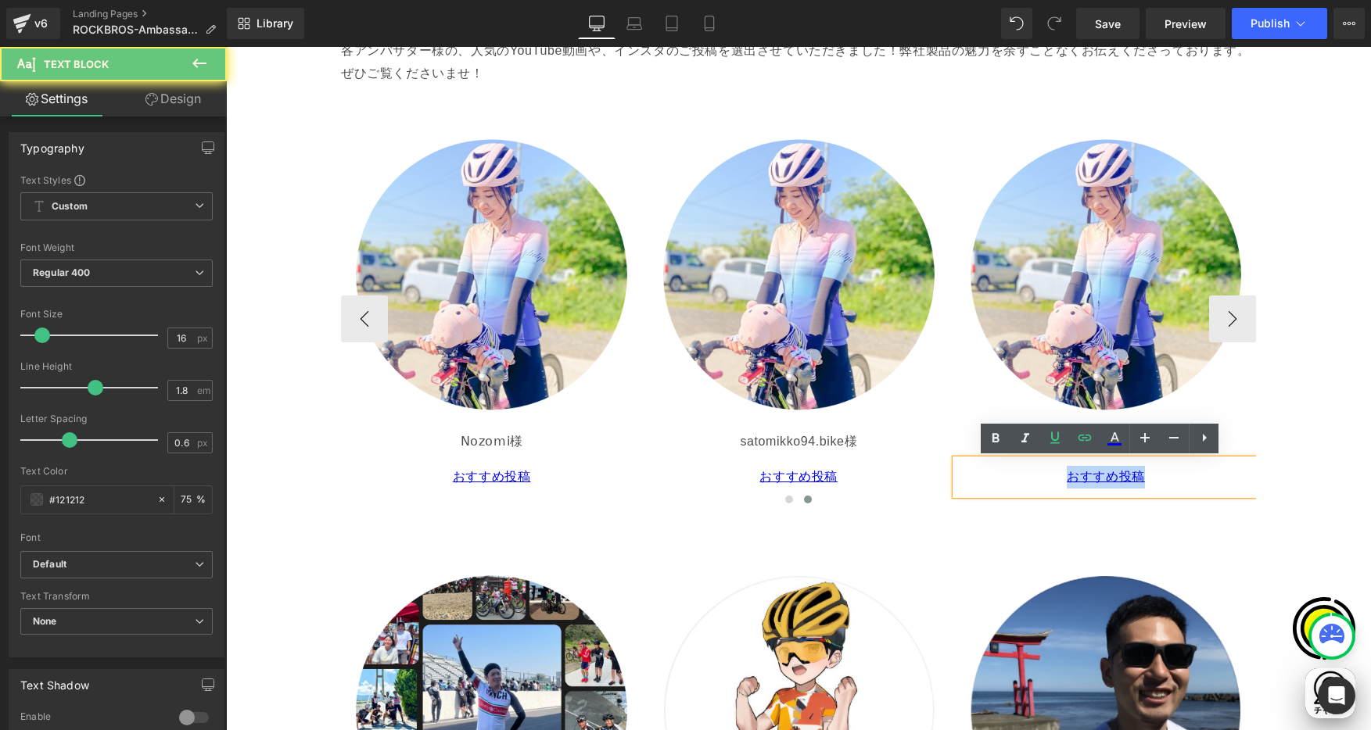
drag, startPoint x: 1116, startPoint y: 474, endPoint x: 1164, endPoint y: 475, distance: 48.5
click at [1164, 475] on p "おすすめ投稿" at bounding box center [1106, 477] width 289 height 23
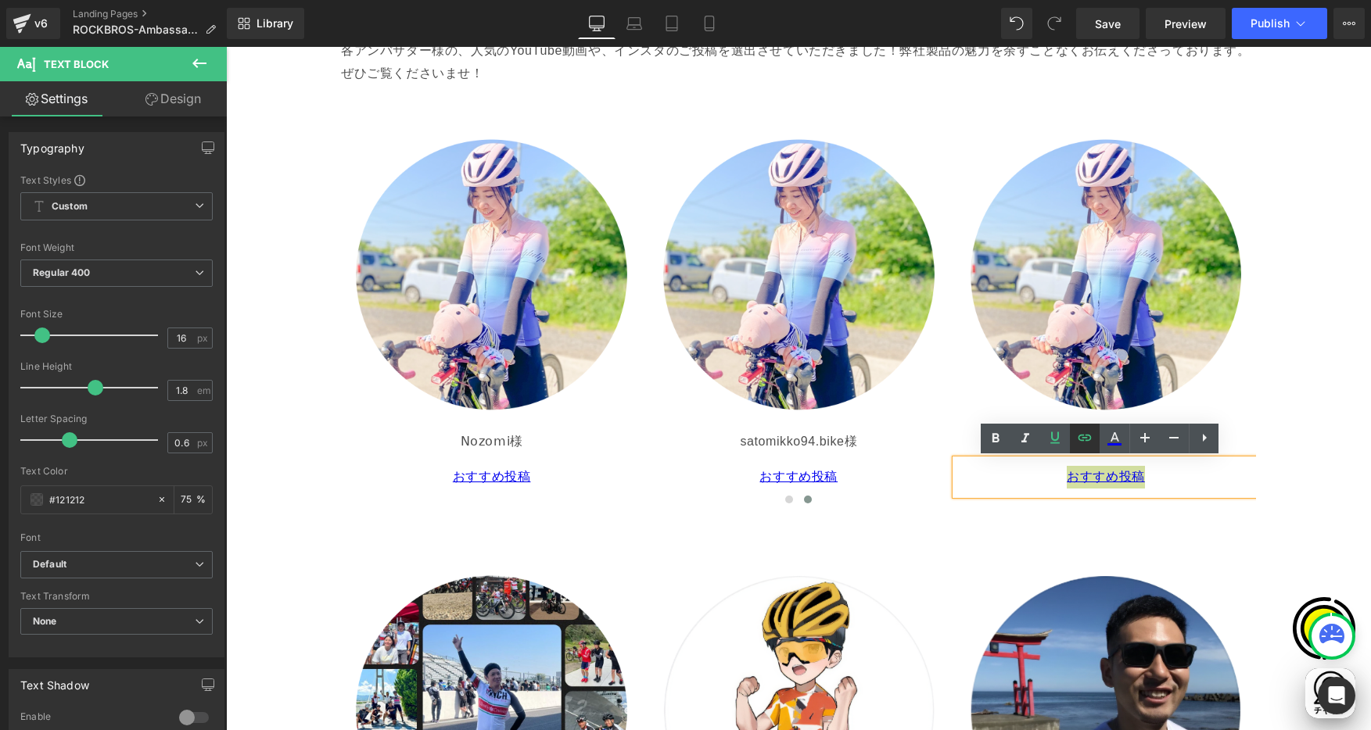
click at [1082, 435] on icon at bounding box center [1084, 438] width 13 height 6
click at [1212, 0] on div "Text Color Highlight Color #333333 Edit or remove link: Edit - Unlink - Cancel …" at bounding box center [685, 0] width 1371 height 0
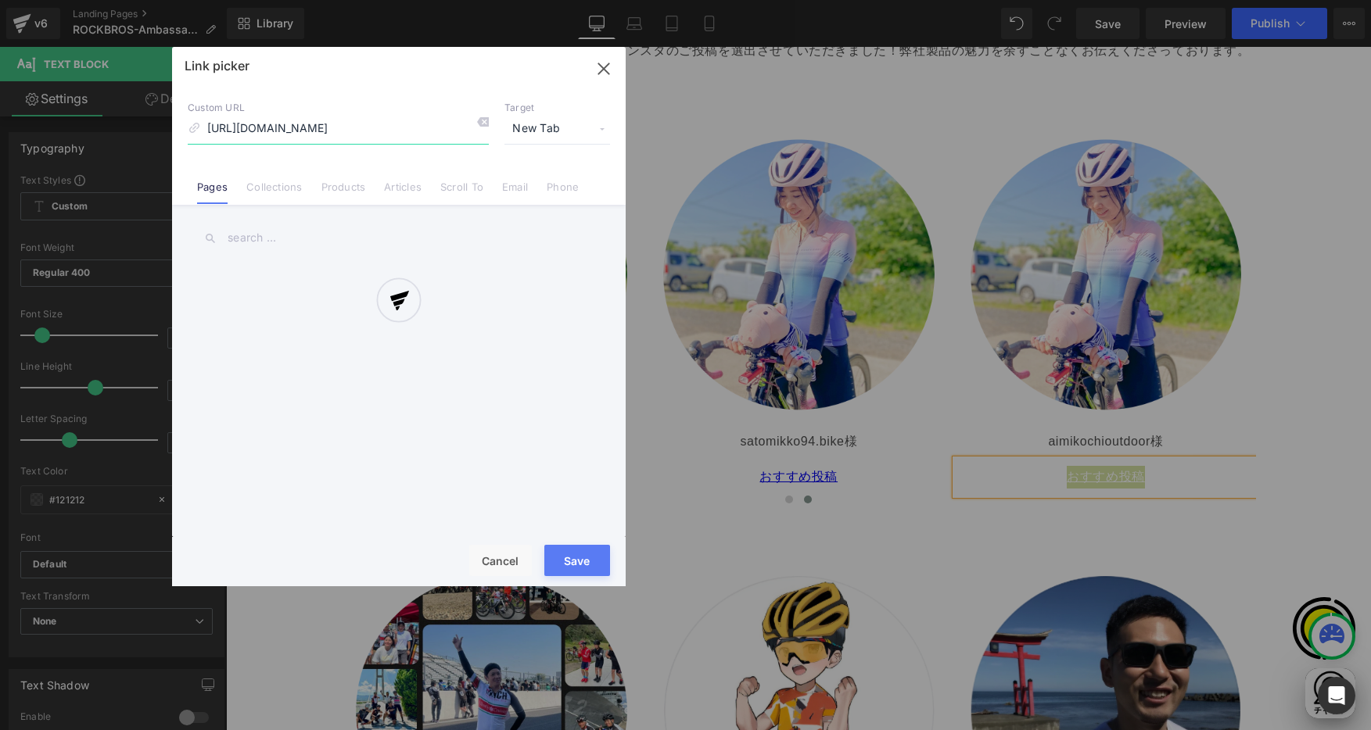
scroll to position [0, 27]
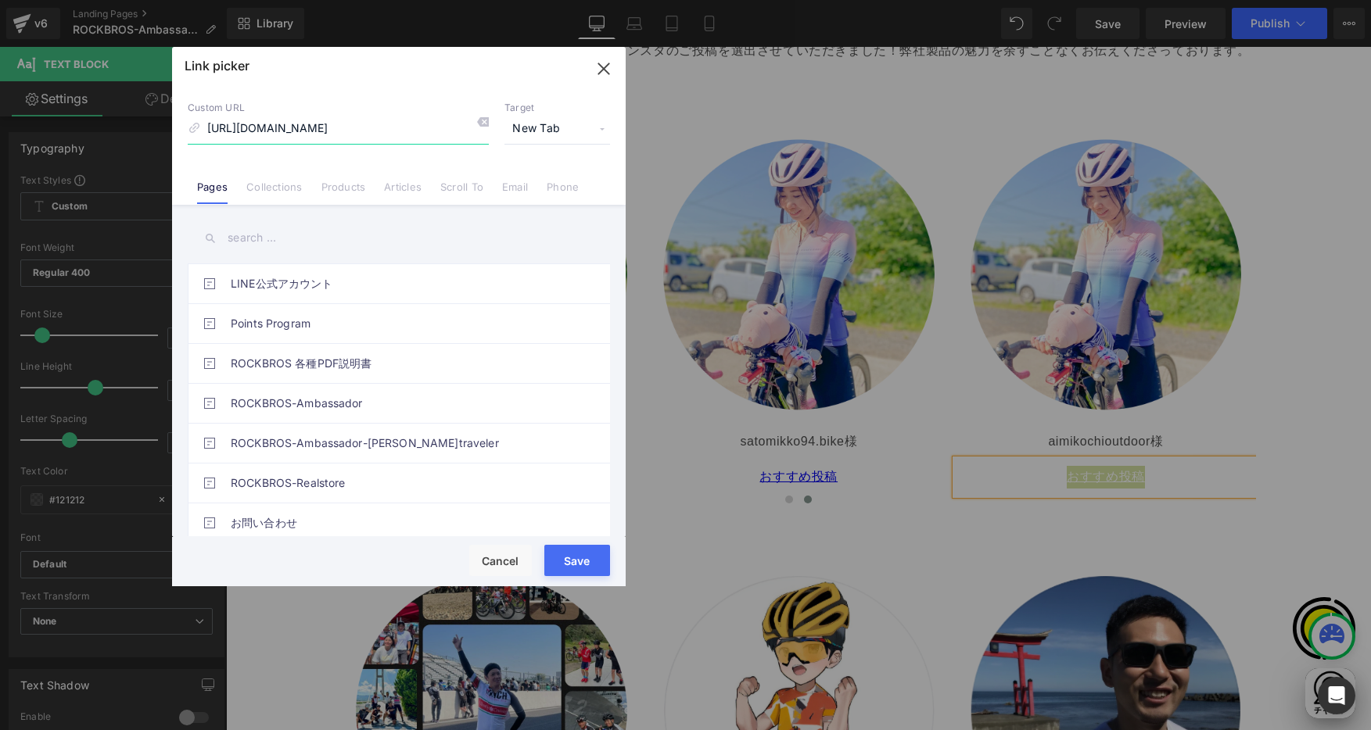
click at [401, 129] on input "https://www.instagram.com/p/DMfdkh1yIUU/?img_index=1" at bounding box center [338, 129] width 301 height 30
paste input "https://www.instagram.com/p/DJ6gTQHPliX/?img_index=1"
type input "https://www.instagram.com/p/DJ6gTQHPliX/?img_index=1"
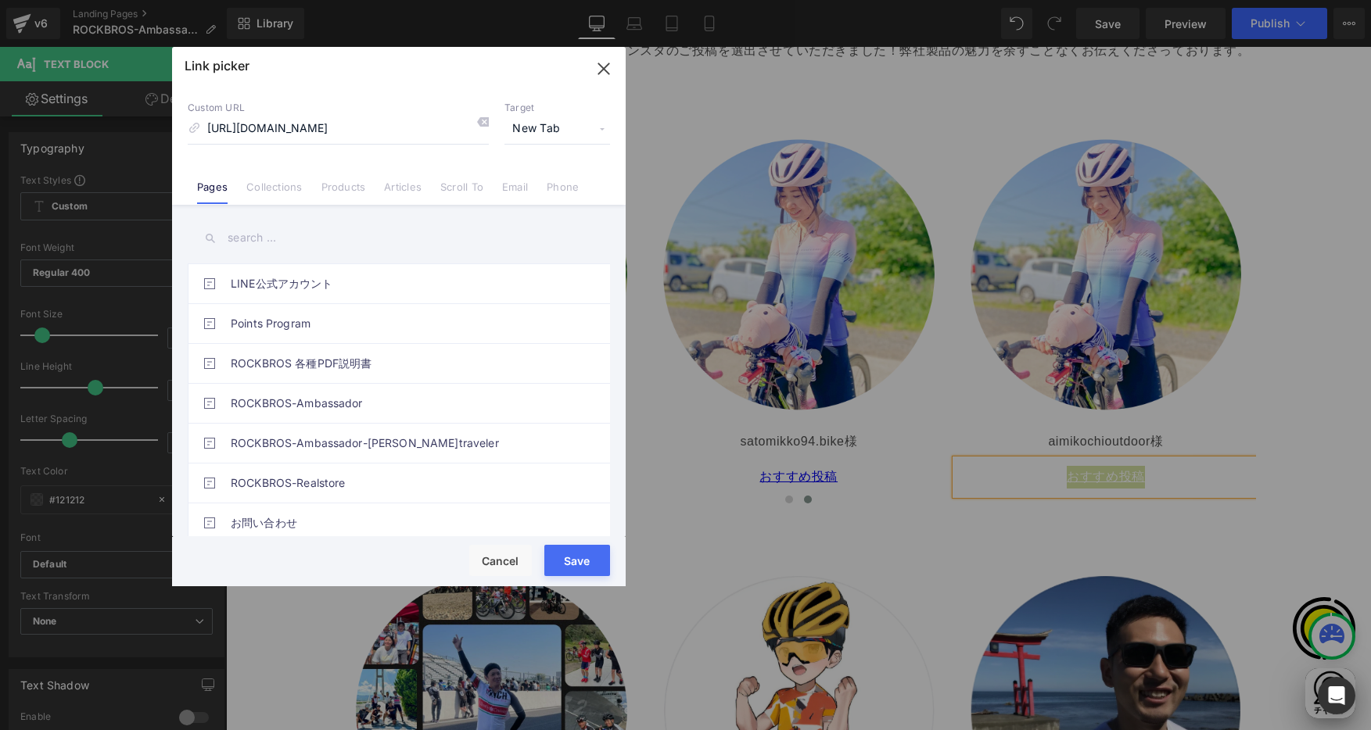
click at [578, 555] on button "Save" at bounding box center [577, 560] width 66 height 31
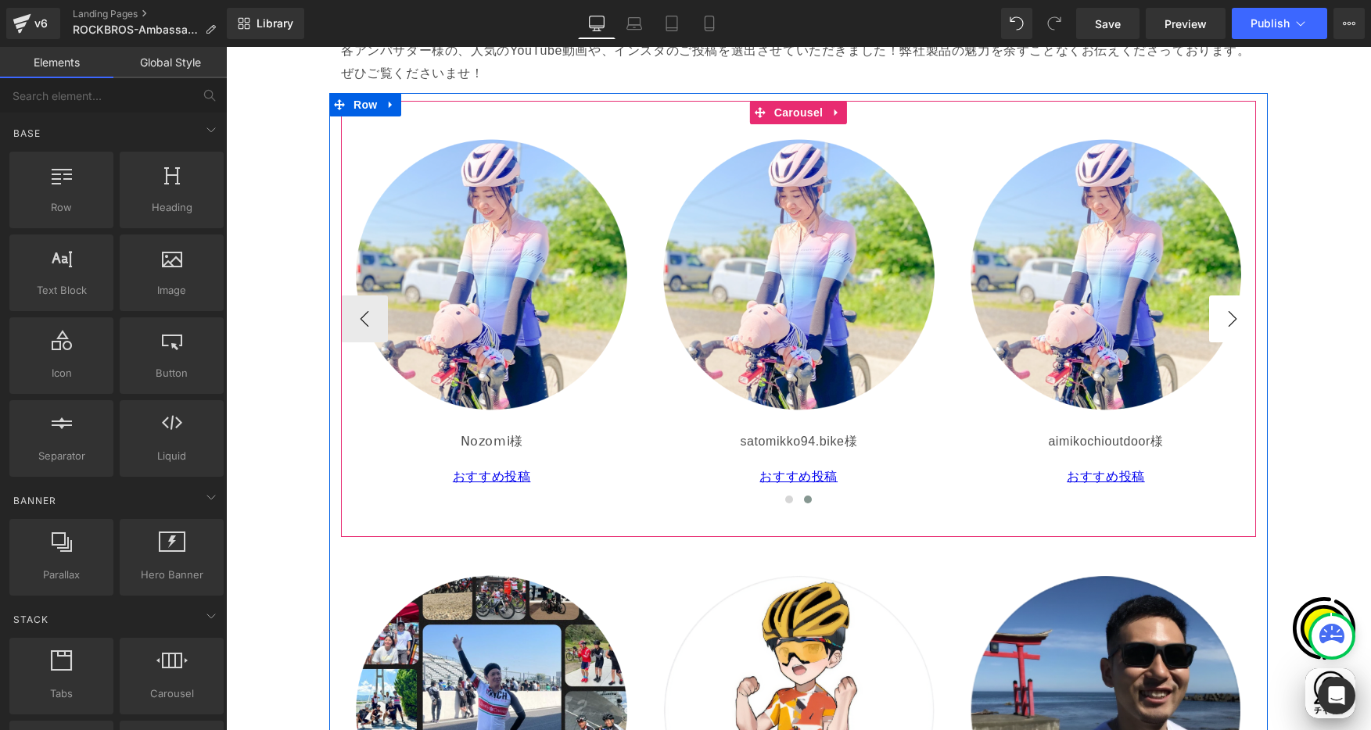
click at [1230, 318] on button "›" at bounding box center [1232, 319] width 47 height 47
click at [792, 110] on span "Carousel" at bounding box center [798, 113] width 56 height 23
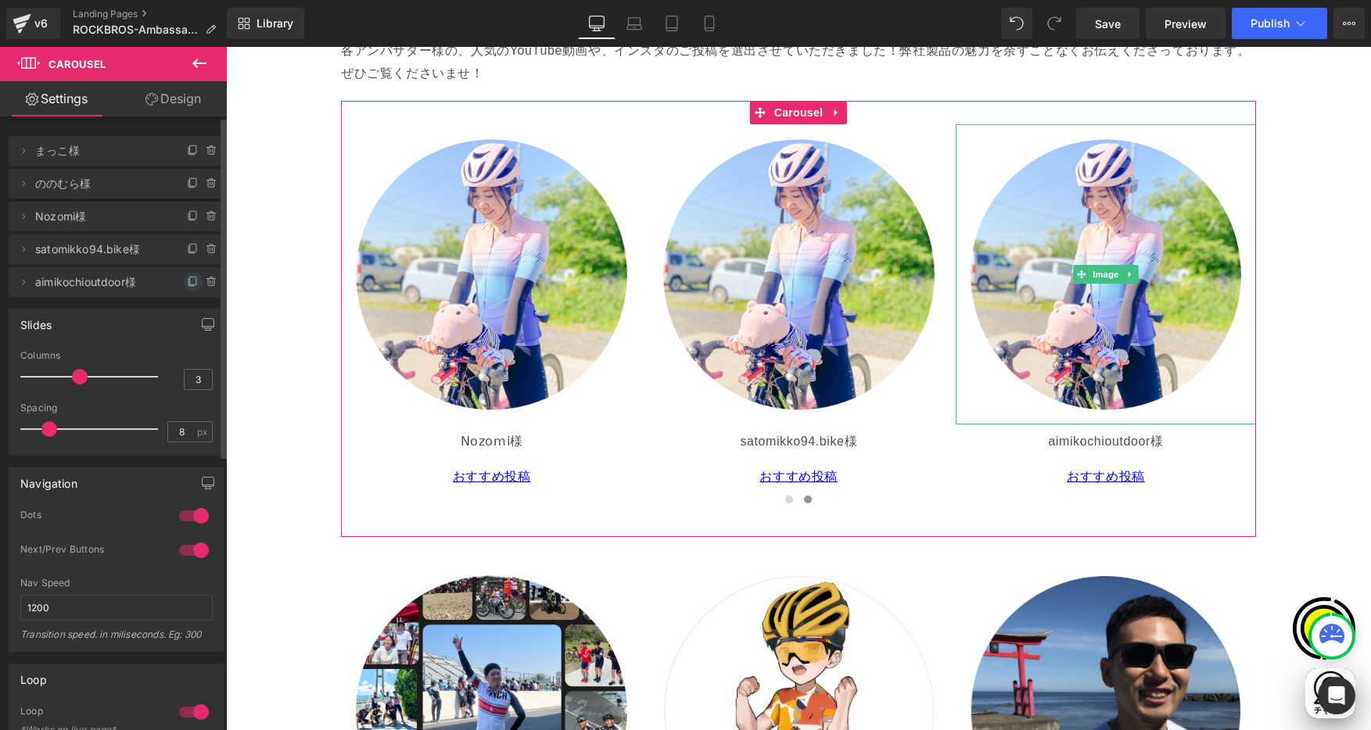
click at [190, 285] on icon at bounding box center [193, 281] width 6 height 8
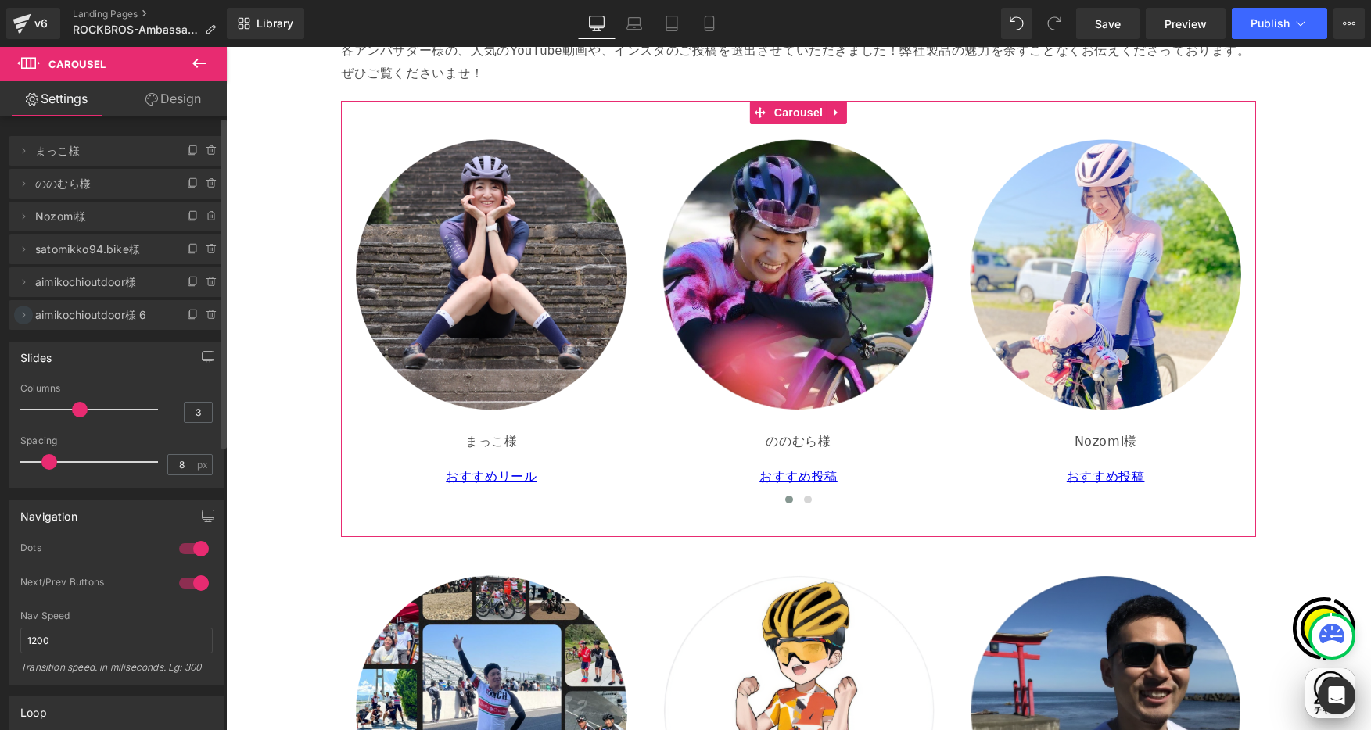
click at [25, 314] on icon at bounding box center [23, 315] width 13 height 13
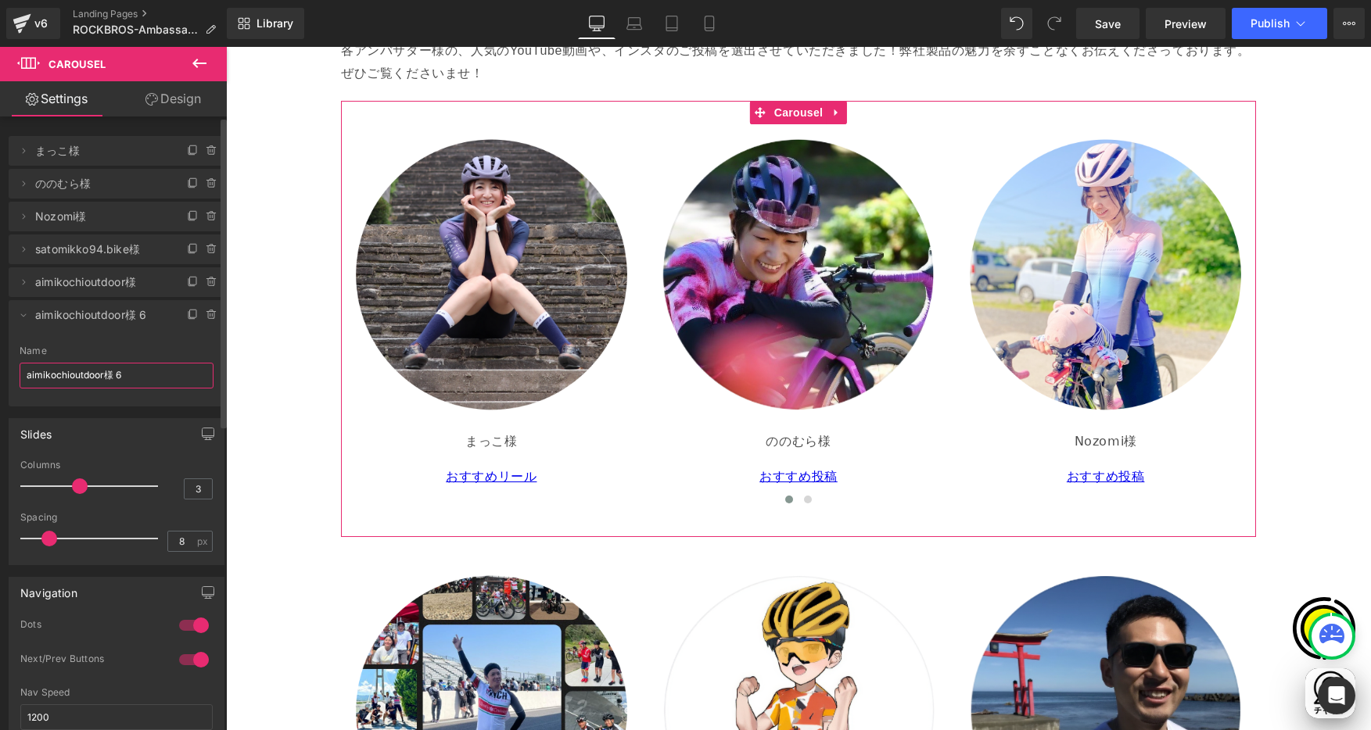
click at [74, 378] on input "aimikochioutdoor様 6" at bounding box center [117, 376] width 194 height 26
drag, startPoint x: 103, startPoint y: 375, endPoint x: -21, endPoint y: 352, distance: 126.4
click at [0, 352] on html "Carousel You are previewing how the will restyle your page. You can not edit El…" at bounding box center [685, 365] width 1371 height 730
paste input "cycle_moomaho"
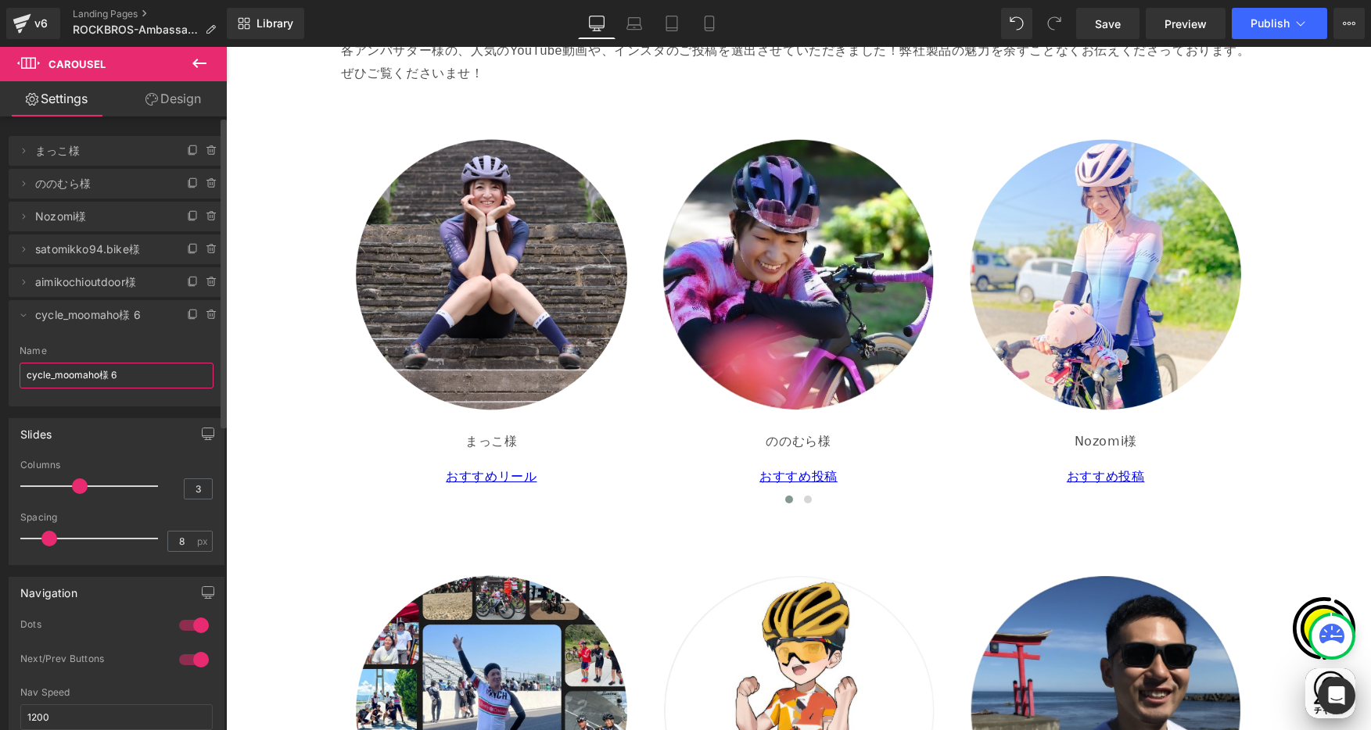
click at [148, 377] on input "cycle_moomaho様 6" at bounding box center [117, 376] width 194 height 26
drag, startPoint x: 108, startPoint y: 377, endPoint x: 167, endPoint y: 384, distance: 59.1
click at [163, 382] on input "cycle_moomaho様 6" at bounding box center [117, 376] width 194 height 26
type input "cycle_moomaho様"
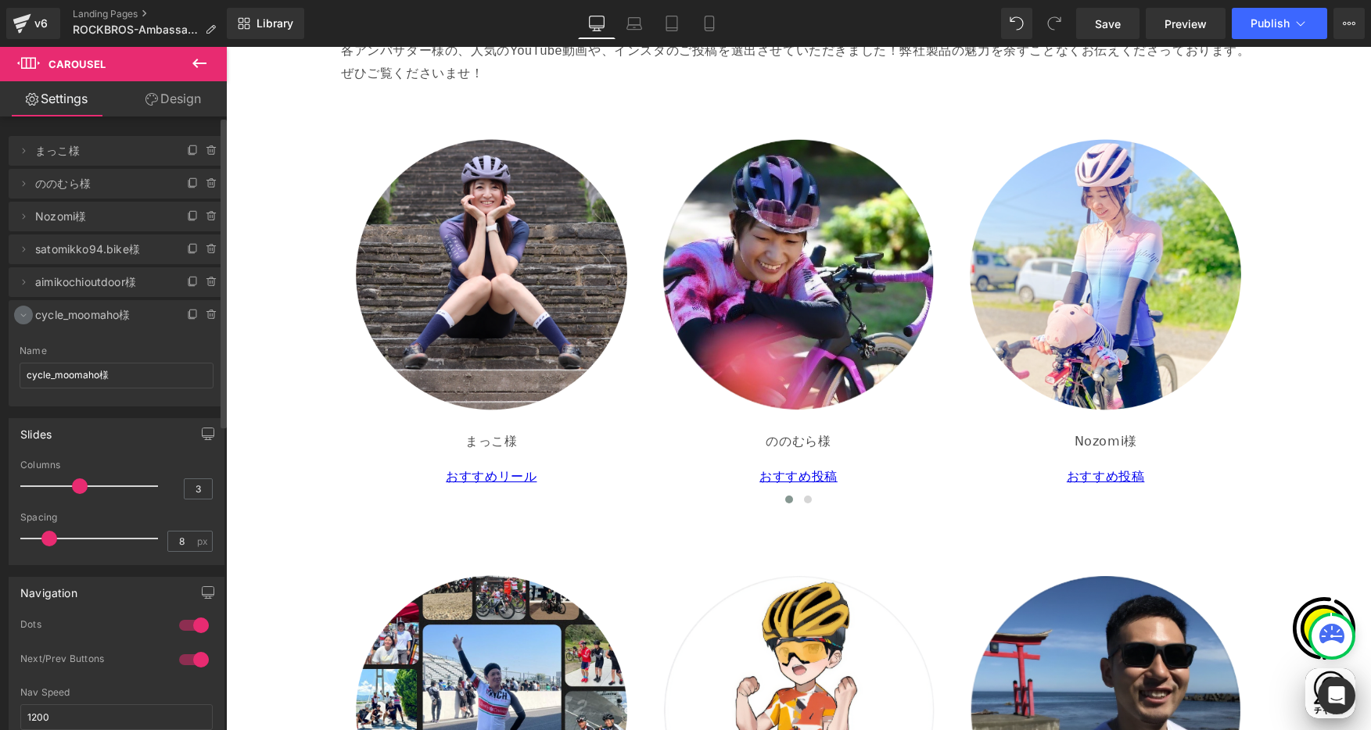
click at [22, 314] on icon at bounding box center [23, 315] width 13 height 13
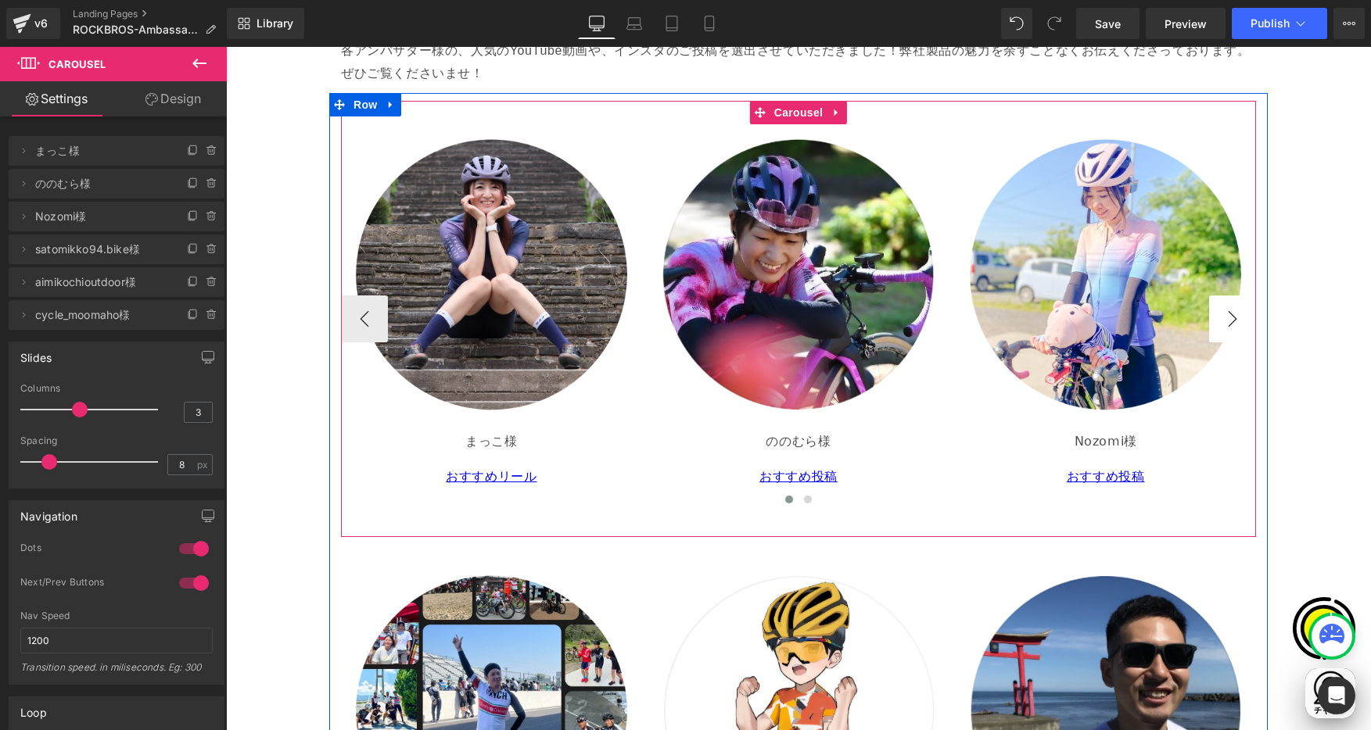
click at [1234, 313] on button "›" at bounding box center [1232, 319] width 47 height 47
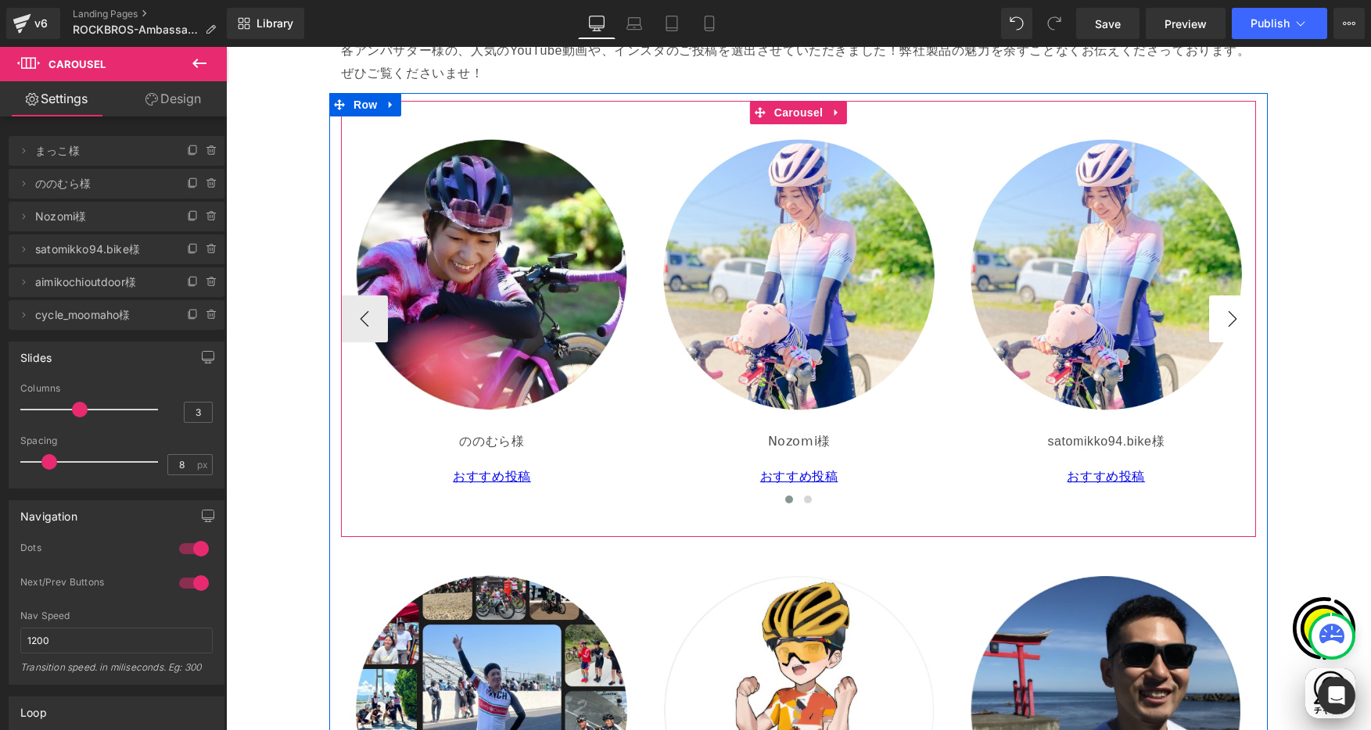
click at [1229, 314] on button "›" at bounding box center [1232, 319] width 47 height 47
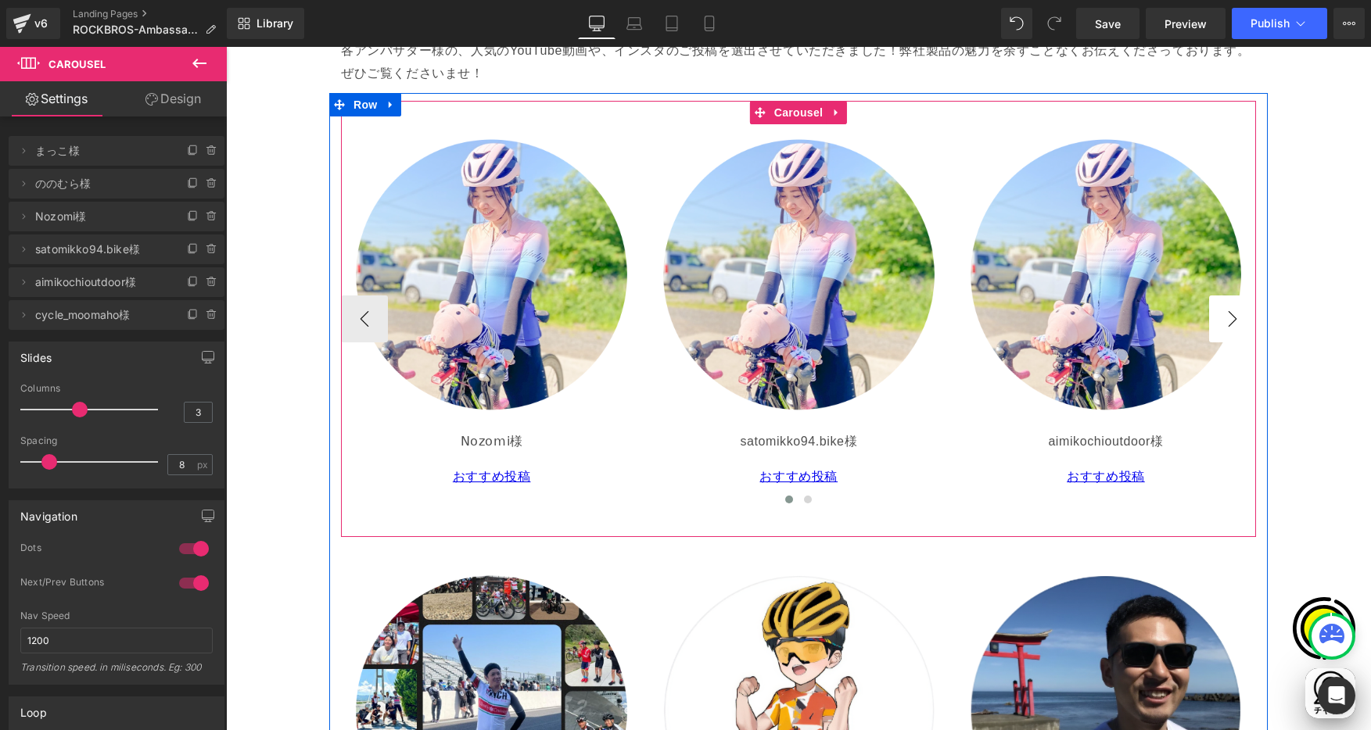
click at [1229, 314] on button "›" at bounding box center [1232, 319] width 47 height 47
click at [1000, 436] on p "aimikochioutdoor様" at bounding box center [1105, 442] width 289 height 23
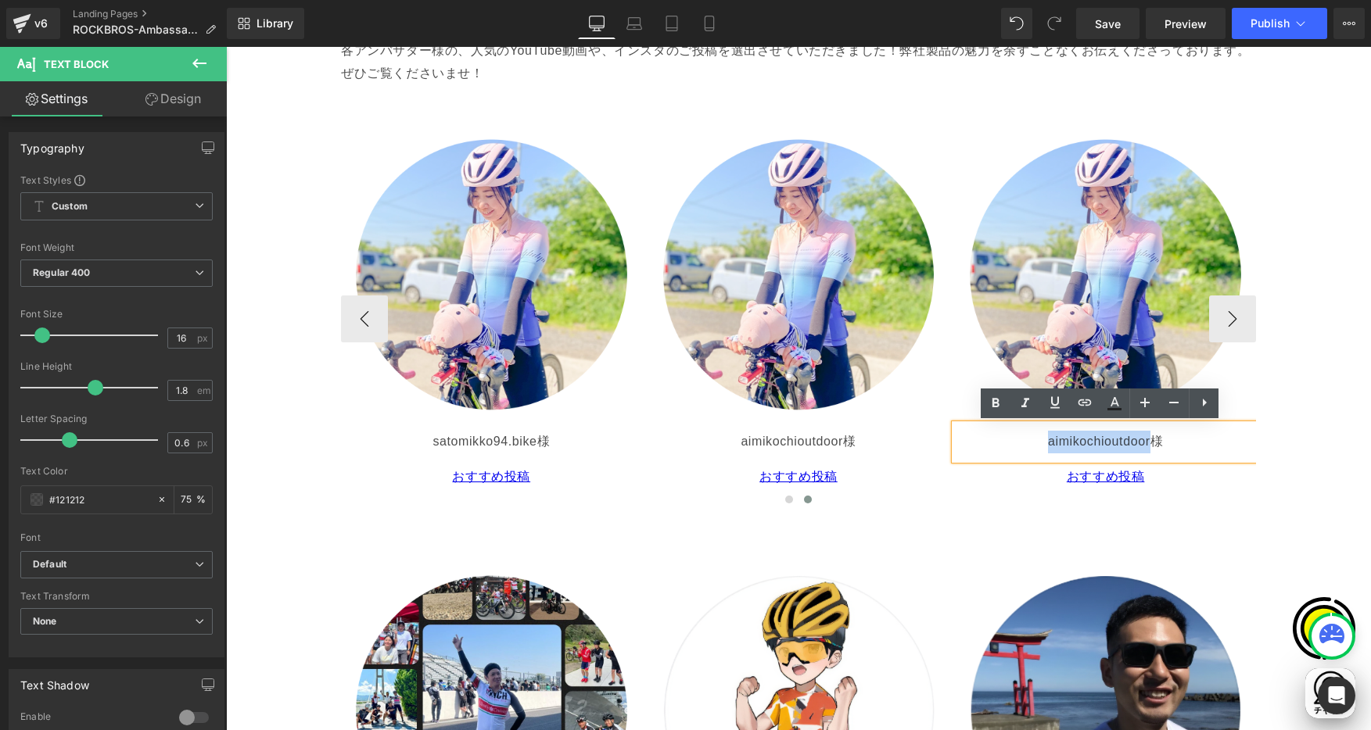
drag, startPoint x: 1036, startPoint y: 442, endPoint x: 1146, endPoint y: 443, distance: 110.3
click at [1146, 443] on p "aimikochioutdoor様" at bounding box center [1105, 442] width 289 height 23
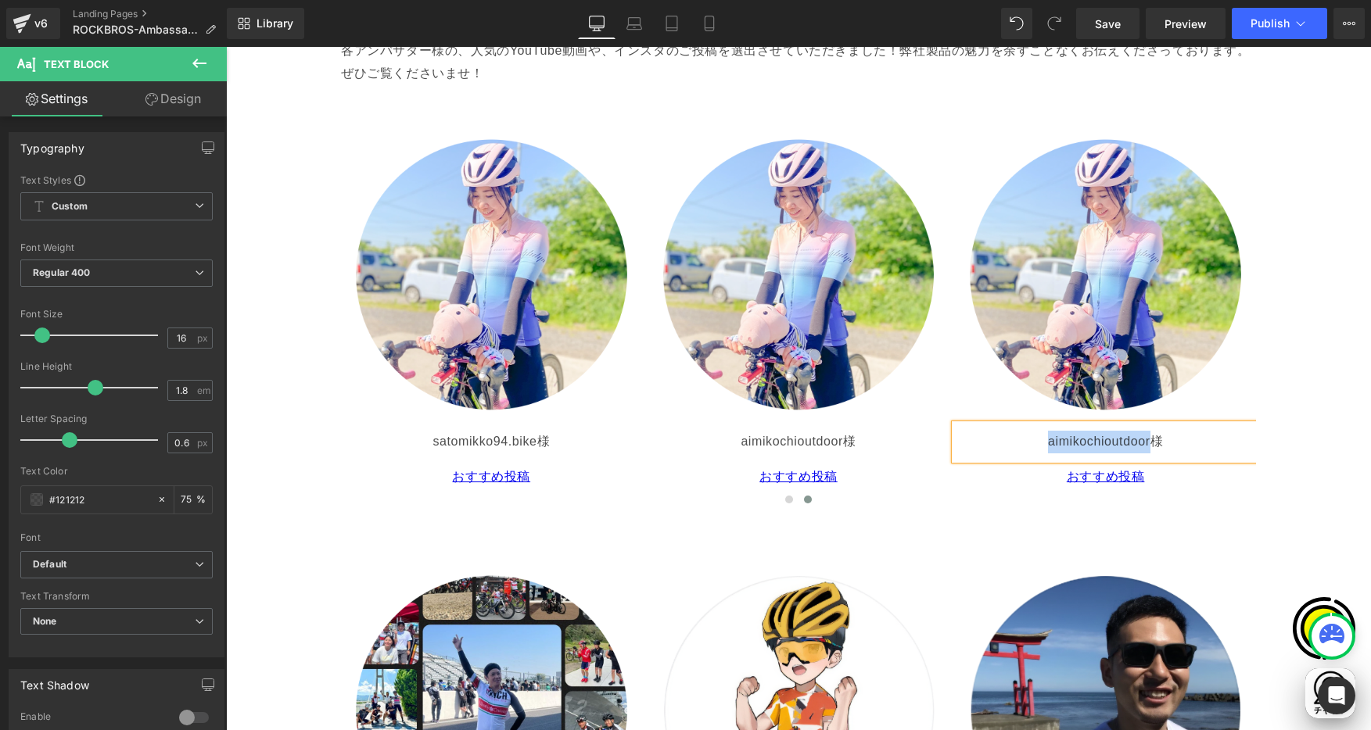
paste div
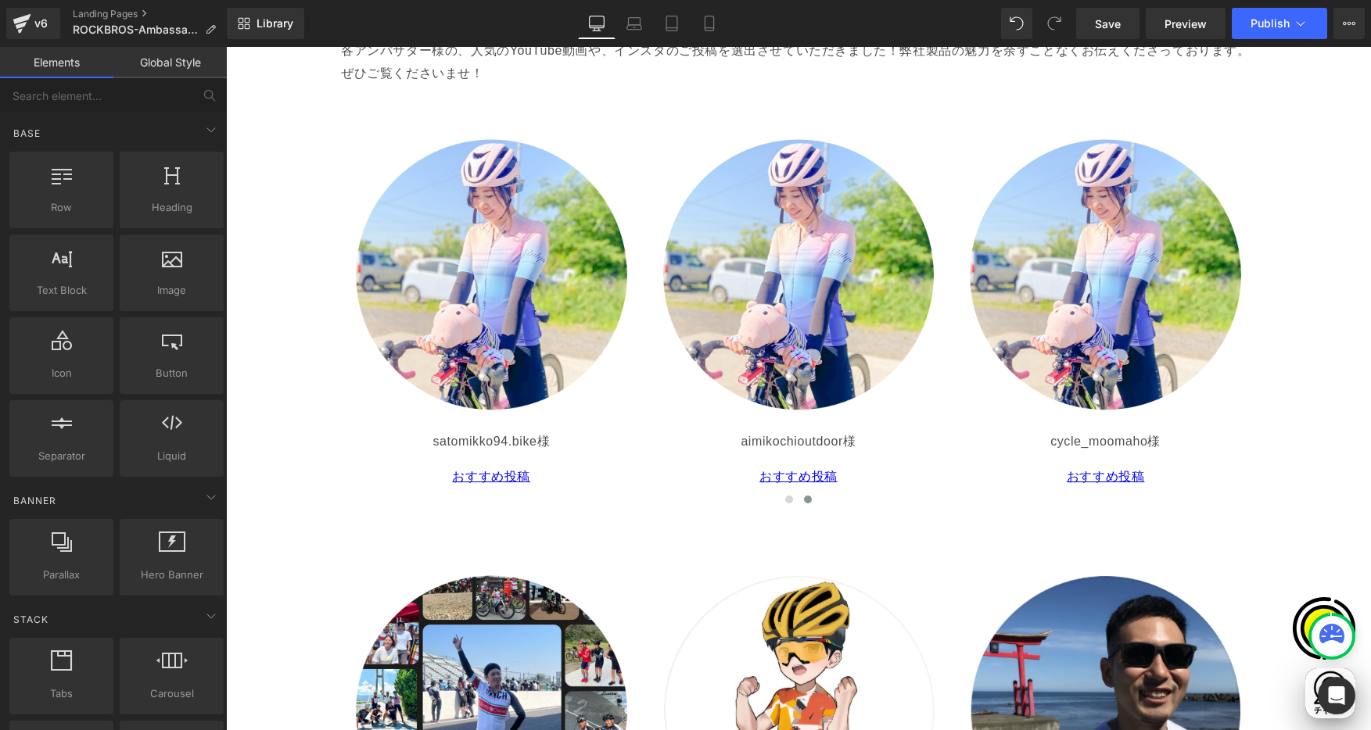
scroll to position [0, 0]
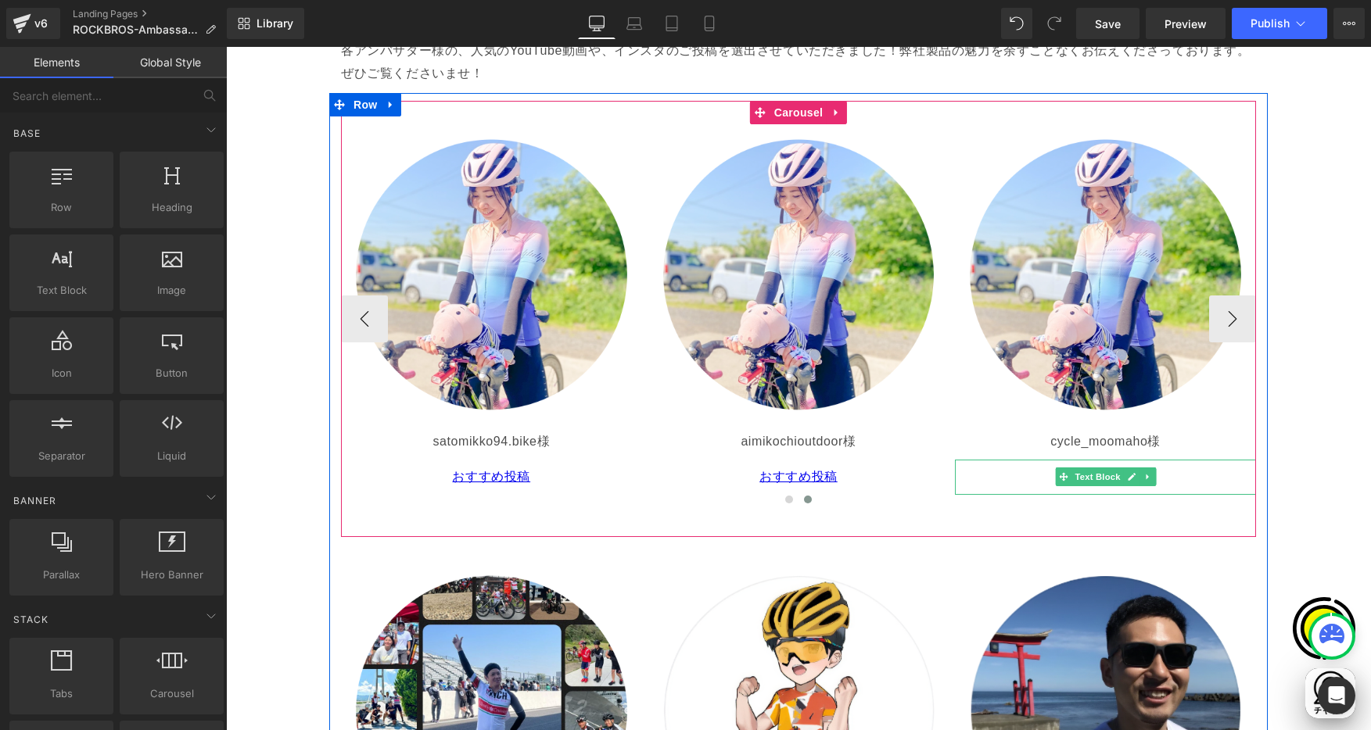
click at [1027, 480] on p "おすすめ投稿" at bounding box center [1105, 477] width 289 height 23
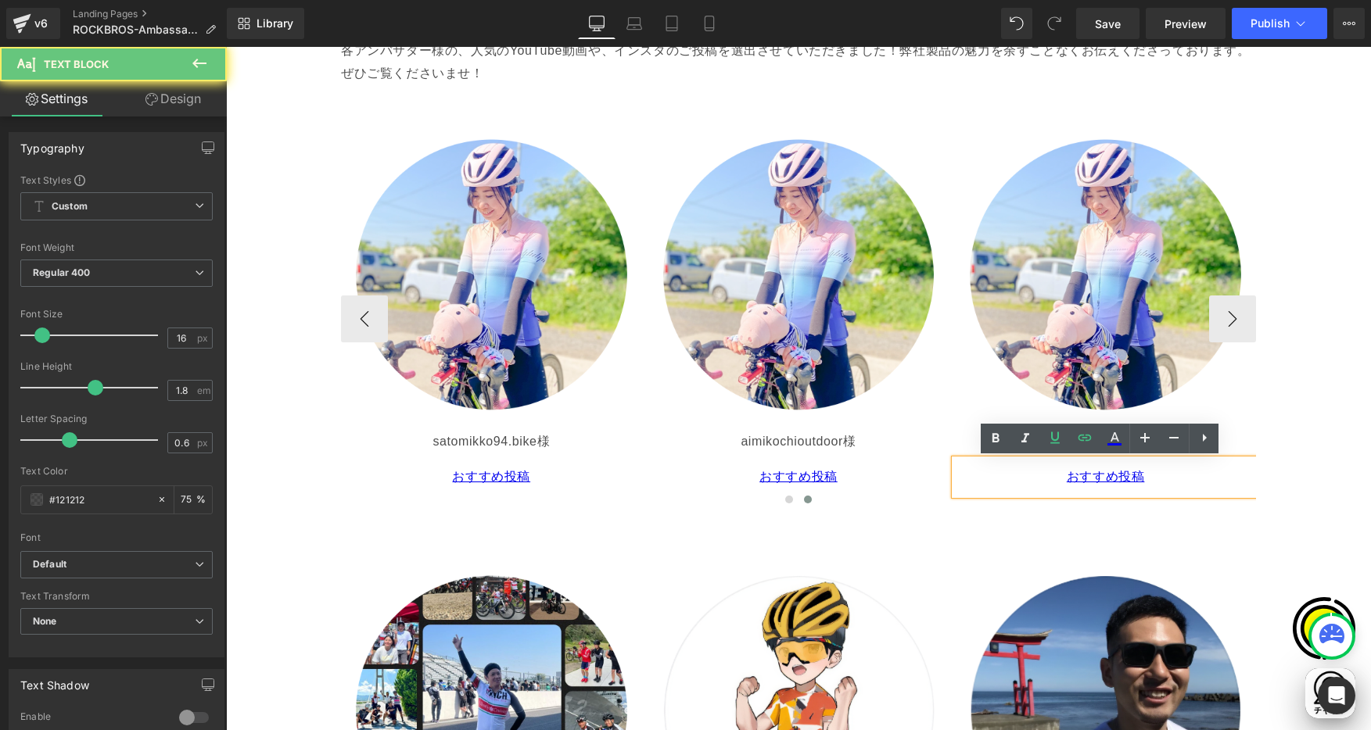
scroll to position [0, 305]
drag, startPoint x: 1045, startPoint y: 475, endPoint x: 1158, endPoint y: 475, distance: 113.4
click at [1158, 475] on p "おすすめ投稿" at bounding box center [1105, 477] width 289 height 23
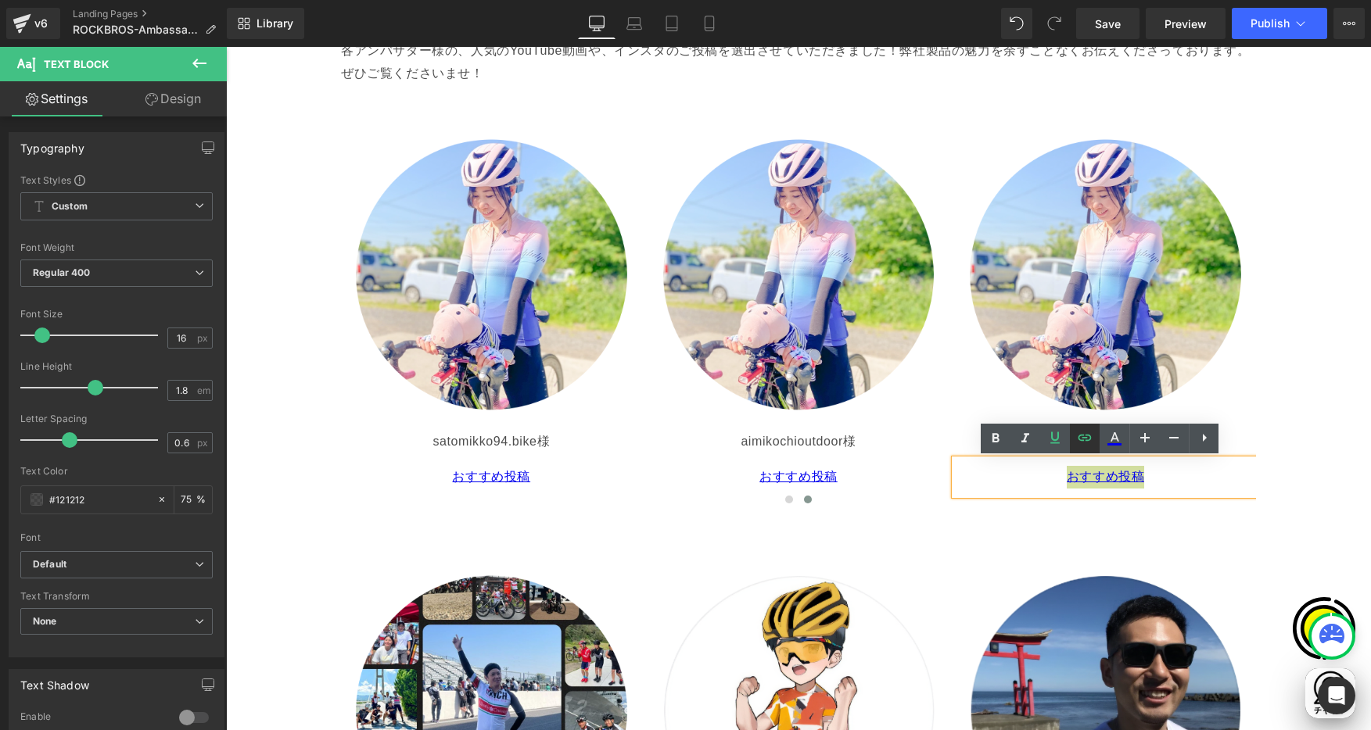
click at [1082, 437] on icon at bounding box center [1084, 438] width 13 height 6
click at [1219, 0] on div "Text Color Highlight Color #333333 Edit or remove link: Edit - Unlink - Cancel …" at bounding box center [685, 0] width 1371 height 0
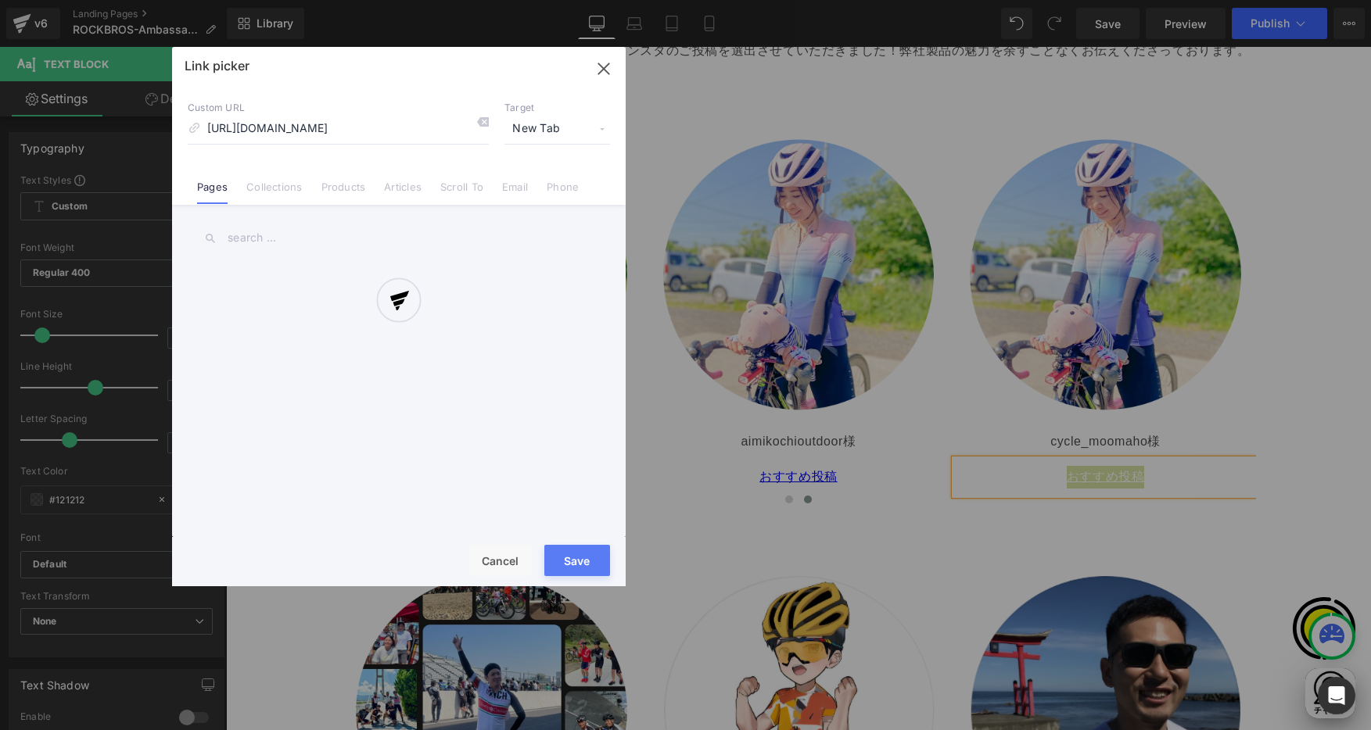
scroll to position [0, 28]
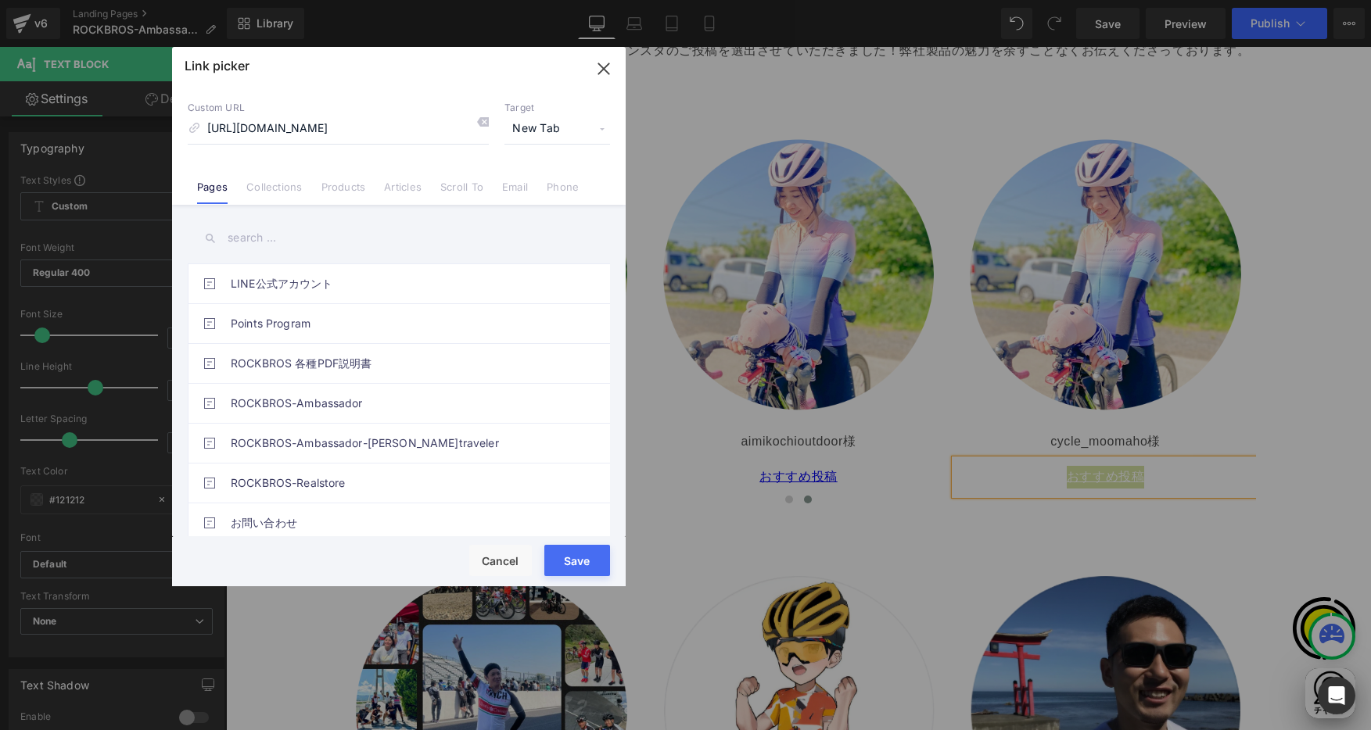
drag, startPoint x: 393, startPoint y: 127, endPoint x: 407, endPoint y: 135, distance: 15.4
click at [393, 127] on input "https://www.instagram.com/p/DJ6gTQHPliX/?img_index=1" at bounding box center [338, 129] width 301 height 30
type input "https://www.instagram.com/p/DPKkn5UkzLZ/?img_index=5"
click at [425, 230] on input "text" at bounding box center [399, 238] width 422 height 35
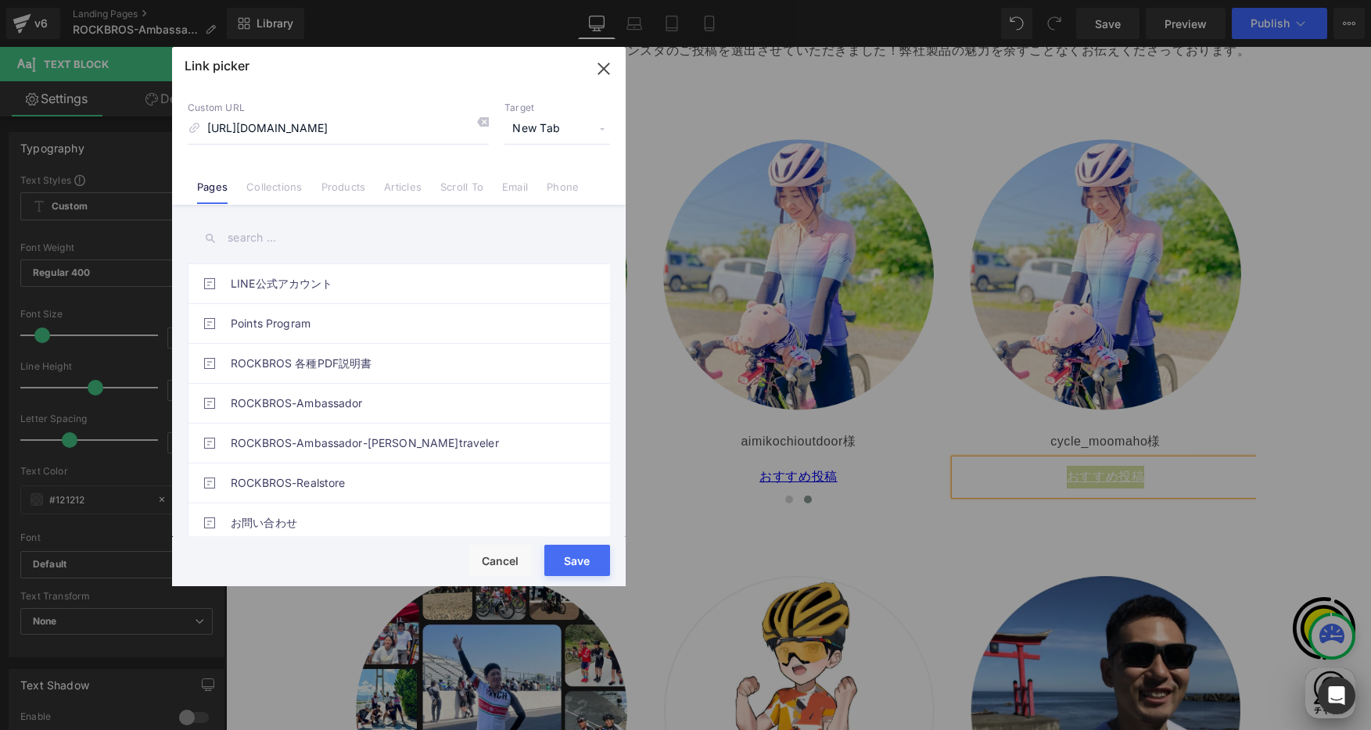
scroll to position [0, 0]
click at [536, 70] on div "Link picker" at bounding box center [399, 66] width 454 height 39
click at [572, 564] on button "Save" at bounding box center [577, 560] width 66 height 31
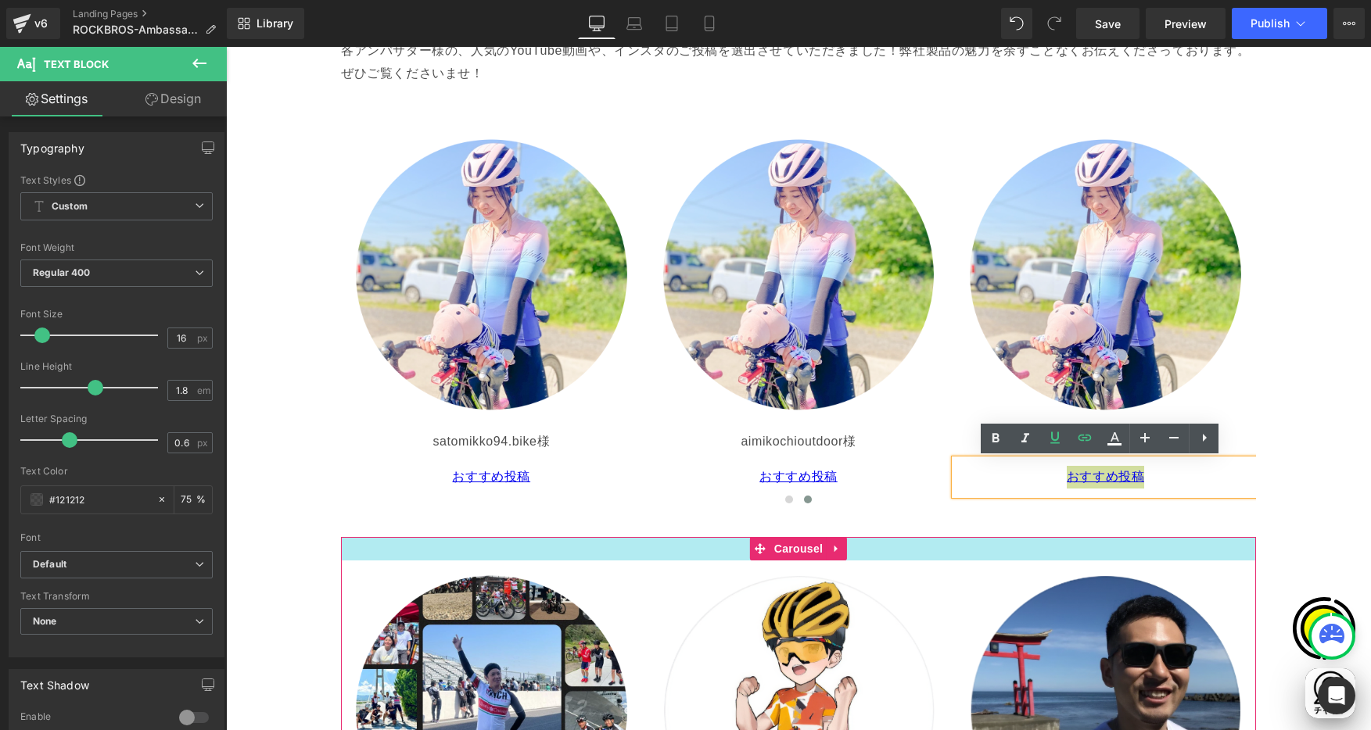
scroll to position [0, 915]
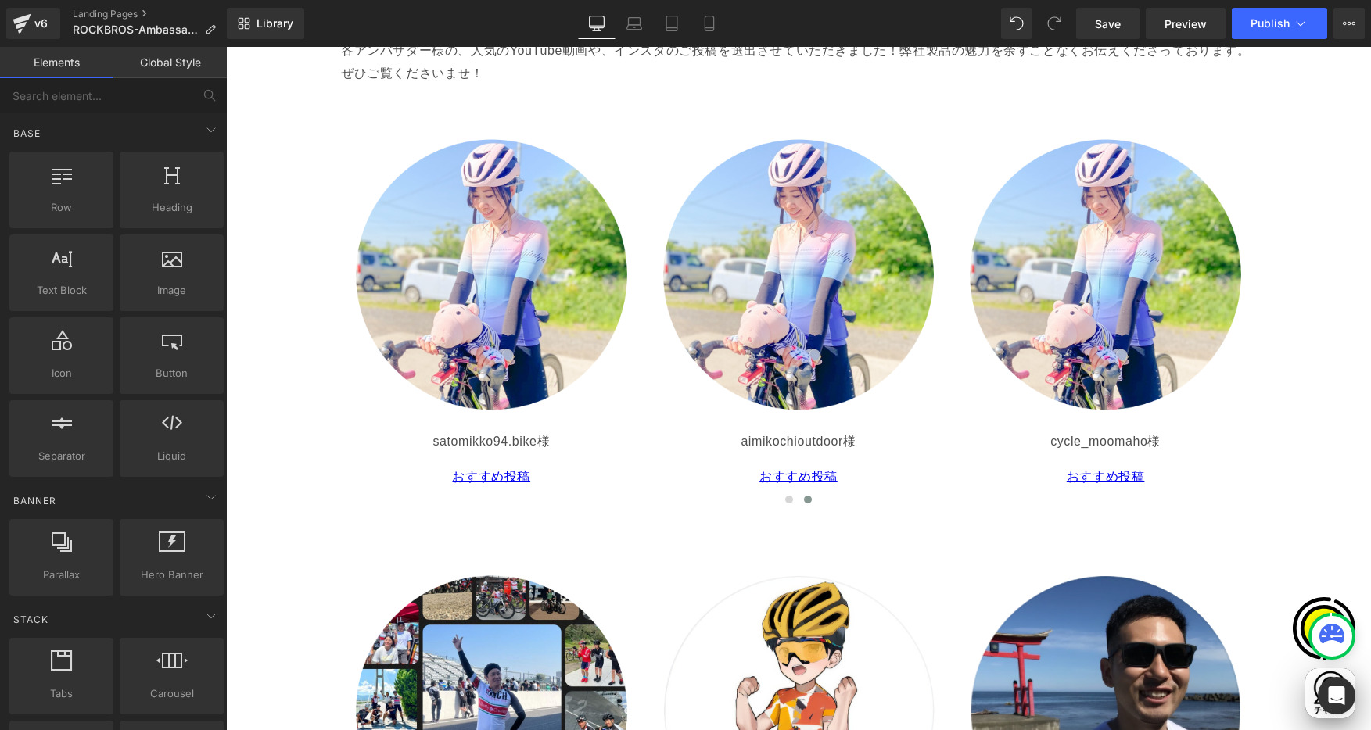
scroll to position [0, 0]
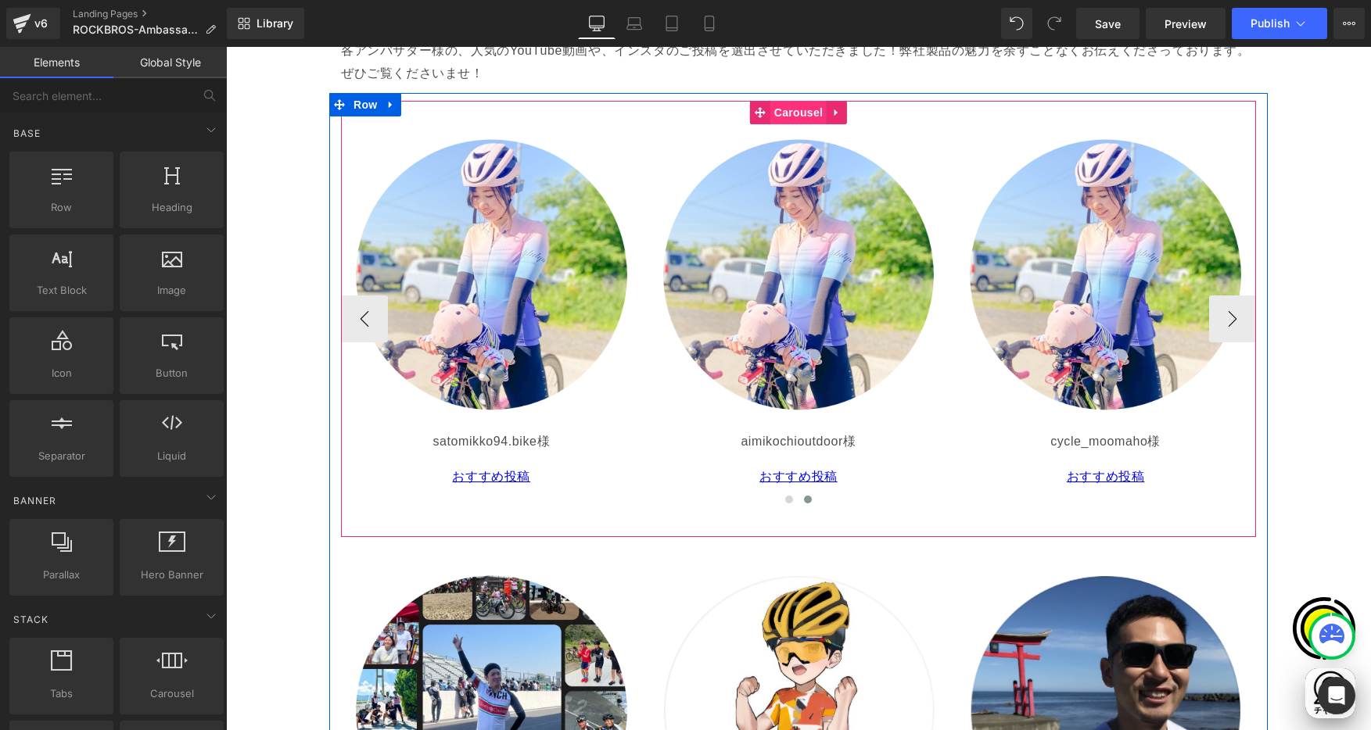
click at [792, 116] on span "Carousel" at bounding box center [798, 112] width 56 height 23
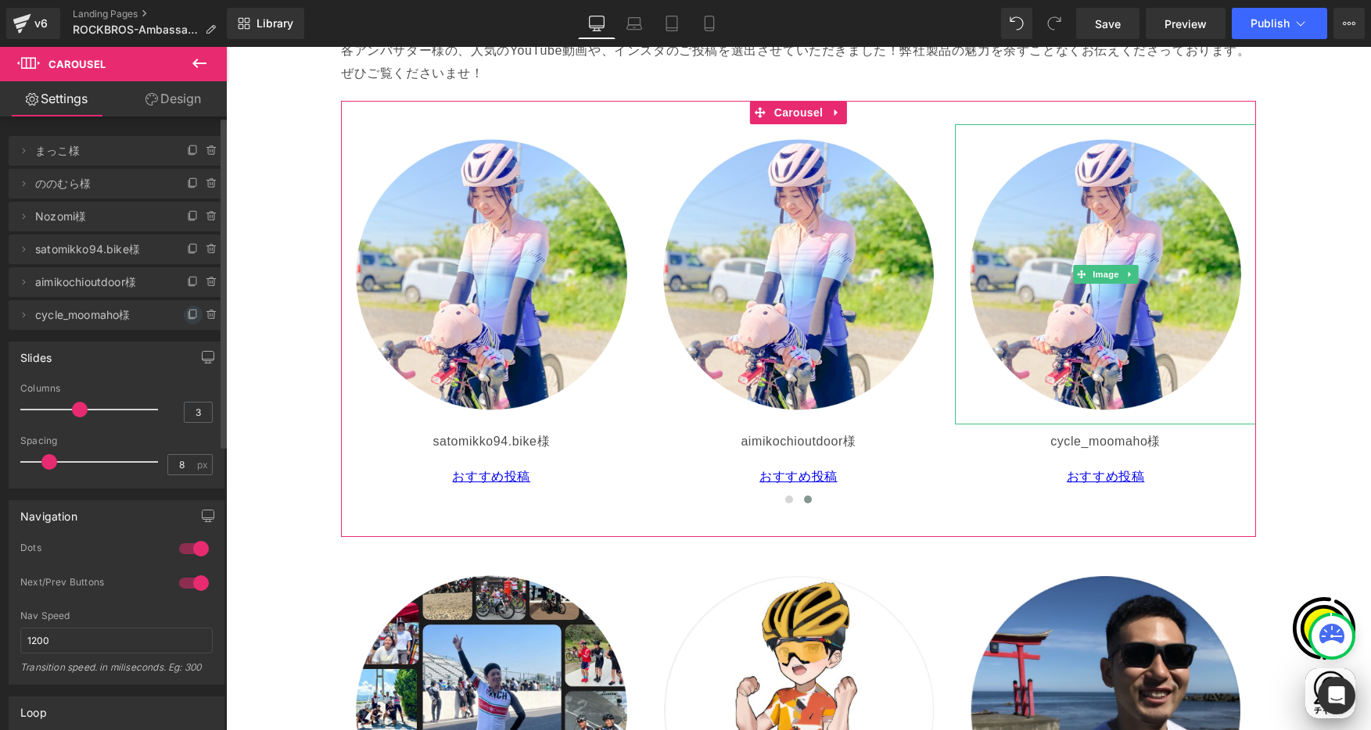
click at [184, 311] on span at bounding box center [193, 315] width 19 height 19
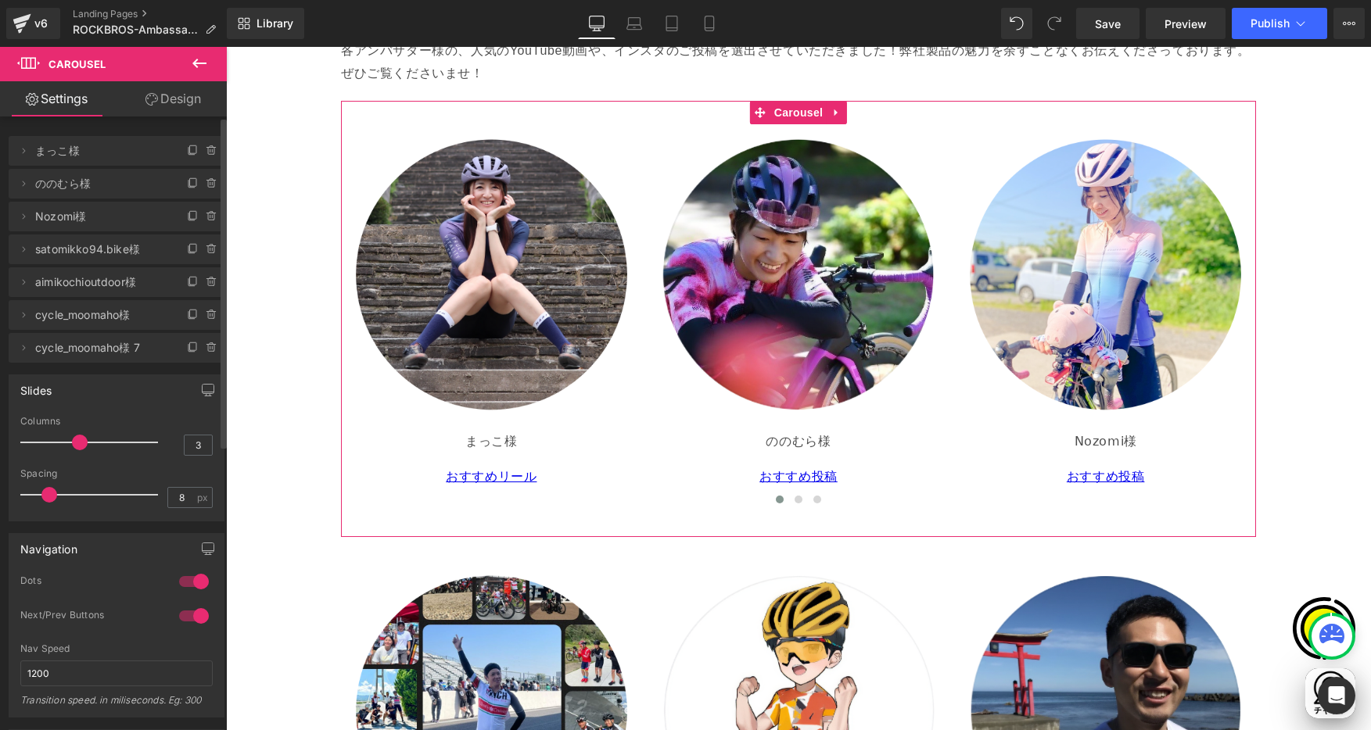
scroll to position [0, 305]
click at [21, 350] on icon at bounding box center [23, 348] width 13 height 13
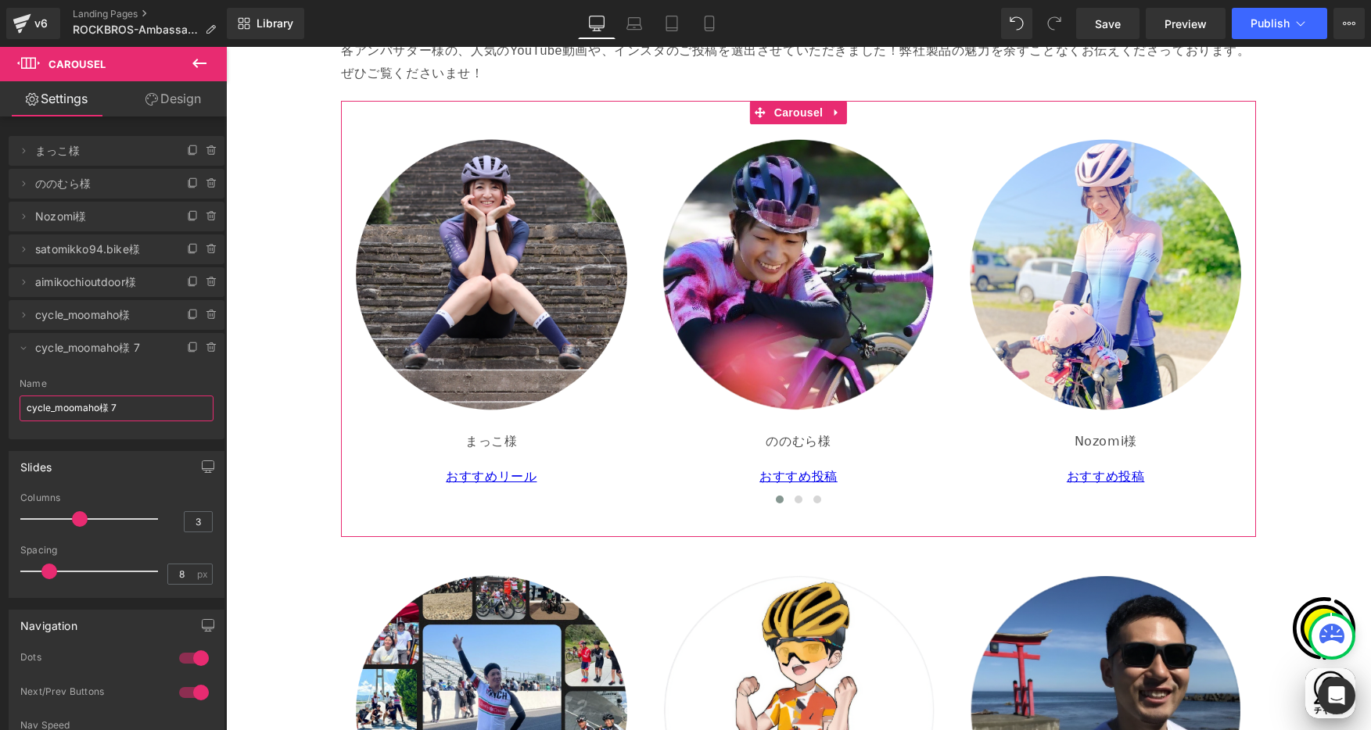
click at [48, 405] on input "cycle_moomaho様 7" at bounding box center [117, 409] width 194 height 26
drag, startPoint x: 128, startPoint y: 412, endPoint x: 54, endPoint y: 407, distance: 74.5
click at [66, 406] on input "cycle_moomaho様 7" at bounding box center [117, 409] width 194 height 26
click at [63, 407] on input "cycle_moomaho様 7" at bounding box center [117, 409] width 194 height 26
drag, startPoint x: 86, startPoint y: 408, endPoint x: 21, endPoint y: 400, distance: 65.5
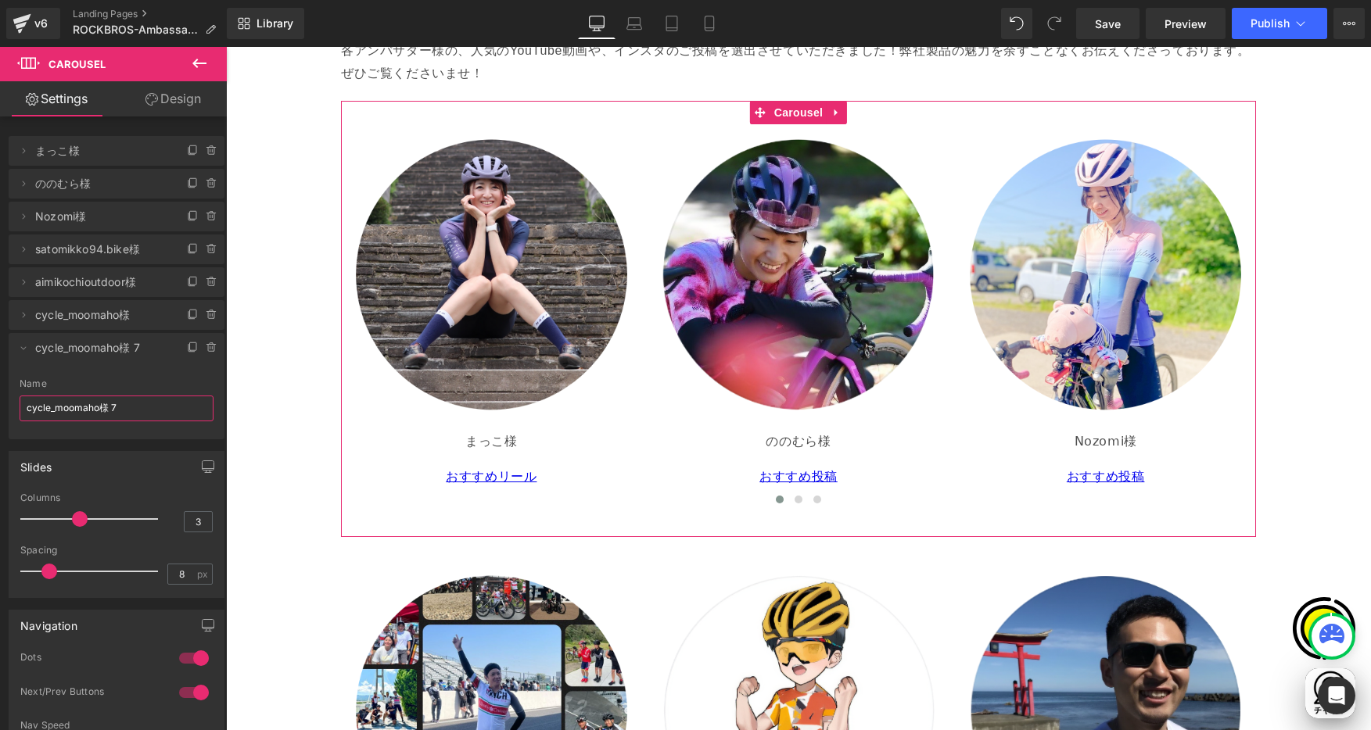
click at [0, 395] on html "Carousel You are previewing how the will restyle your page. You can not edit El…" at bounding box center [685, 365] width 1371 height 730
paste input "manami.198511303333"
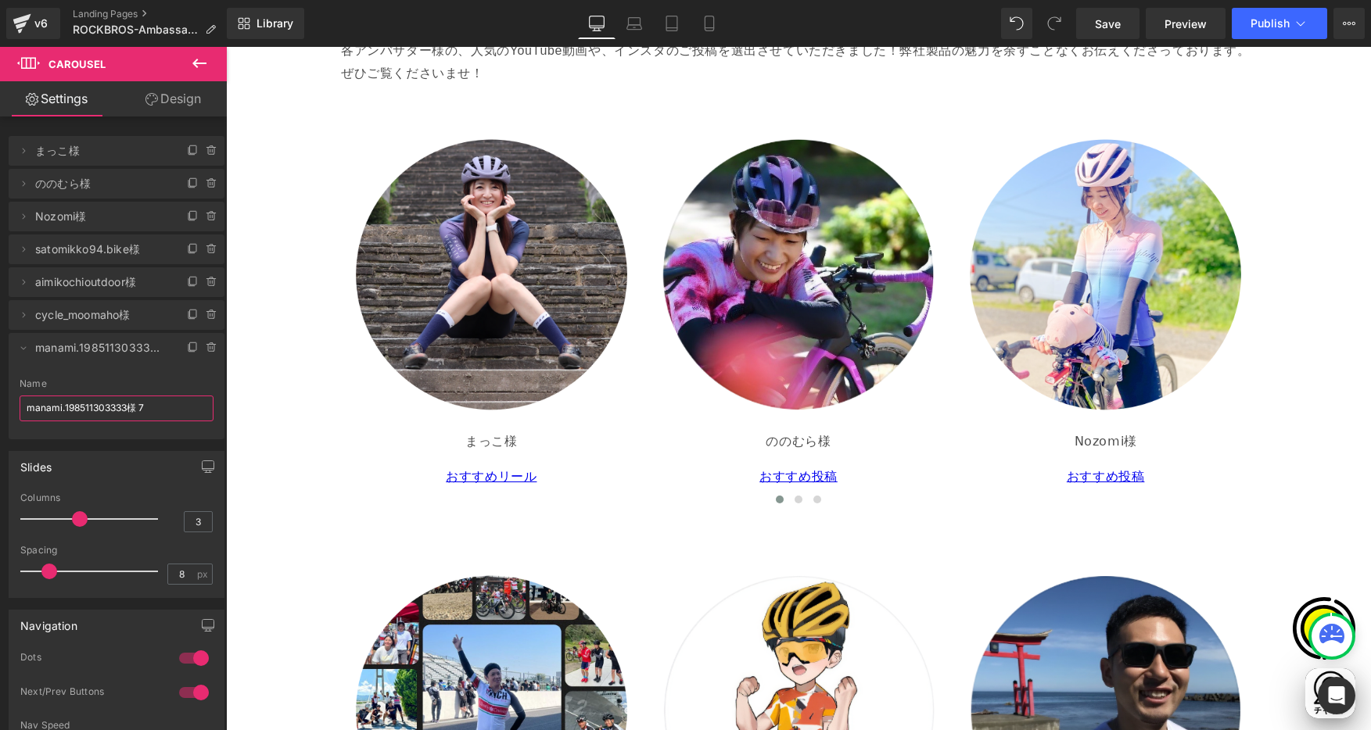
click at [159, 408] on input "manami.198511303333様 7" at bounding box center [117, 409] width 194 height 26
drag, startPoint x: 136, startPoint y: 407, endPoint x: 178, endPoint y: 412, distance: 41.7
click at [178, 412] on input "manami.198511303333様 7" at bounding box center [117, 409] width 194 height 26
type input "manami.198511303333様"
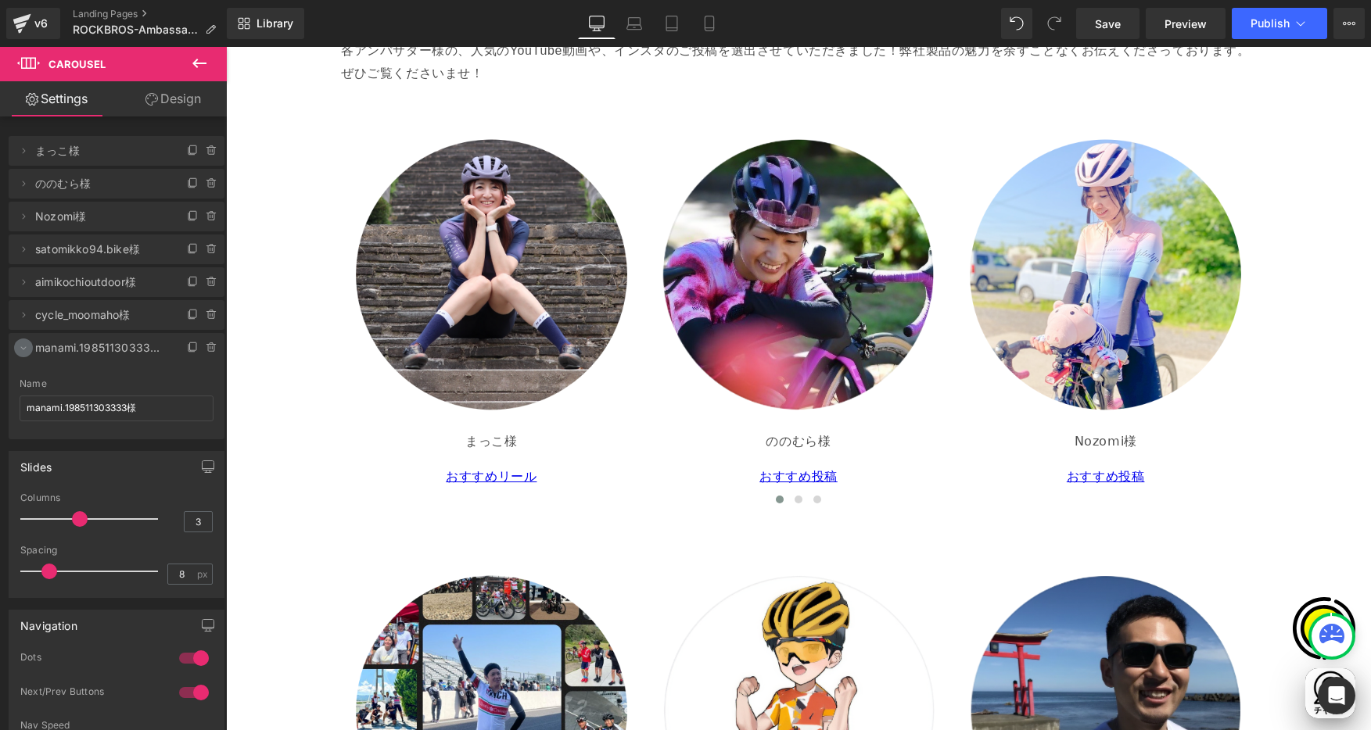
click at [23, 349] on icon at bounding box center [23, 348] width 5 height 3
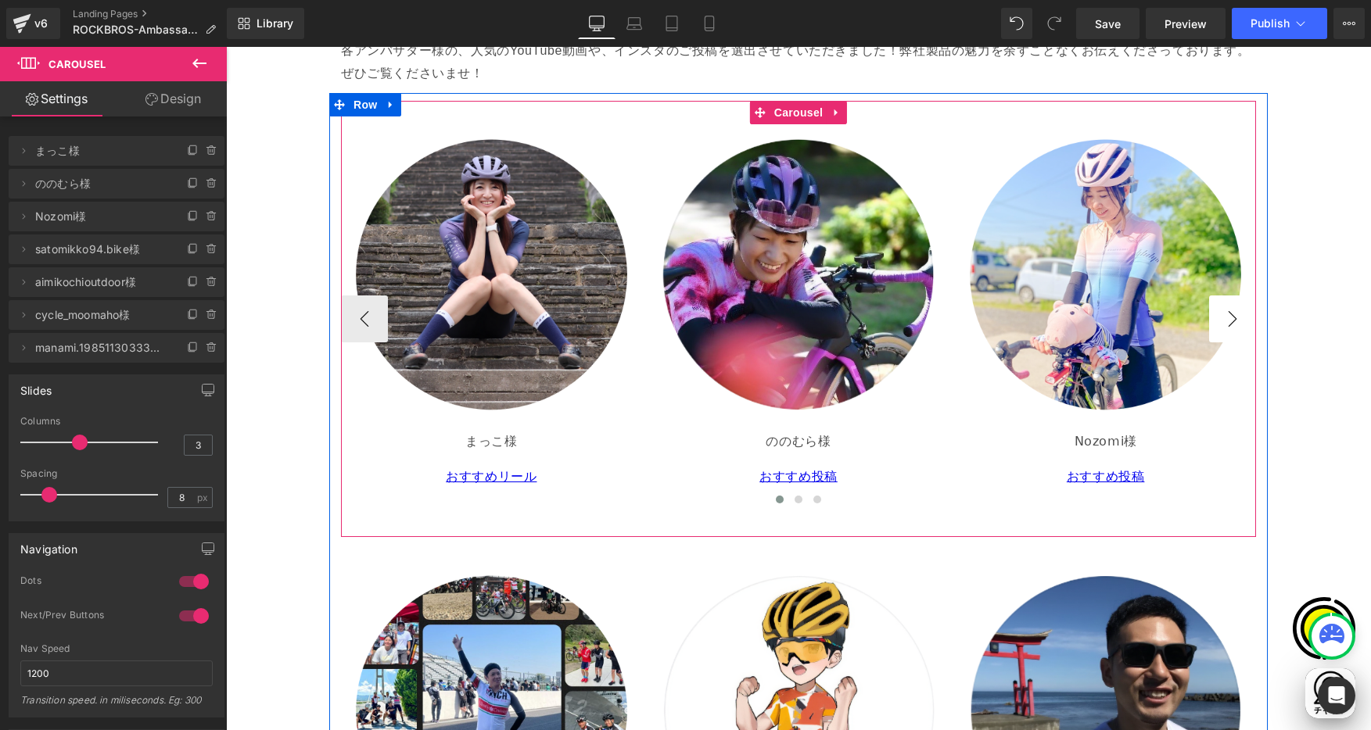
click at [1222, 321] on button "›" at bounding box center [1232, 319] width 47 height 47
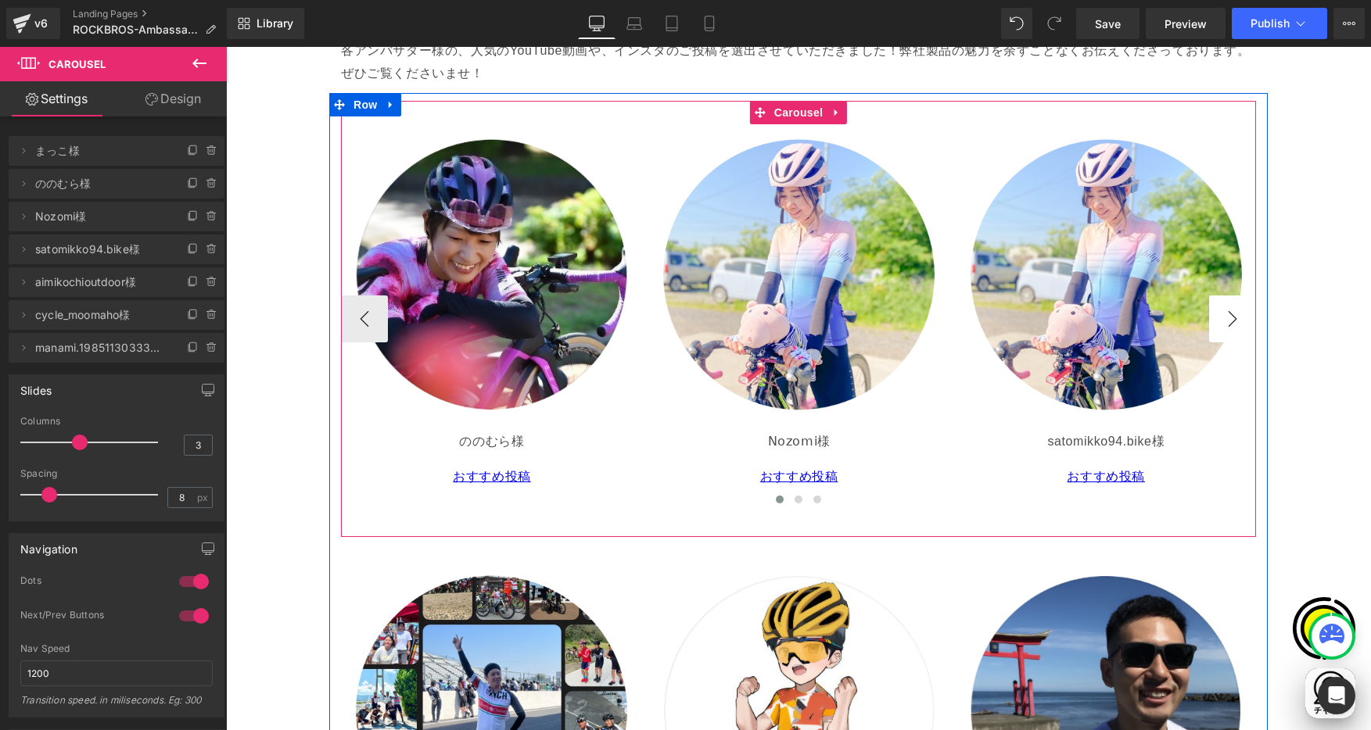
scroll to position [0, 915]
click at [1223, 321] on button "›" at bounding box center [1232, 319] width 47 height 47
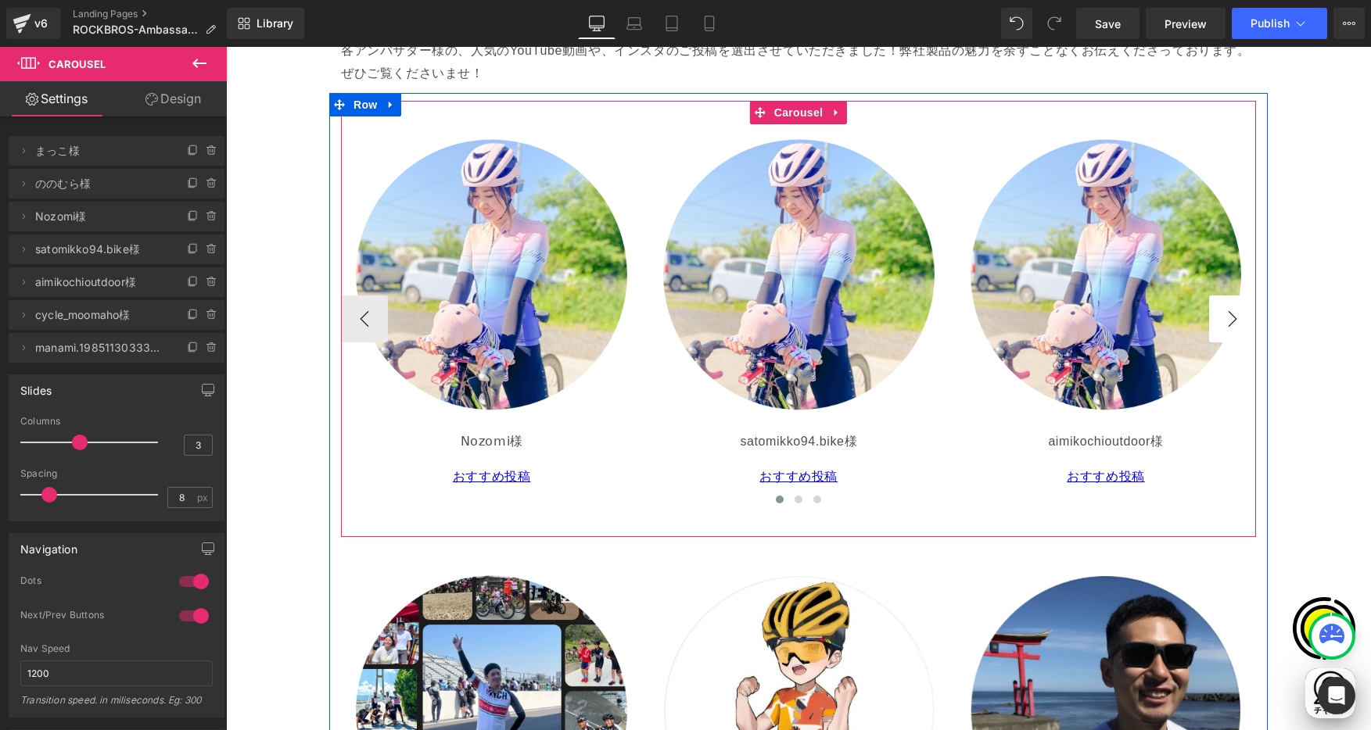
click at [1223, 321] on button "›" at bounding box center [1232, 319] width 47 height 47
click at [1024, 443] on p "cycle_moomaho様" at bounding box center [1106, 442] width 289 height 23
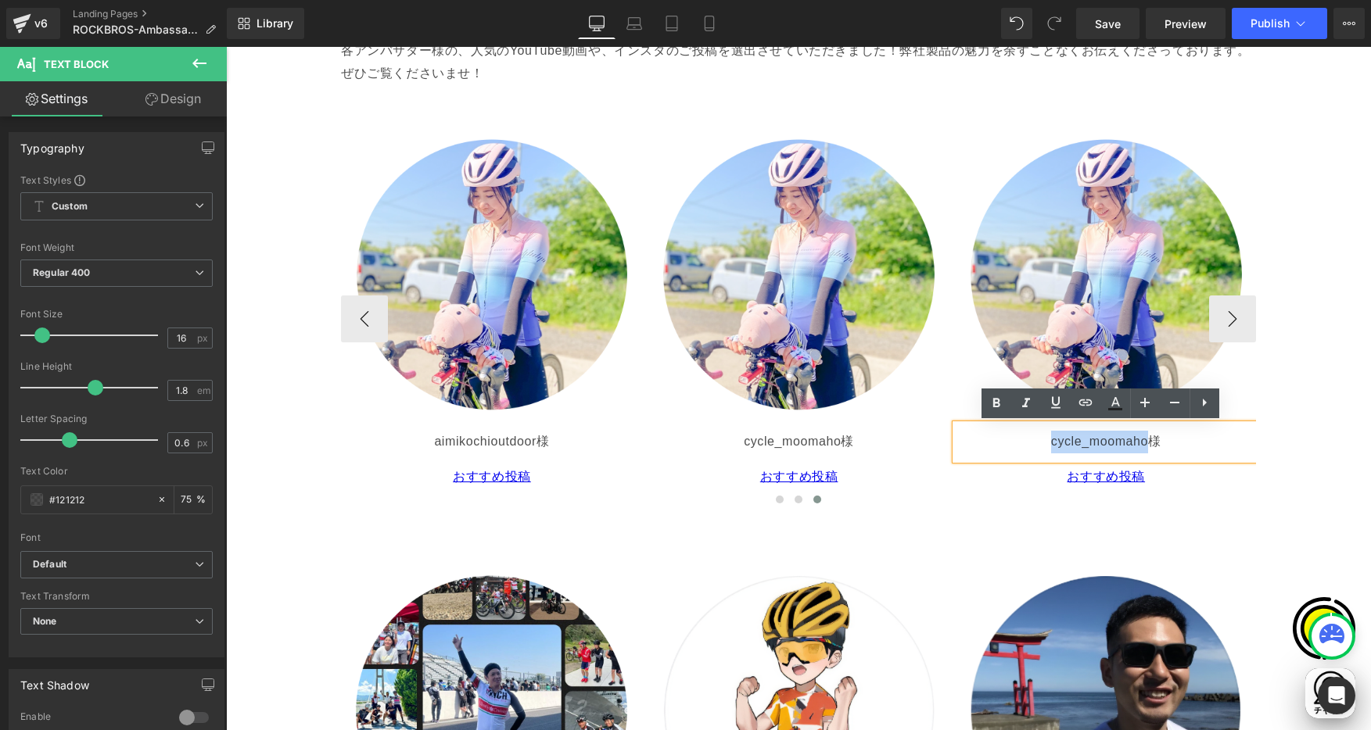
drag, startPoint x: 1044, startPoint y: 443, endPoint x: 1140, endPoint y: 442, distance: 96.2
click at [1140, 442] on p "cycle_moomaho様" at bounding box center [1106, 442] width 289 height 23
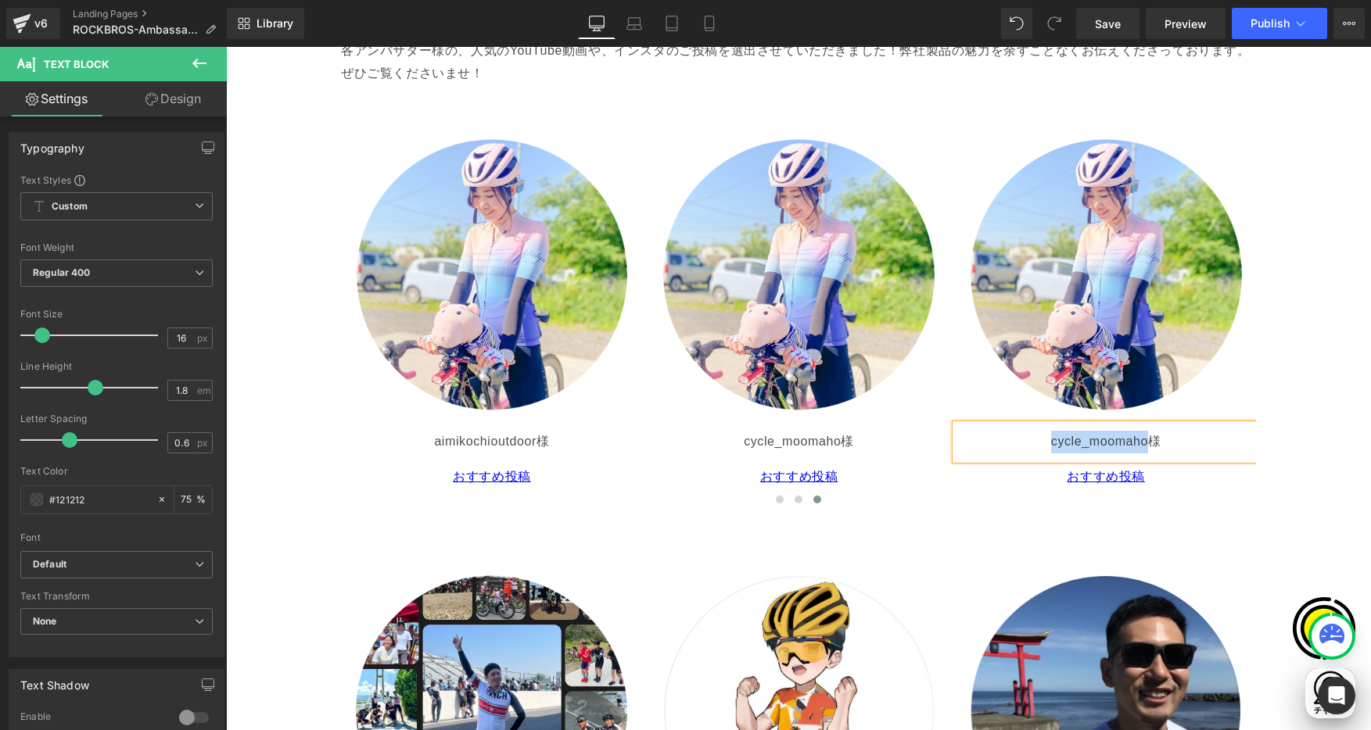
paste div
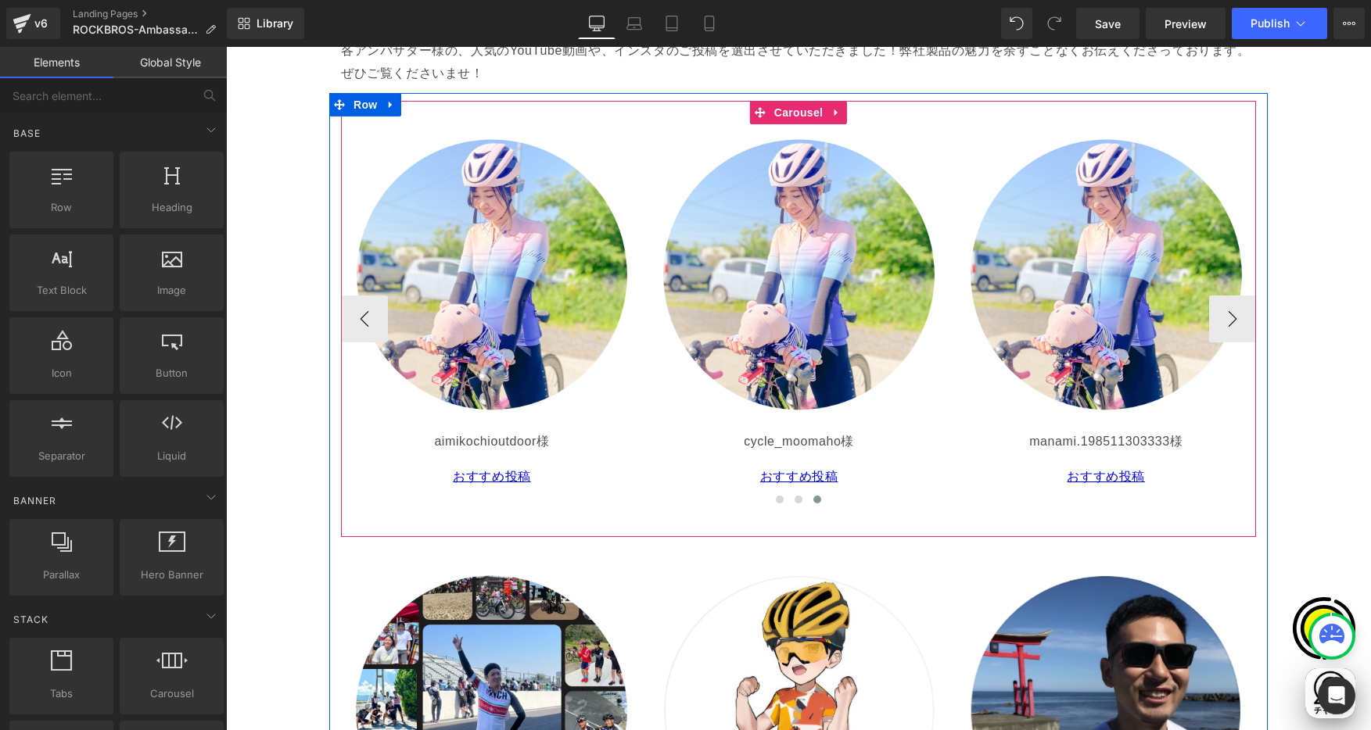
scroll to position [0, 915]
click at [1042, 472] on p "おすすめ投稿" at bounding box center [1106, 477] width 289 height 23
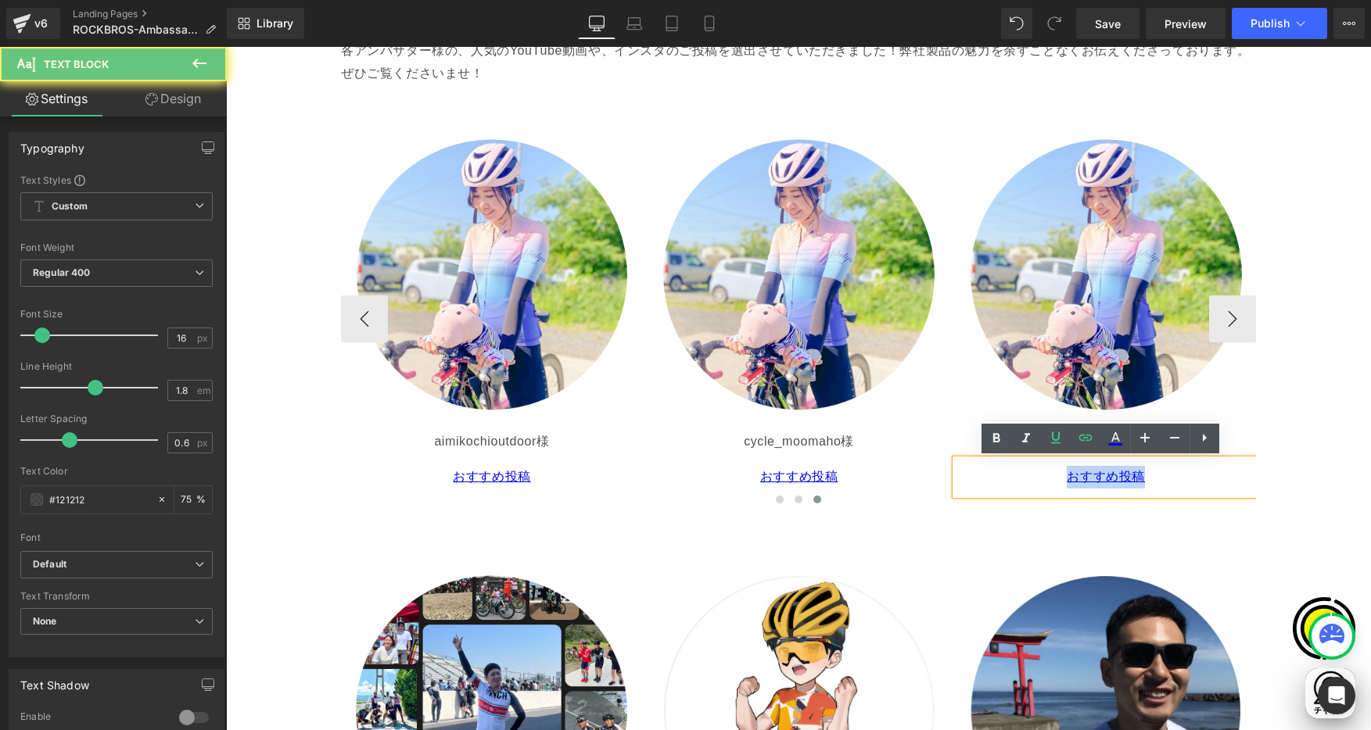
drag, startPoint x: 1043, startPoint y: 477, endPoint x: 1149, endPoint y: 475, distance: 105.6
click at [1150, 475] on p "おすすめ投稿" at bounding box center [1106, 477] width 289 height 23
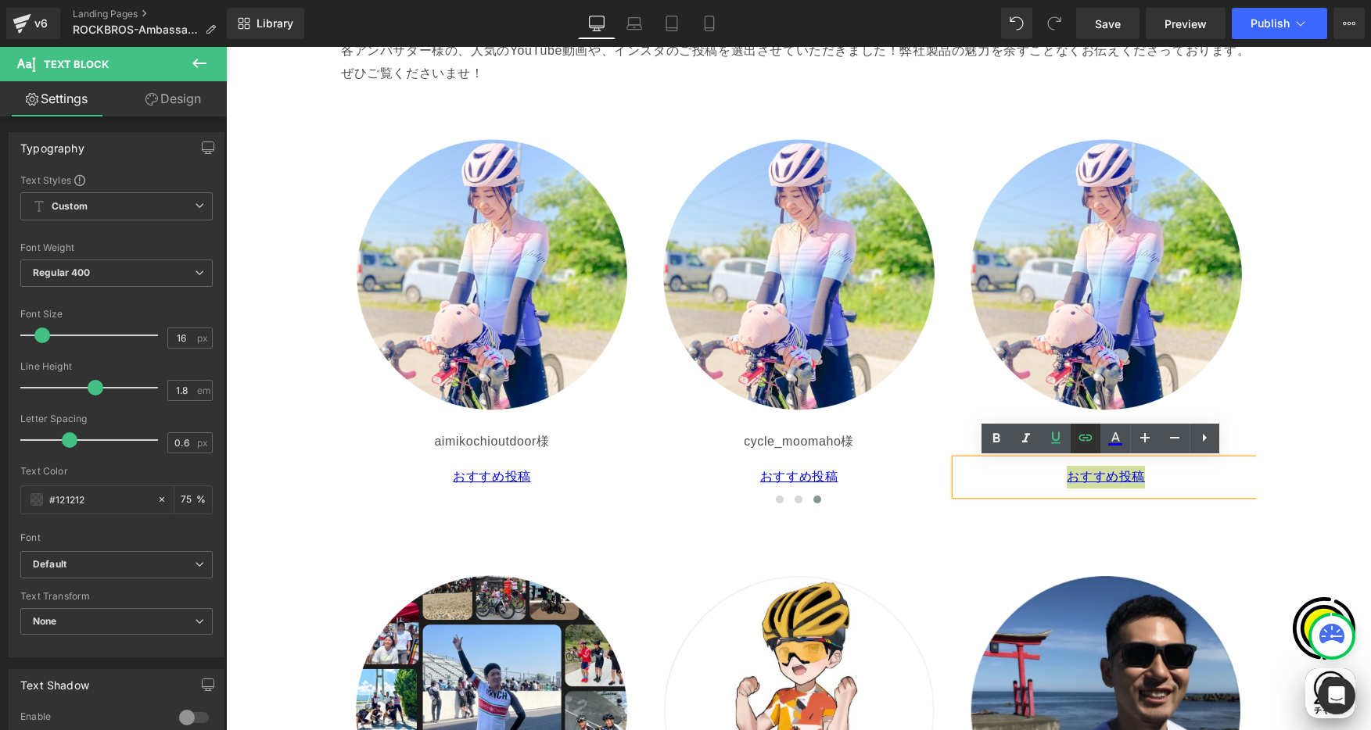
click at [1083, 435] on icon at bounding box center [1084, 438] width 13 height 6
click at [1218, 0] on div "Text Color Highlight Color #333333 Edit or remove link: Edit - Unlink - Cancel …" at bounding box center [685, 0] width 1371 height 0
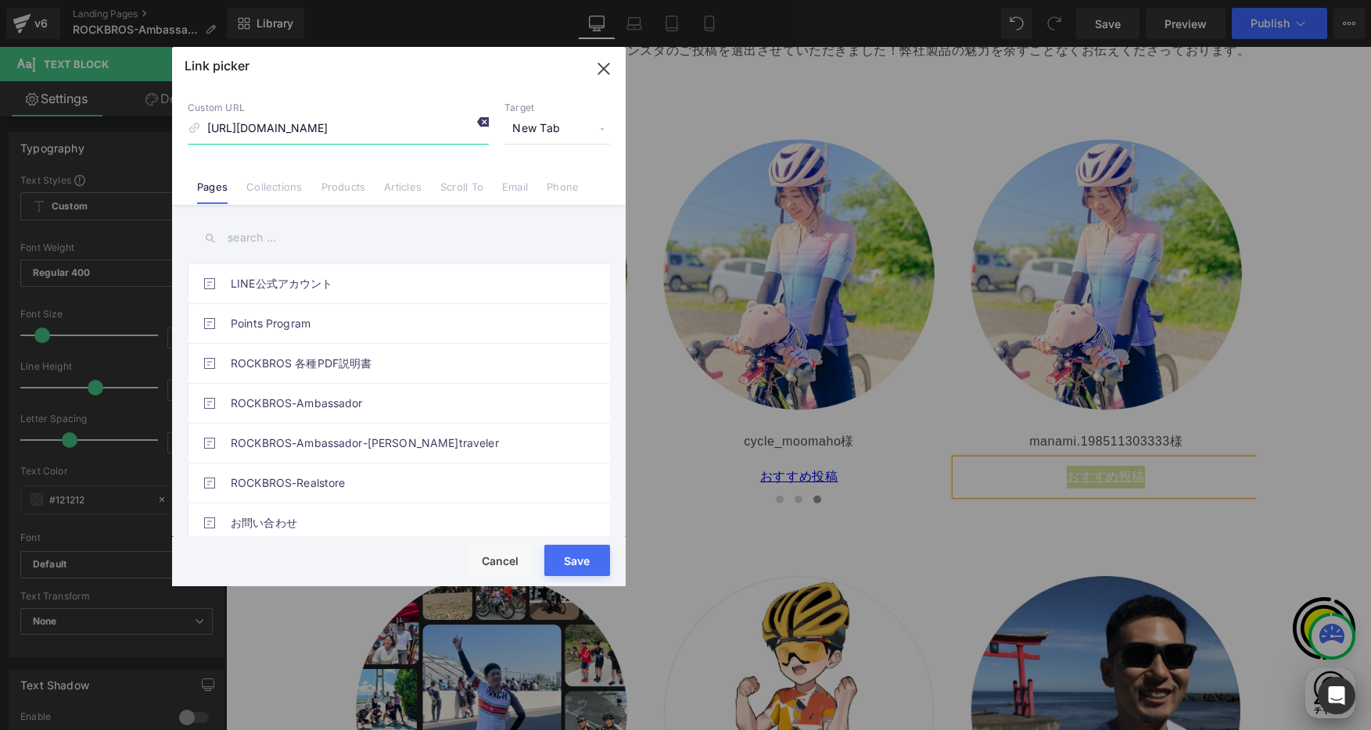
scroll to position [0, 0]
click at [482, 123] on icon at bounding box center [482, 122] width 13 height 13
click at [350, 131] on input "https://www.instagram.com/p/DPKkn5UkzLZ/?img_index=5" at bounding box center [338, 129] width 301 height 30
paste input "https://www.instagram.com/p/DNz35eb5BGZ/"
type input "https://www.instagram.com/p/DNz35eb5BGZ/"
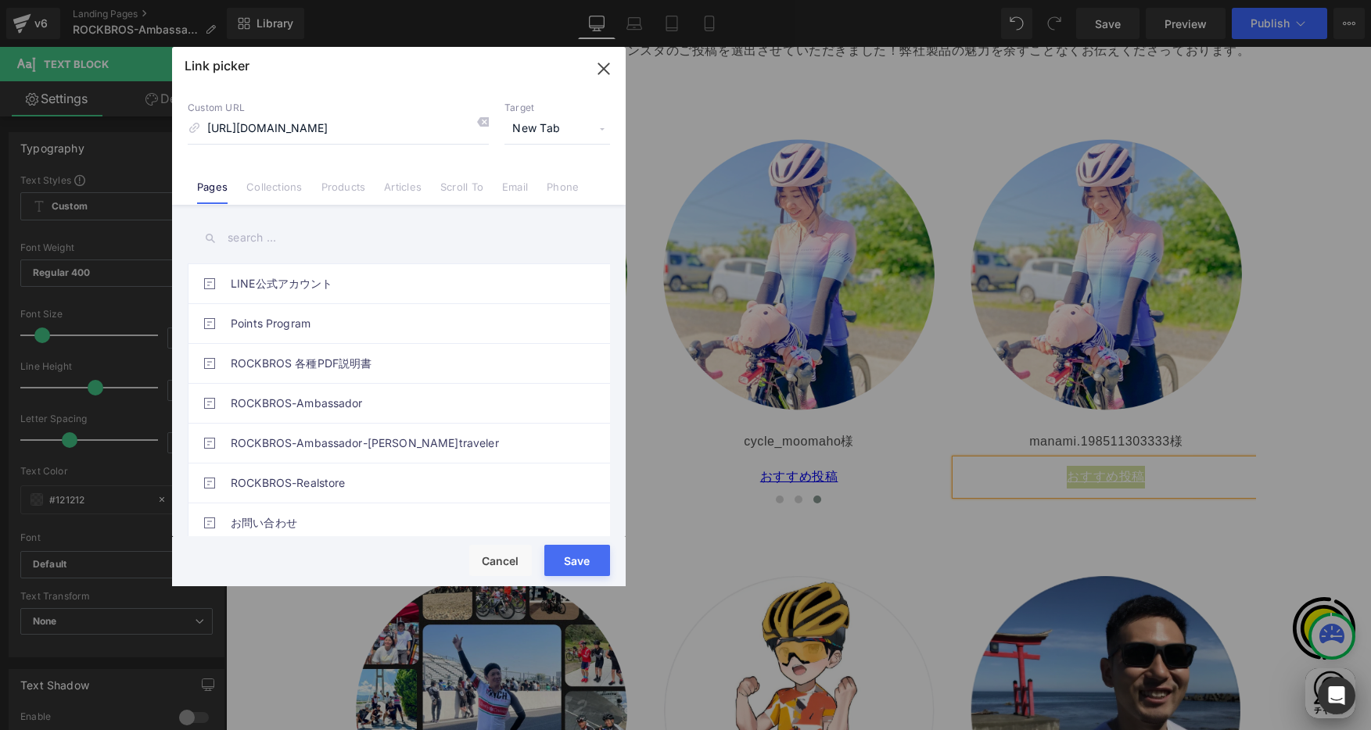
click at [422, 93] on div "Custom URL https://www.instagram.com/p/DNz35eb5BGZ/ Target New Tab Current Tab …" at bounding box center [399, 145] width 454 height 119
click at [572, 558] on button "Save" at bounding box center [577, 560] width 66 height 31
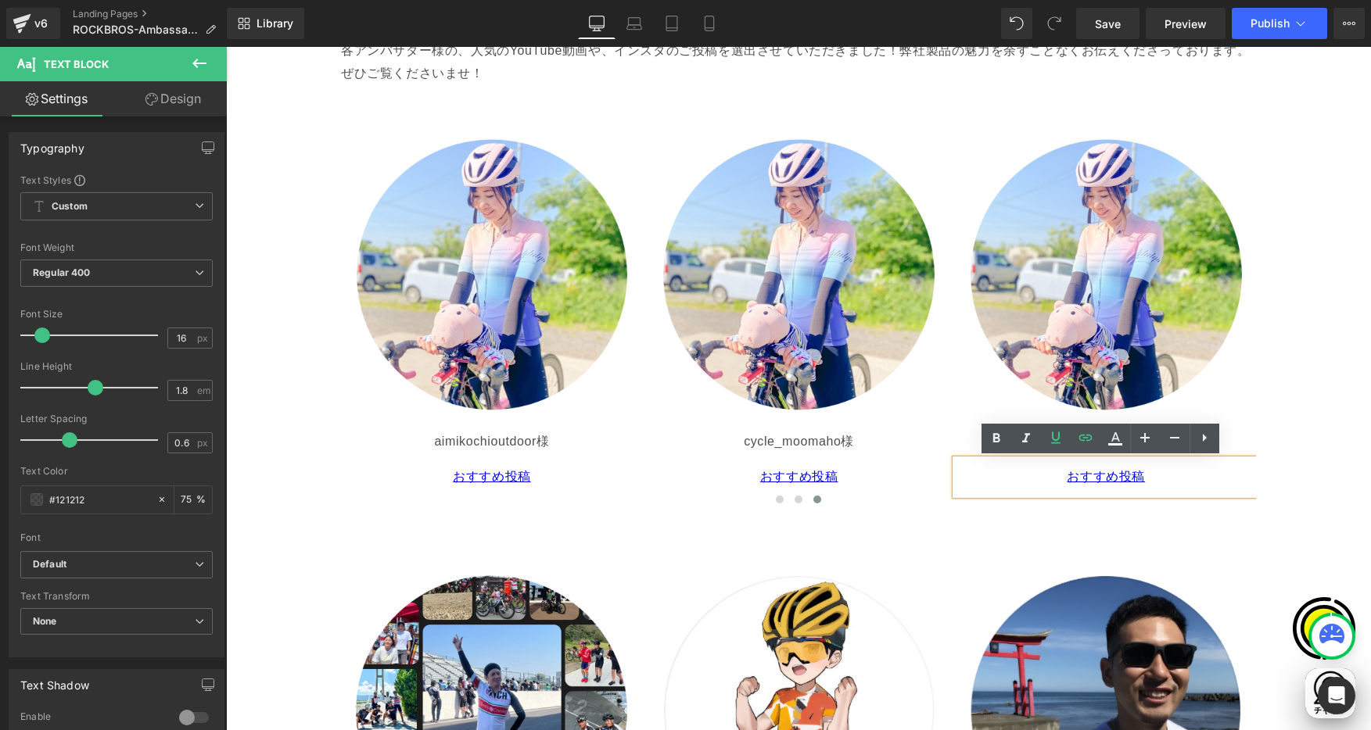
drag, startPoint x: 1323, startPoint y: 429, endPoint x: 1301, endPoint y: 424, distance: 22.4
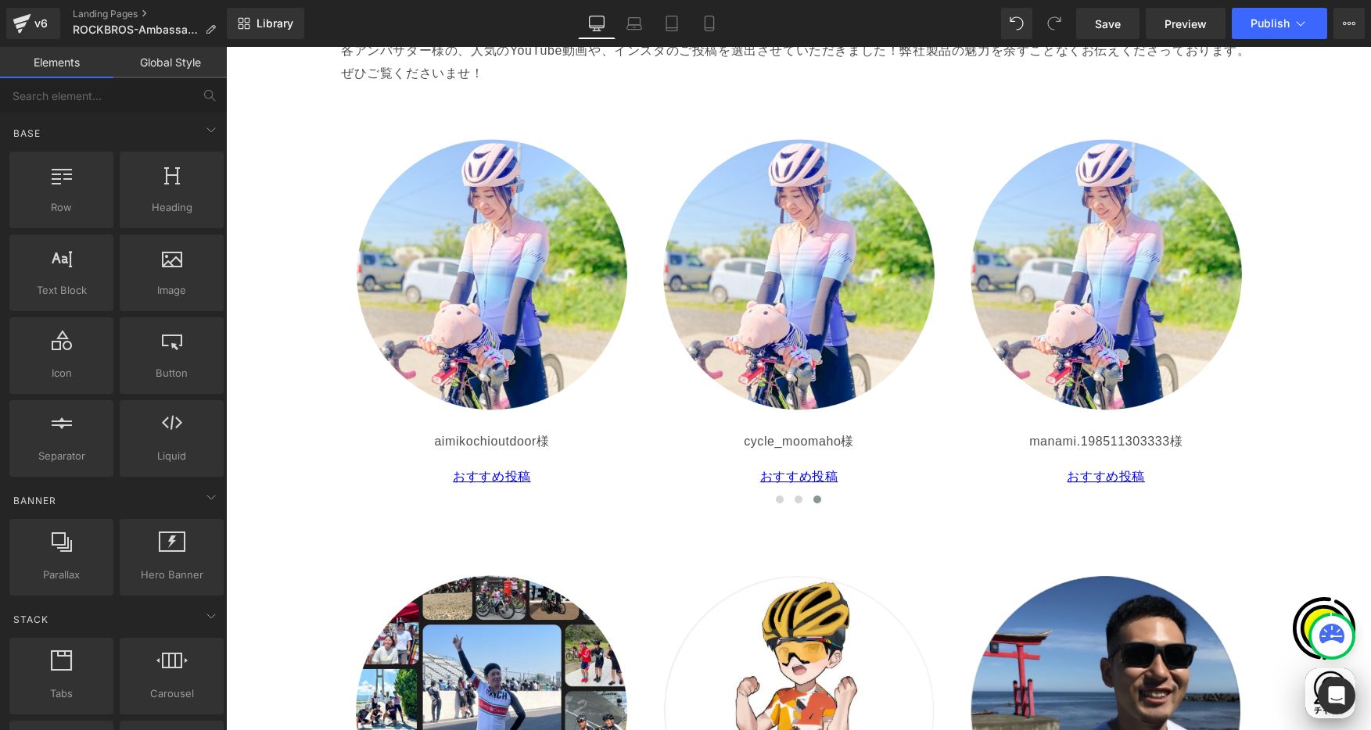
scroll to position [0, 305]
click at [1100, 25] on span "Save" at bounding box center [1108, 24] width 26 height 16
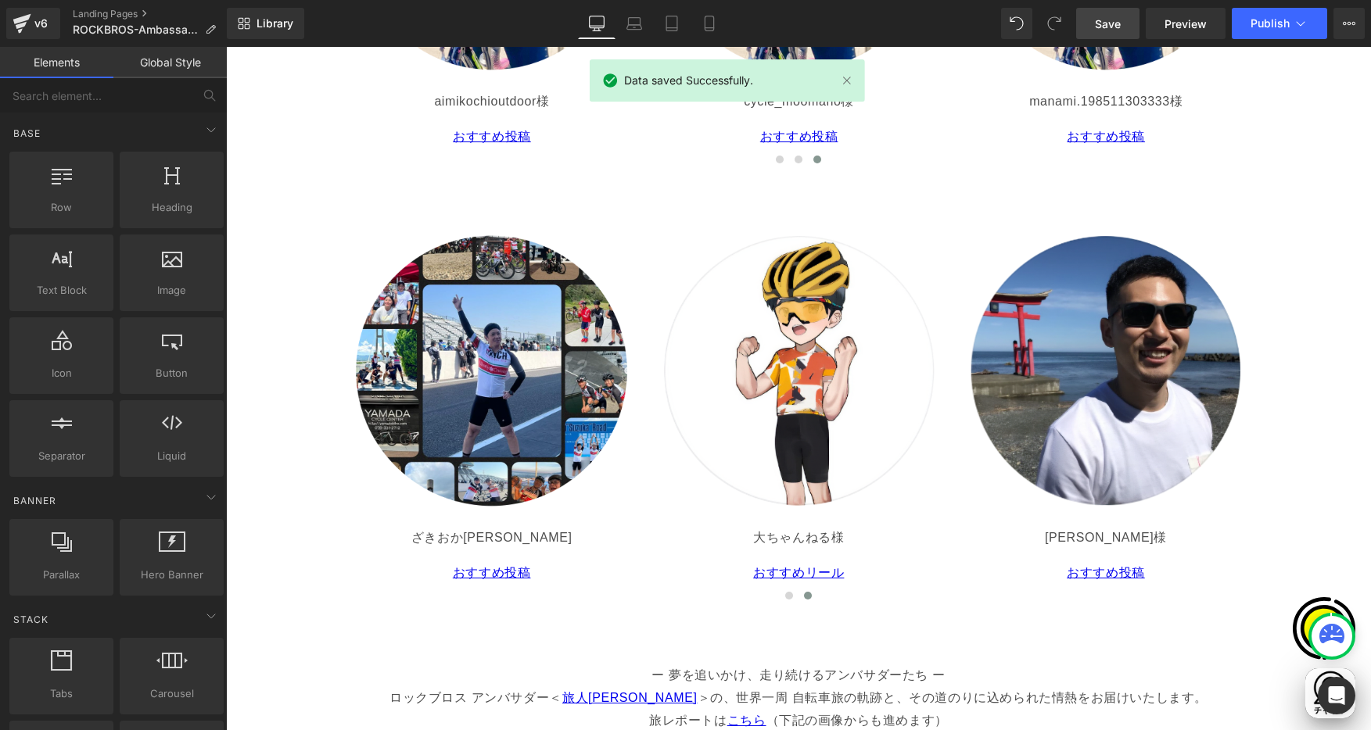
scroll to position [0, 610]
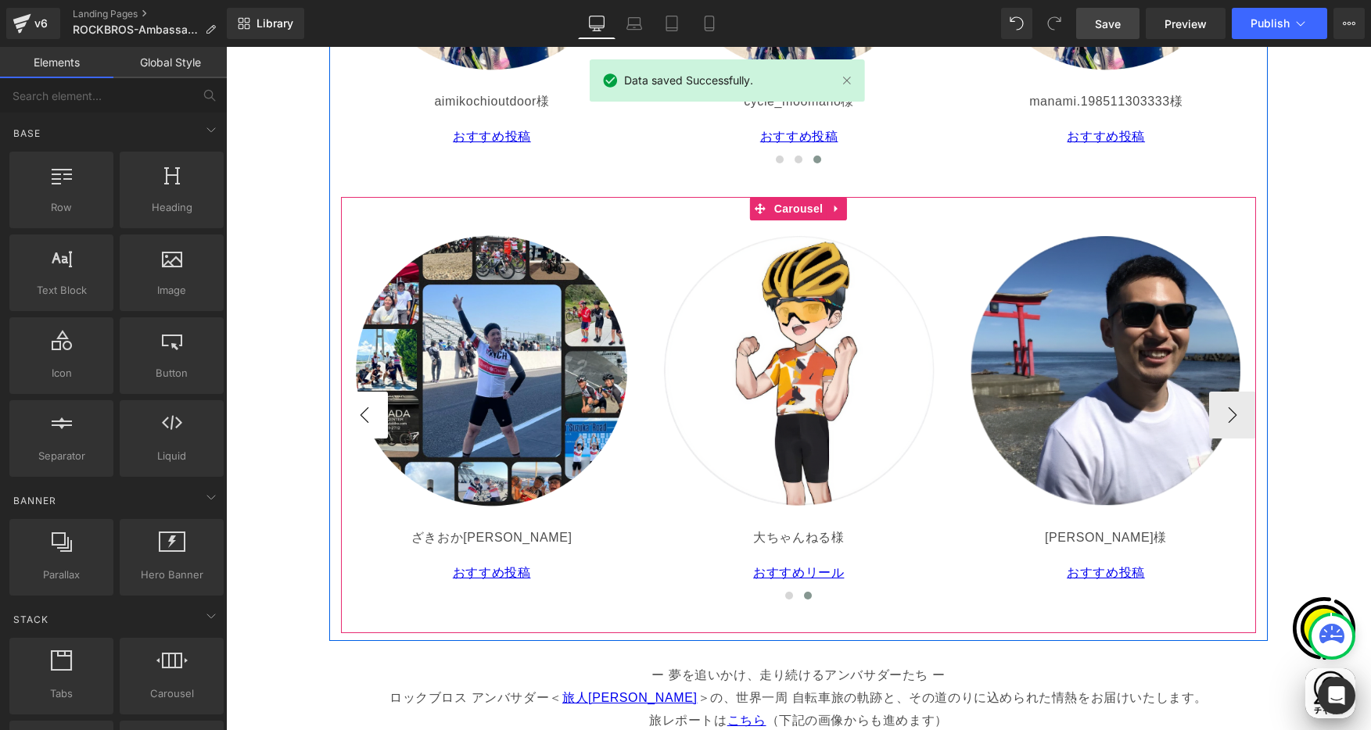
click at [354, 407] on button "‹" at bounding box center [364, 415] width 47 height 47
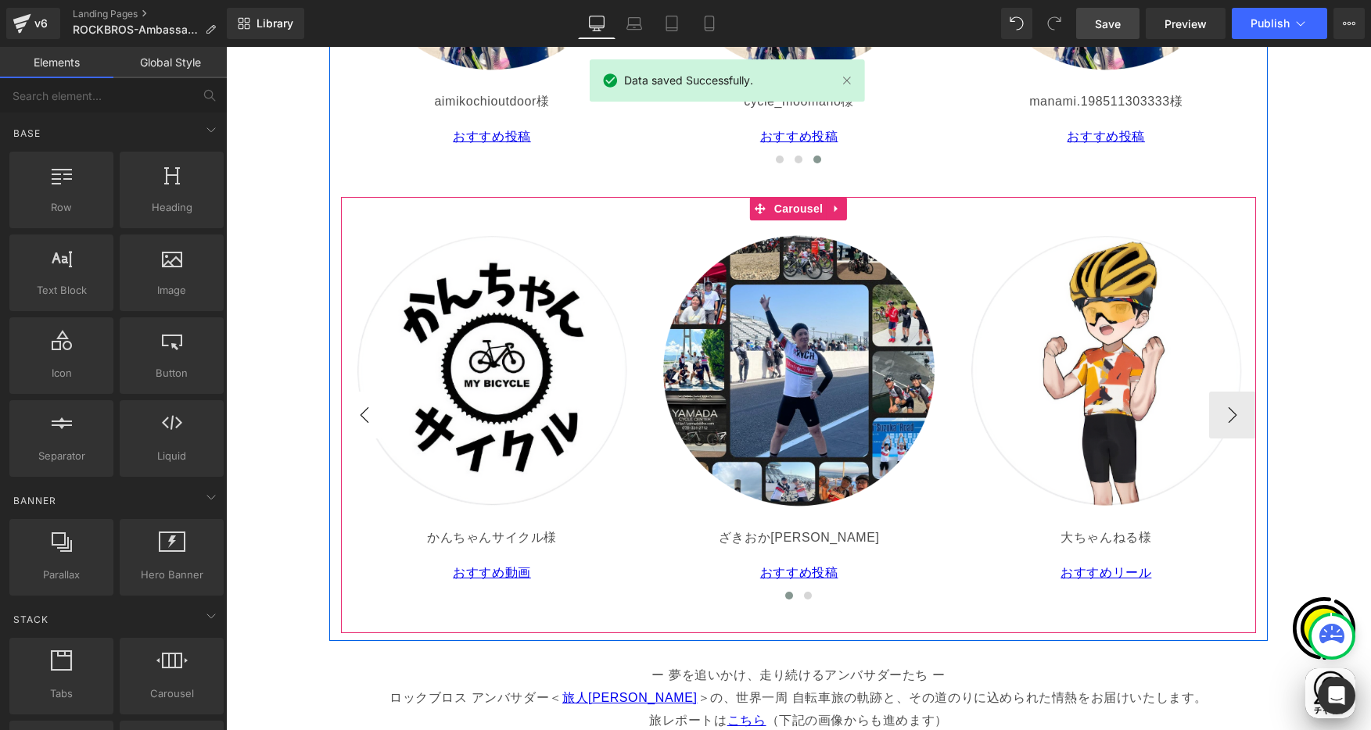
click at [357, 413] on button "‹" at bounding box center [364, 415] width 47 height 47
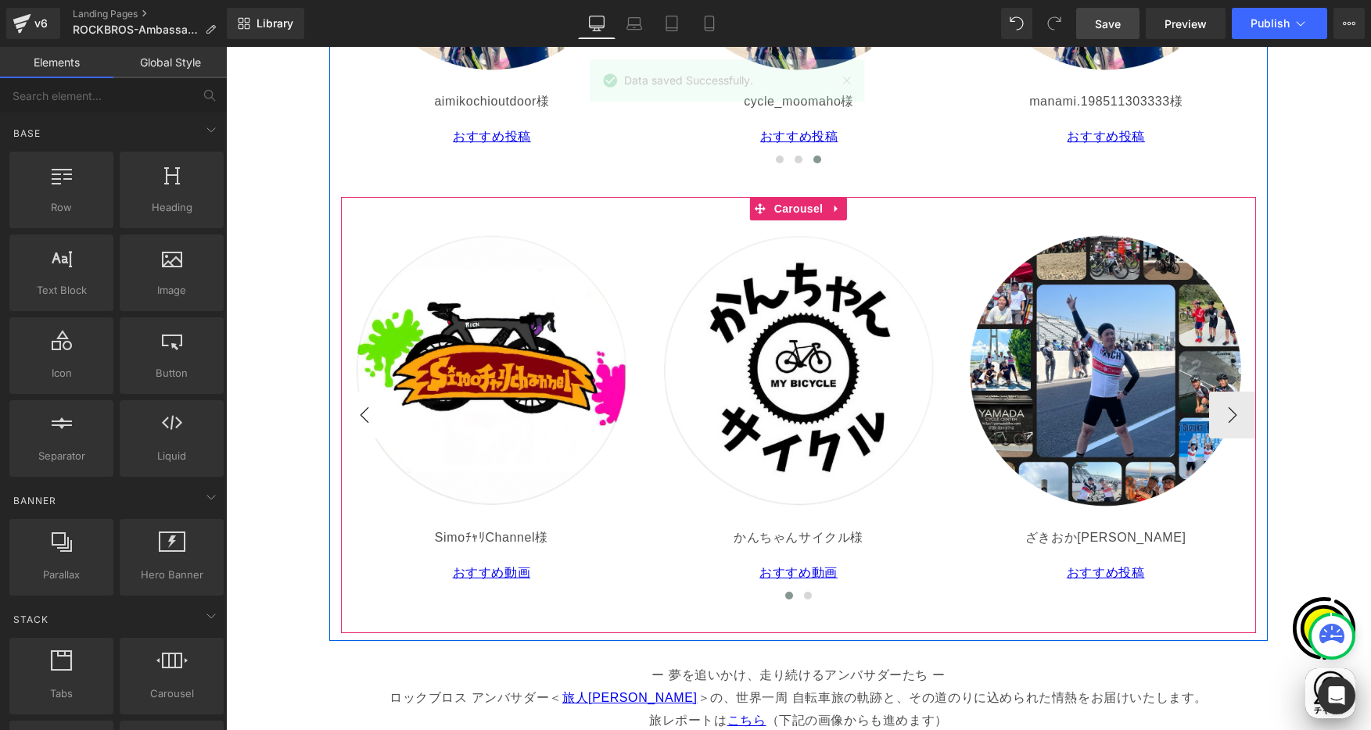
click at [357, 413] on button "‹" at bounding box center [364, 415] width 47 height 47
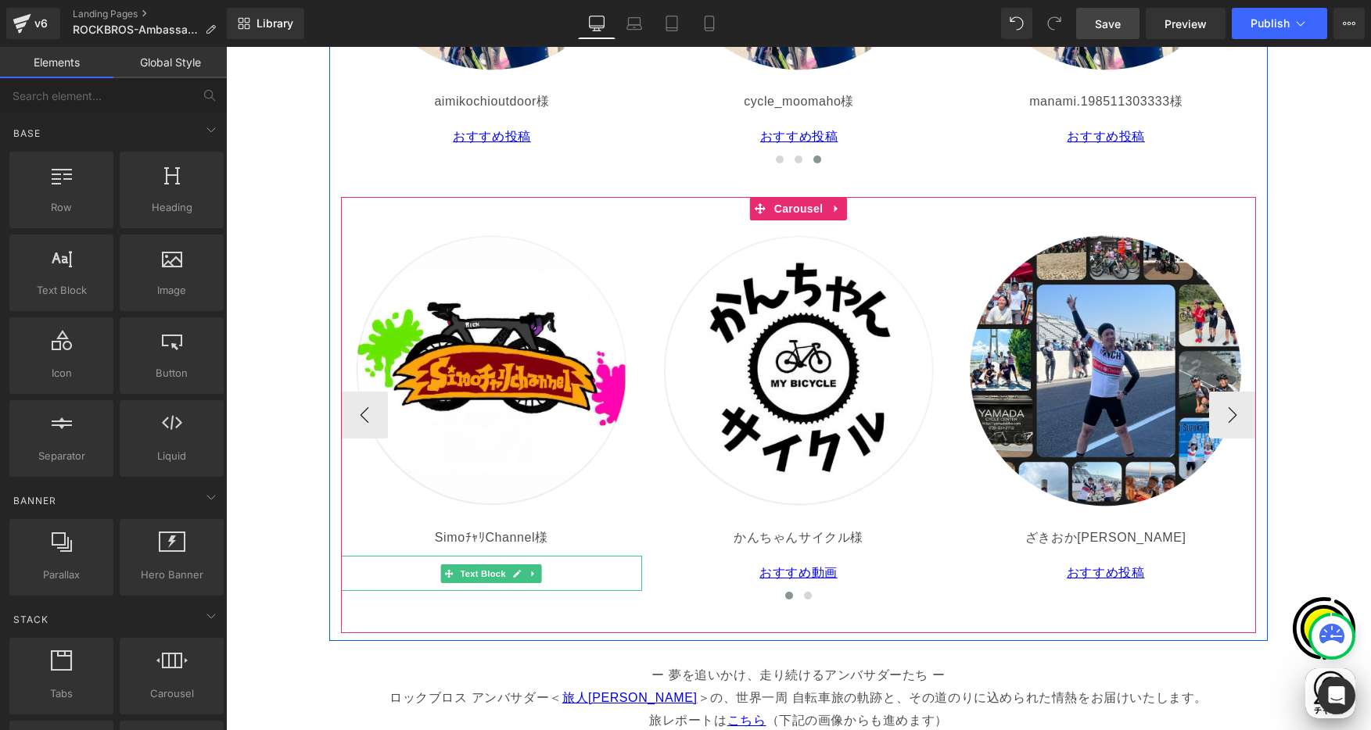
click at [416, 572] on p "おすすめ動画" at bounding box center [491, 573] width 289 height 23
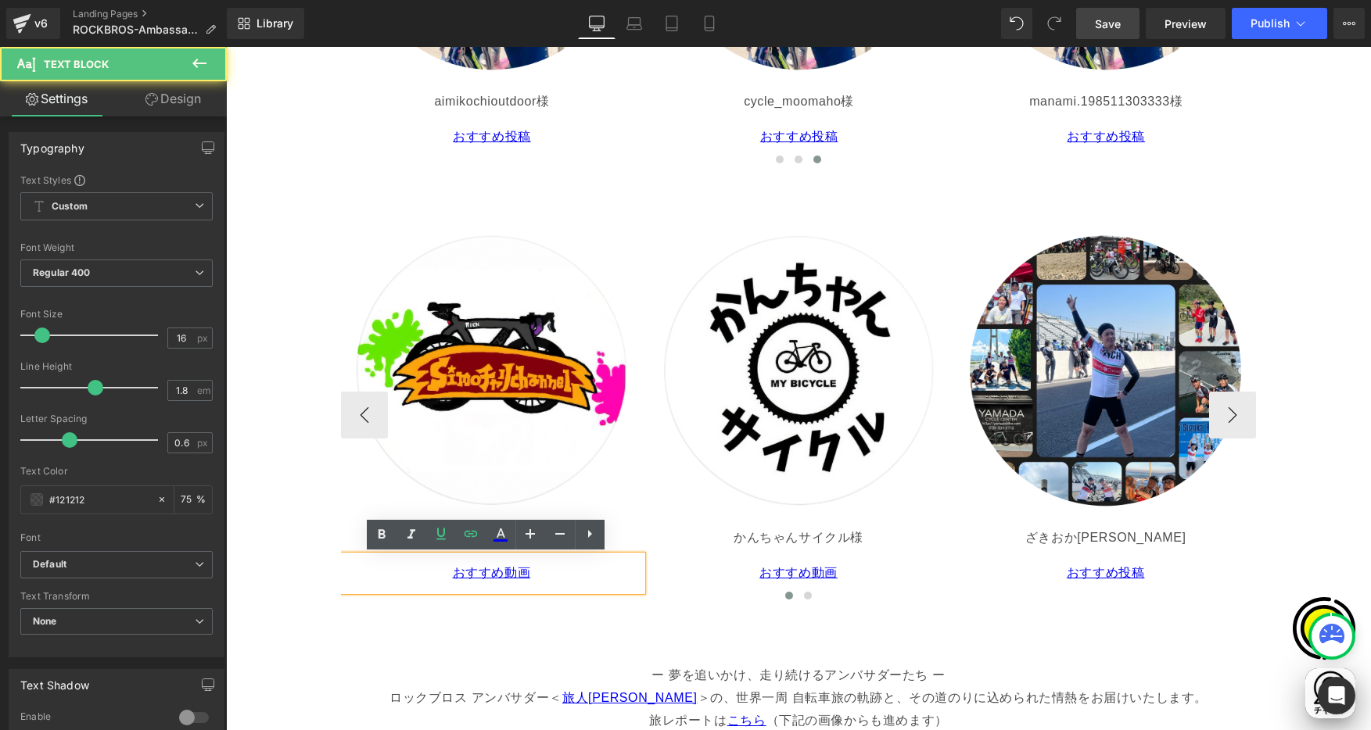
scroll to position [0, 915]
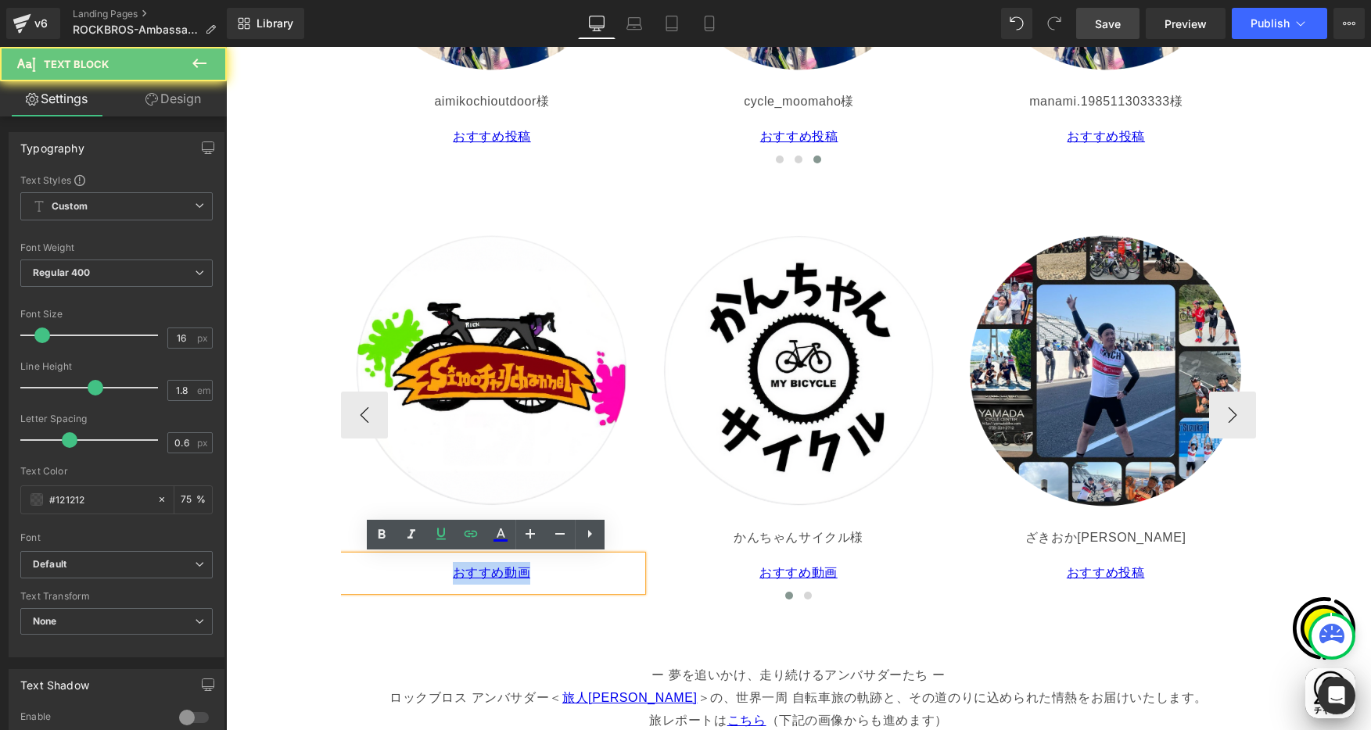
drag, startPoint x: 437, startPoint y: 572, endPoint x: 529, endPoint y: 577, distance: 92.4
click at [529, 576] on p "おすすめ動画" at bounding box center [491, 573] width 289 height 23
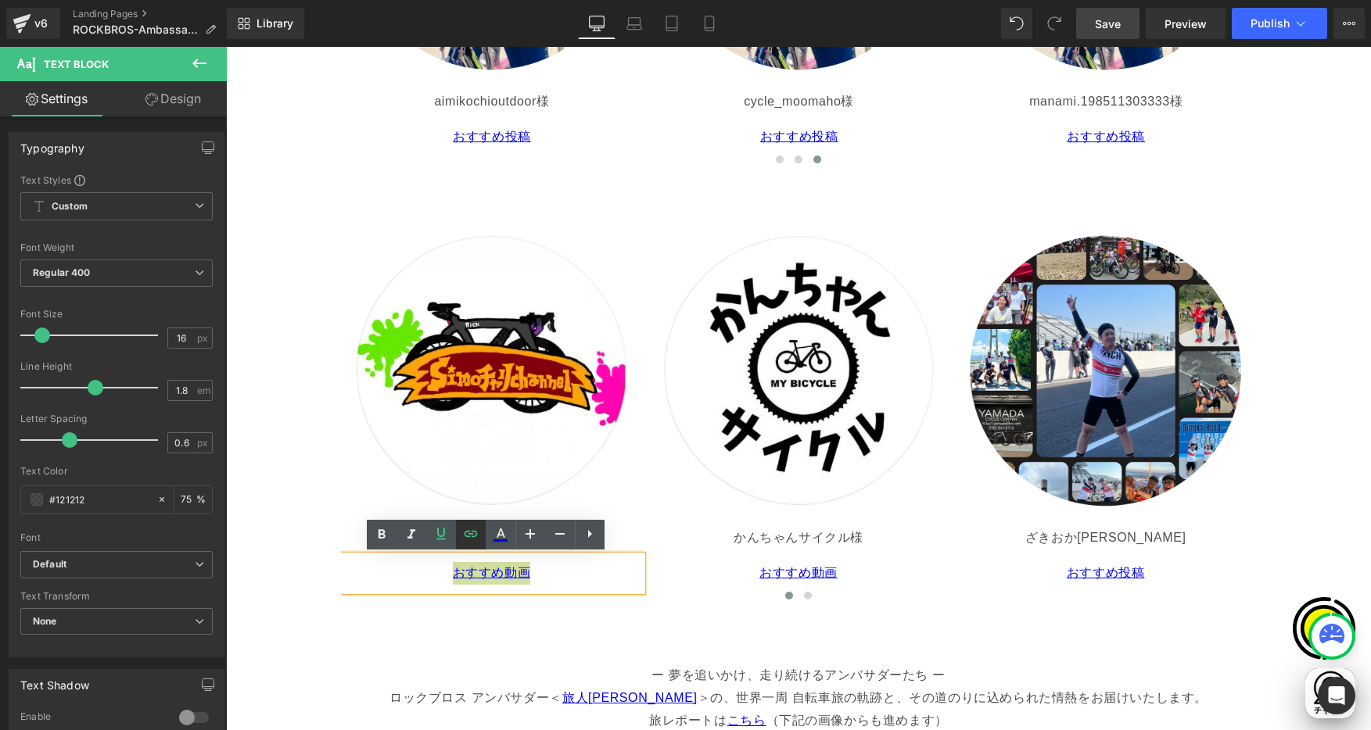
click at [476, 535] on icon at bounding box center [470, 534] width 13 height 6
click at [607, 0] on div "Text Color Highlight Color #333333 Edit or remove link: Edit - Unlink - Cancel …" at bounding box center [685, 0] width 1371 height 0
click at [730, 572] on p "おすすめ動画" at bounding box center [799, 573] width 289 height 23
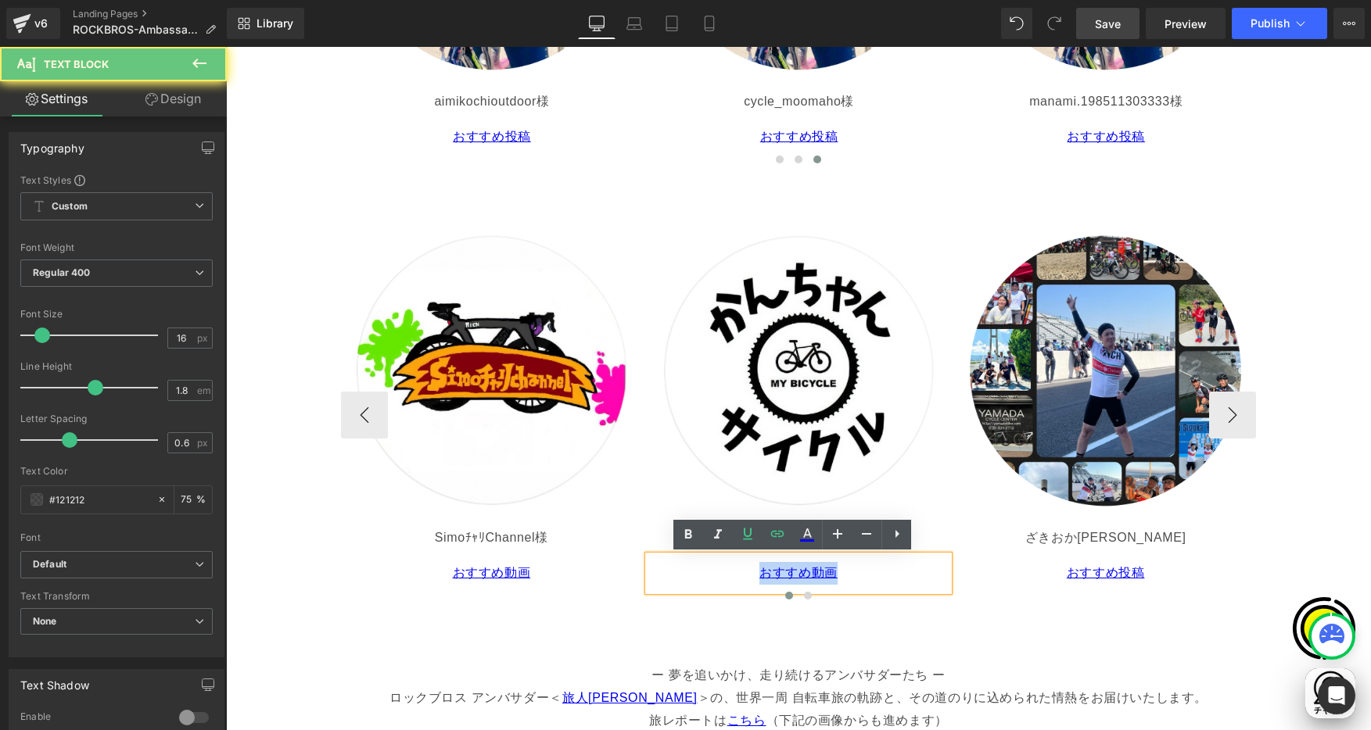
drag, startPoint x: 708, startPoint y: 569, endPoint x: 839, endPoint y: 572, distance: 131.4
click at [839, 572] on p "おすすめ動画" at bounding box center [799, 573] width 289 height 23
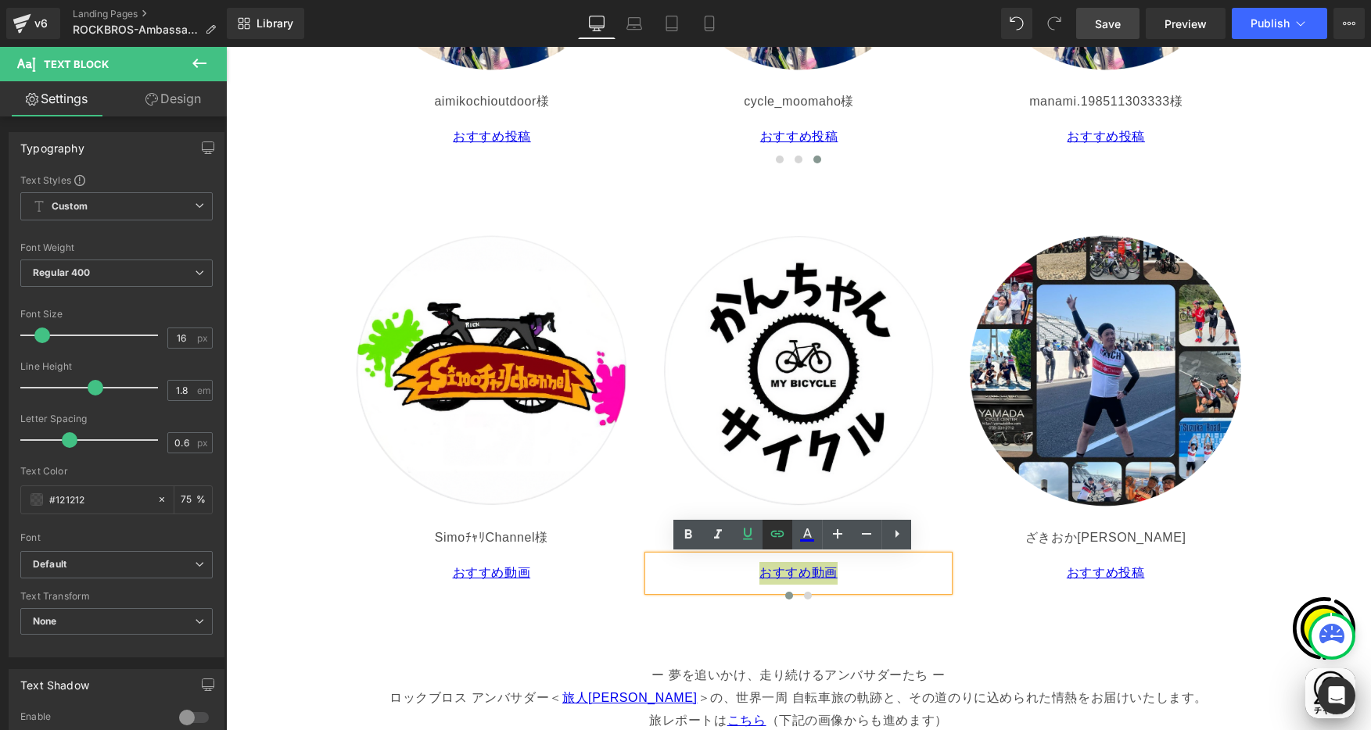
click at [784, 539] on icon at bounding box center [777, 534] width 19 height 19
click at [913, 0] on div "Text Color Highlight Color #333333 Edit or remove link: Edit - Unlink - Cancel …" at bounding box center [685, 0] width 1371 height 0
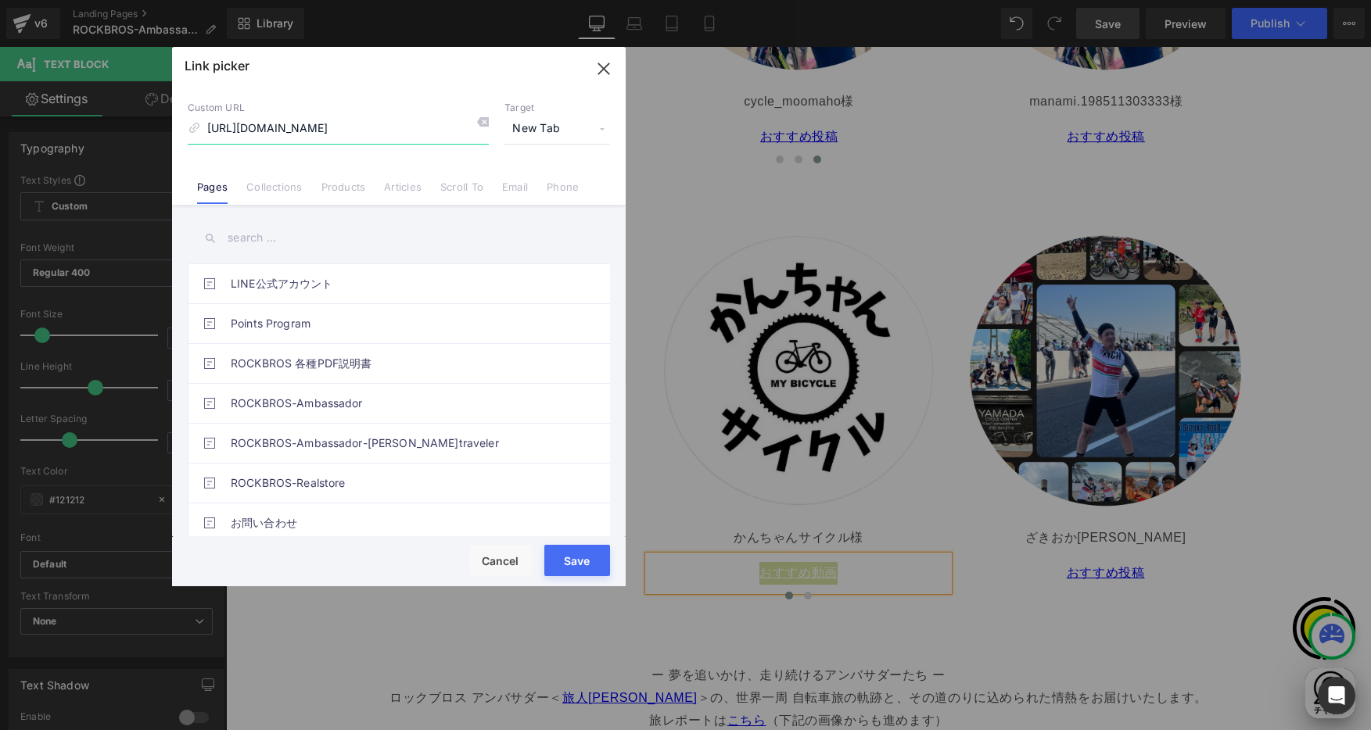
scroll to position [0, 305]
drag, startPoint x: 604, startPoint y: 72, endPoint x: 618, endPoint y: 262, distance: 190.6
click at [604, 72] on icon "button" at bounding box center [603, 68] width 25 height 25
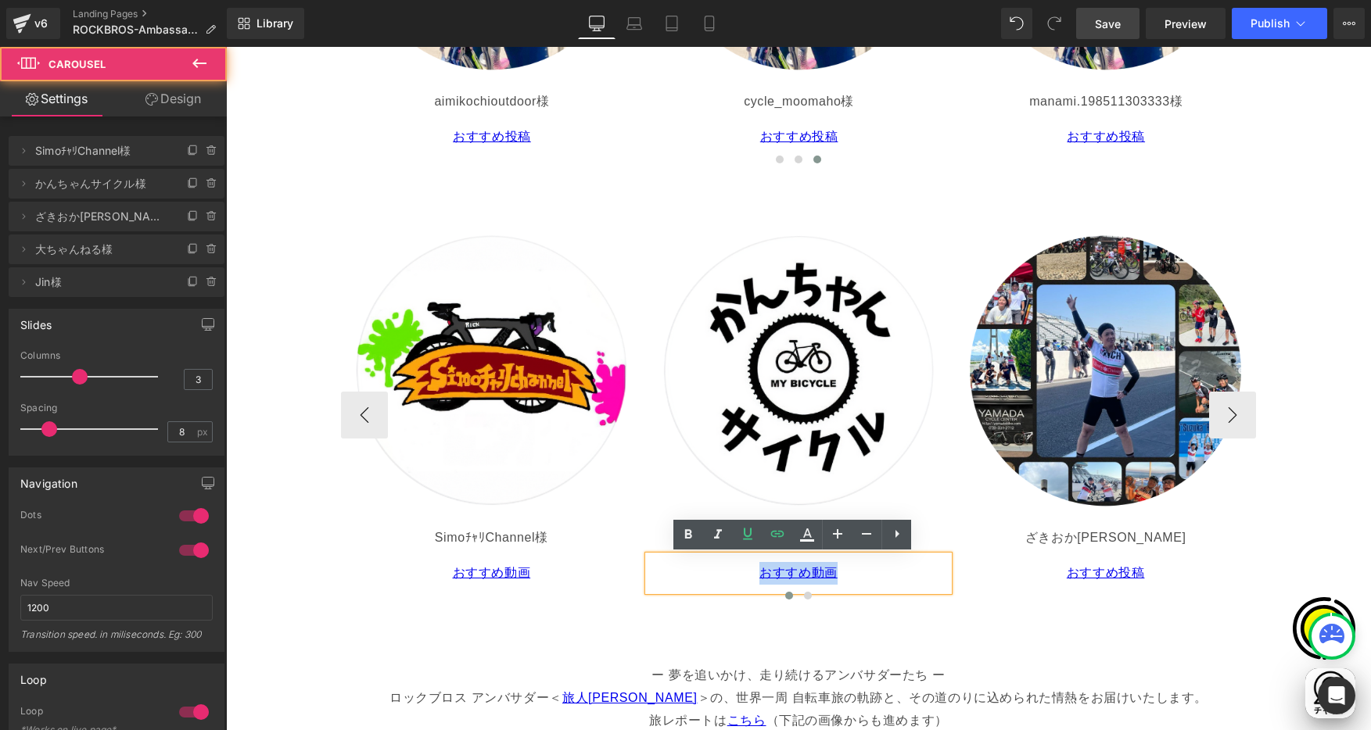
click at [1021, 615] on div "Image SimoﾁｬﾘChannel様 Text Block おすすめ動画 Text Block Image かんちゃんサイクル様 Text Block …" at bounding box center [798, 415] width 915 height 436
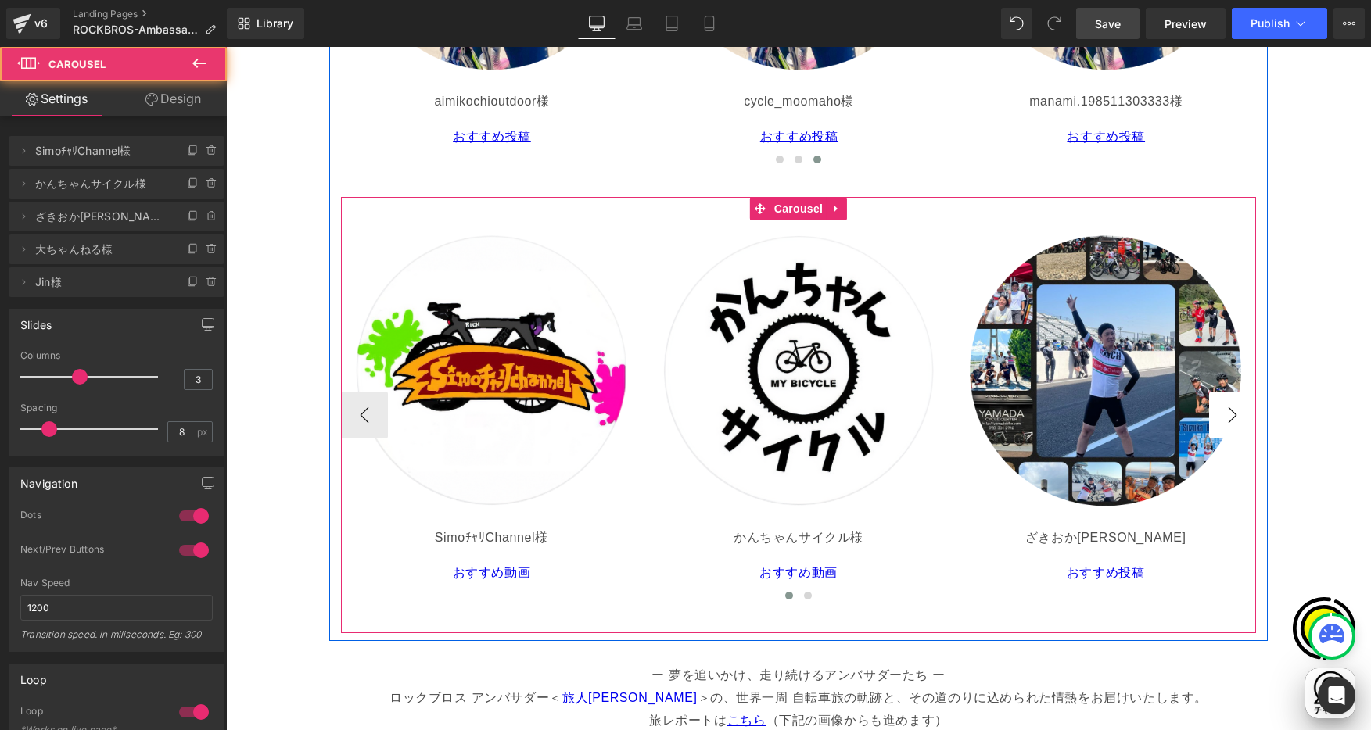
click at [1220, 418] on button "›" at bounding box center [1232, 415] width 47 height 47
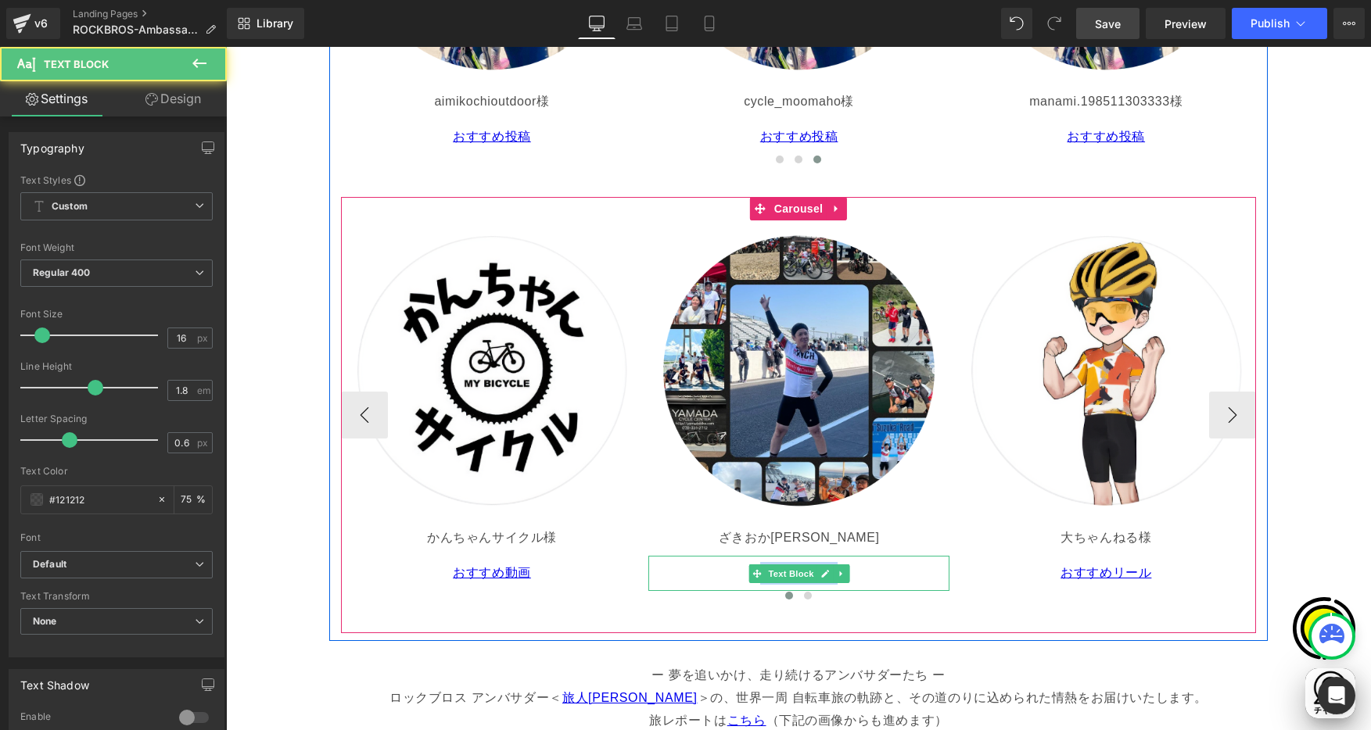
drag, startPoint x: 723, startPoint y: 567, endPoint x: 849, endPoint y: 568, distance: 125.9
click at [849, 568] on p "おすすめ投稿" at bounding box center [799, 573] width 289 height 23
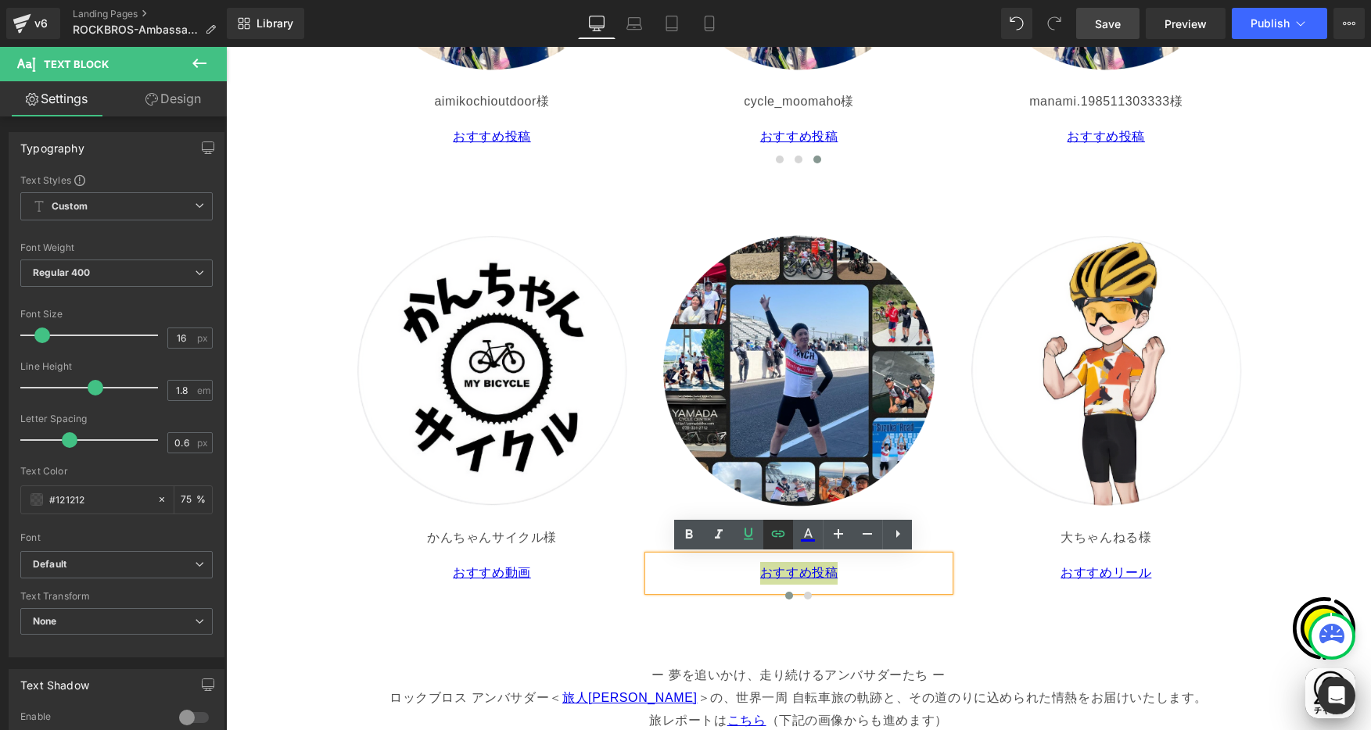
click at [780, 536] on icon at bounding box center [778, 534] width 13 height 6
click at [910, 0] on div "Text Color Highlight Color #333333 Edit or remove link: Edit - Unlink - Cancel …" at bounding box center [685, 0] width 1371 height 0
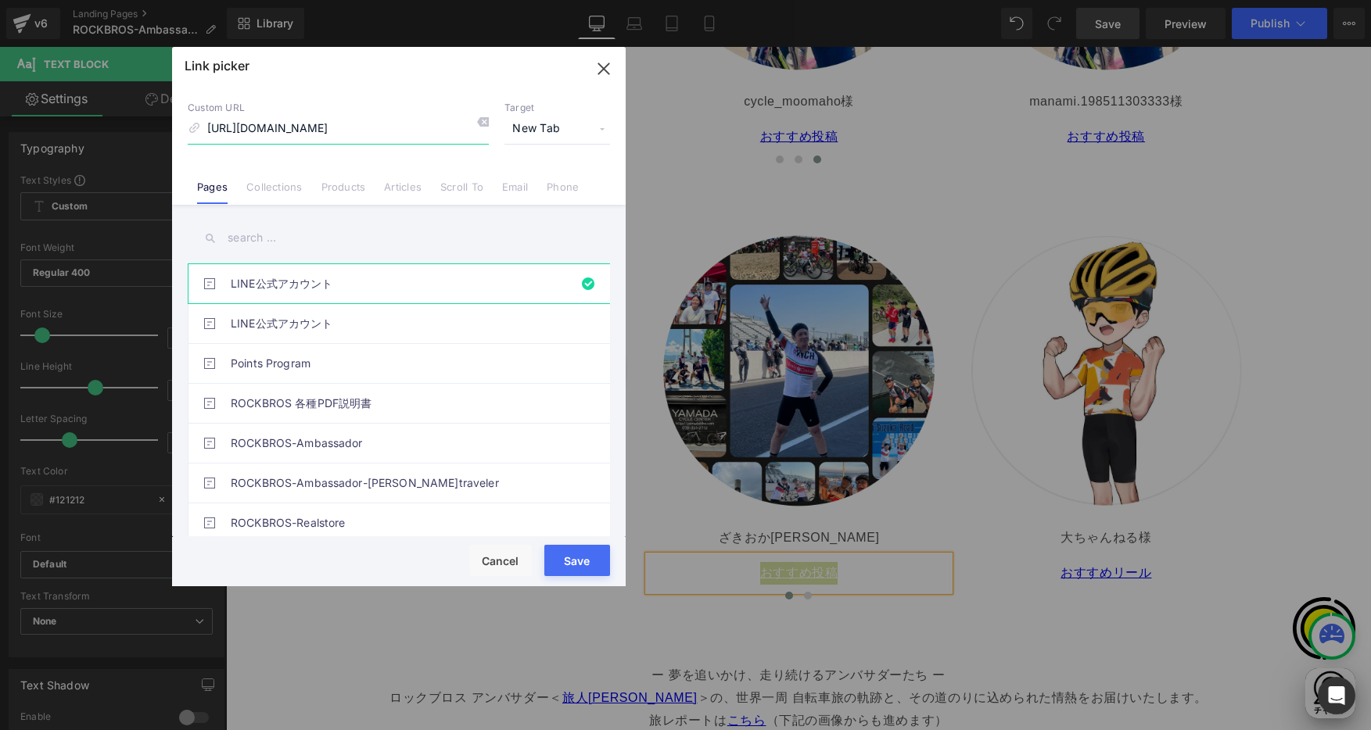
click at [610, 75] on icon "button" at bounding box center [603, 68] width 25 height 25
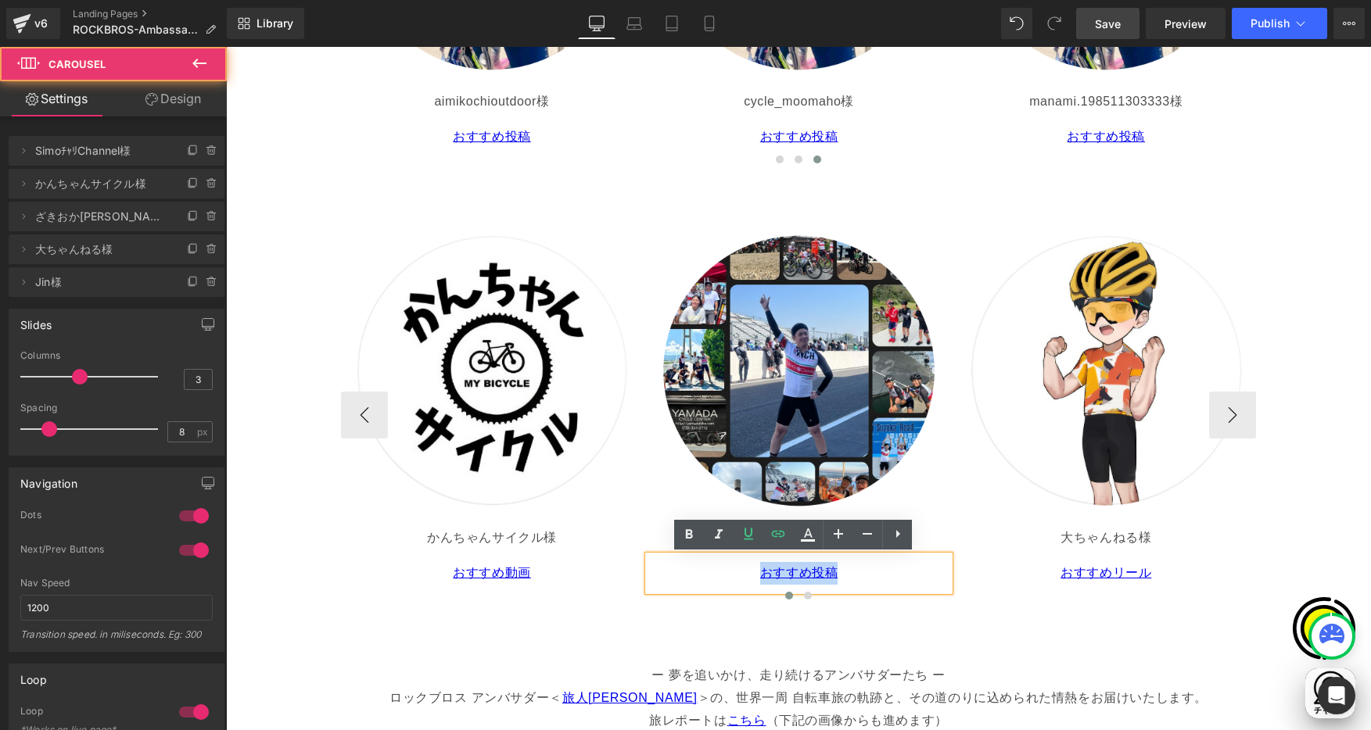
click at [1024, 630] on div "Image SimoﾁｬﾘChannel様 Text Block おすすめ動画 Text Block Image かんちゃんサイクル様 Text Block …" at bounding box center [798, 415] width 915 height 436
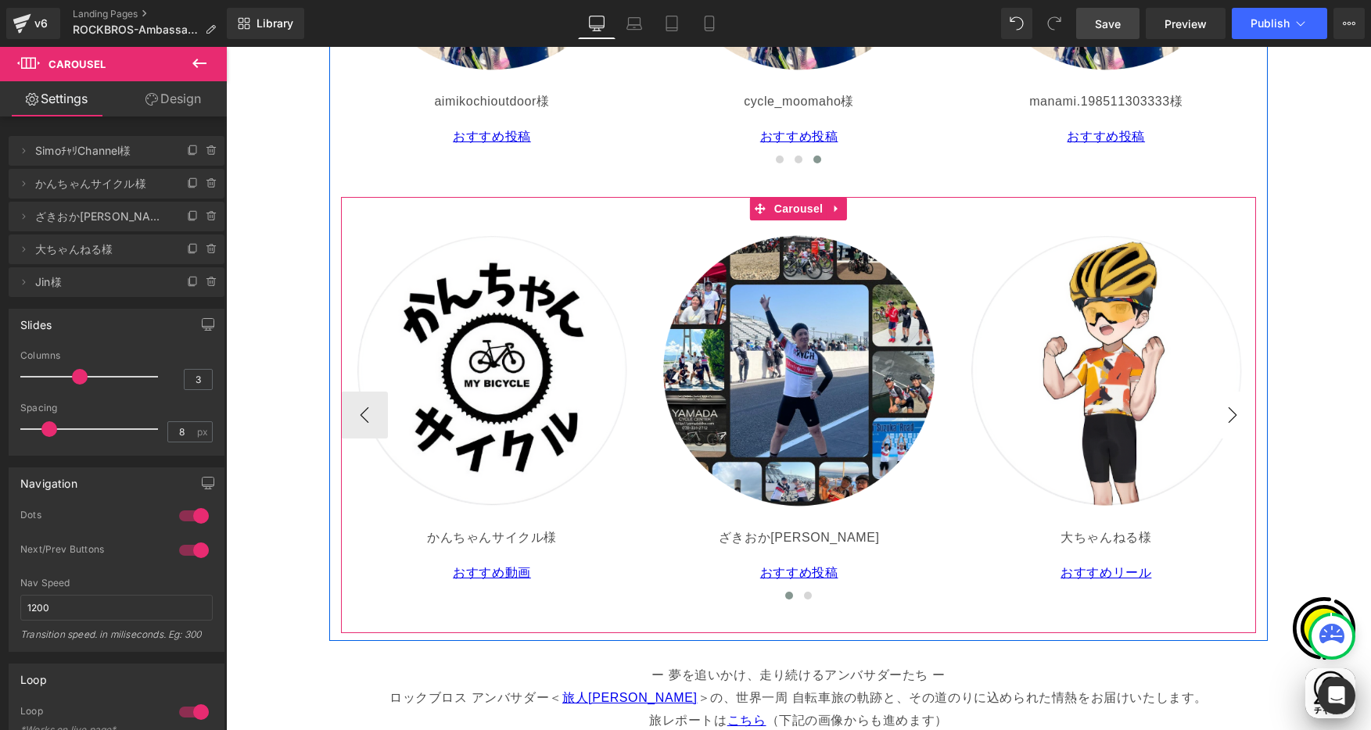
scroll to position [0, 915]
click at [1229, 409] on button "›" at bounding box center [1232, 415] width 47 height 47
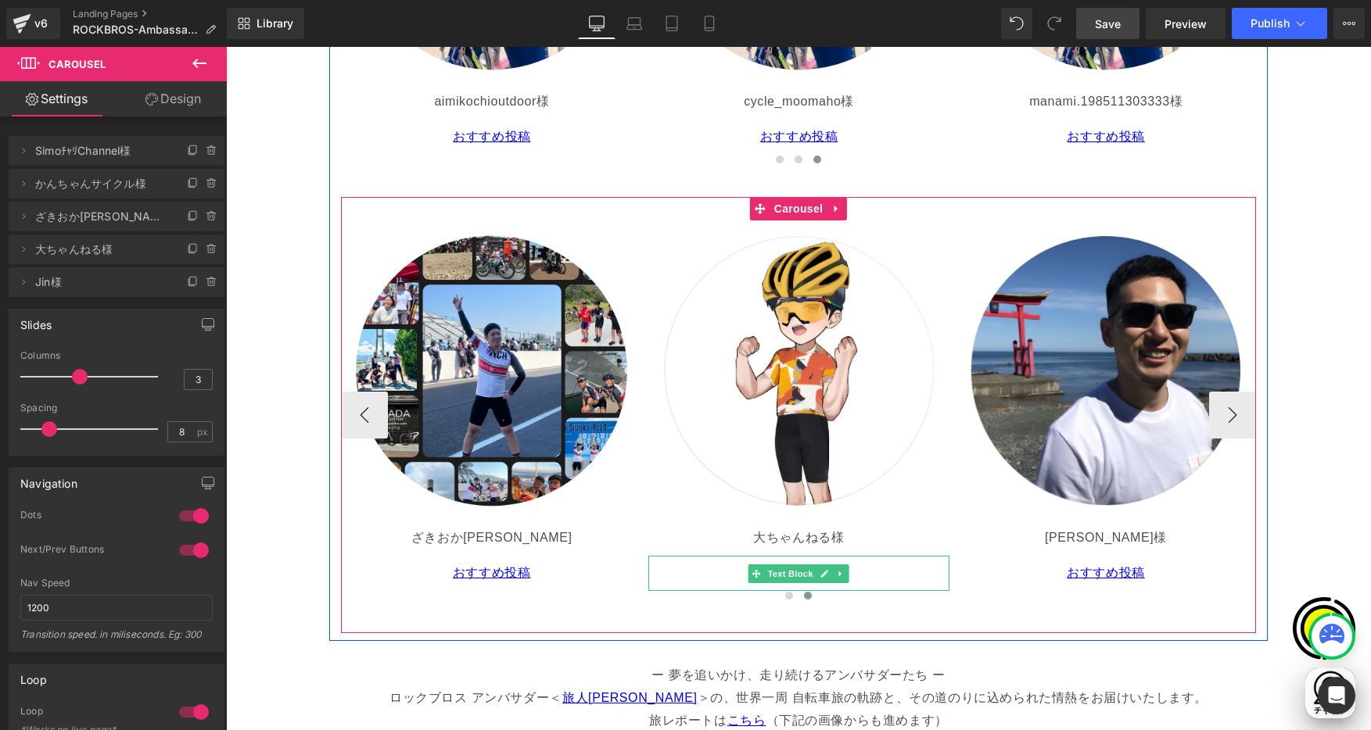
click at [723, 562] on p "おすすめリール" at bounding box center [799, 573] width 289 height 23
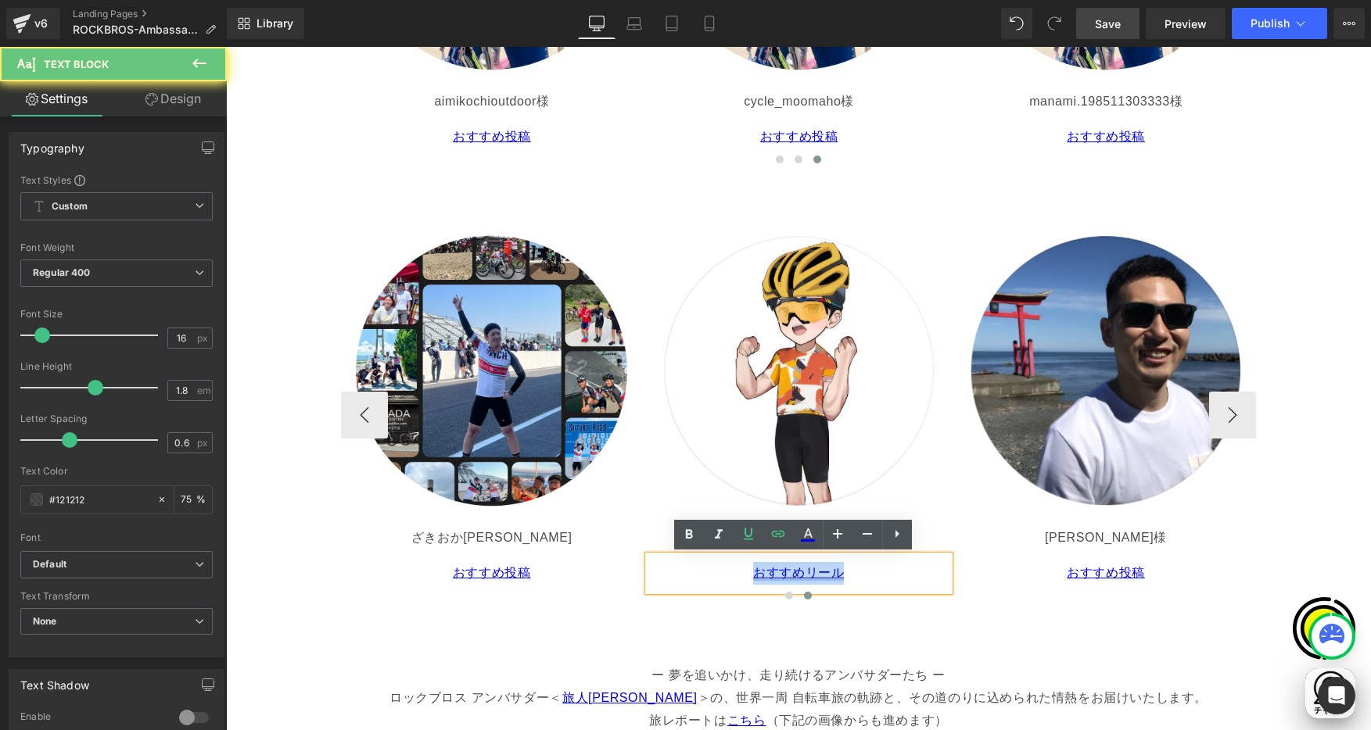
drag, startPoint x: 777, startPoint y: 570, endPoint x: 834, endPoint y: 570, distance: 56.3
click at [834, 570] on p "おすすめリール" at bounding box center [799, 573] width 289 height 23
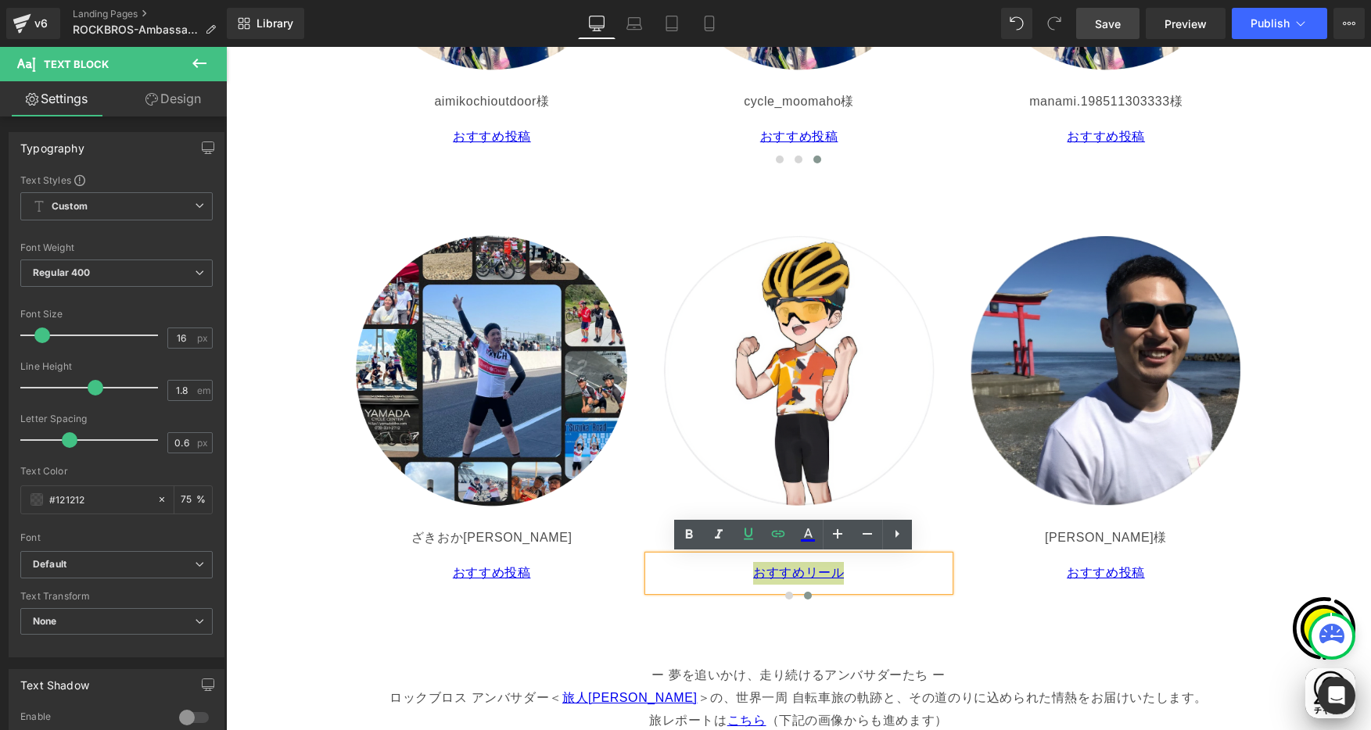
click at [899, 538] on icon at bounding box center [897, 534] width 19 height 19
click at [746, 536] on icon at bounding box center [748, 534] width 19 height 19
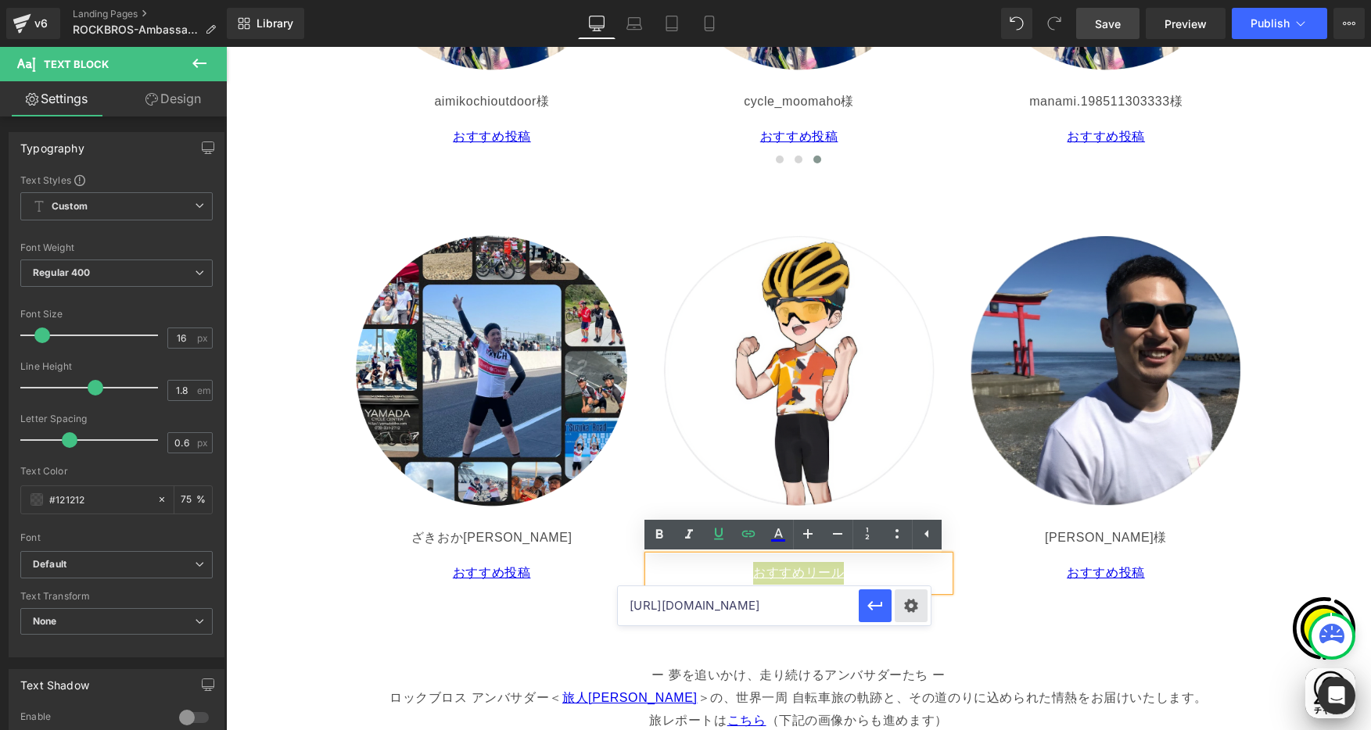
scroll to position [0, 0]
click at [923, 0] on div "Text Color Highlight Color #333333 Edit or remove link: Edit - Unlink - Cancel …" at bounding box center [685, 0] width 1371 height 0
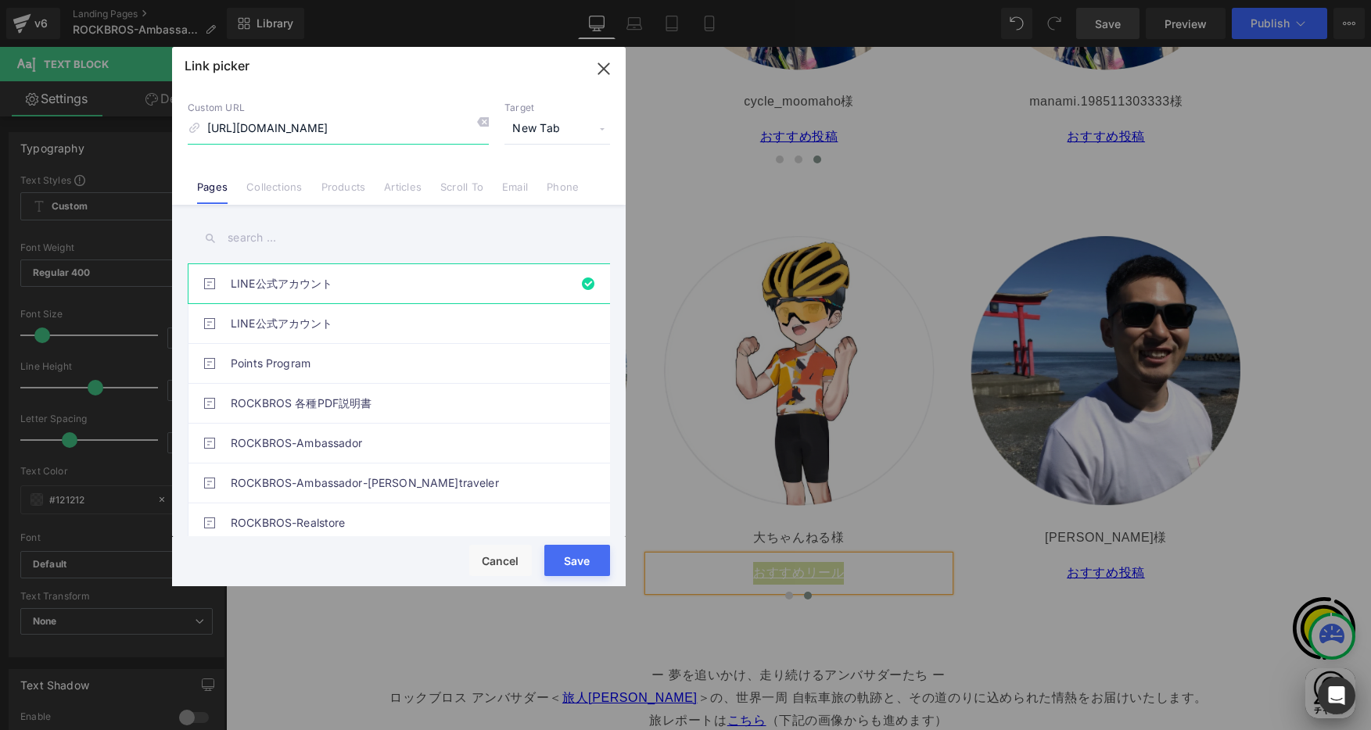
click at [601, 68] on icon "button" at bounding box center [603, 68] width 25 height 25
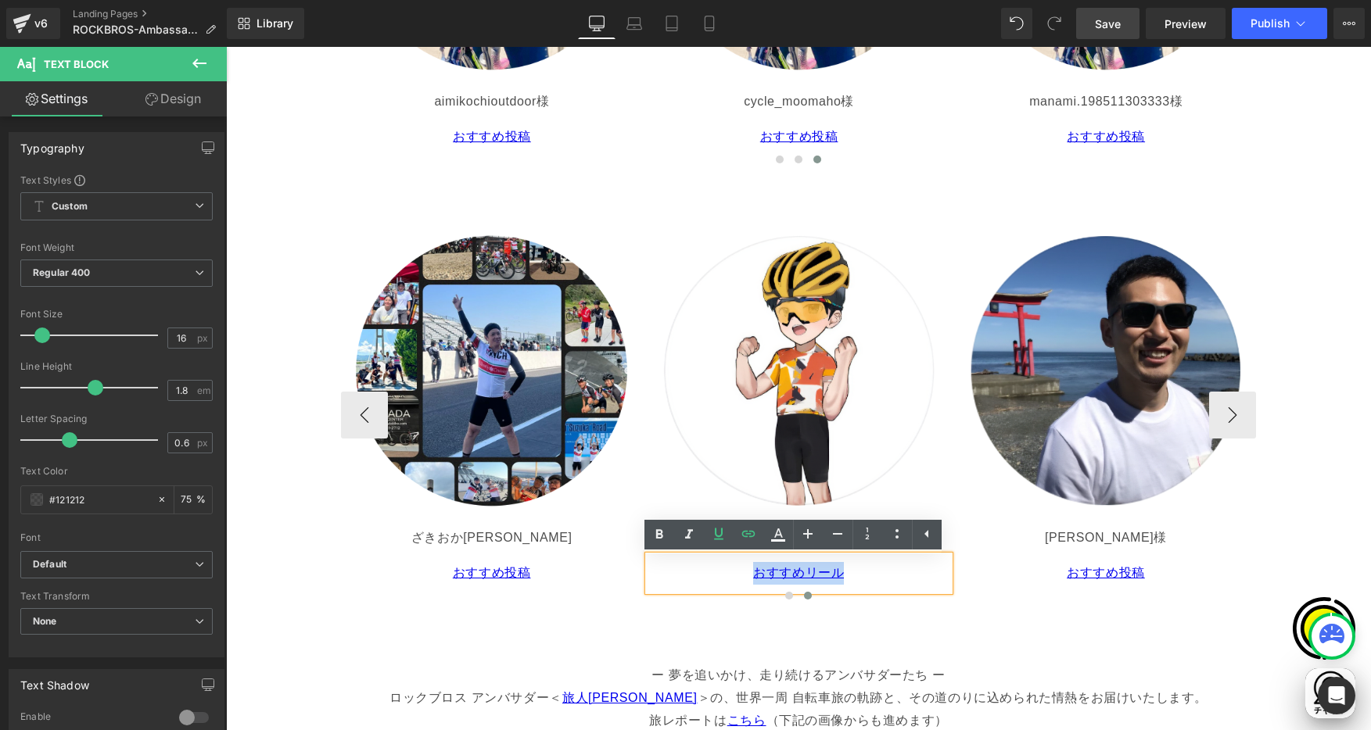
click at [1016, 630] on div "Image SimoﾁｬﾘChannel様 Text Block おすすめ動画 Text Block Image かんちゃんサイクル様 Text Block …" at bounding box center [798, 415] width 915 height 436
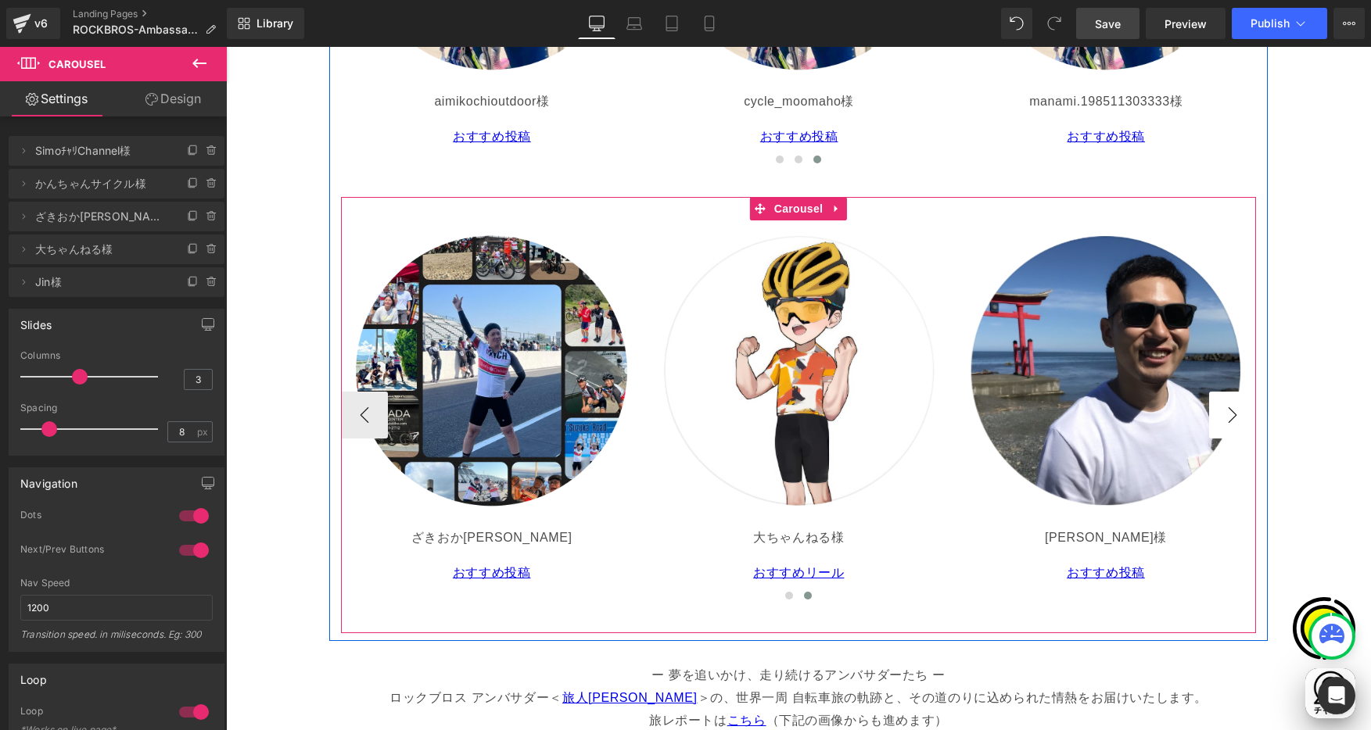
click at [1228, 421] on button "›" at bounding box center [1232, 415] width 47 height 47
click at [1033, 569] on p "おすすめ投稿" at bounding box center [1106, 573] width 289 height 23
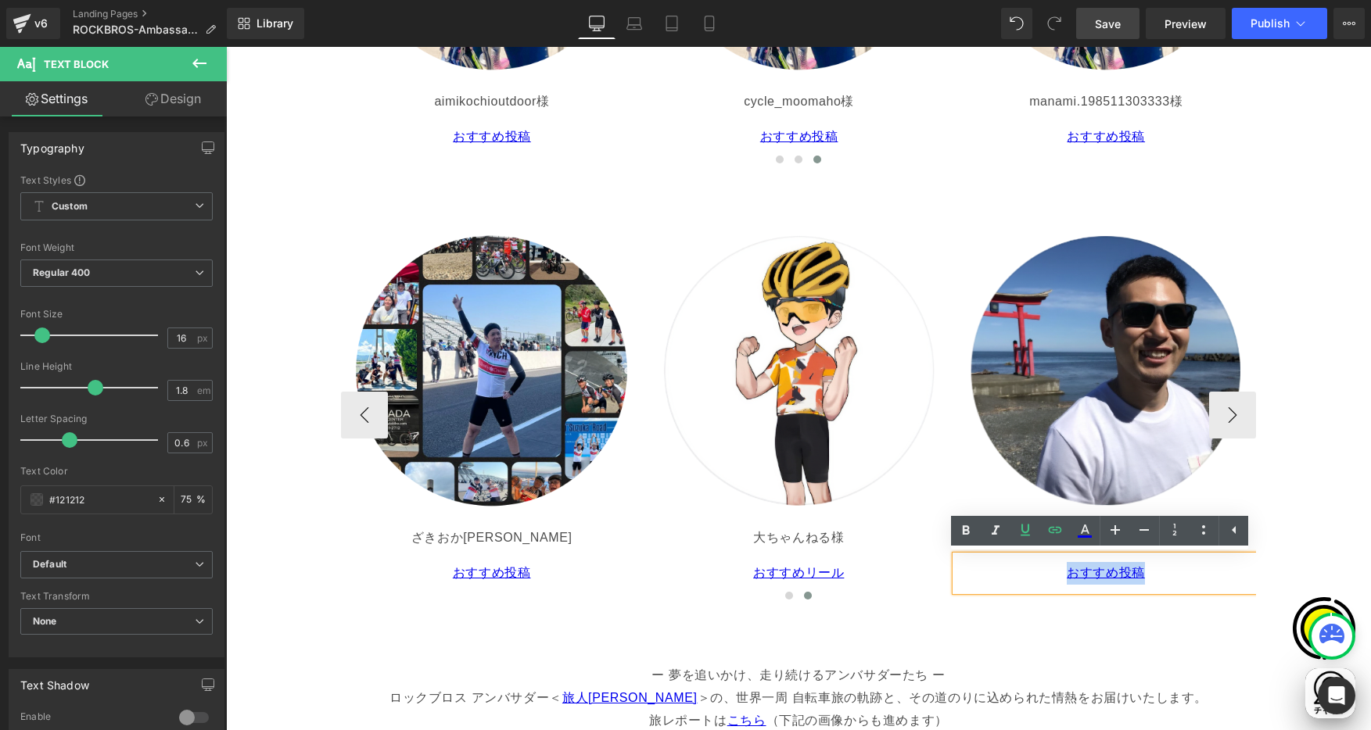
drag, startPoint x: 1040, startPoint y: 570, endPoint x: 1146, endPoint y: 569, distance: 106.4
click at [1146, 569] on p "おすすめ投稿" at bounding box center [1106, 573] width 289 height 23
click at [1057, 530] on icon at bounding box center [1055, 530] width 13 height 6
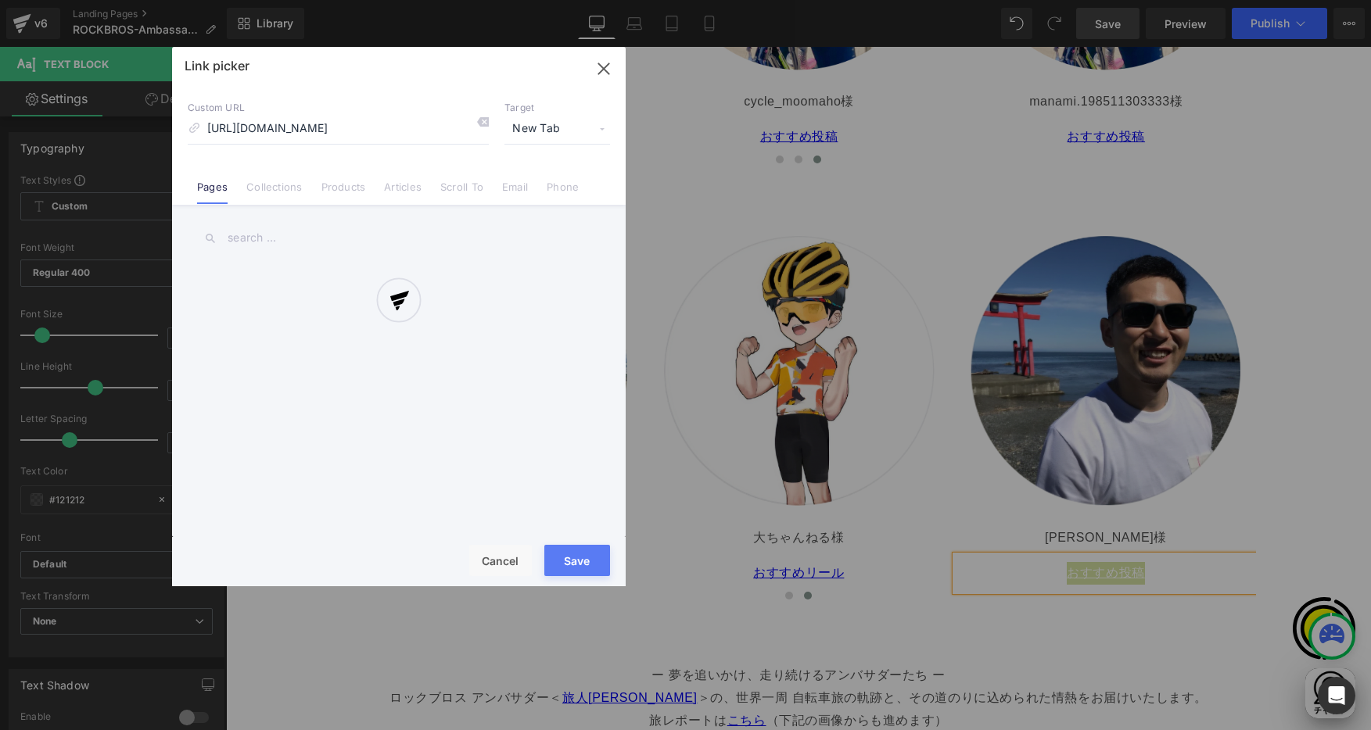
click at [1225, 0] on div "Text Color Highlight Color #333333 Edit or remove link: Edit - Unlink - Cancel …" at bounding box center [685, 0] width 1371 height 0
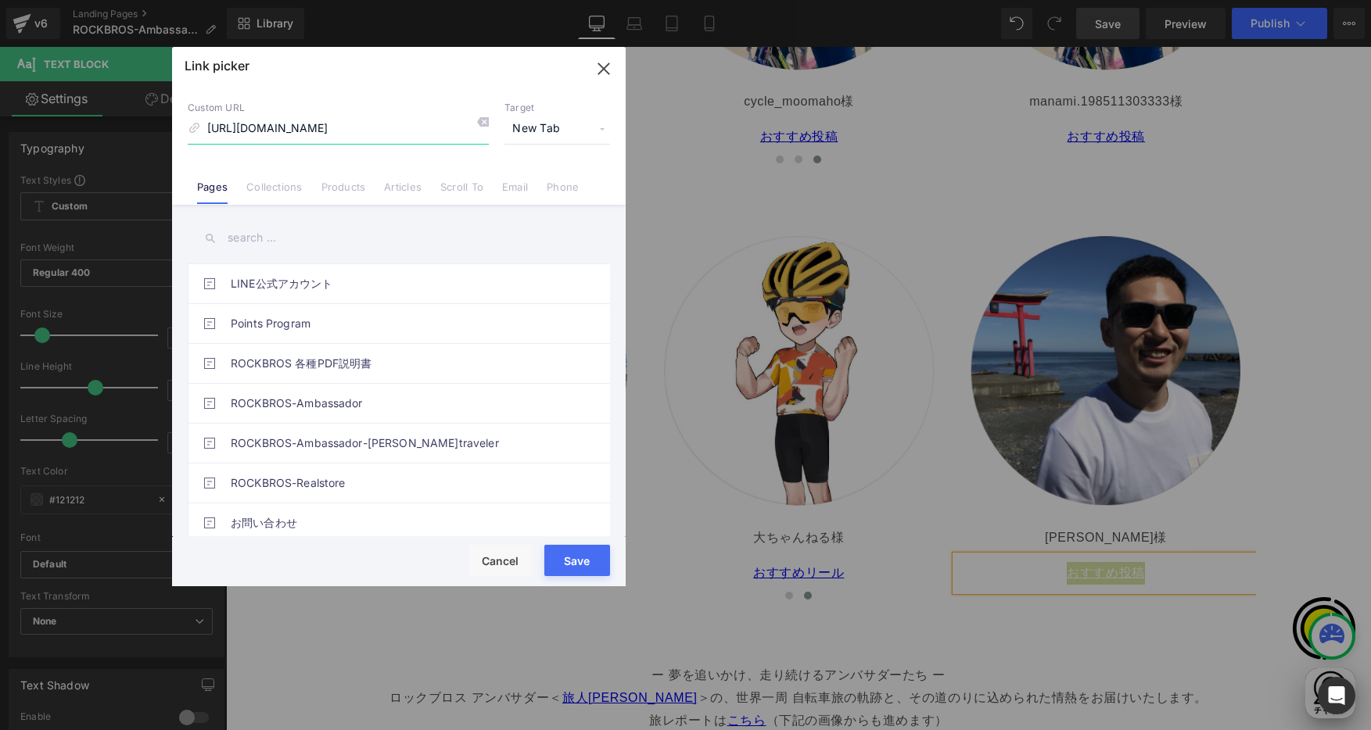
click at [610, 66] on icon "button" at bounding box center [603, 68] width 25 height 25
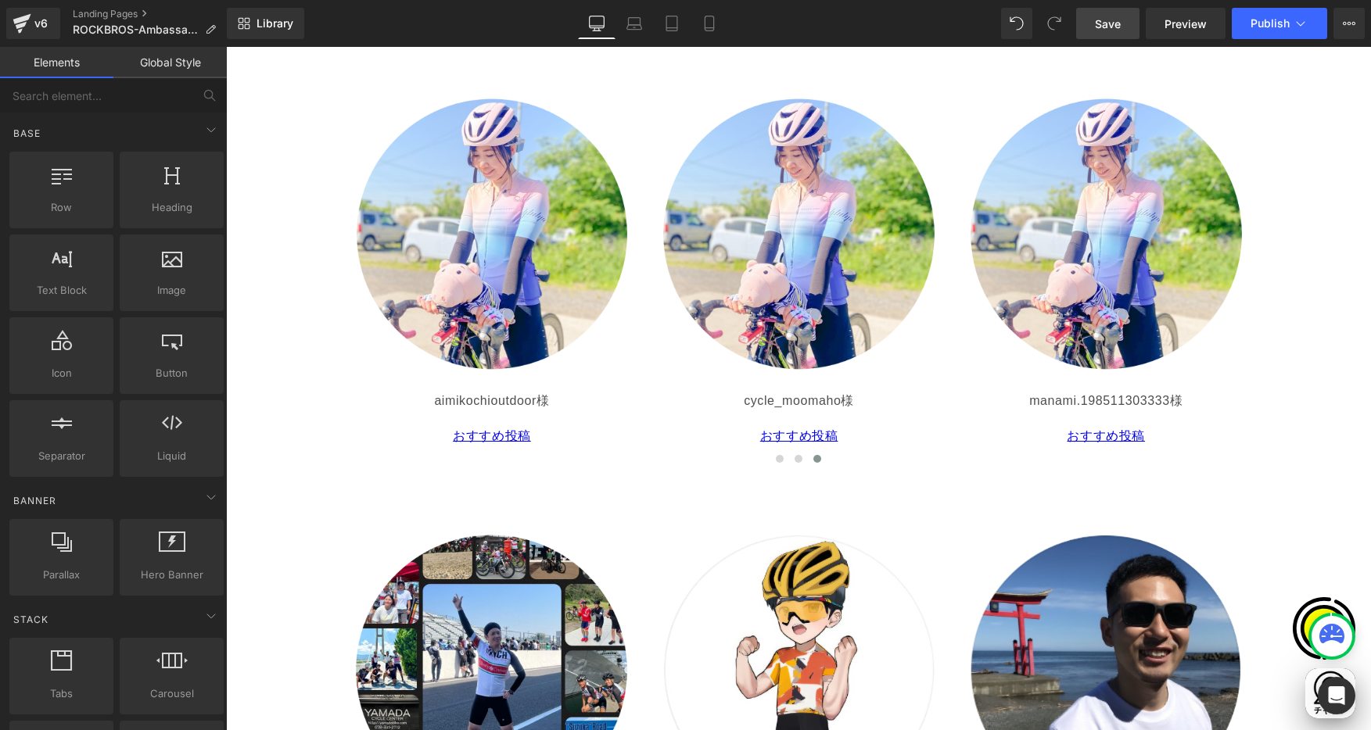
scroll to position [2699, 0]
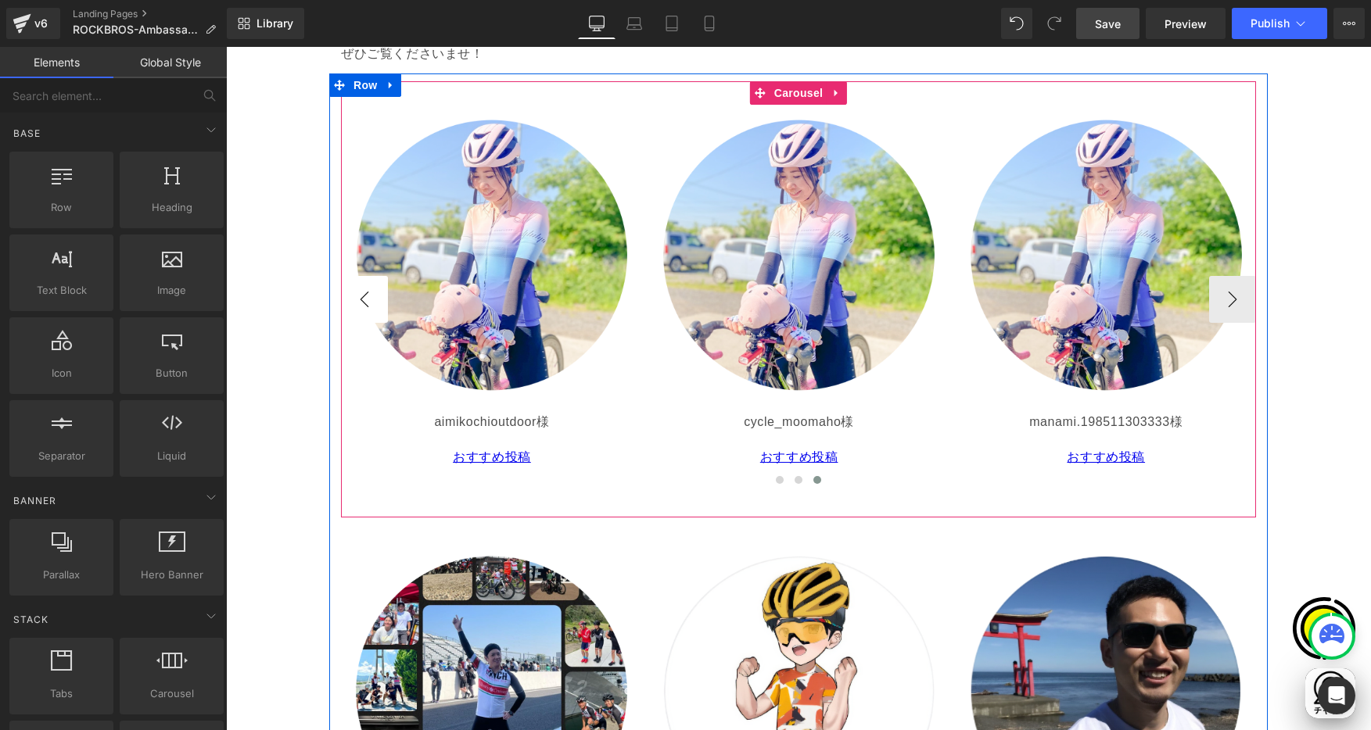
click at [363, 304] on button "‹" at bounding box center [364, 299] width 47 height 47
click at [361, 303] on button "‹" at bounding box center [364, 299] width 47 height 47
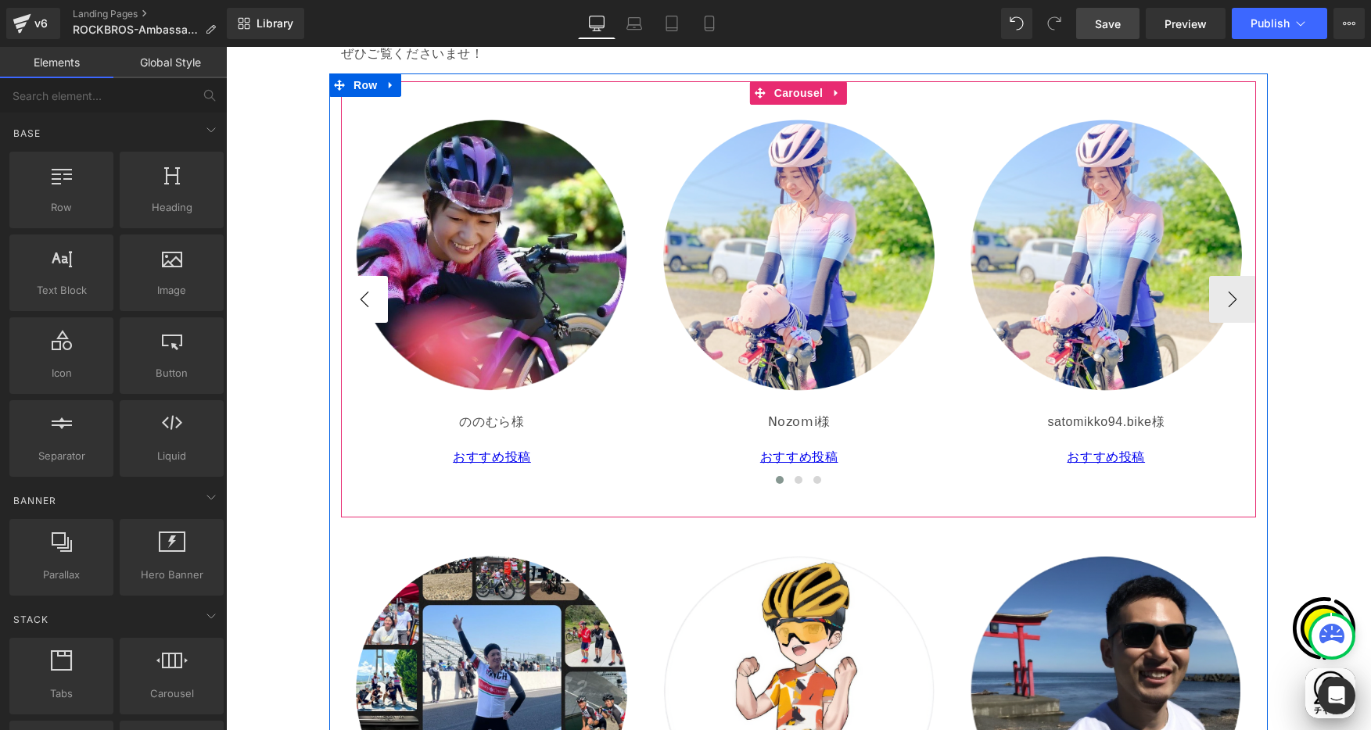
click at [361, 303] on button "‹" at bounding box center [364, 299] width 47 height 47
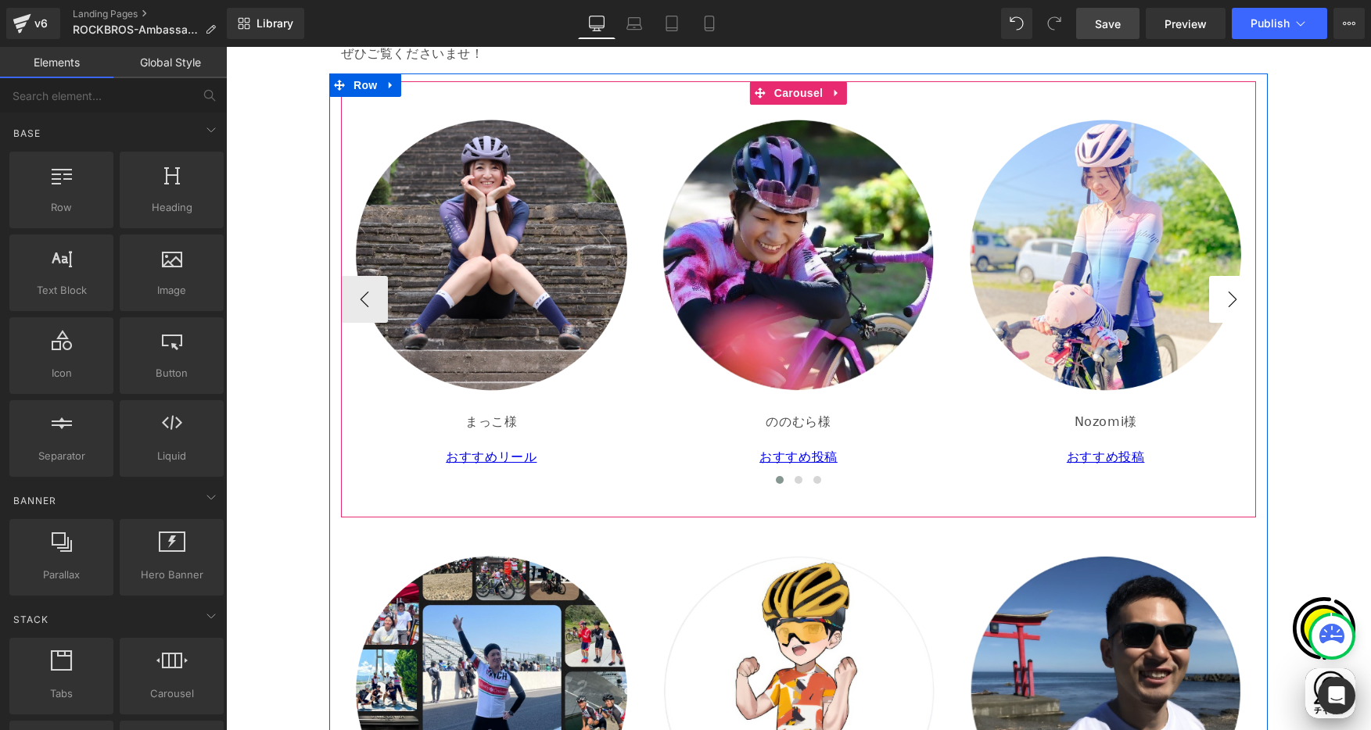
click at [1228, 292] on button "›" at bounding box center [1232, 299] width 47 height 47
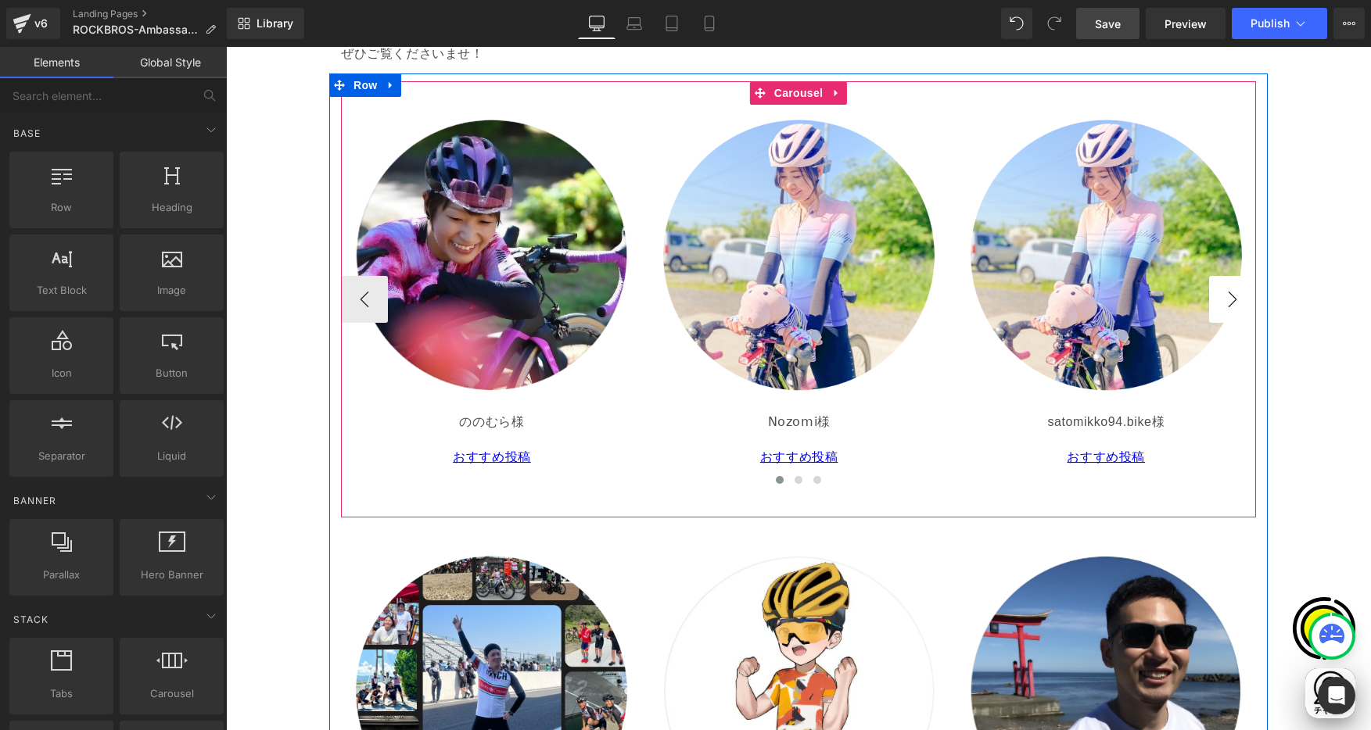
click at [1223, 301] on button "›" at bounding box center [1232, 299] width 47 height 47
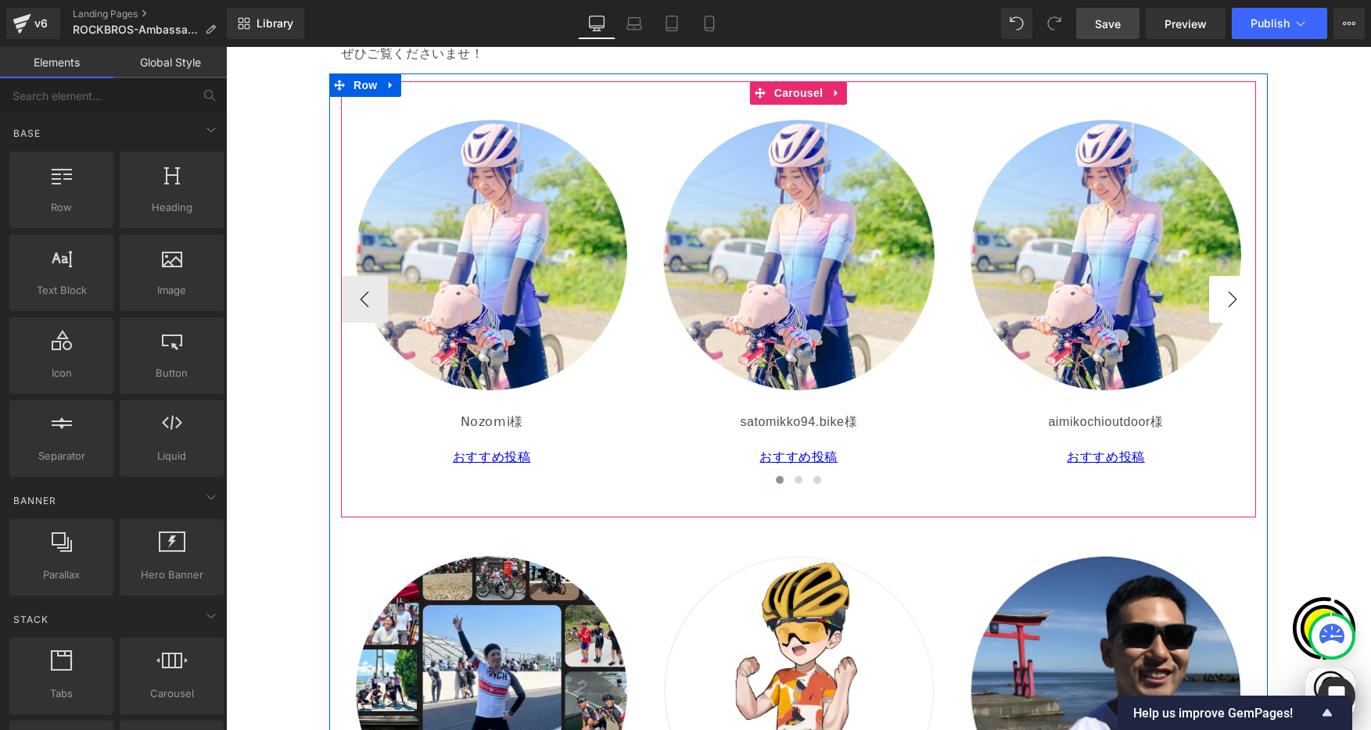
click at [1229, 305] on button "›" at bounding box center [1232, 299] width 47 height 47
click at [791, 96] on span "Carousel" at bounding box center [798, 92] width 56 height 23
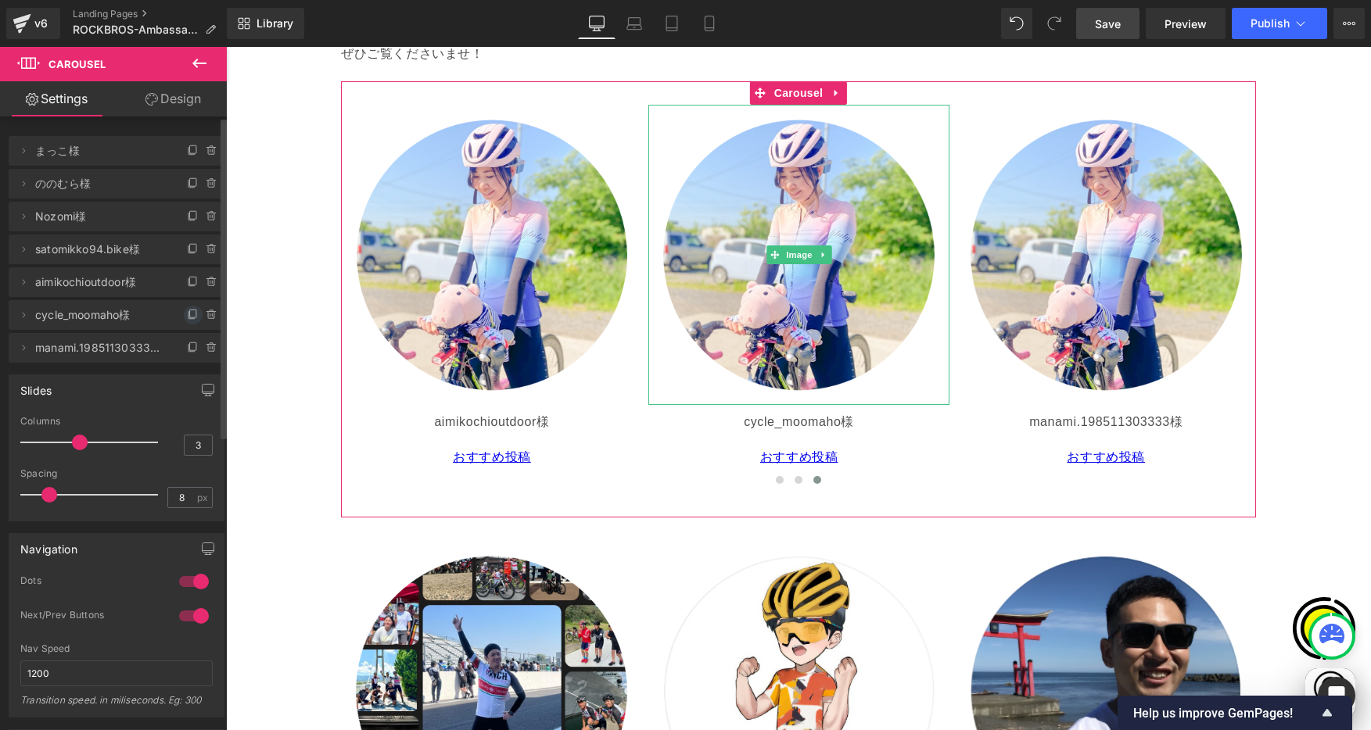
click at [187, 314] on icon at bounding box center [193, 315] width 13 height 13
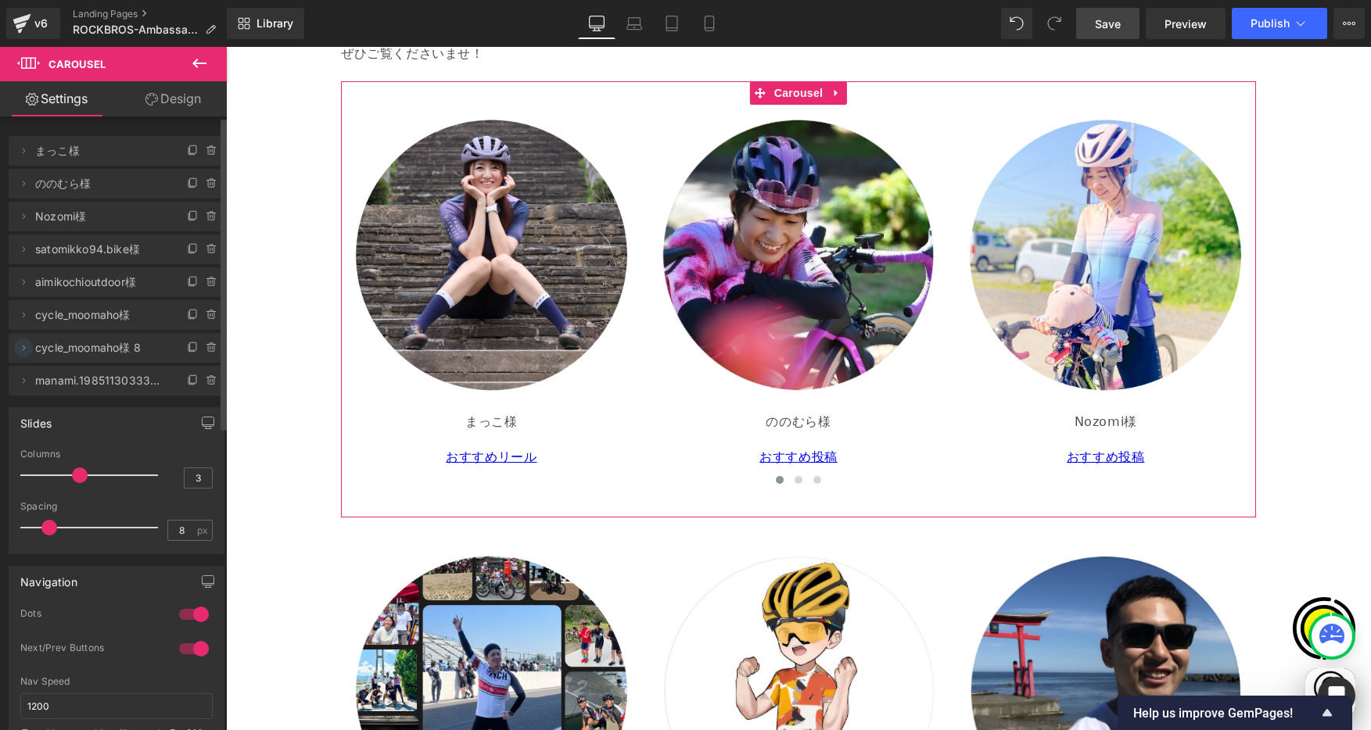
click at [25, 350] on icon at bounding box center [23, 348] width 13 height 13
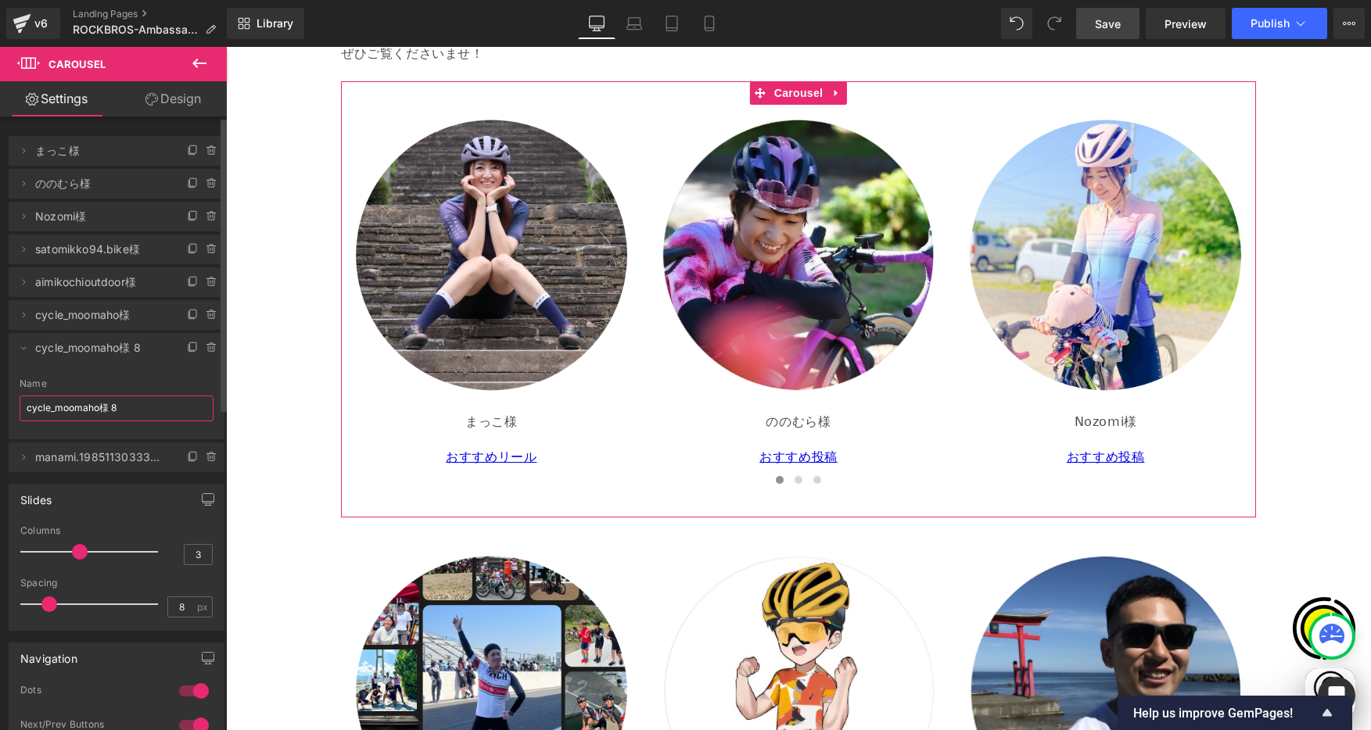
click at [98, 407] on input "cycle_moomaho様 8" at bounding box center [117, 409] width 194 height 26
drag, startPoint x: 99, startPoint y: 407, endPoint x: -2, endPoint y: 400, distance: 100.4
click at [0, 400] on html "Carousel You are previewing how the will restyle your page. You can not edit El…" at bounding box center [685, 365] width 1371 height 730
paste input "jibunni_makenai"
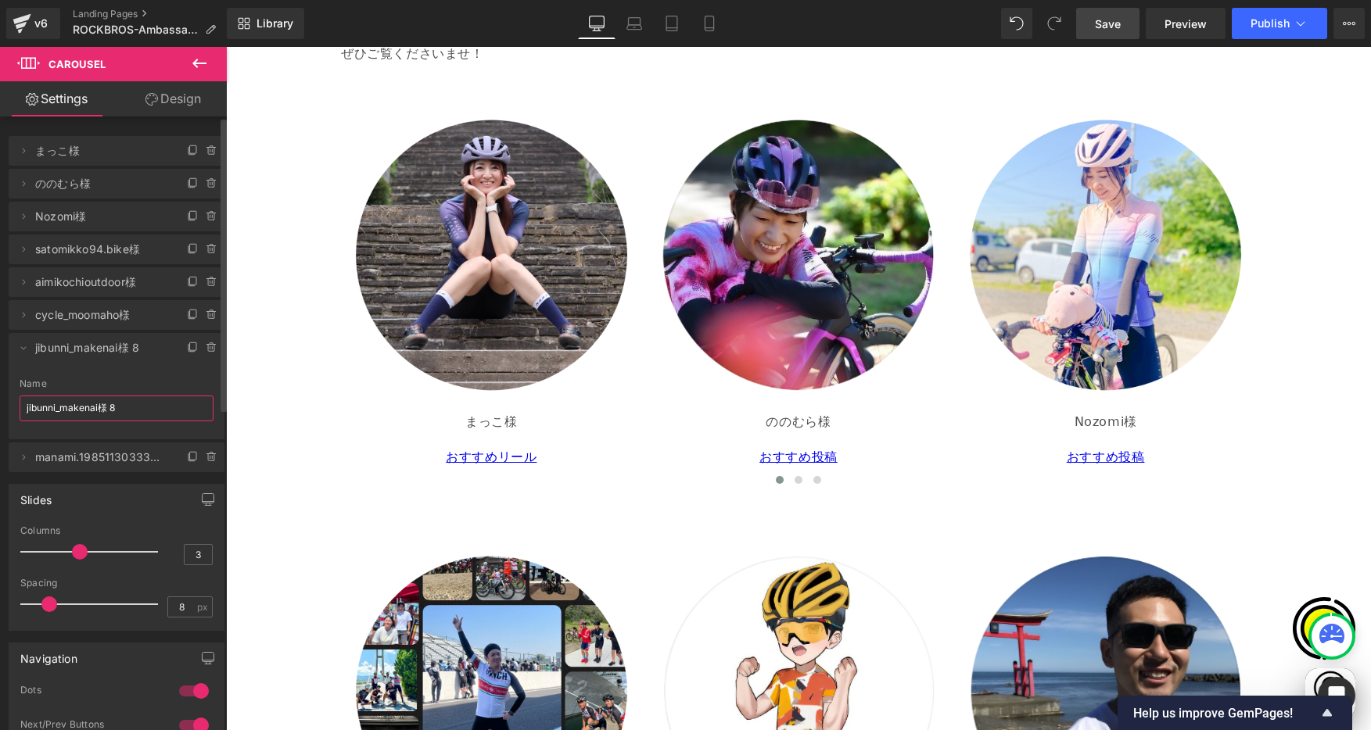
click at [138, 409] on input "jibunni_makenai様 8" at bounding box center [117, 409] width 194 height 26
drag, startPoint x: 106, startPoint y: 407, endPoint x: 145, endPoint y: 411, distance: 39.2
click at [145, 411] on input "jibunni_makenai様 8" at bounding box center [117, 409] width 194 height 26
type input "jibunni_makenai様"
click at [21, 345] on icon at bounding box center [23, 348] width 13 height 13
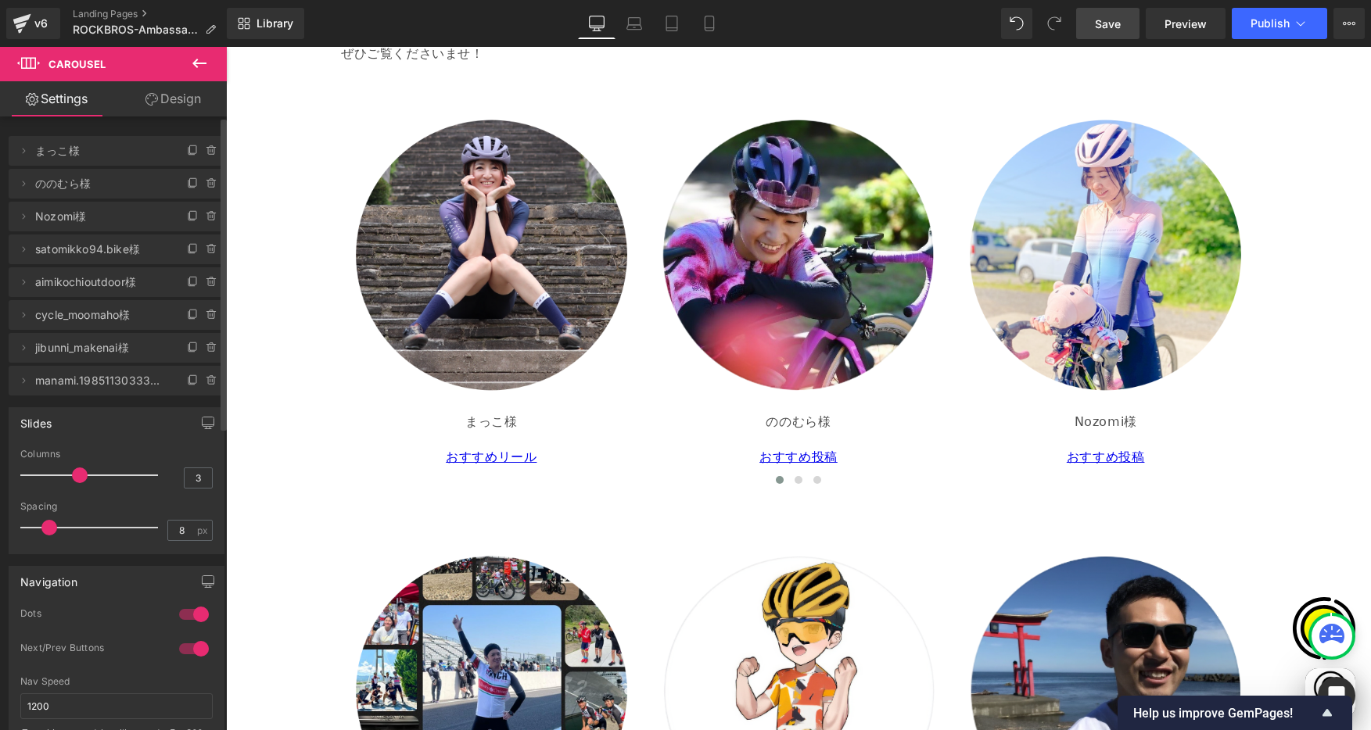
scroll to position [0, 915]
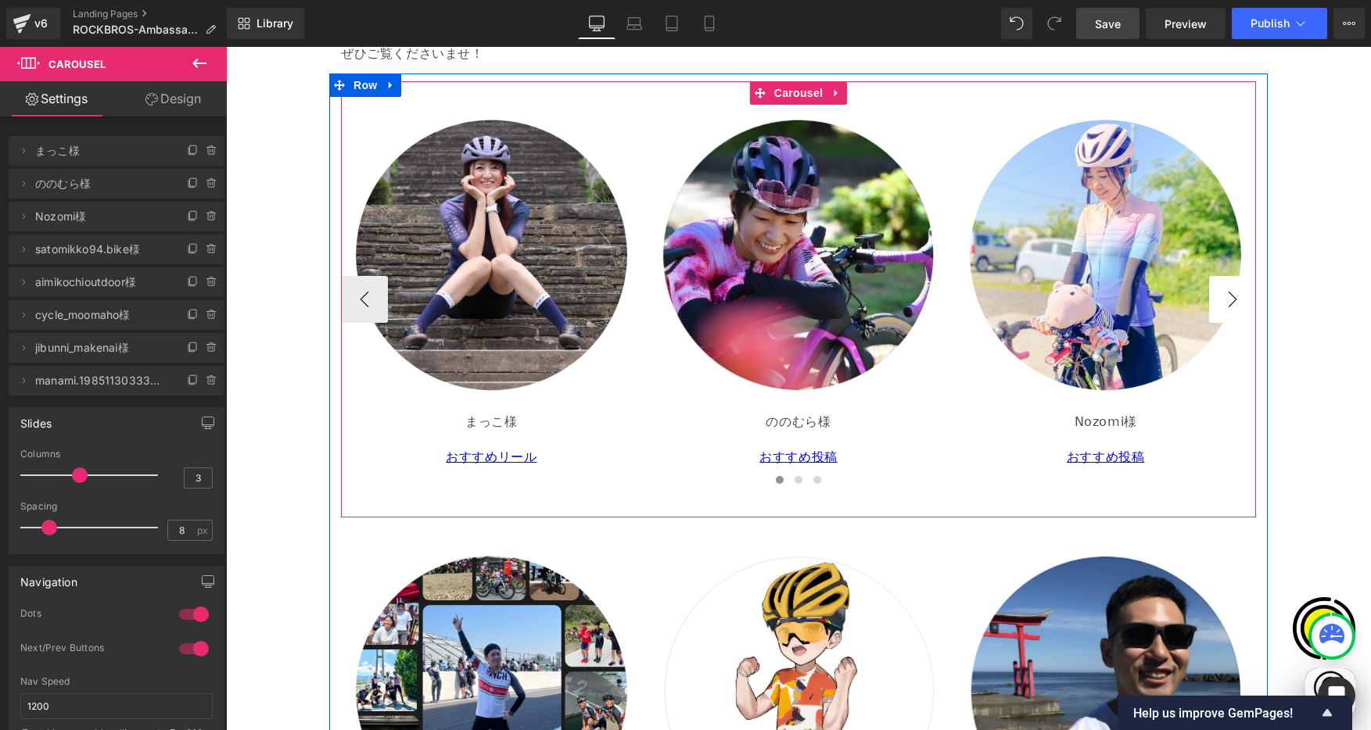
click at [1231, 303] on button "›" at bounding box center [1232, 299] width 47 height 47
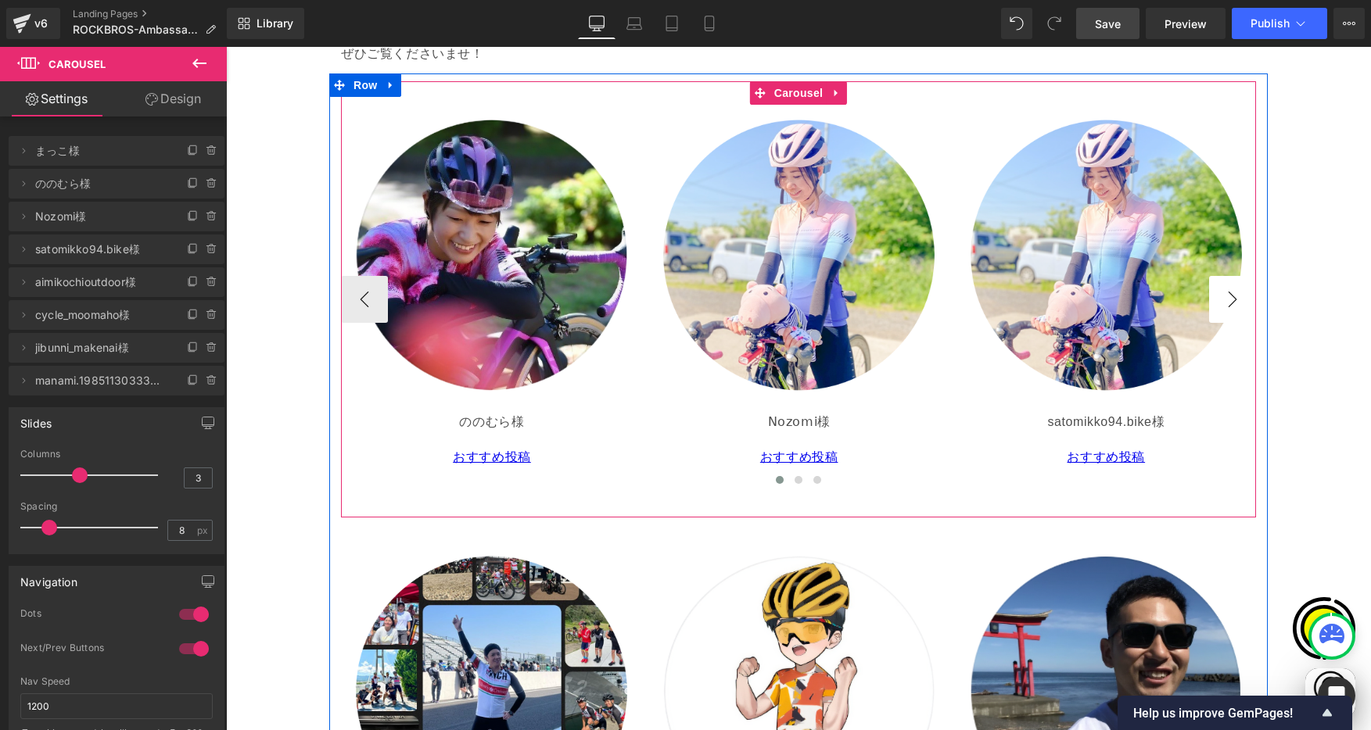
click at [1231, 301] on button "›" at bounding box center [1232, 299] width 47 height 47
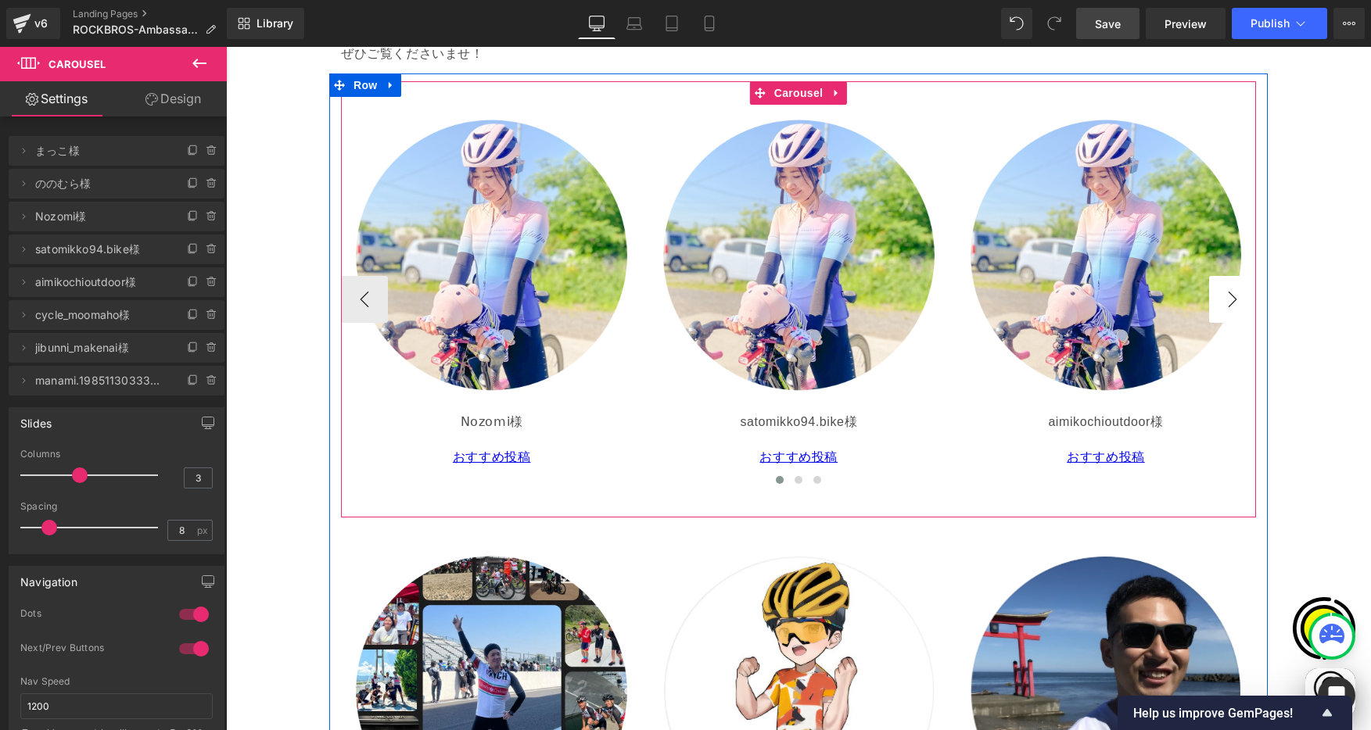
click at [1231, 301] on button "›" at bounding box center [1232, 299] width 47 height 47
click at [721, 422] on p "cycle_moomaho様" at bounding box center [799, 422] width 289 height 23
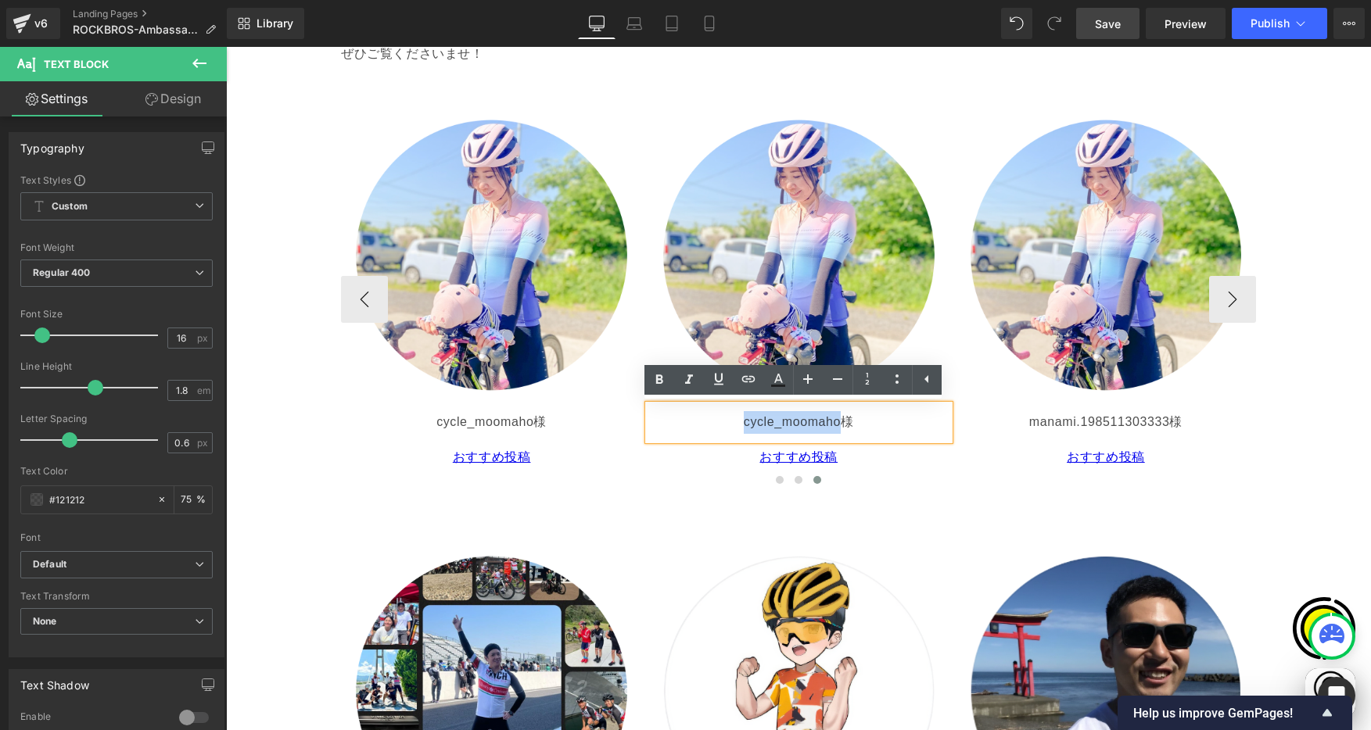
drag, startPoint x: 784, startPoint y: 422, endPoint x: 834, endPoint y: 420, distance: 49.3
click at [834, 420] on p "cycle_moomaho様" at bounding box center [799, 422] width 289 height 23
paste div
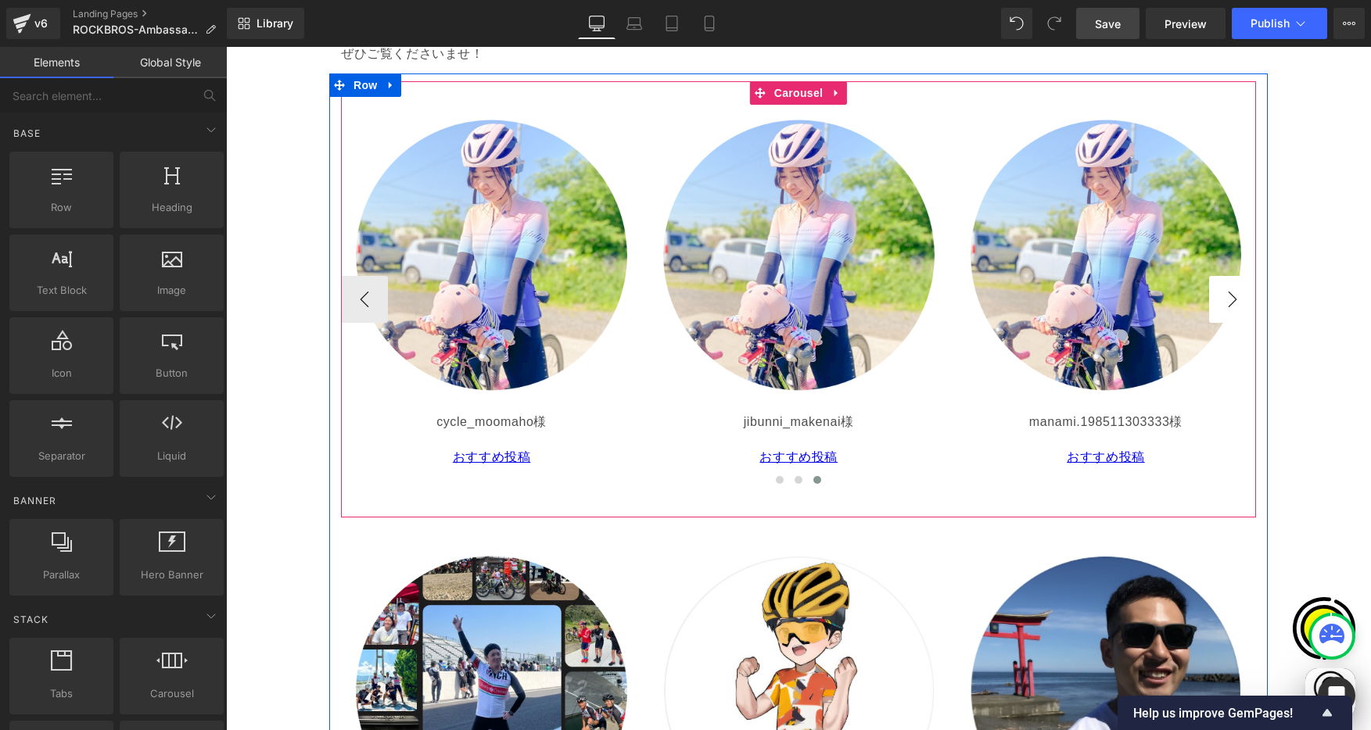
scroll to position [0, 0]
click at [728, 456] on p "おすすめ投稿" at bounding box center [799, 458] width 289 height 23
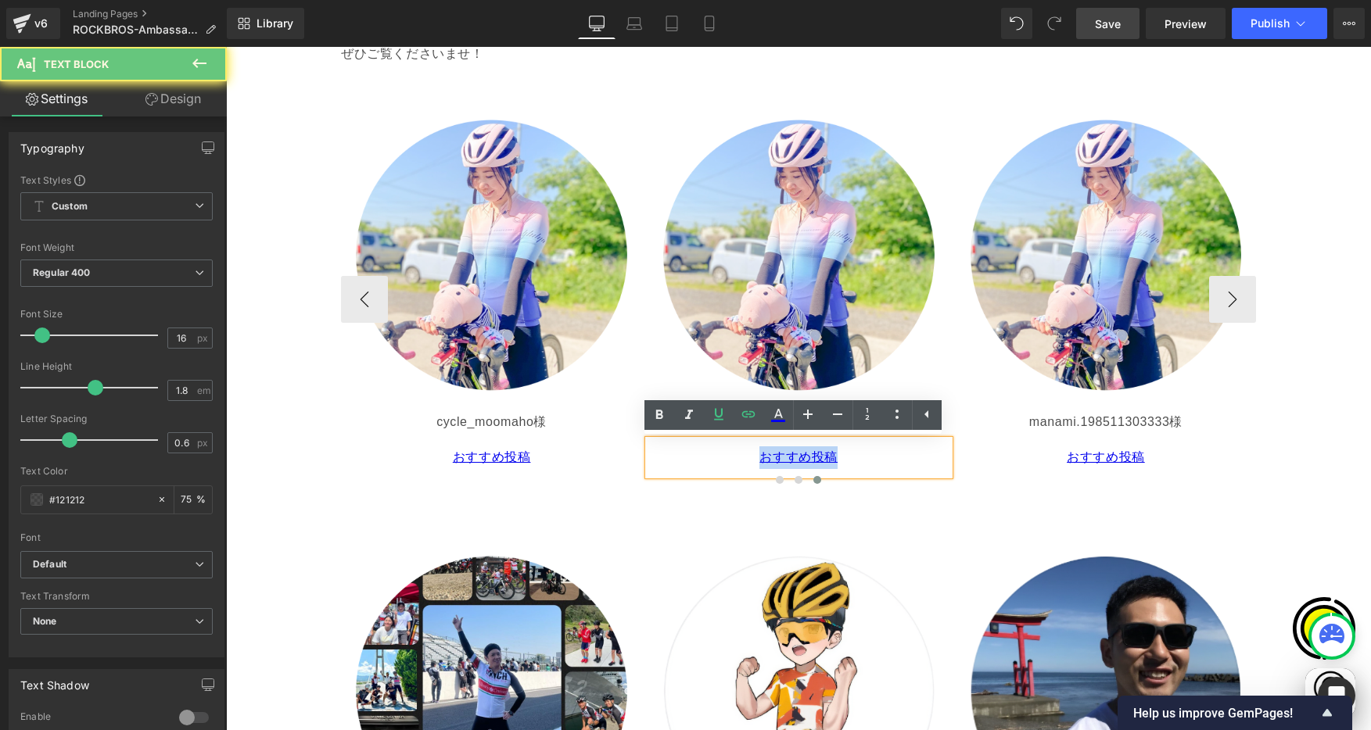
drag, startPoint x: 735, startPoint y: 457, endPoint x: 852, endPoint y: 456, distance: 116.5
click at [852, 456] on p "おすすめ投稿" at bounding box center [799, 458] width 289 height 23
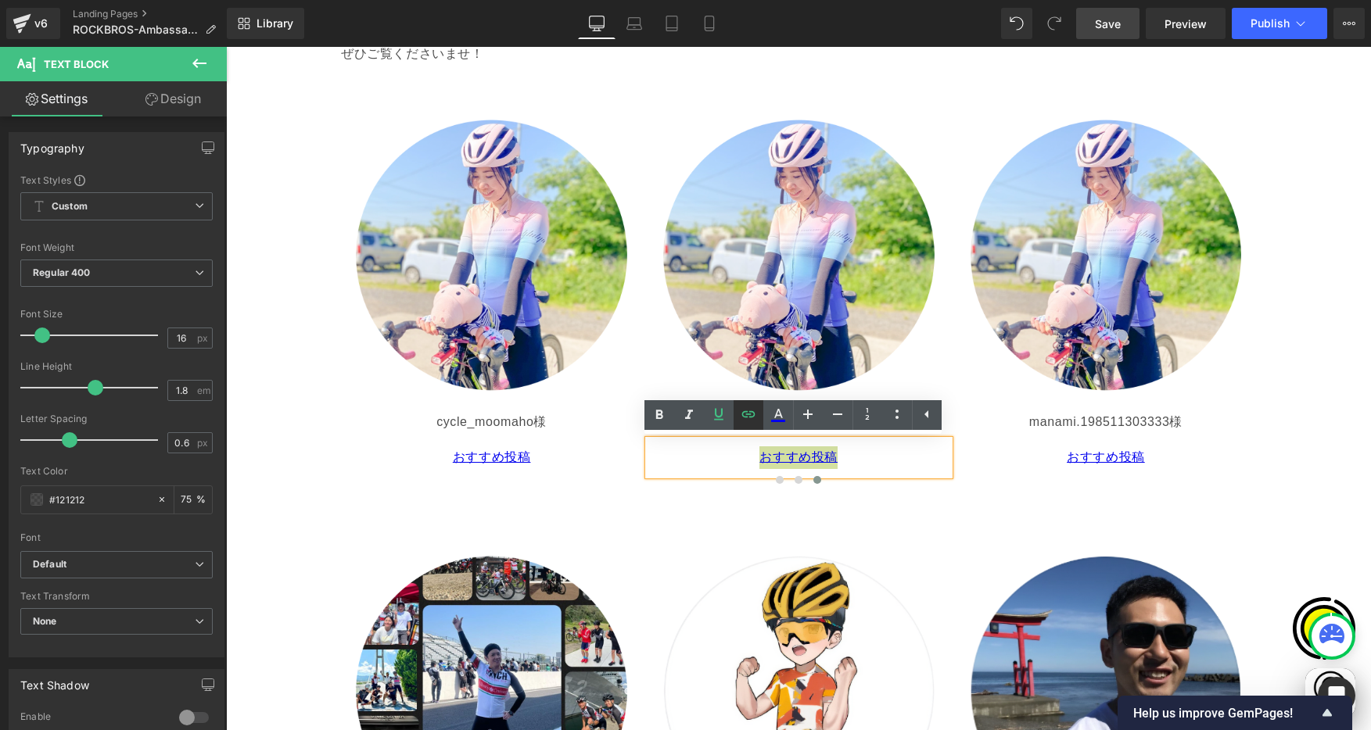
click at [745, 413] on icon at bounding box center [748, 414] width 19 height 19
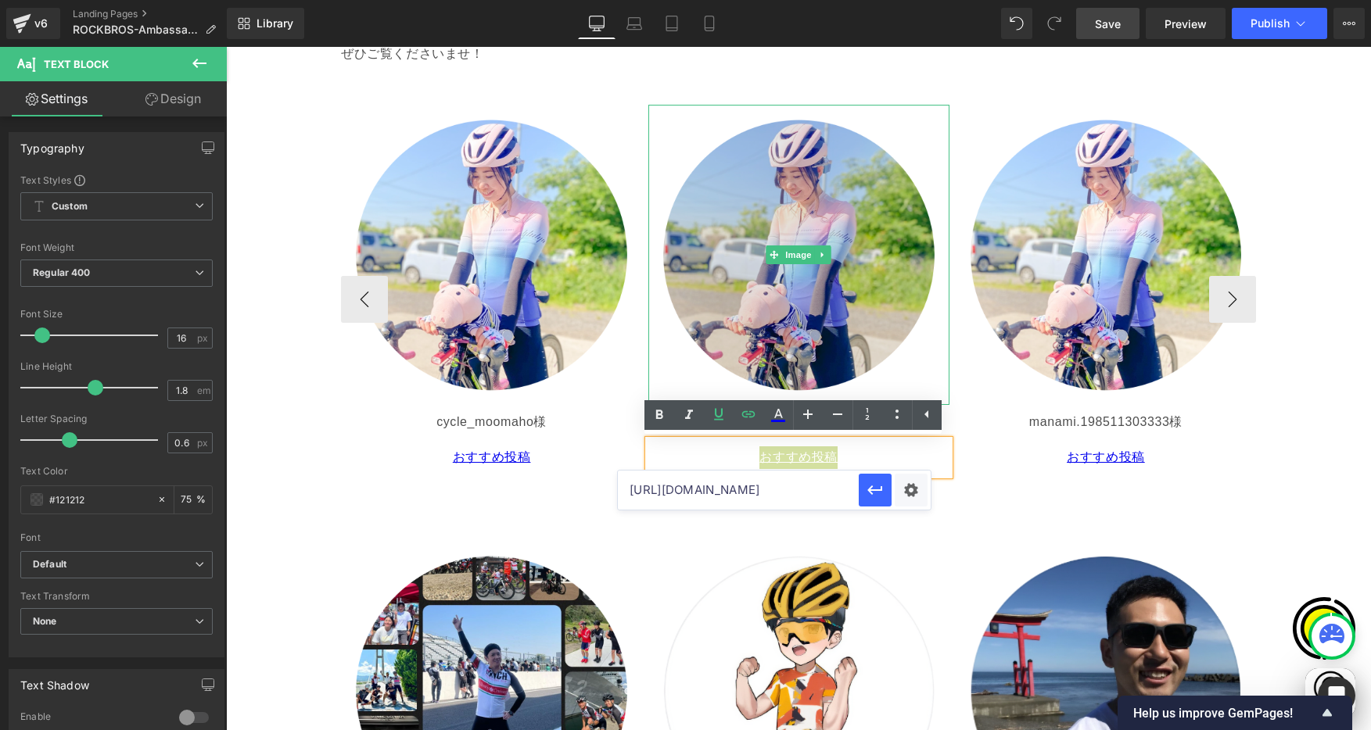
scroll to position [0, 305]
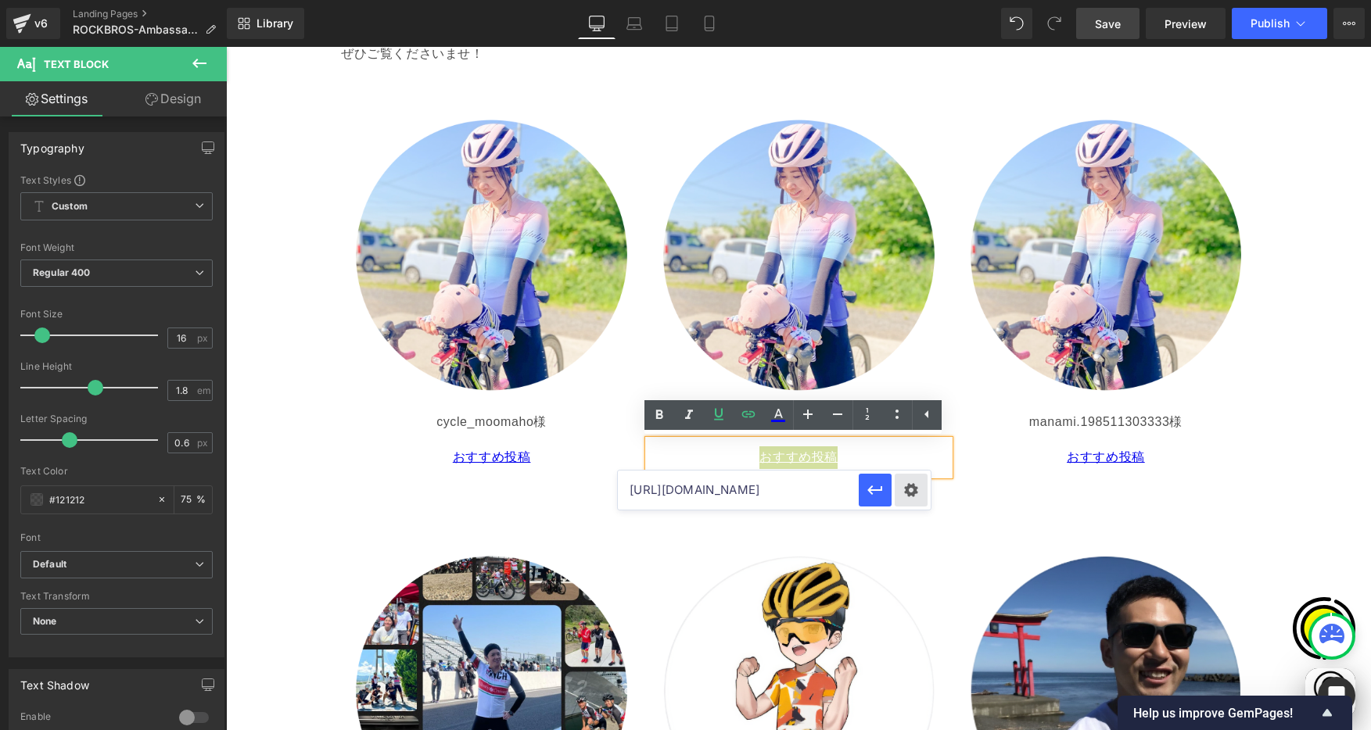
click at [909, 0] on div "Text Color Highlight Color #333333 Edit or remove link: Edit - Unlink - Cancel …" at bounding box center [685, 0] width 1371 height 0
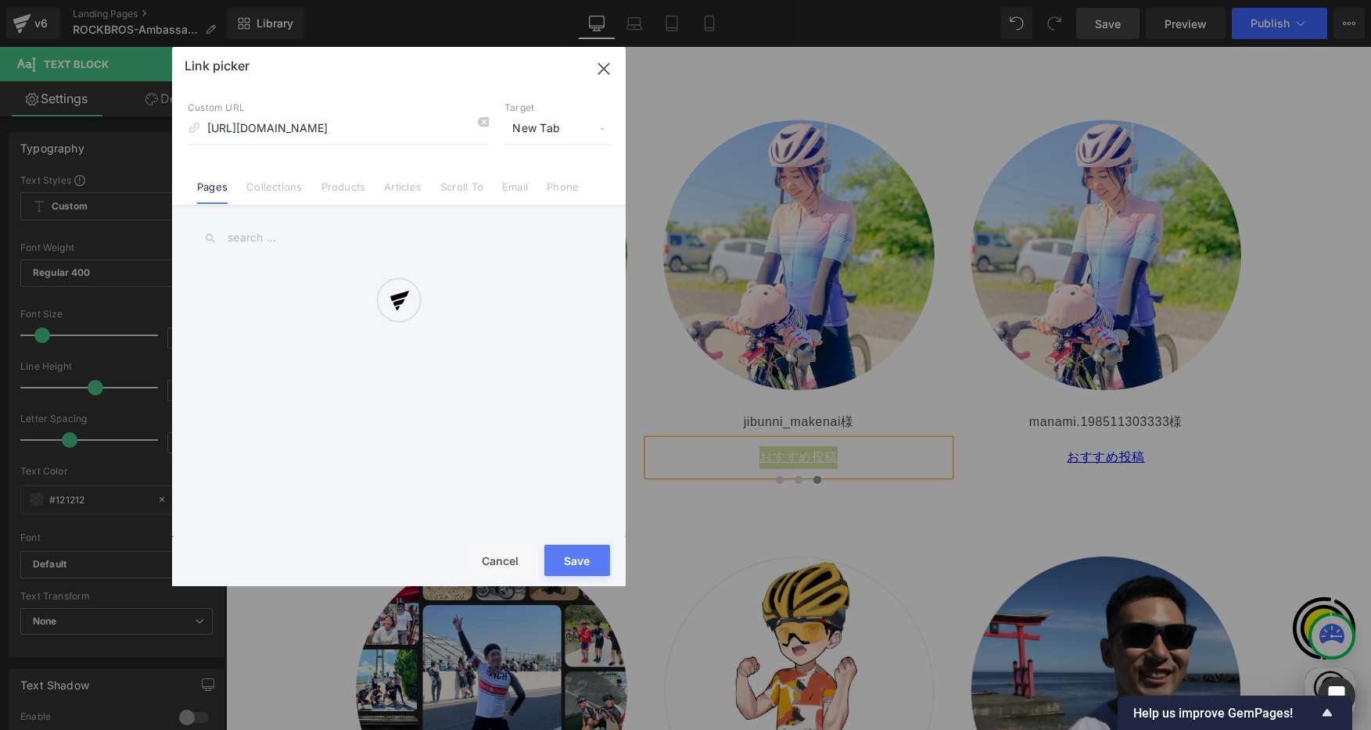
scroll to position [0, 34]
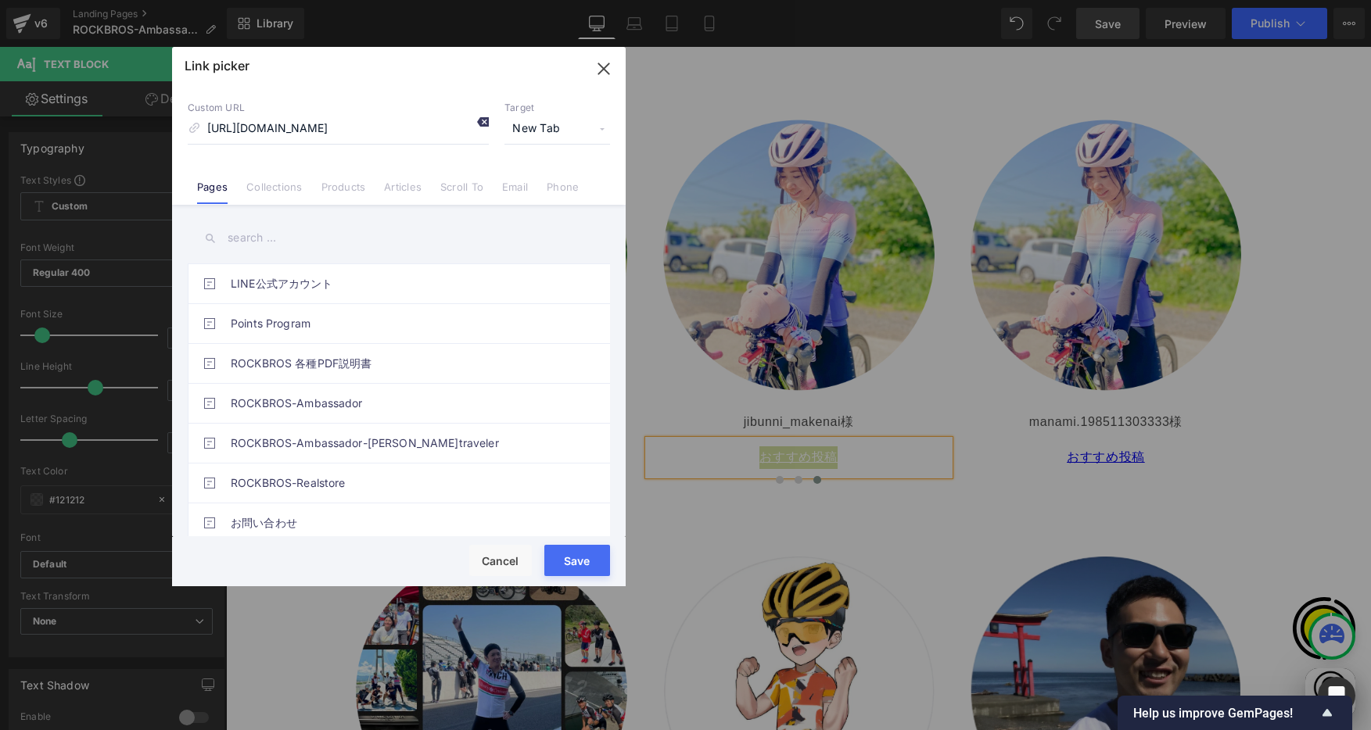
click at [486, 124] on icon at bounding box center [482, 122] width 13 height 13
click at [423, 127] on input "https://www.instagram.com/p/DPKkn5UkzLZ/?img_index=5" at bounding box center [338, 129] width 301 height 30
paste input "https://www.instagram.com/p/DOH8yMUk3Cz/"
type input "https://www.instagram.com/p/DOH8yMUk3Cz/"
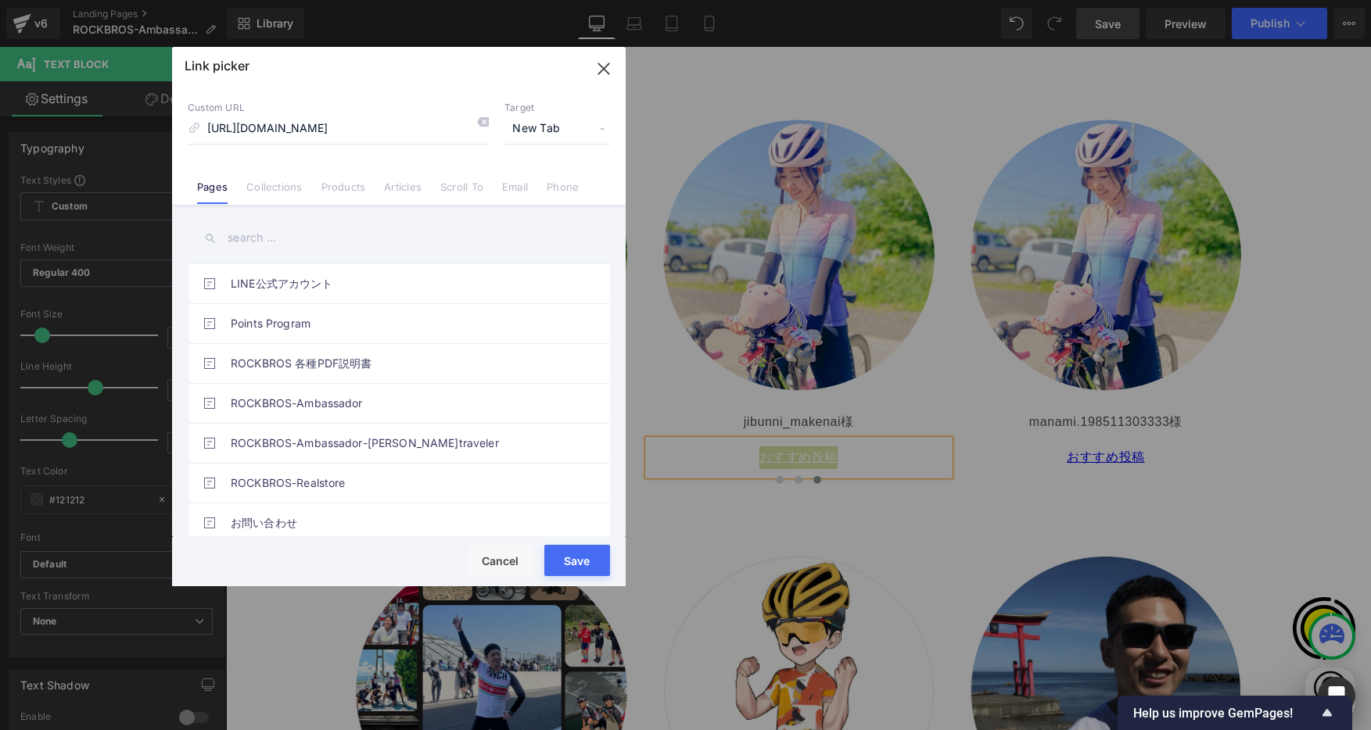
click at [562, 560] on button "Save" at bounding box center [577, 560] width 66 height 31
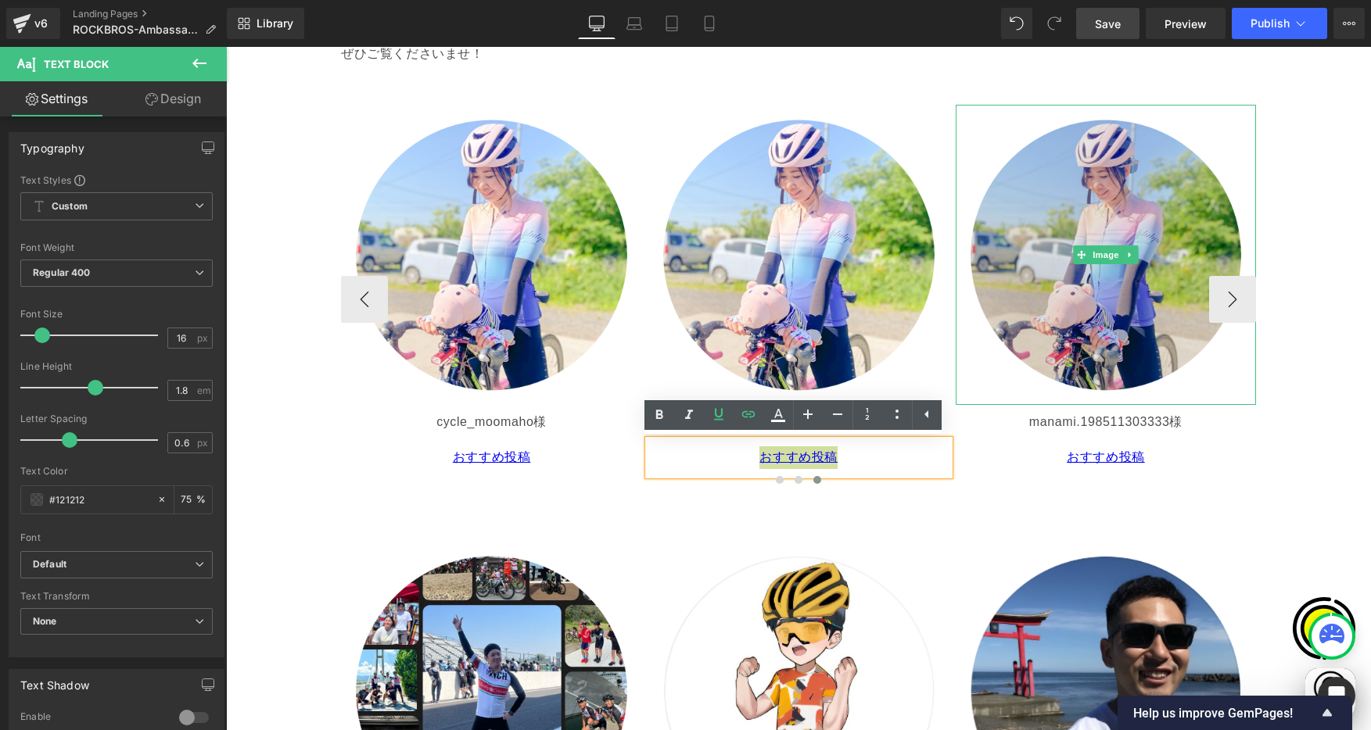
scroll to position [0, 610]
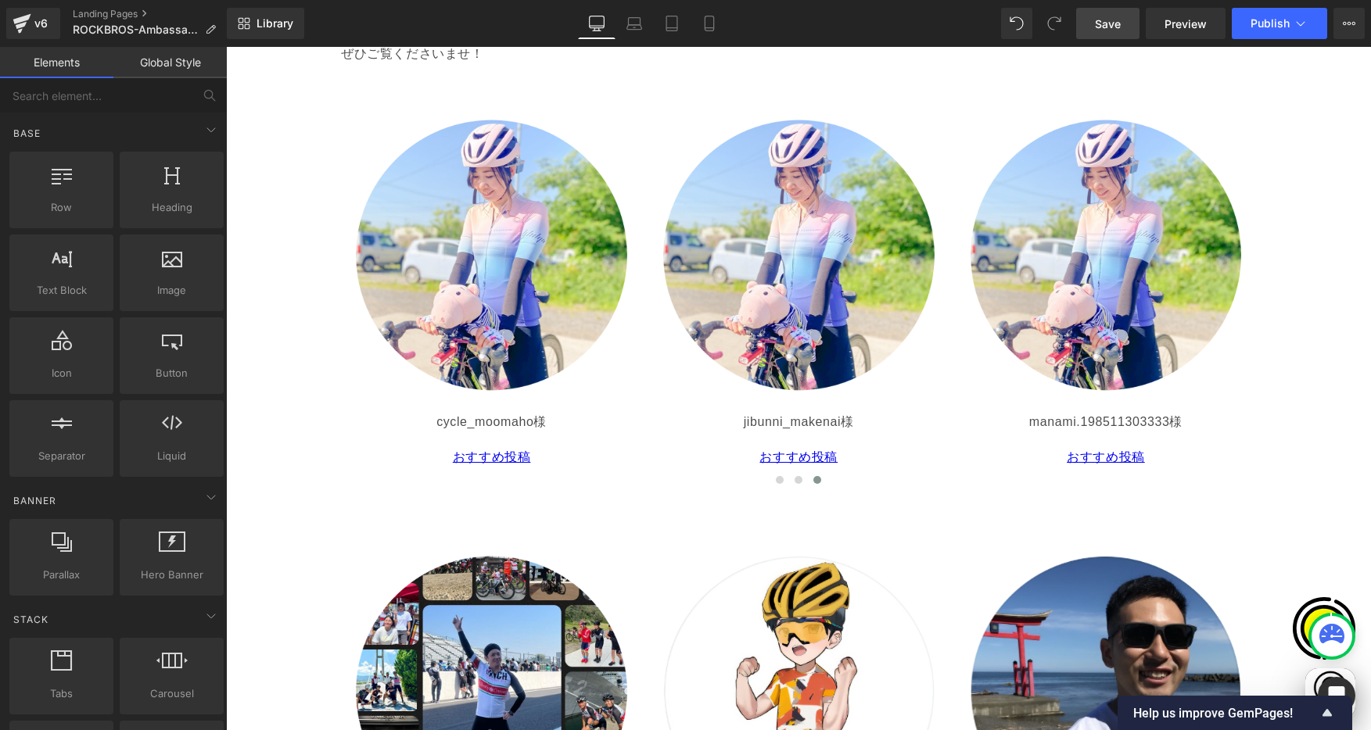
scroll to position [0, 0]
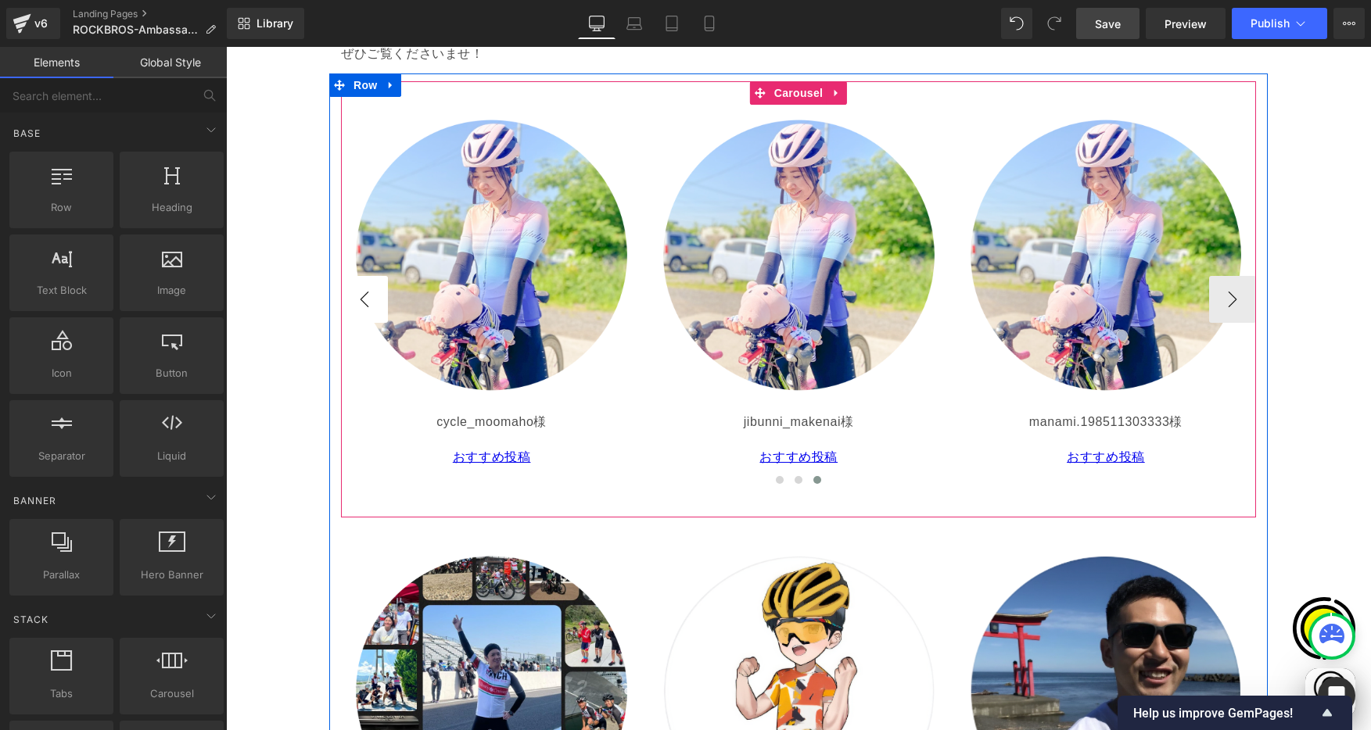
click at [371, 285] on button "‹" at bounding box center [364, 299] width 47 height 47
click at [364, 294] on button "‹" at bounding box center [364, 299] width 47 height 47
click at [357, 294] on button "‹" at bounding box center [364, 299] width 47 height 47
click at [791, 253] on span "Image" at bounding box center [798, 255] width 33 height 19
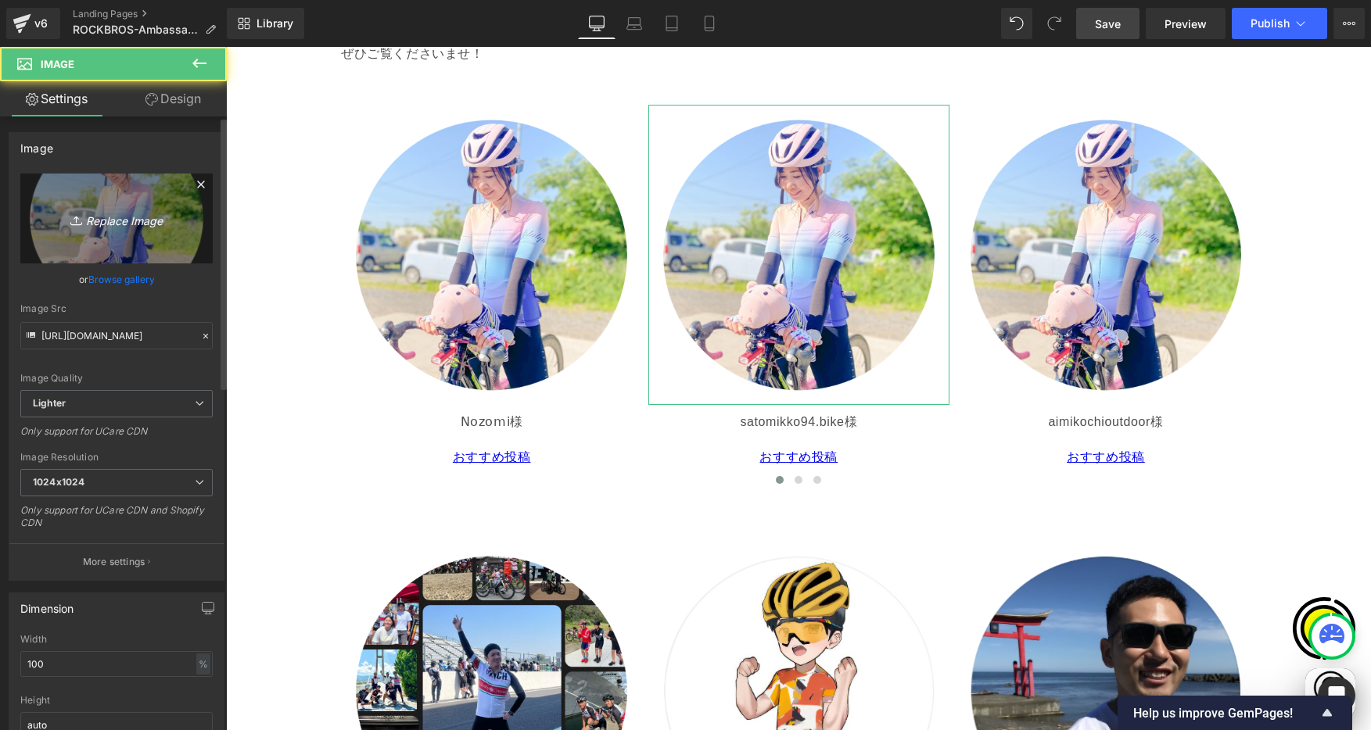
click at [154, 209] on icon "Replace Image" at bounding box center [116, 219] width 125 height 20
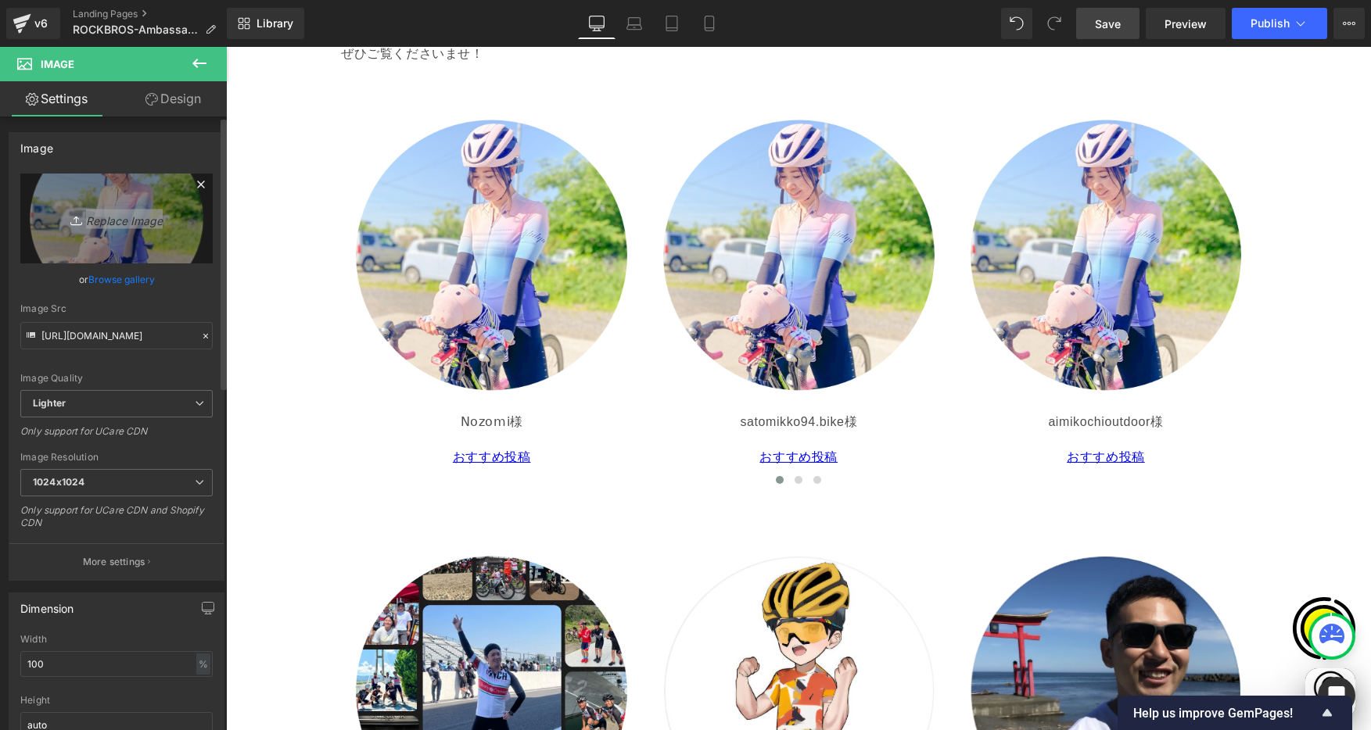
scroll to position [0, 610]
type input "C:\fakepath\satomikko94.bike.png"
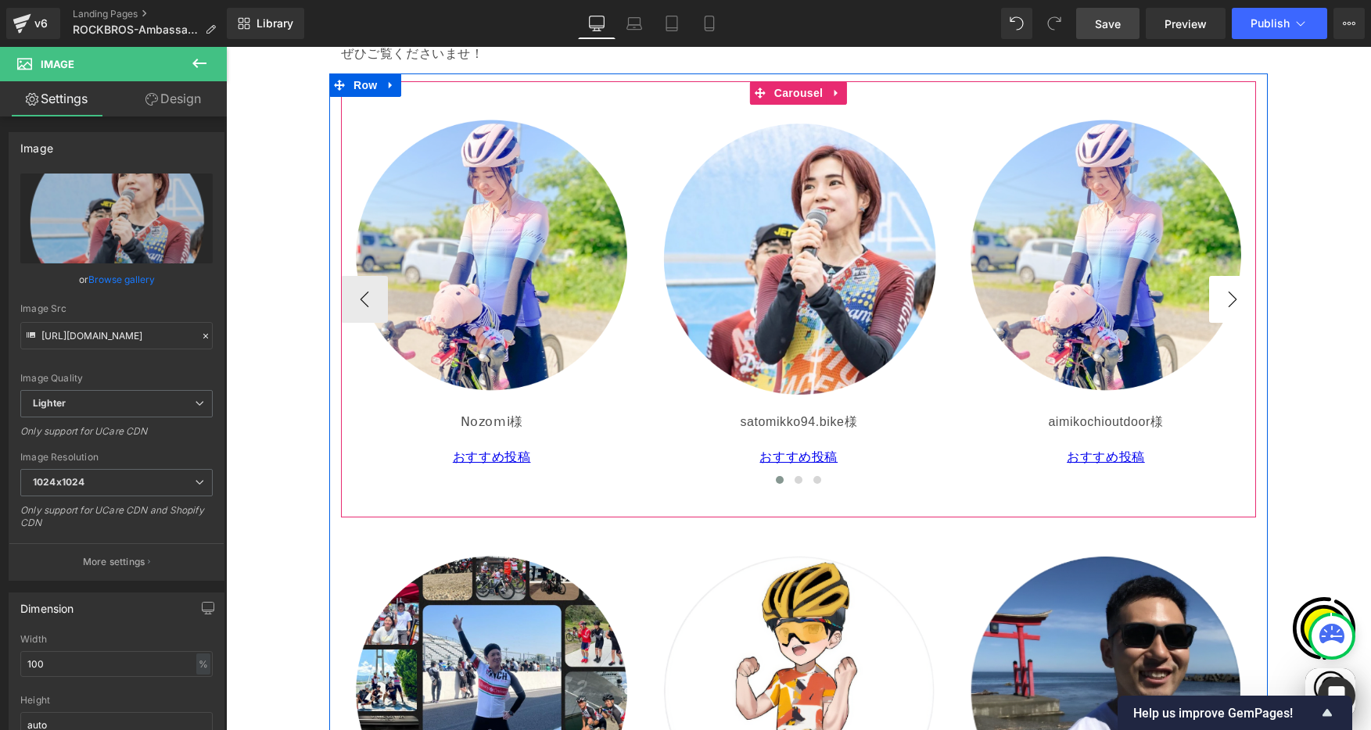
scroll to position [0, 305]
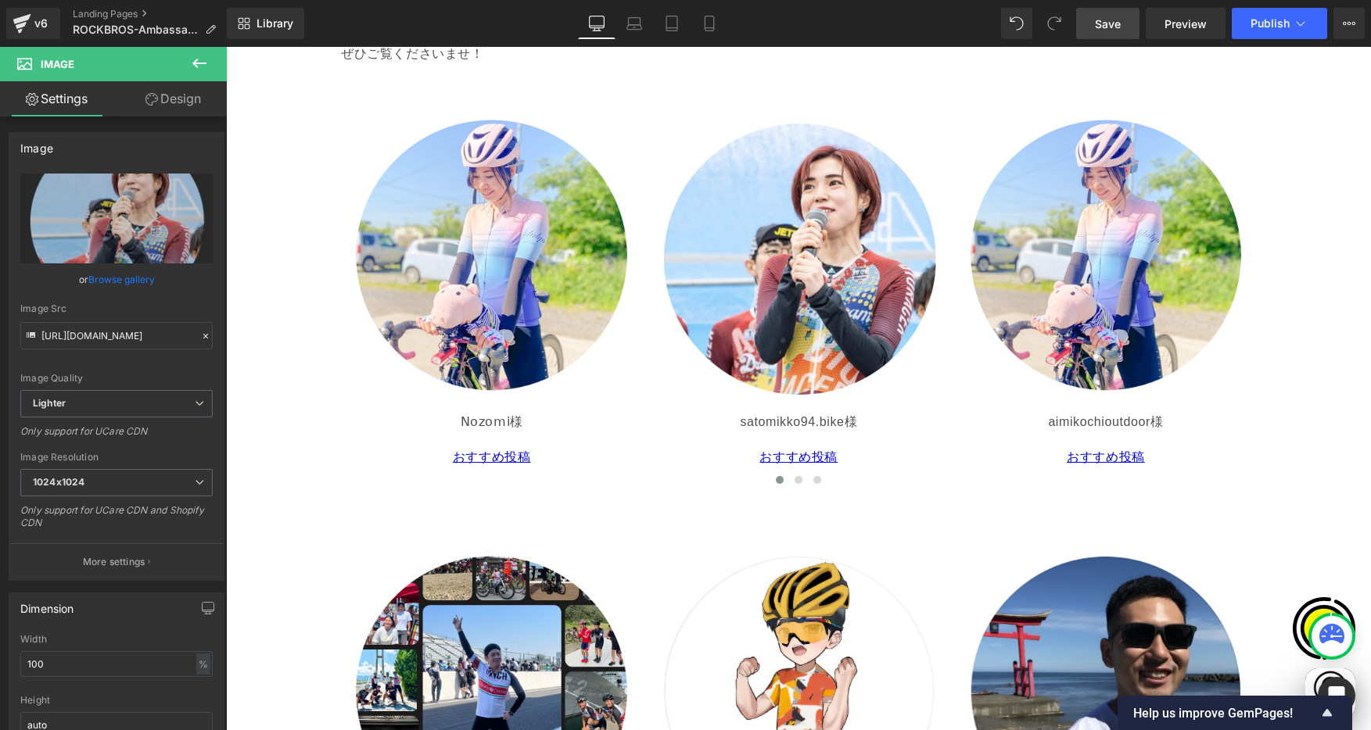
click at [1096, 24] on span "Save" at bounding box center [1108, 24] width 26 height 16
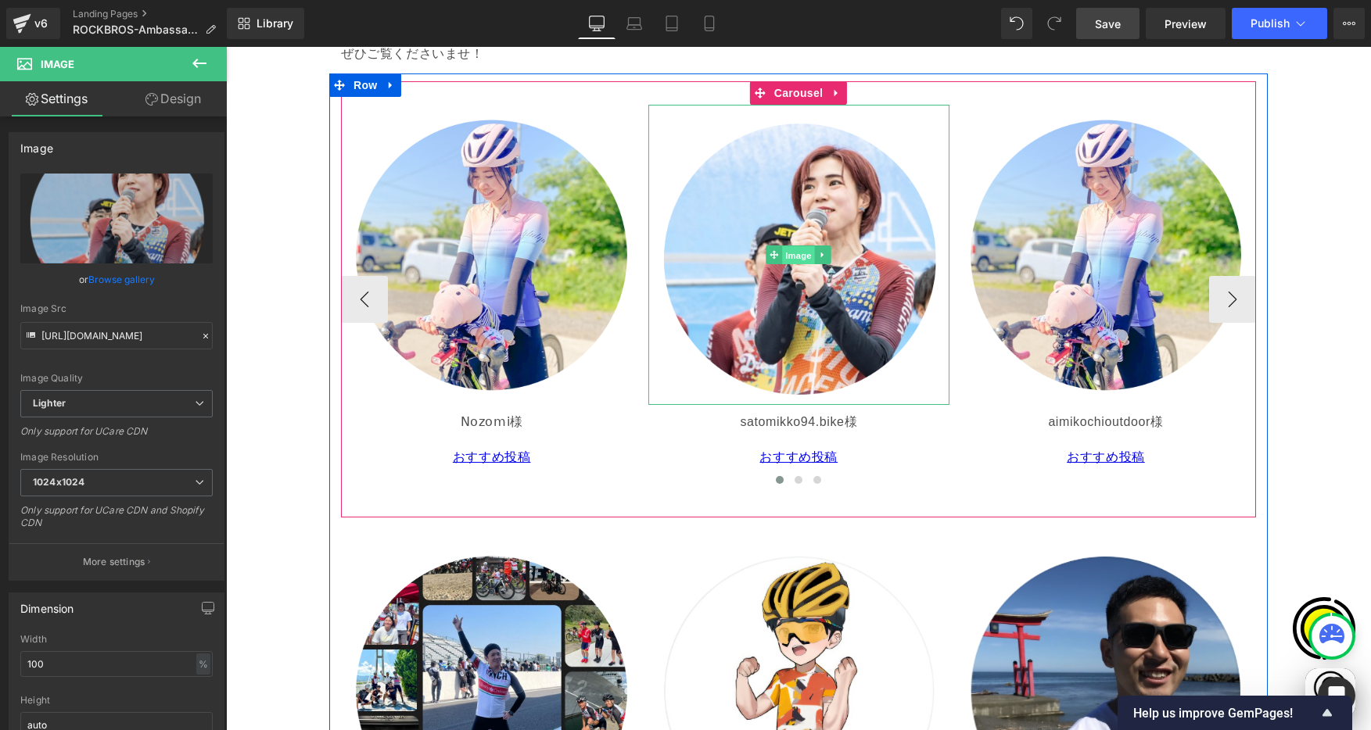
click at [793, 254] on span "Image" at bounding box center [798, 255] width 33 height 19
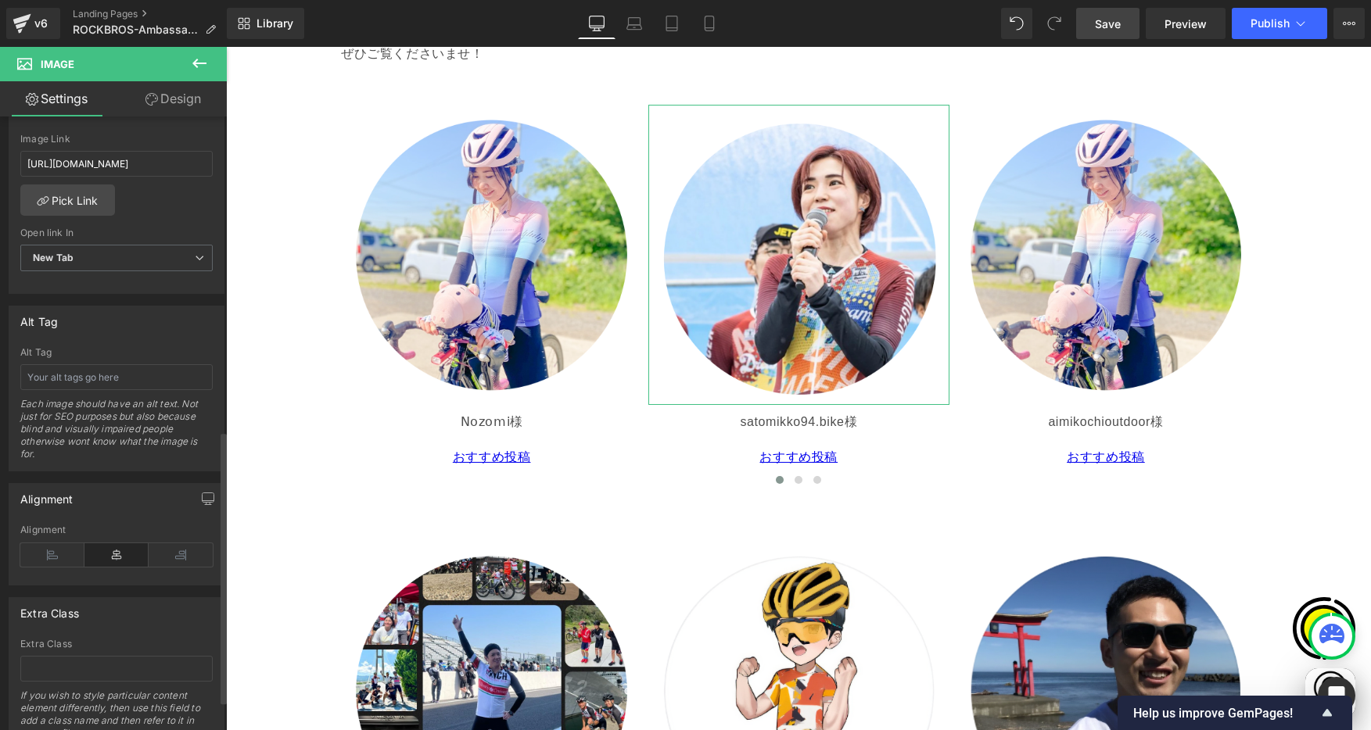
scroll to position [402, 0]
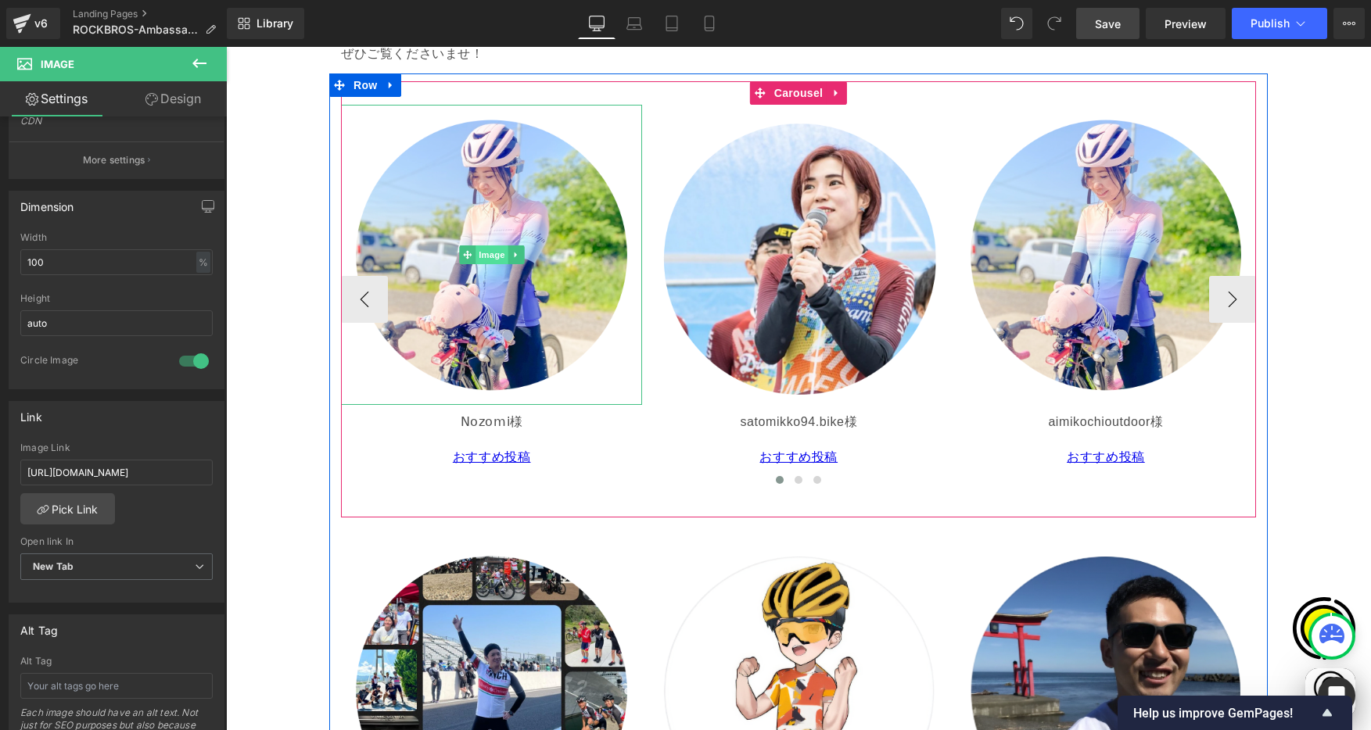
click at [483, 250] on span "Image" at bounding box center [491, 255] width 33 height 19
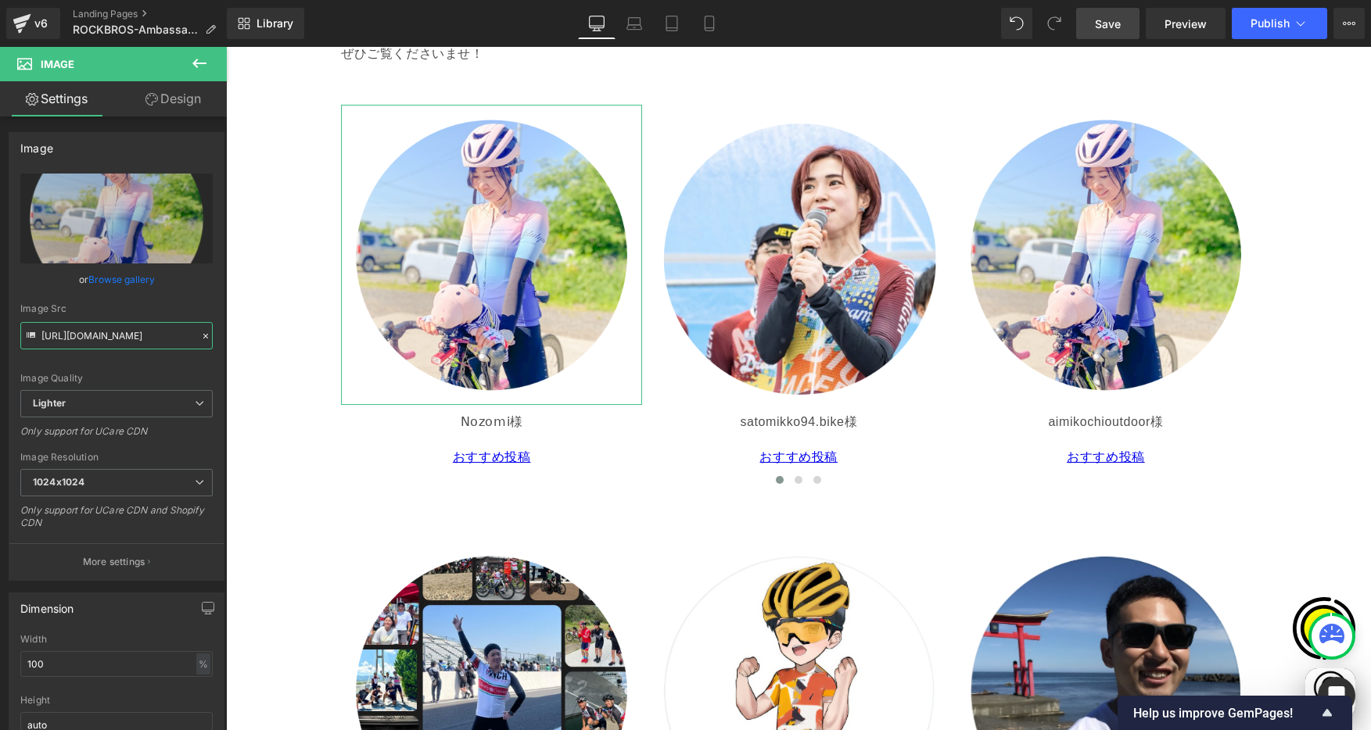
scroll to position [0, 473]
drag, startPoint x: 303, startPoint y: 380, endPoint x: 305, endPoint y: 371, distance: 9.7
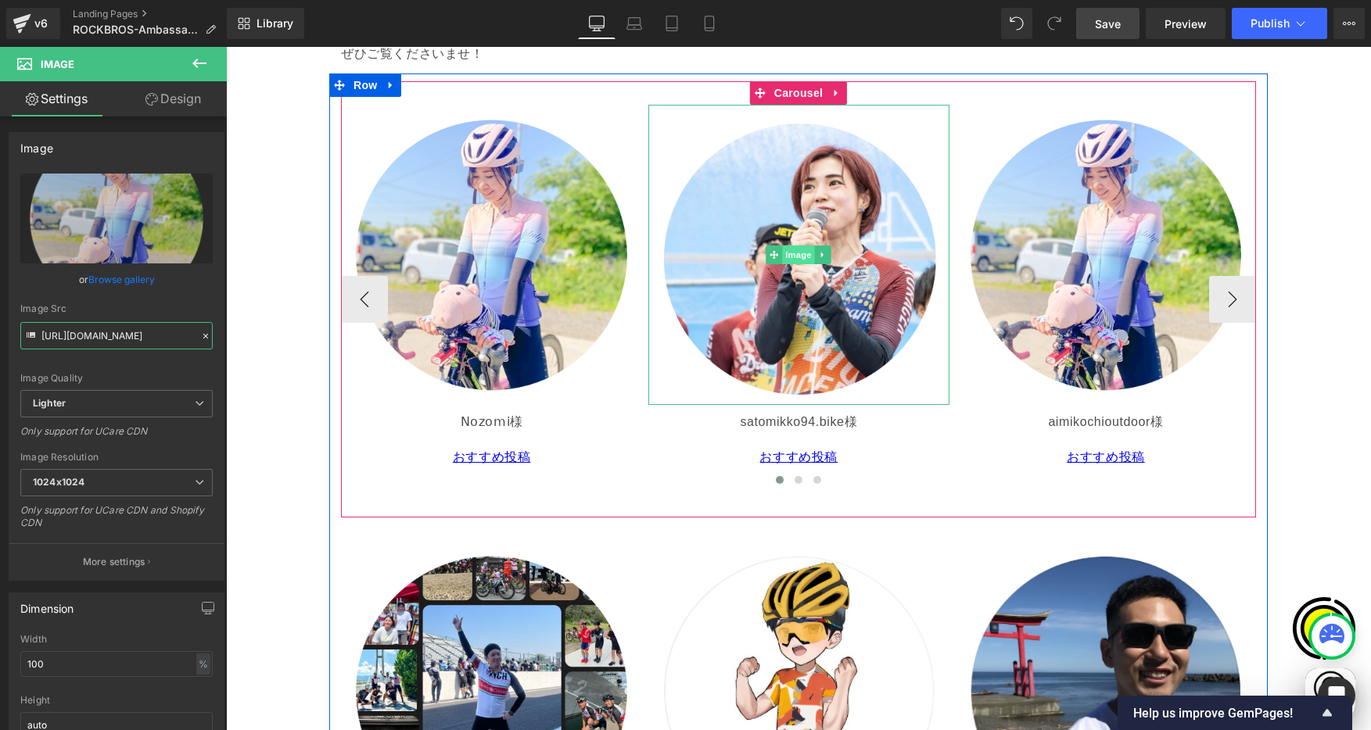
scroll to position [0, 915]
click at [797, 249] on span "Image" at bounding box center [798, 255] width 33 height 19
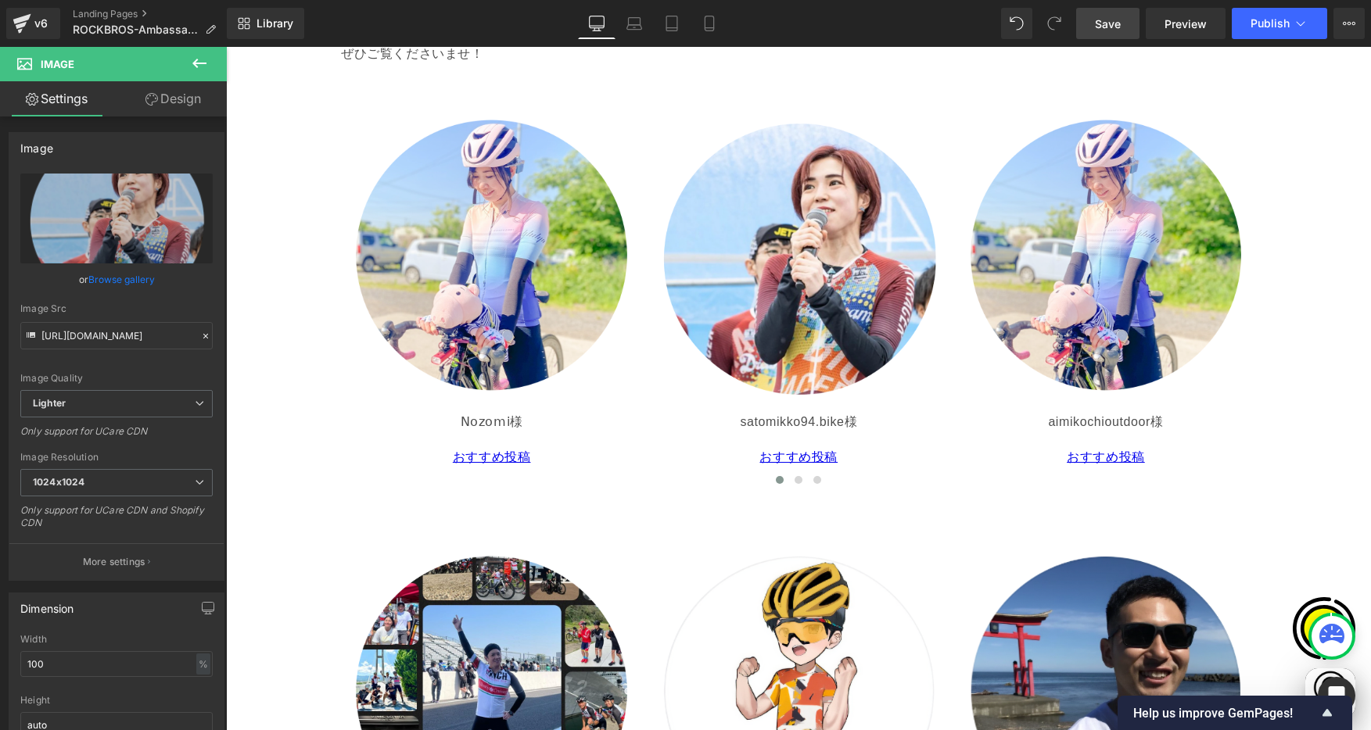
scroll to position [0, 0]
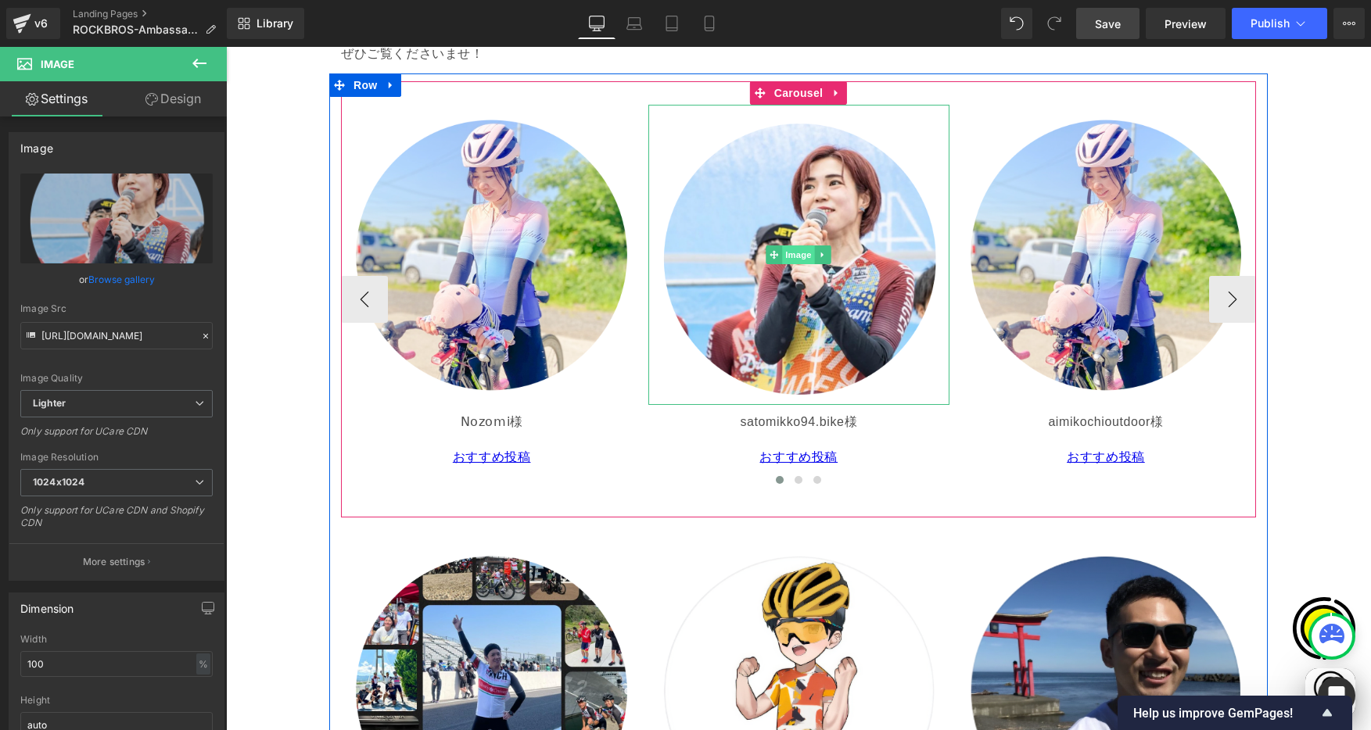
click at [786, 257] on span "Image" at bounding box center [798, 255] width 33 height 19
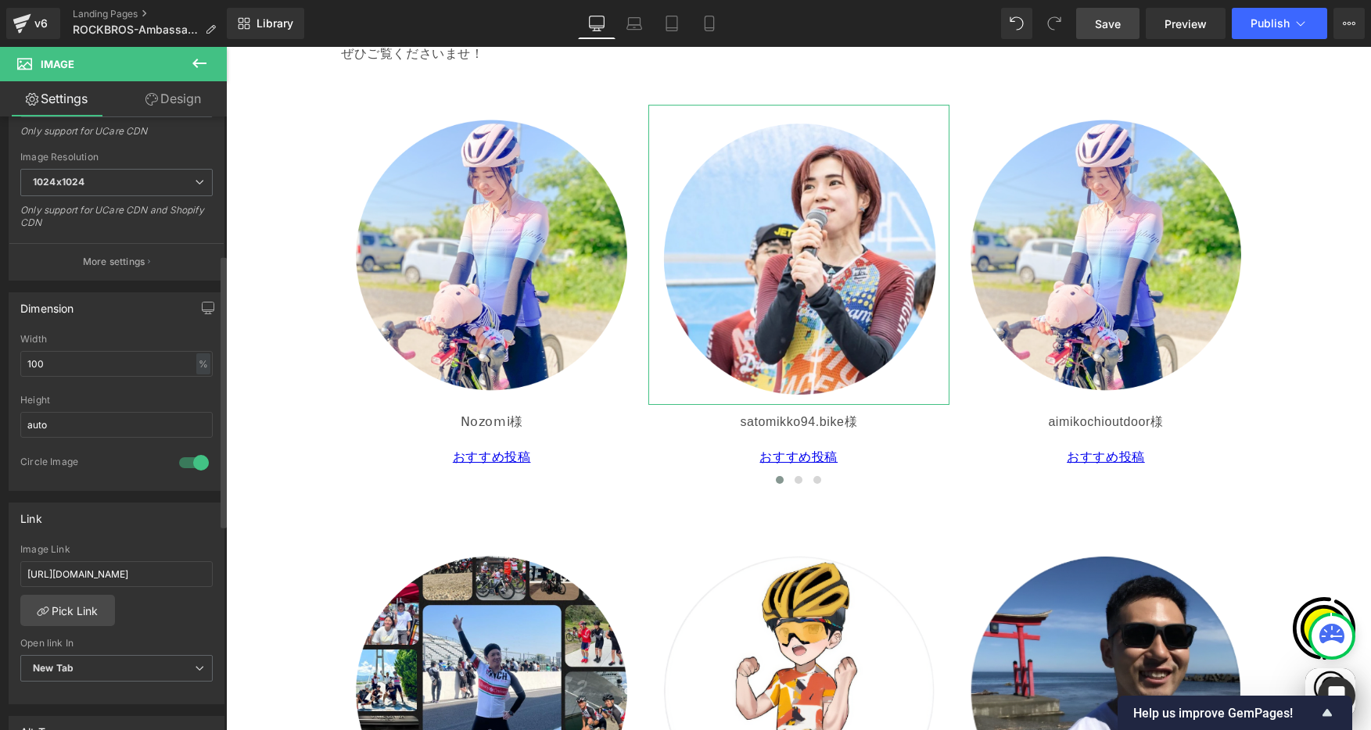
scroll to position [316, 0]
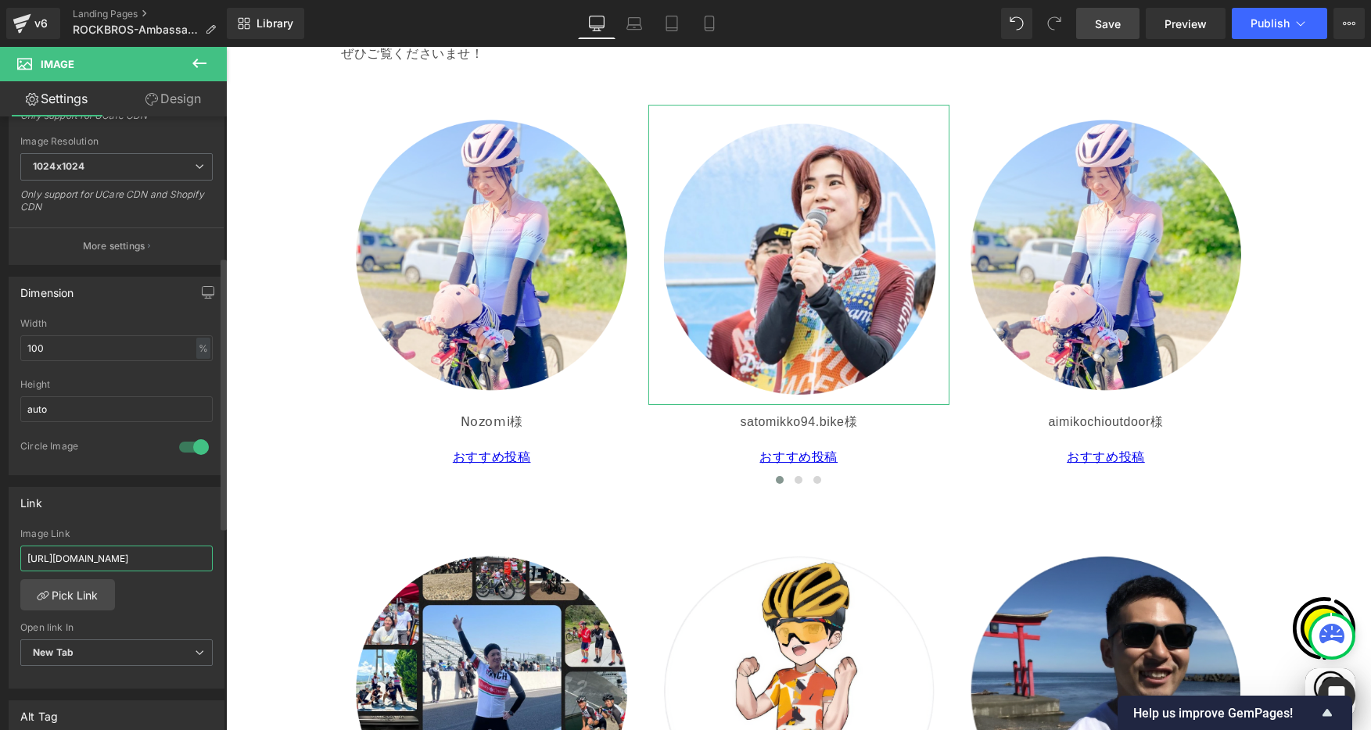
click at [159, 560] on input "[URL][DOMAIN_NAME]" at bounding box center [116, 559] width 192 height 26
paste input "https://www.instagram.com/satomikko94.bike/"
type input "https://www.instagram.com/satomikko94.bike/"
click at [171, 517] on div "Link https://www.instagram.com/no_no_06091011/ Image Link https://www.instagram…" at bounding box center [117, 588] width 216 height 203
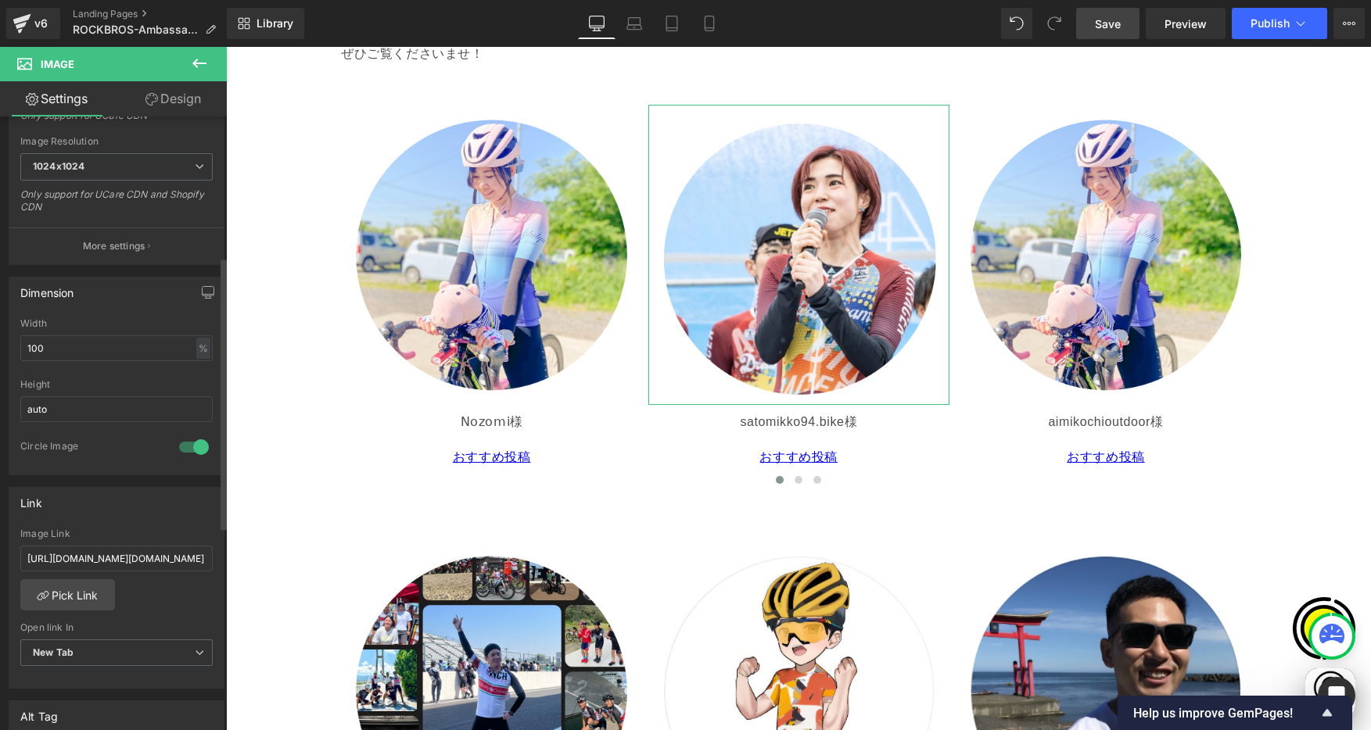
scroll to position [0, 610]
click at [185, 515] on div "Link" at bounding box center [116, 503] width 214 height 30
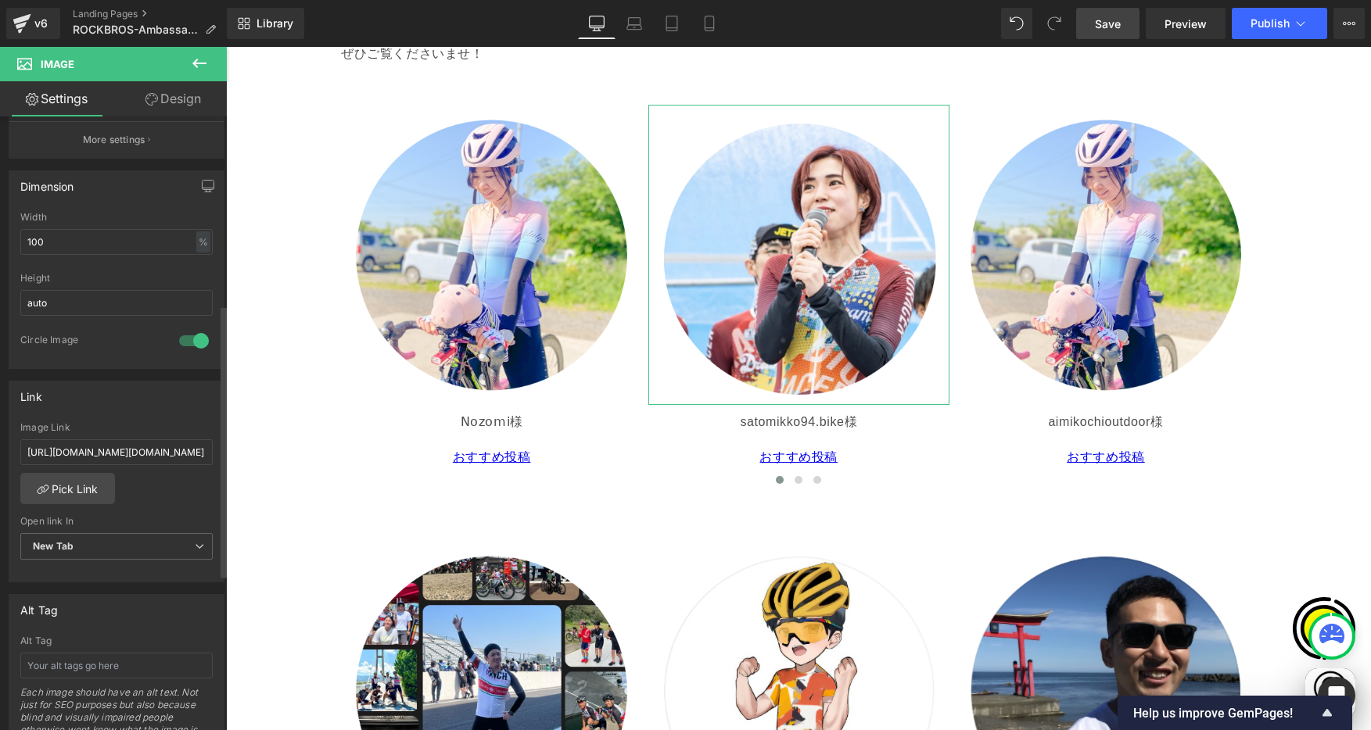
scroll to position [425, 0]
click at [1118, 20] on span "Save" at bounding box center [1108, 24] width 26 height 16
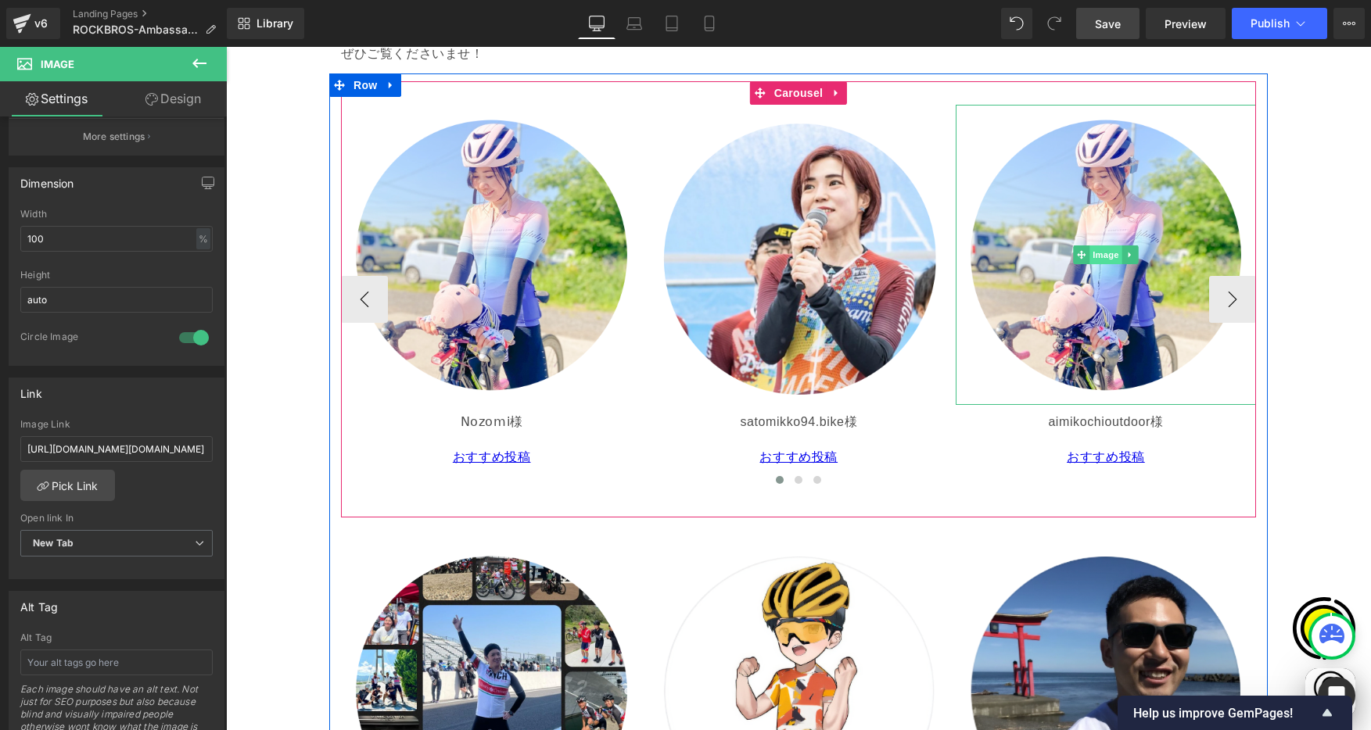
click at [1096, 253] on span "Image" at bounding box center [1105, 255] width 33 height 19
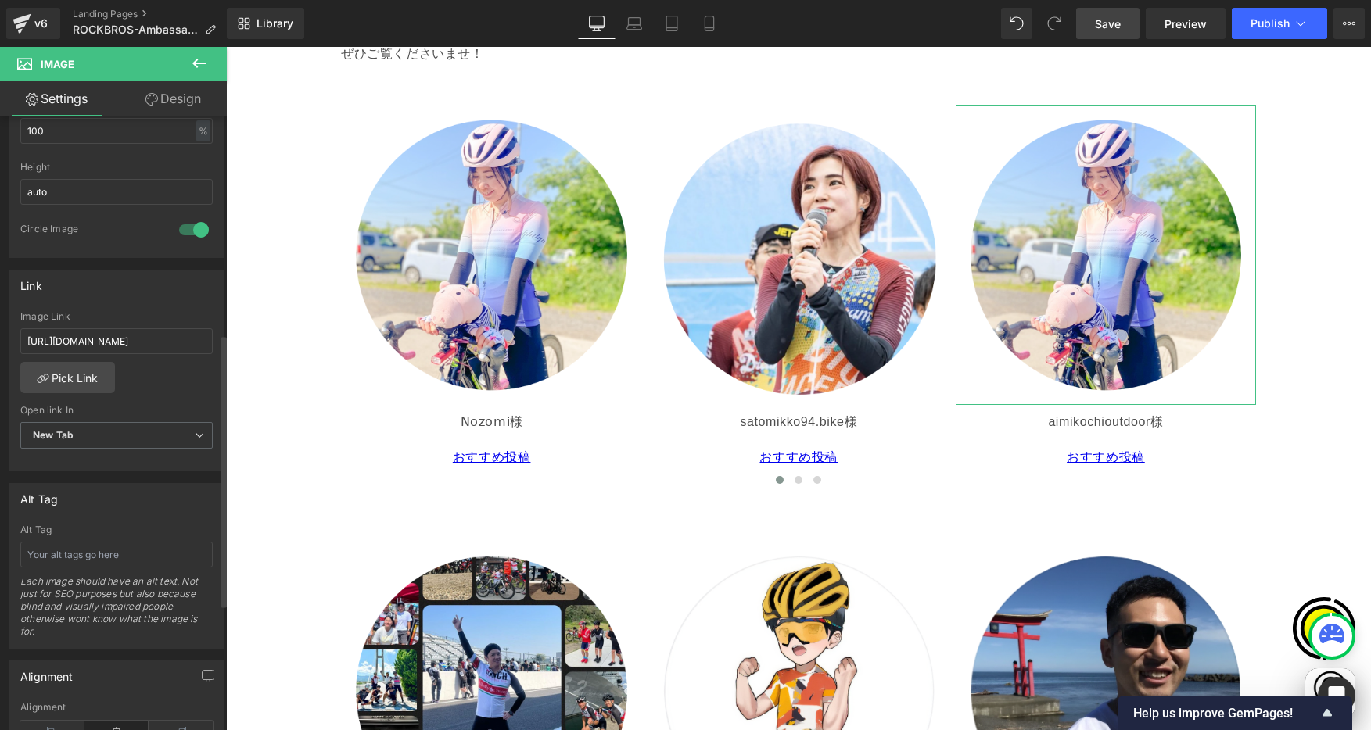
scroll to position [468, 0]
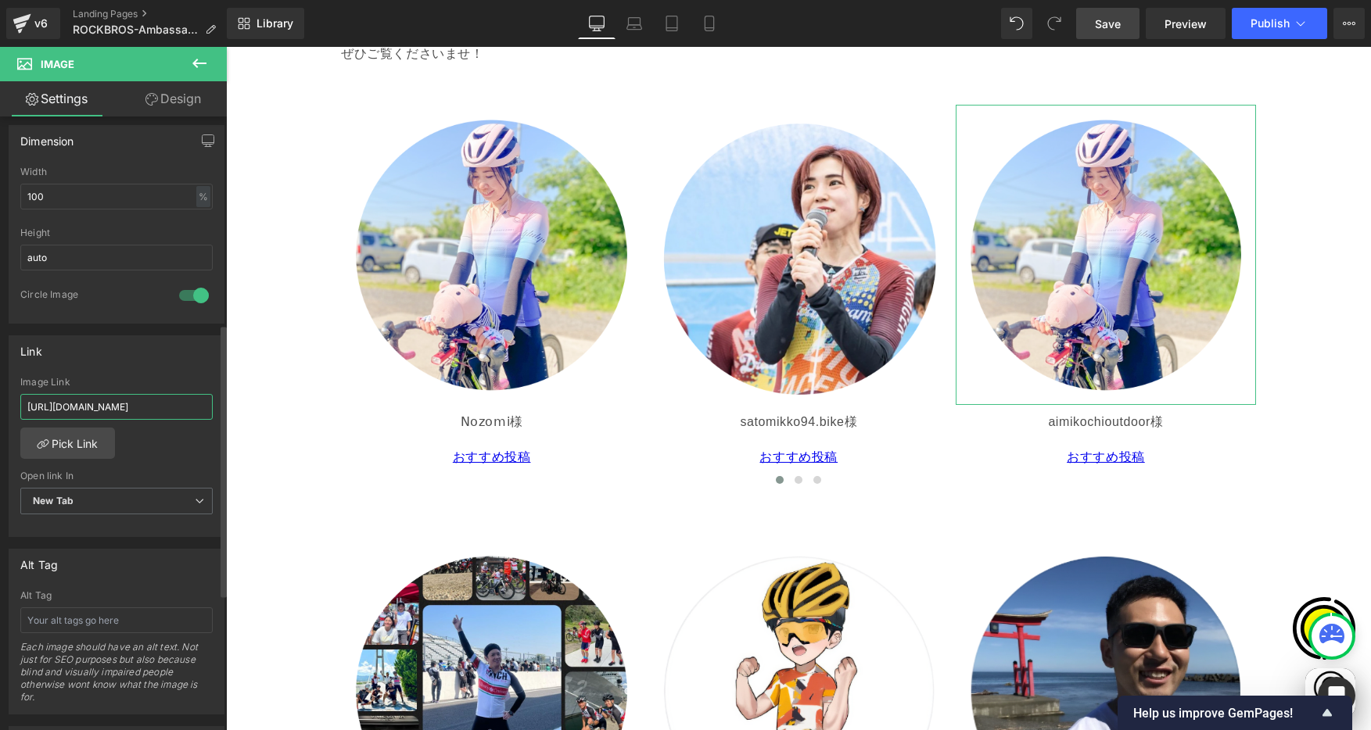
click at [110, 400] on input "[URL][DOMAIN_NAME]" at bounding box center [116, 407] width 192 height 26
paste input "https://www.instagram.com/aimikochioutdoor/"
type input "https://www.instagram.com/aimikochioutdoor/"
click at [122, 372] on div "Link https://www.instagram.com/no_no_06091011/ Image Link https://www.instagram…" at bounding box center [117, 437] width 216 height 203
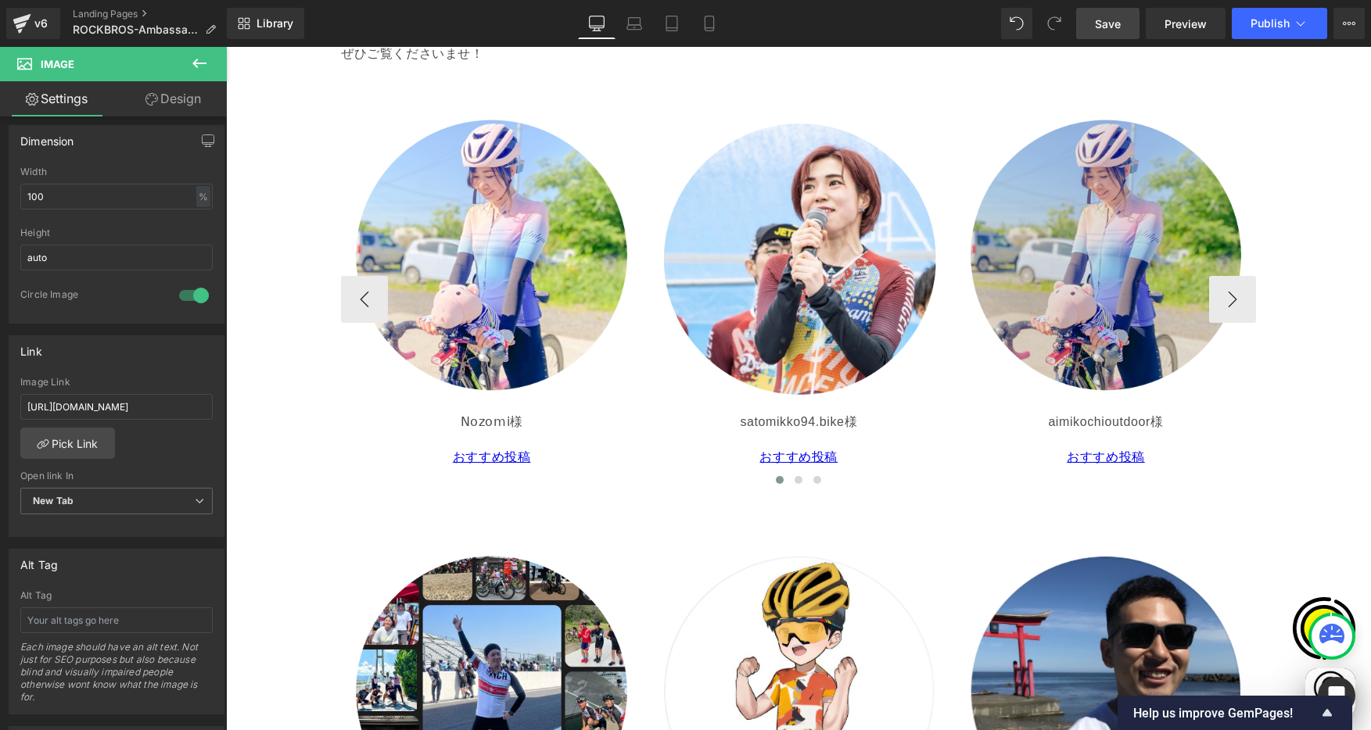
scroll to position [0, 305]
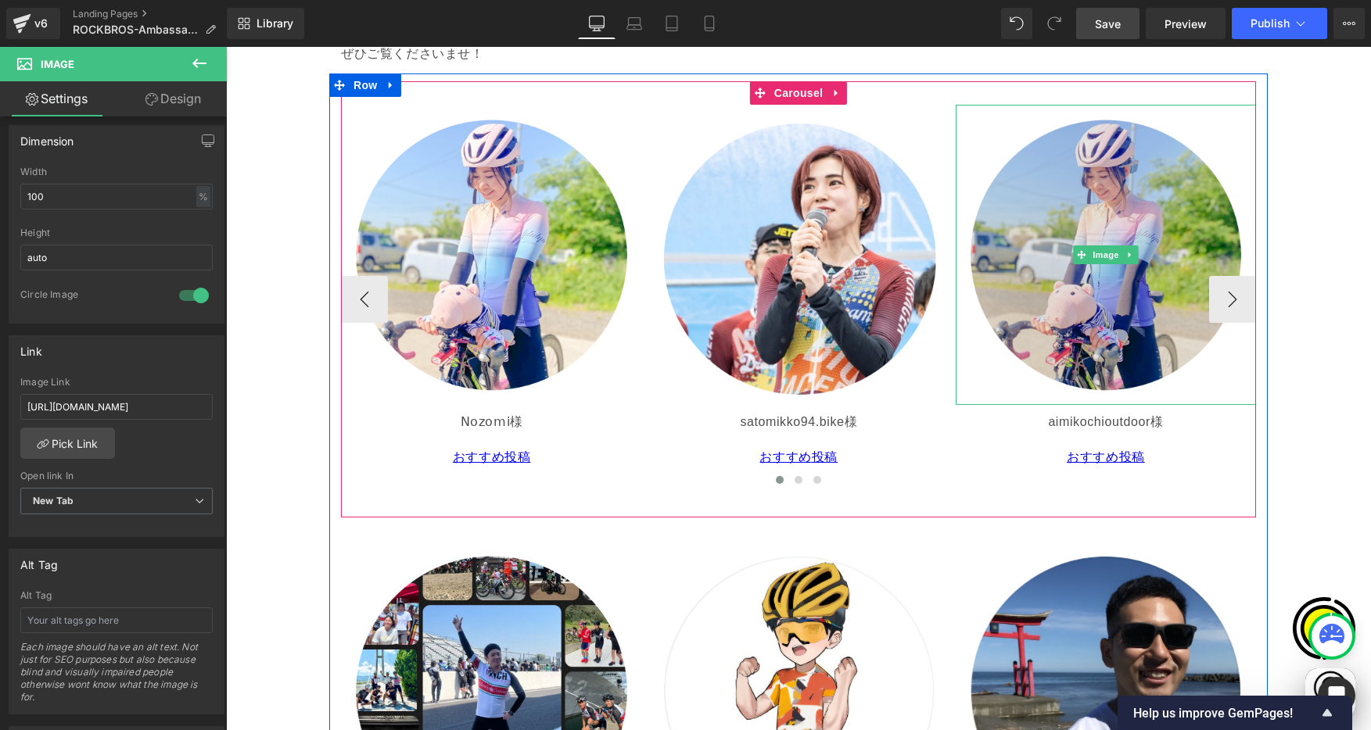
click at [1081, 218] on img at bounding box center [1106, 255] width 301 height 301
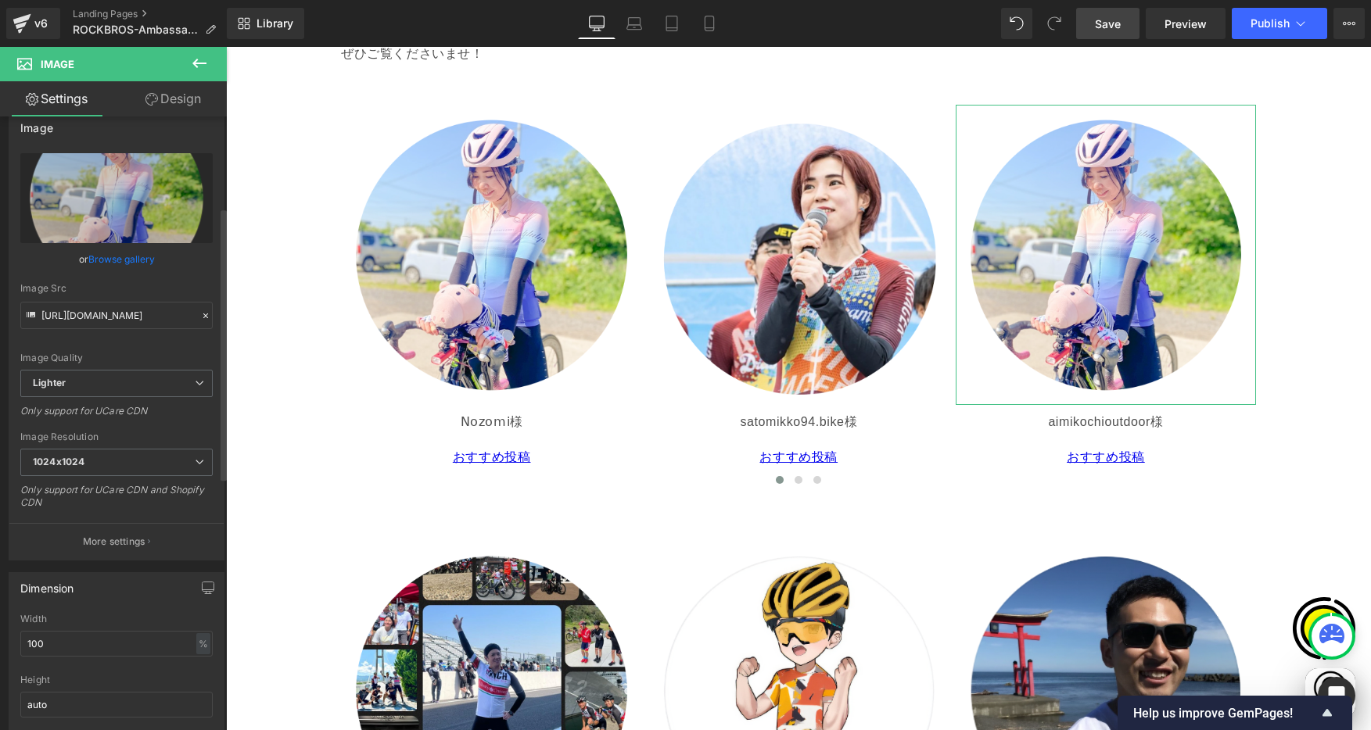
scroll to position [0, 0]
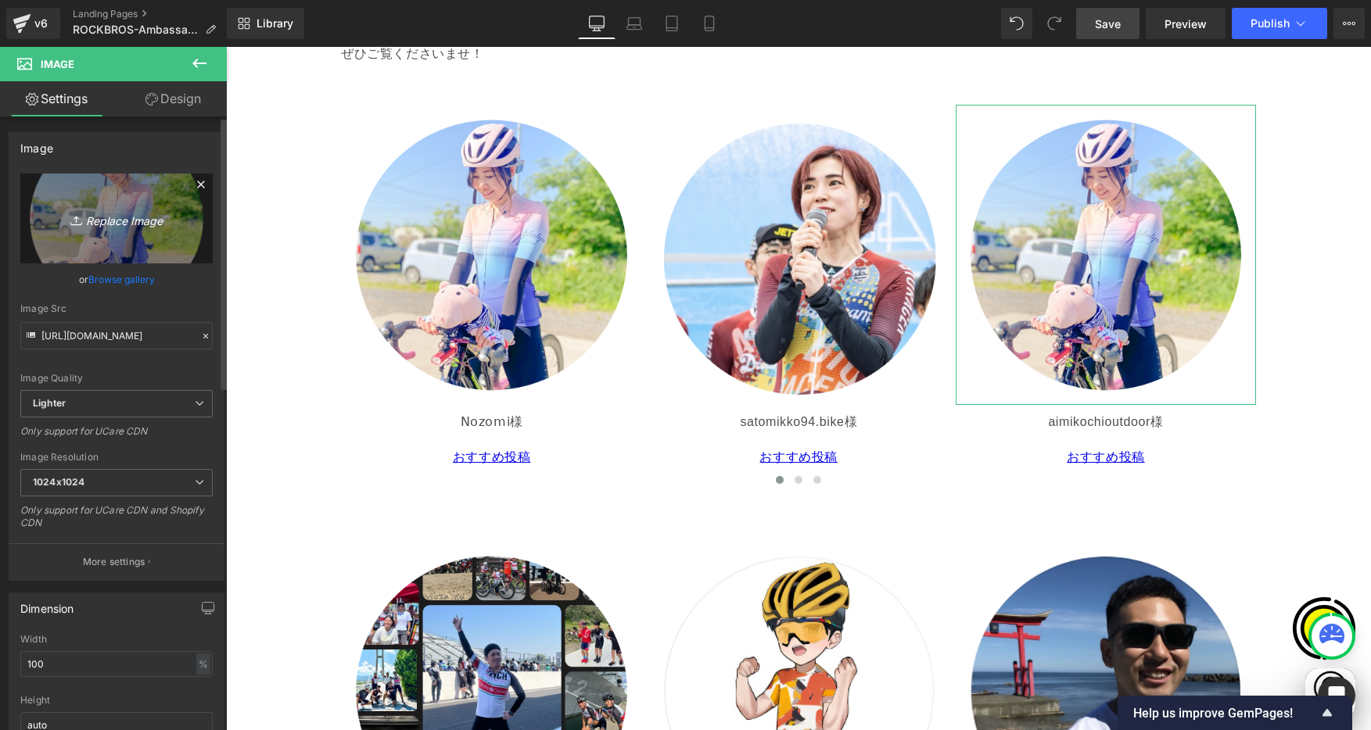
click at [105, 216] on icon "Replace Image" at bounding box center [116, 219] width 125 height 20
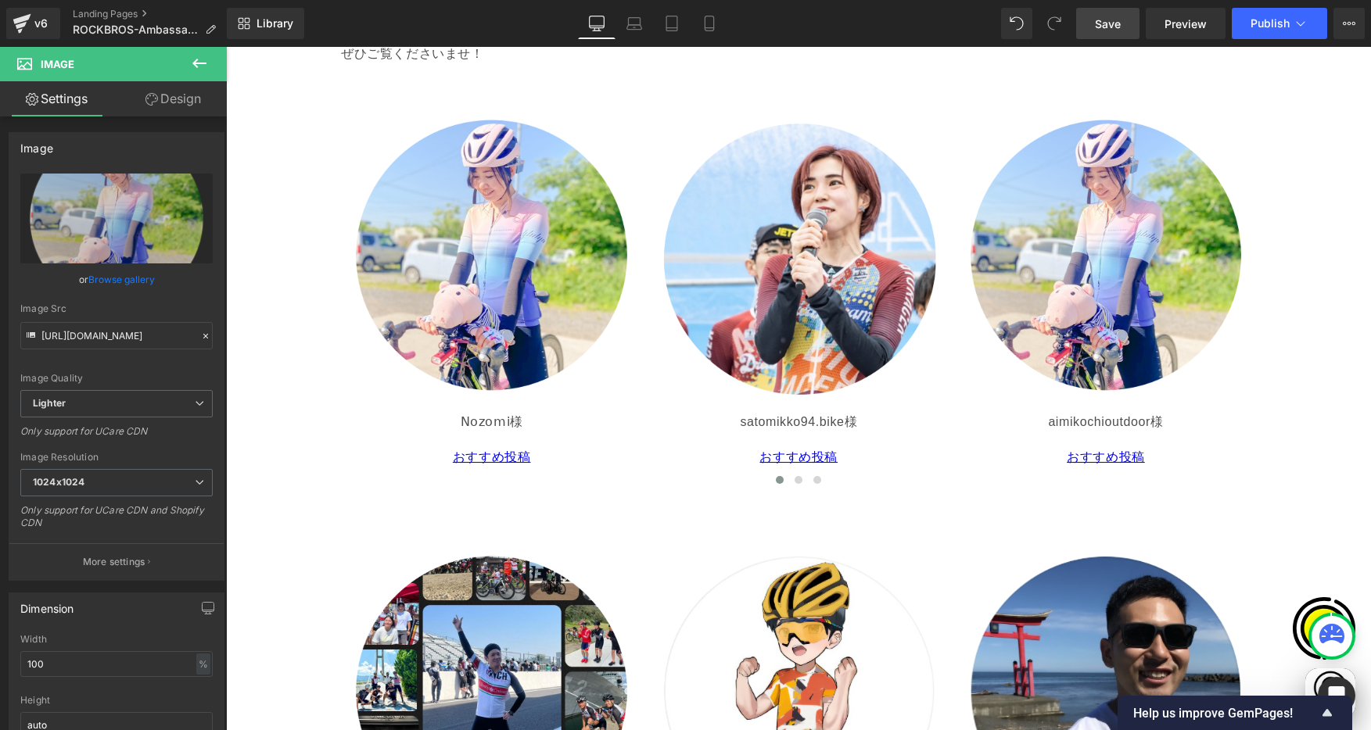
type input "C:\fakepath\aimikochioutdoor.png"
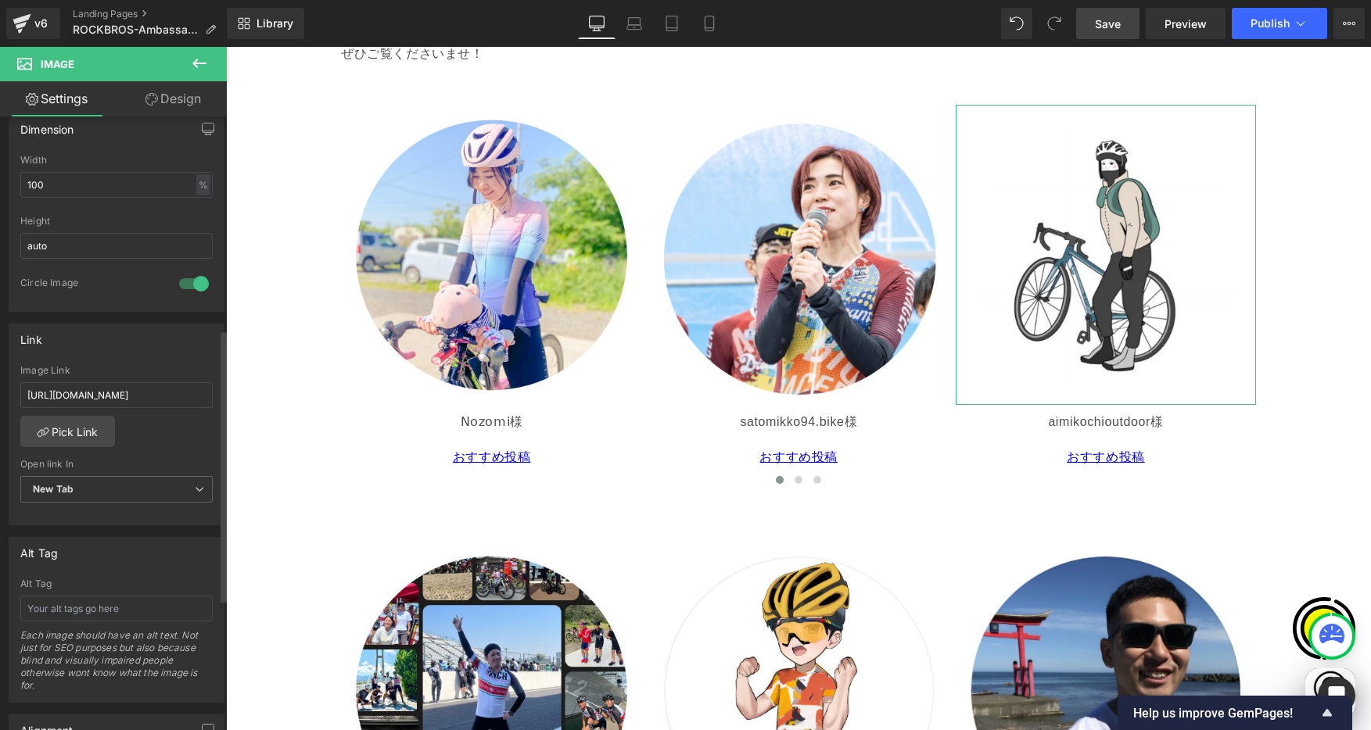
scroll to position [0, 0]
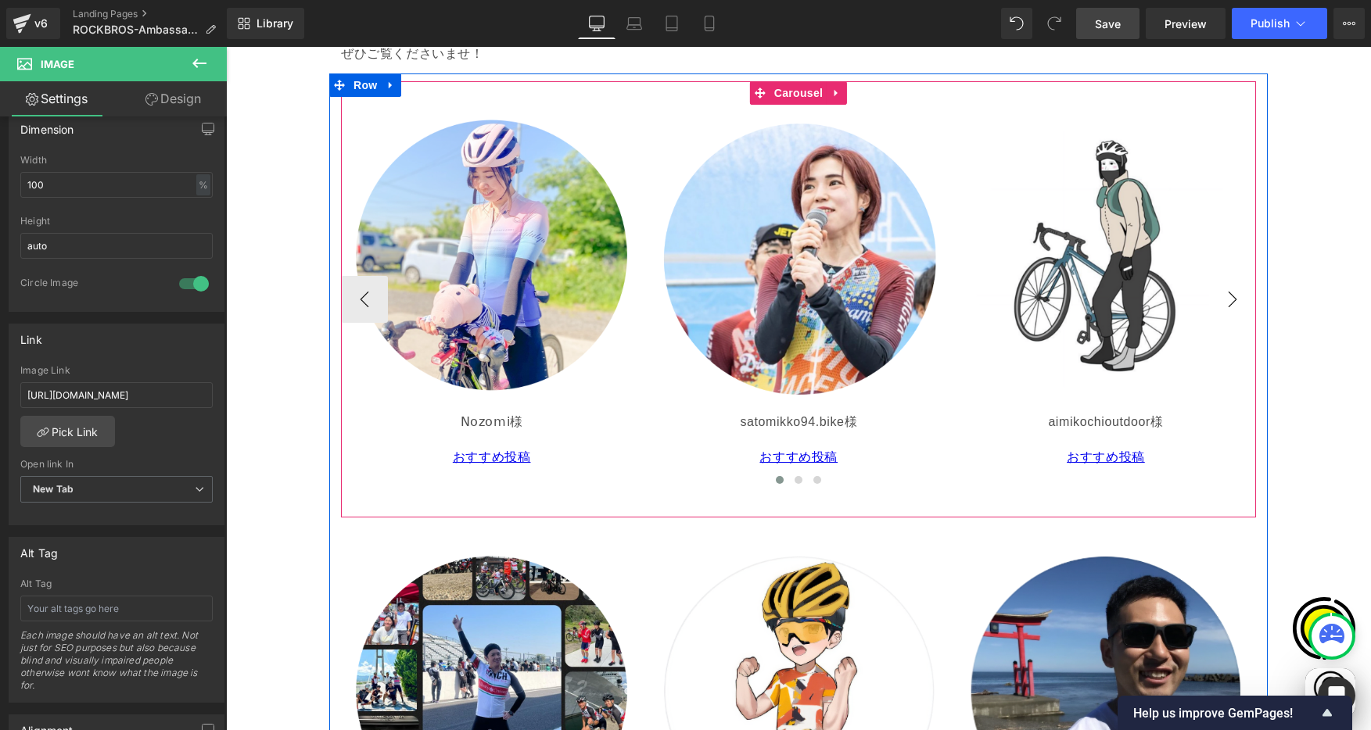
click at [1224, 300] on button "›" at bounding box center [1232, 299] width 47 height 47
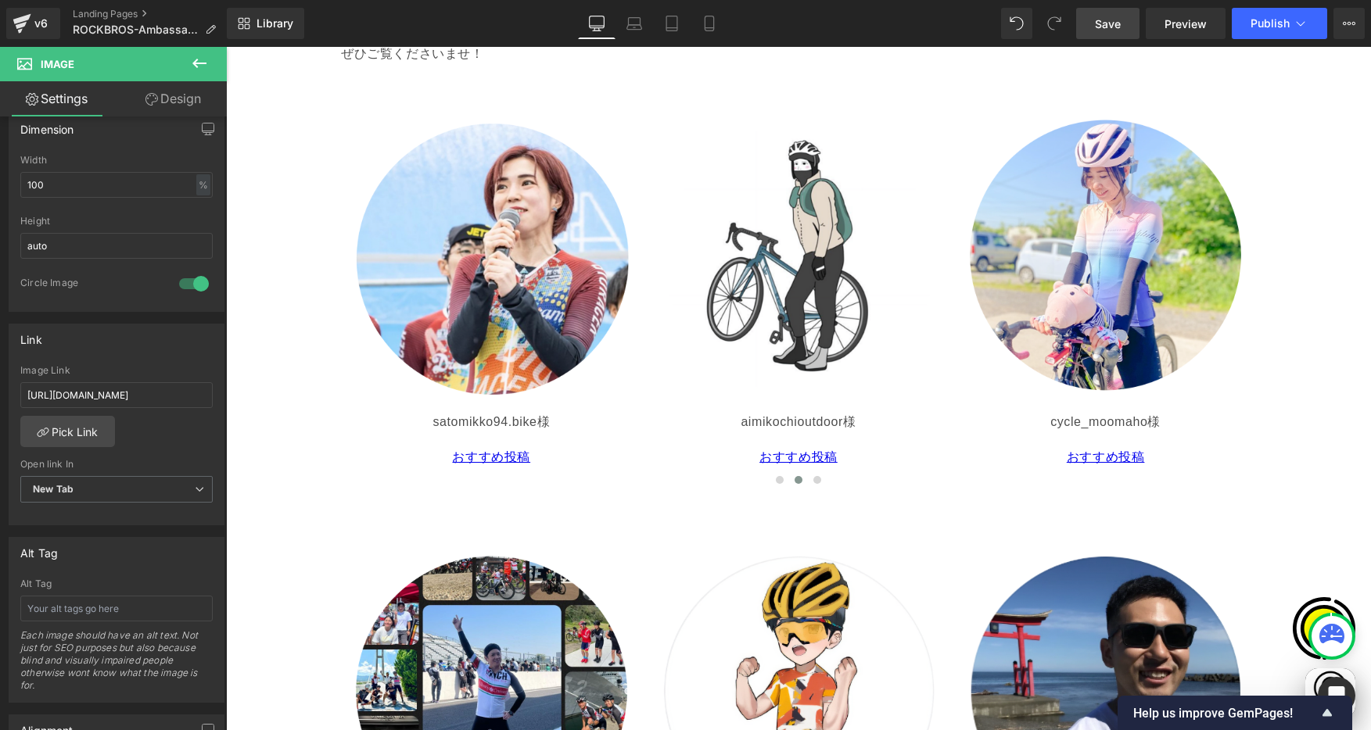
click at [1108, 33] on link "Save" at bounding box center [1107, 23] width 63 height 31
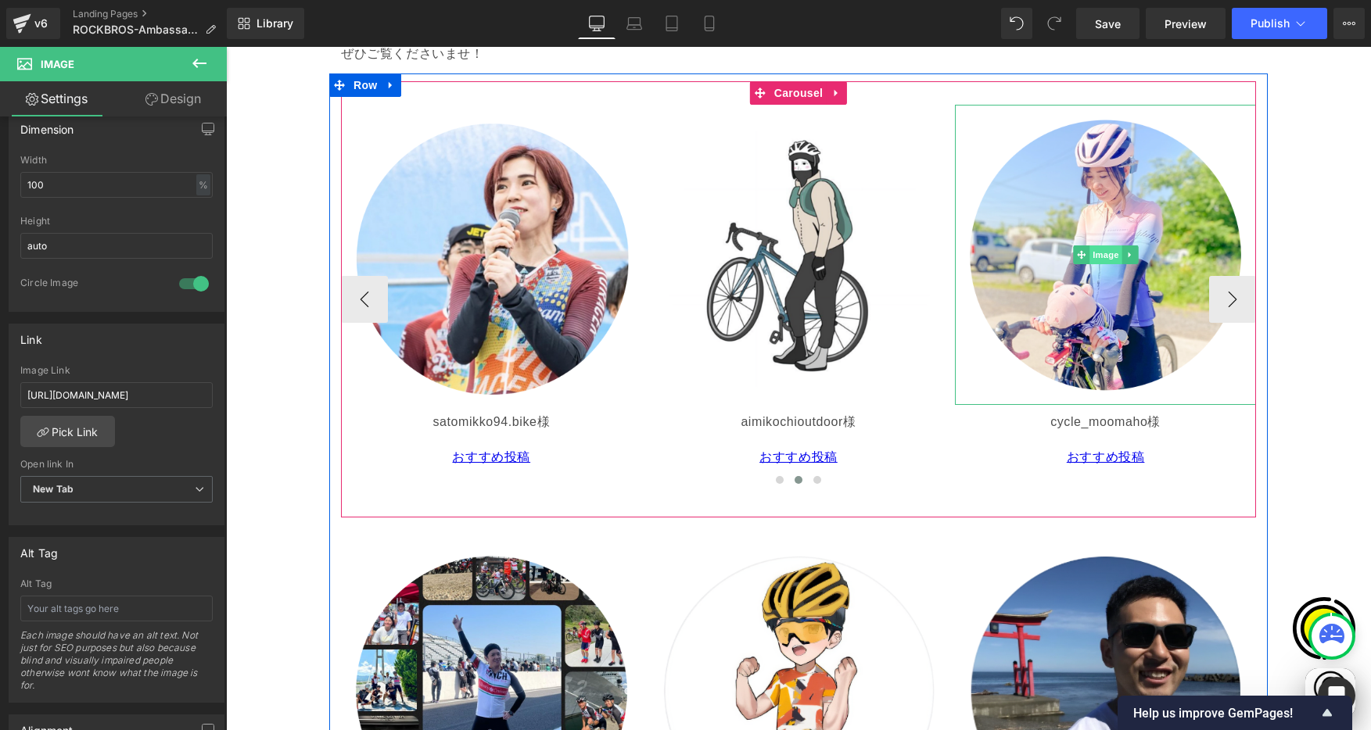
click at [1093, 254] on span "Image" at bounding box center [1105, 255] width 33 height 19
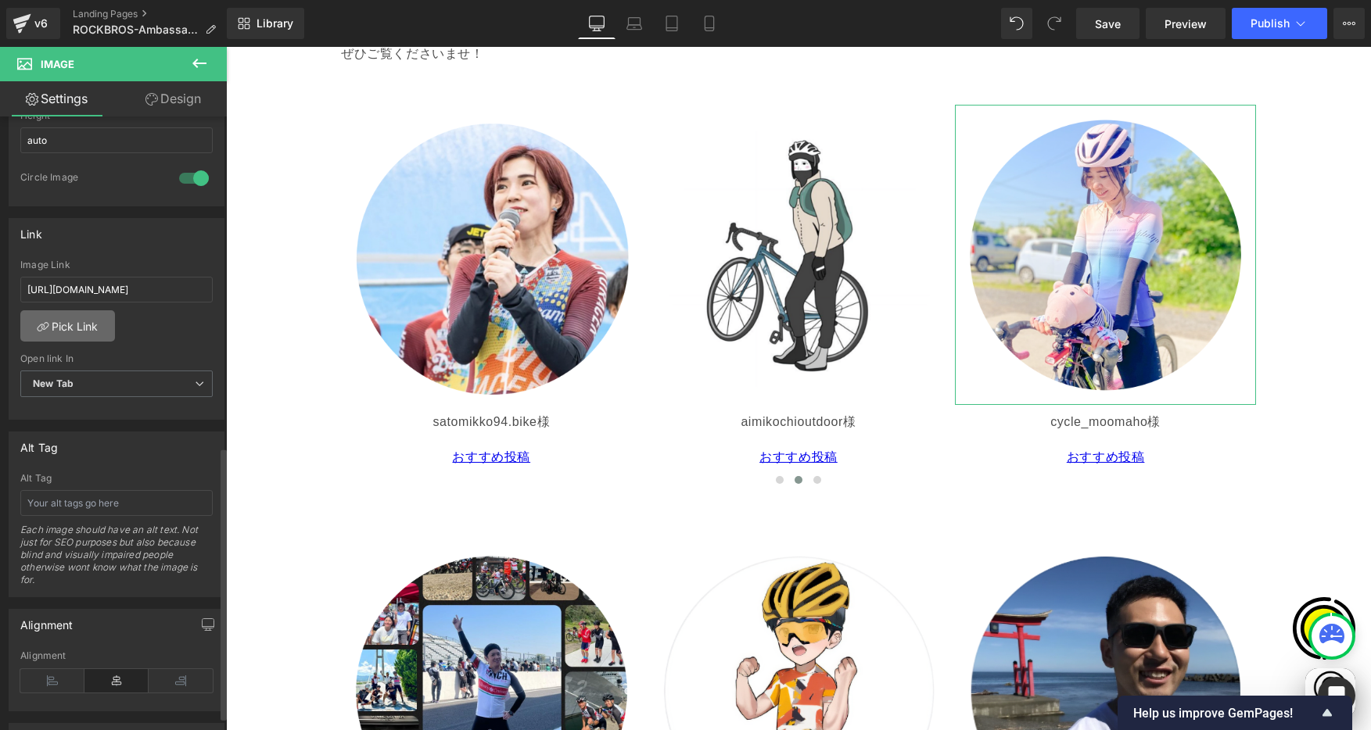
scroll to position [468, 0]
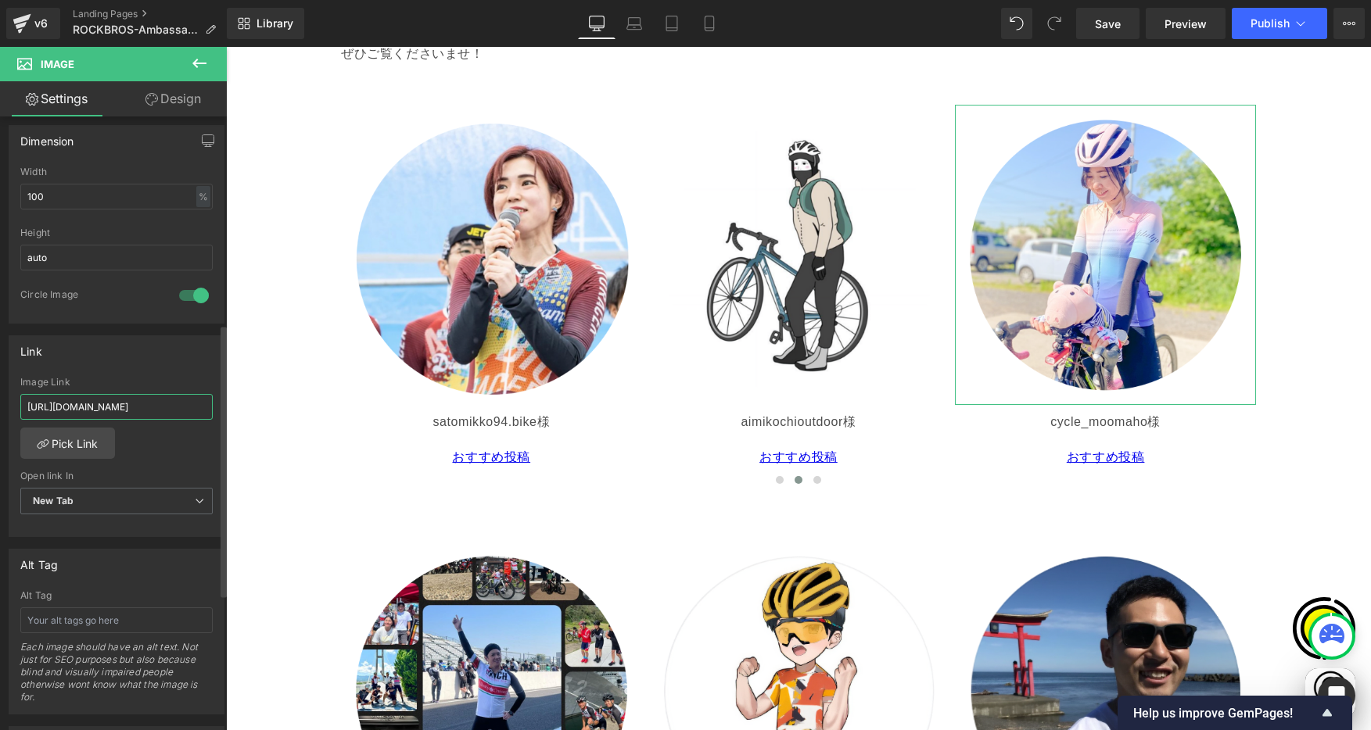
click at [75, 404] on input "[URL][DOMAIN_NAME]" at bounding box center [116, 407] width 192 height 26
paste input "https://www.instagram.com/cycle_moomaho/"
type input "https://www.instagram.com/cycle_moomaho/"
click at [124, 358] on div "Link" at bounding box center [116, 351] width 214 height 30
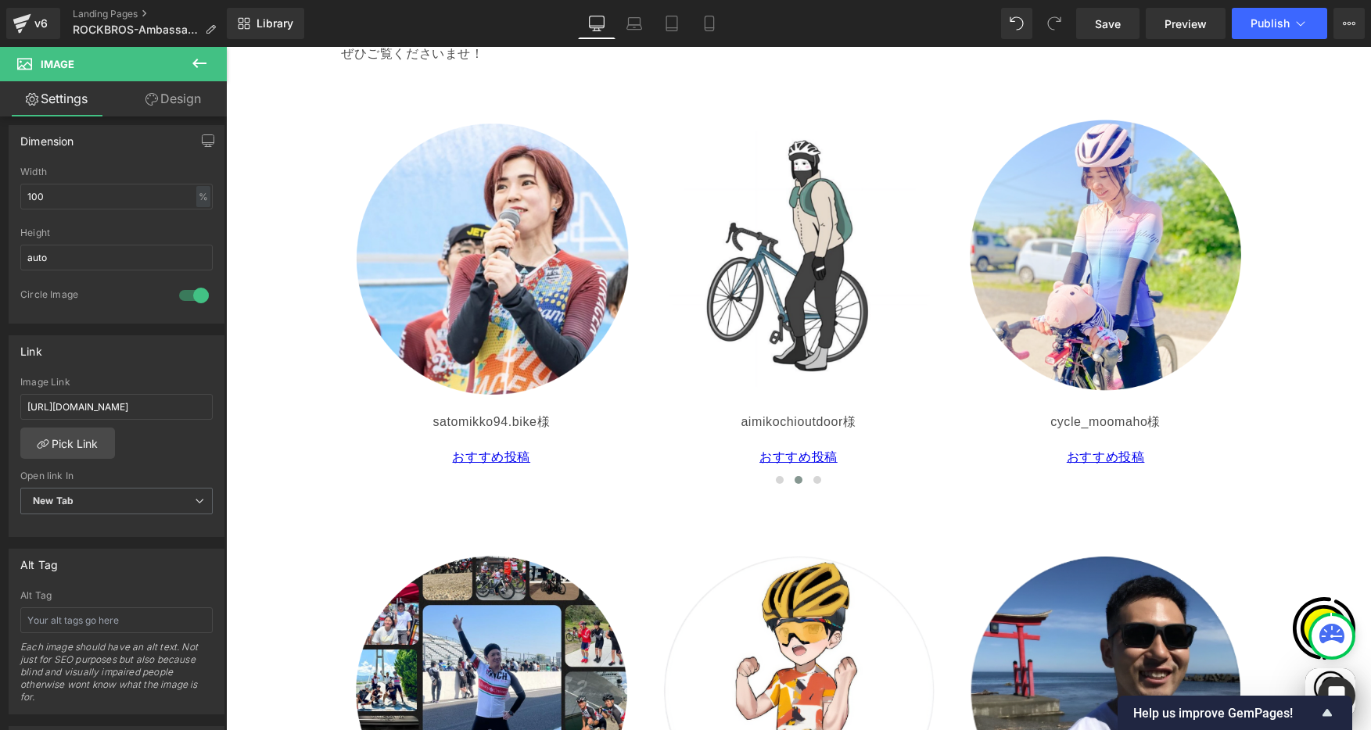
scroll to position [0, 0]
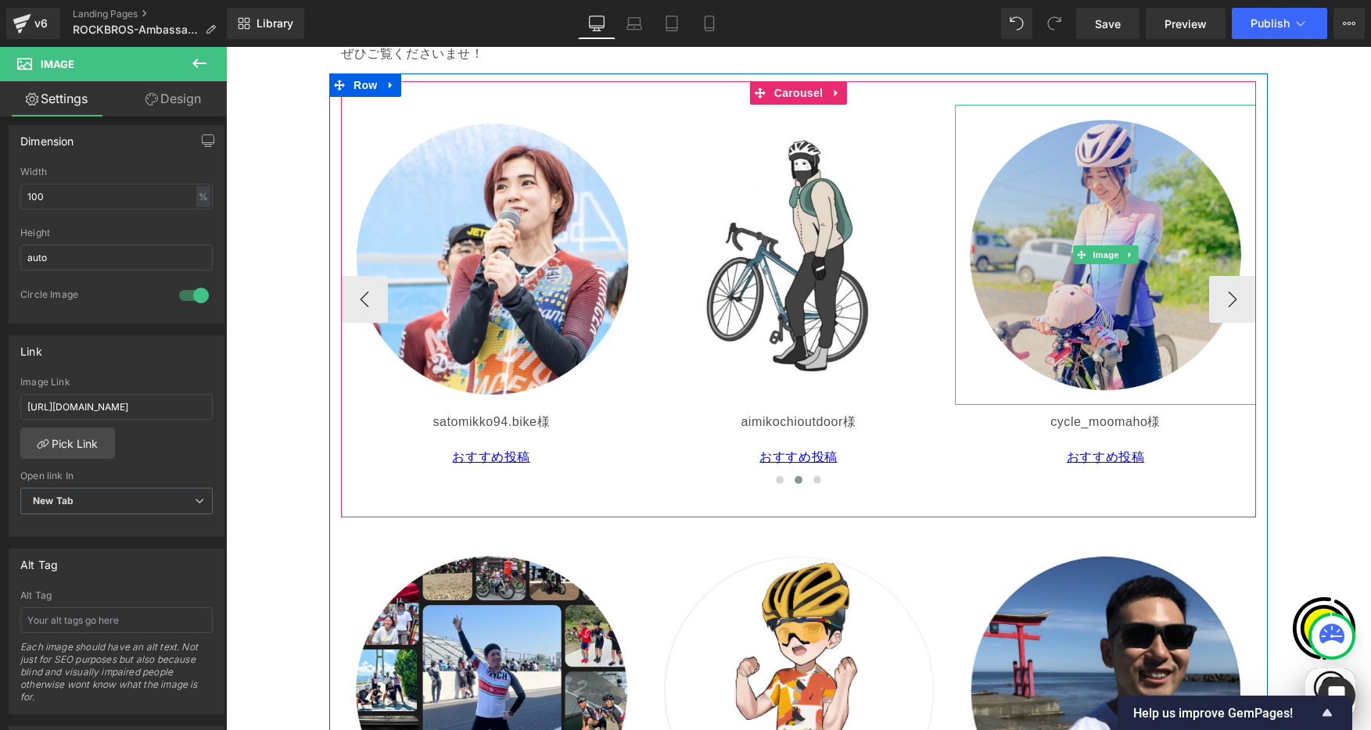
click at [1100, 198] on img at bounding box center [1105, 255] width 301 height 301
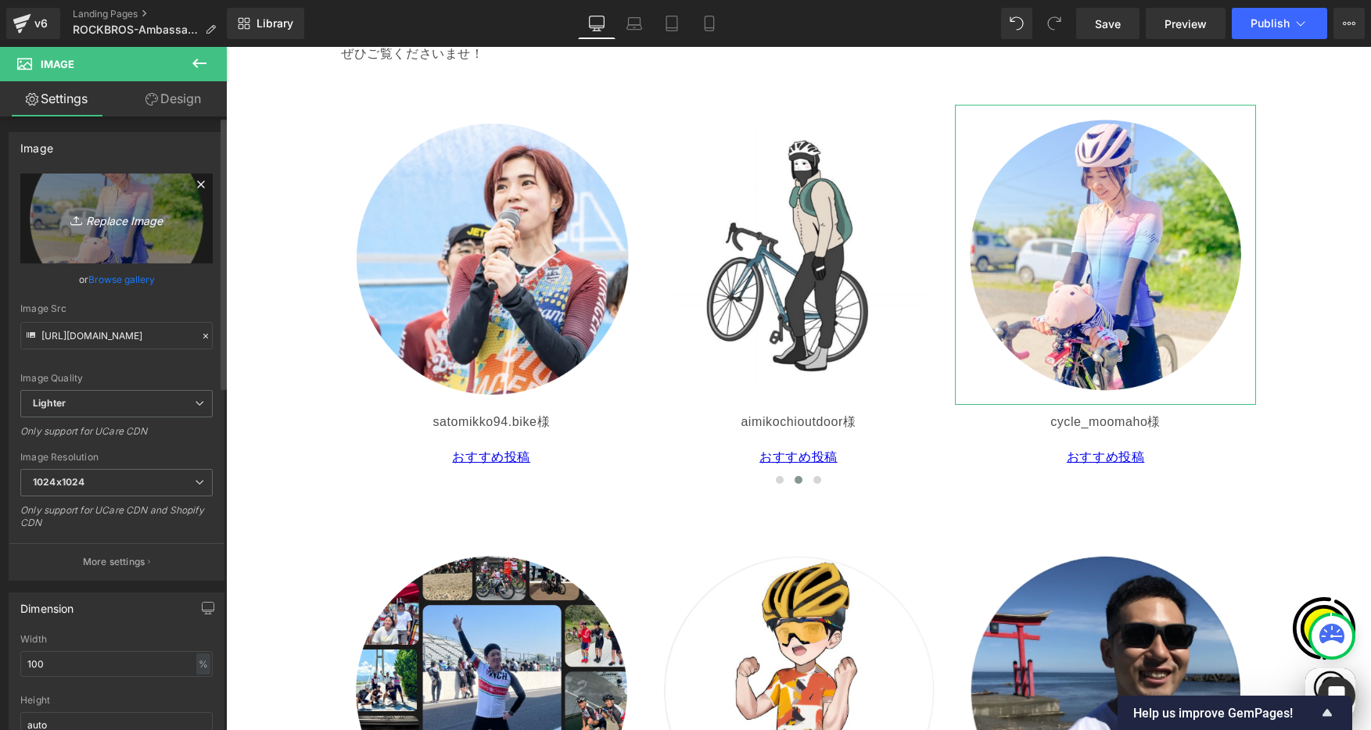
click at [110, 201] on link "Replace Image" at bounding box center [116, 219] width 192 height 90
type input "C:\fakepath\cycle_moomaho.png"
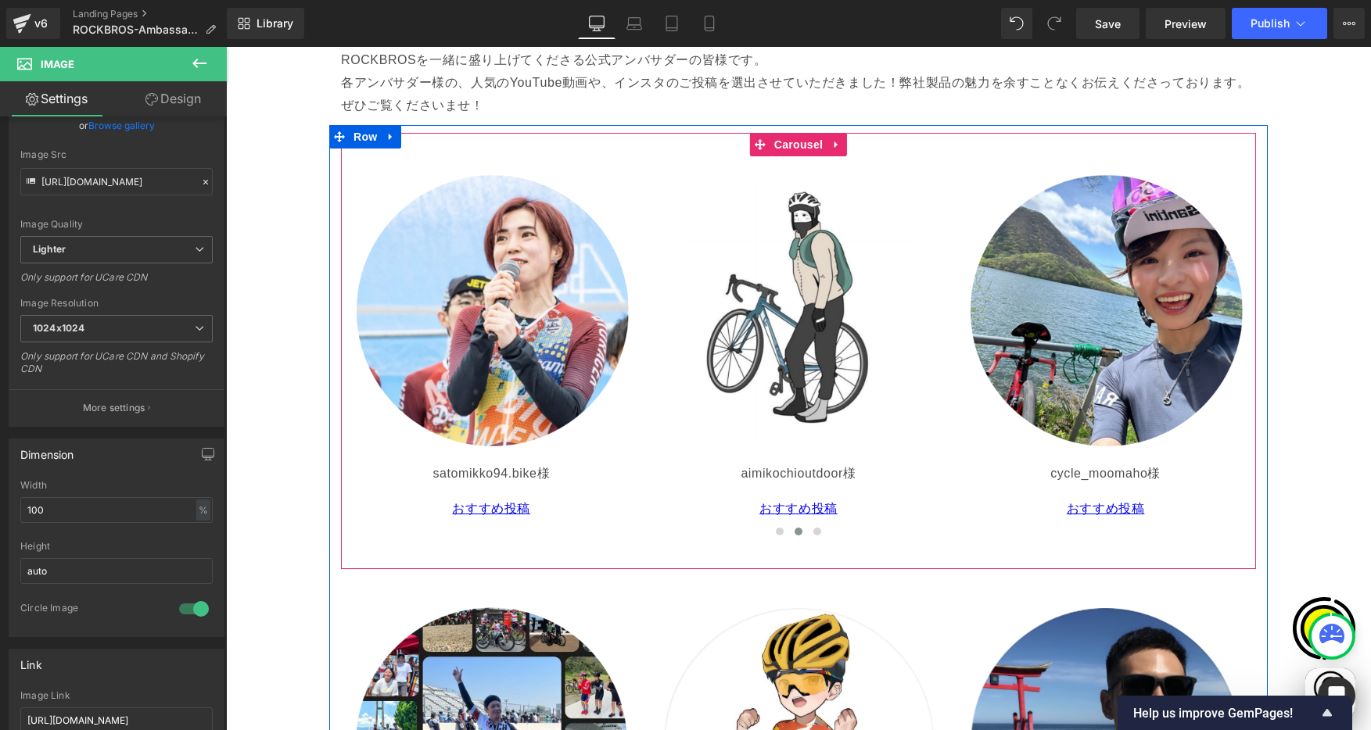
scroll to position [0, 305]
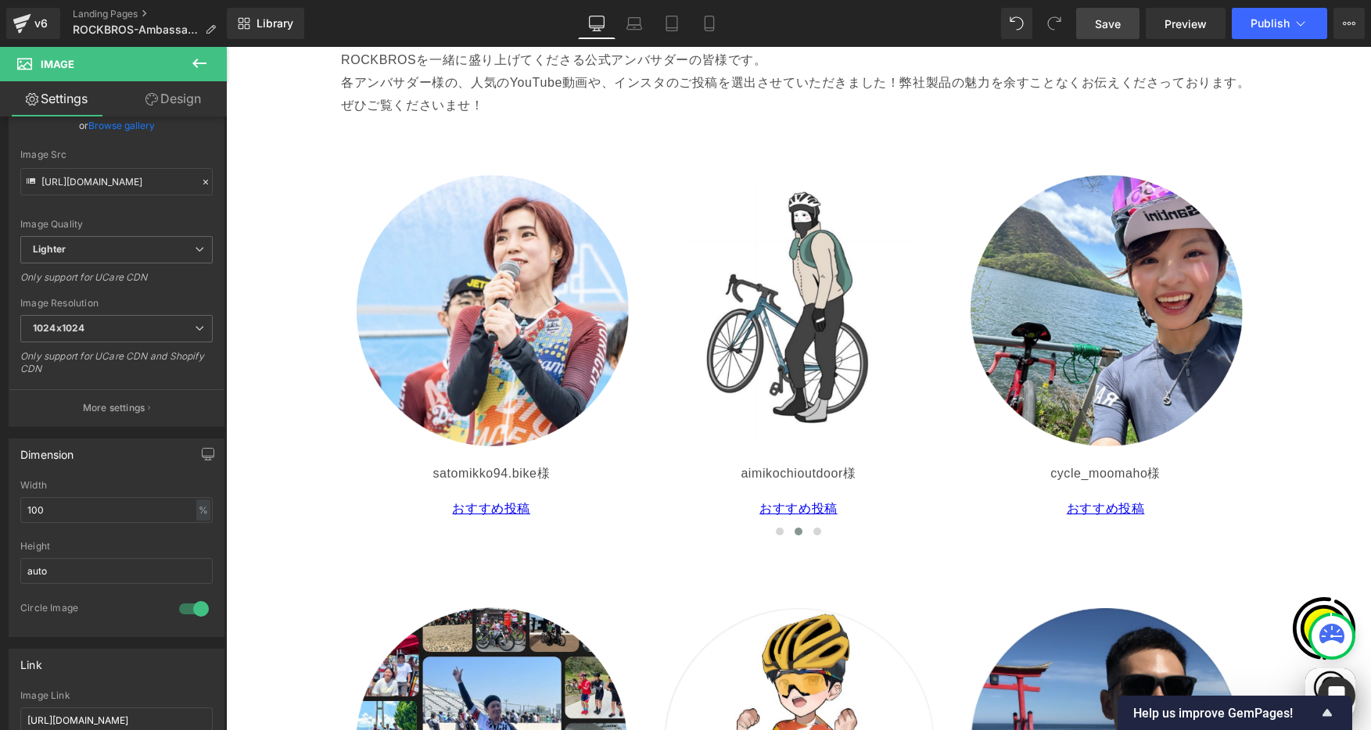
drag, startPoint x: 1100, startPoint y: 24, endPoint x: 1108, endPoint y: 38, distance: 16.5
click at [1100, 23] on span "Save" at bounding box center [1108, 24] width 26 height 16
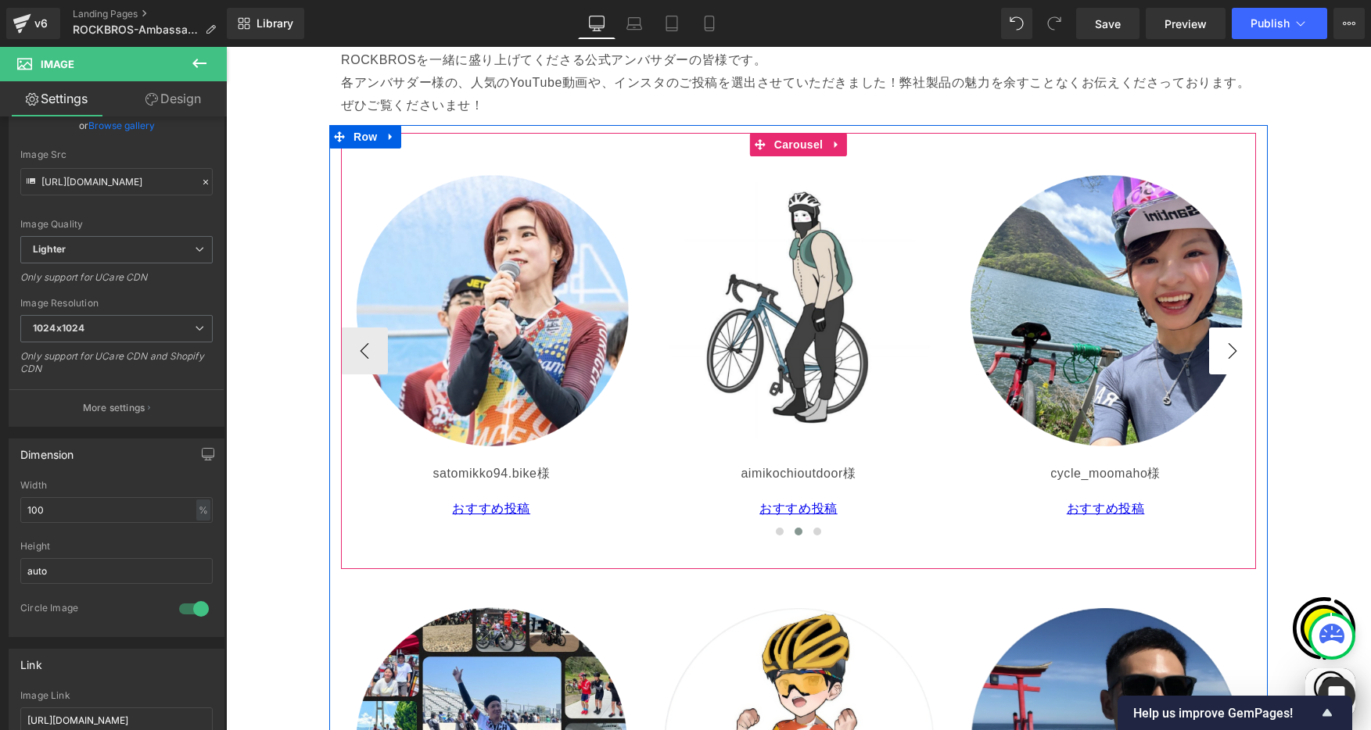
scroll to position [0, 915]
click at [1217, 350] on button "›" at bounding box center [1232, 351] width 47 height 47
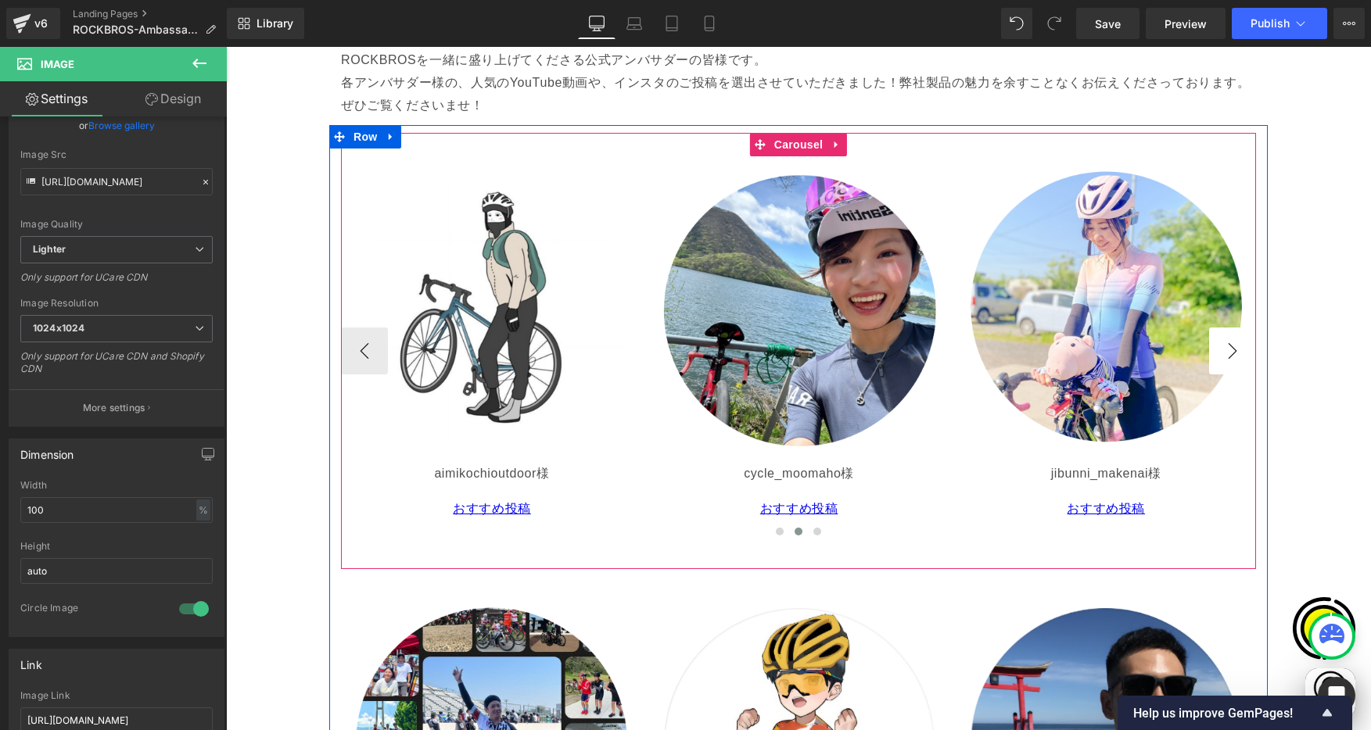
click at [1218, 350] on button "›" at bounding box center [1232, 351] width 47 height 47
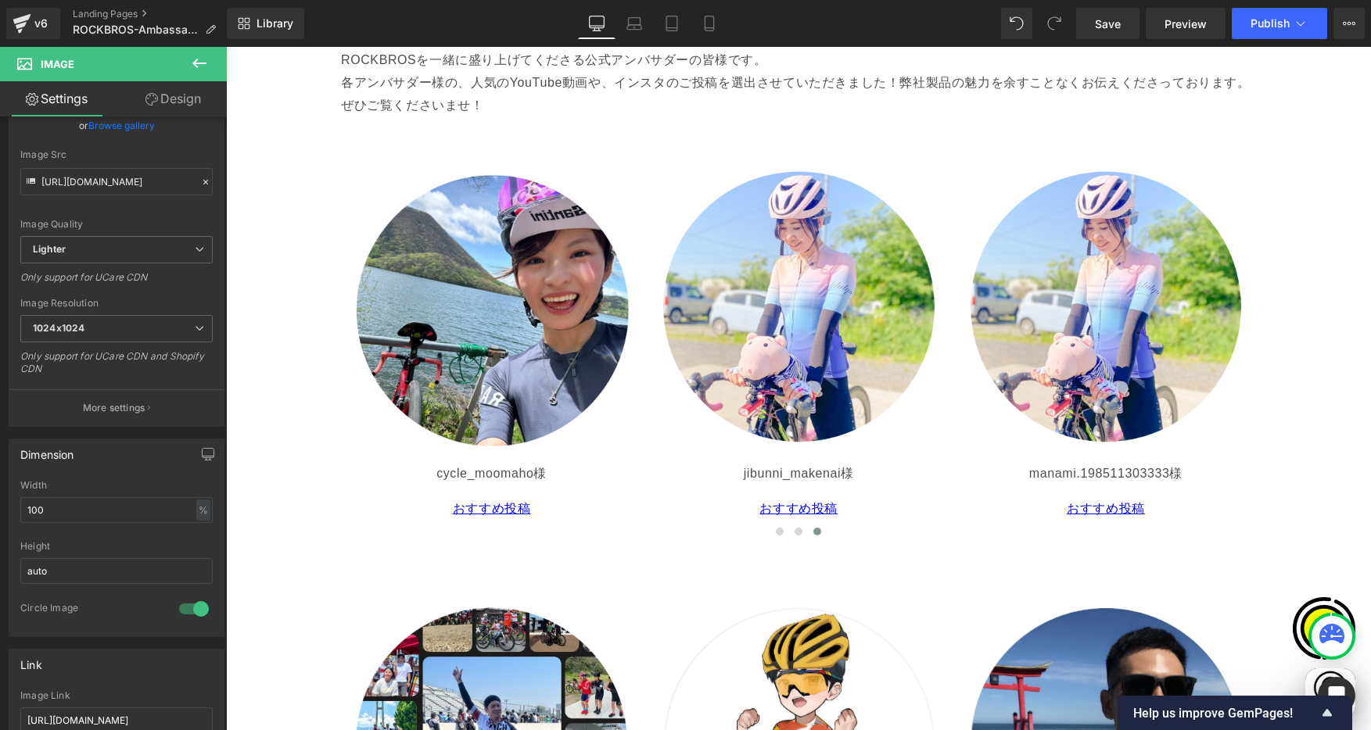
scroll to position [0, 610]
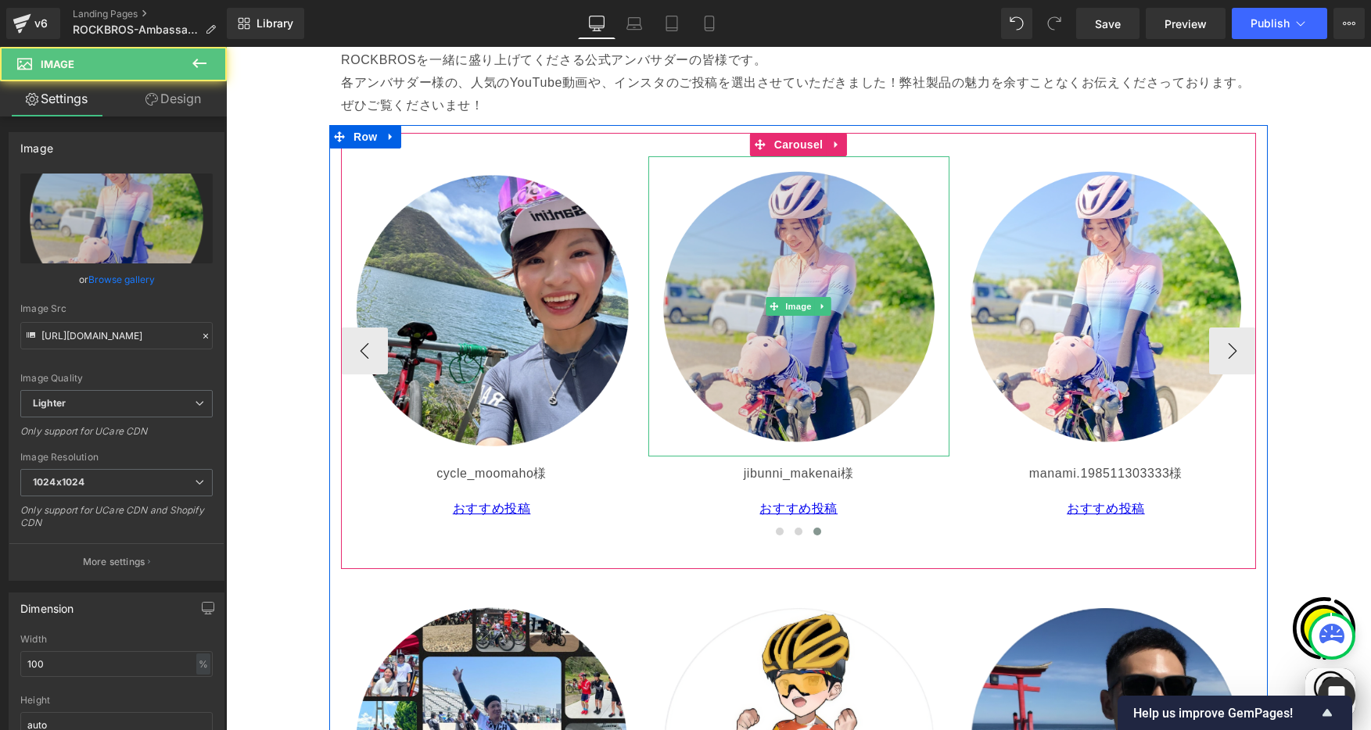
click at [802, 278] on img at bounding box center [798, 306] width 301 height 301
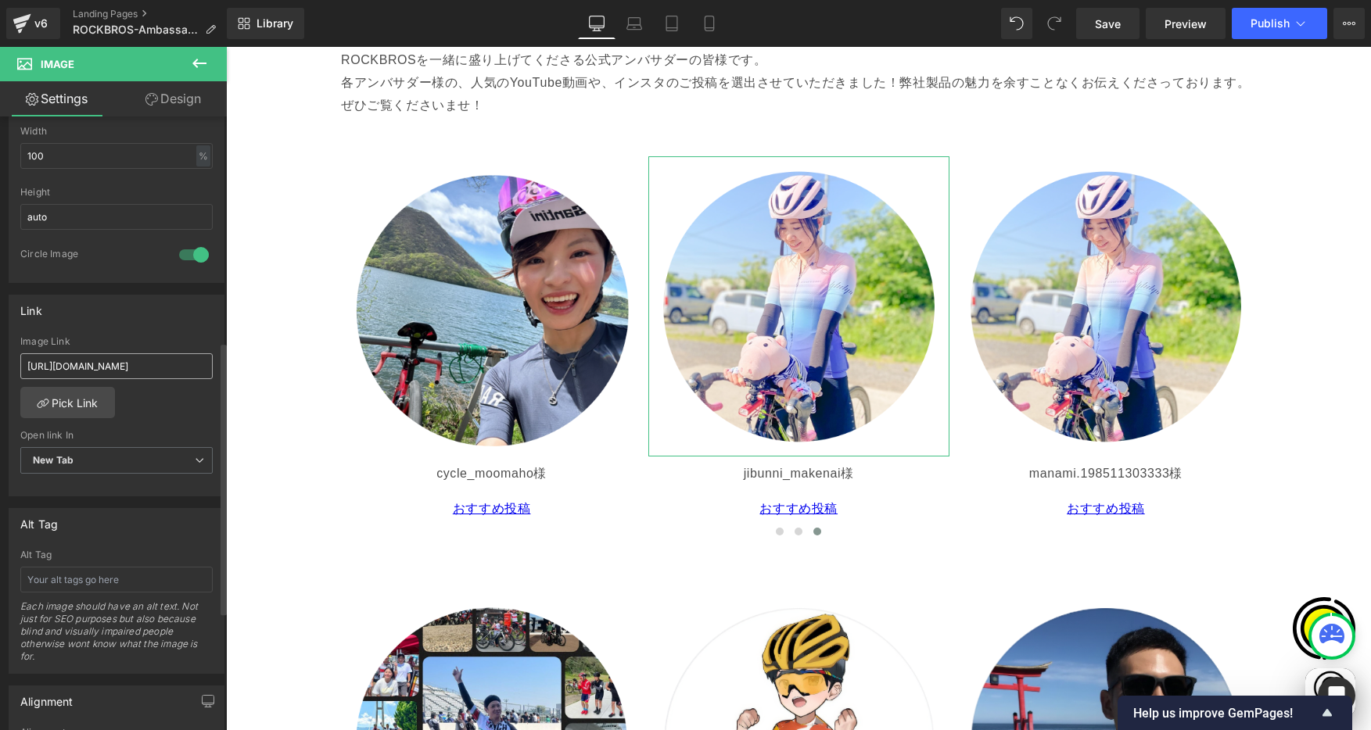
scroll to position [508, 0]
click at [93, 363] on input "[URL][DOMAIN_NAME]" at bounding box center [116, 367] width 192 height 26
type input "https://www.instagram.com/jibunni_makenai/"
click at [163, 325] on div "Link" at bounding box center [116, 311] width 214 height 30
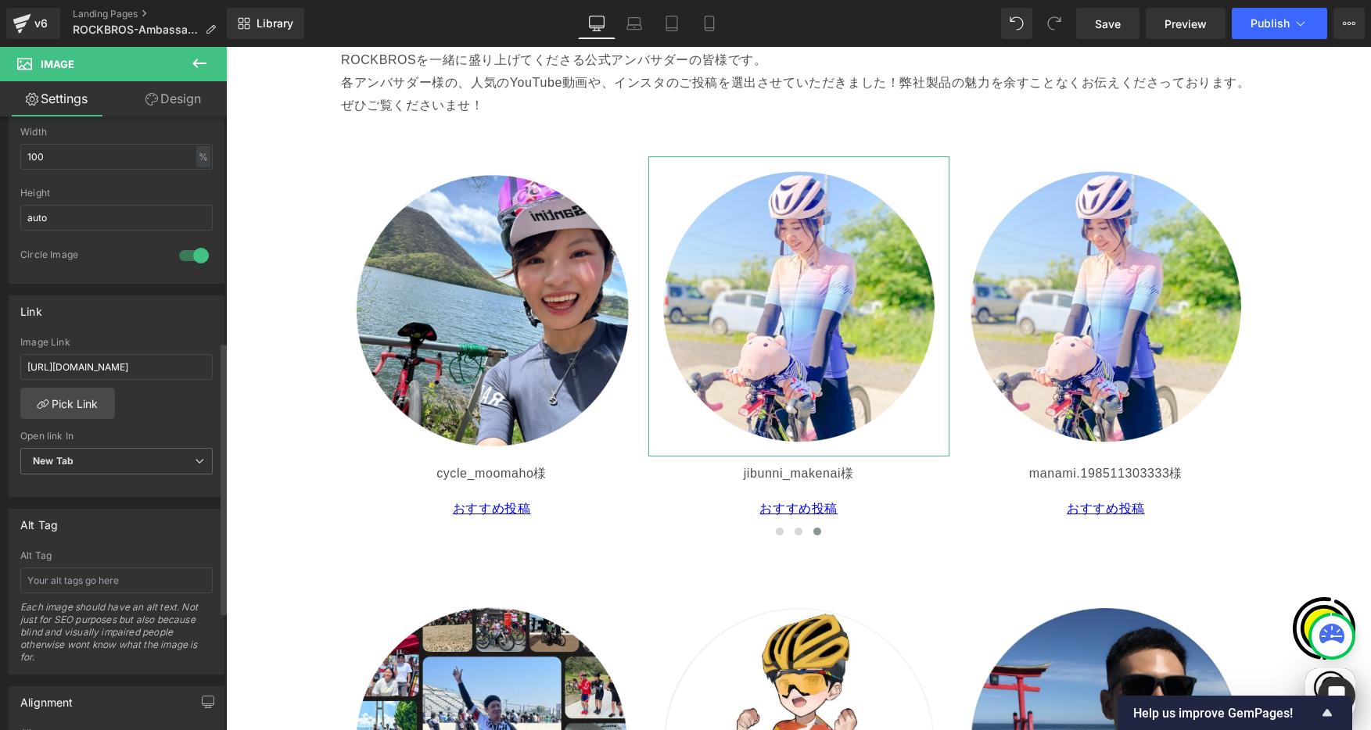
scroll to position [0, 0]
click at [166, 340] on div "Image Link" at bounding box center [116, 342] width 192 height 11
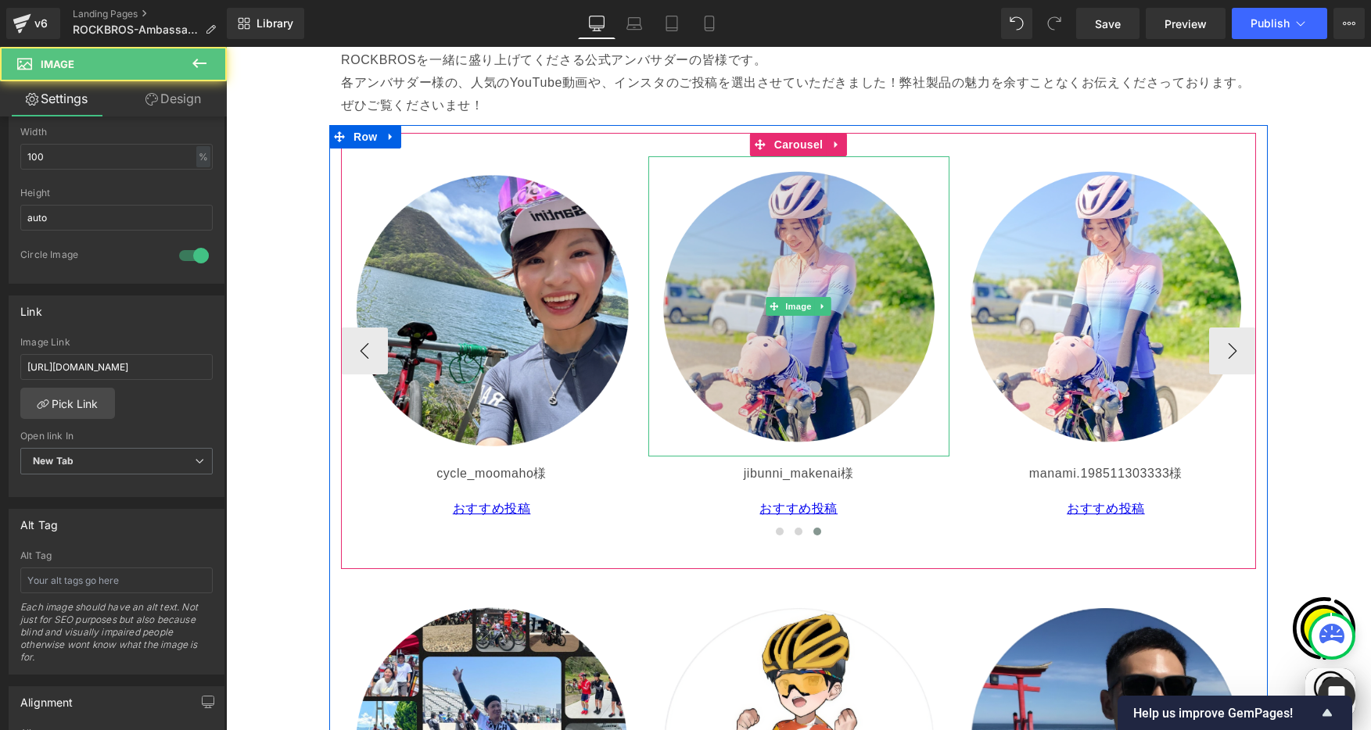
click at [842, 282] on img at bounding box center [798, 306] width 301 height 301
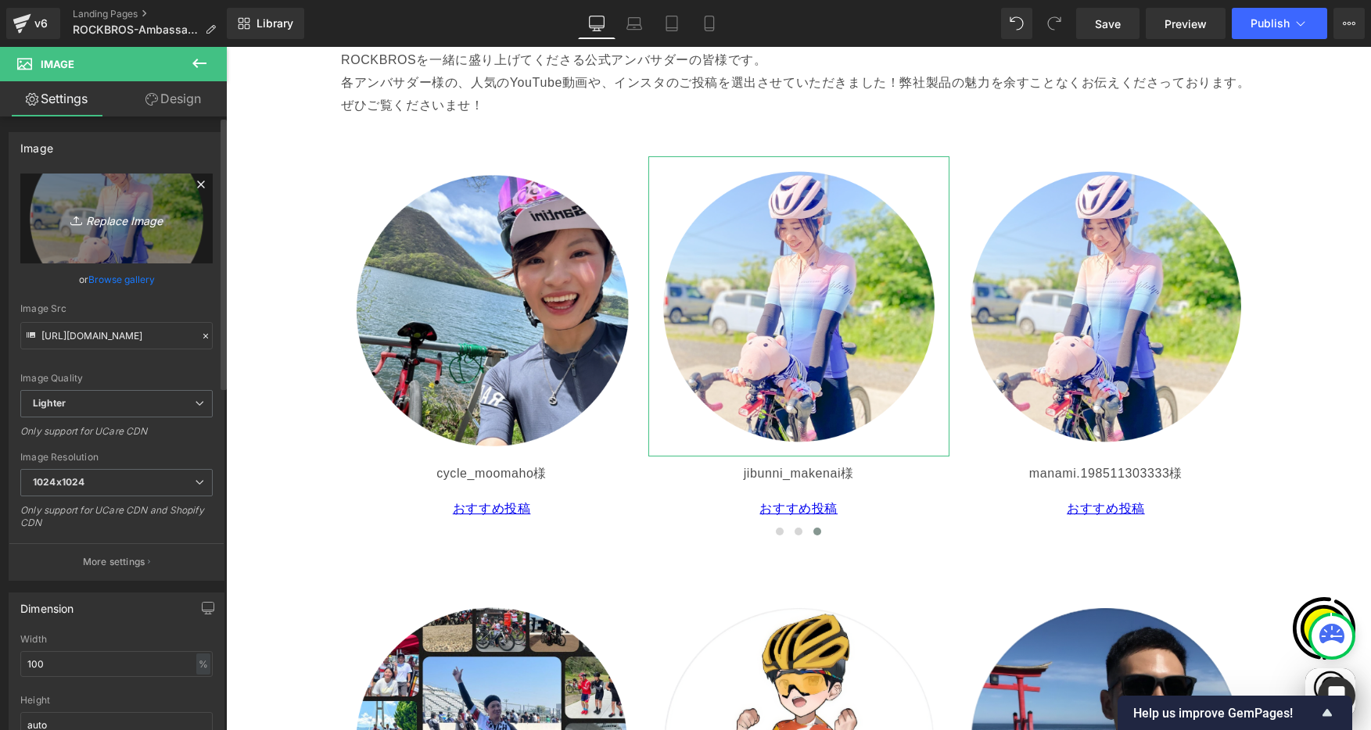
click at [104, 218] on icon "Replace Image" at bounding box center [116, 219] width 125 height 20
type input "C:\fakepath\jibunni_makenai.png"
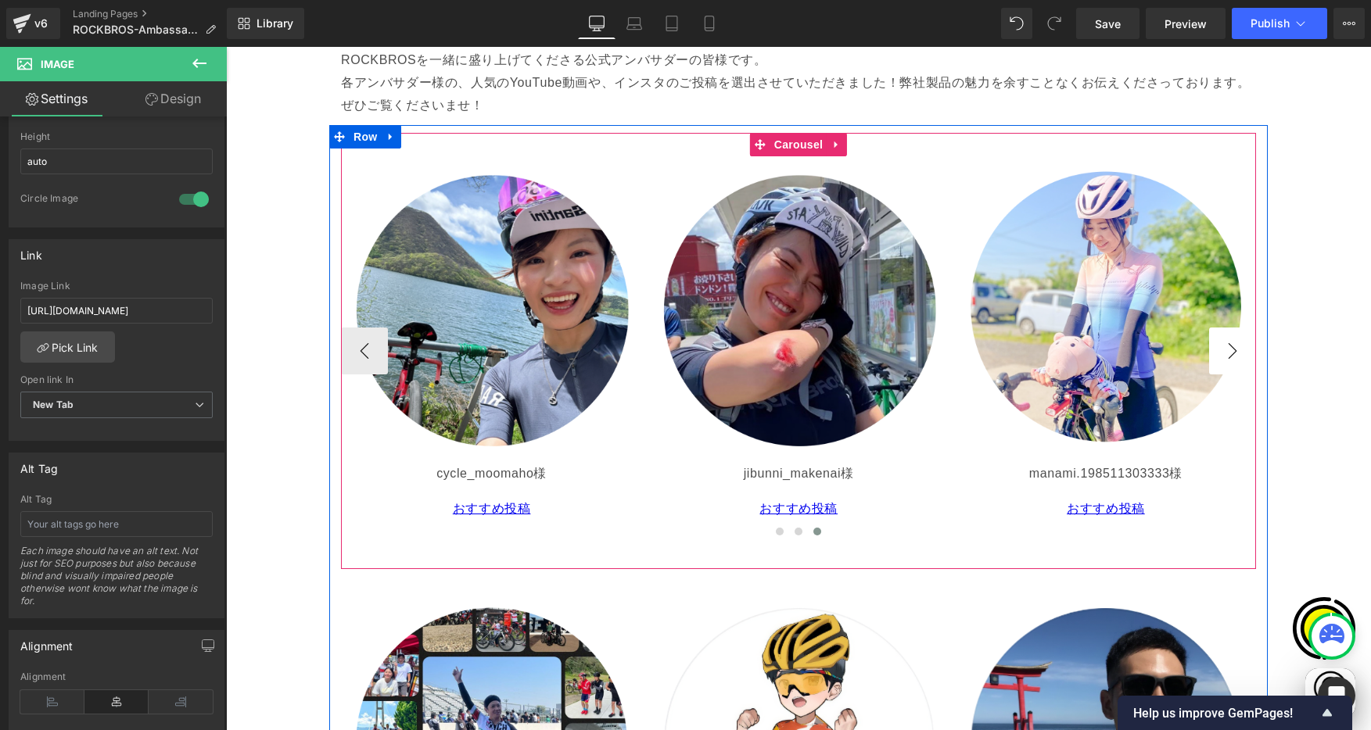
click at [1233, 356] on button "›" at bounding box center [1232, 351] width 47 height 47
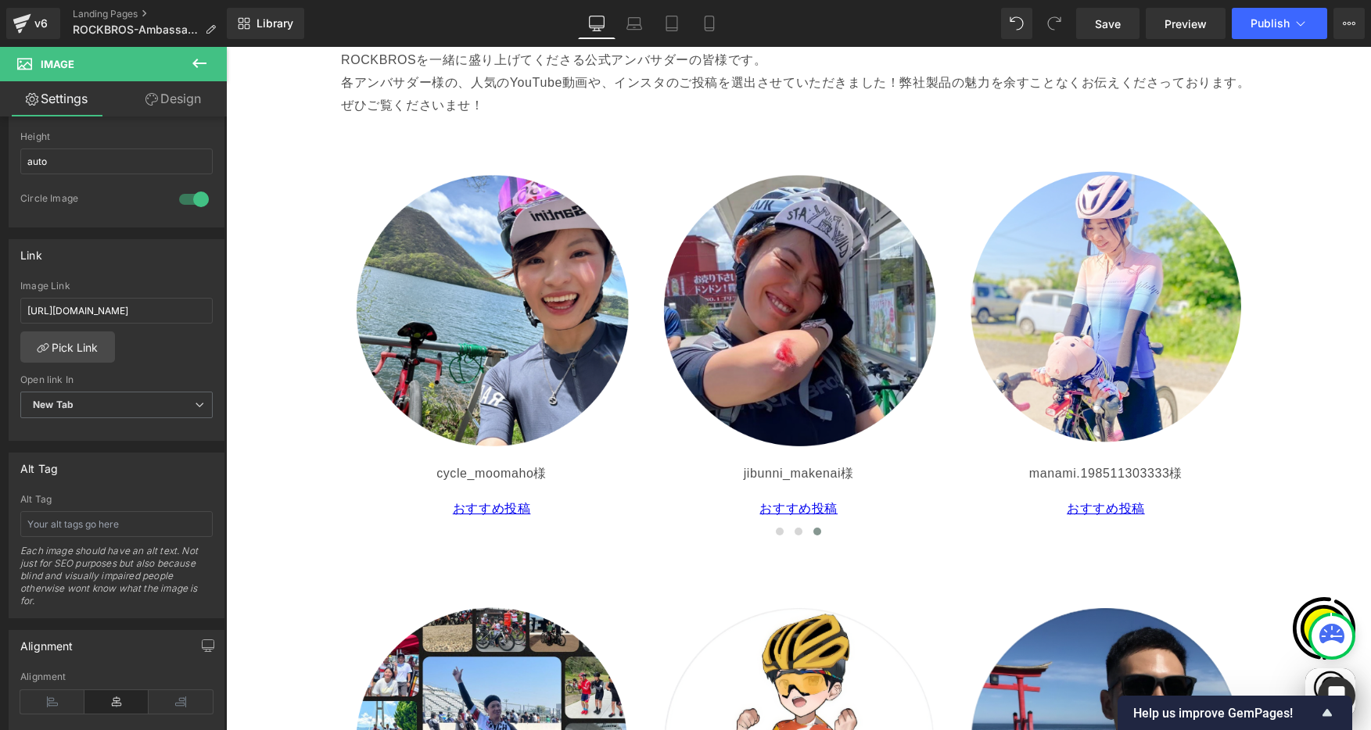
scroll to position [0, 915]
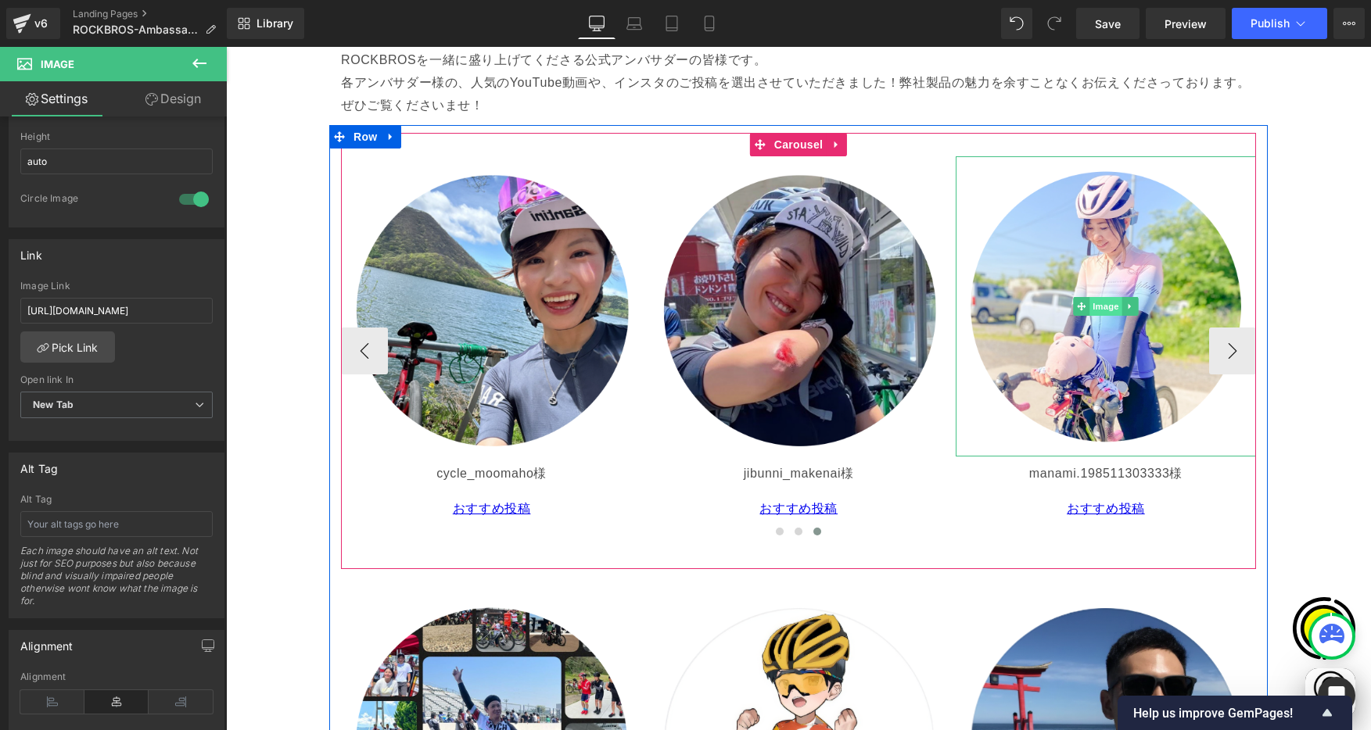
click at [1091, 306] on span "Image" at bounding box center [1105, 306] width 33 height 19
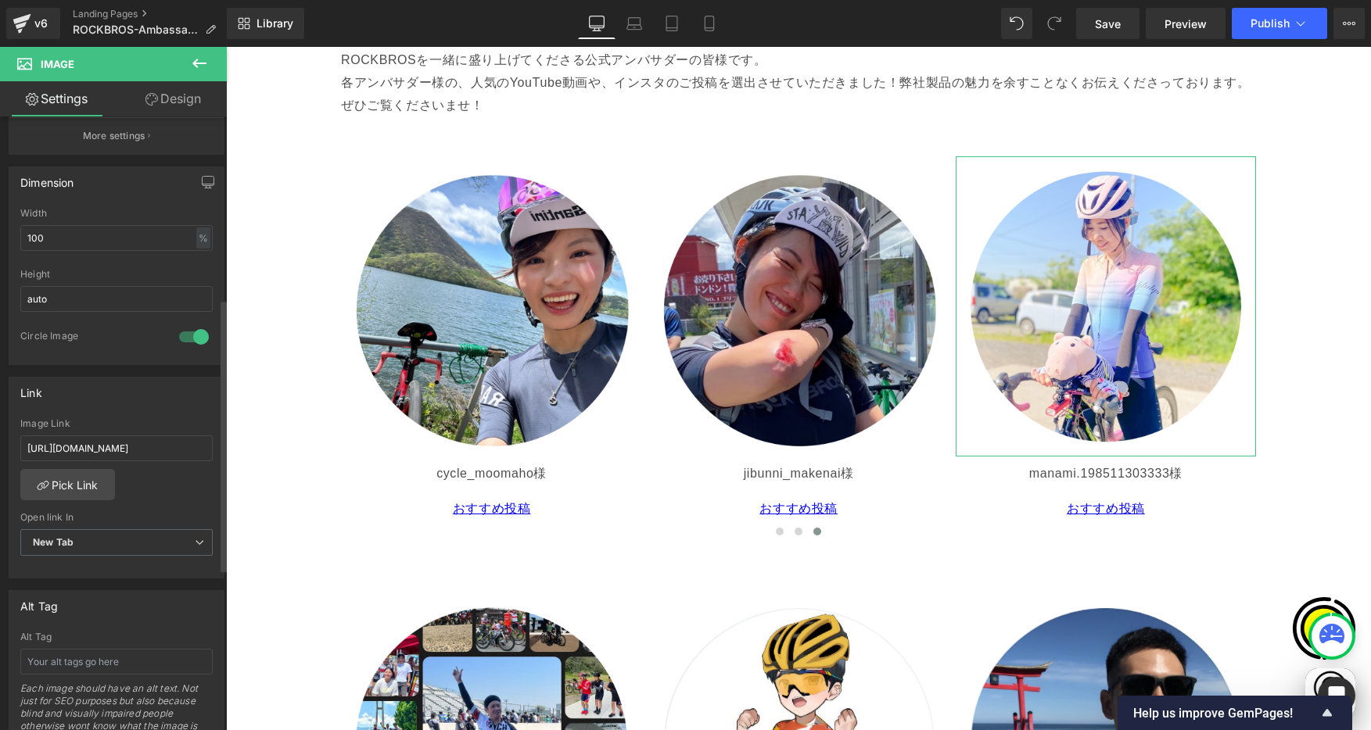
scroll to position [411, 0]
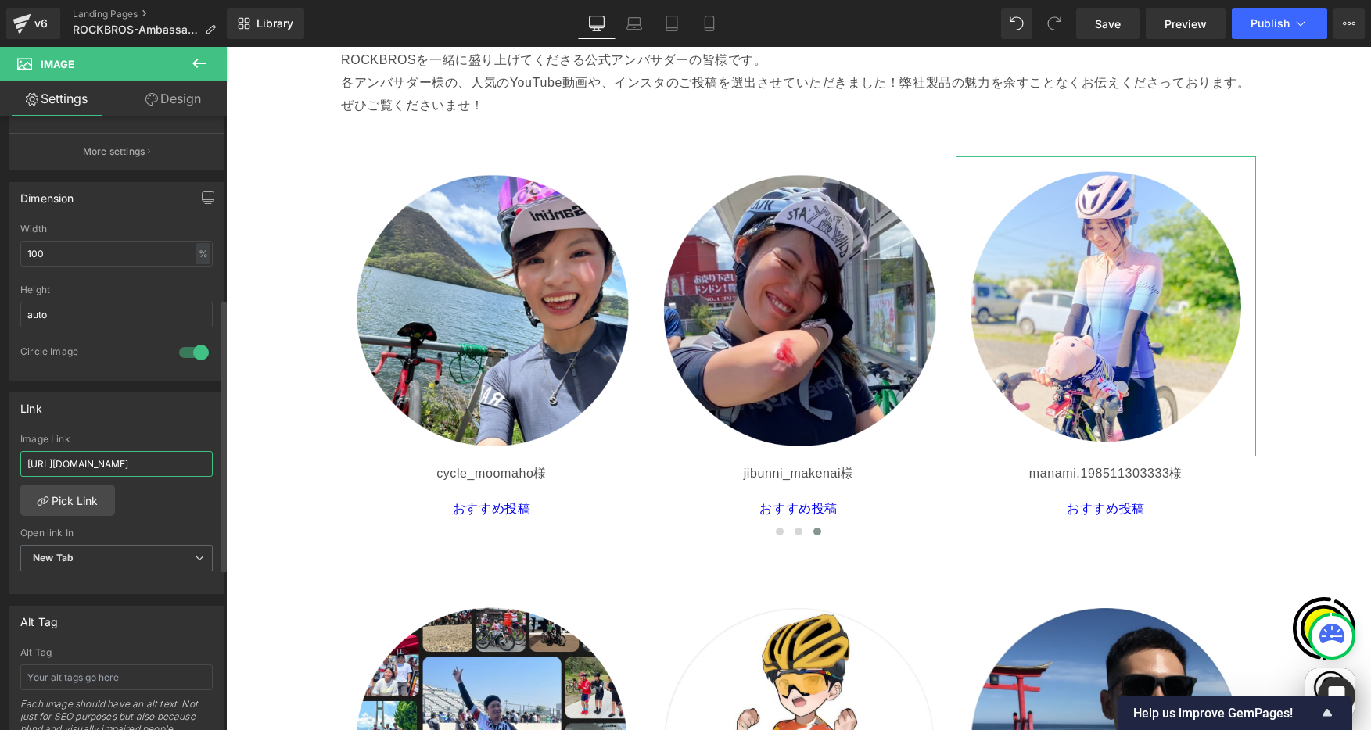
click at [106, 468] on input "[URL][DOMAIN_NAME]" at bounding box center [116, 464] width 192 height 26
type input "https://www.instagram.com/manami.198511303333/"
click at [154, 418] on div "Link" at bounding box center [116, 408] width 214 height 30
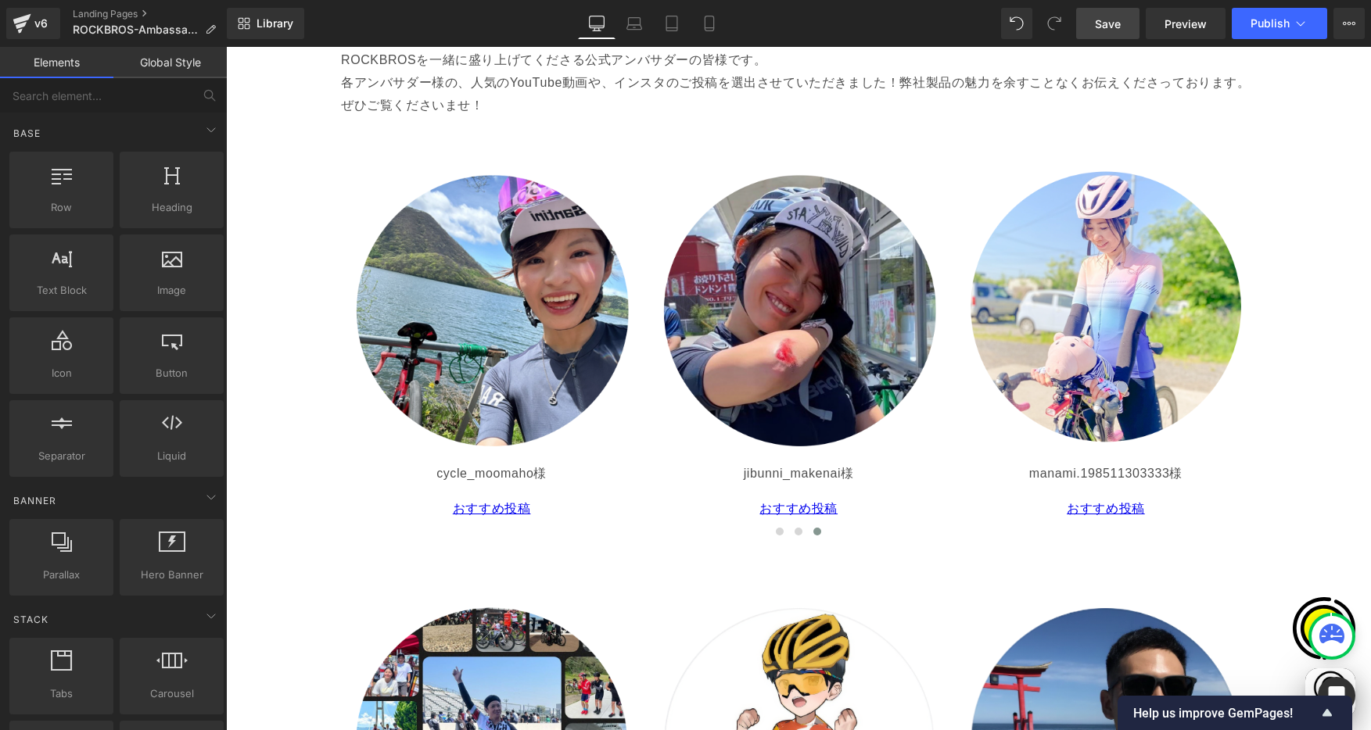
scroll to position [0, 0]
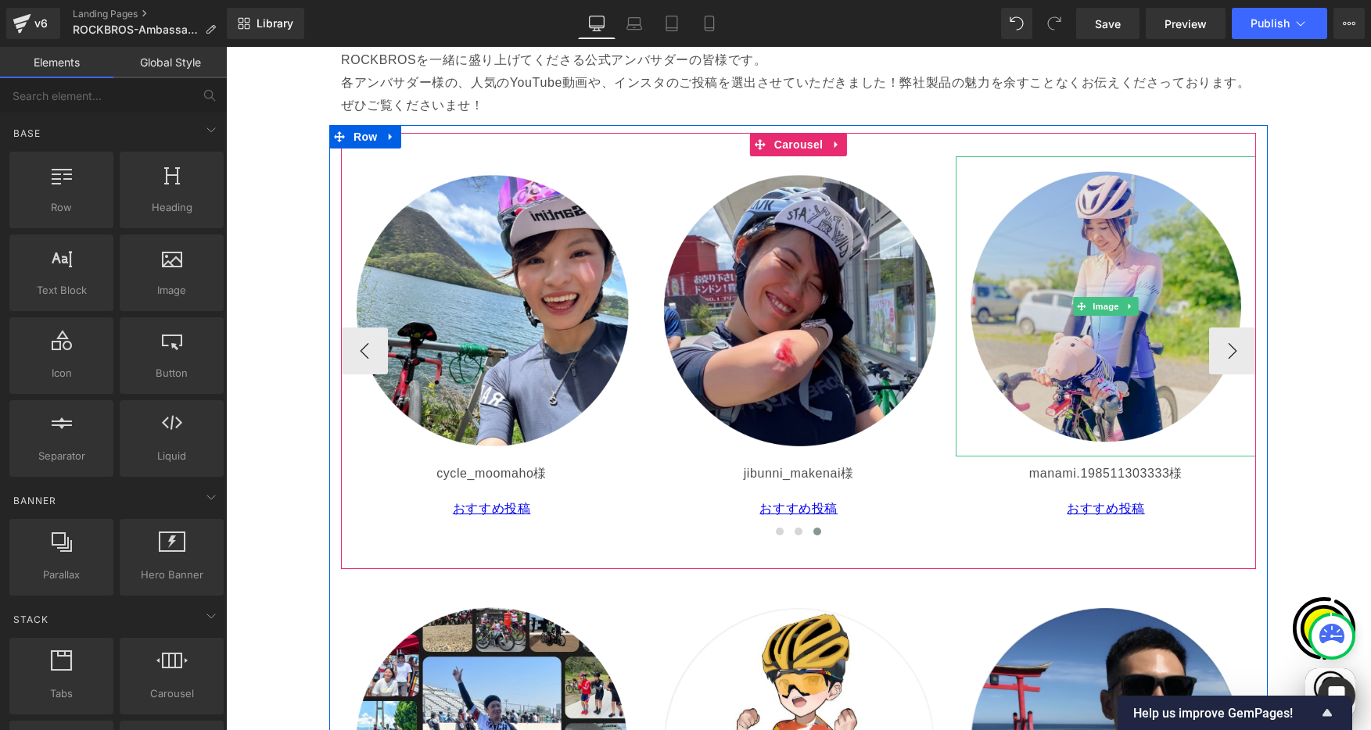
click at [1078, 277] on img at bounding box center [1106, 306] width 301 height 301
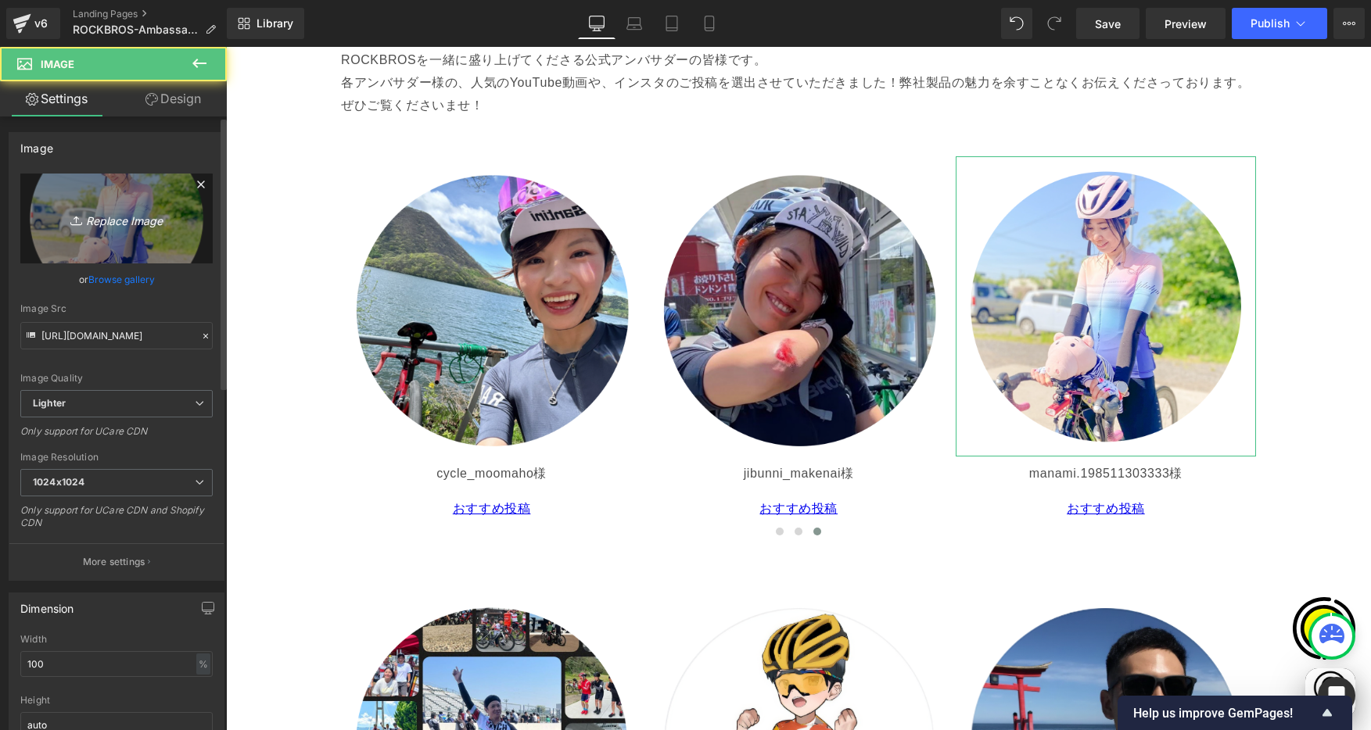
click at [66, 201] on link "Replace Image" at bounding box center [116, 219] width 192 height 90
type input "C:\fakepath\manami.198511303333.png"
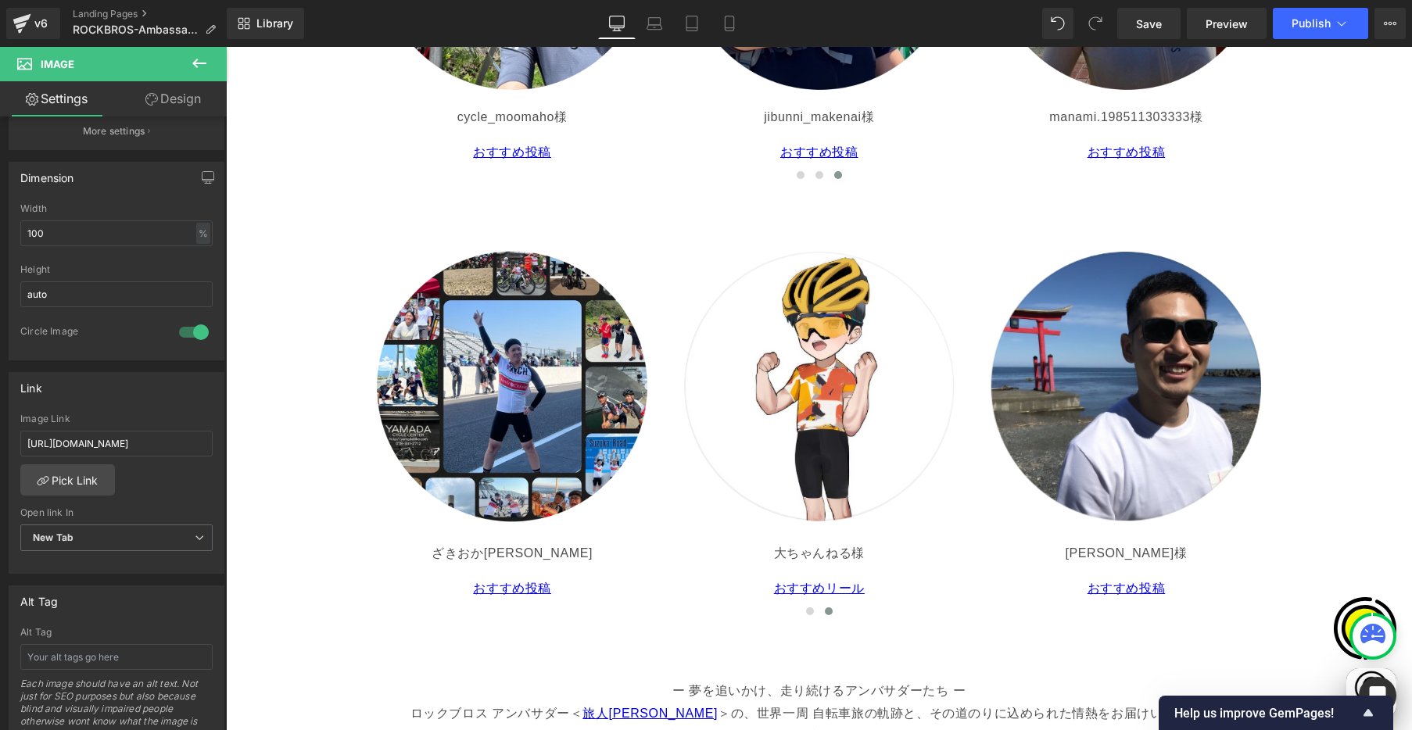
scroll to position [3043, 0]
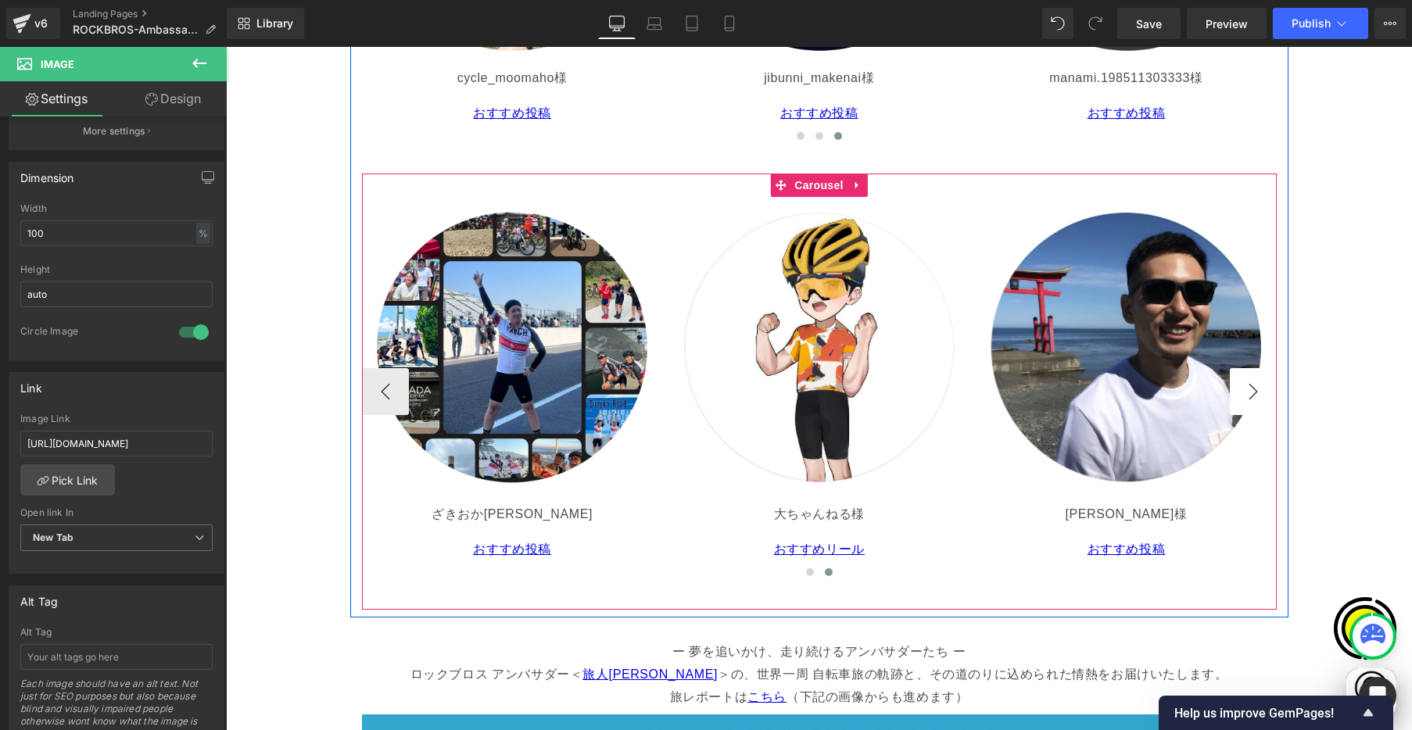
click at [1248, 389] on button "›" at bounding box center [1253, 391] width 47 height 47
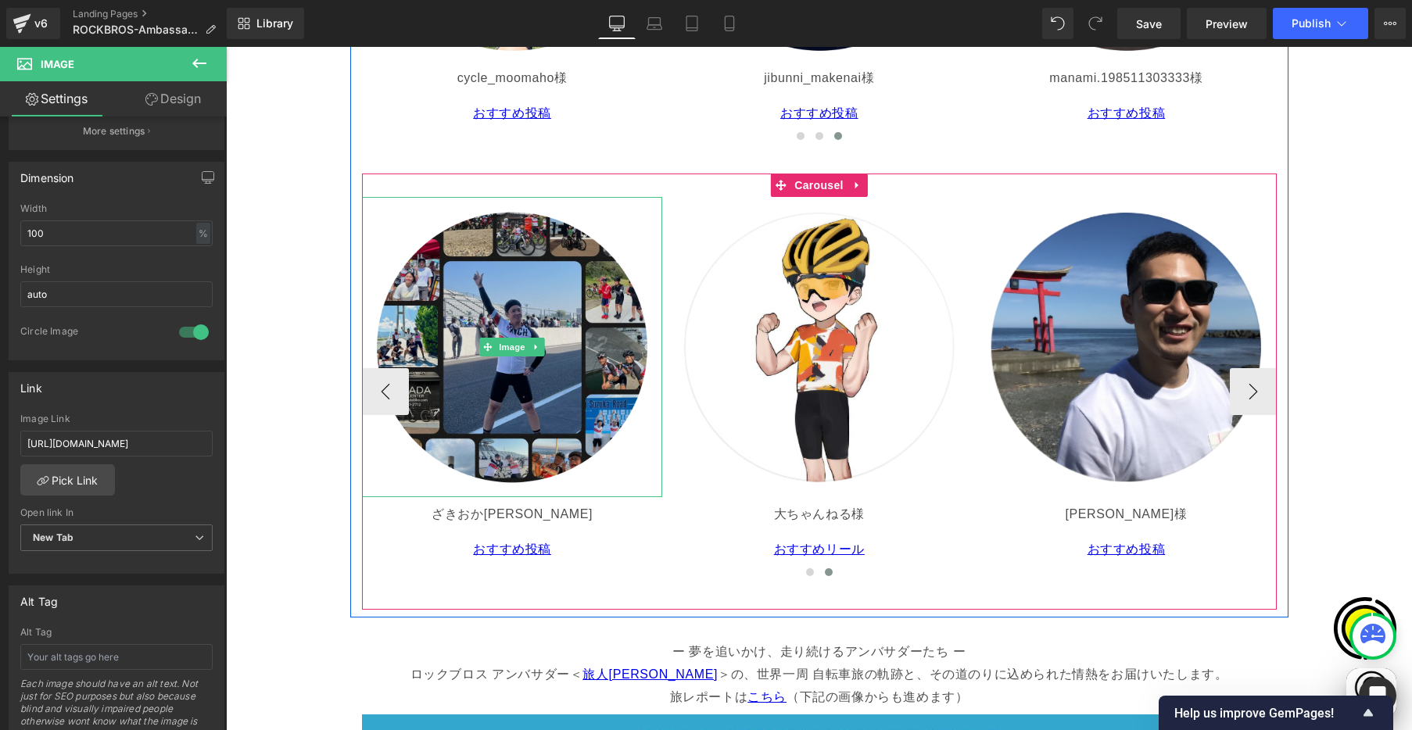
scroll to position [0, 0]
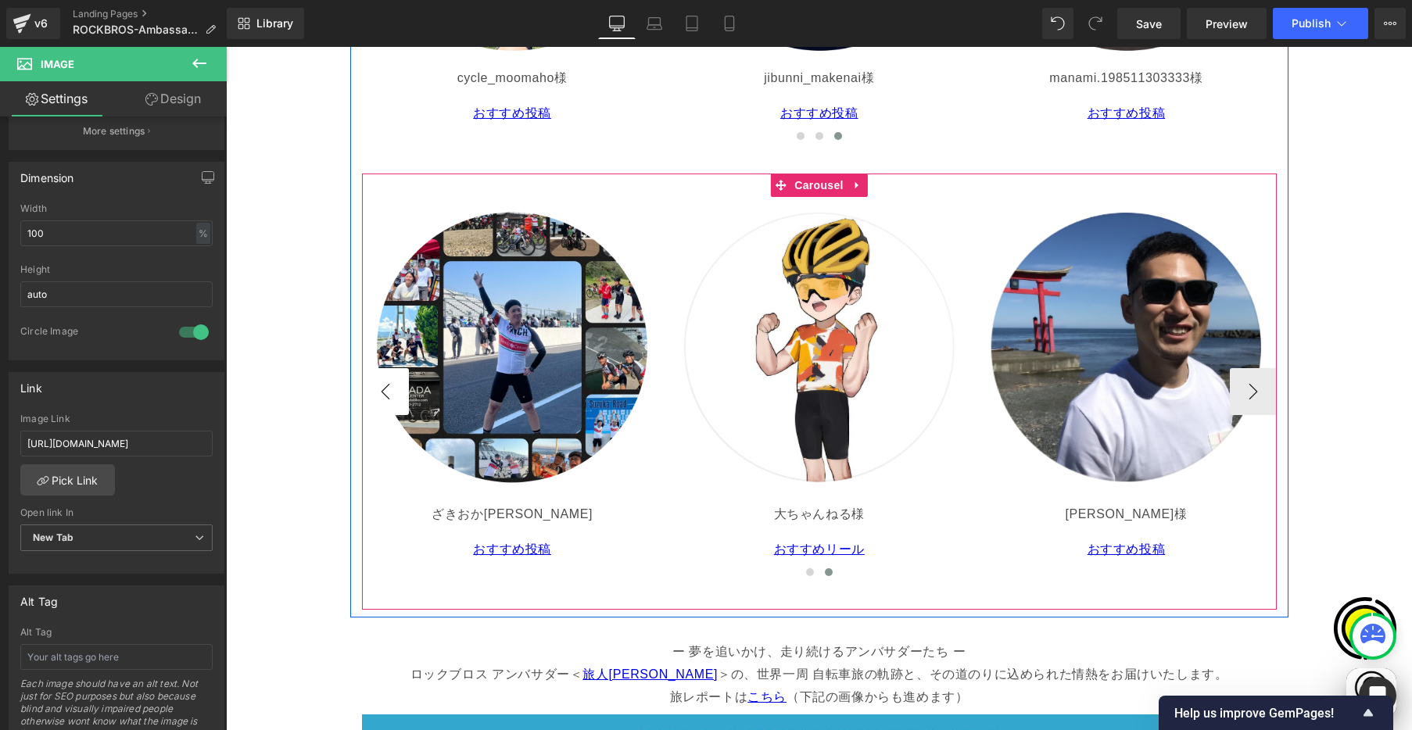
click at [385, 394] on button "‹" at bounding box center [385, 391] width 47 height 47
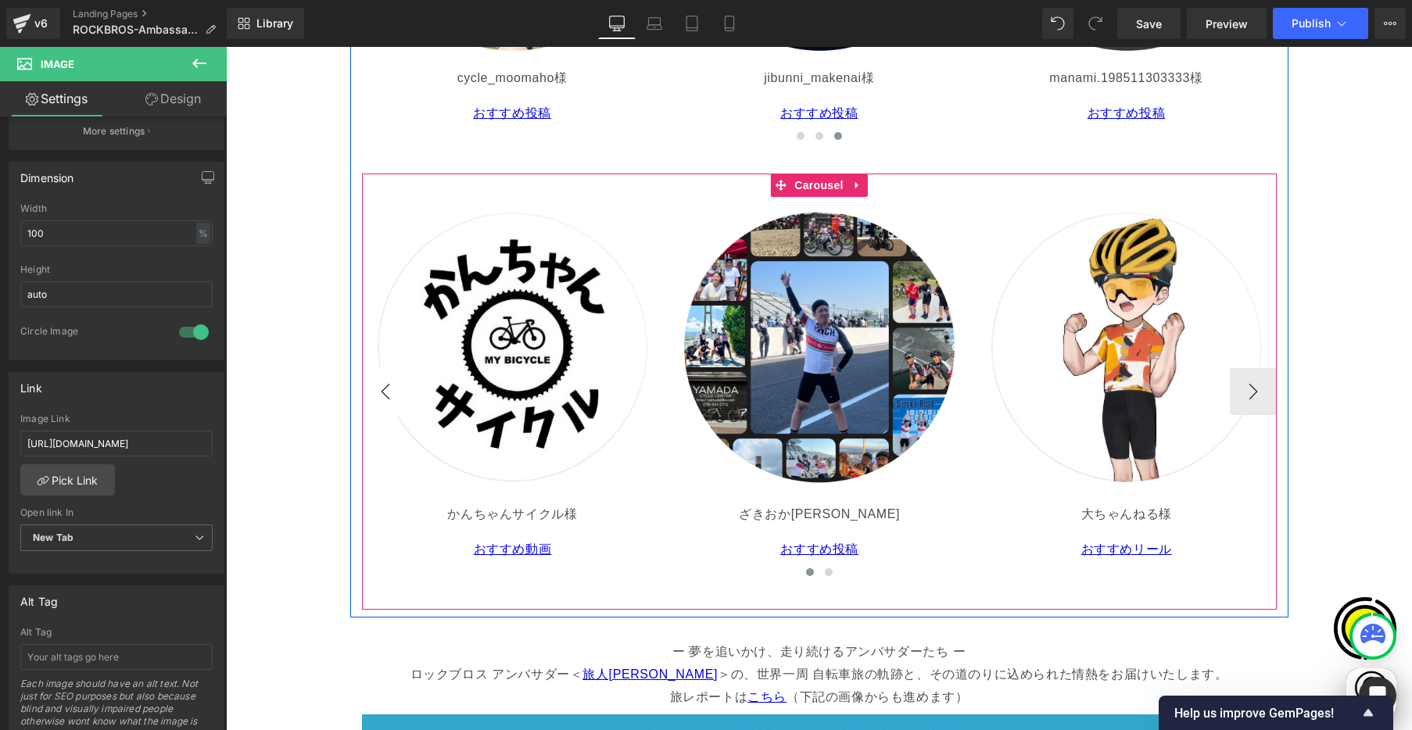
click at [382, 393] on button "‹" at bounding box center [385, 391] width 47 height 47
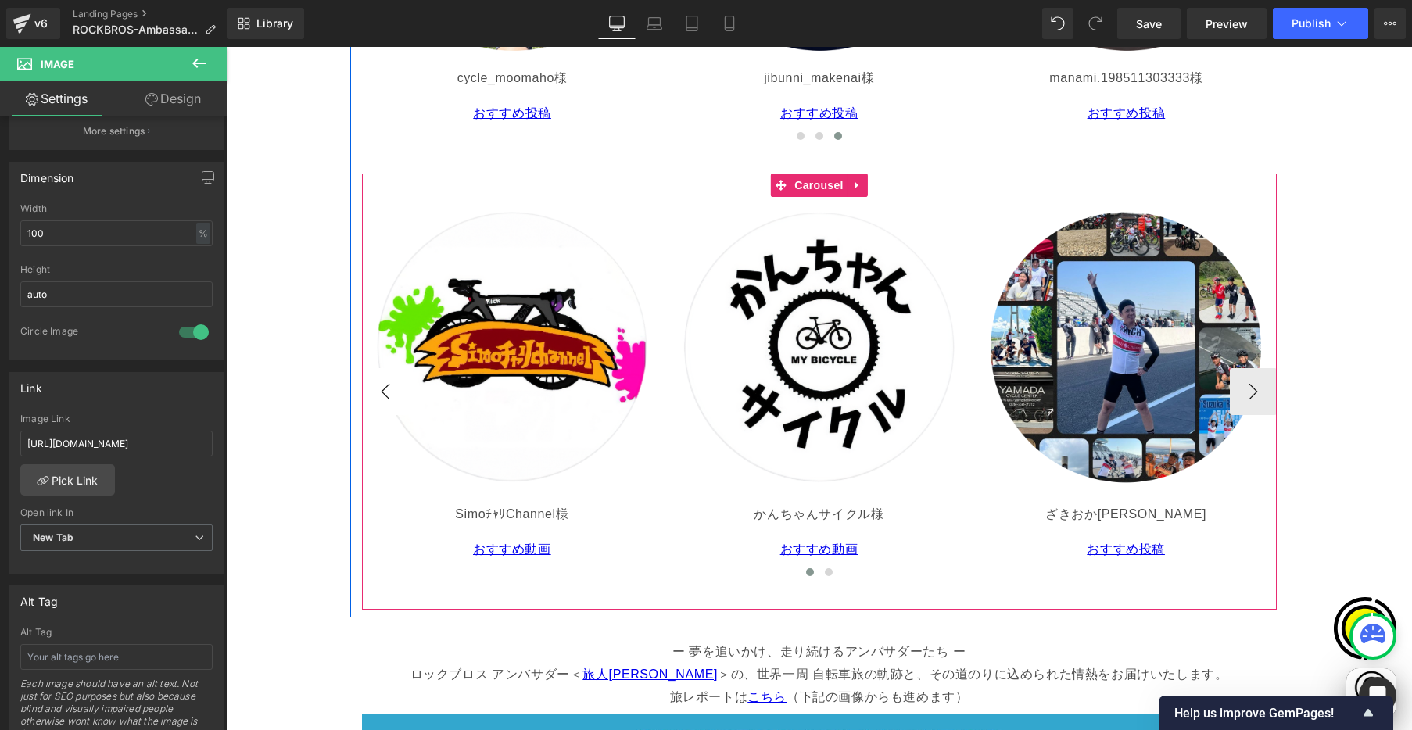
click at [382, 393] on button "‹" at bounding box center [385, 391] width 47 height 47
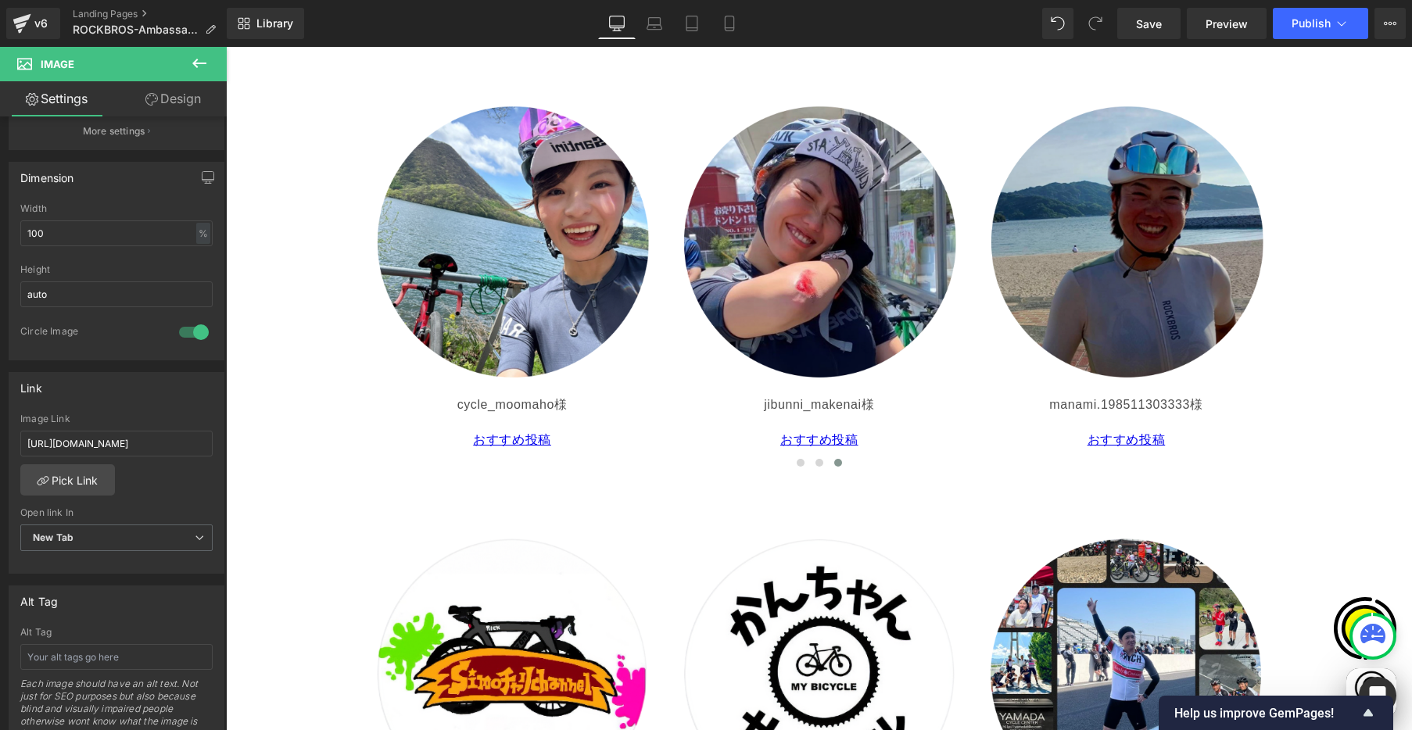
scroll to position [2713, 0]
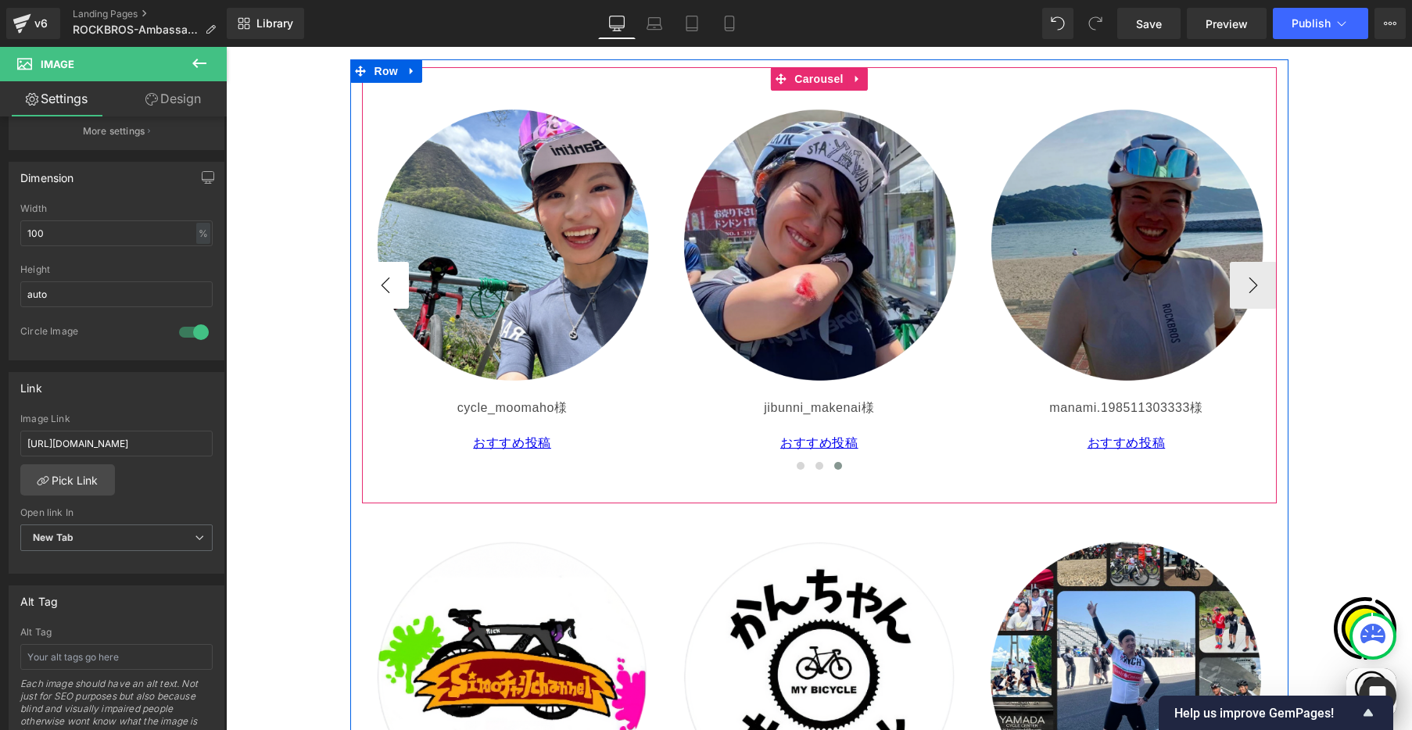
click at [382, 288] on button "‹" at bounding box center [385, 285] width 47 height 47
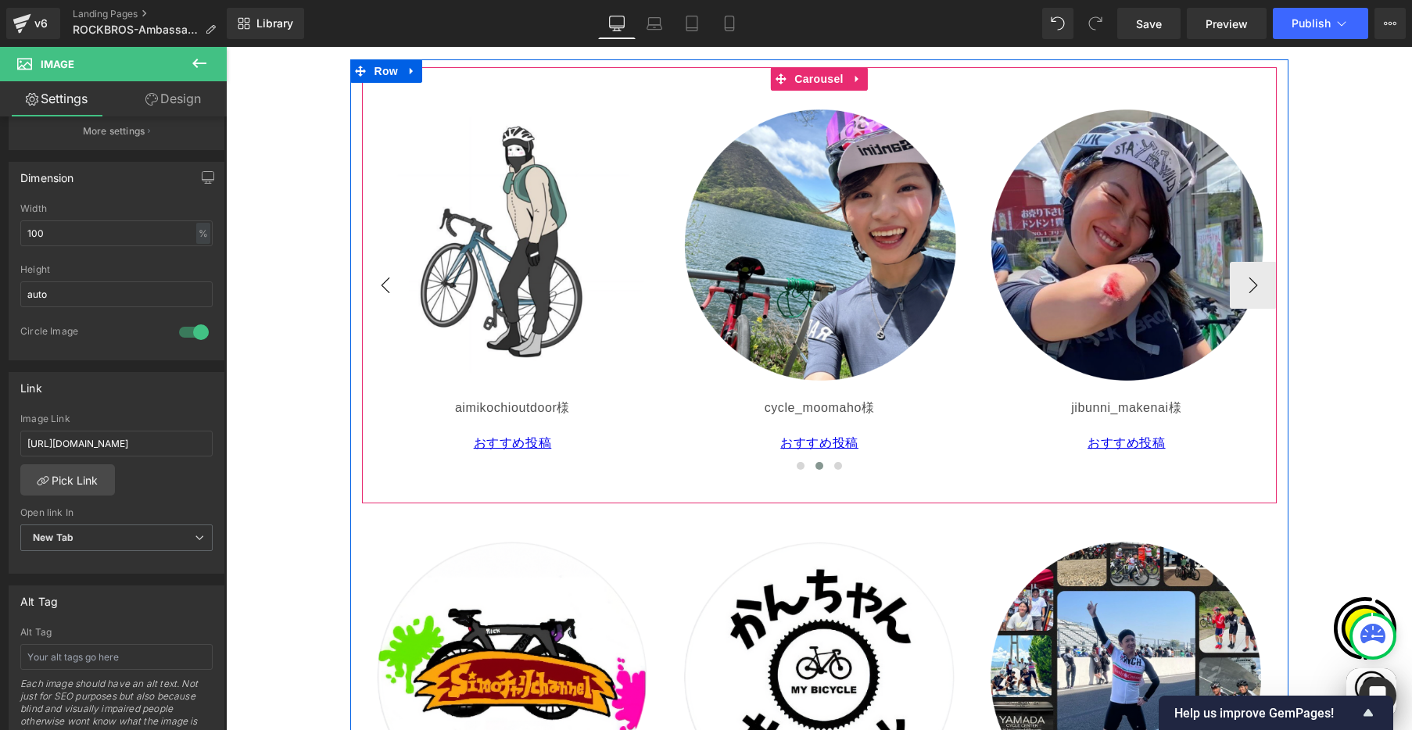
click at [376, 284] on button "‹" at bounding box center [385, 285] width 47 height 47
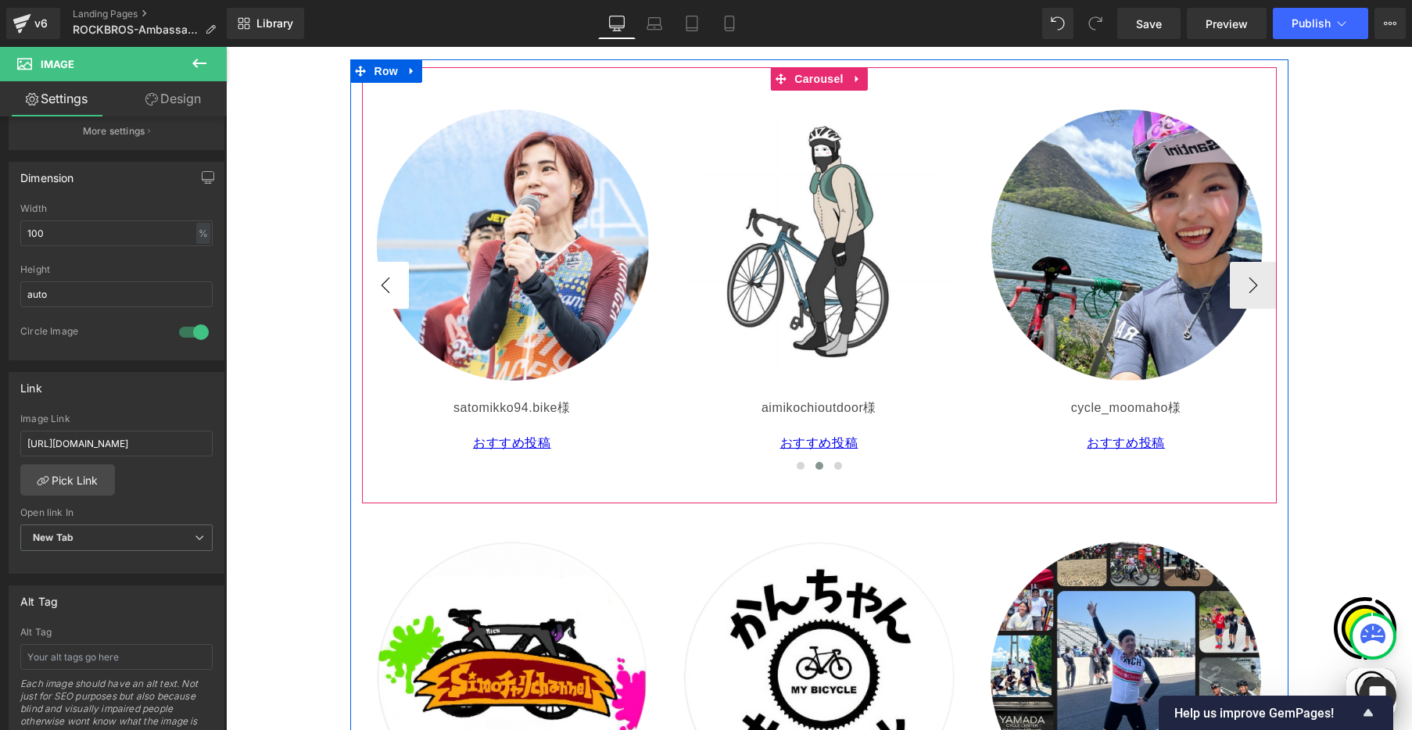
click at [376, 284] on button "‹" at bounding box center [385, 285] width 47 height 47
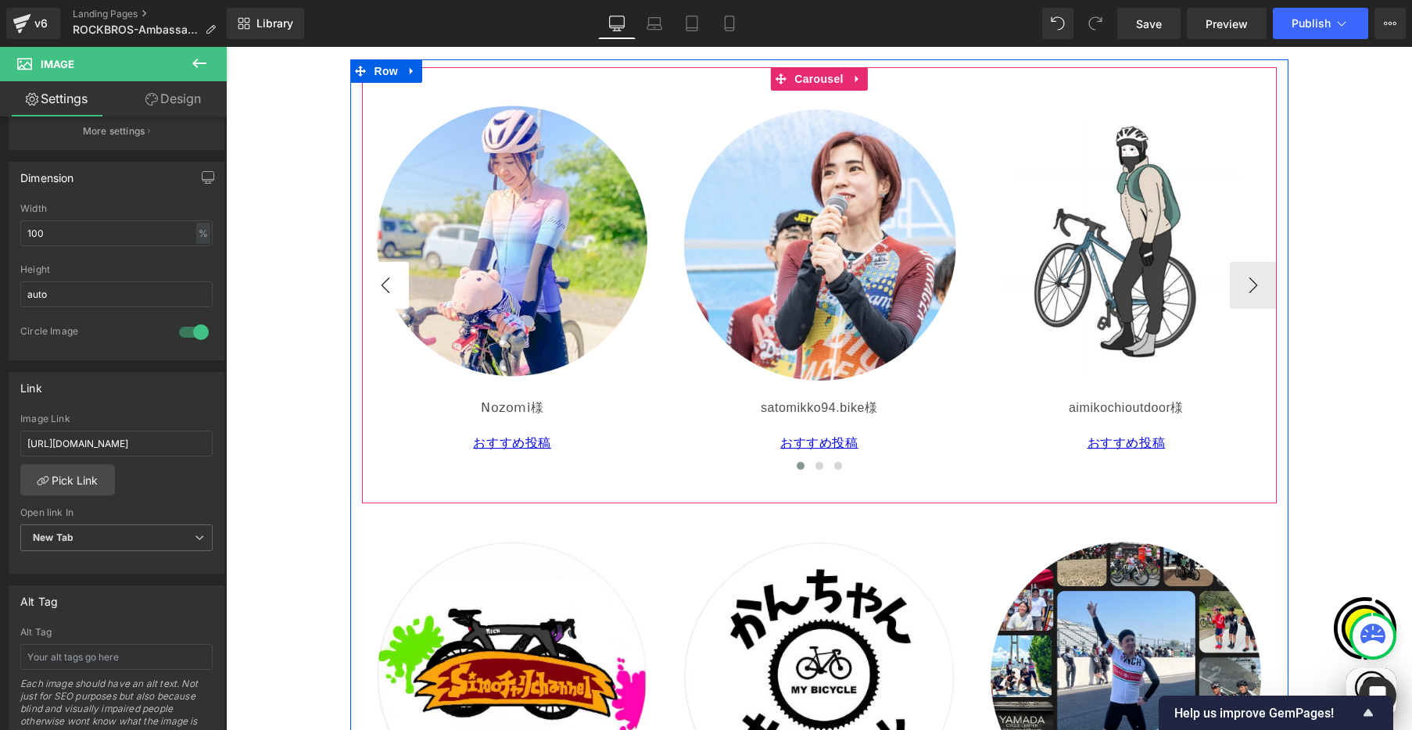
click at [376, 284] on button "‹" at bounding box center [385, 285] width 47 height 47
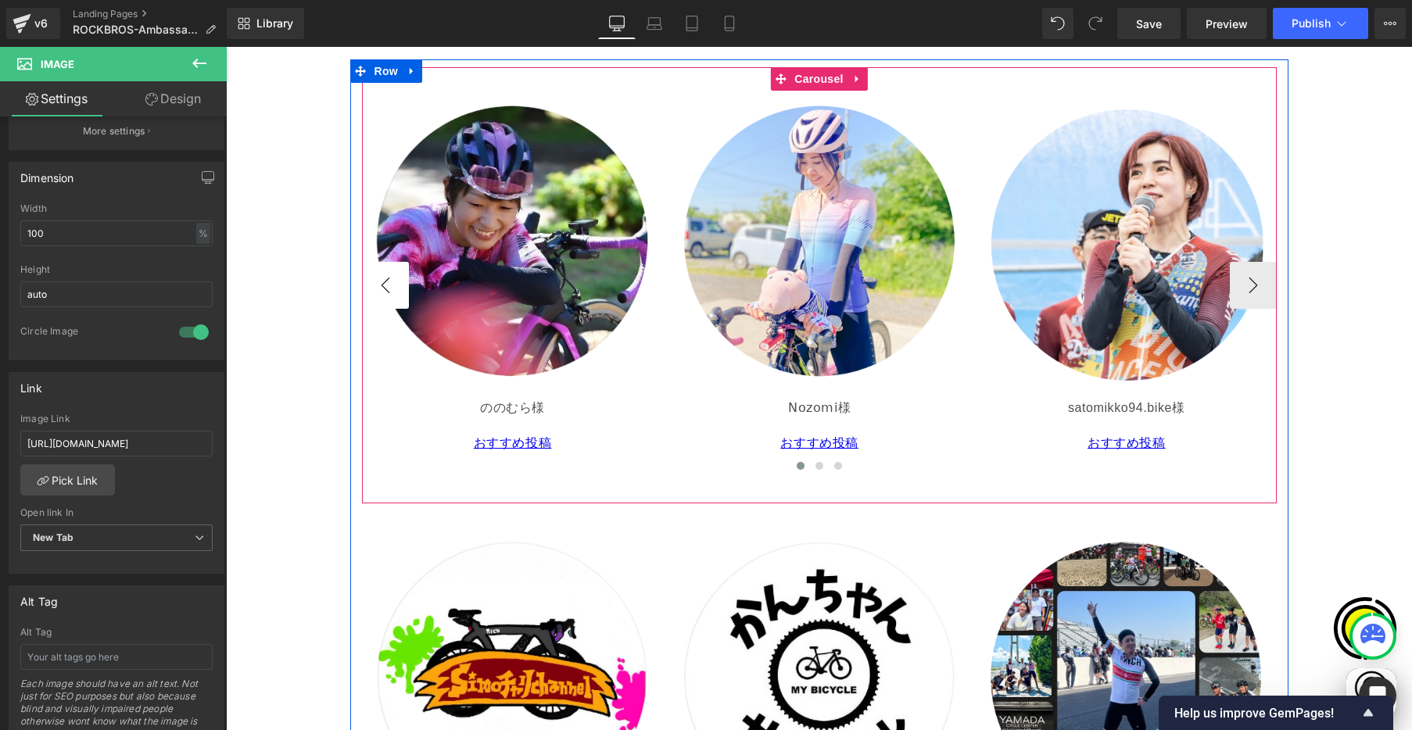
scroll to position [0, 610]
click at [376, 284] on button "‹" at bounding box center [385, 285] width 47 height 47
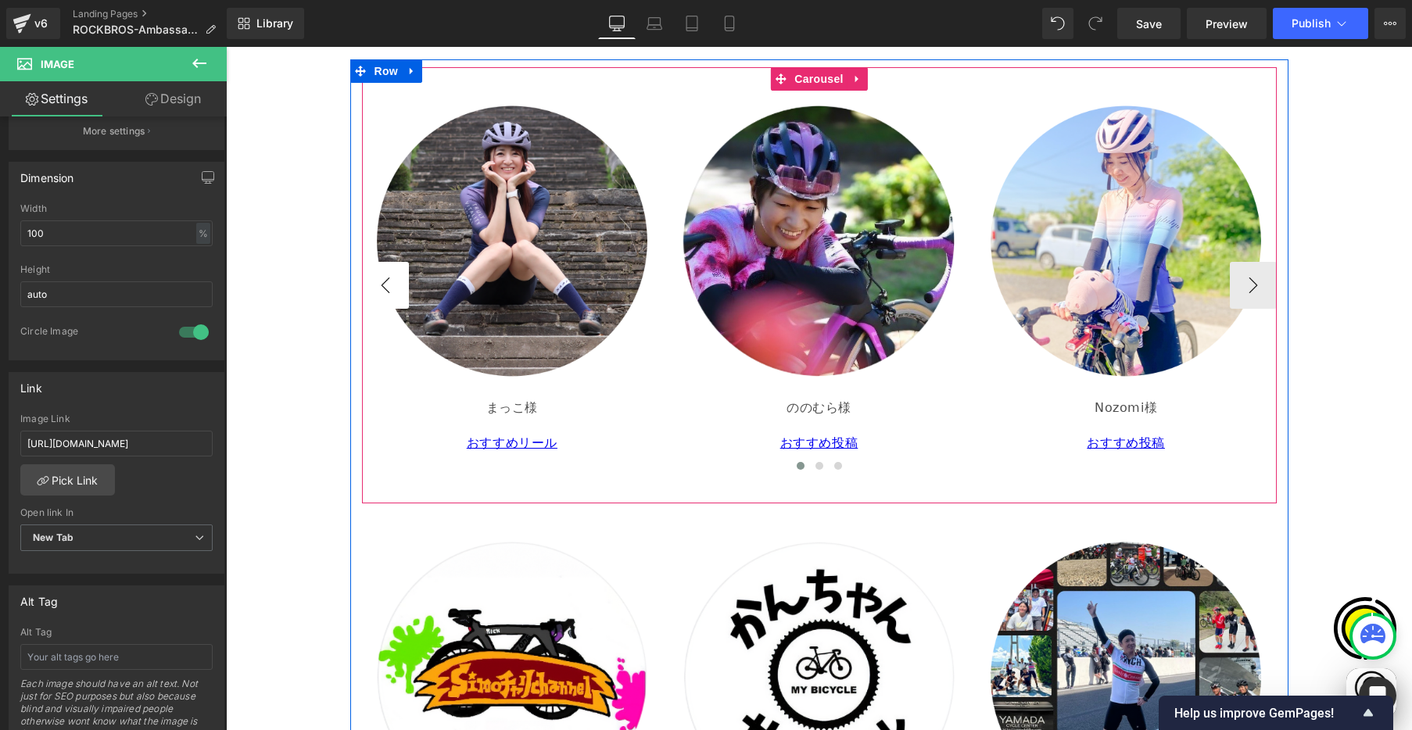
click at [376, 284] on button "‹" at bounding box center [385, 285] width 47 height 47
click at [1254, 287] on button "›" at bounding box center [1253, 285] width 47 height 47
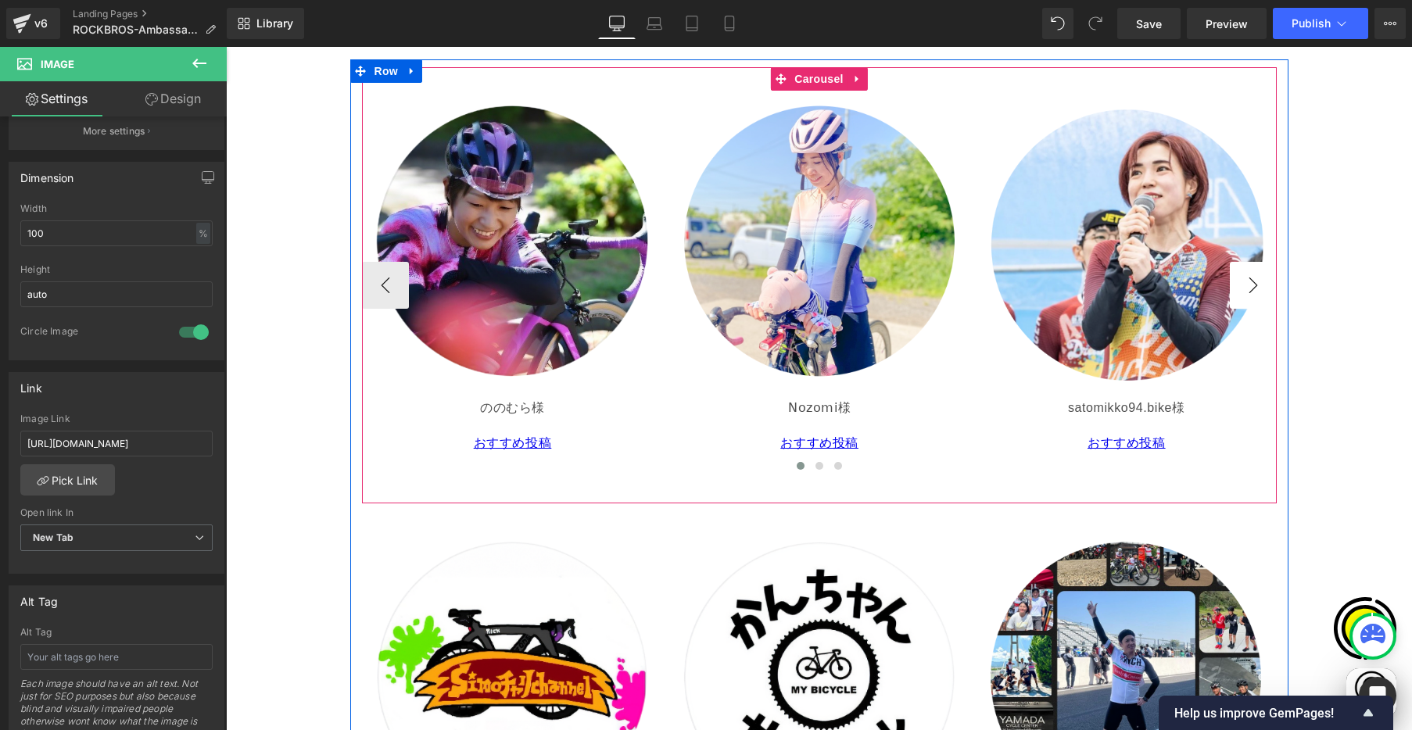
click at [1254, 287] on button "›" at bounding box center [1253, 285] width 47 height 47
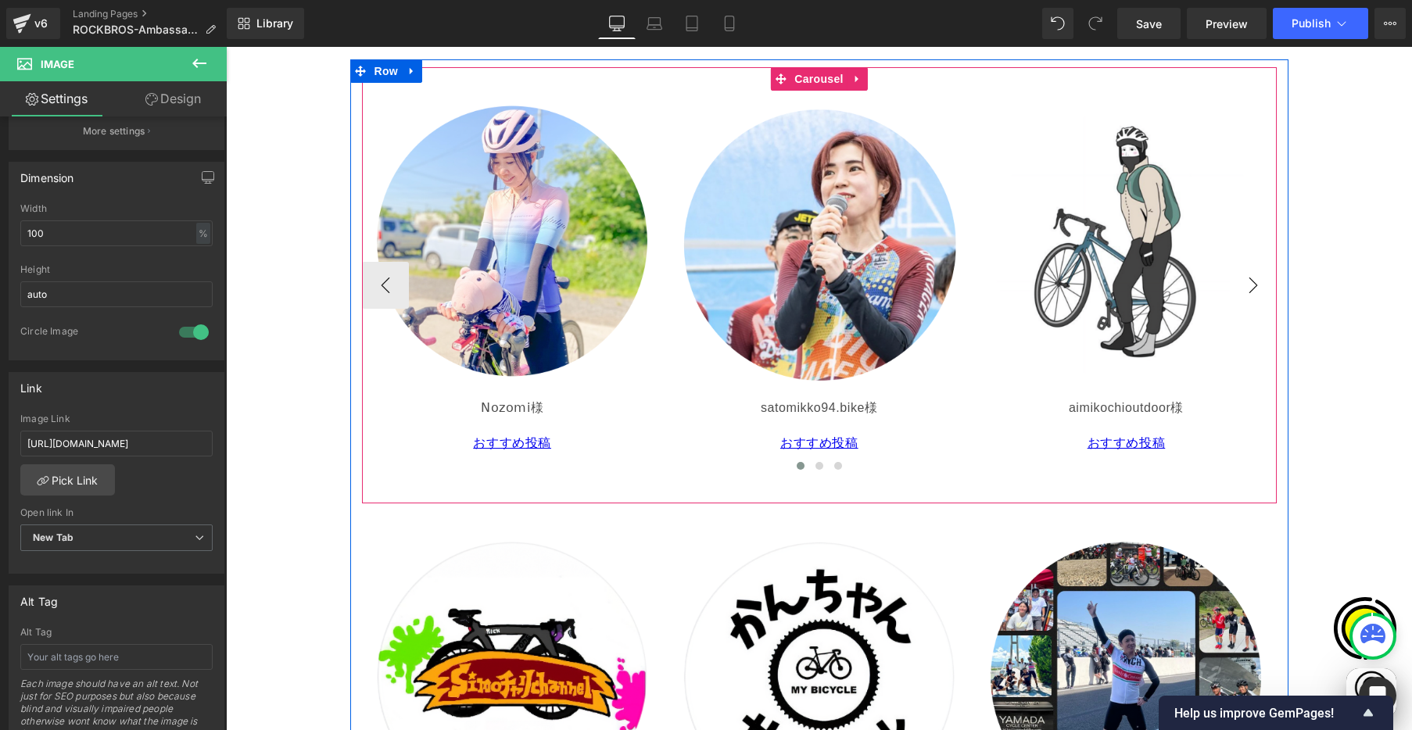
click at [1254, 287] on button "›" at bounding box center [1253, 285] width 47 height 47
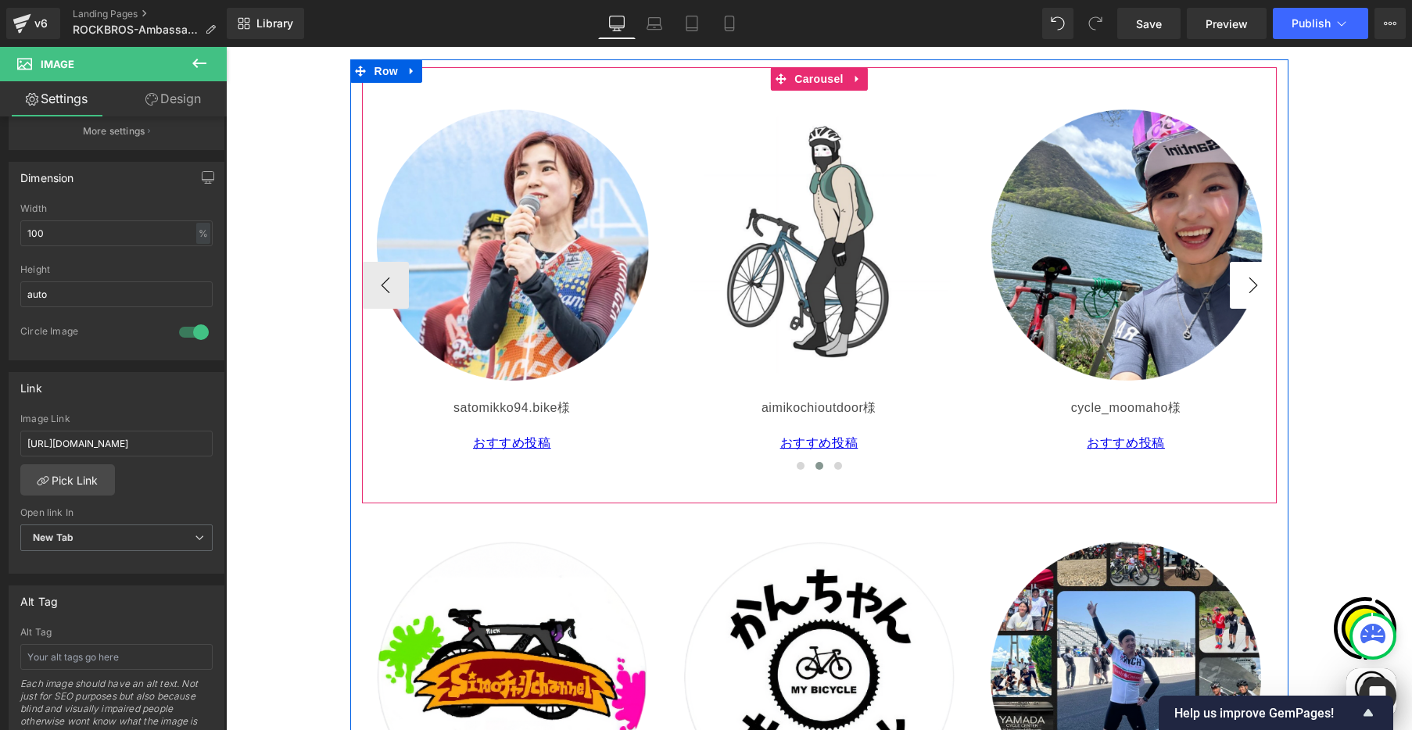
scroll to position [0, 915]
click at [1254, 287] on button "›" at bounding box center [1253, 285] width 47 height 47
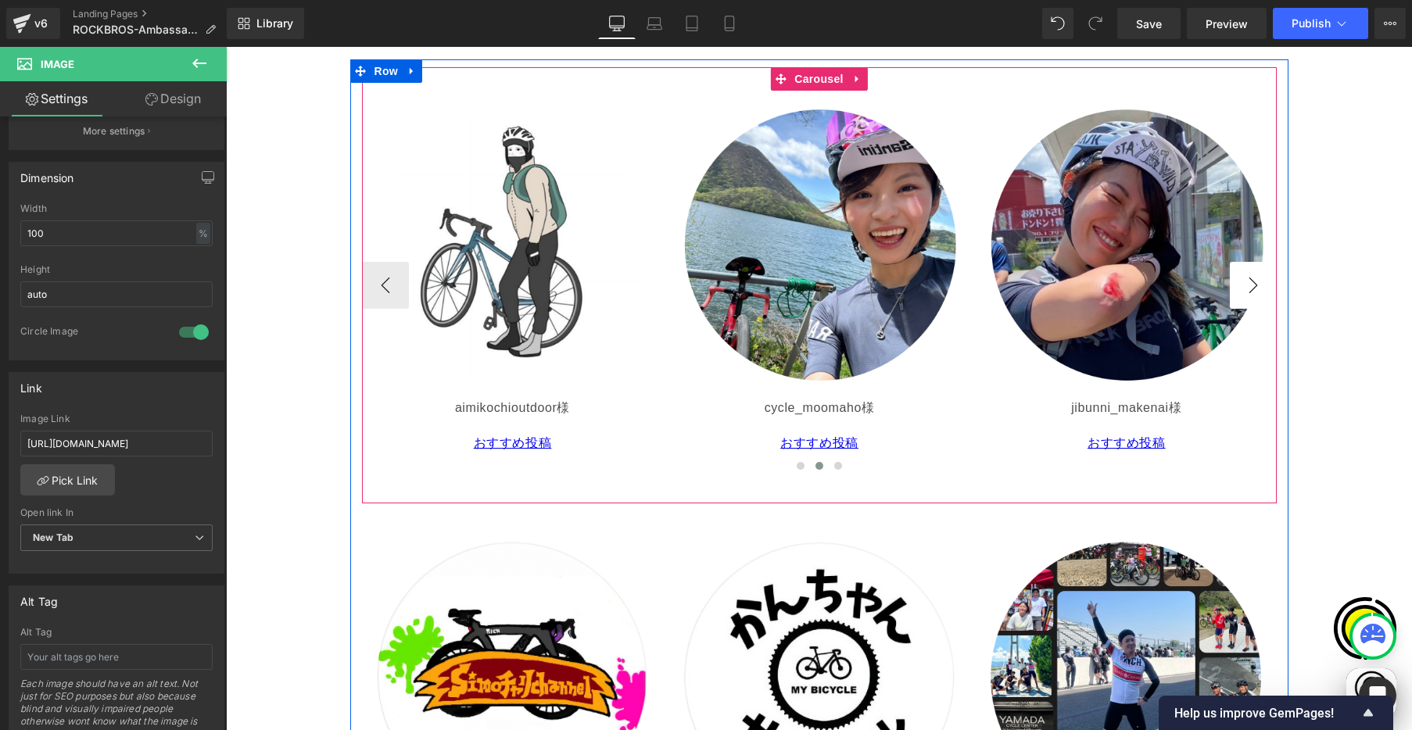
click at [1254, 287] on button "›" at bounding box center [1253, 285] width 47 height 47
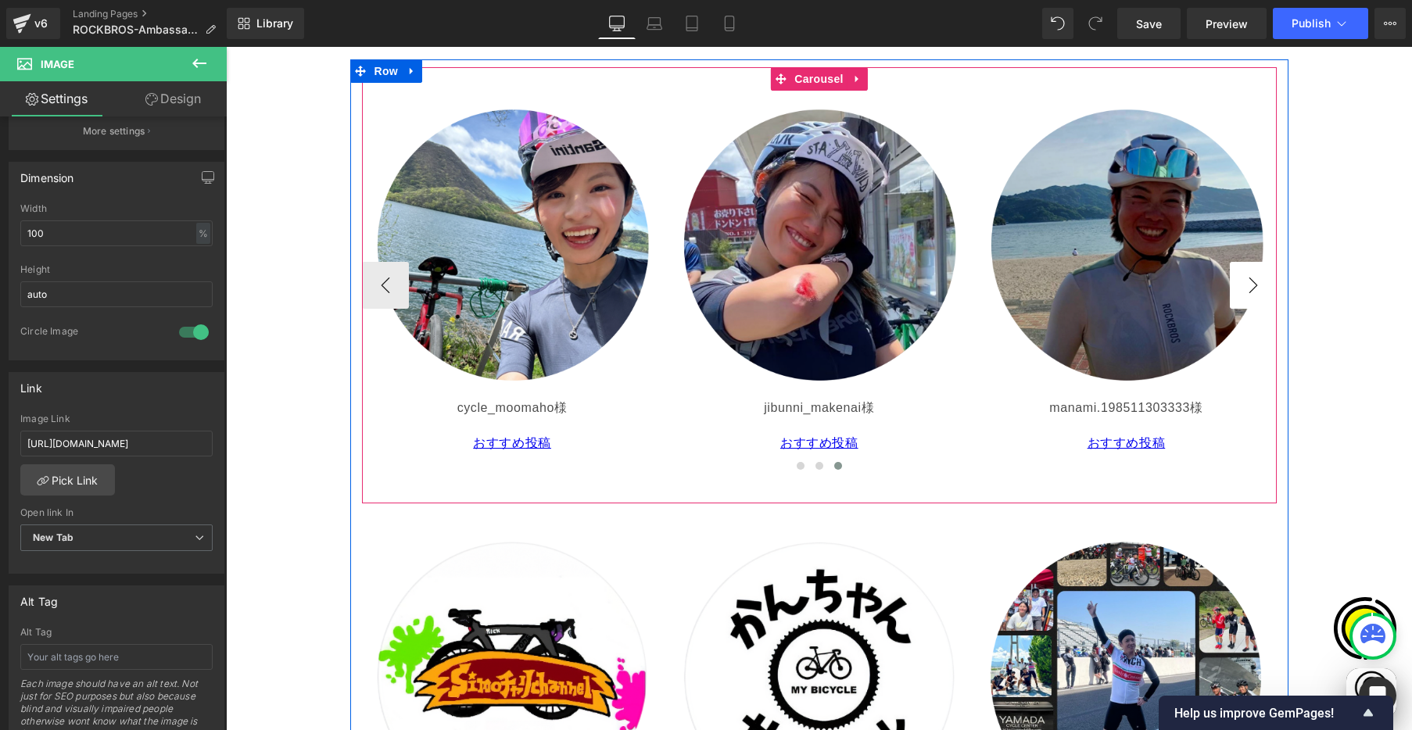
click at [1254, 287] on button "›" at bounding box center [1253, 285] width 47 height 47
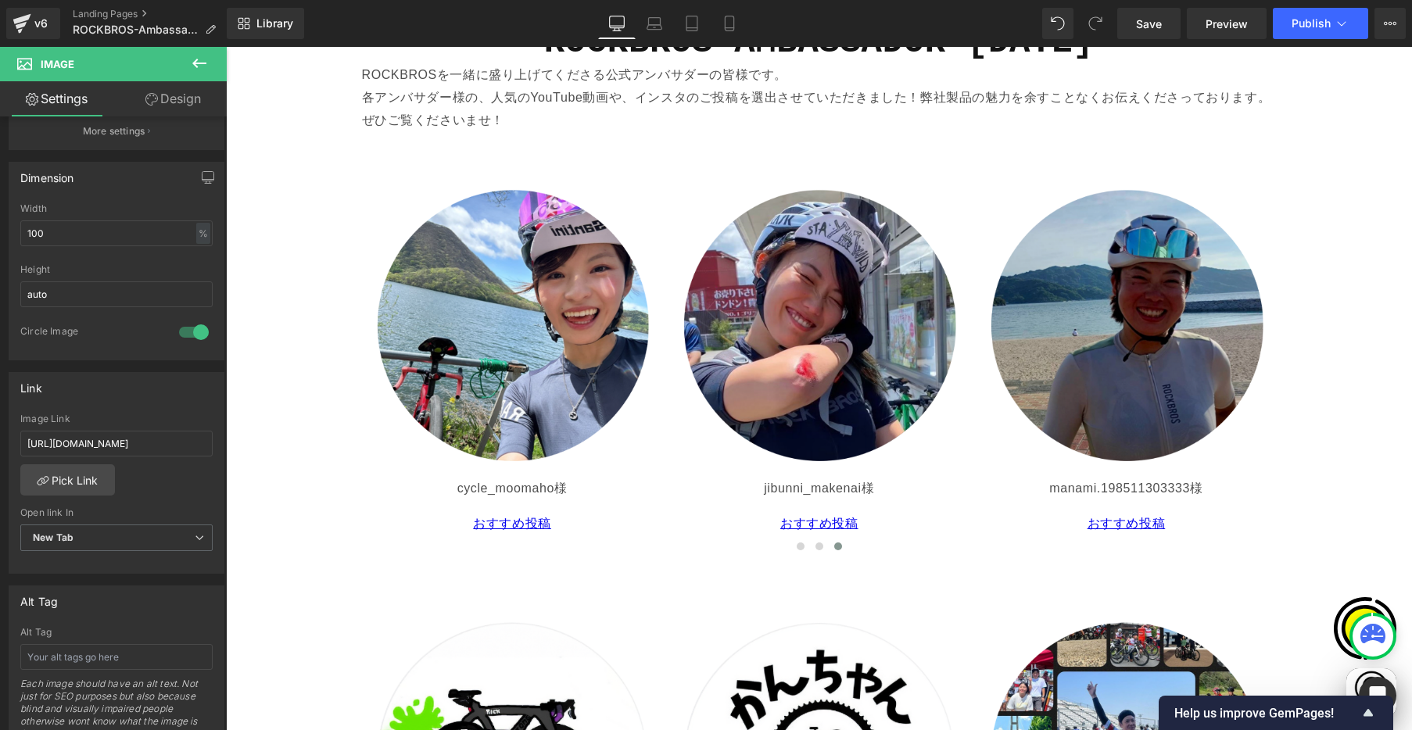
scroll to position [2052, 0]
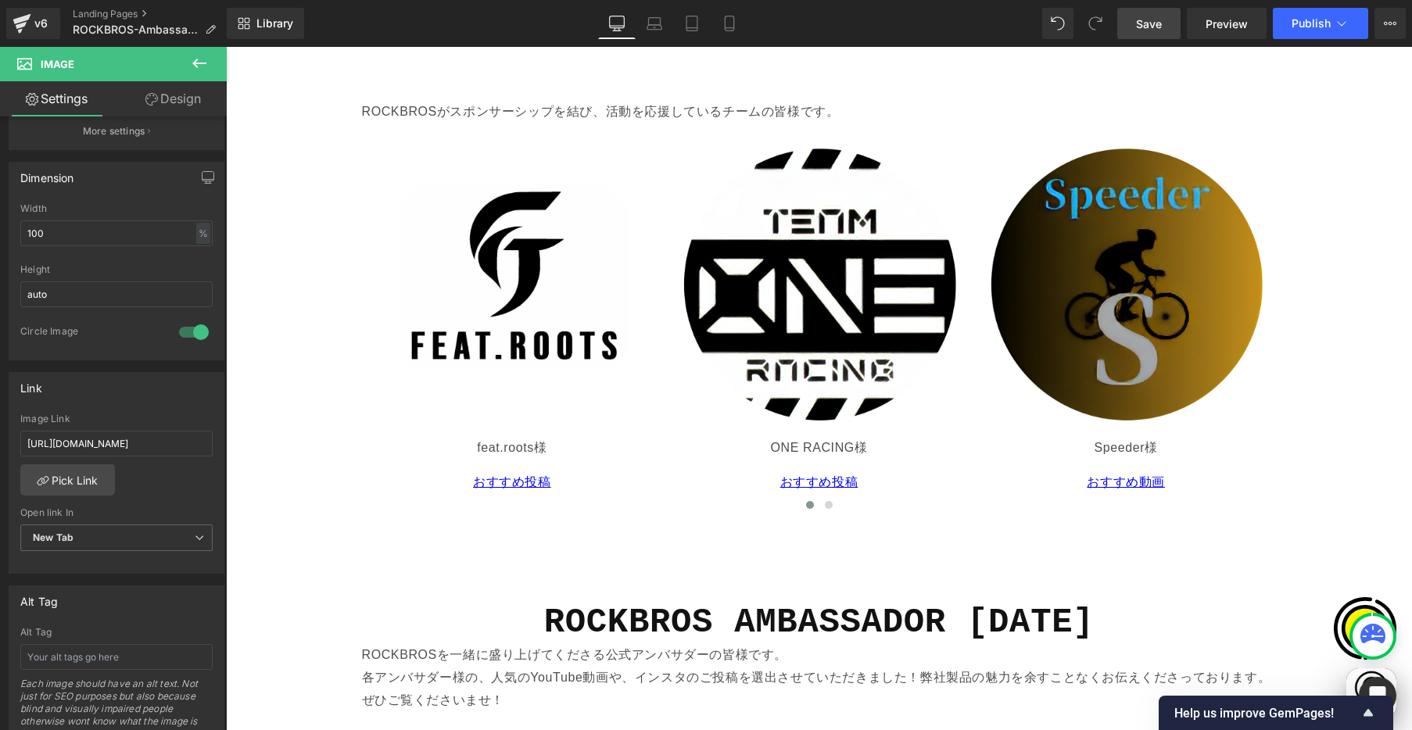
click at [1143, 32] on link "Save" at bounding box center [1149, 23] width 63 height 31
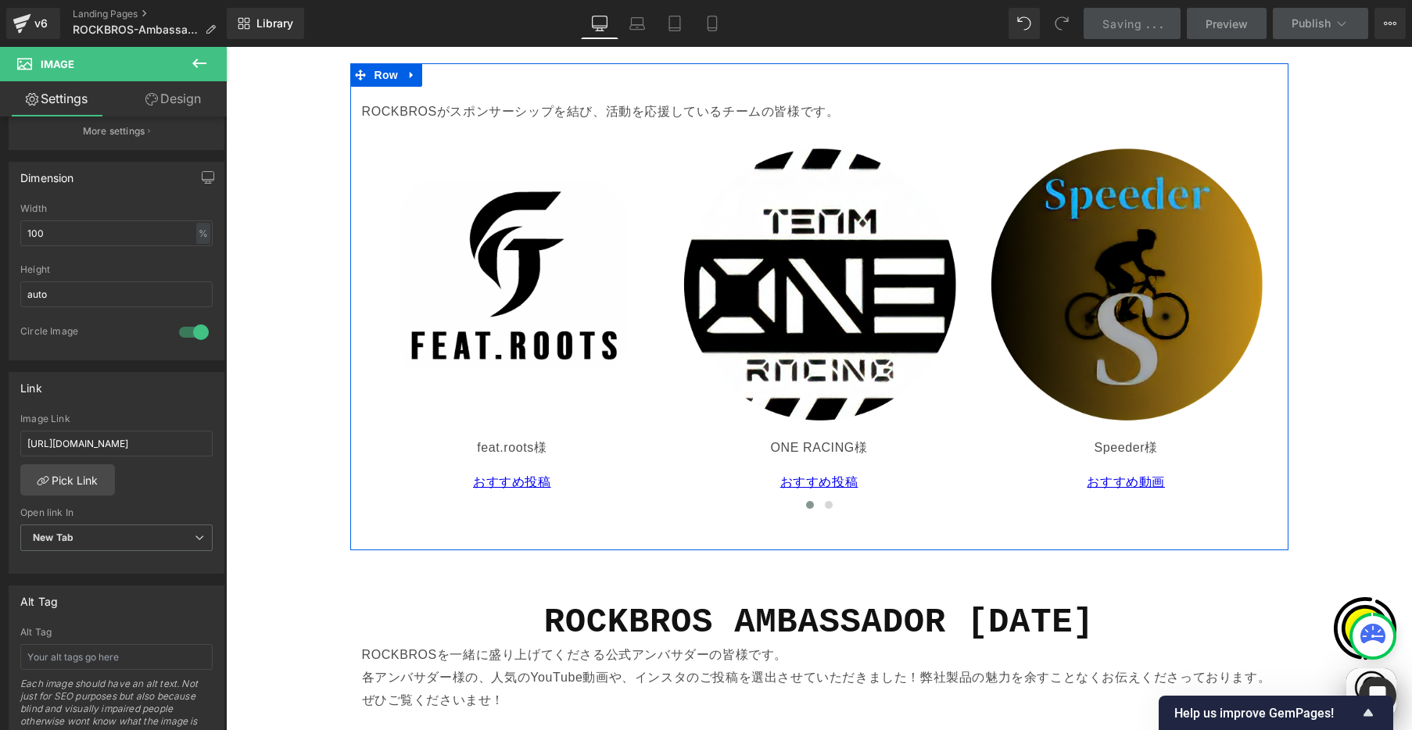
scroll to position [0, 305]
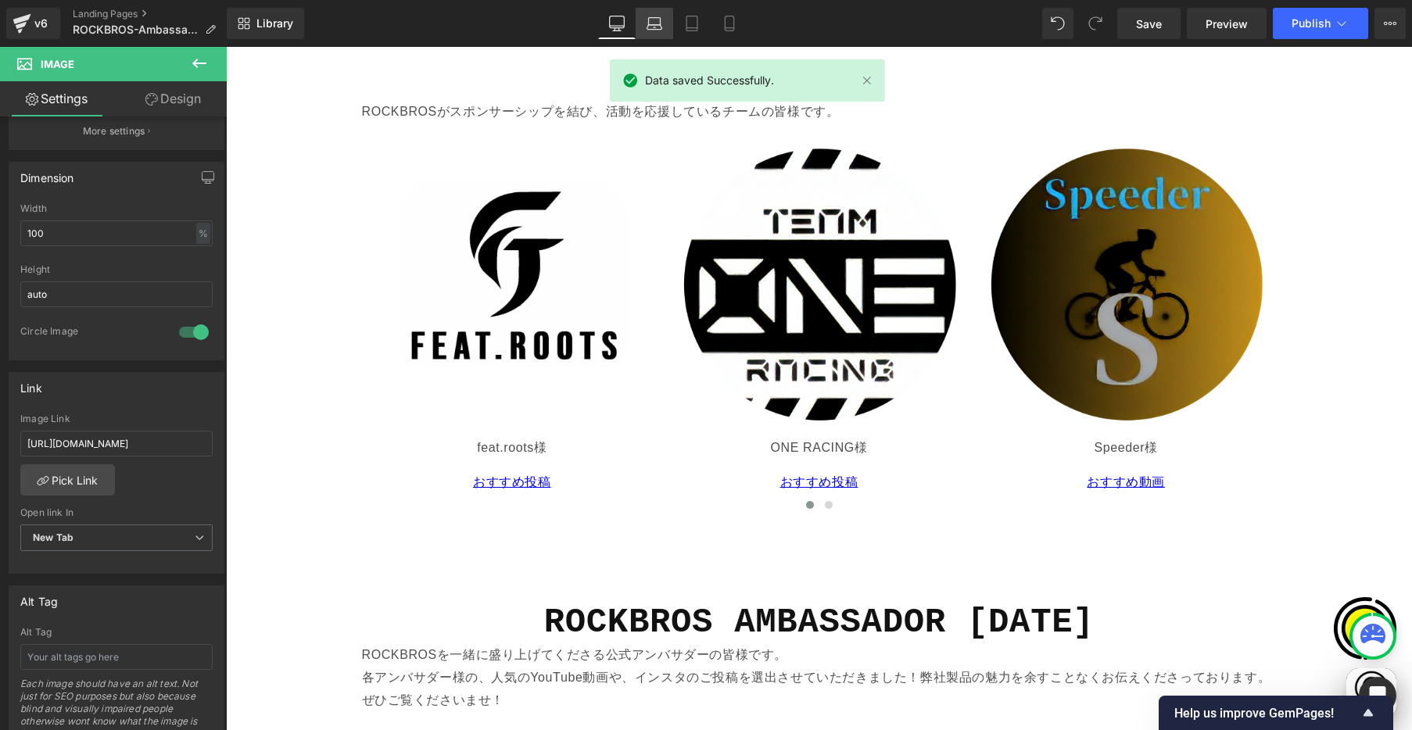
click at [655, 33] on link "Laptop" at bounding box center [655, 23] width 38 height 31
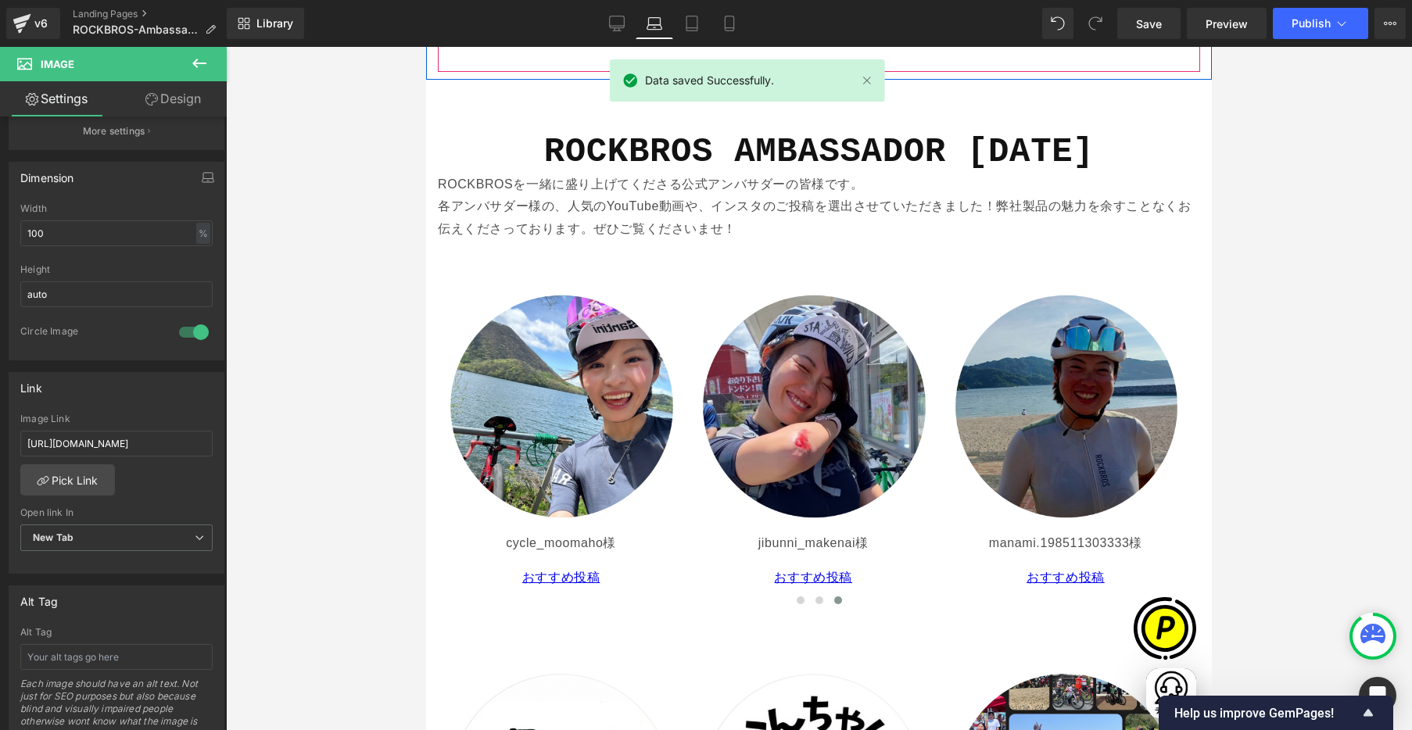
scroll to position [0, 479]
click at [705, 22] on link "Tablet" at bounding box center [692, 23] width 38 height 31
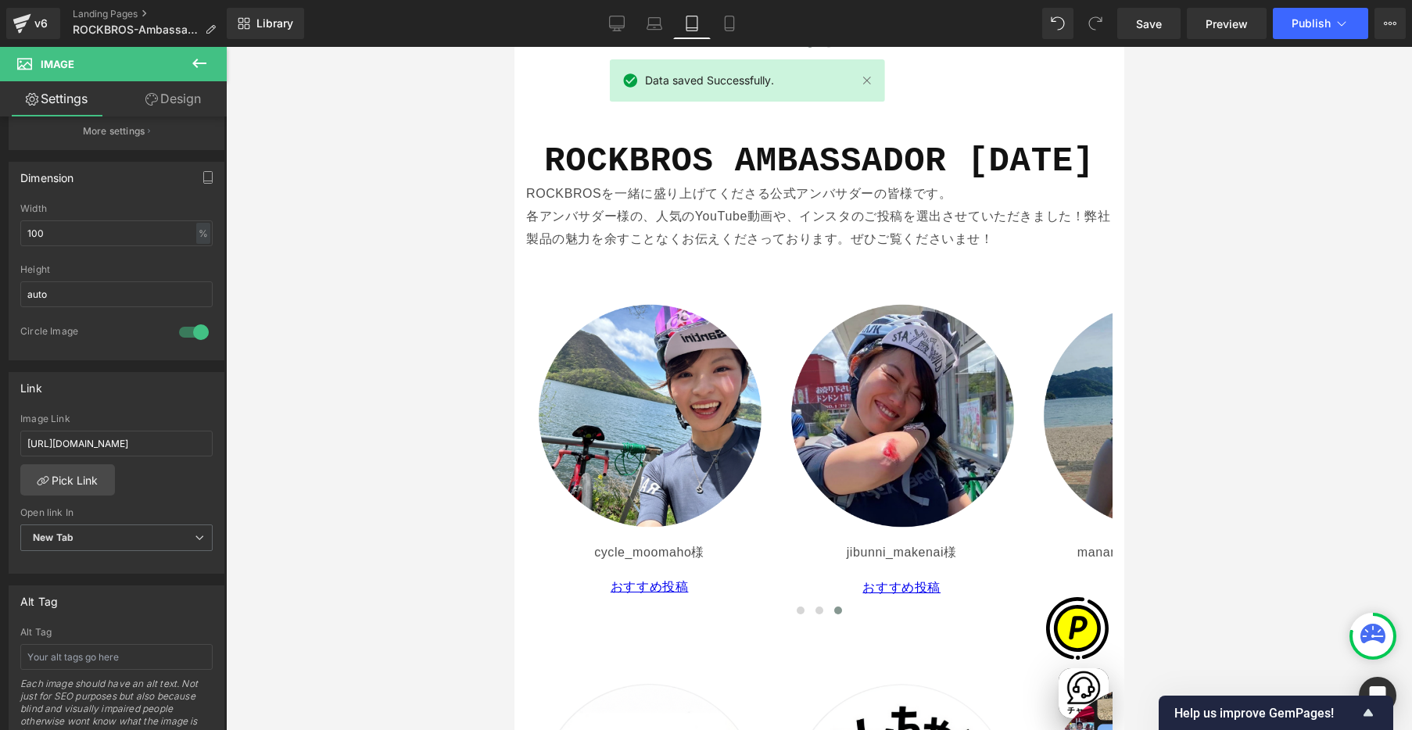
scroll to position [2950, 0]
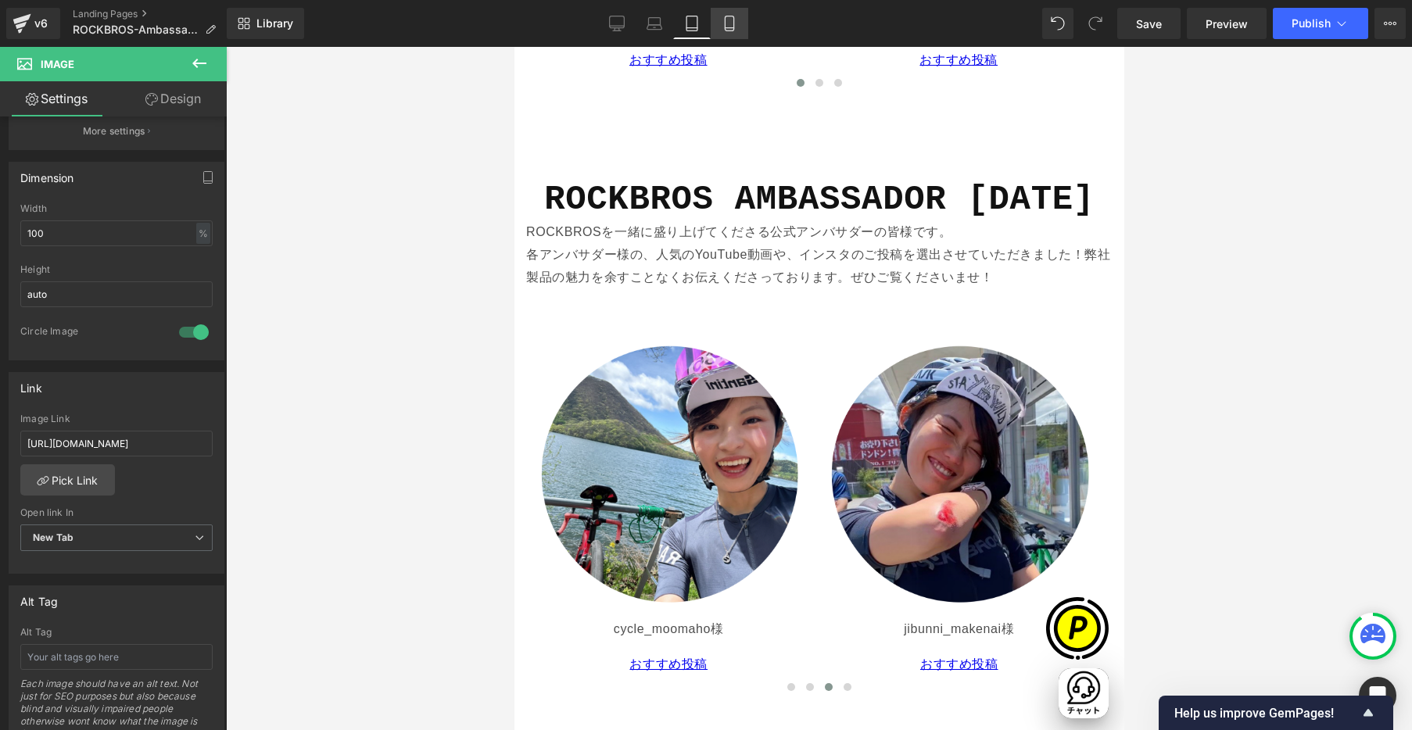
click at [734, 29] on icon at bounding box center [729, 23] width 9 height 15
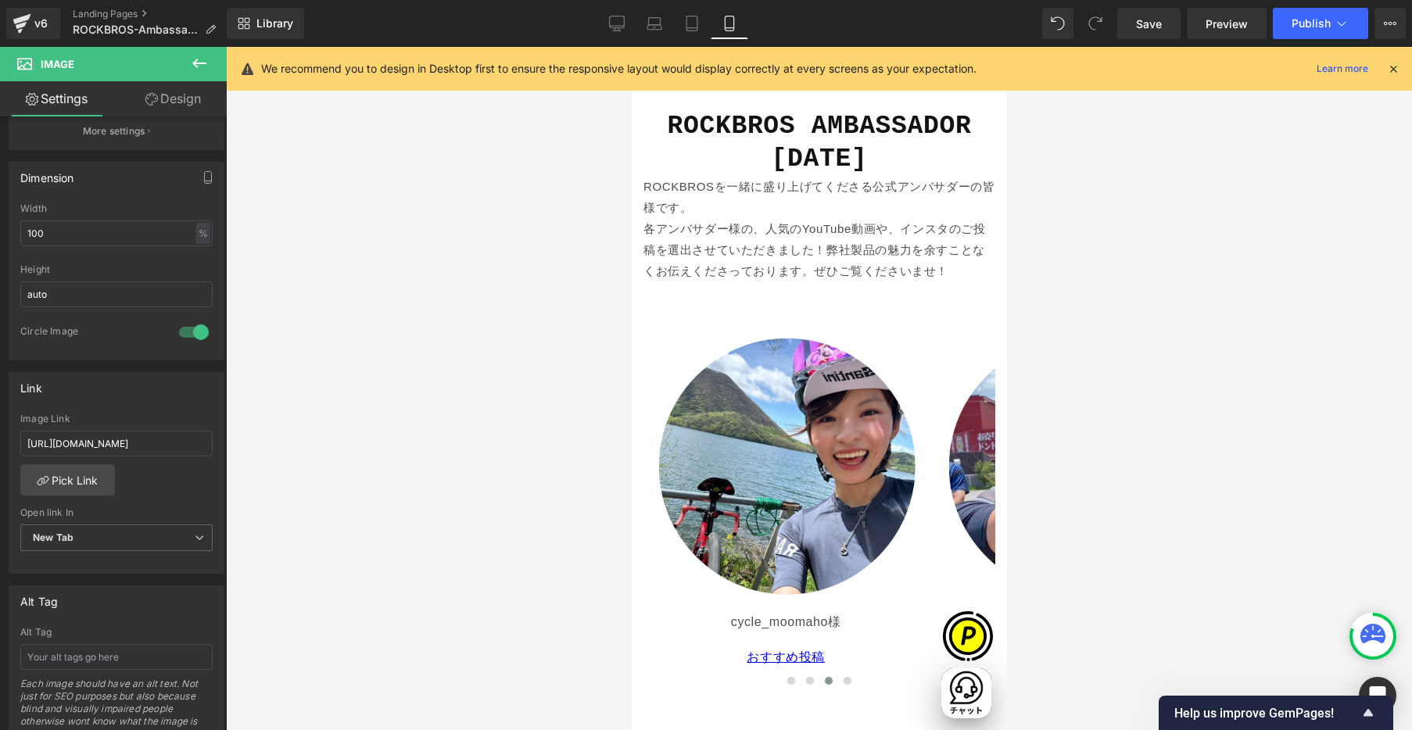
scroll to position [2614, 0]
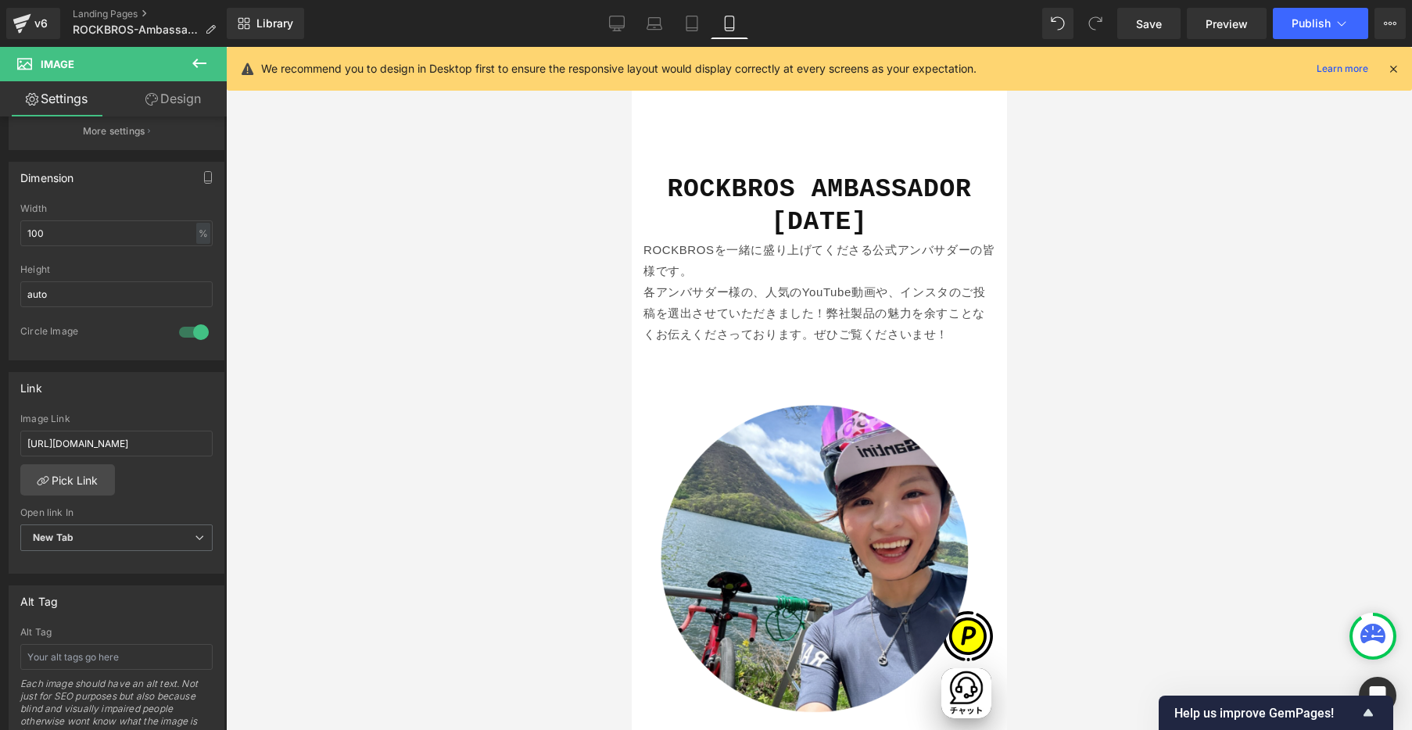
click at [1366, 71] on icon at bounding box center [1394, 69] width 14 height 14
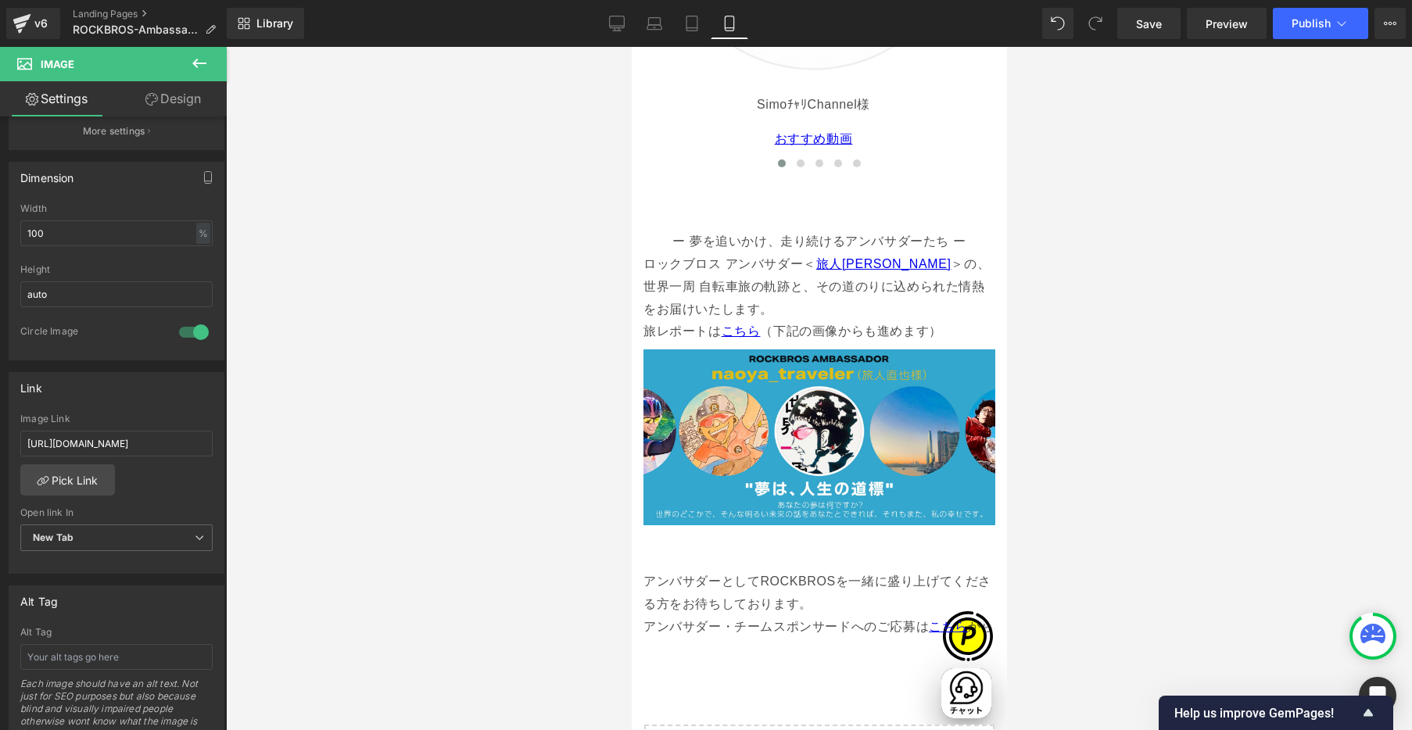
scroll to position [0, 0]
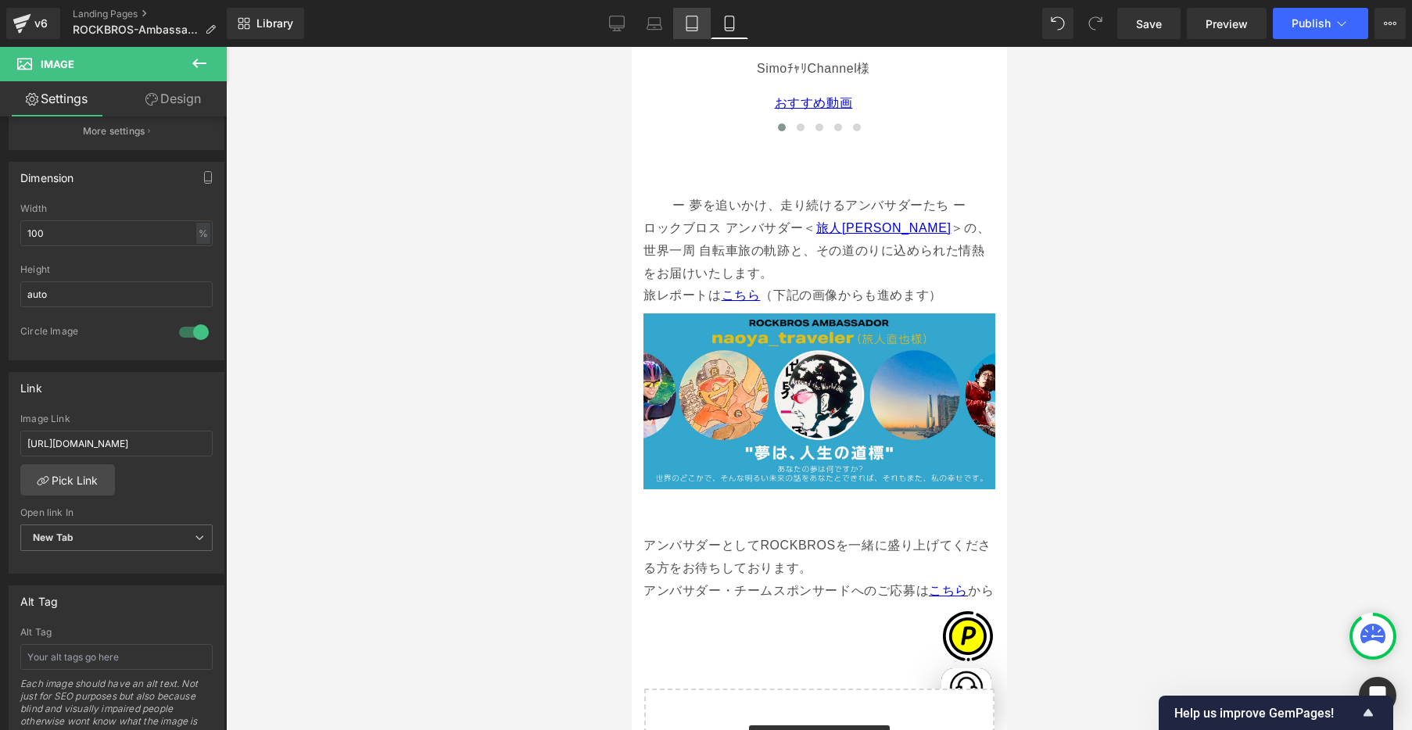
click at [701, 26] on link "Tablet" at bounding box center [692, 23] width 38 height 31
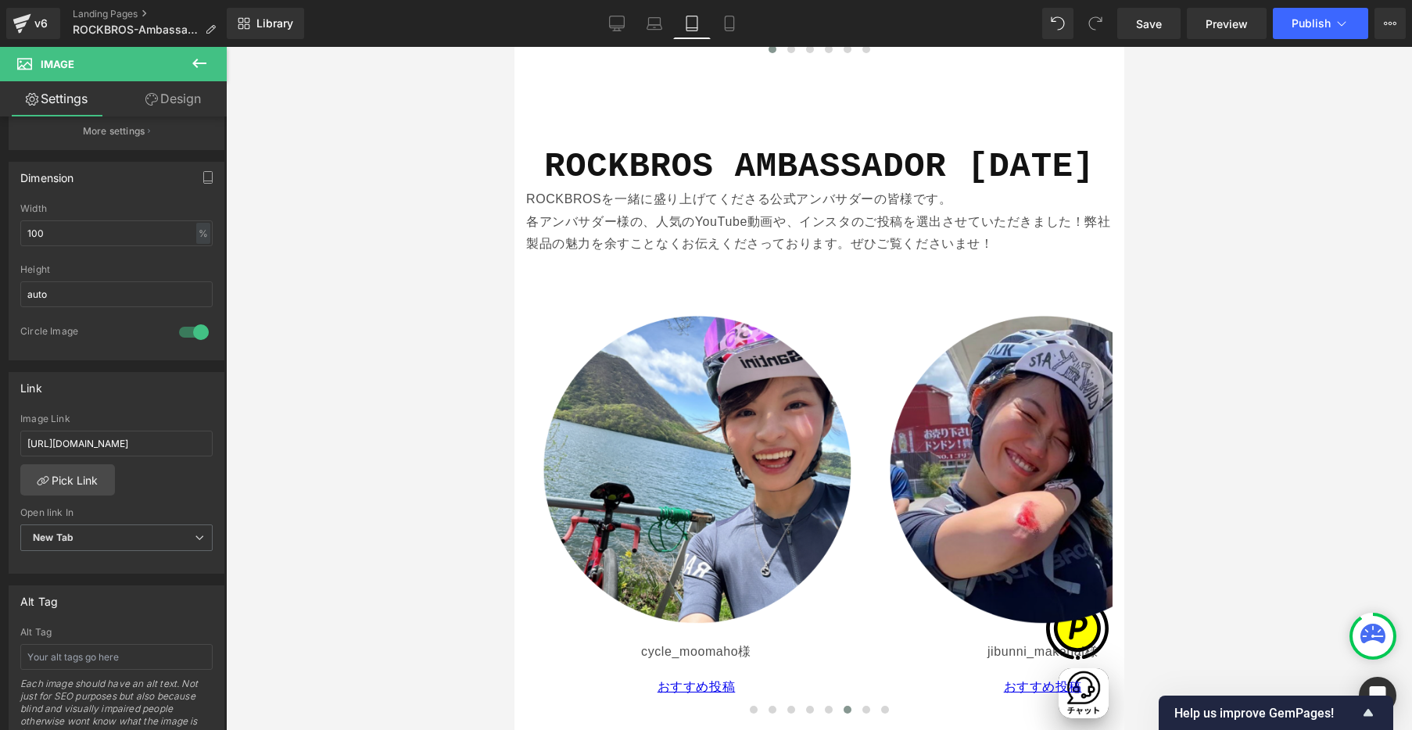
scroll to position [0, 509]
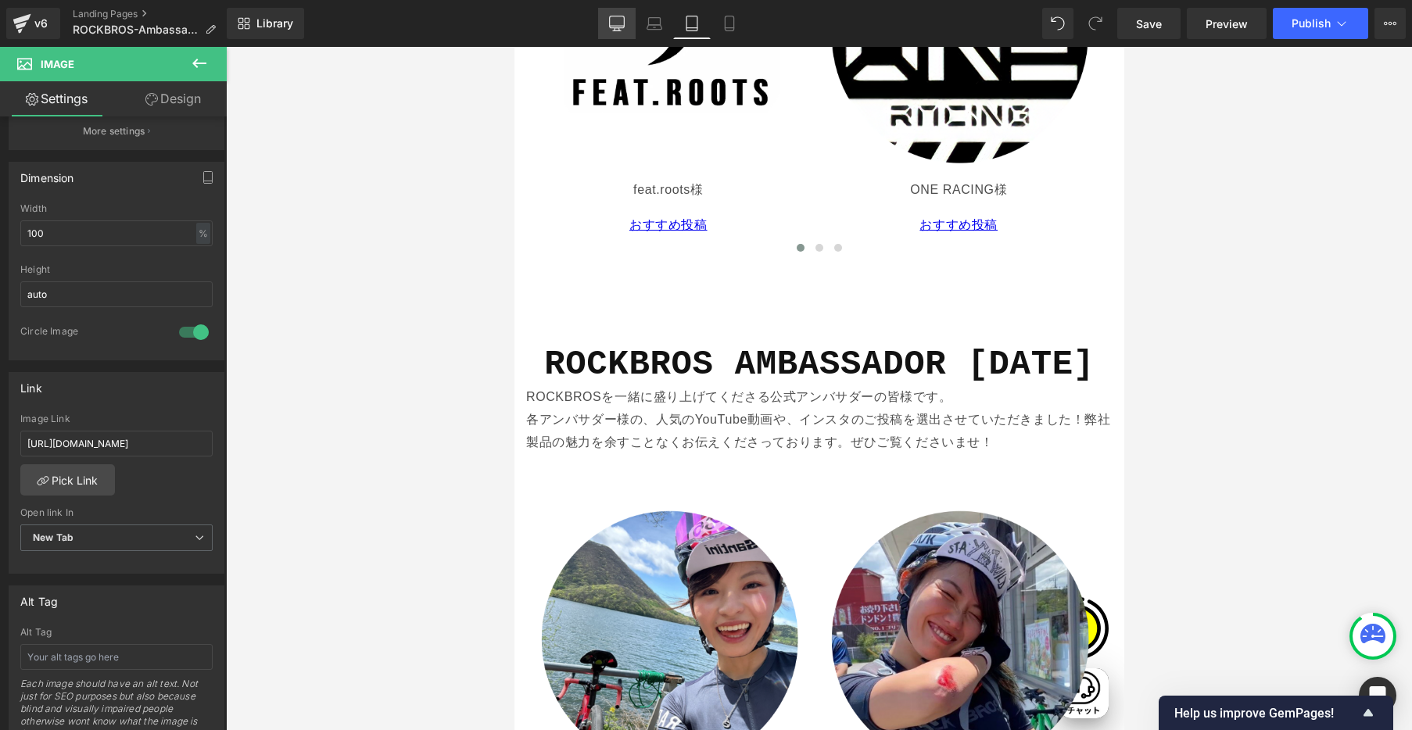
click at [608, 21] on link "Desktop" at bounding box center [617, 23] width 38 height 31
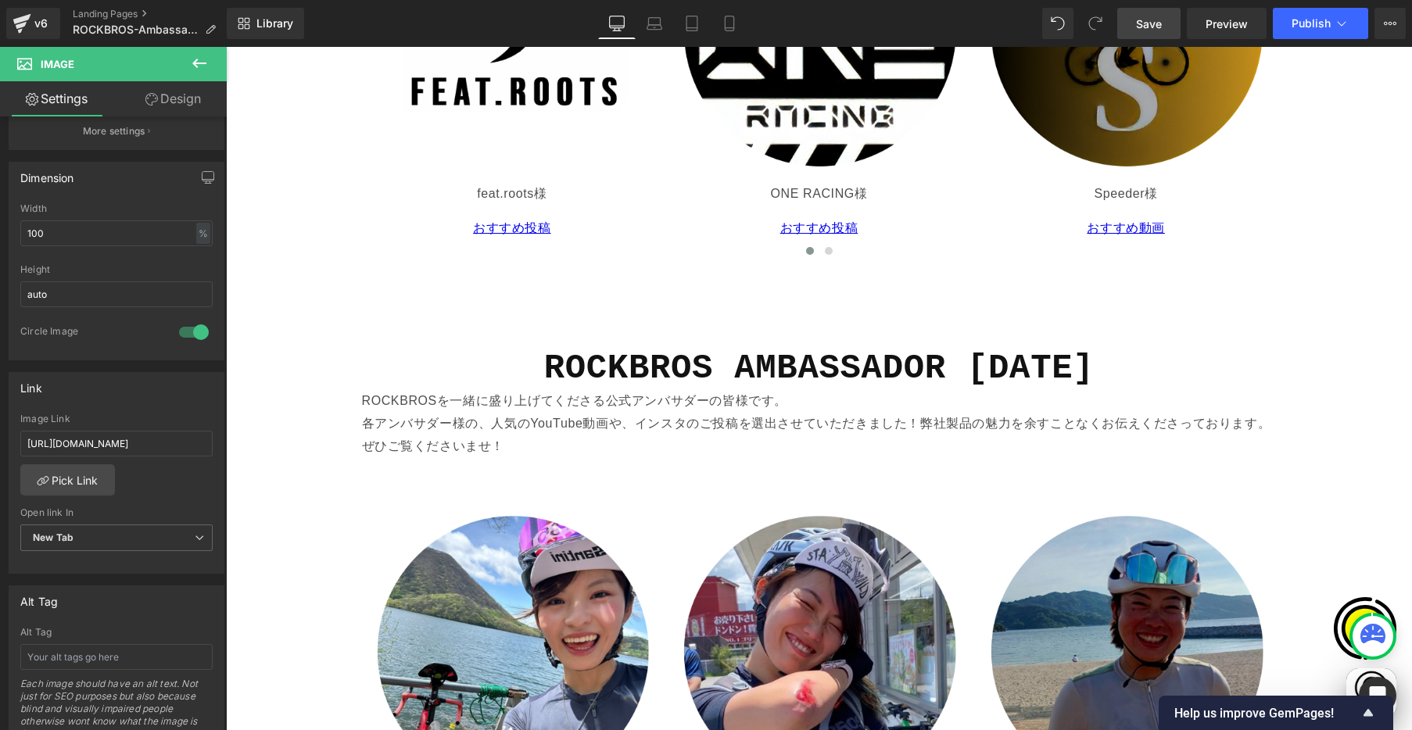
click at [1143, 22] on span "Save" at bounding box center [1149, 24] width 26 height 16
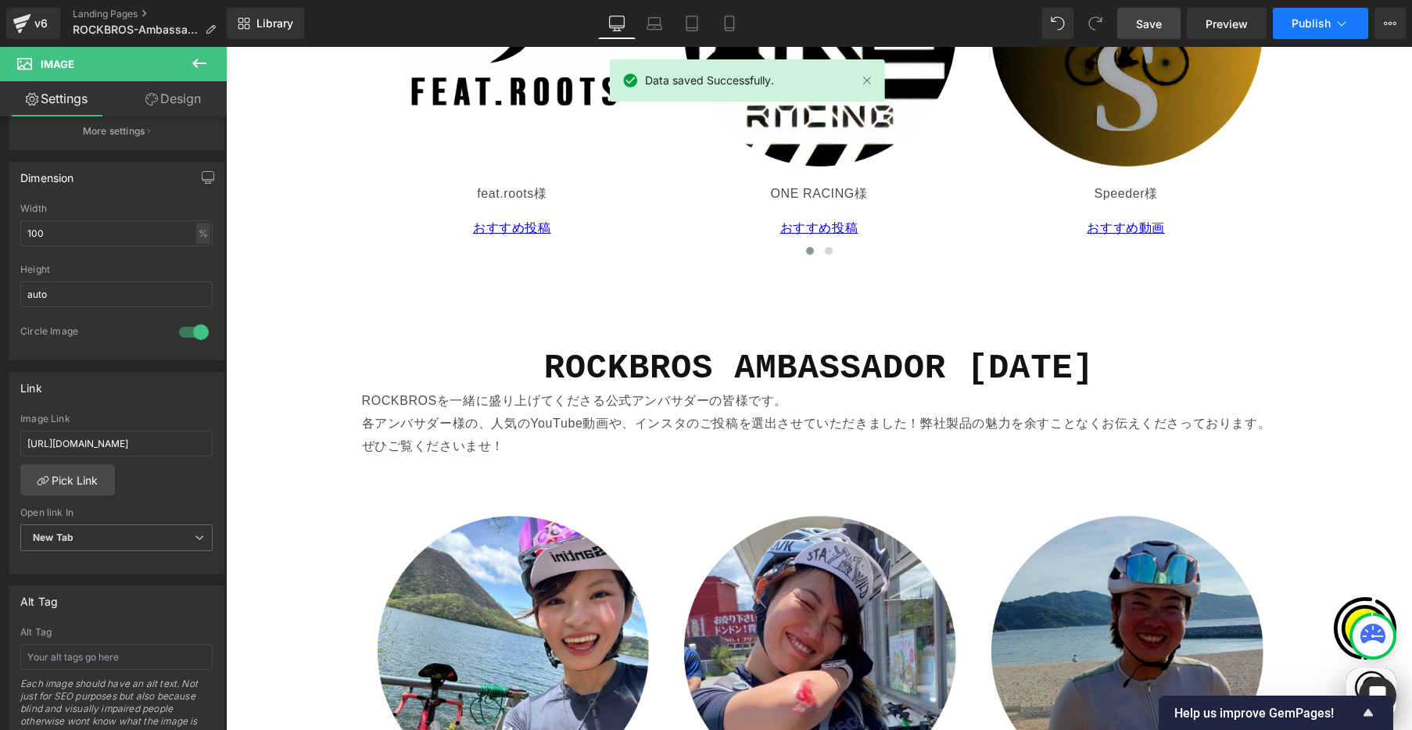
click at [1331, 26] on button "Publish" at bounding box center [1320, 23] width 95 height 31
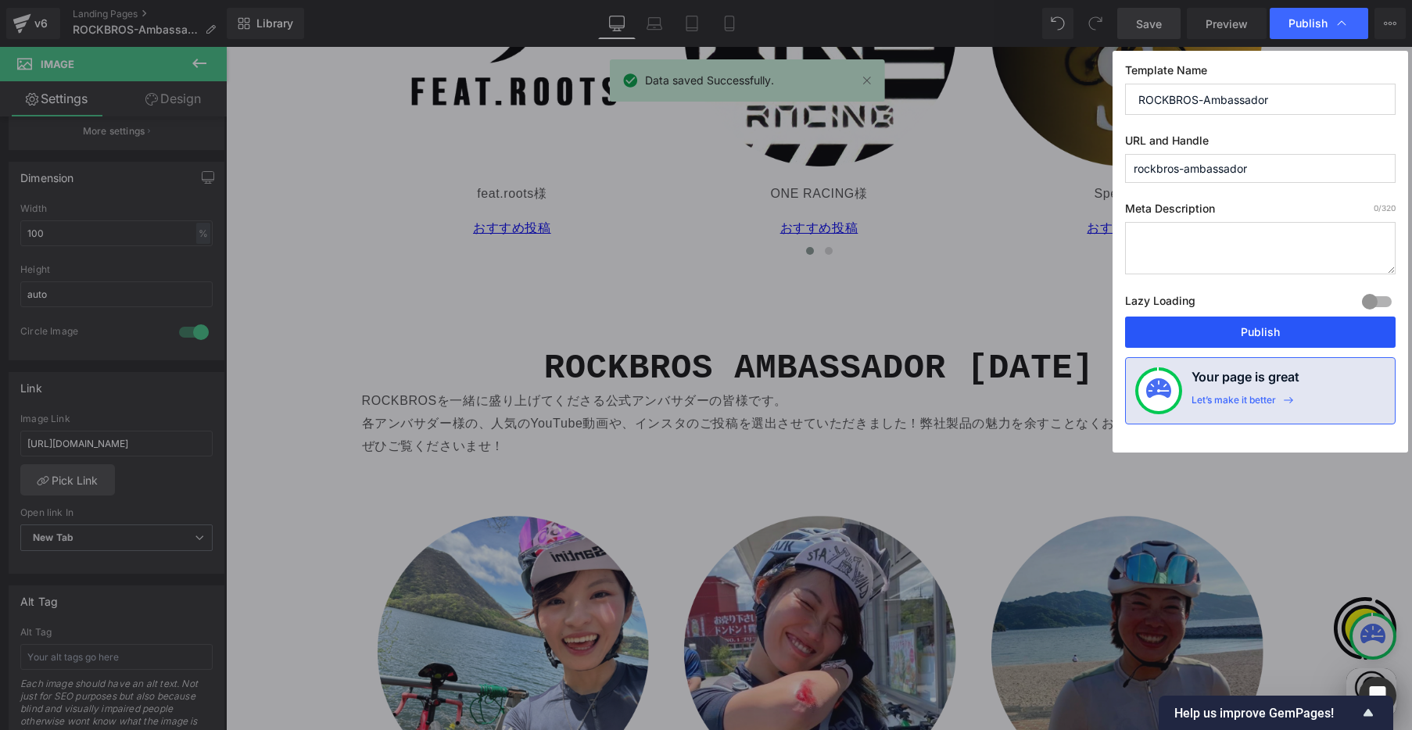
click at [1265, 330] on button "Publish" at bounding box center [1260, 332] width 271 height 31
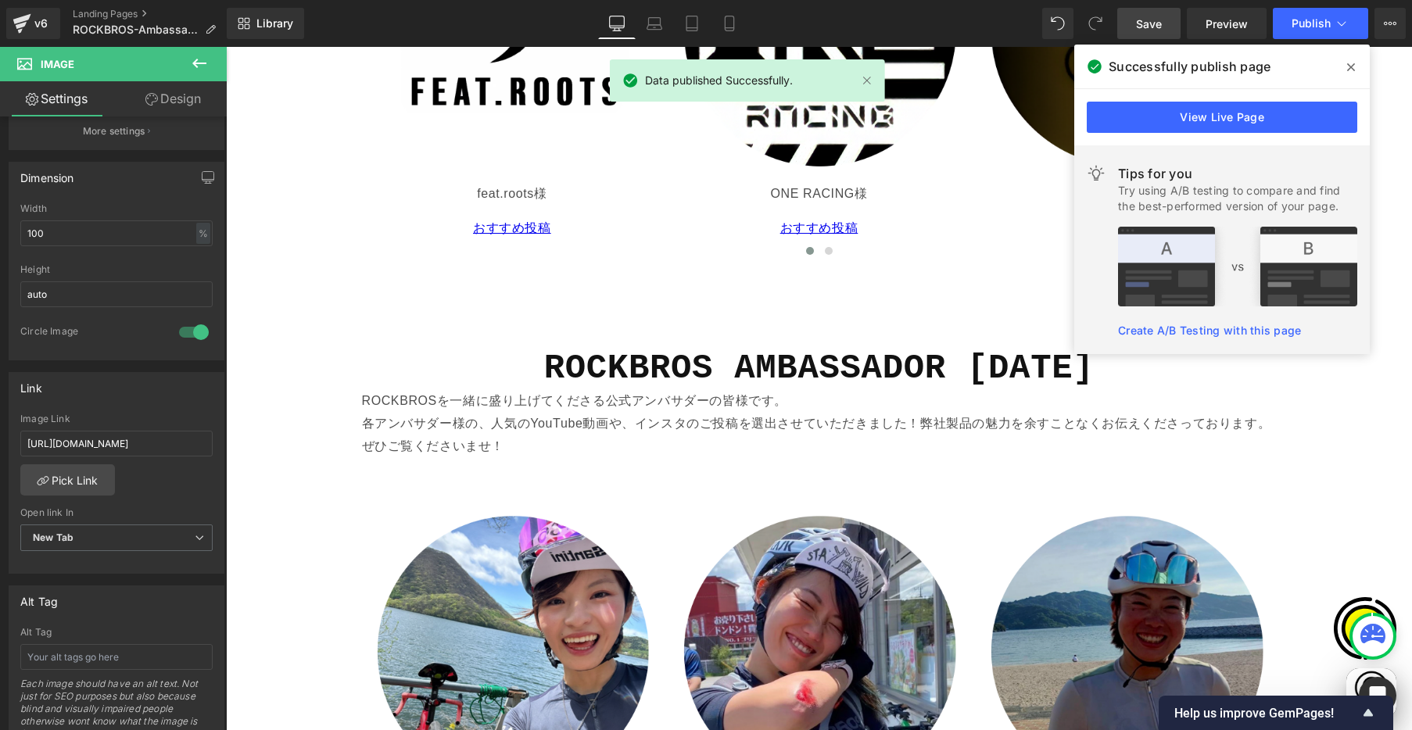
click at [1349, 70] on icon at bounding box center [1351, 67] width 8 height 13
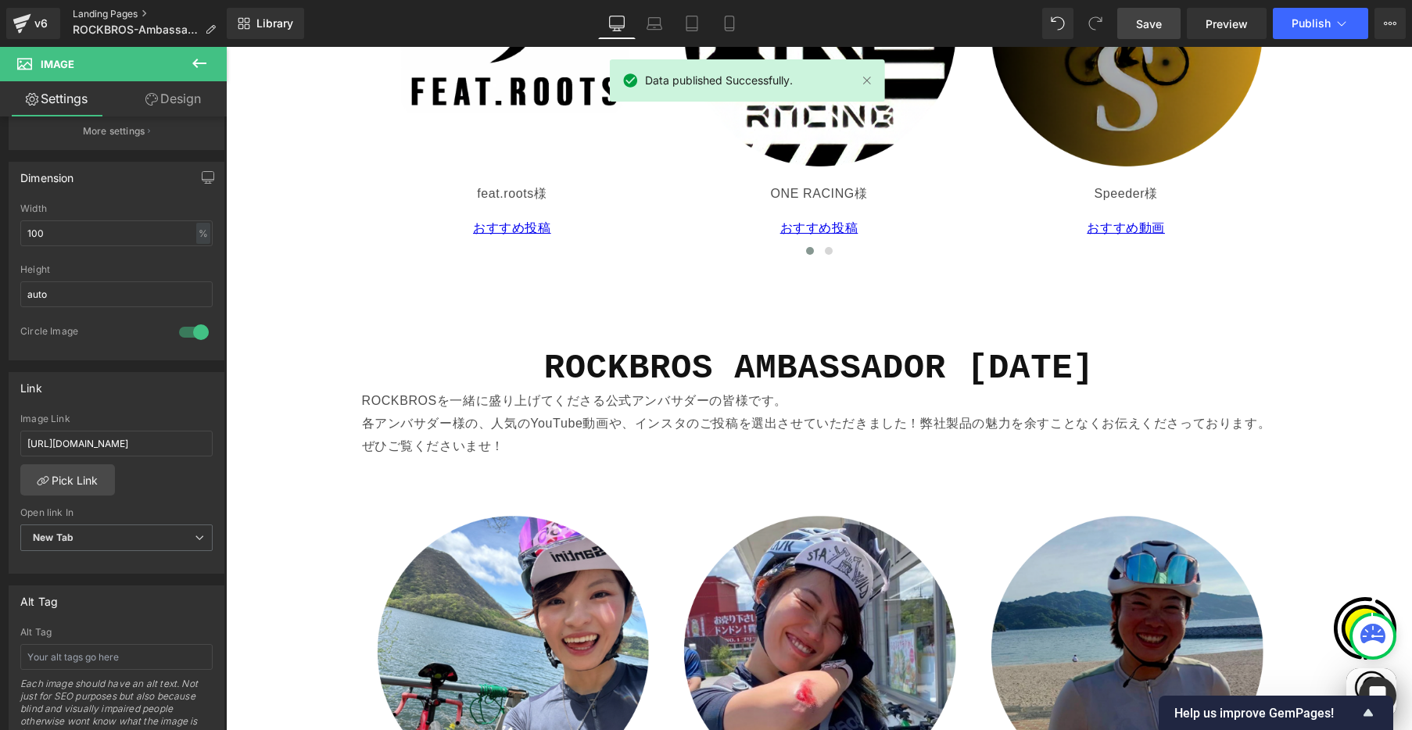
scroll to position [0, 305]
click at [94, 8] on link "Landing Pages" at bounding box center [151, 14] width 156 height 13
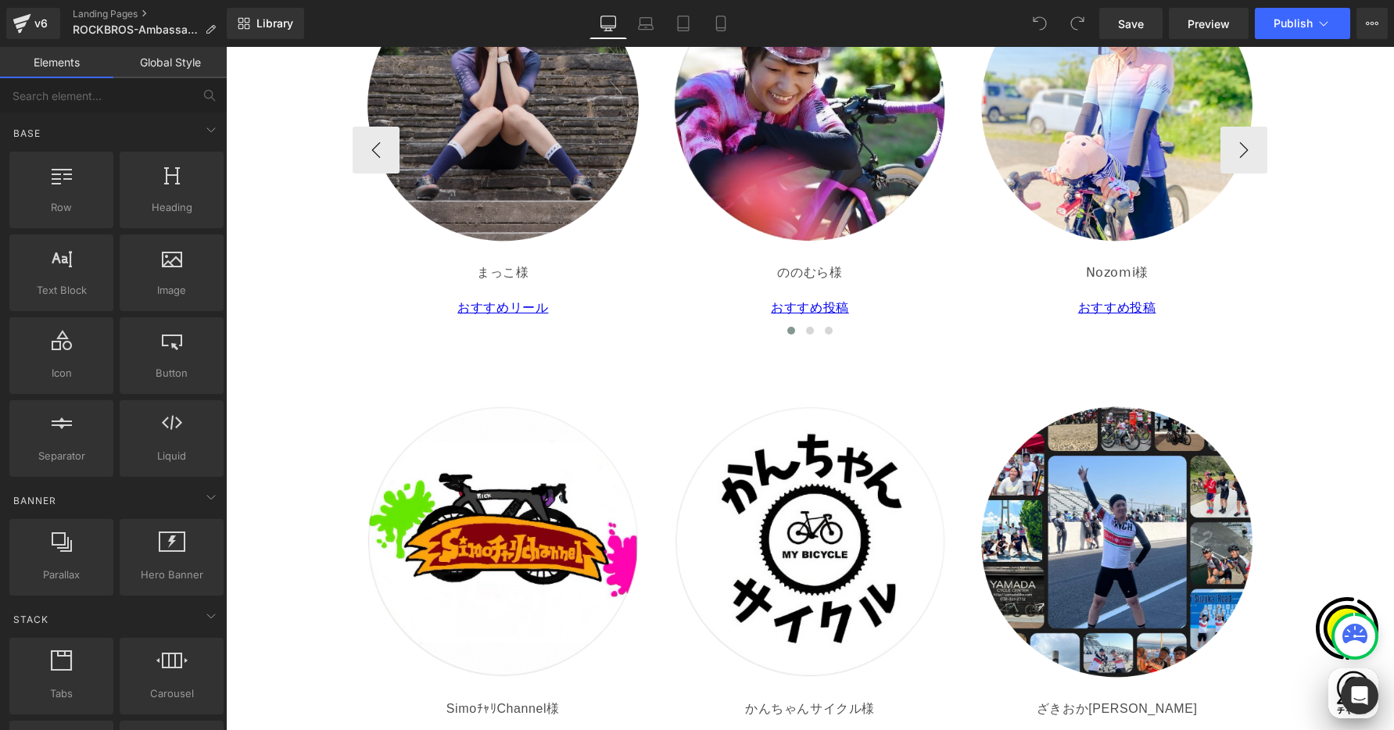
scroll to position [2603, 0]
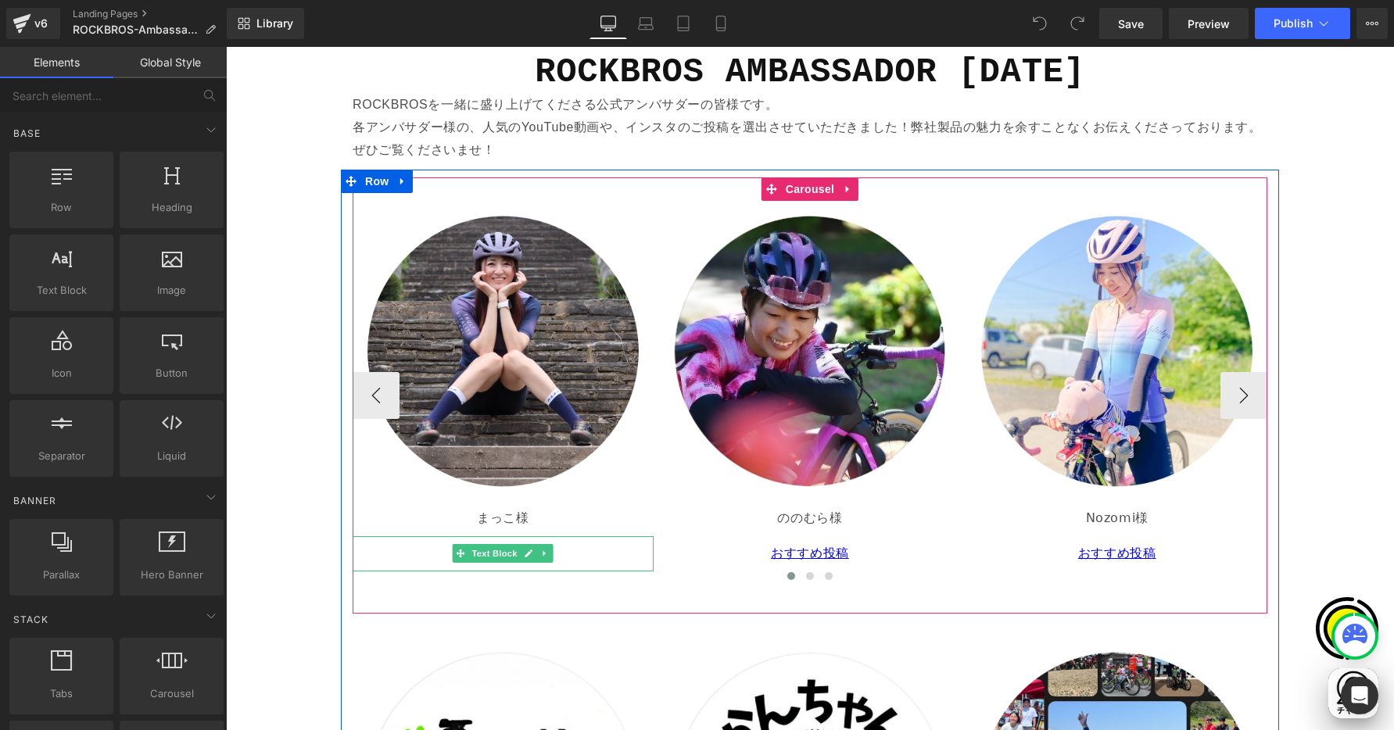
click at [437, 554] on p "おすすめリール" at bounding box center [503, 554] width 289 height 23
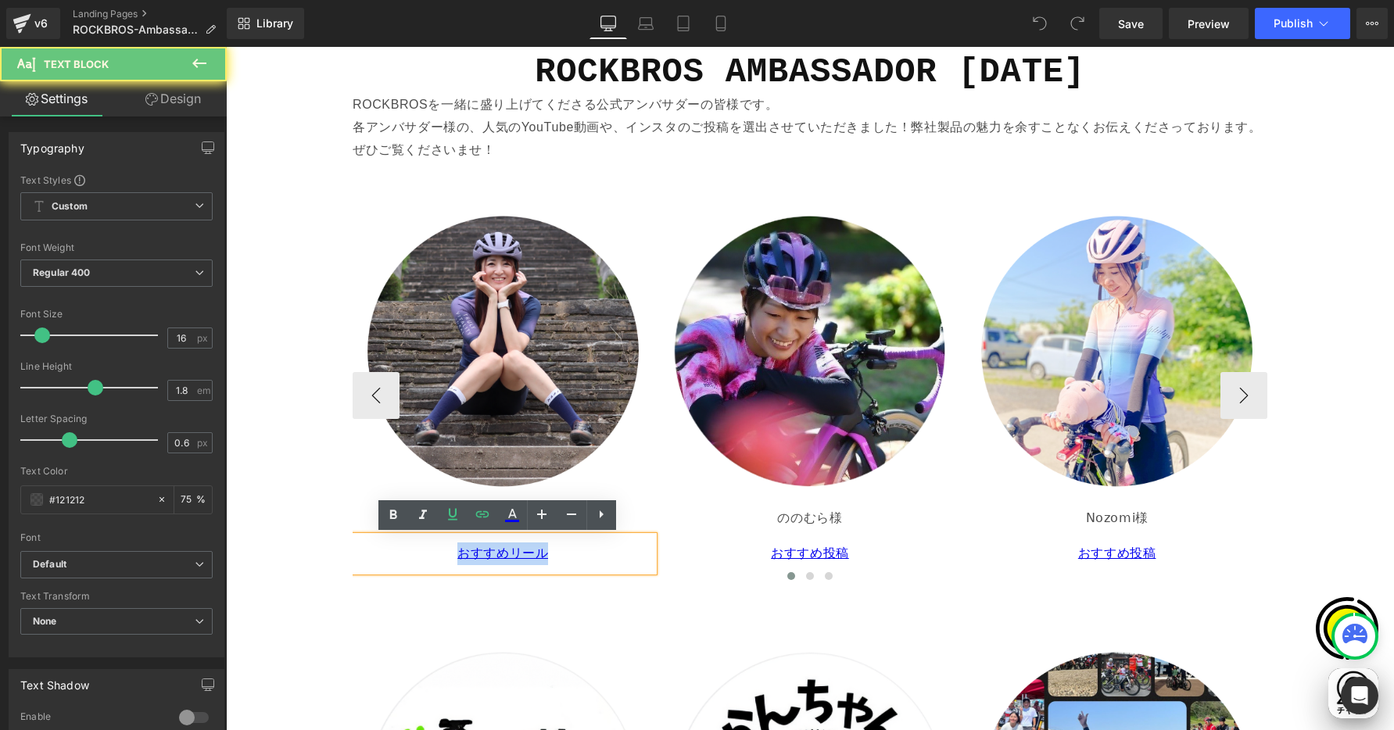
drag, startPoint x: 483, startPoint y: 555, endPoint x: 557, endPoint y: 554, distance: 74.3
click at [557, 554] on p "おすすめリール" at bounding box center [503, 554] width 289 height 23
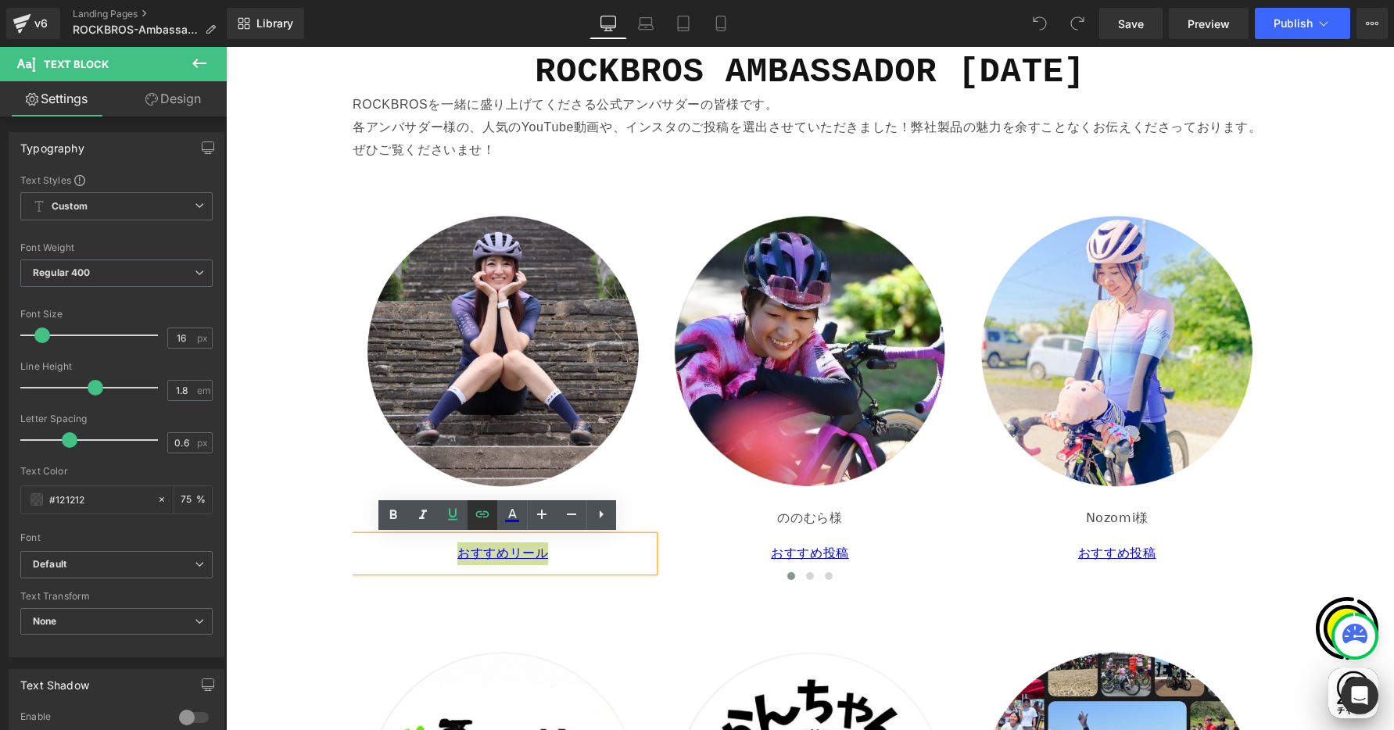
click at [484, 513] on icon at bounding box center [482, 514] width 19 height 19
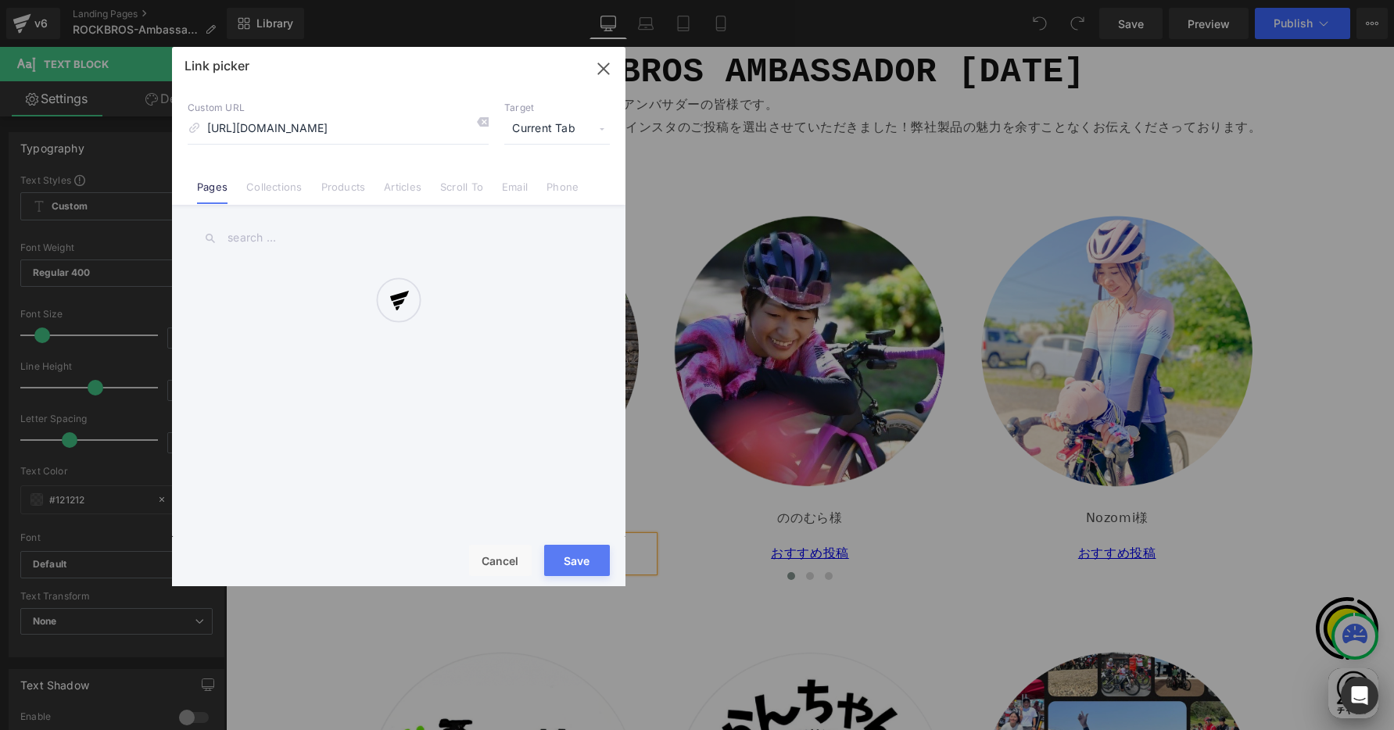
click at [612, 0] on div "Text Color Highlight Color #333333 Edit or remove link: Edit - Unlink - Cancel …" at bounding box center [697, 0] width 1394 height 0
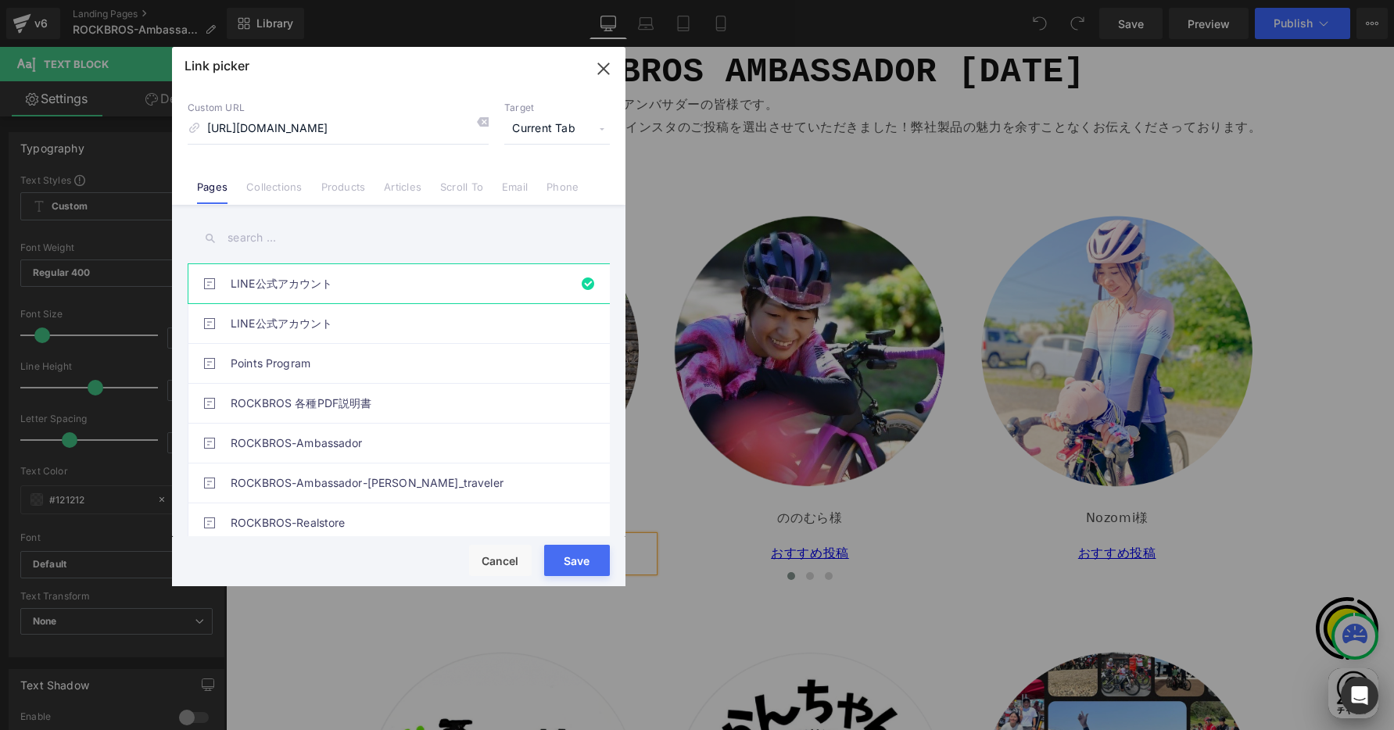
click at [568, 132] on span "Current Tab" at bounding box center [557, 129] width 106 height 30
drag, startPoint x: 540, startPoint y: 181, endPoint x: 519, endPoint y: 174, distance: 23.0
click at [540, 181] on li "New Tab" at bounding box center [557, 184] width 121 height 27
click at [571, 559] on button "Save" at bounding box center [577, 560] width 66 height 31
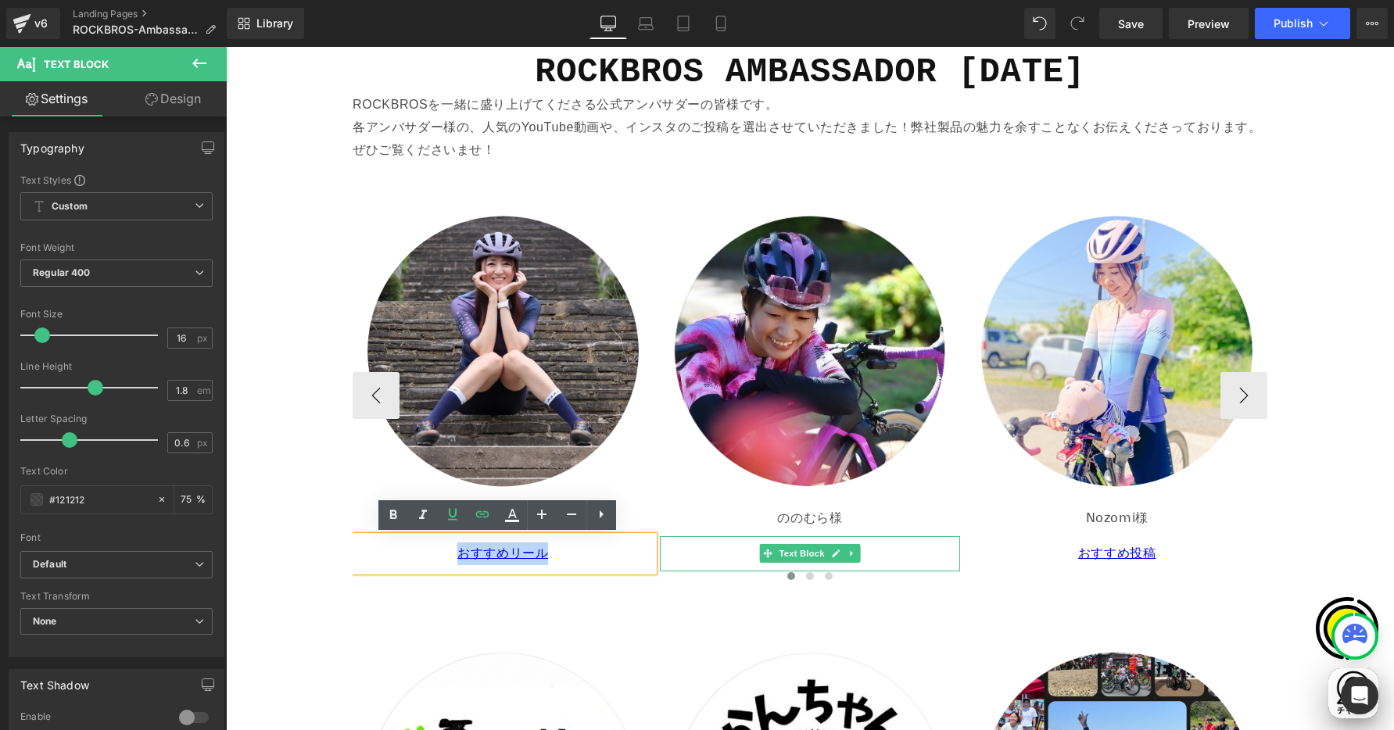
click at [727, 551] on p "おすすめ投稿" at bounding box center [810, 554] width 289 height 23
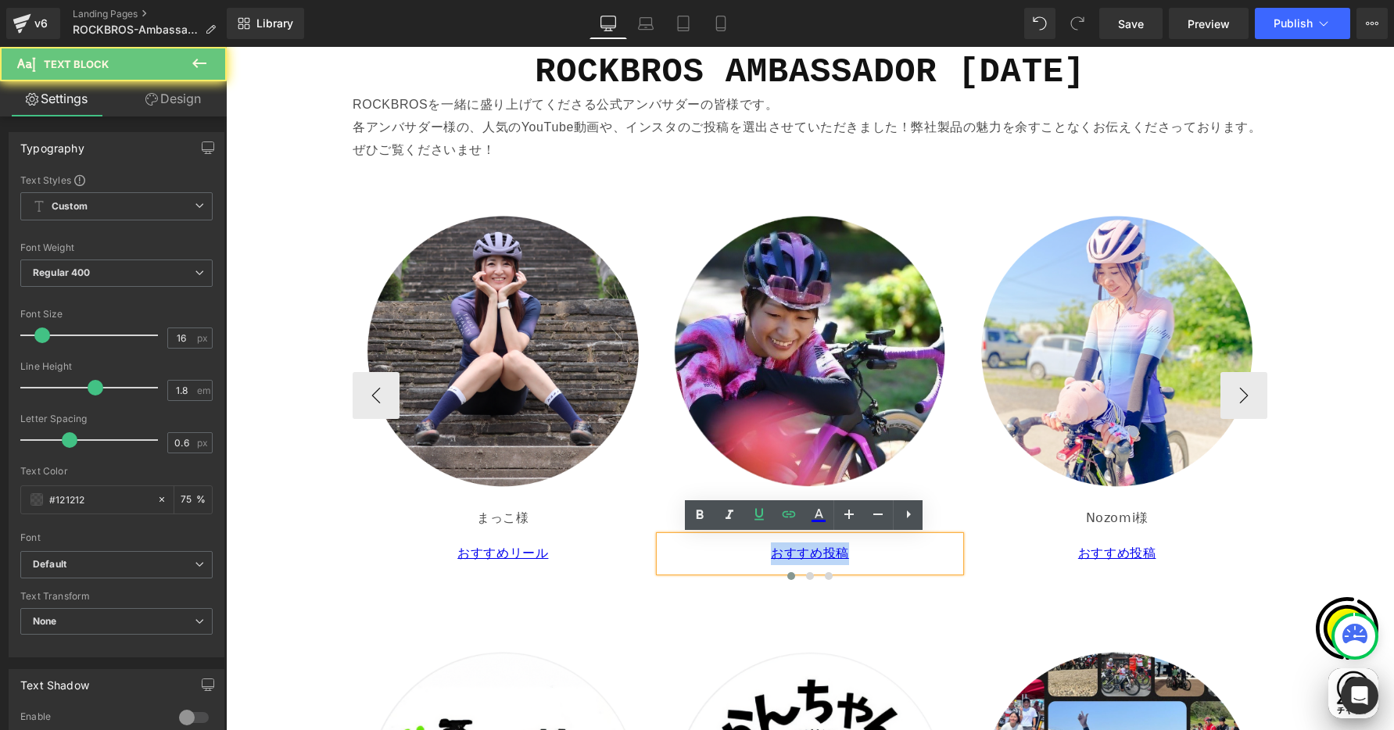
drag, startPoint x: 760, startPoint y: 549, endPoint x: 881, endPoint y: 549, distance: 120.4
click at [881, 549] on p "おすすめ投稿" at bounding box center [810, 554] width 289 height 23
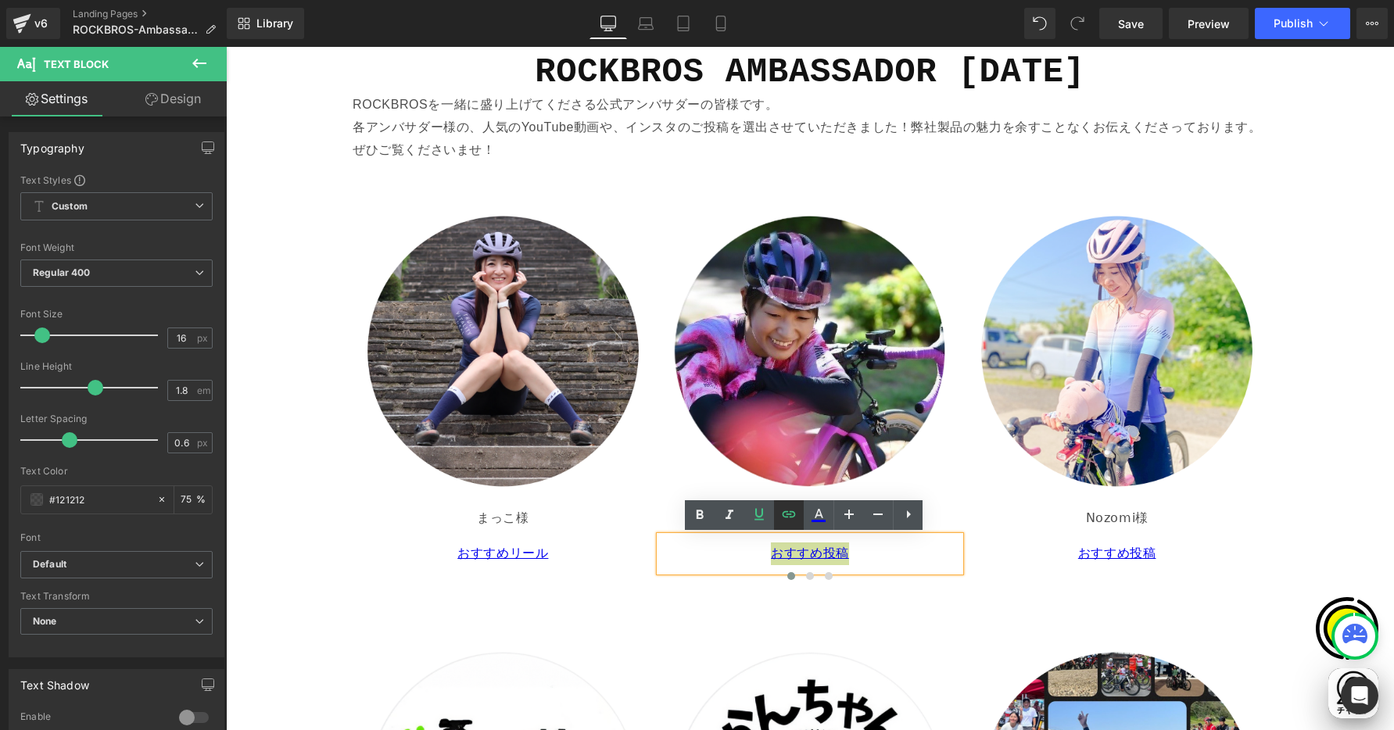
click at [782, 515] on icon at bounding box center [789, 514] width 19 height 19
click at [917, 0] on div "Text Color Highlight Color #333333 Edit or remove link: Edit - Unlink - Cancel …" at bounding box center [697, 0] width 1394 height 0
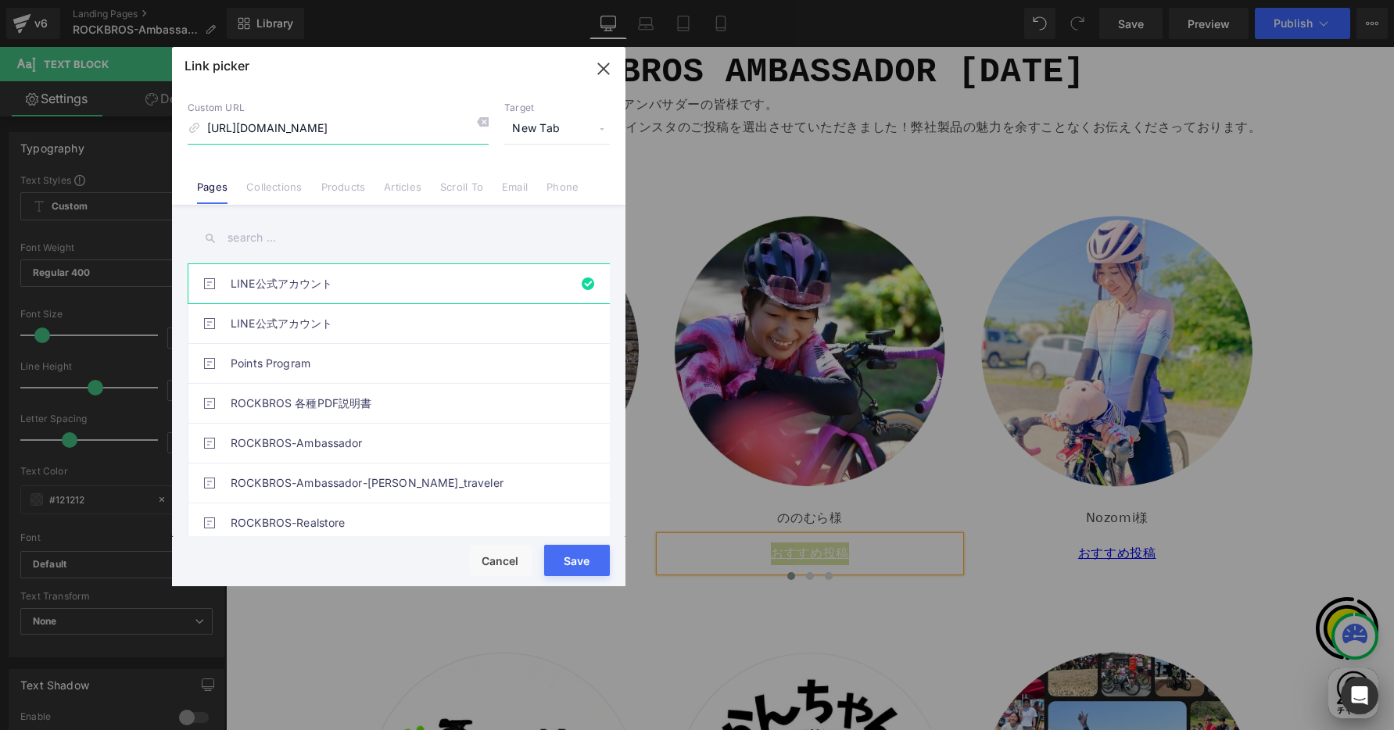
click at [601, 72] on icon "button" at bounding box center [603, 68] width 25 height 25
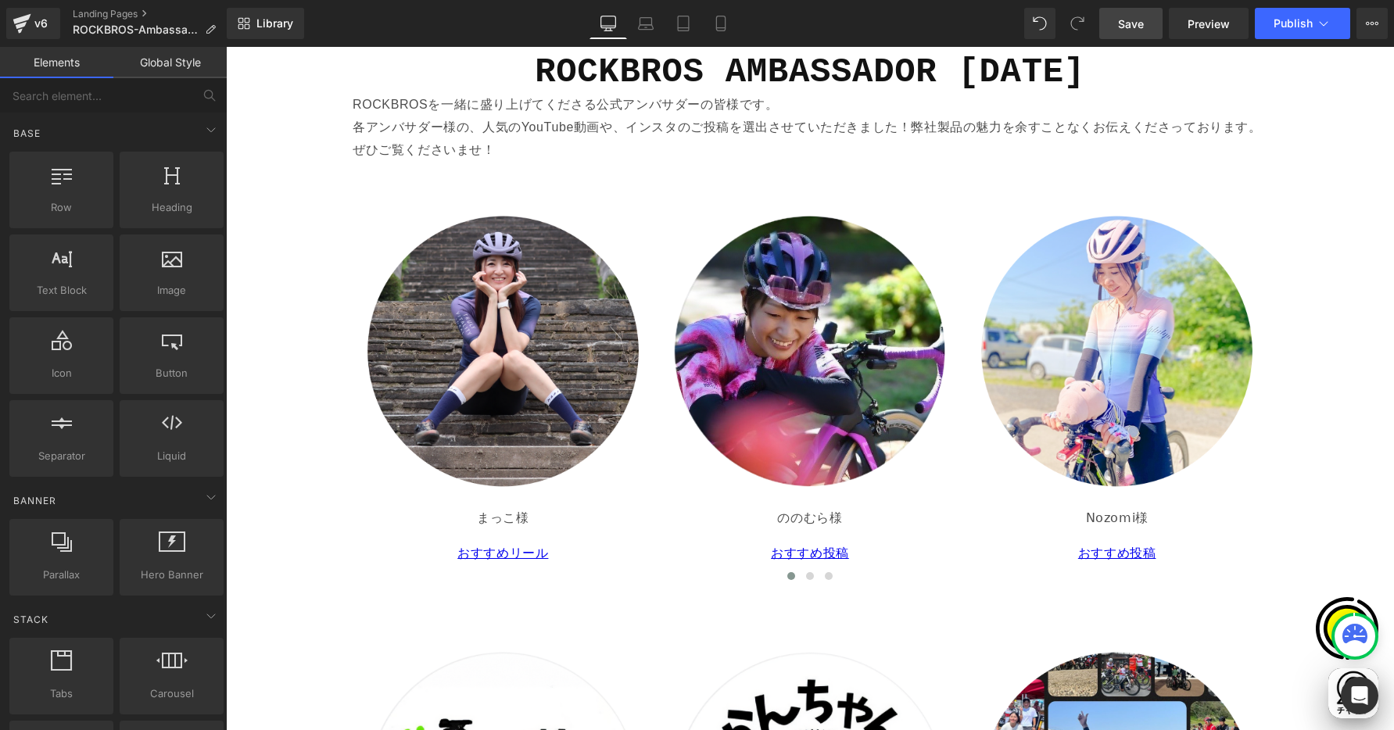
scroll to position [0, 0]
click at [1138, 21] on span "Save" at bounding box center [1131, 24] width 26 height 16
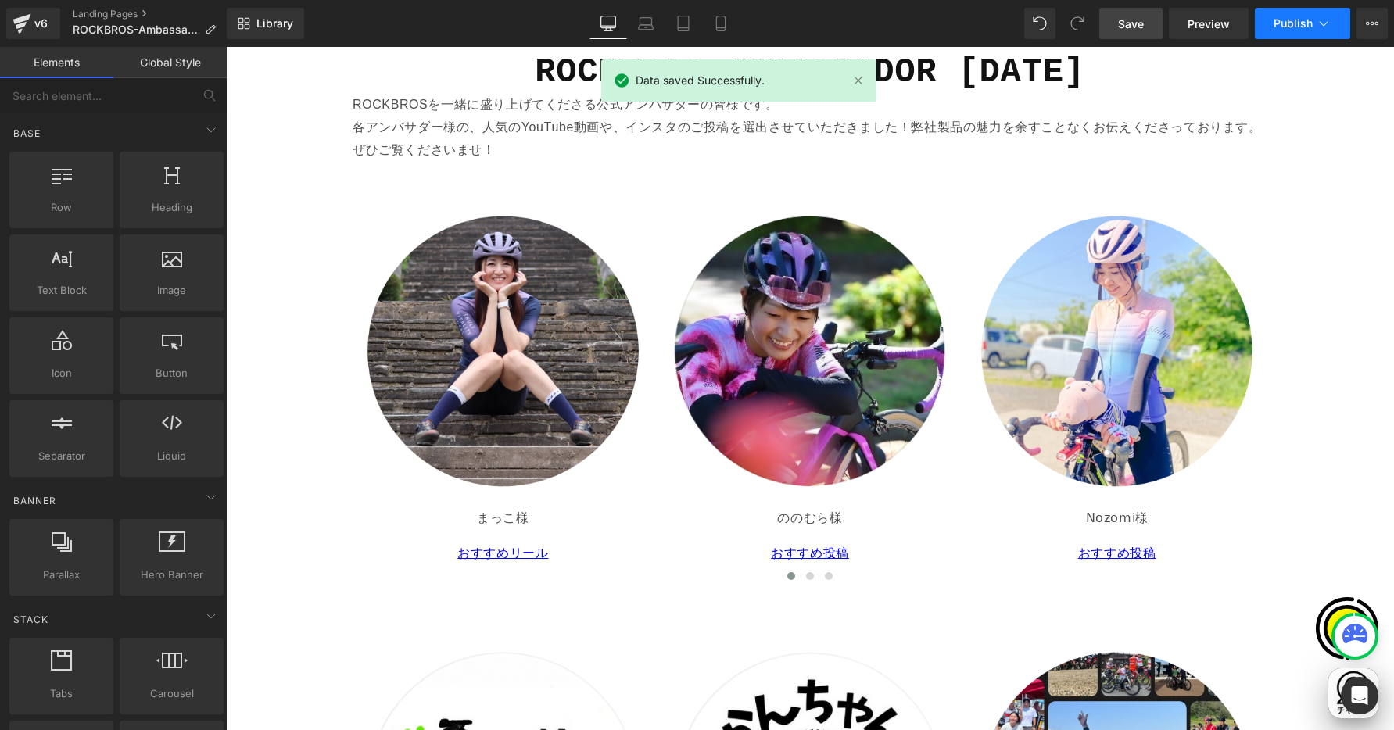
click at [1297, 21] on span "Publish" at bounding box center [1293, 23] width 39 height 13
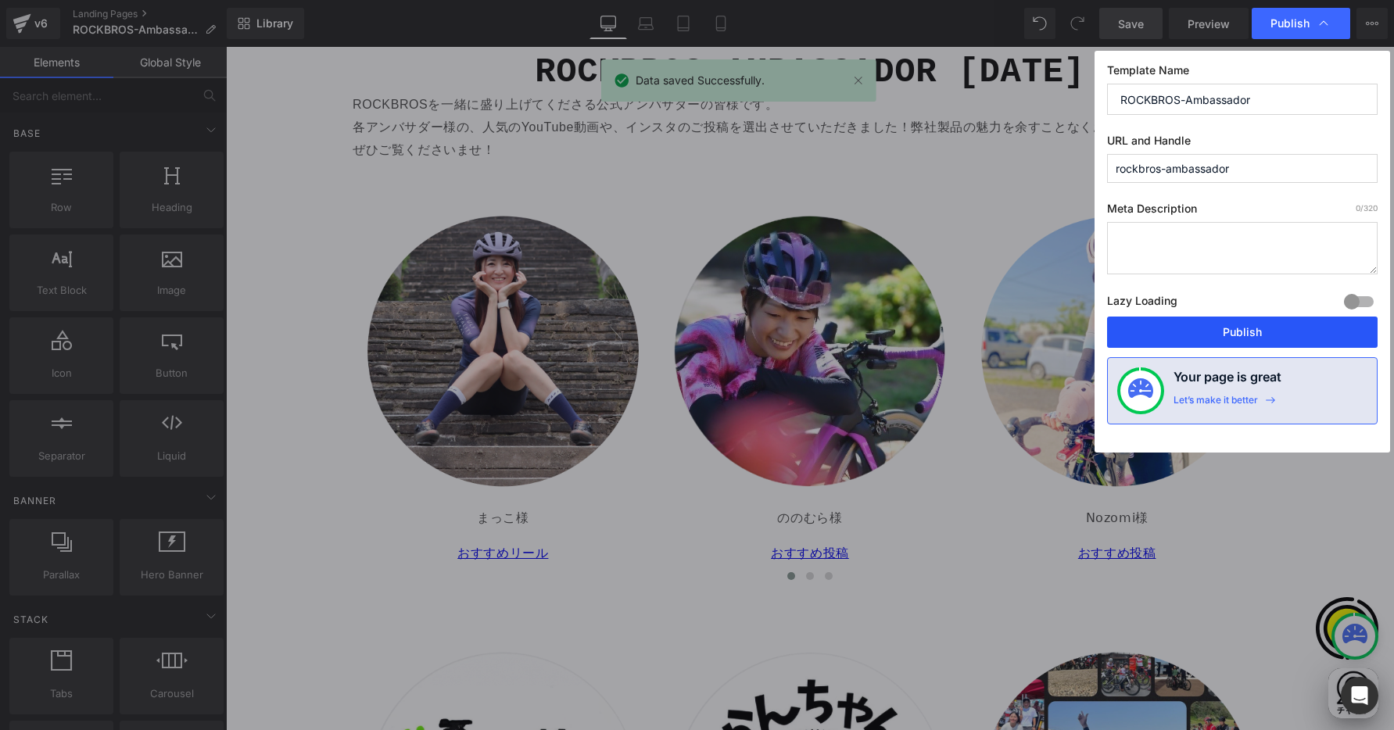
click at [1236, 339] on button "Publish" at bounding box center [1242, 332] width 271 height 31
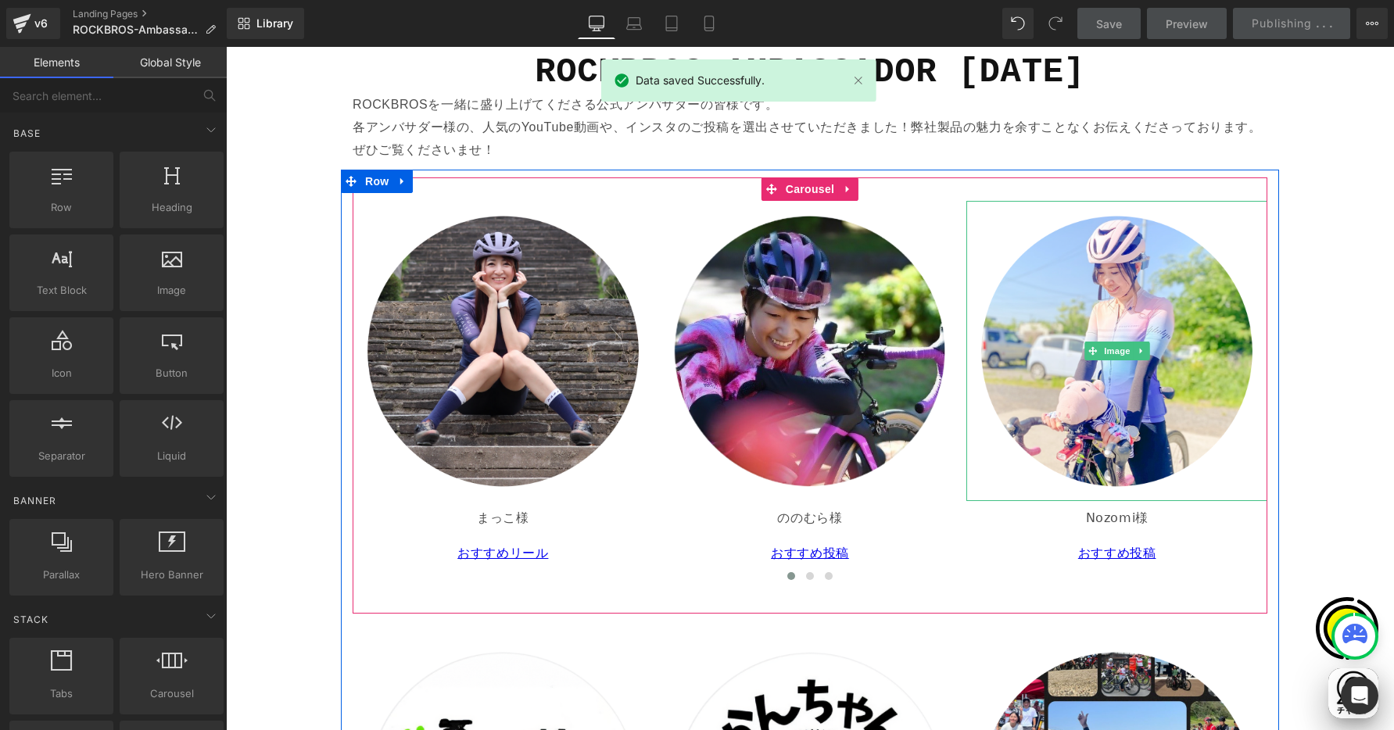
scroll to position [0, 305]
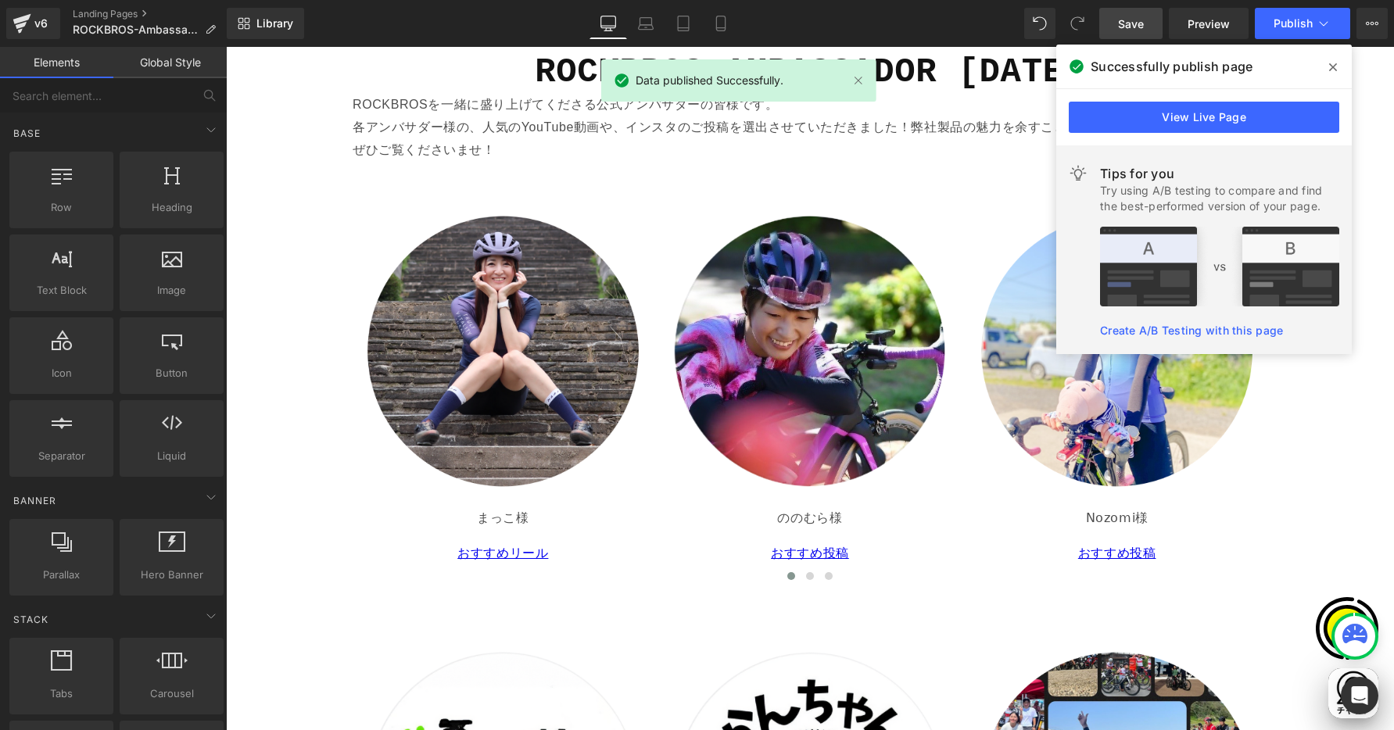
click at [1333, 67] on icon at bounding box center [1334, 67] width 8 height 8
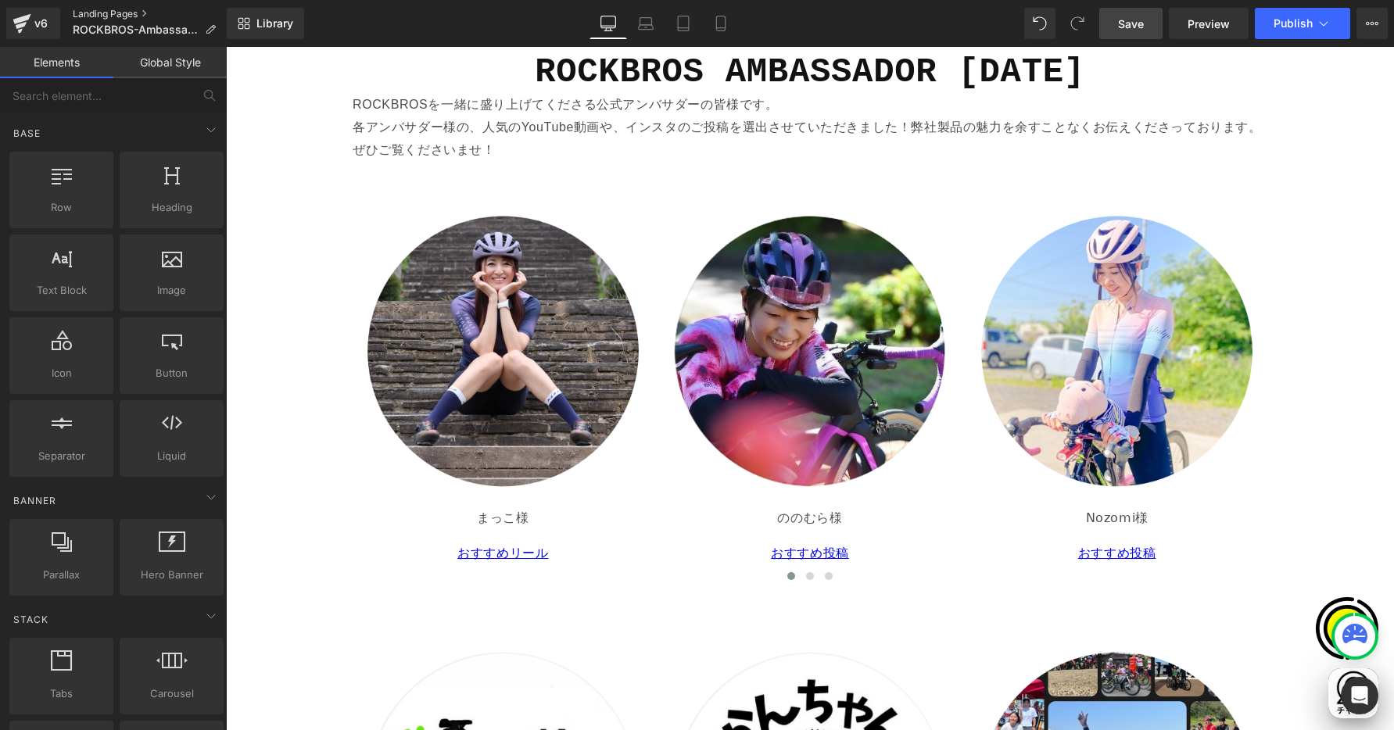
click at [88, 9] on link "Landing Pages" at bounding box center [151, 14] width 156 height 13
